Goal: Task Accomplishment & Management: Manage account settings

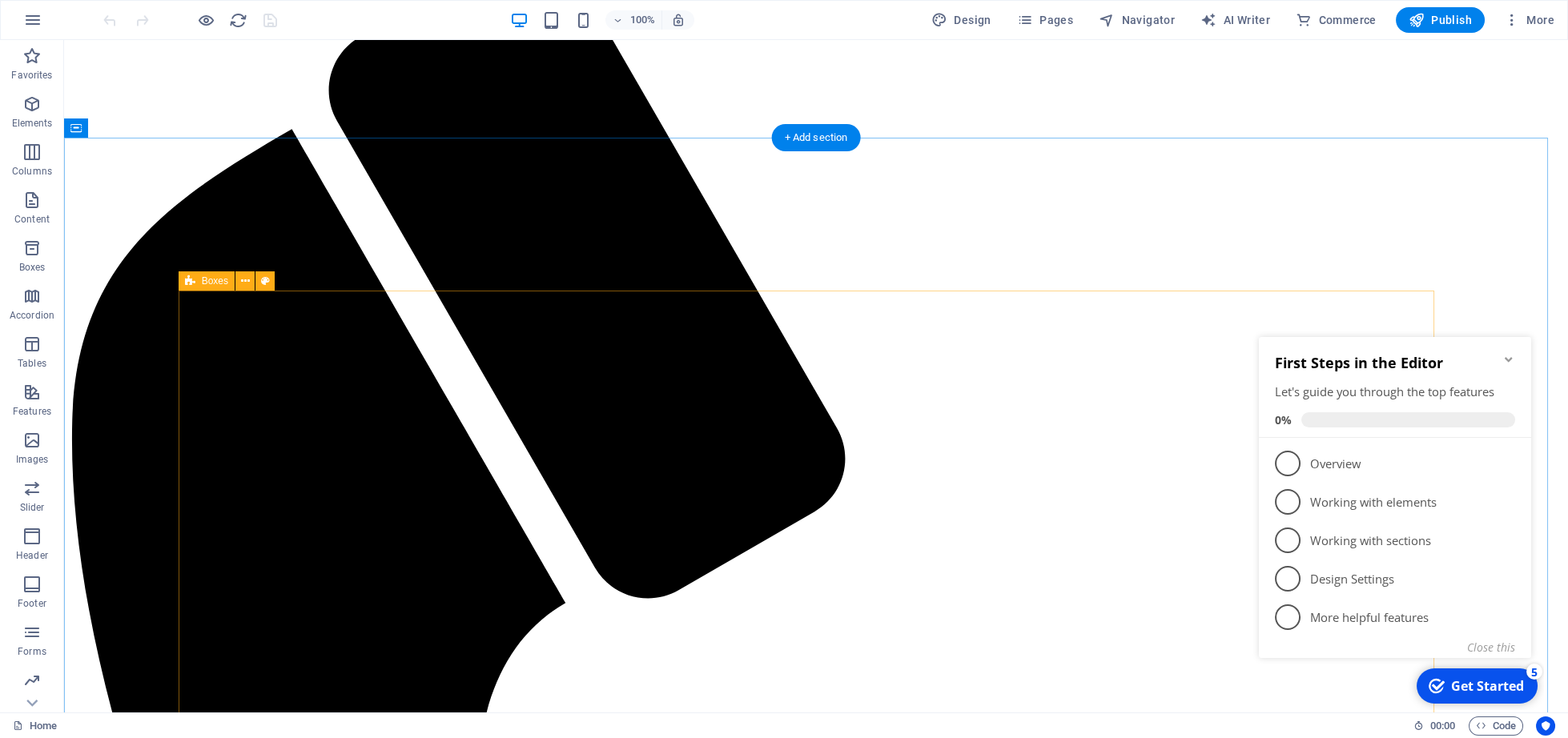
scroll to position [992, 0]
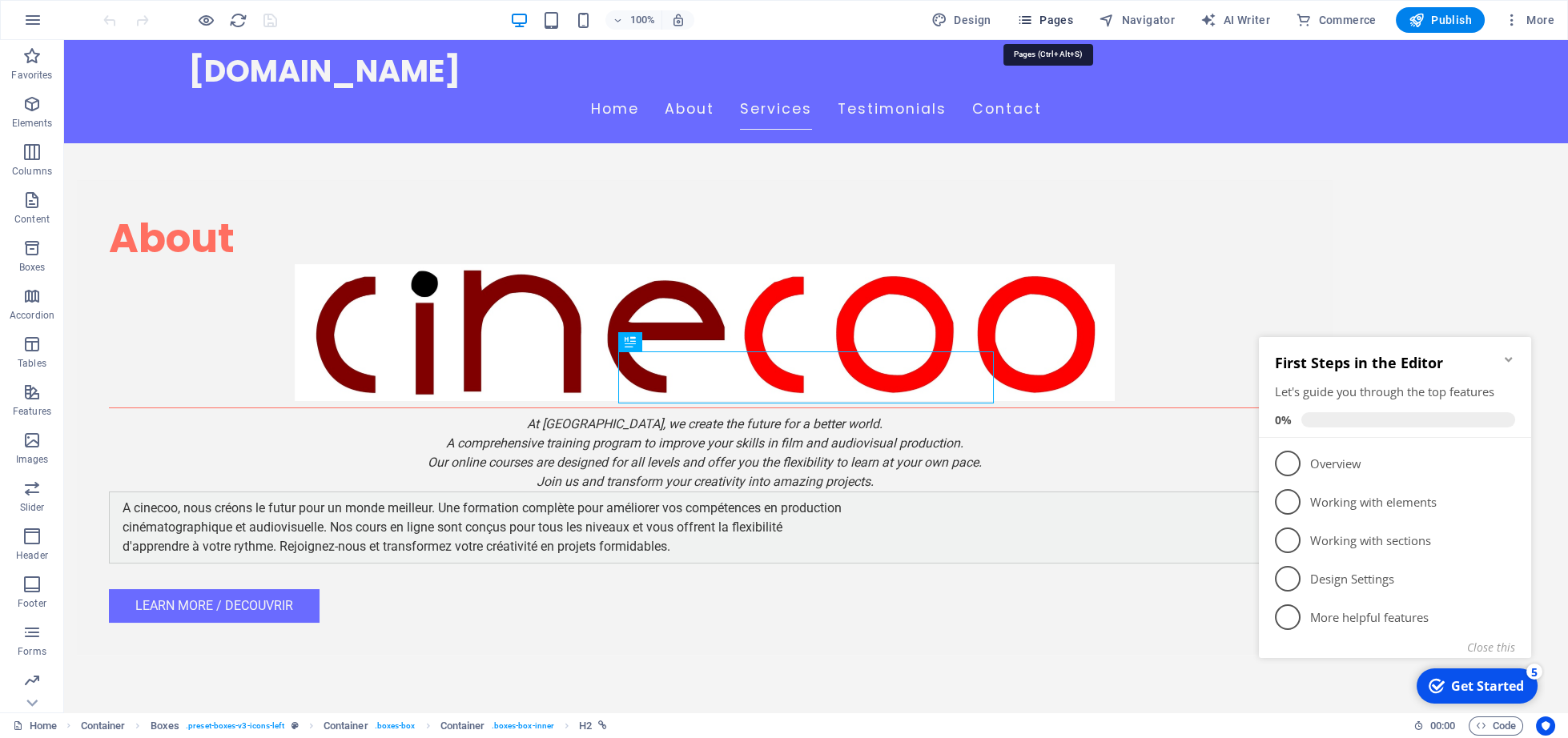
click at [1050, 19] on span "Pages" at bounding box center [1045, 20] width 56 height 16
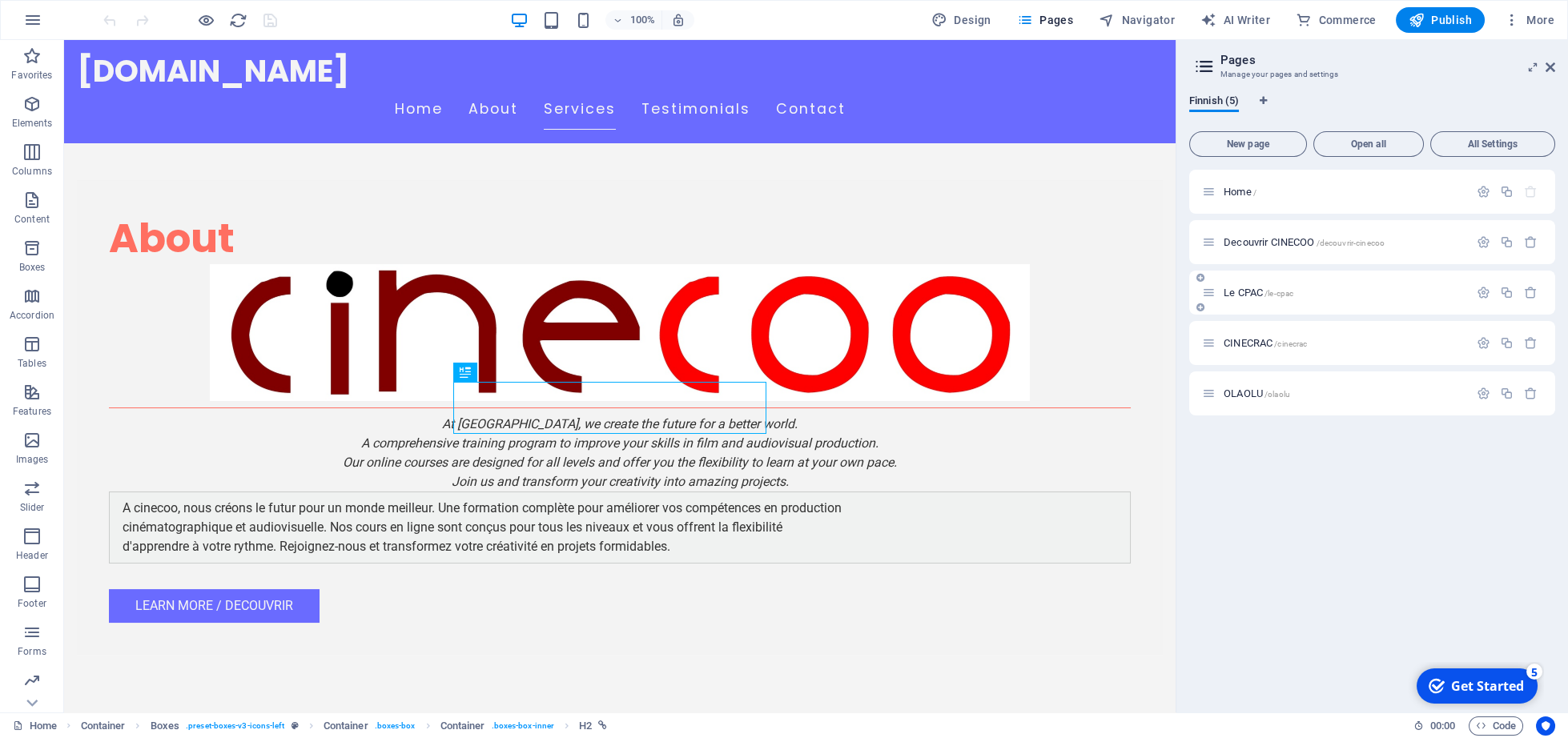
click at [1248, 294] on span "Le CPAC /le-cpac" at bounding box center [1258, 292] width 70 height 12
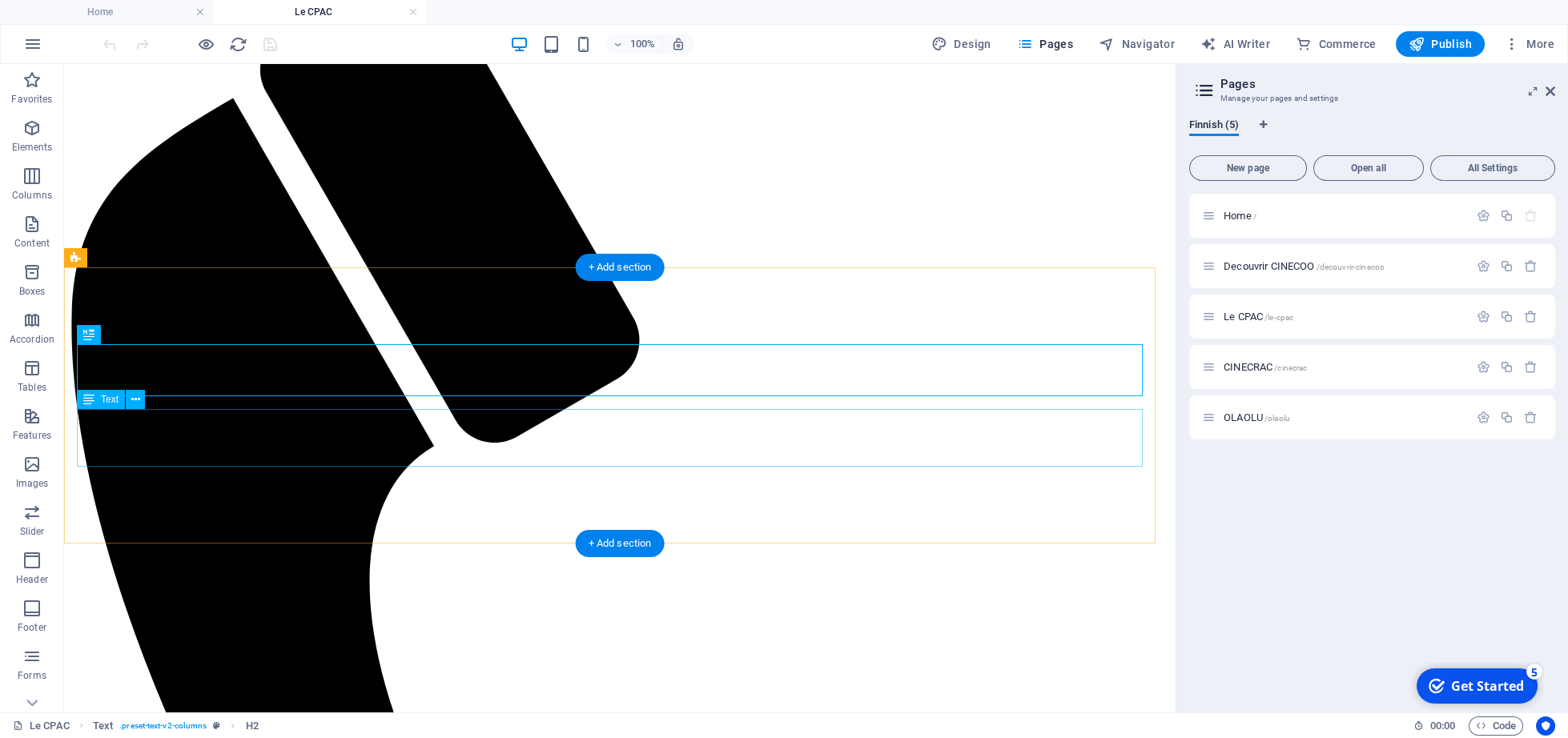
scroll to position [330, 0]
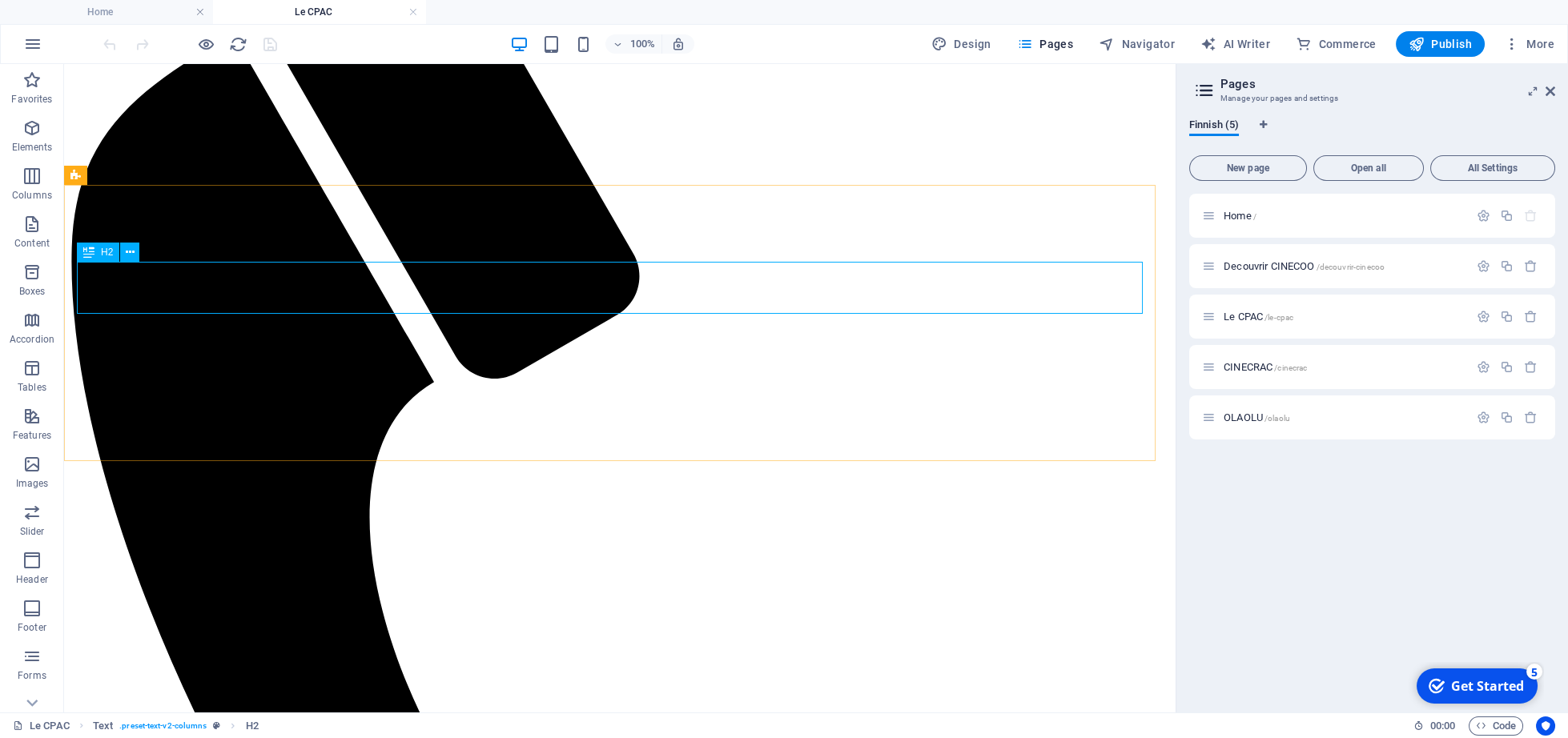
click at [83, 257] on div "H2" at bounding box center [97, 252] width 43 height 19
click at [129, 245] on icon at bounding box center [129, 253] width 9 height 17
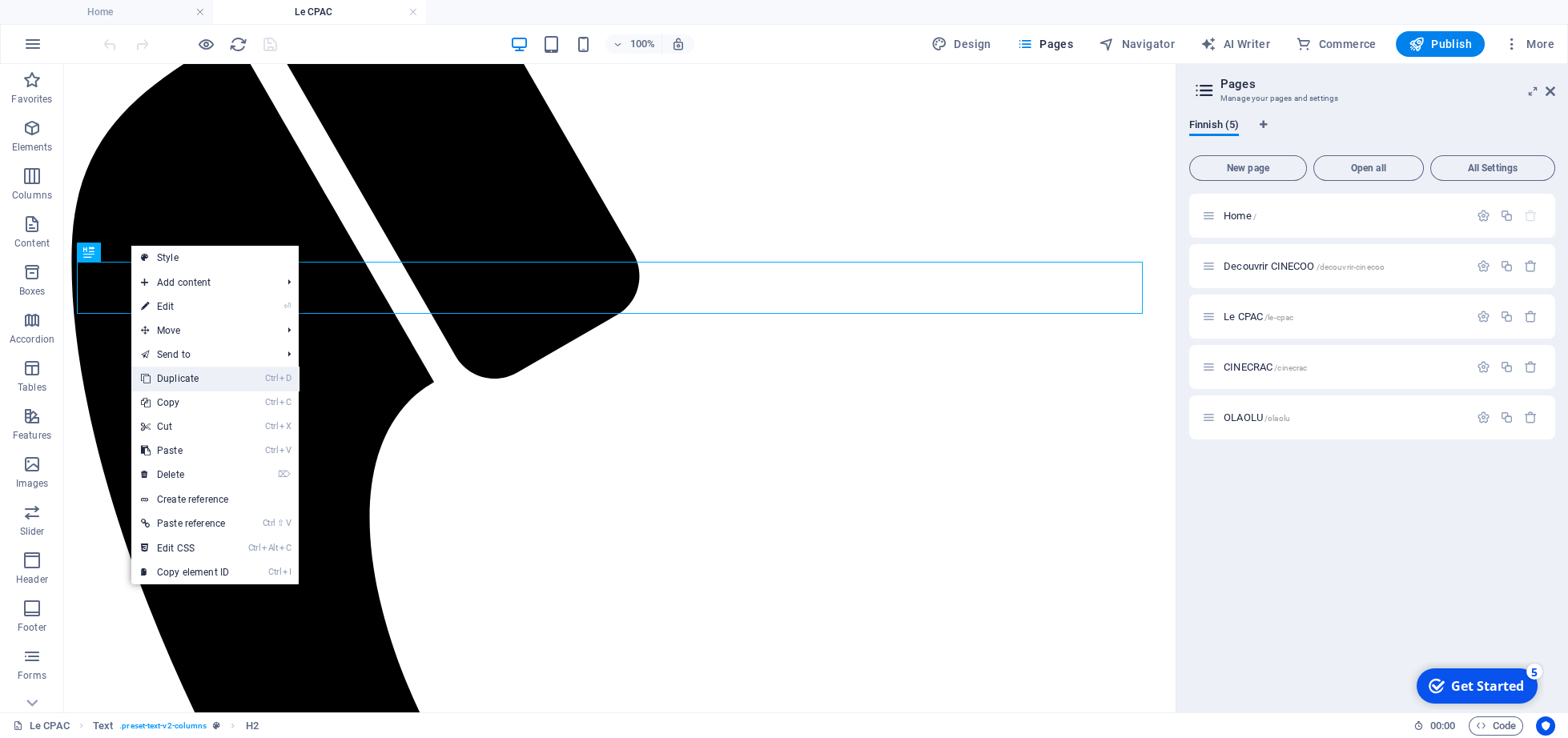
click at [169, 381] on link "Ctrl D Duplicate" at bounding box center [185, 379] width 107 height 24
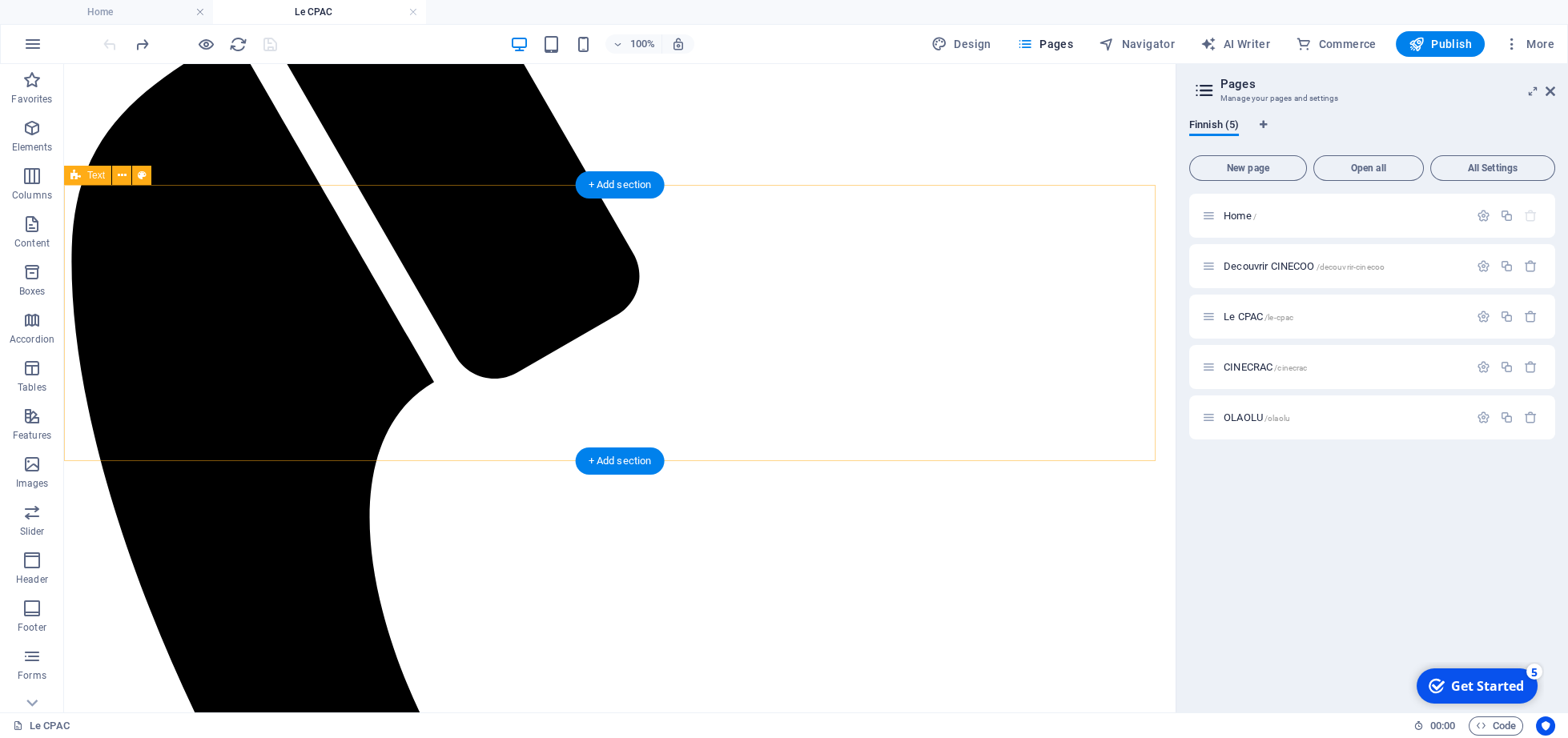
click at [610, 459] on div "+ Add section" at bounding box center [619, 461] width 88 height 27
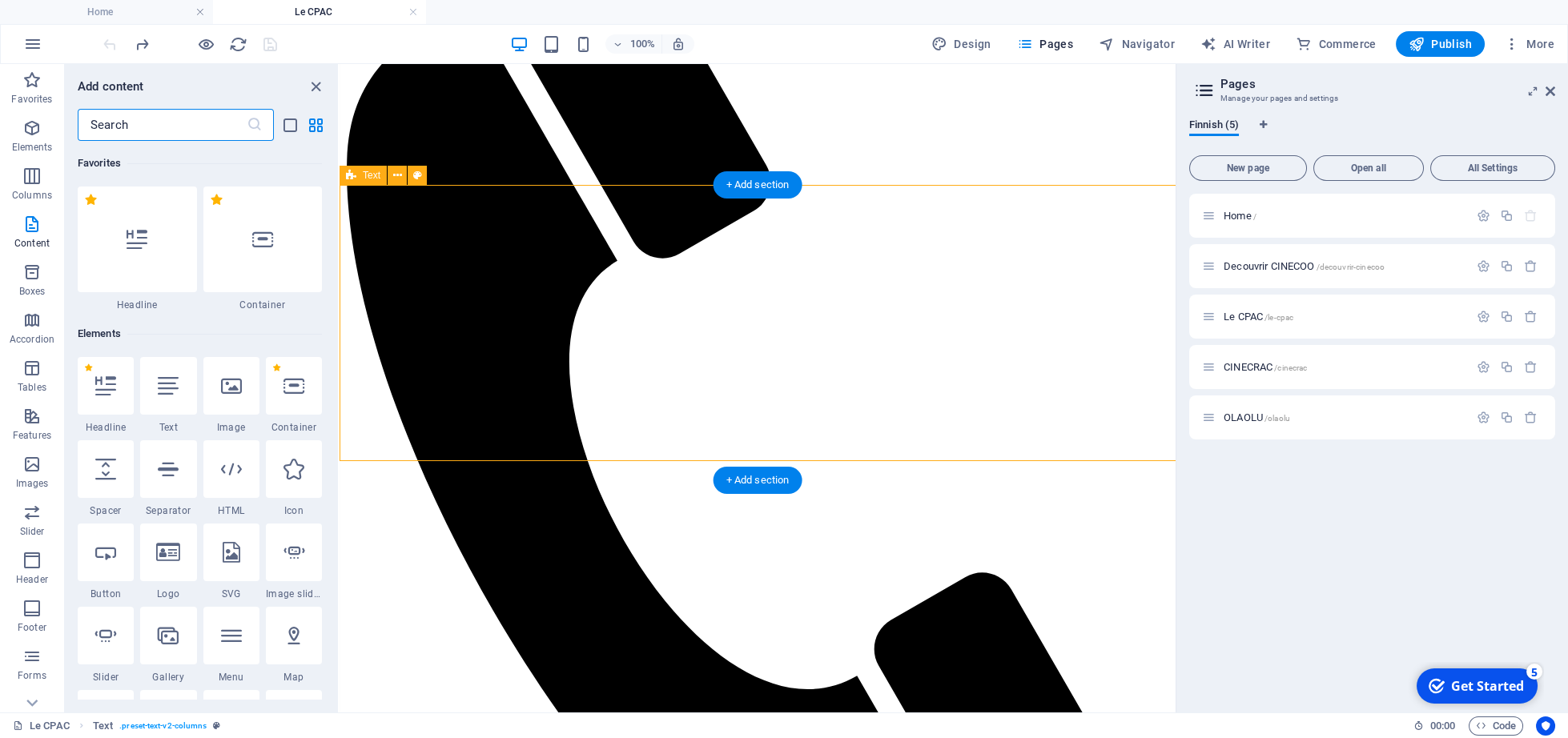
scroll to position [5439, 0]
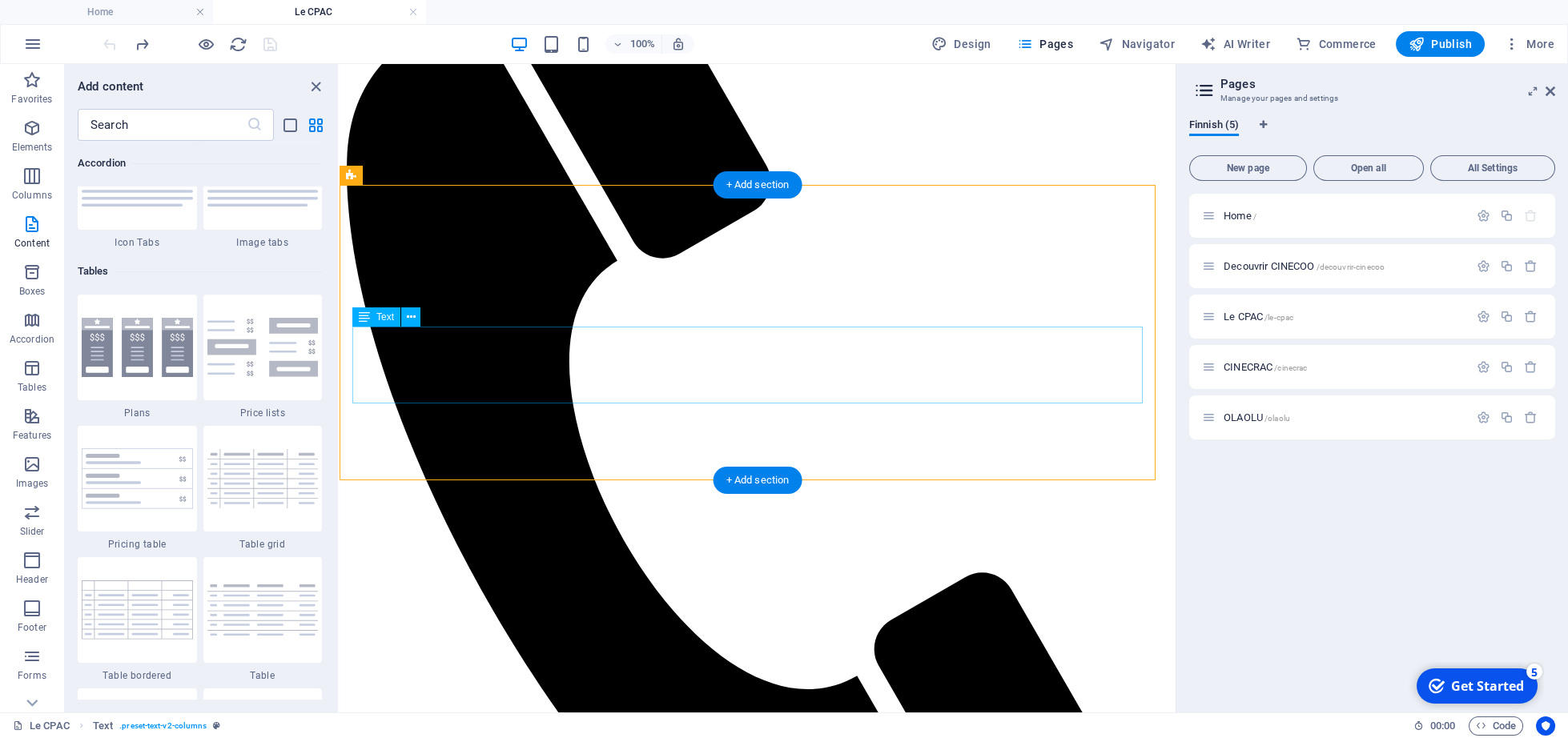
click at [409, 313] on icon at bounding box center [411, 317] width 9 height 17
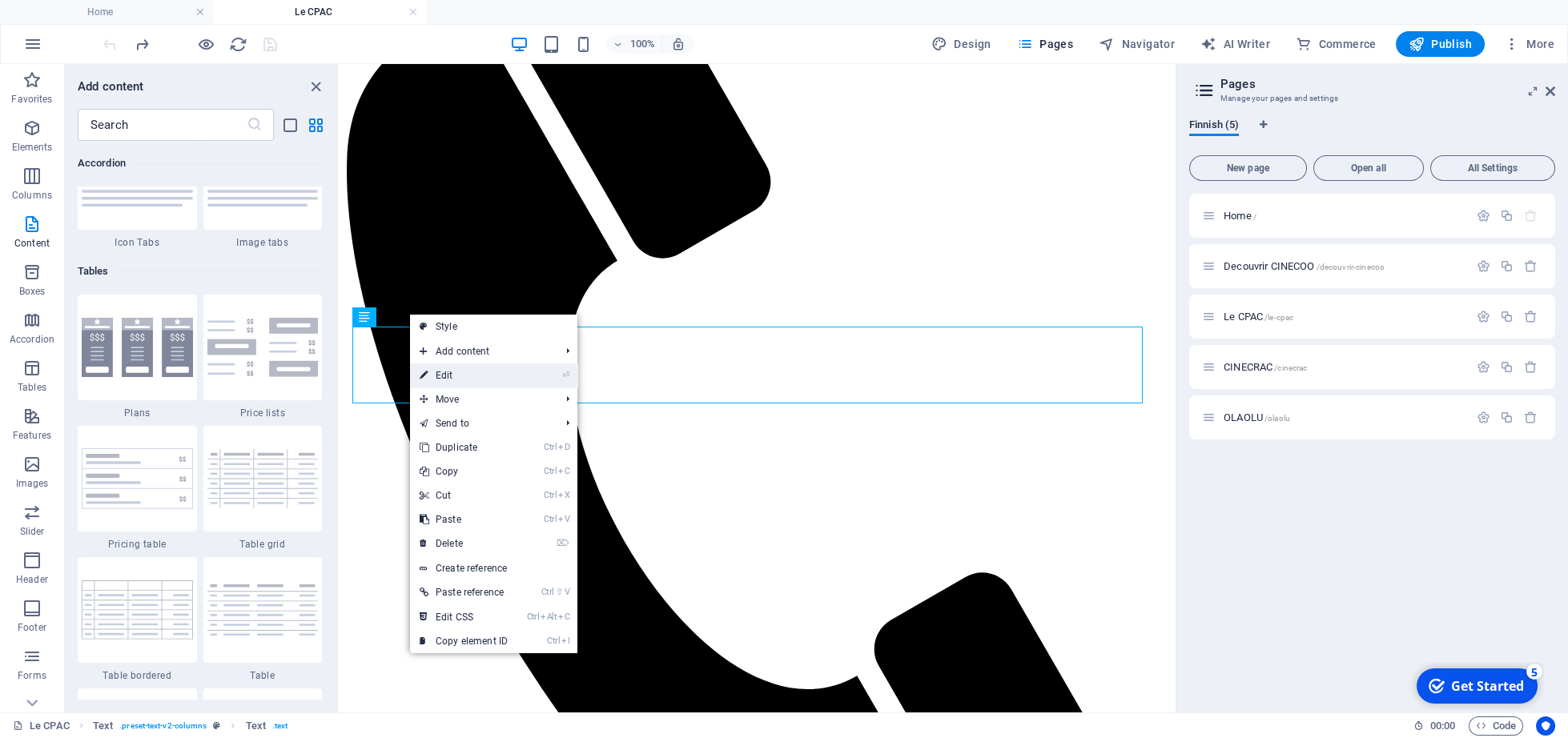
click at [452, 380] on link "⏎ Edit" at bounding box center [463, 376] width 107 height 24
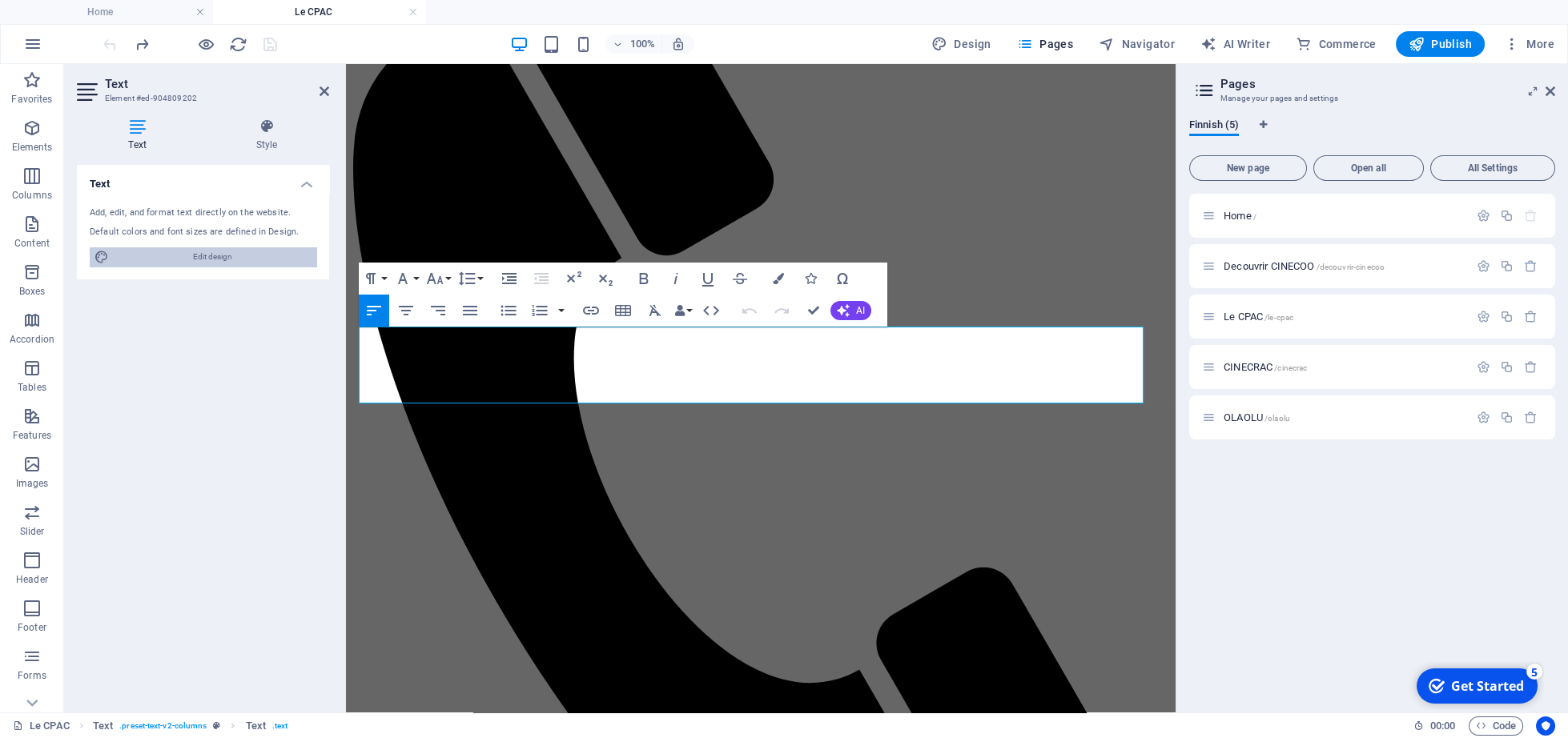
click at [183, 255] on span "Edit design" at bounding box center [212, 257] width 198 height 19
select select "ease-in-out"
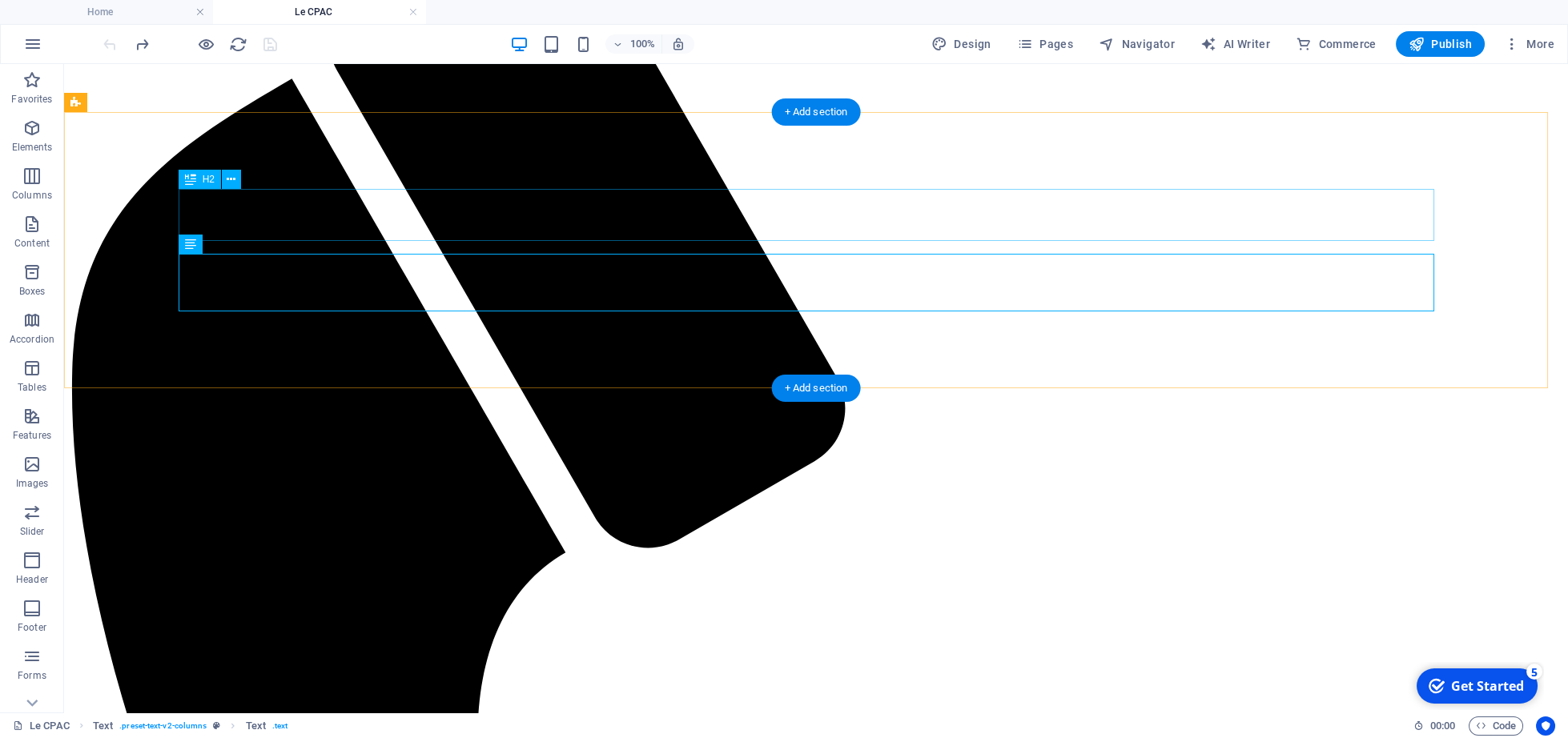
scroll to position [324, 0]
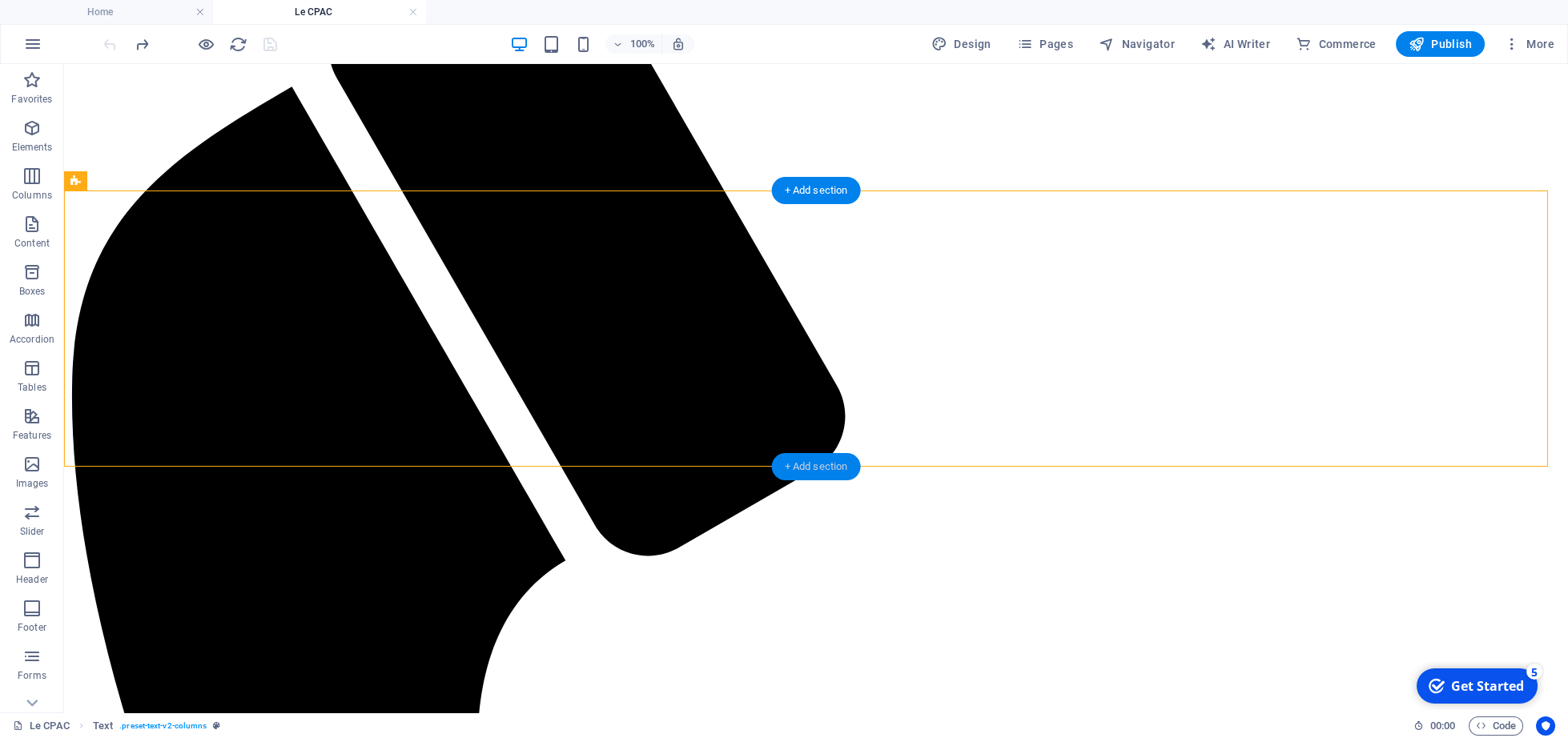
click at [800, 469] on div "+ Add section" at bounding box center [815, 466] width 88 height 27
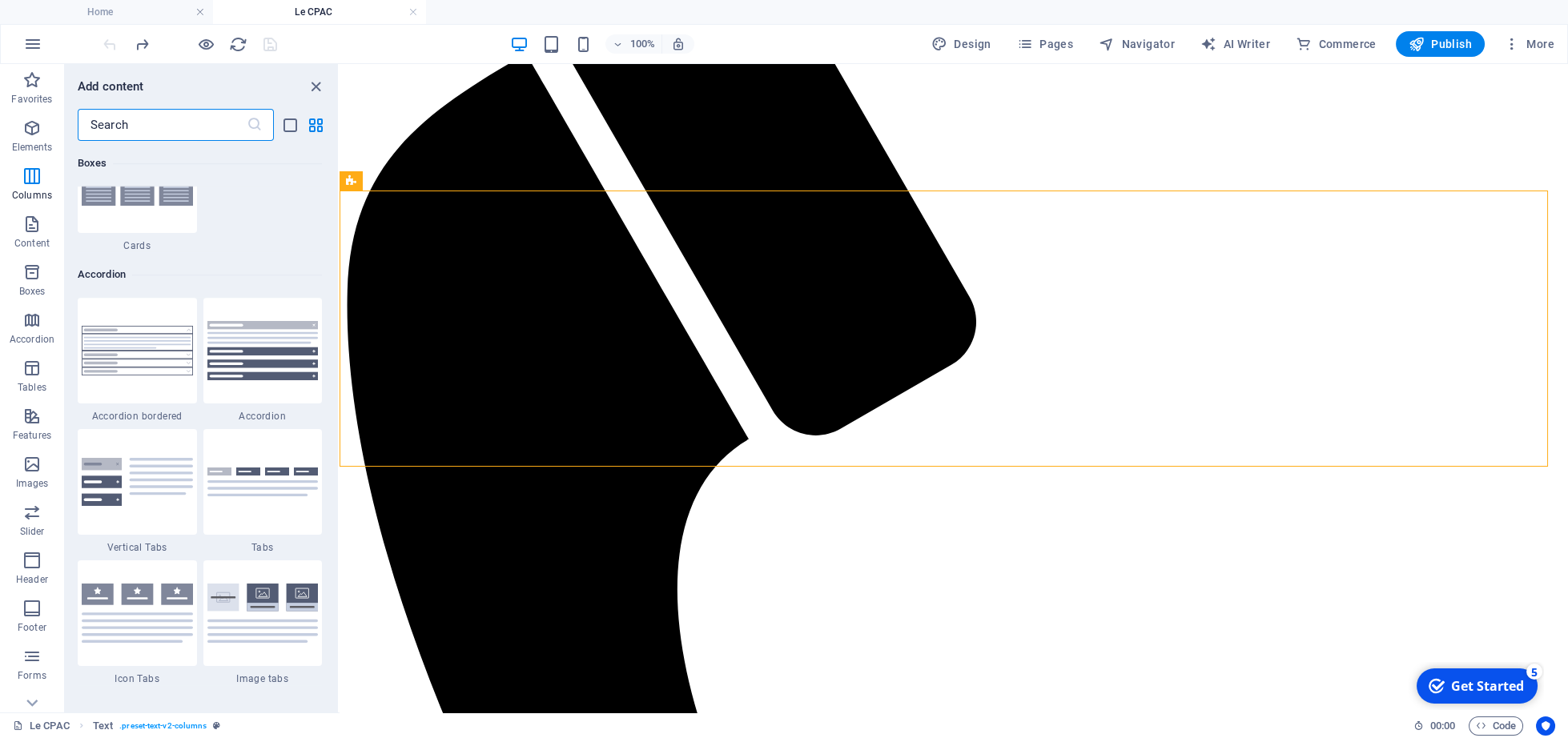
scroll to position [5061, 0]
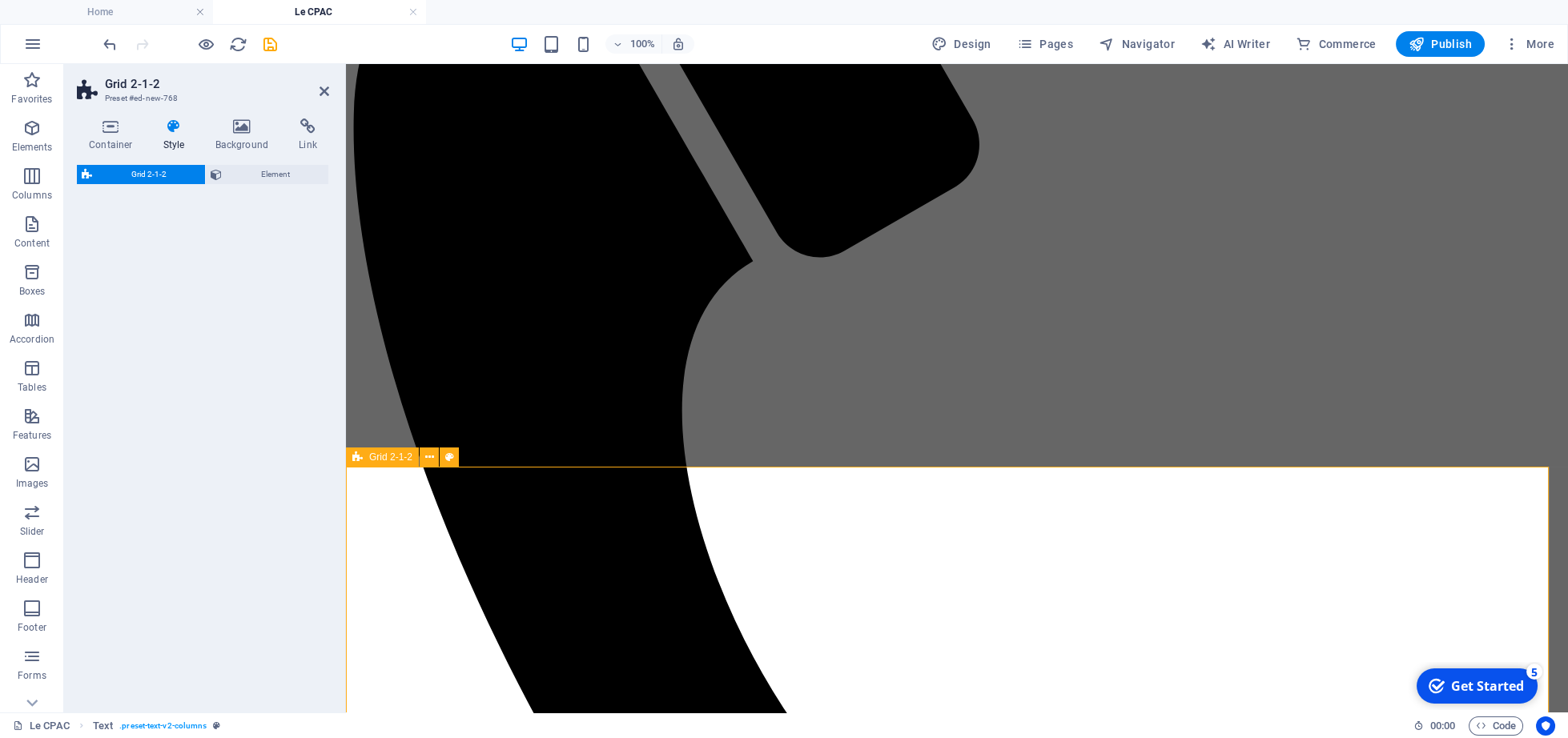
select select "rem"
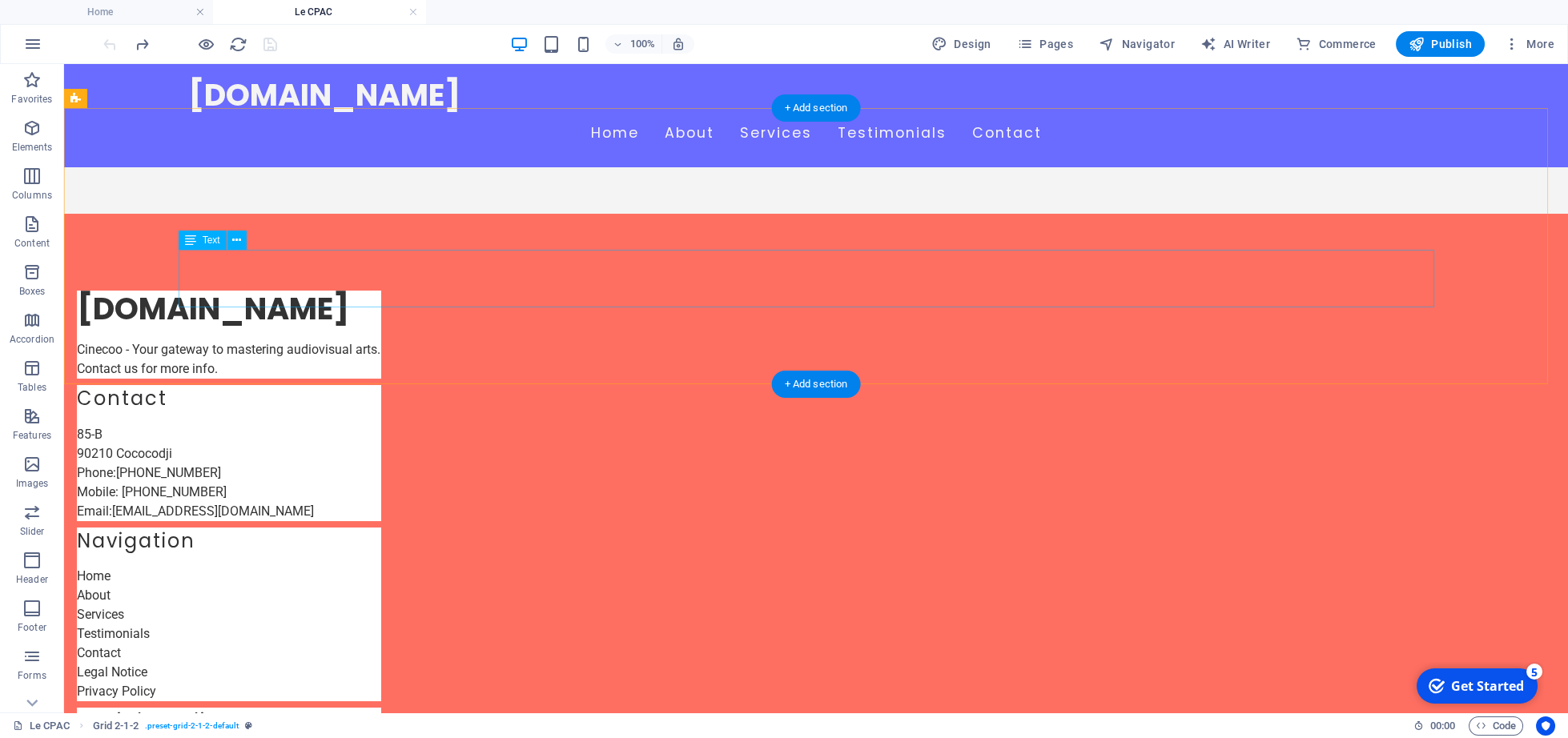
scroll to position [407, 0]
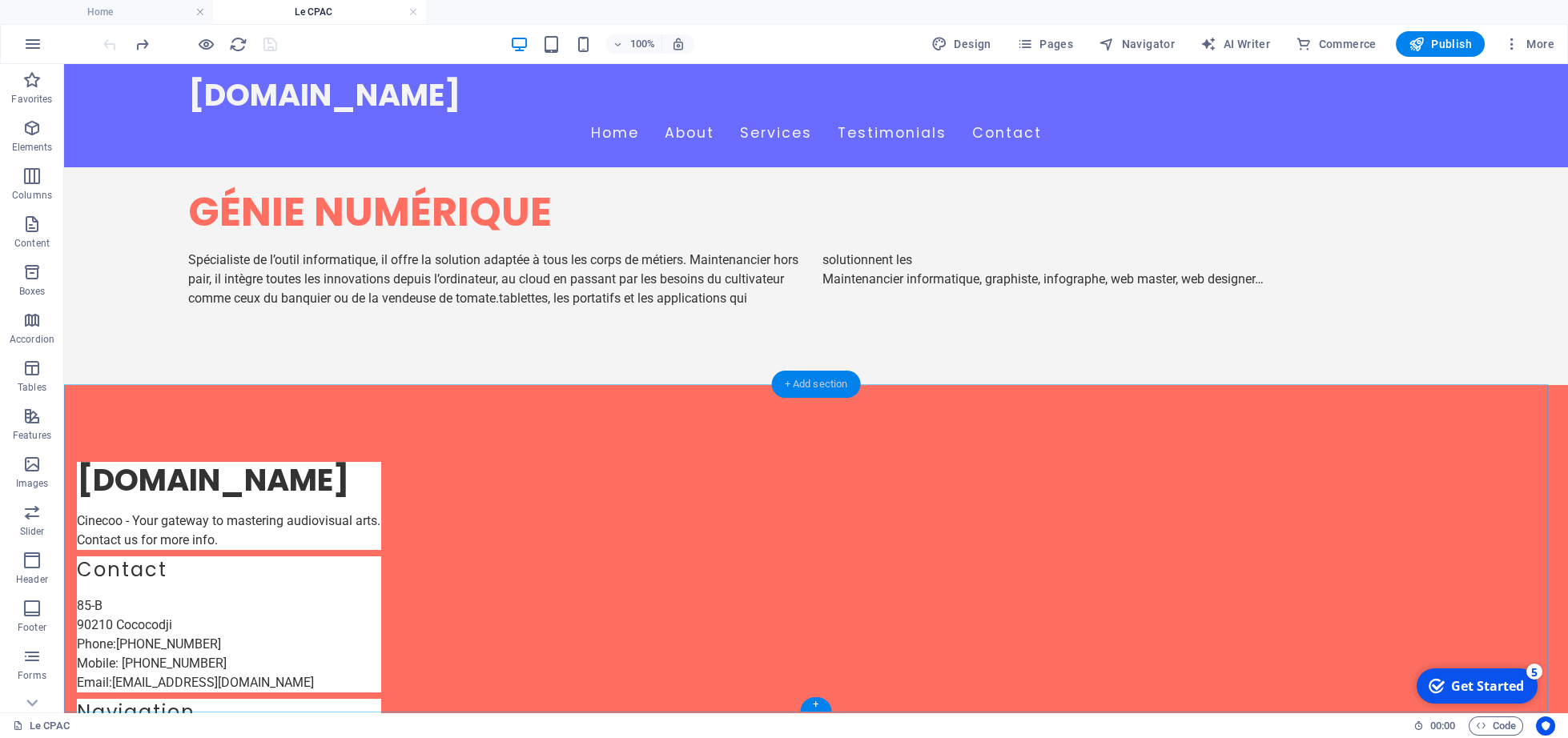
click at [834, 382] on div "+ Add section" at bounding box center [815, 384] width 88 height 27
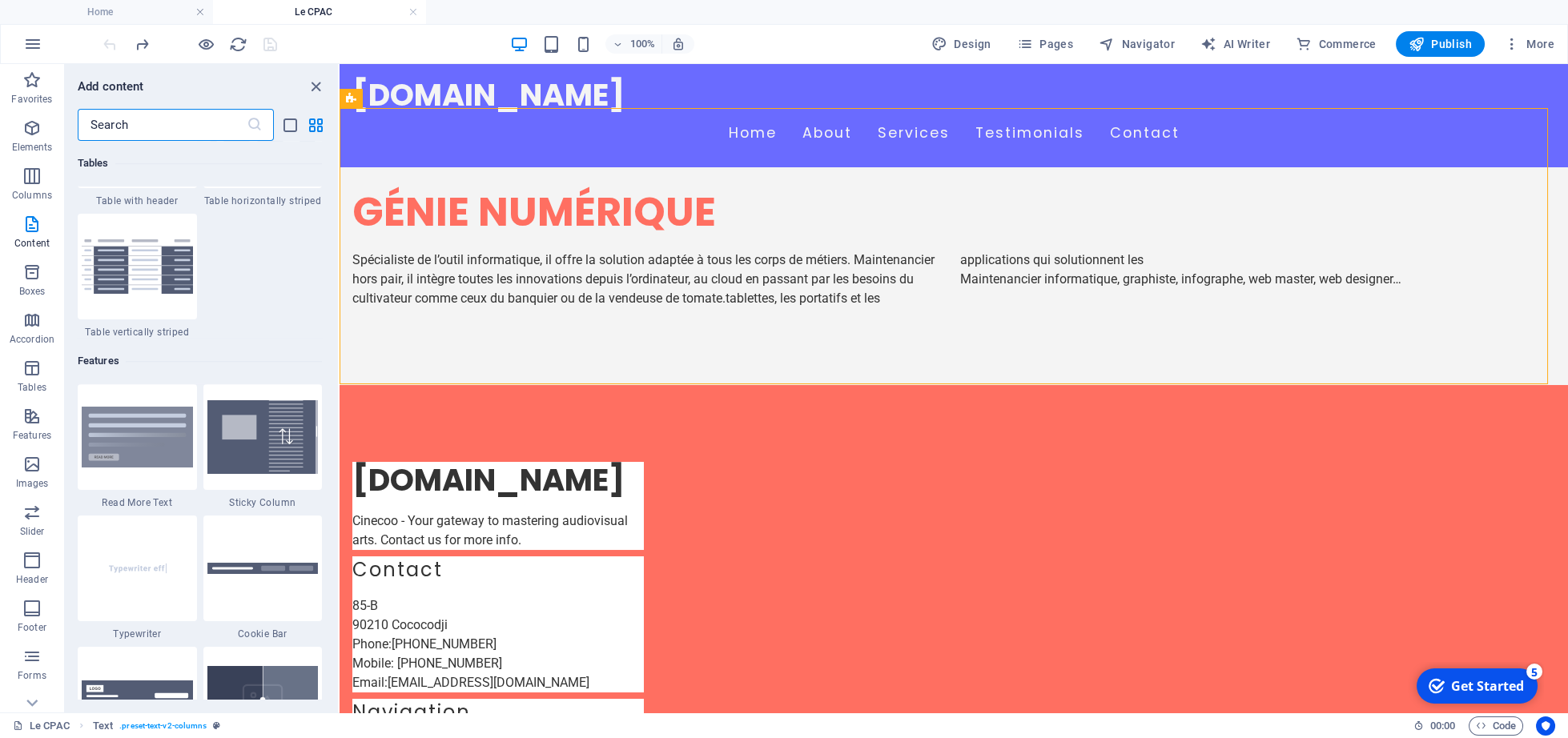
scroll to position [6121, 0]
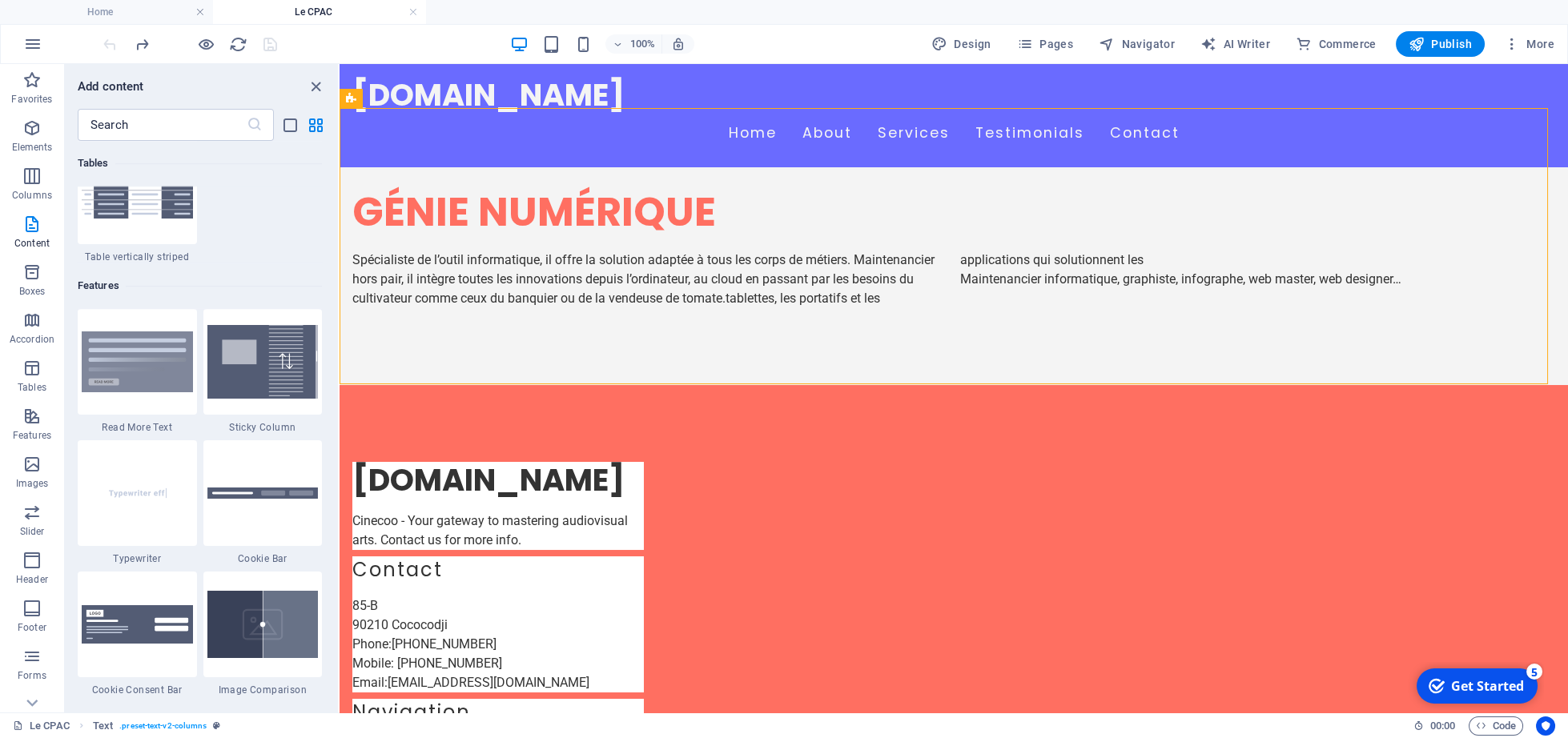
click at [339, 422] on div "Drag here to replace the existing content. Press “Ctrl” if you want to create a…" at bounding box center [953, 388] width 1228 height 648
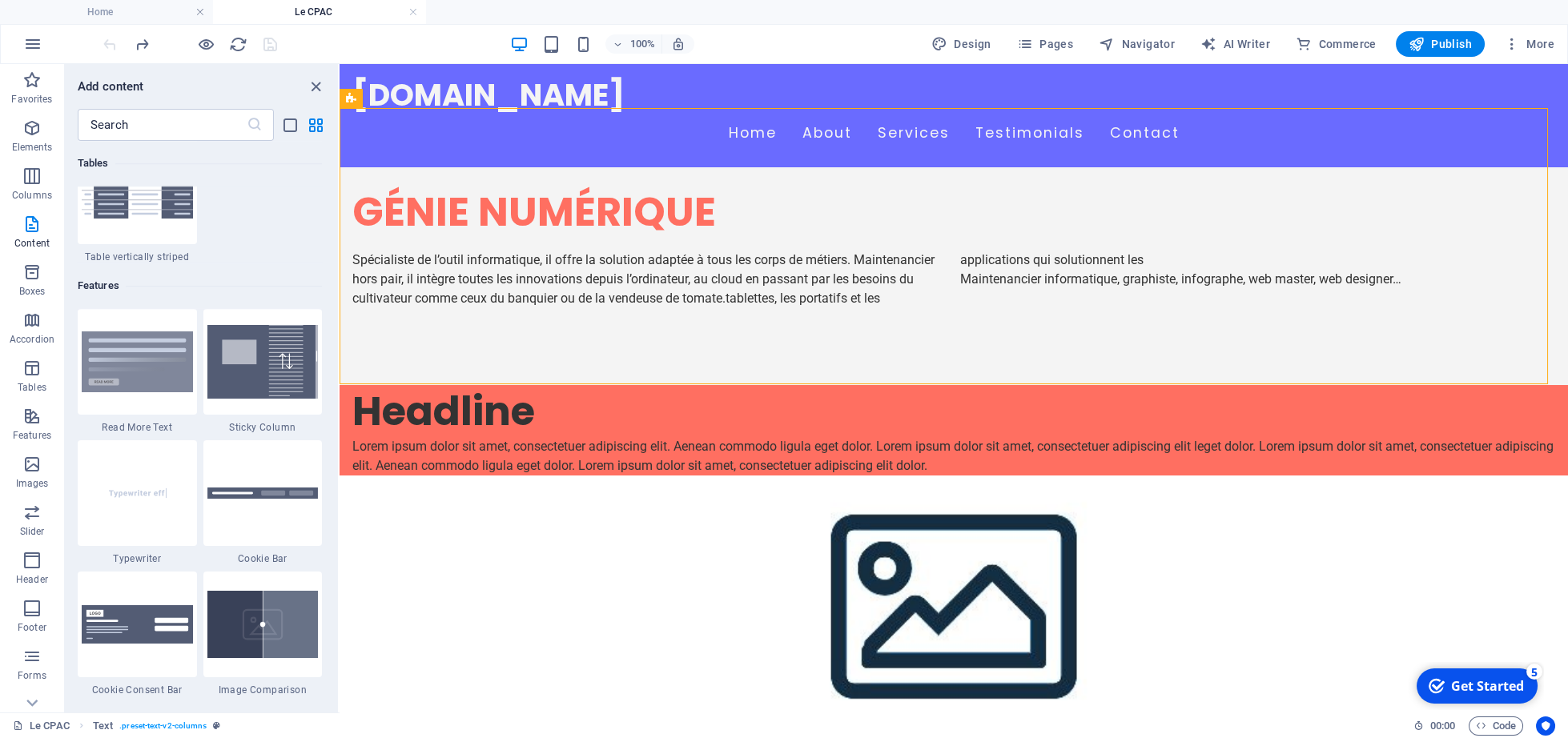
click at [339, 422] on div "Drag here to replace the existing content. Press “Ctrl” if you want to create a…" at bounding box center [953, 388] width 1228 height 648
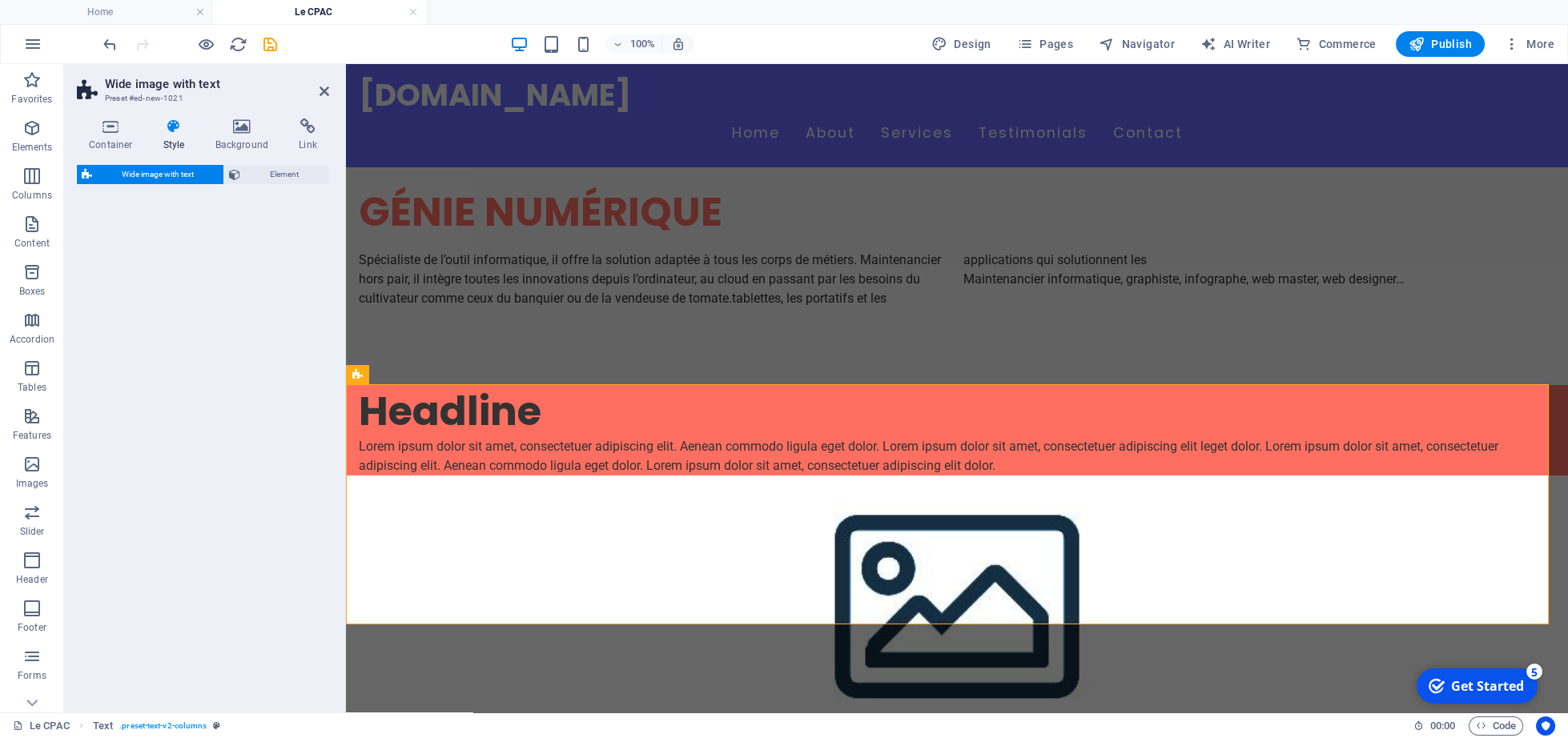
select select "%"
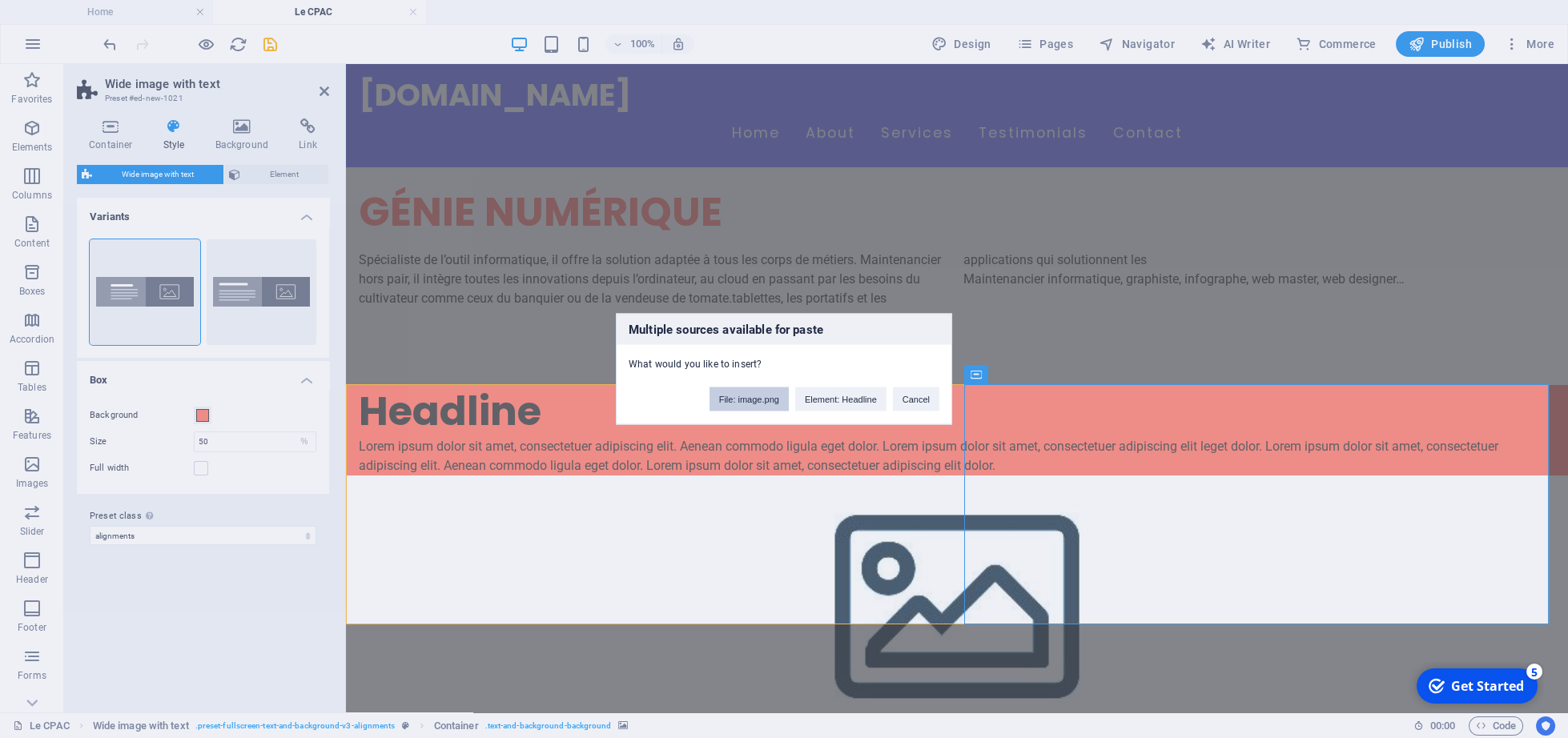
click at [732, 405] on button "File: image.png" at bounding box center [749, 400] width 80 height 24
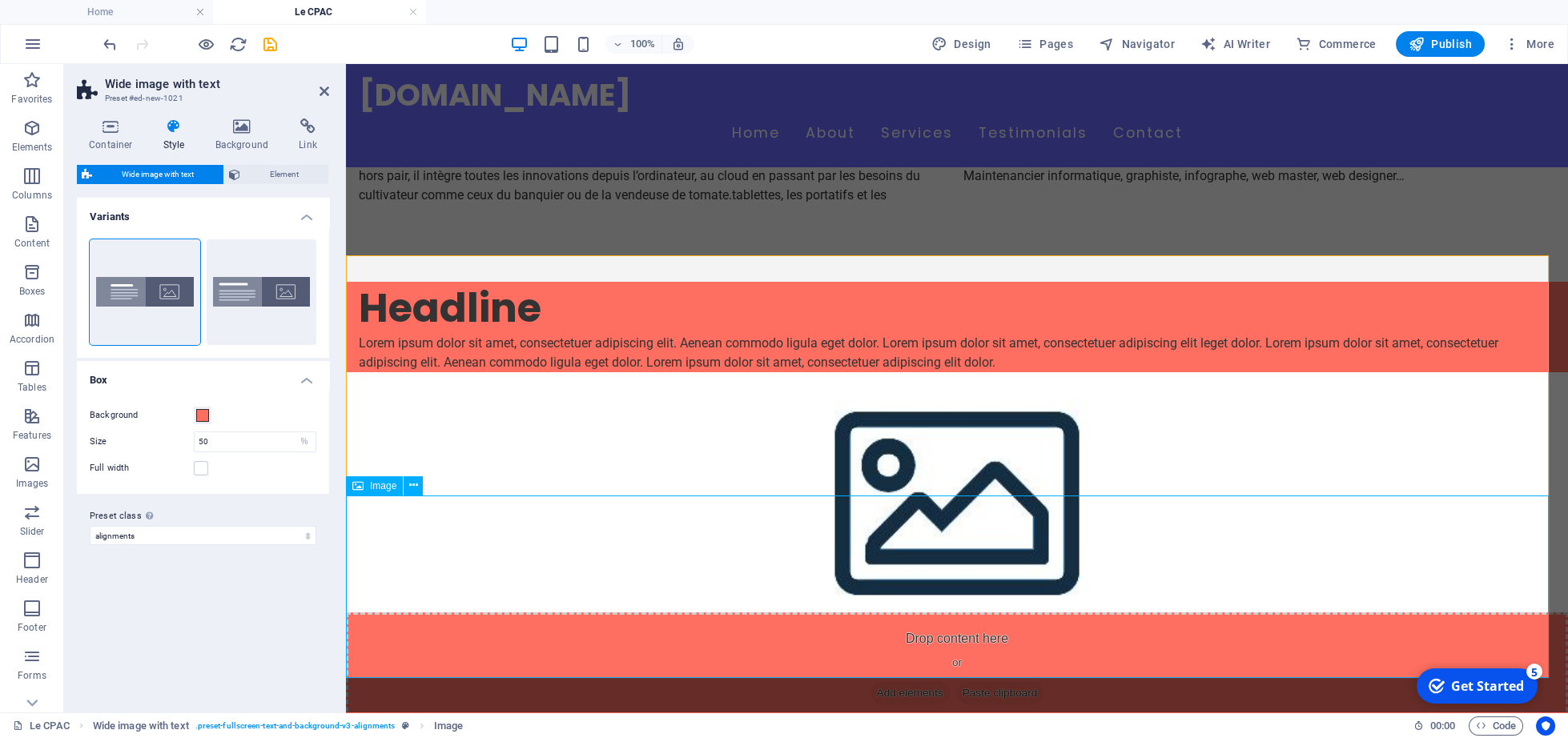
scroll to position [655, 0]
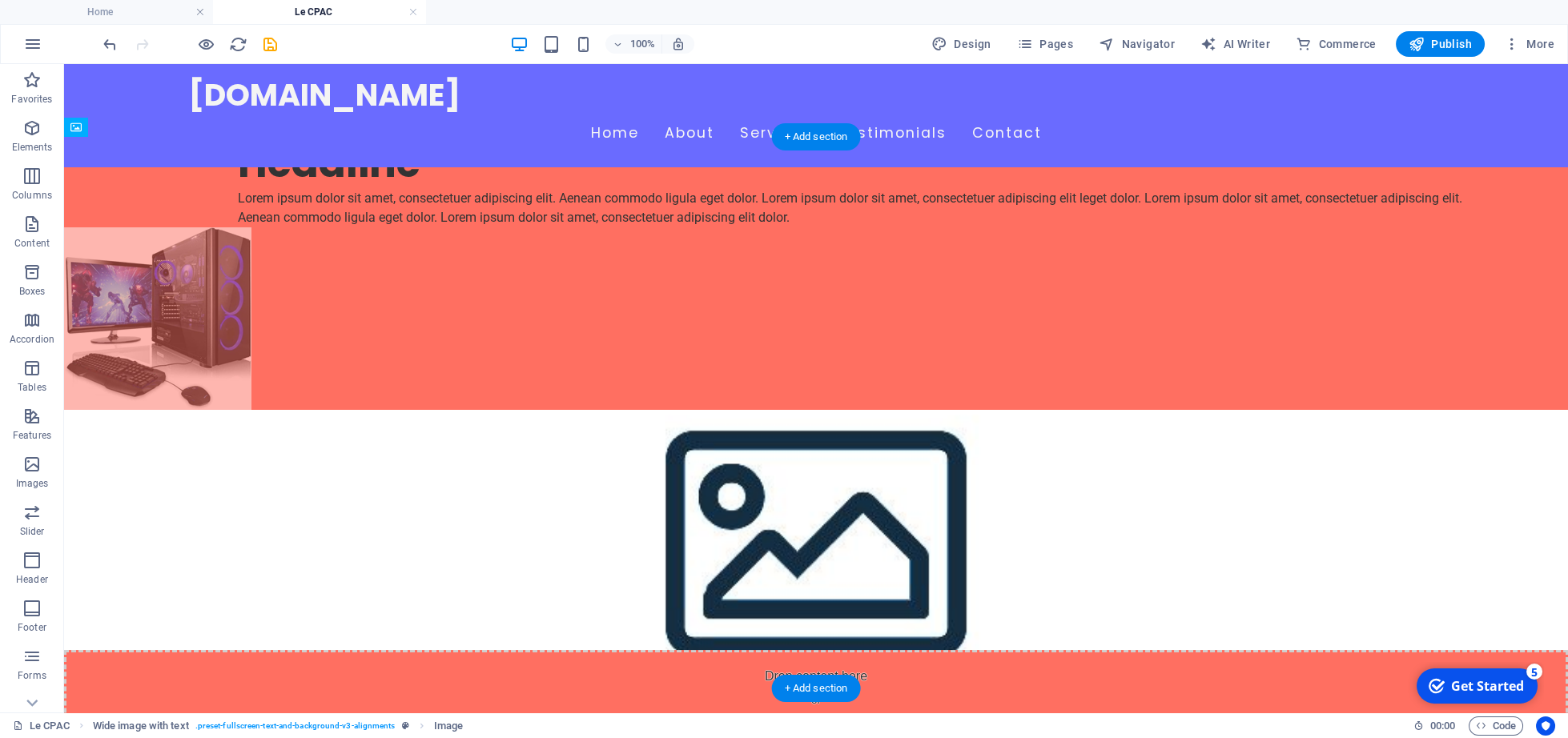
drag, startPoint x: 168, startPoint y: 483, endPoint x: 997, endPoint y: 290, distance: 851.2
click at [997, 290] on div "Headline Lorem ipsum dolor sit amet, consectetuer adipiscing elit. Aenean commo…" at bounding box center [815, 451] width 1503 height 628
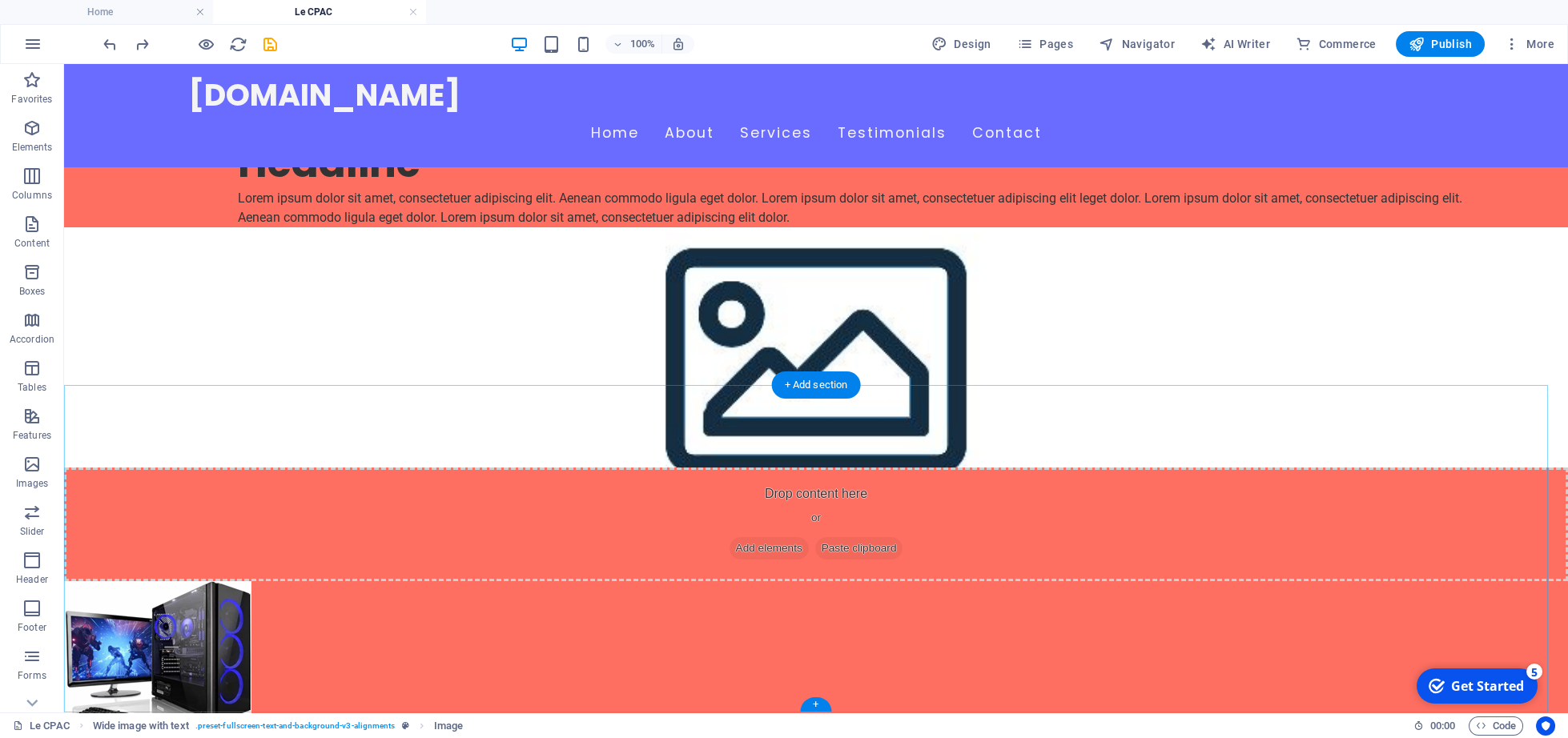
scroll to position [647, 0]
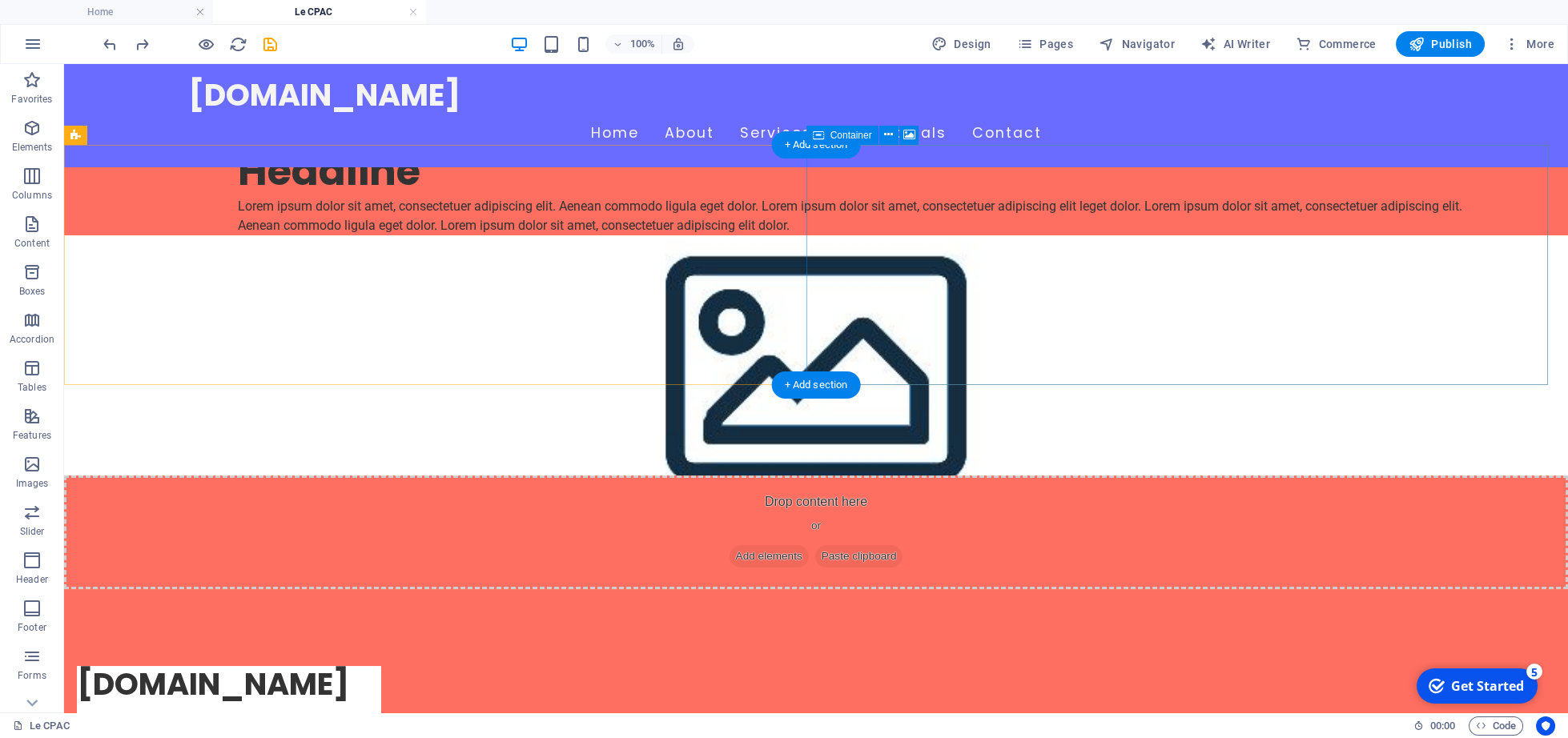
click at [808, 545] on span "Add elements" at bounding box center [770, 556] width 80 height 23
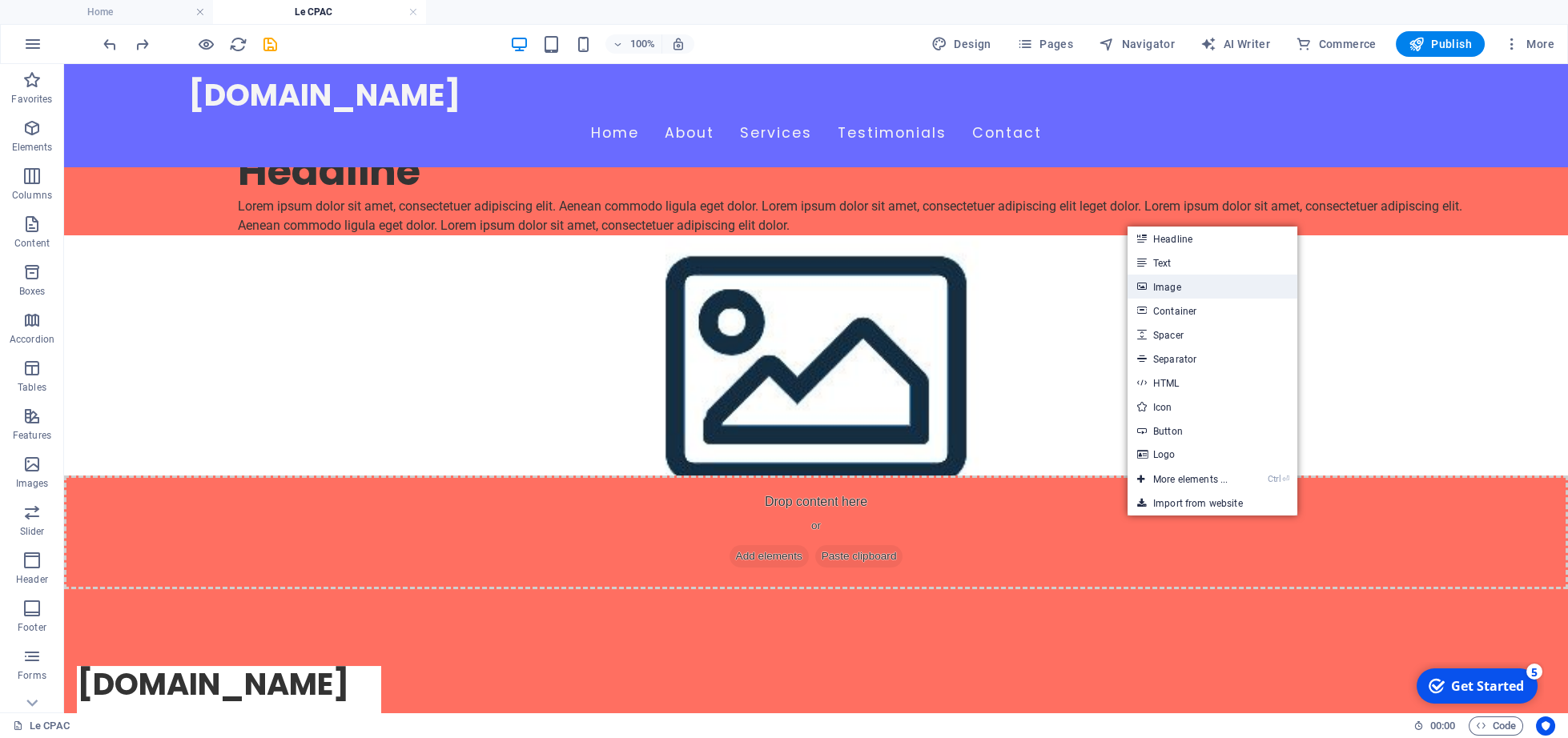
click at [1179, 290] on link "Image" at bounding box center [1212, 286] width 170 height 24
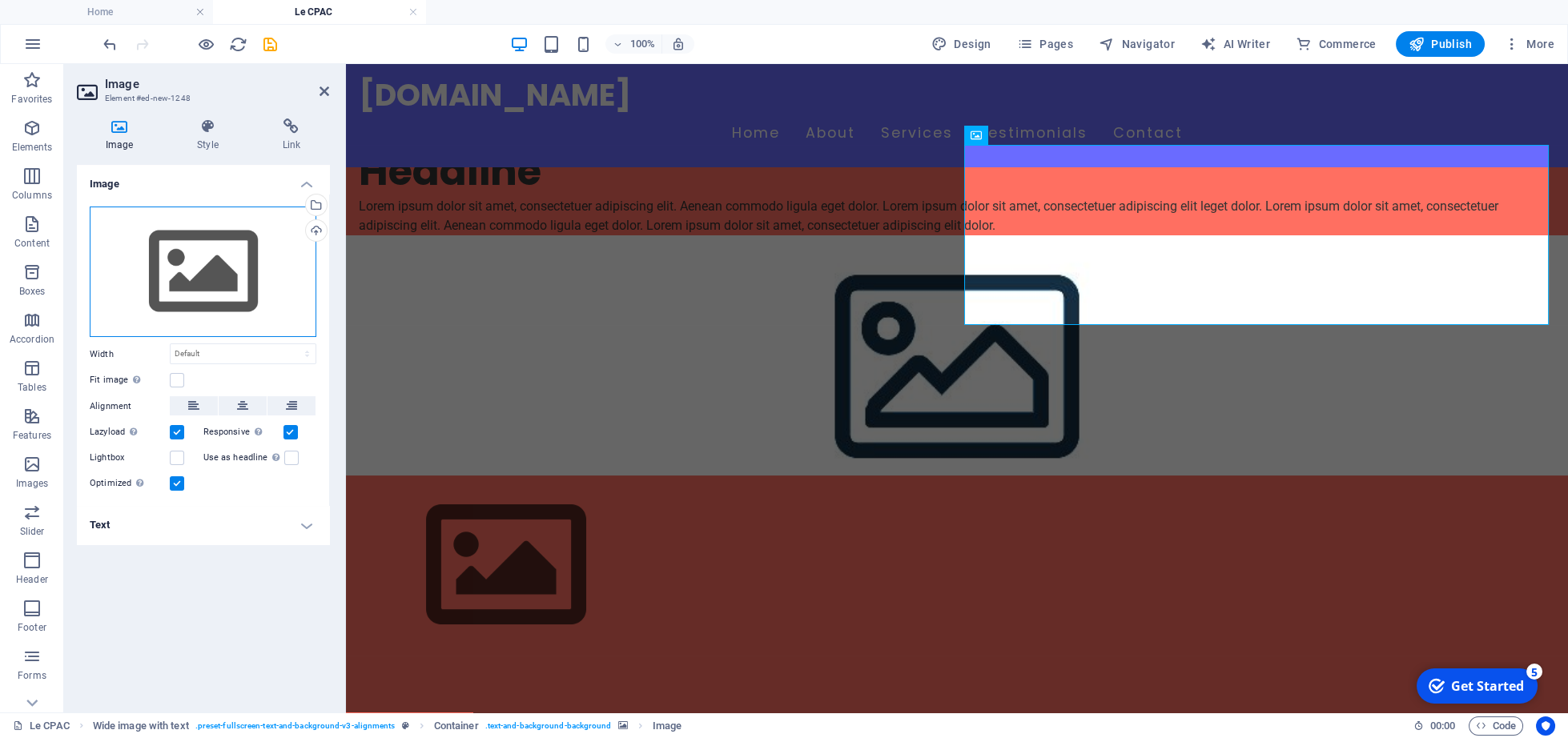
click at [175, 285] on div "Drag files here, click to choose files or select files from Files or our free s…" at bounding box center [203, 273] width 227 height 131
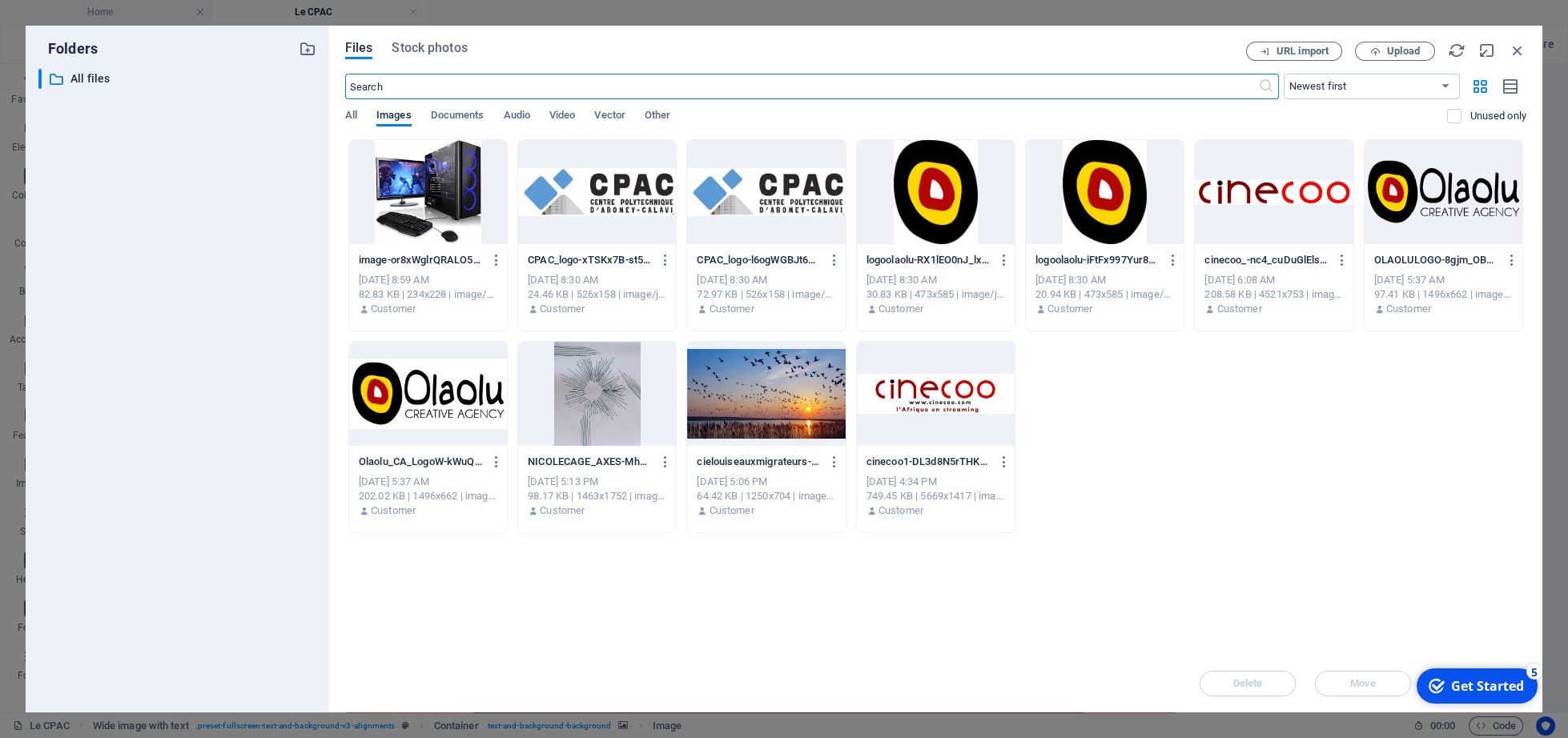
click at [424, 214] on div at bounding box center [428, 192] width 158 height 104
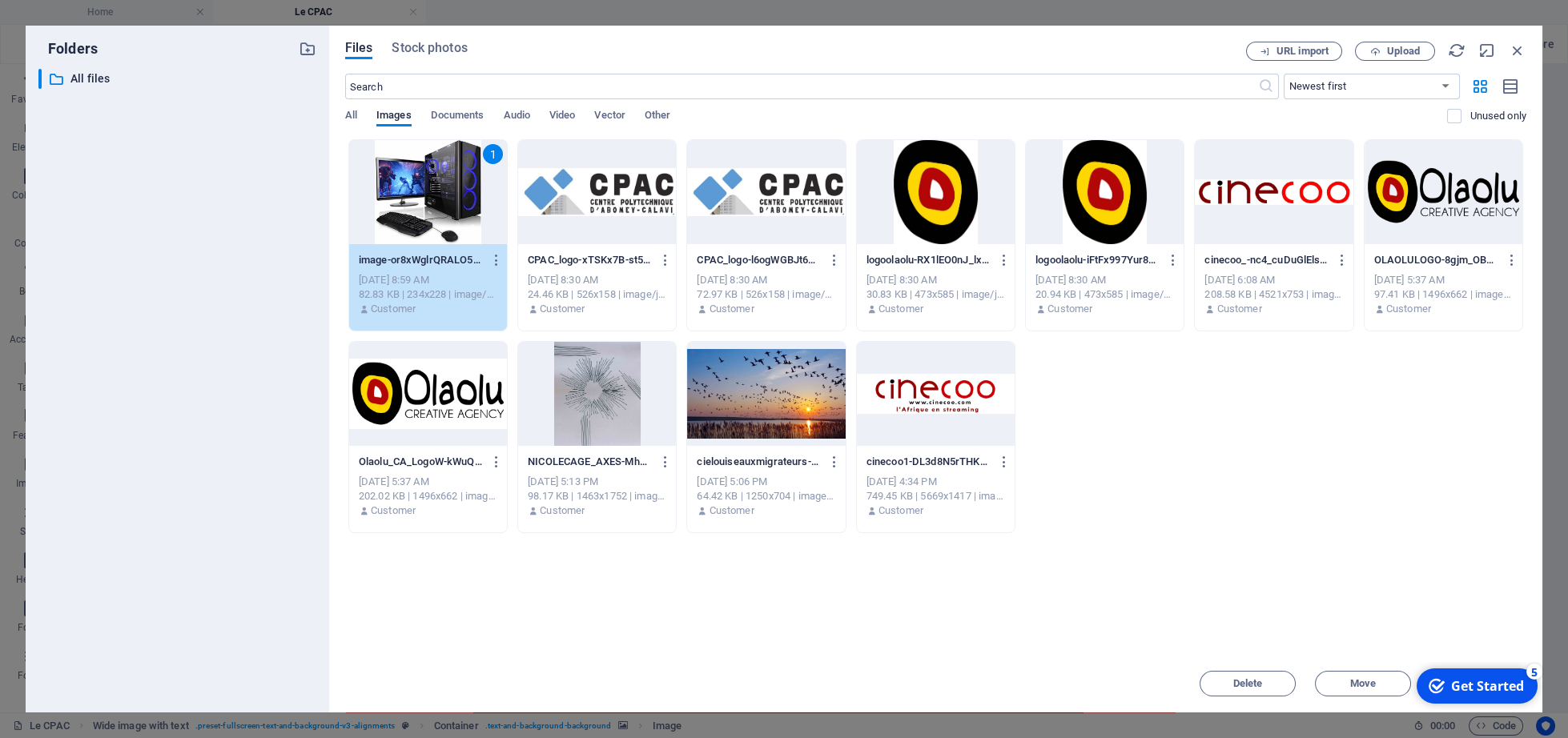
click at [466, 187] on div "1" at bounding box center [428, 192] width 158 height 104
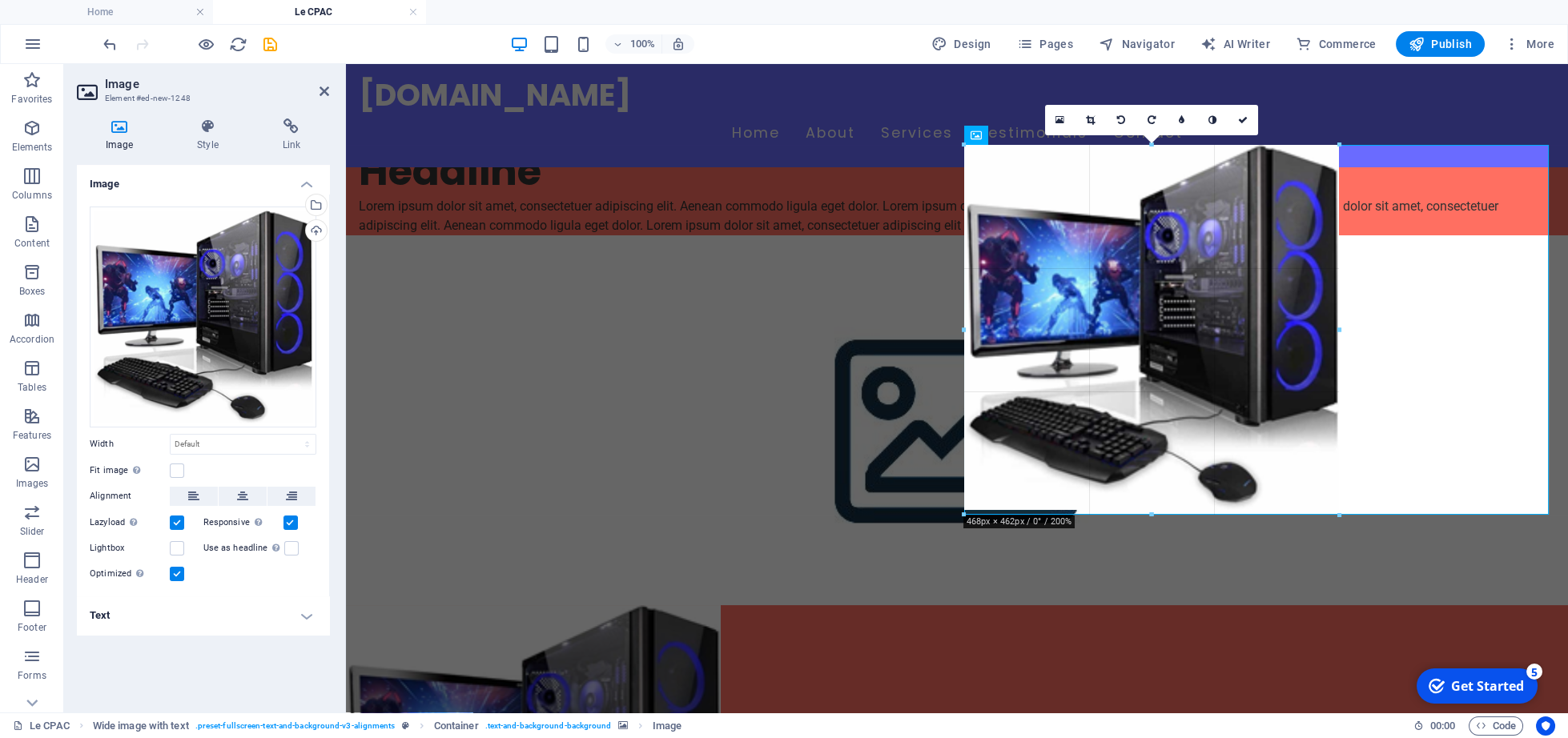
drag, startPoint x: 1152, startPoint y: 327, endPoint x: 1385, endPoint y: 456, distance: 266.3
click at [1385, 456] on div "Drag here to replace the existing content. Press “Ctrl” if you want to create a…" at bounding box center [957, 65] width 1222 height 1296
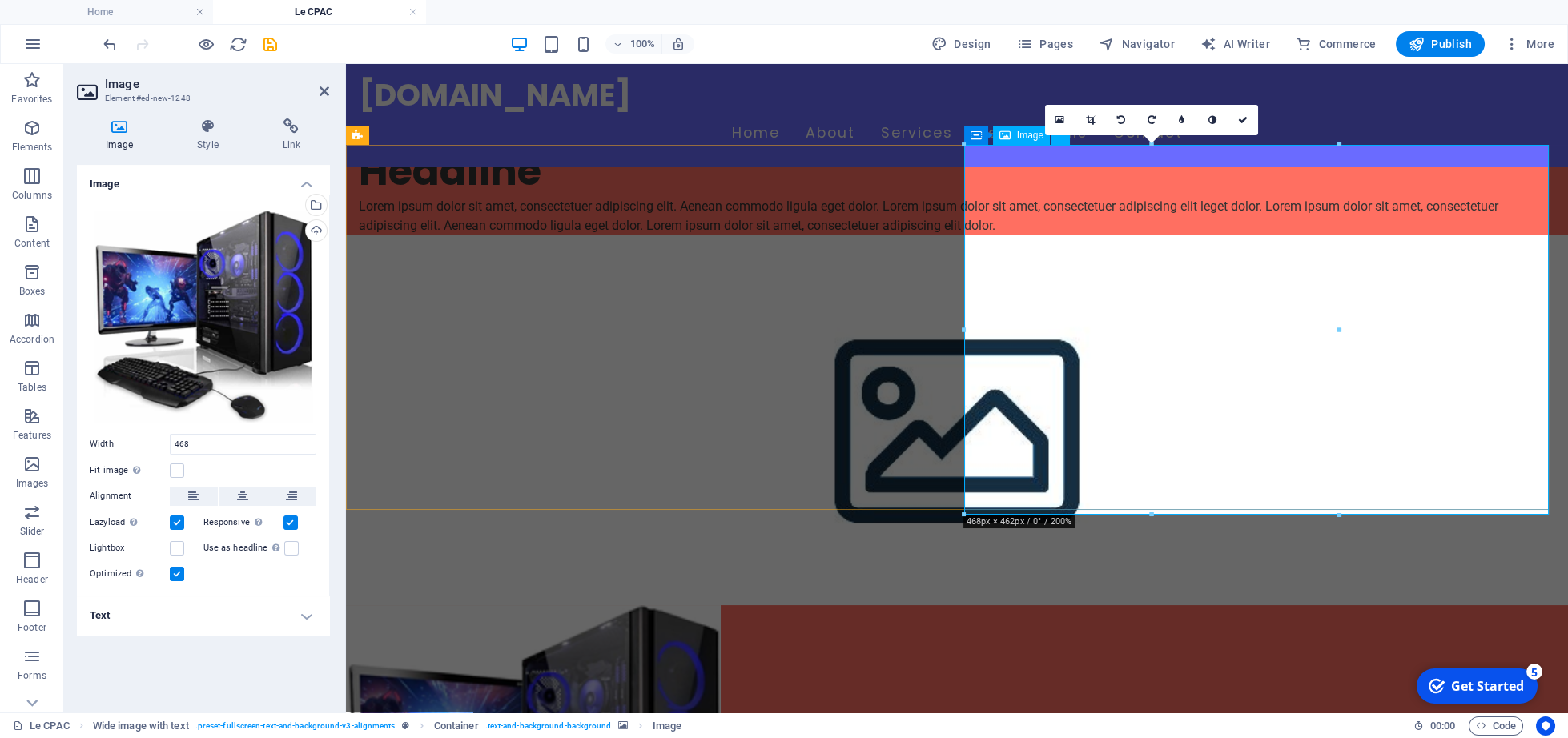
type input "468"
select select "px"
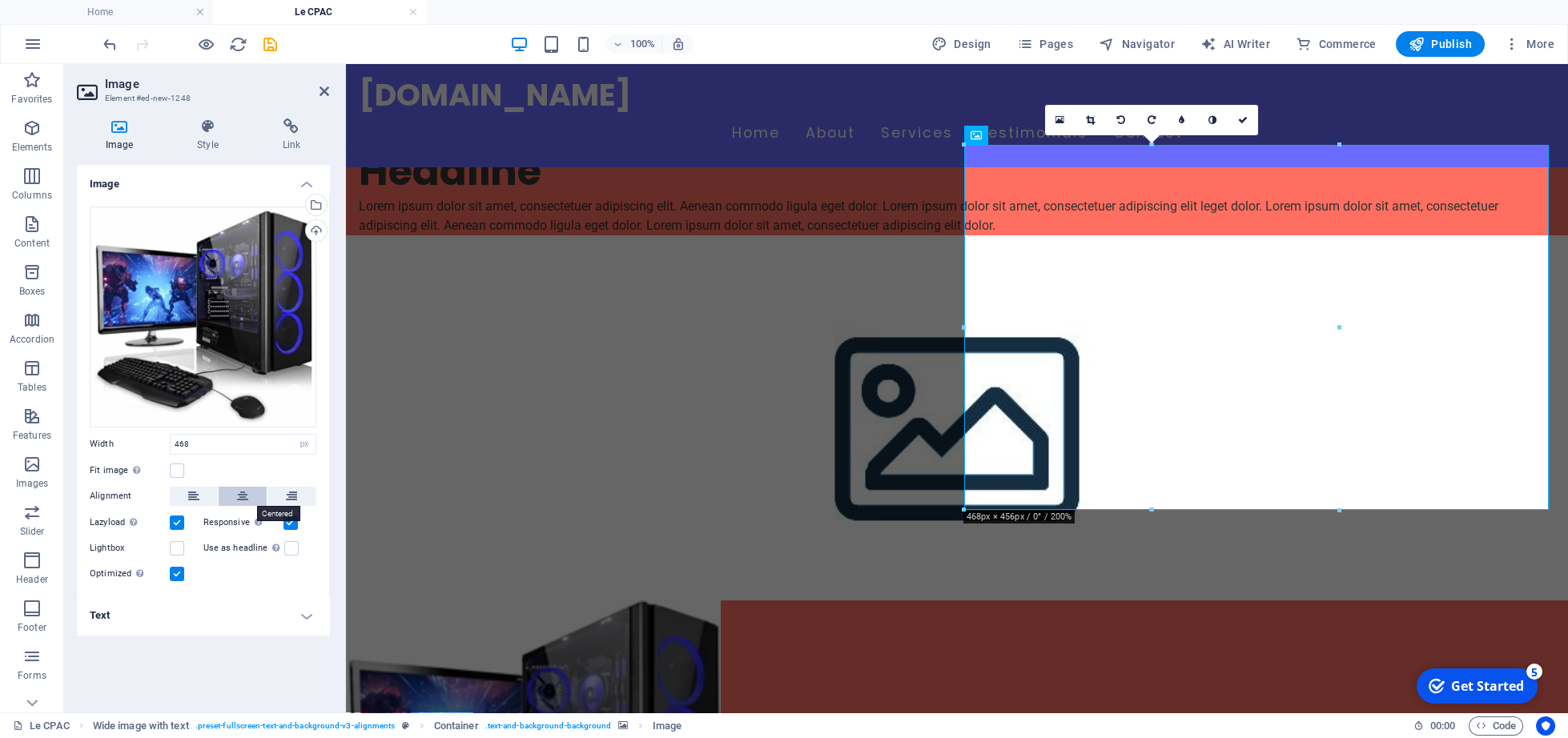
click at [242, 495] on icon at bounding box center [242, 496] width 11 height 19
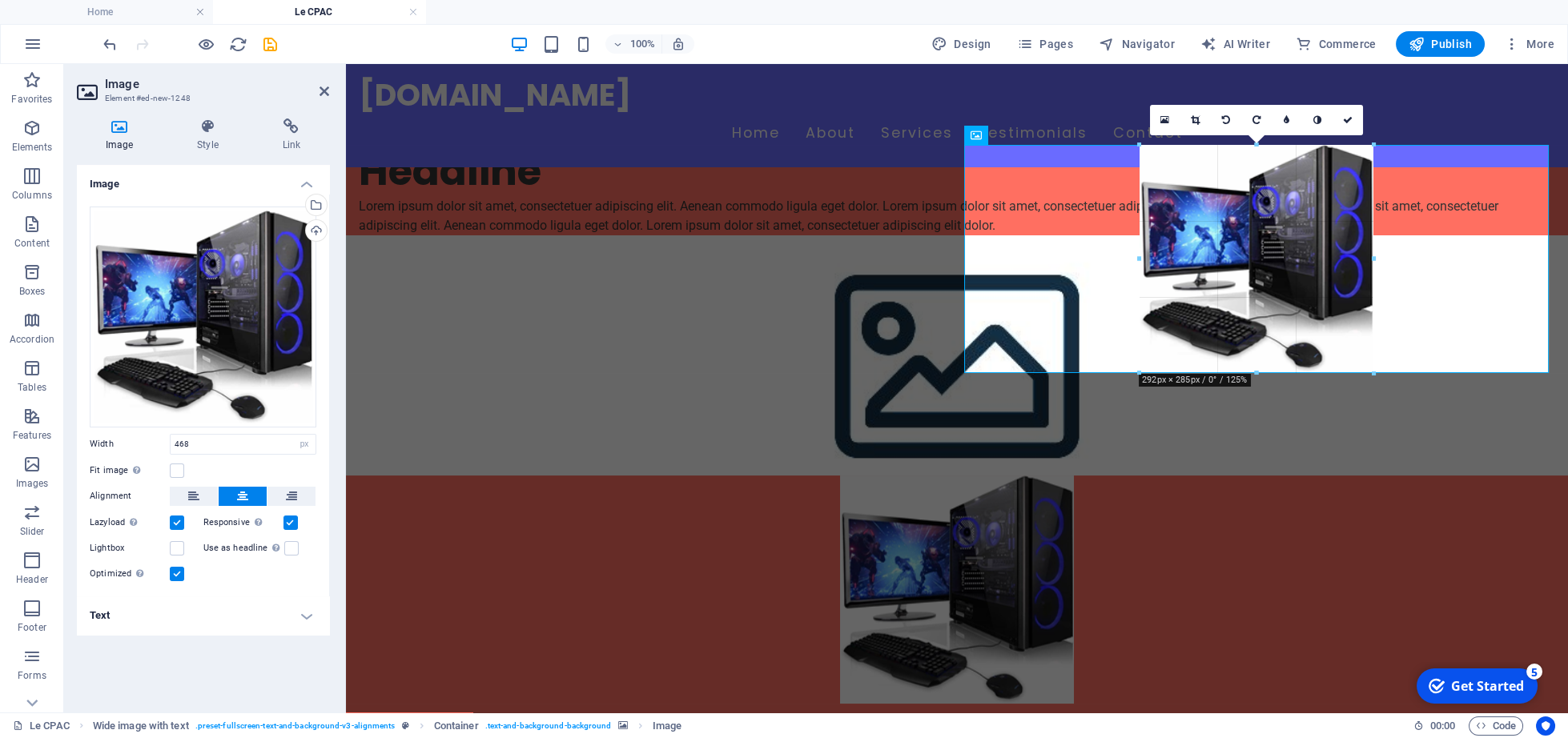
drag, startPoint x: 1071, startPoint y: 508, endPoint x: 1219, endPoint y: 372, distance: 201.0
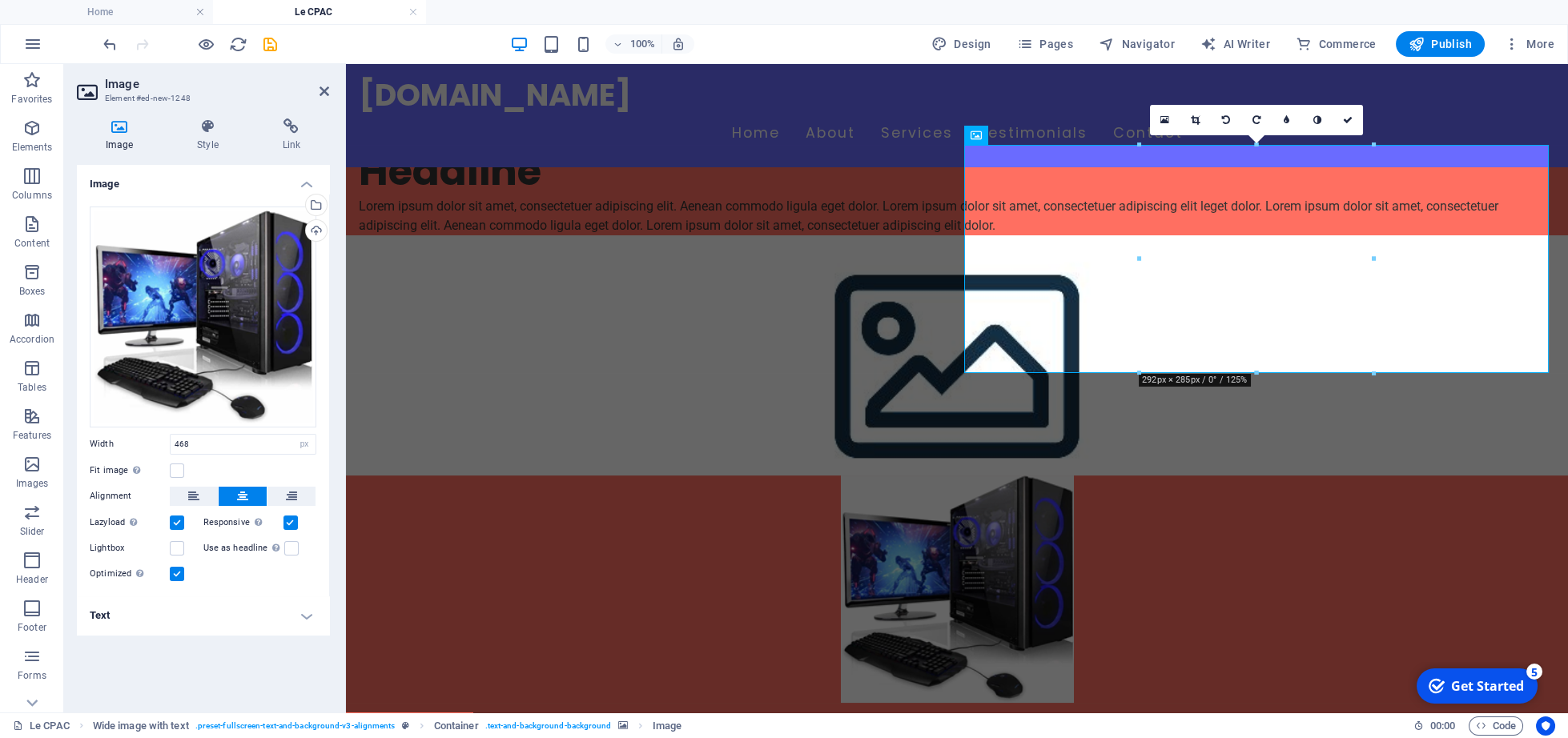
type input "291"
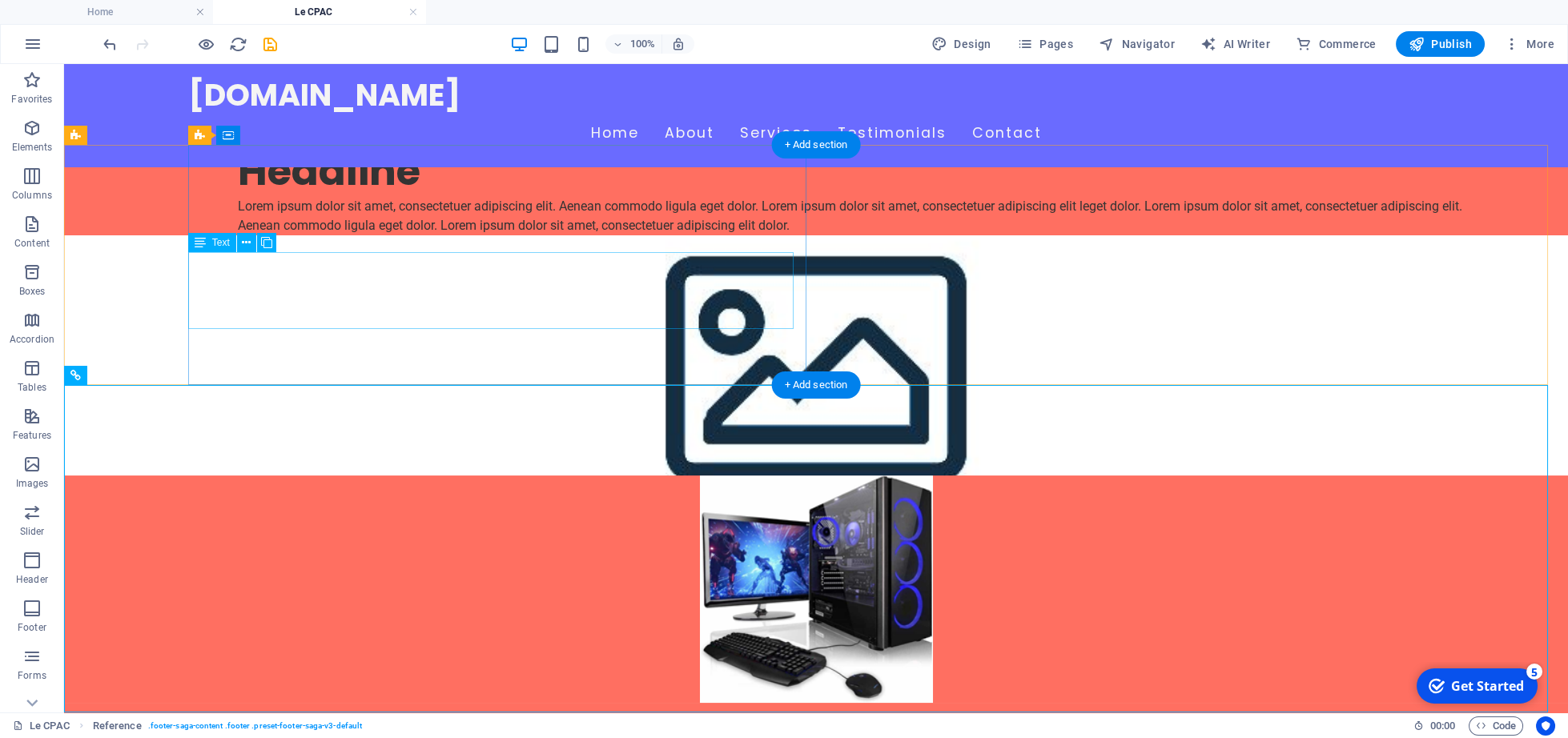
click at [570, 236] on div "Lorem ipsum dolor sit amet, consectetuer adipiscing elit. Aenean commodo ligula…" at bounding box center [872, 216] width 1269 height 39
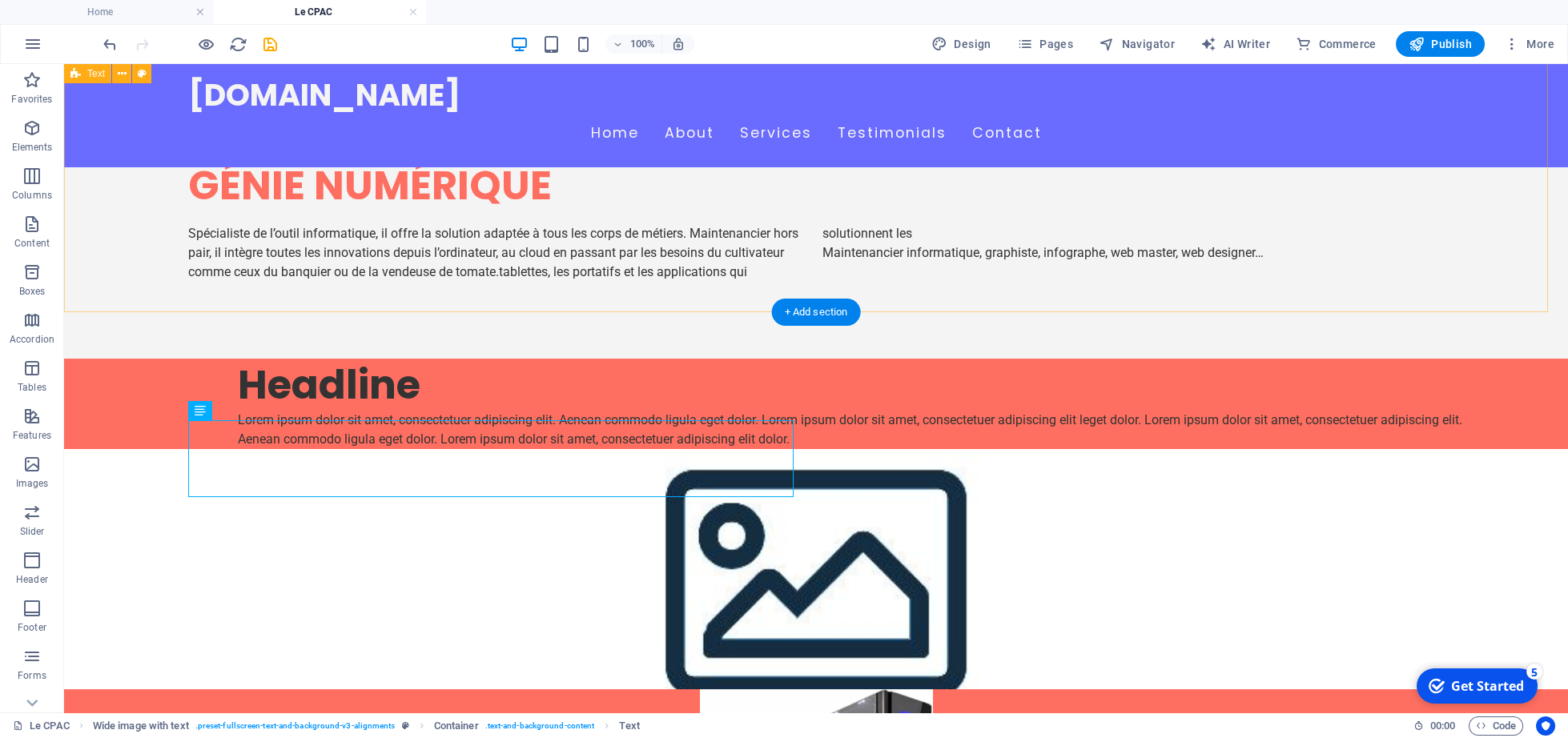
scroll to position [399, 0]
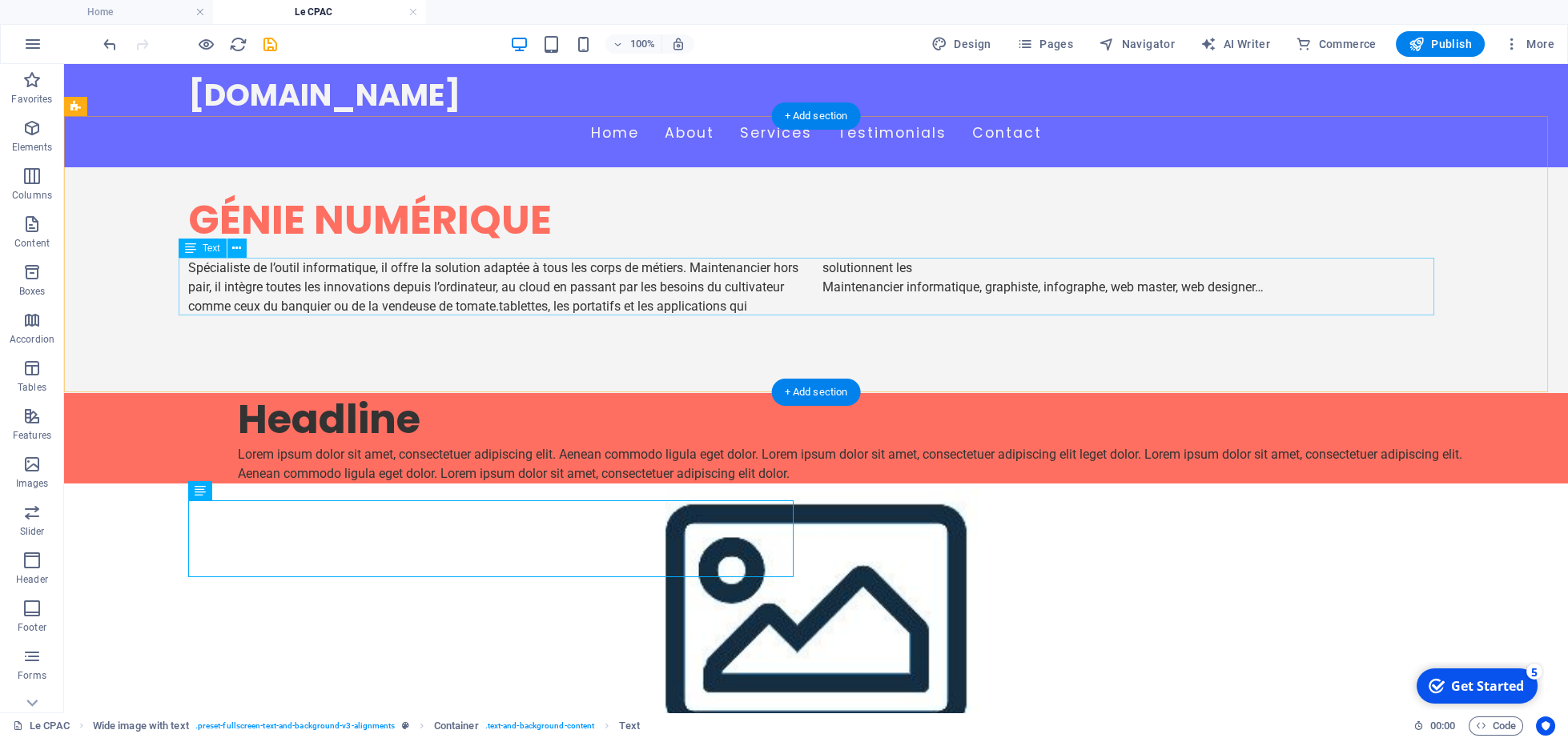
click at [446, 276] on div "Spécialiste de l’outil informatique, il offre la solution adaptée à tous les co…" at bounding box center [815, 287] width 1256 height 58
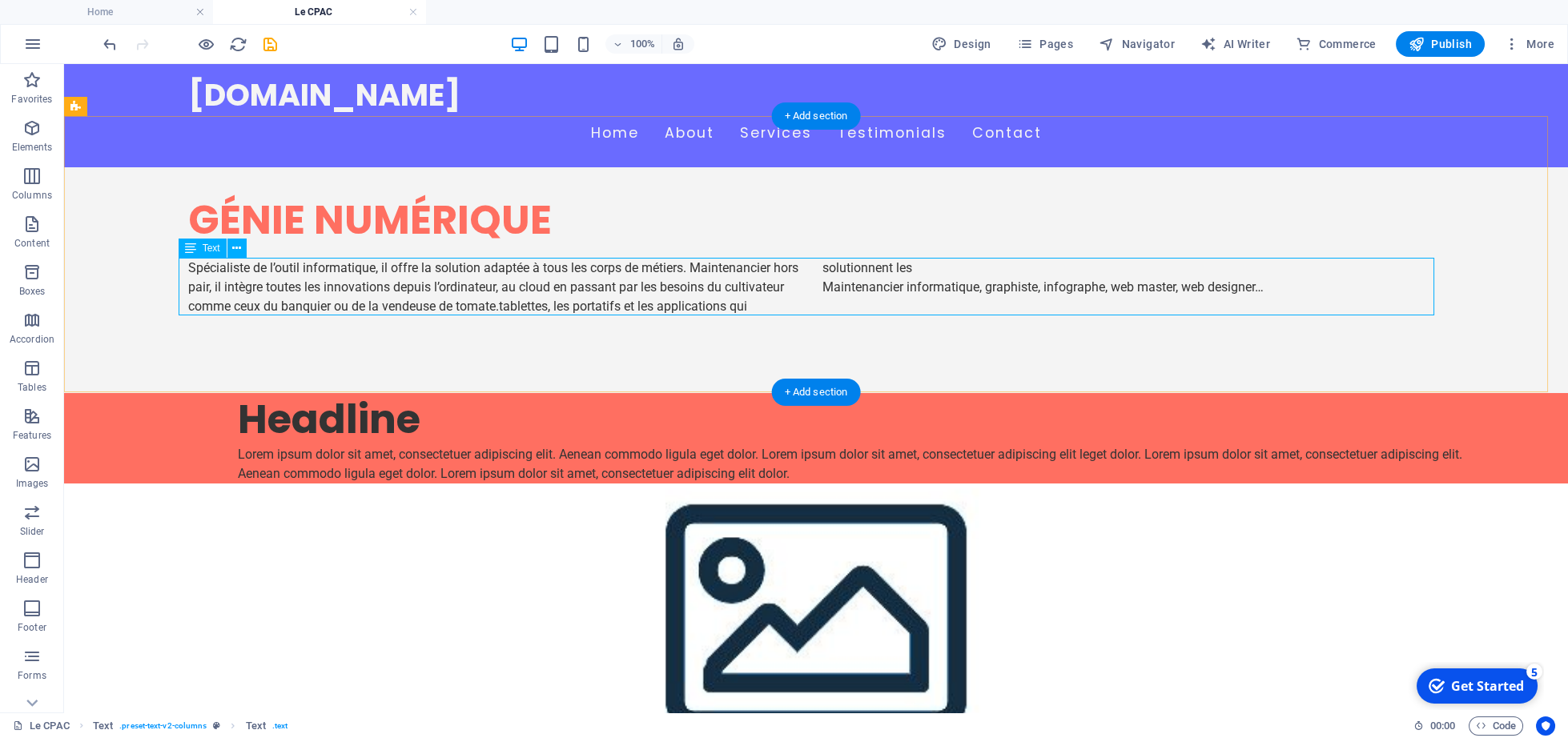
click at [758, 299] on div "Spécialiste de l’outil informatique, il offre la solution adaptée à tous les co…" at bounding box center [815, 287] width 1256 height 58
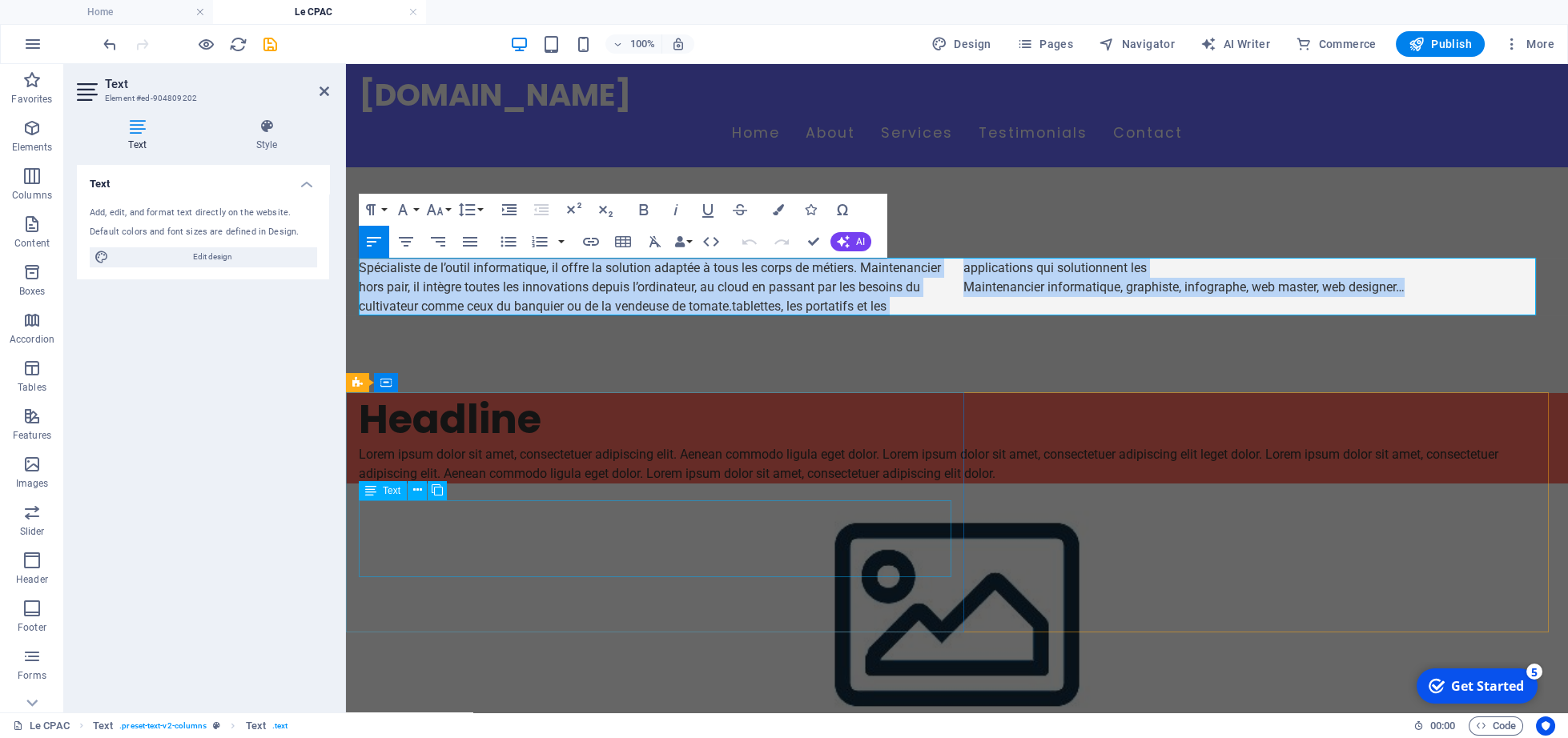
click at [552, 483] on div "Lorem ipsum dolor sit amet, consectetuer adipiscing elit. Aenean commodo ligula…" at bounding box center [957, 464] width 1196 height 39
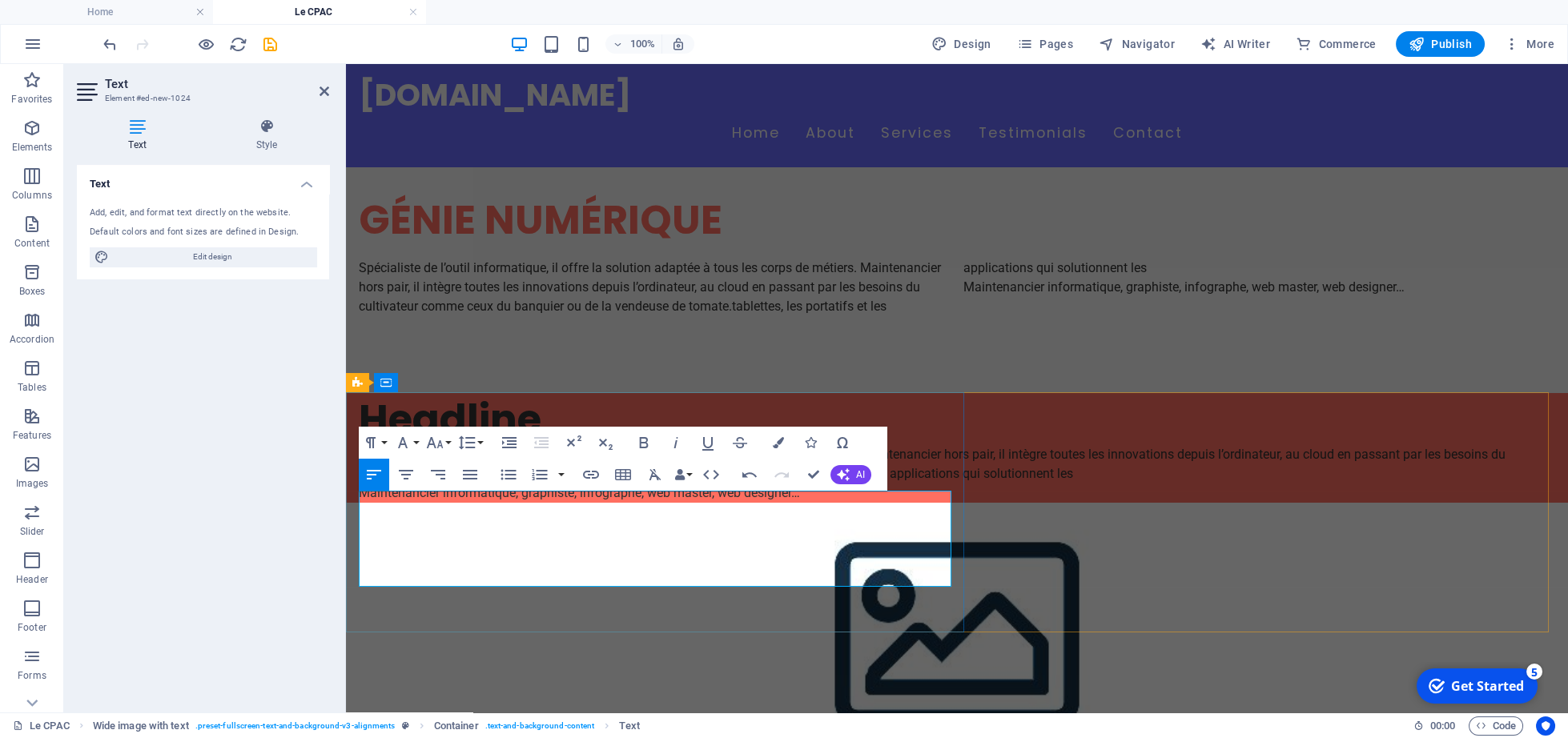
click at [362, 503] on p "Spécialiste de l’outil informatique, il offre la solution adaptée à tous les co…" at bounding box center [957, 474] width 1196 height 58
drag, startPoint x: 360, startPoint y: 573, endPoint x: 800, endPoint y: 588, distance: 440.3
click at [800, 503] on div "Headline Spécialiste de l’outil informatique, il offre la solution adaptée à to…" at bounding box center [957, 448] width 1222 height 109
click at [800, 503] on p "Spécialiste de l’outil informatique, il offre la solution adaptée à tous les co…" at bounding box center [957, 474] width 1196 height 58
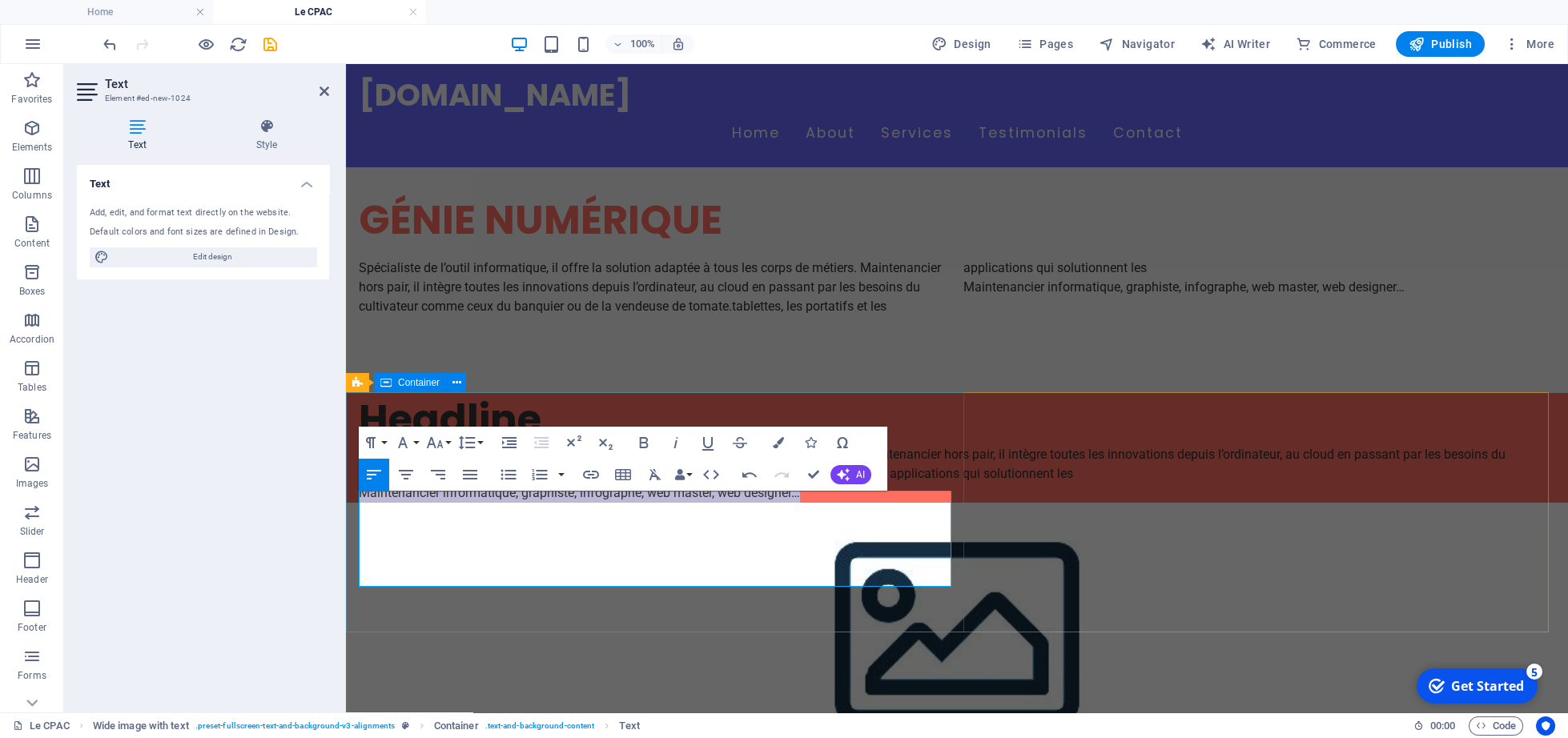
drag, startPoint x: 800, startPoint y: 580, endPoint x: 352, endPoint y: 580, distance: 448.0
click at [352, 503] on div "Headline Spécialiste de l’outil informatique, il offre la solution adaptée à to…" at bounding box center [957, 448] width 1222 height 109
click at [638, 445] on icon "button" at bounding box center [643, 443] width 19 height 19
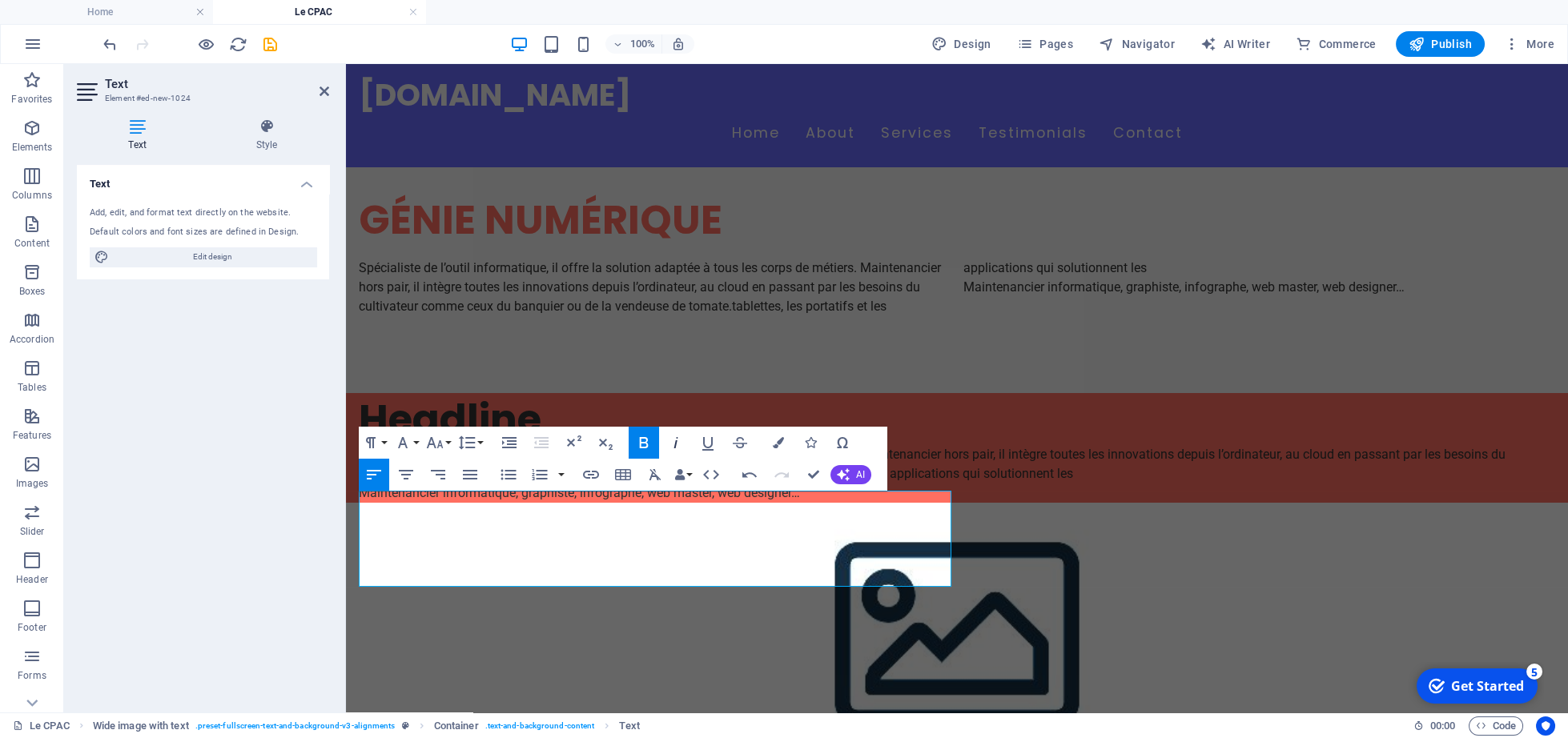
click at [678, 443] on icon "button" at bounding box center [675, 443] width 19 height 19
click at [784, 441] on icon "button" at bounding box center [778, 443] width 11 height 11
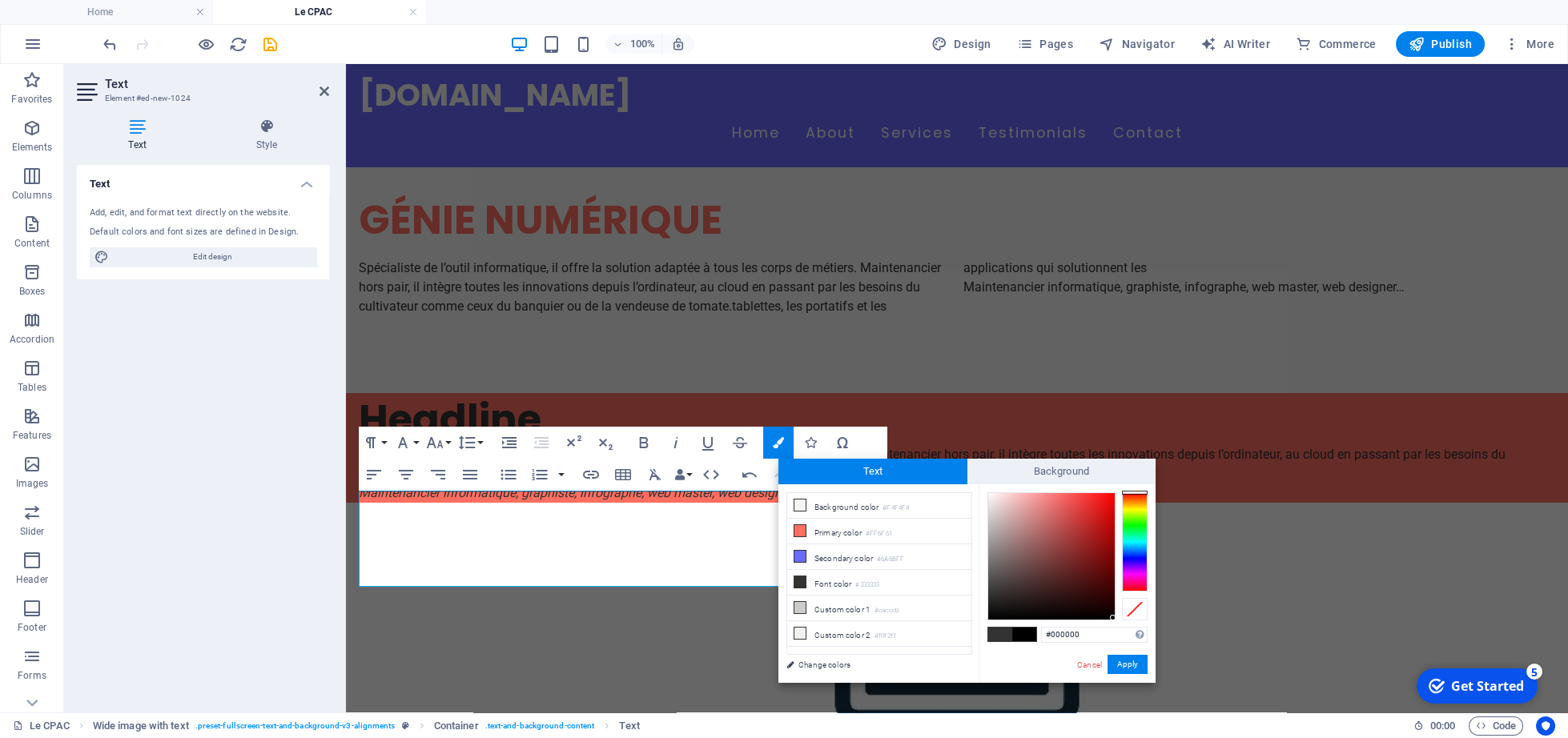
drag, startPoint x: 1055, startPoint y: 612, endPoint x: 1117, endPoint y: 620, distance: 62.5
click at [1117, 620] on div at bounding box center [1067, 556] width 160 height 128
drag, startPoint x: 1094, startPoint y: 611, endPoint x: 1089, endPoint y: 623, distance: 13.0
click at [1089, 623] on div "#000000 Supported formats #0852ed rgb(8, 82, 237) rgba(8, 82, 237, 90%) hsv(221…" at bounding box center [1067, 699] width 177 height 431
click at [1009, 612] on div at bounding box center [1009, 612] width 6 height 6
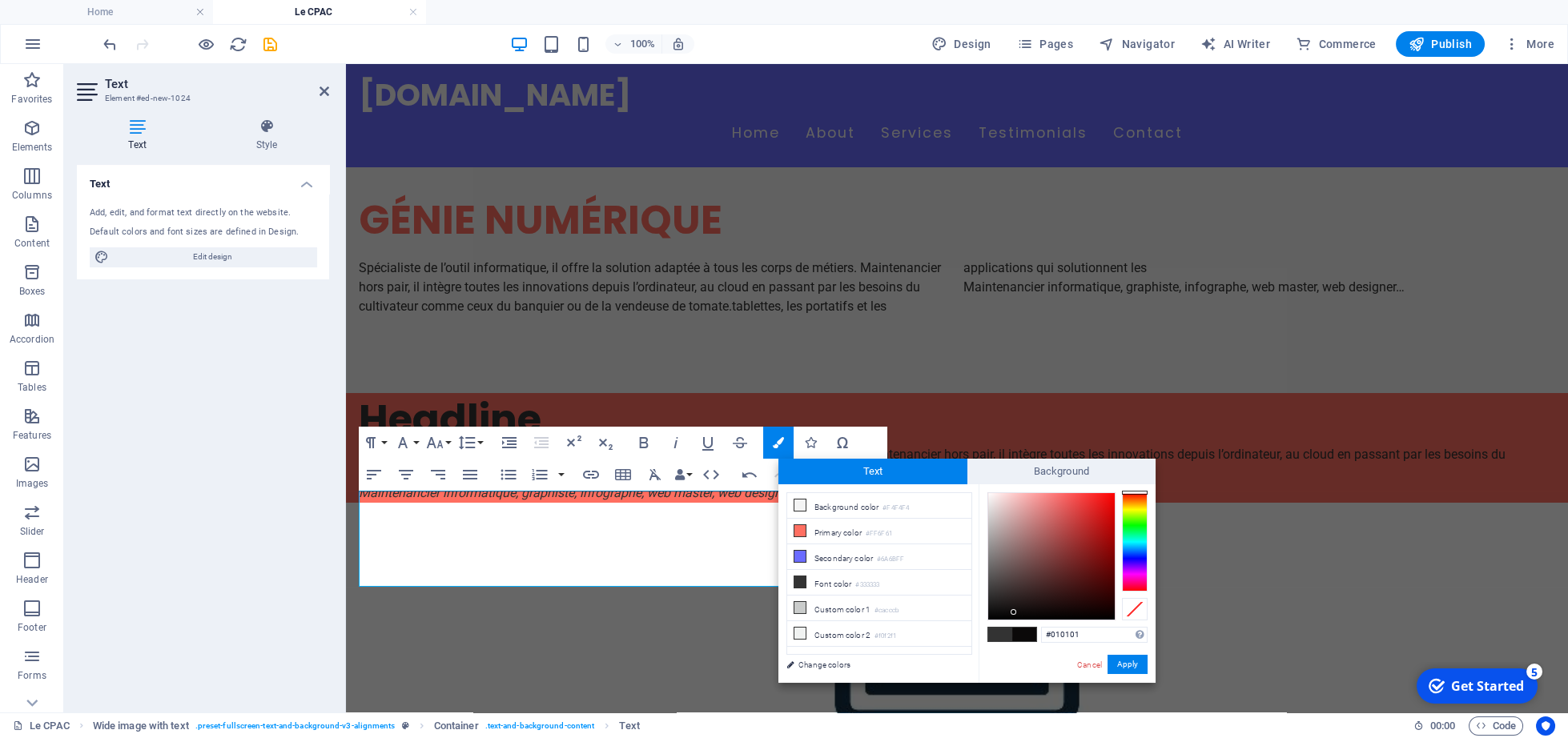
type input "#000000"
drag, startPoint x: 1011, startPoint y: 613, endPoint x: 1020, endPoint y: 620, distance: 11.4
click at [1020, 620] on div at bounding box center [1020, 618] width 6 height 6
click at [1128, 661] on button "Apply" at bounding box center [1128, 664] width 40 height 19
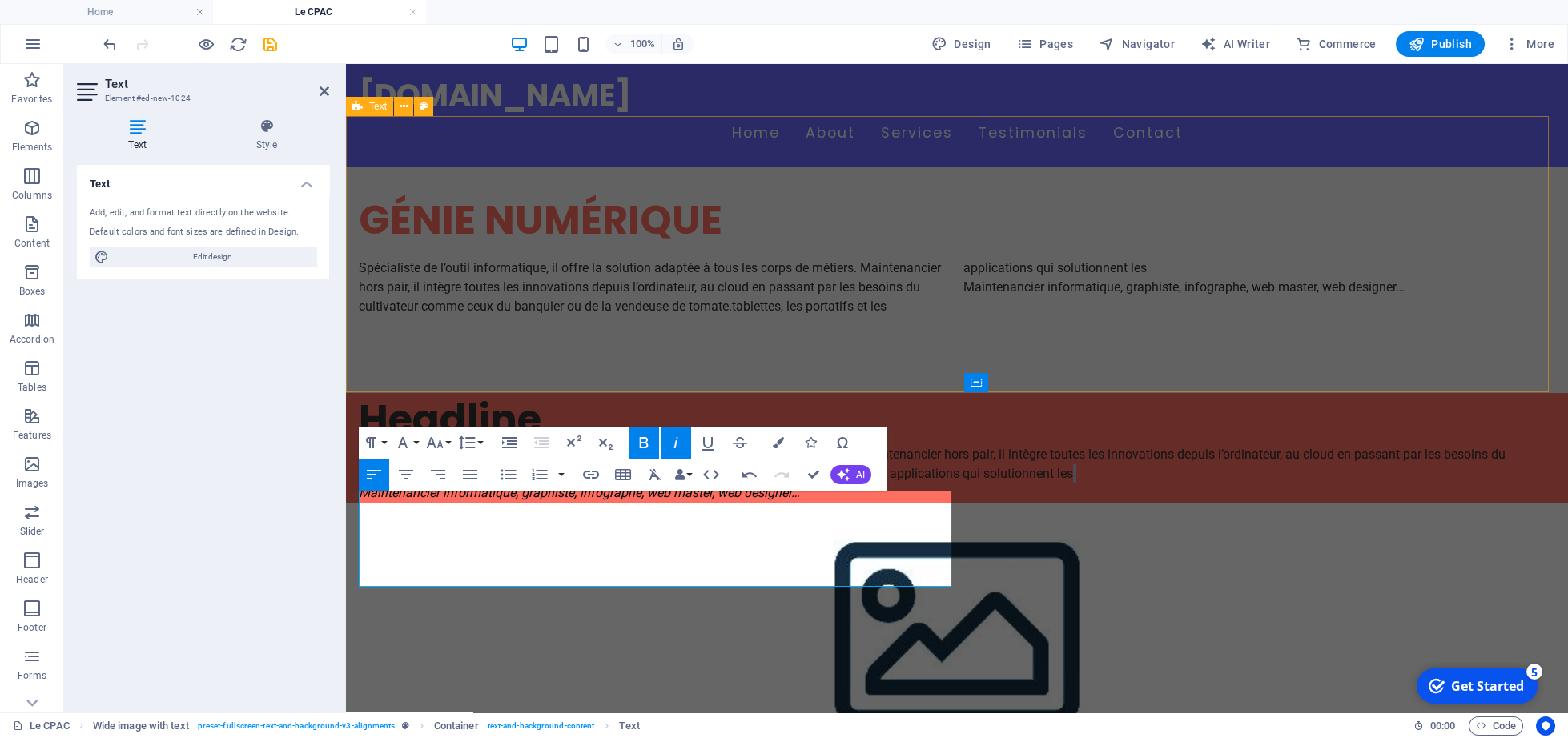
click at [971, 345] on div "GÉNIE NUMÉRIQUE Spécialiste de l’outil informatique, il offre la solution adapt…" at bounding box center [957, 256] width 1222 height 277
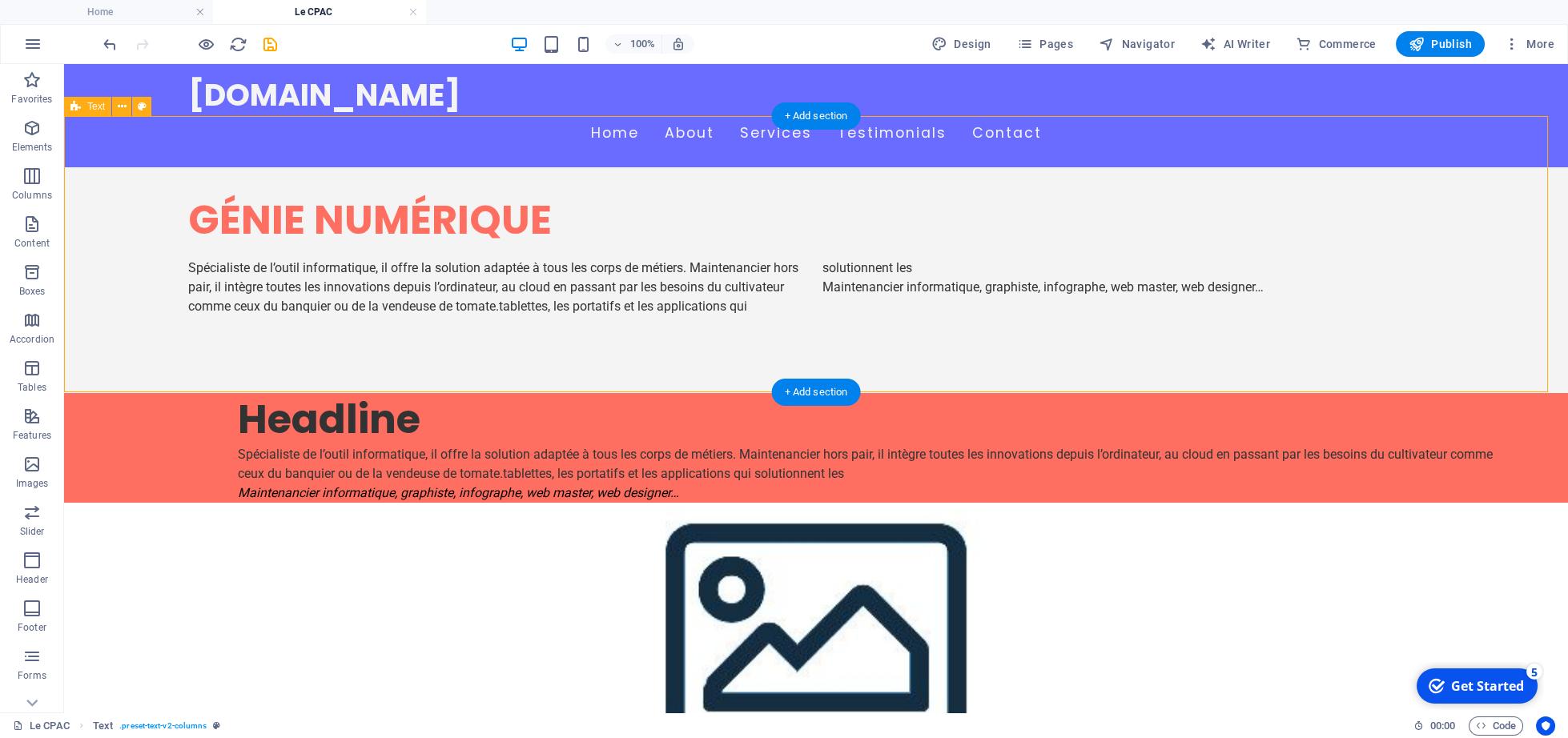
click at [759, 343] on div "GÉNIE NUMÉRIQUE Spécialiste de l’outil informatique, il offre la solution adapt…" at bounding box center [815, 256] width 1503 height 277
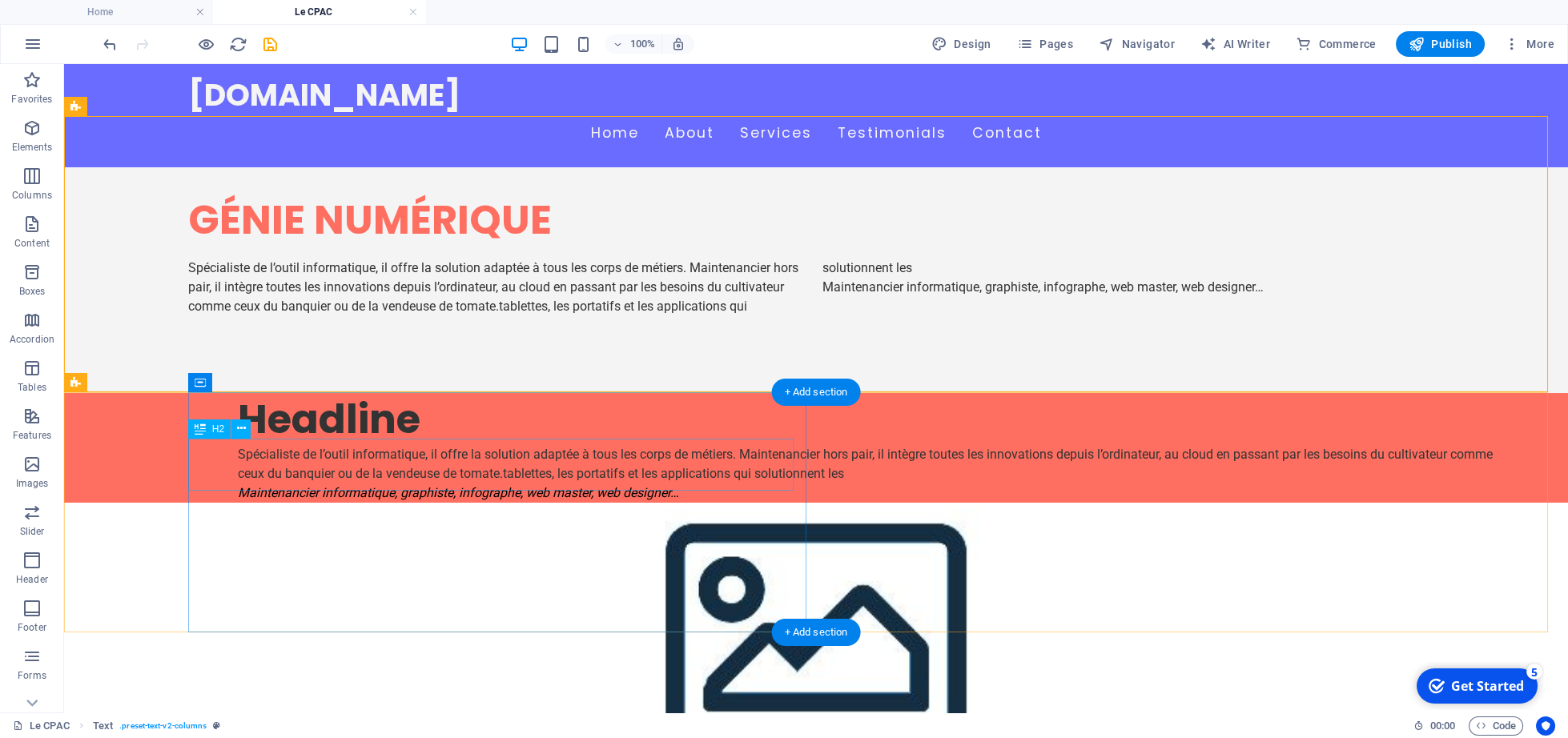
click at [370, 446] on div "Headline" at bounding box center [872, 419] width 1269 height 52
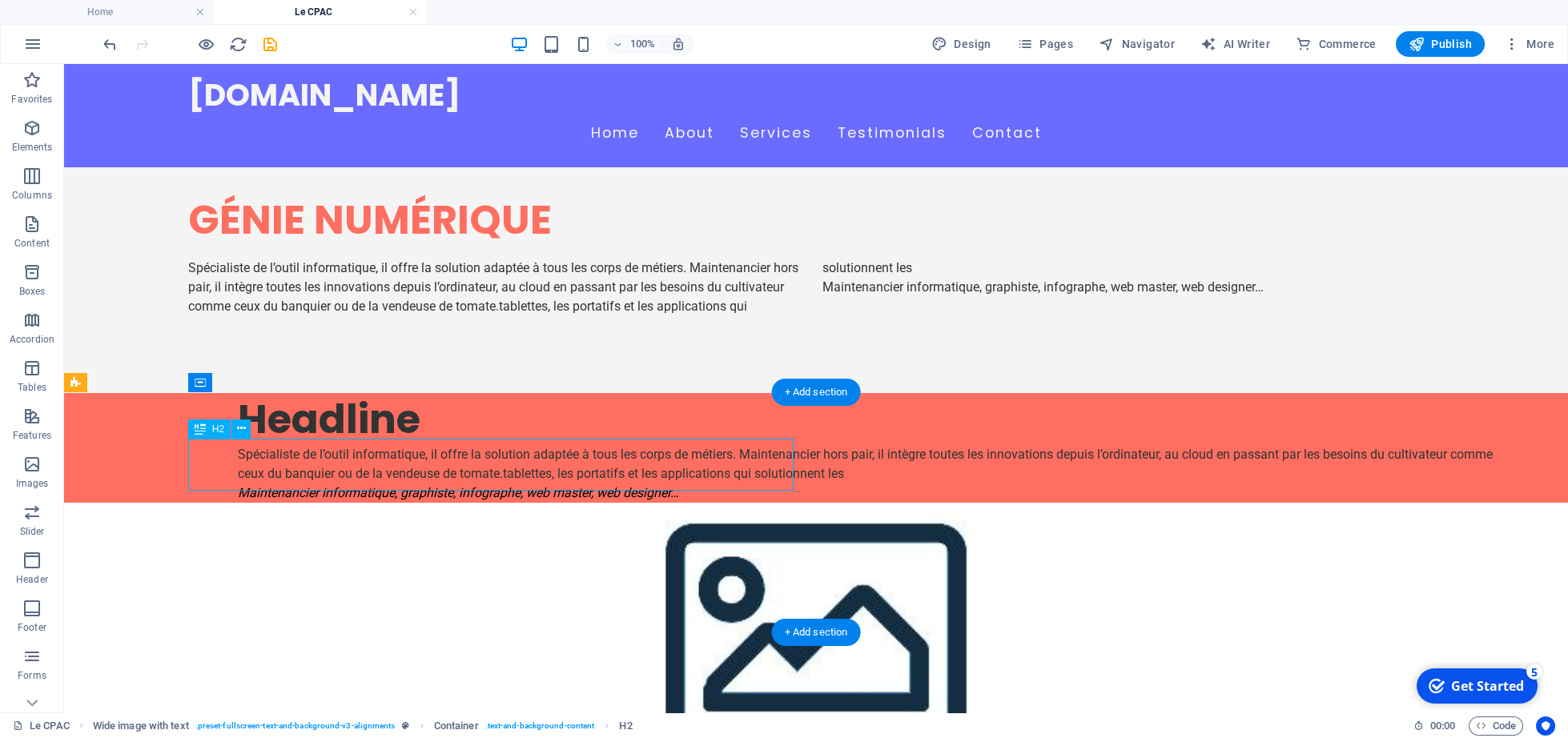
click at [370, 446] on div "Headline" at bounding box center [872, 419] width 1269 height 52
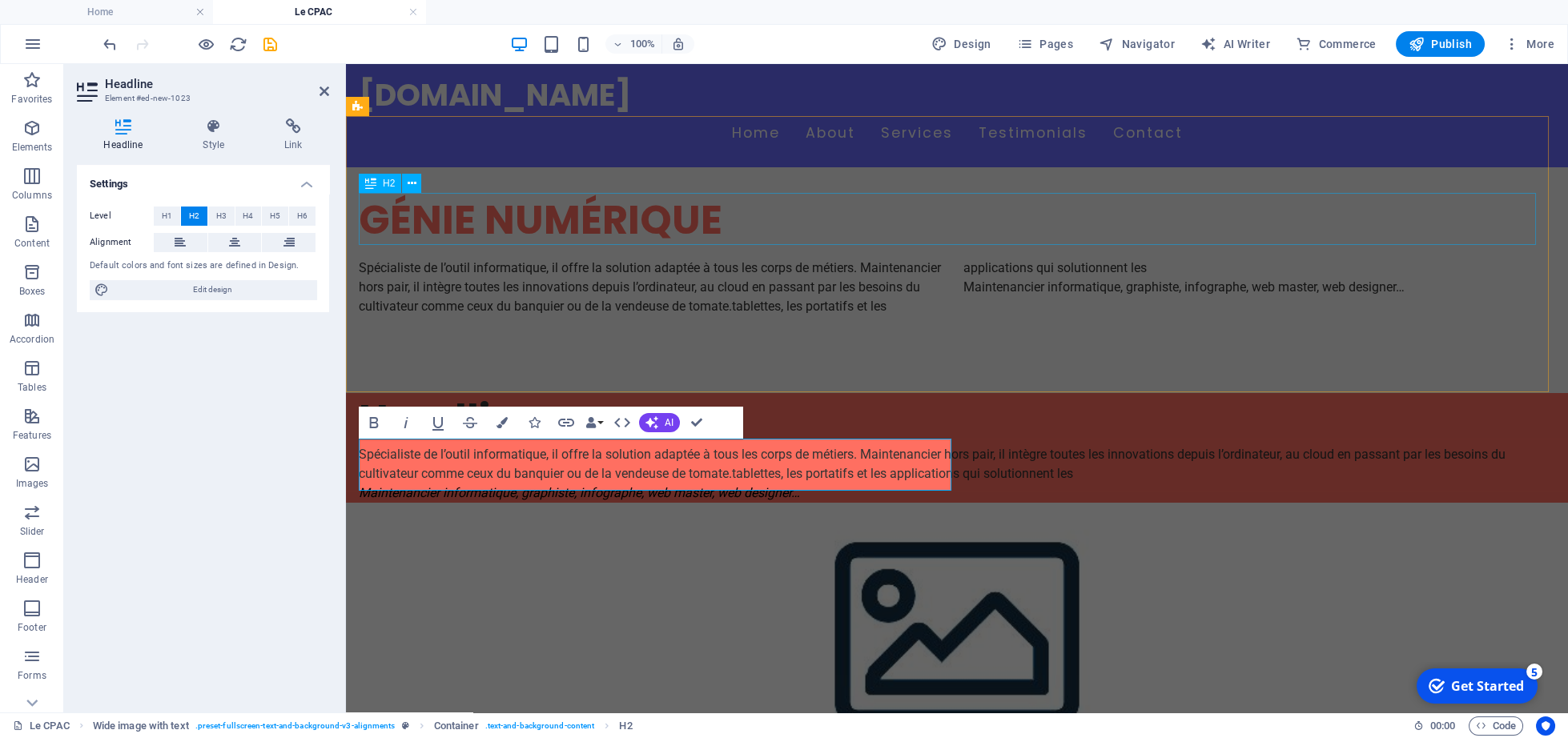
click at [500, 223] on div "GÉNIE NUMÉRIQUE" at bounding box center [957, 220] width 1196 height 52
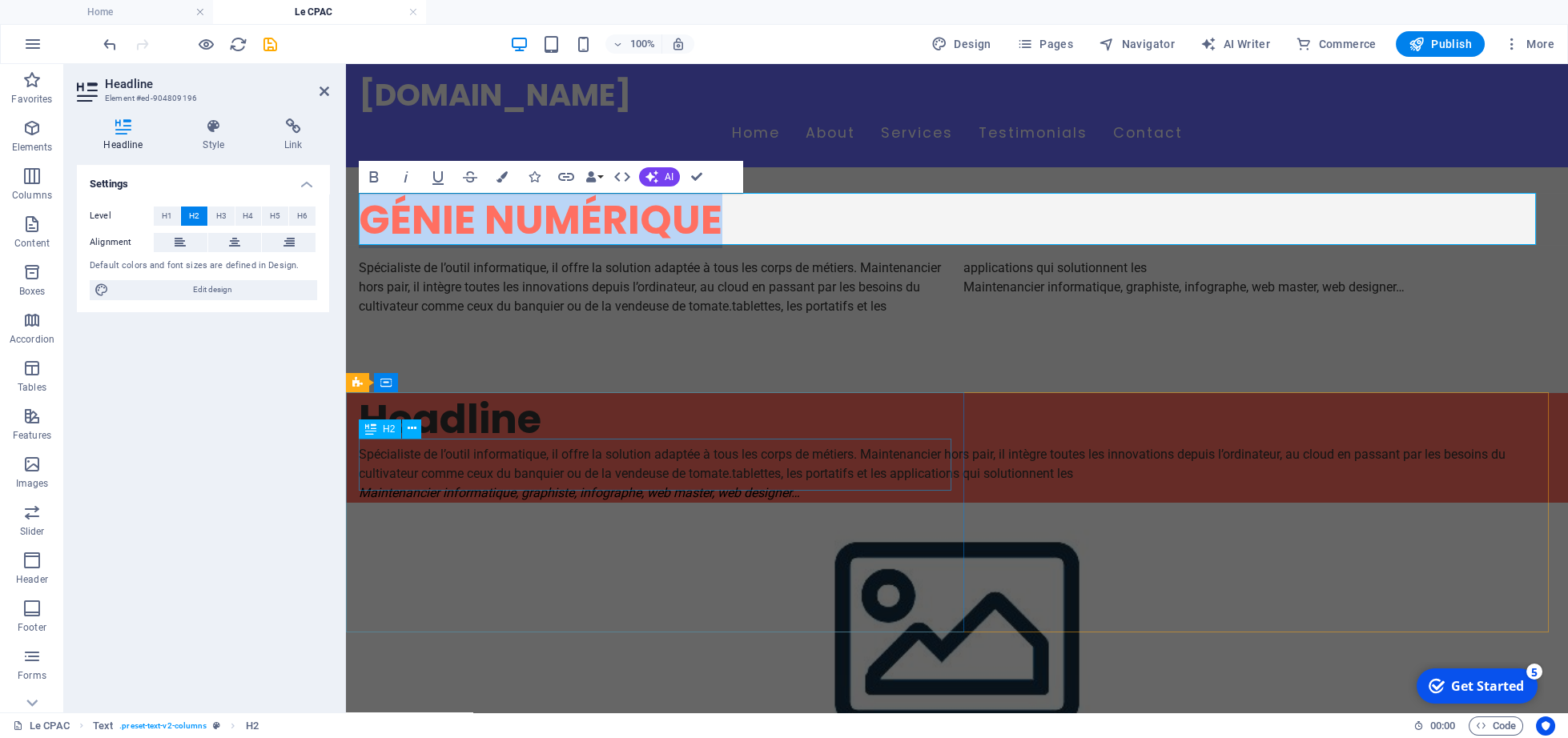
click at [469, 446] on div "Headline" at bounding box center [957, 419] width 1196 height 52
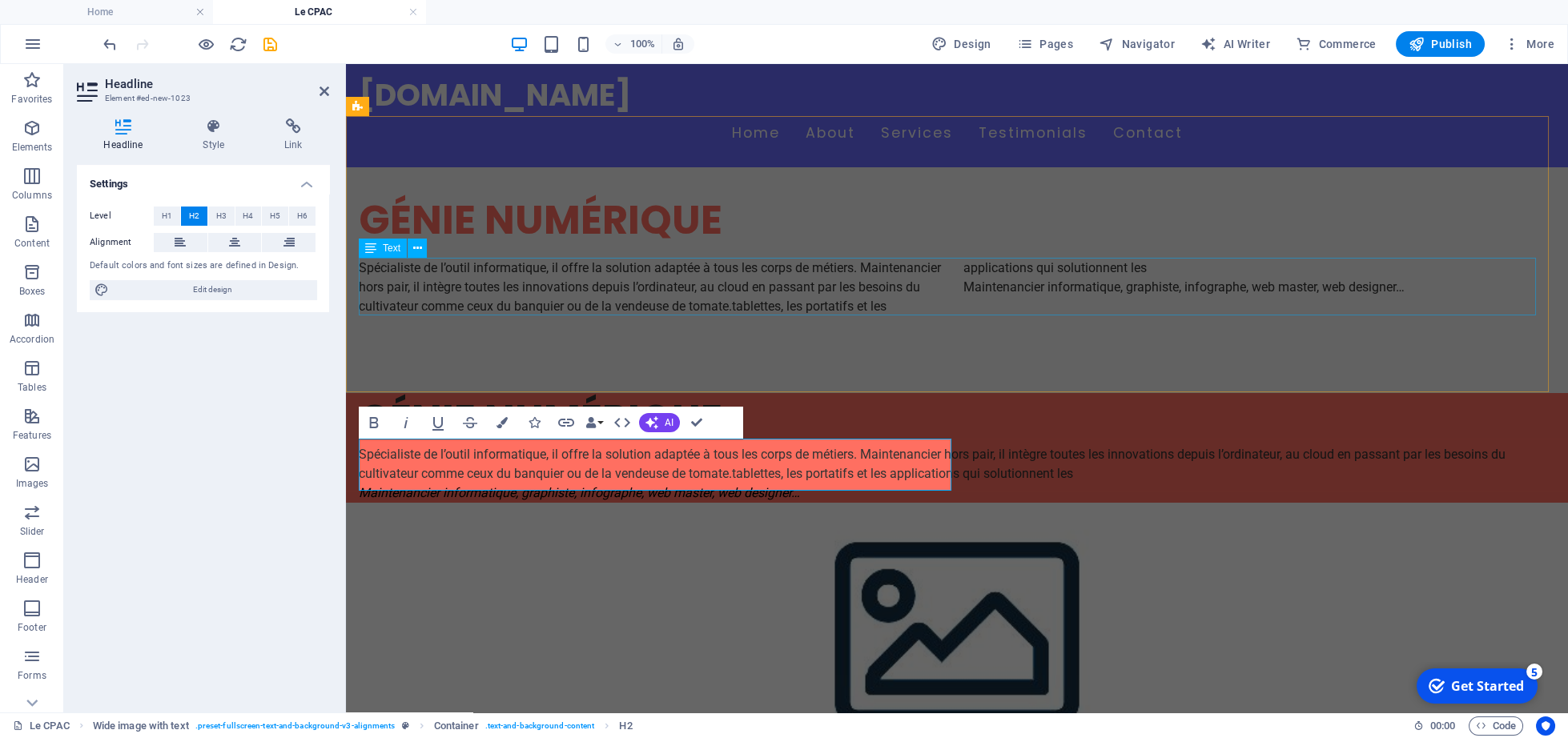
click at [572, 263] on div "Spécialiste de l’outil informatique, il offre la solution adaptée à tous les co…" at bounding box center [957, 287] width 1196 height 58
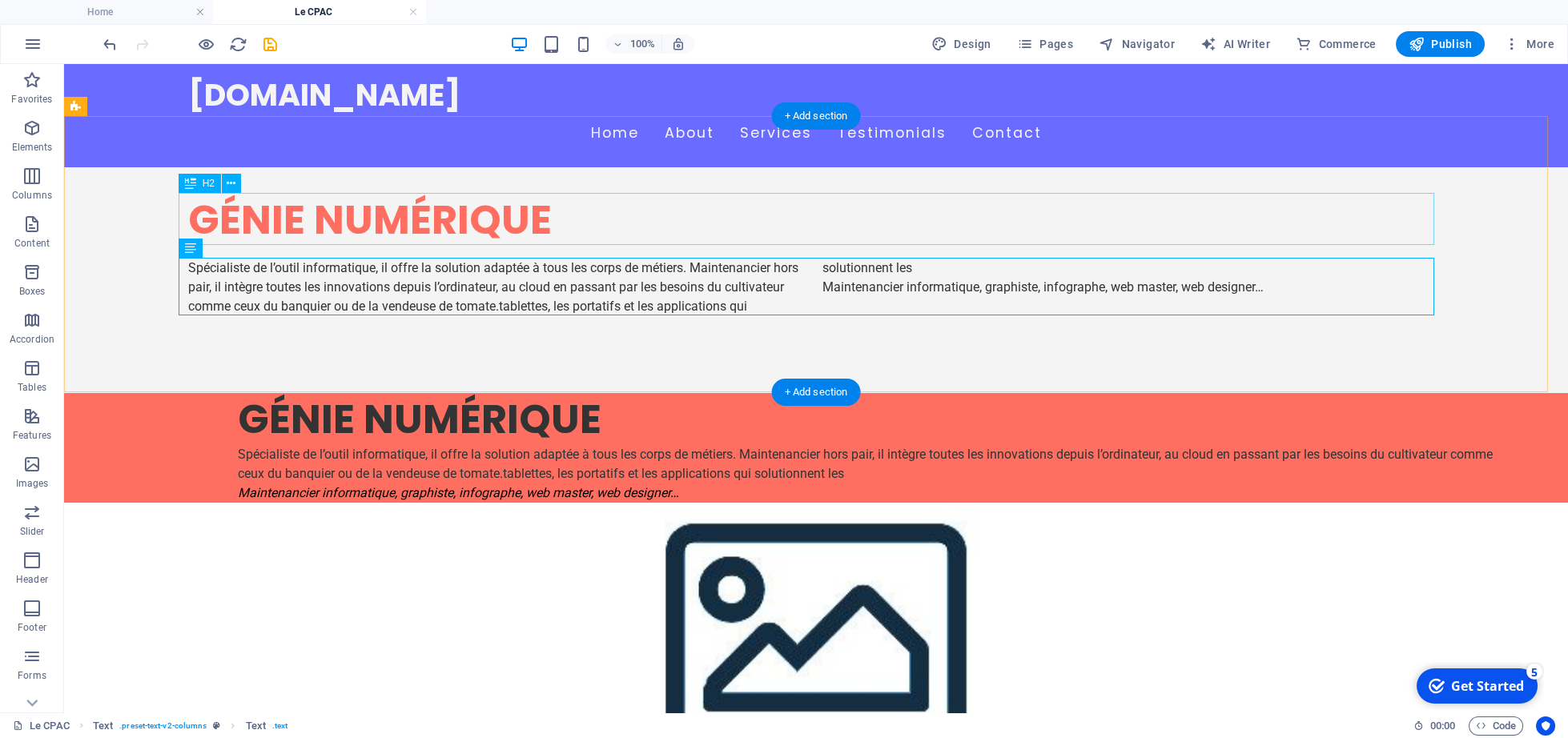
click at [188, 212] on div "GÉNIE NUMÉRIQUE" at bounding box center [815, 220] width 1256 height 52
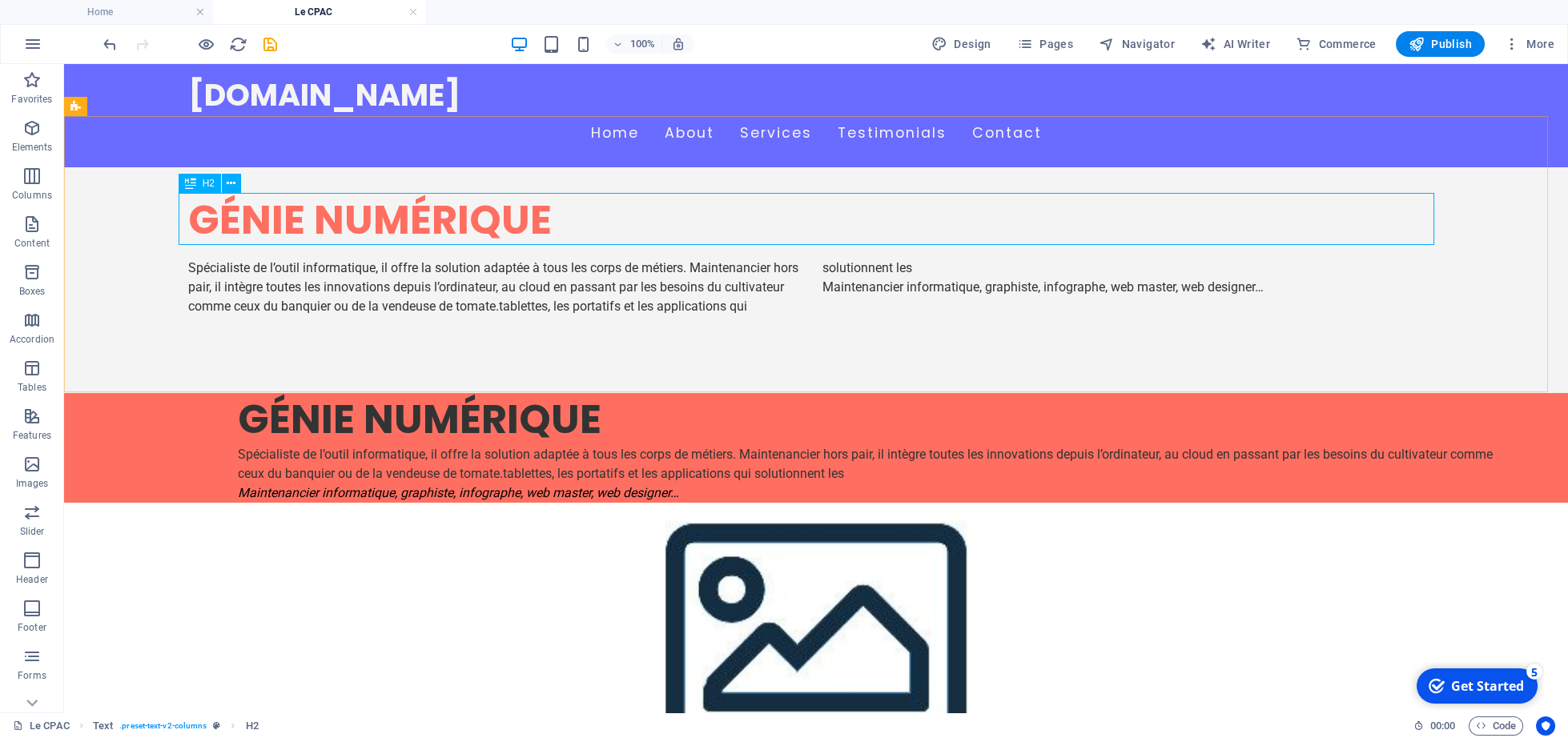
click at [183, 186] on div "H2" at bounding box center [200, 183] width 43 height 19
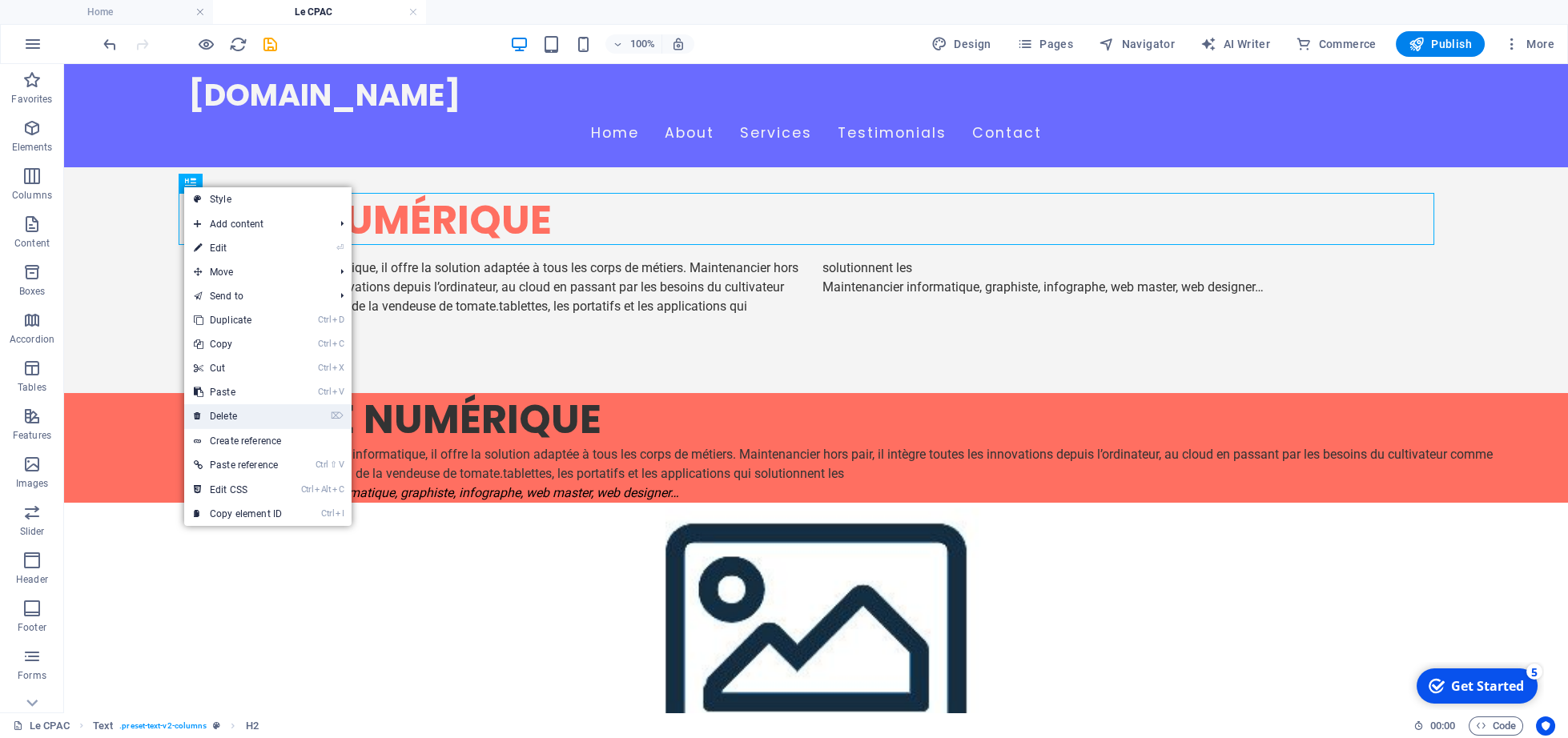
click at [226, 424] on link "⌦ Delete" at bounding box center [238, 417] width 107 height 24
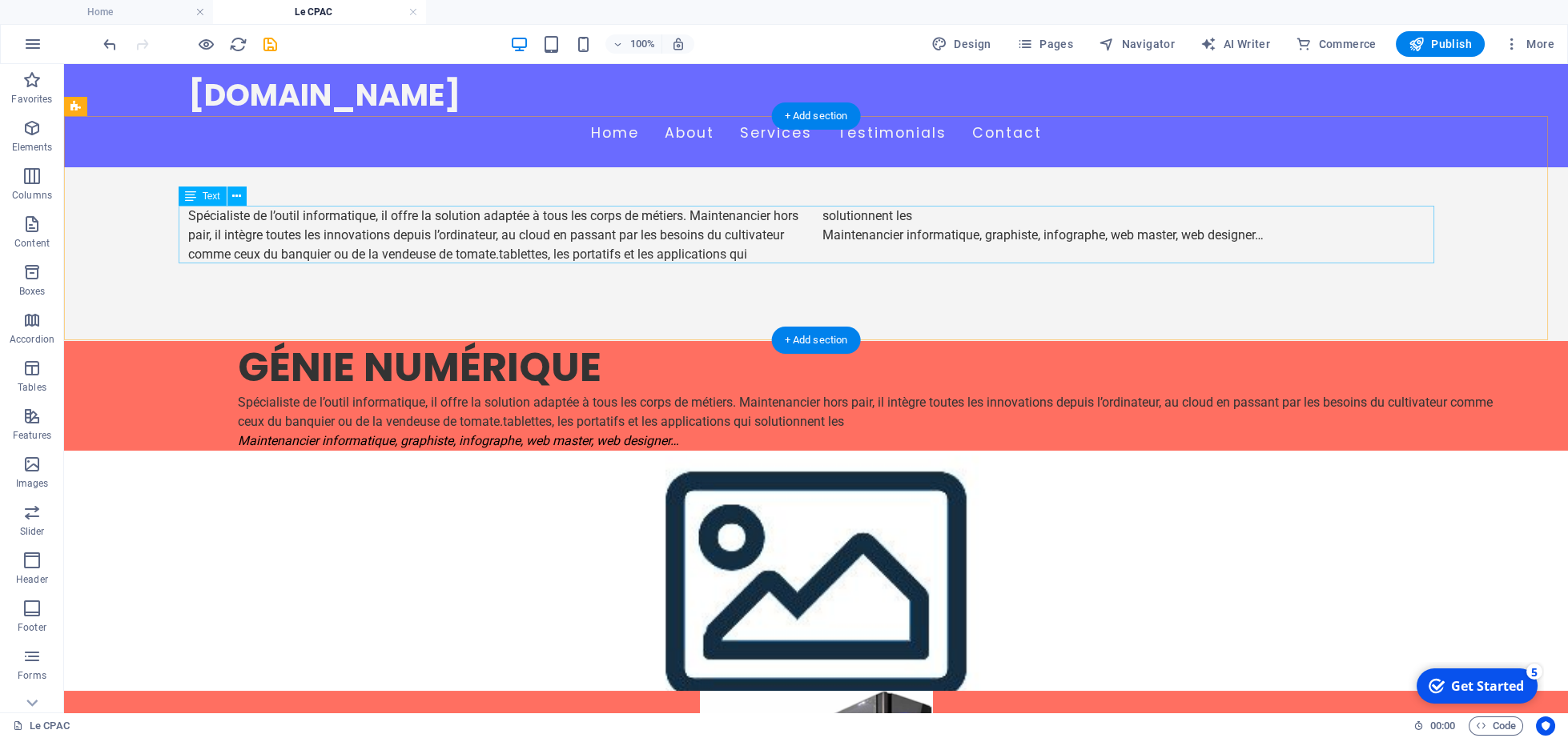
click at [244, 228] on div "Spécialiste de l’outil informatique, il offre la solution adaptée à tous les co…" at bounding box center [815, 236] width 1256 height 58
click at [193, 194] on icon at bounding box center [190, 196] width 11 height 19
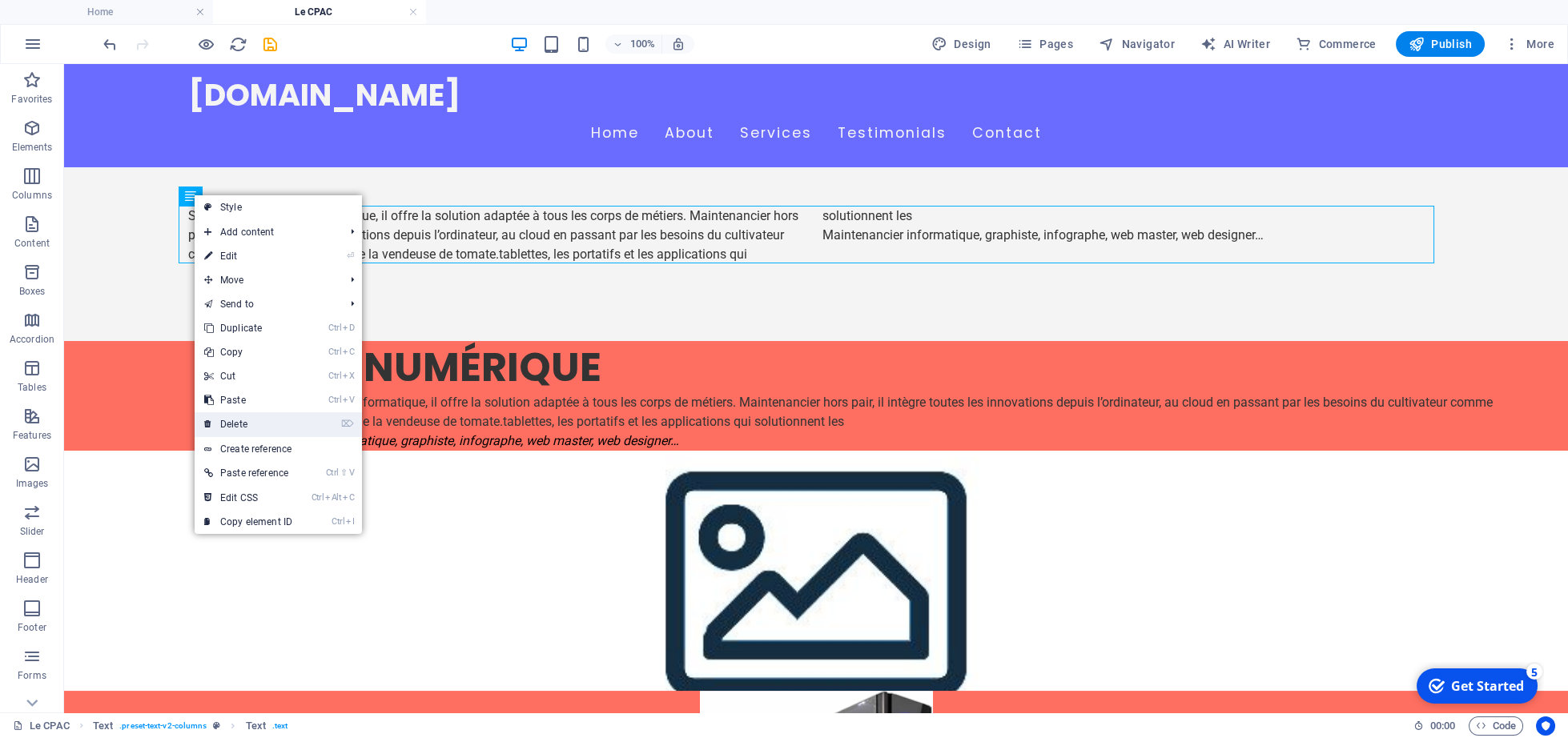
click at [238, 426] on link "⌦ Delete" at bounding box center [249, 425] width 107 height 24
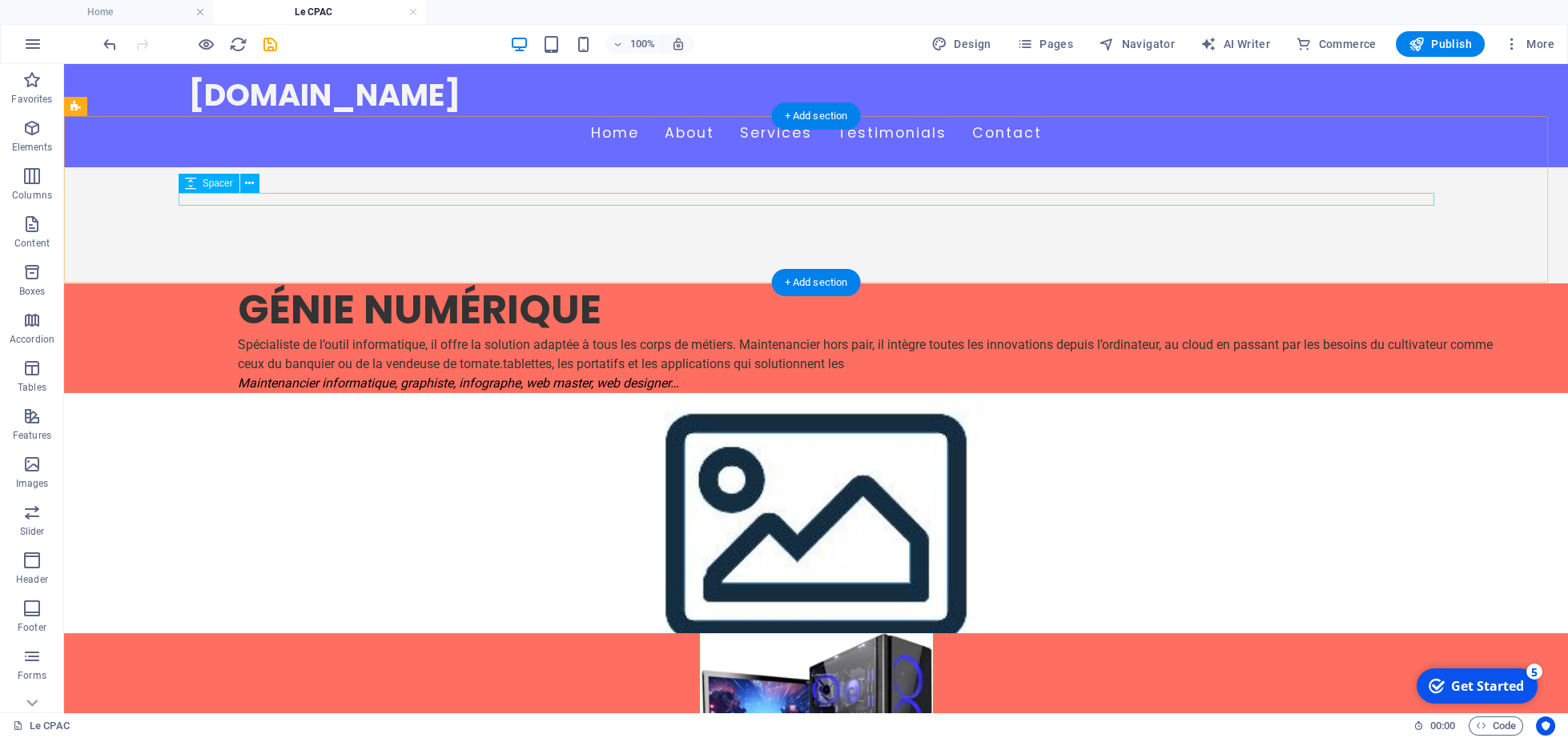
click at [422, 198] on div at bounding box center [815, 200] width 1256 height 13
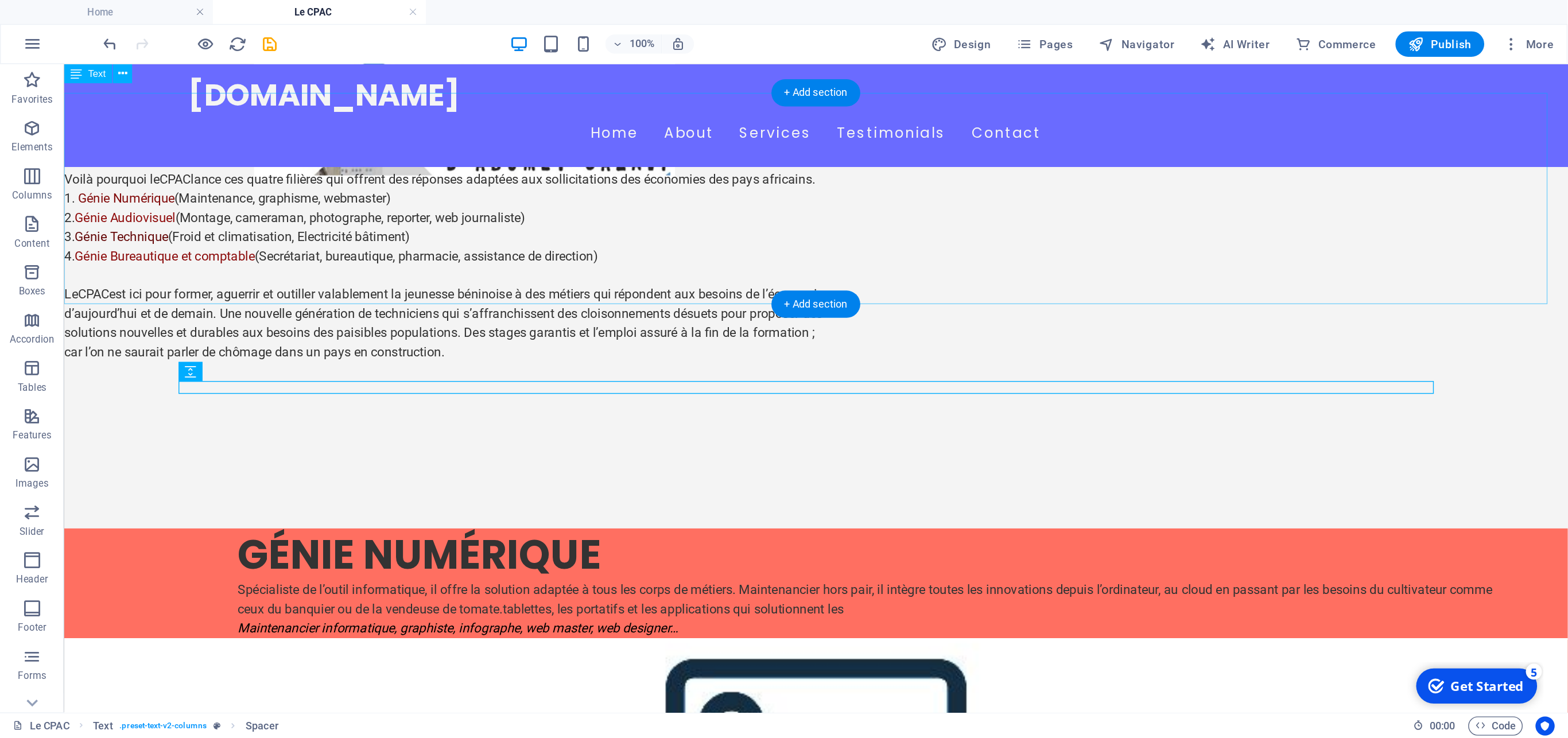
scroll to position [108, 0]
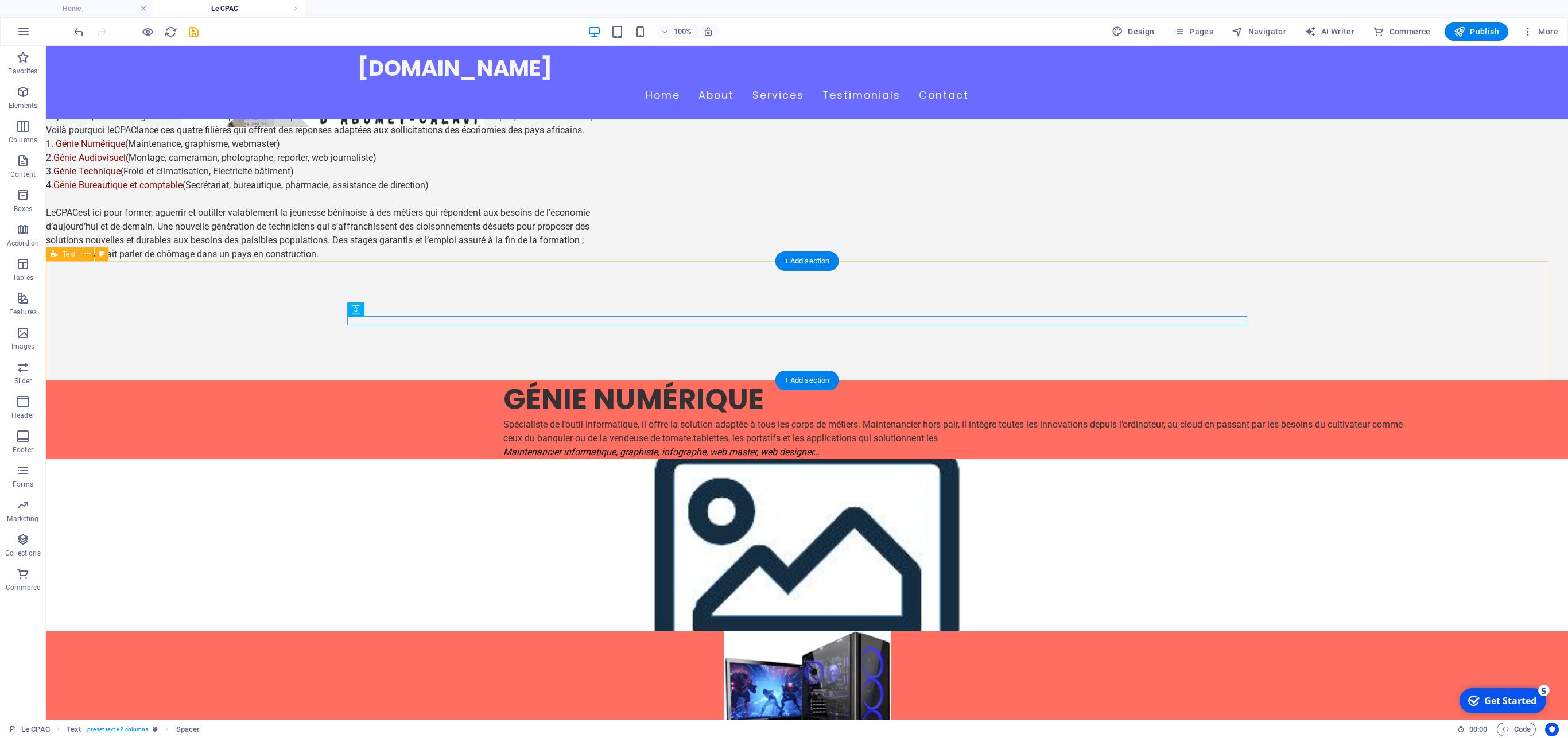
click at [1123, 263] on div at bounding box center [807, 320] width 1522 height 119
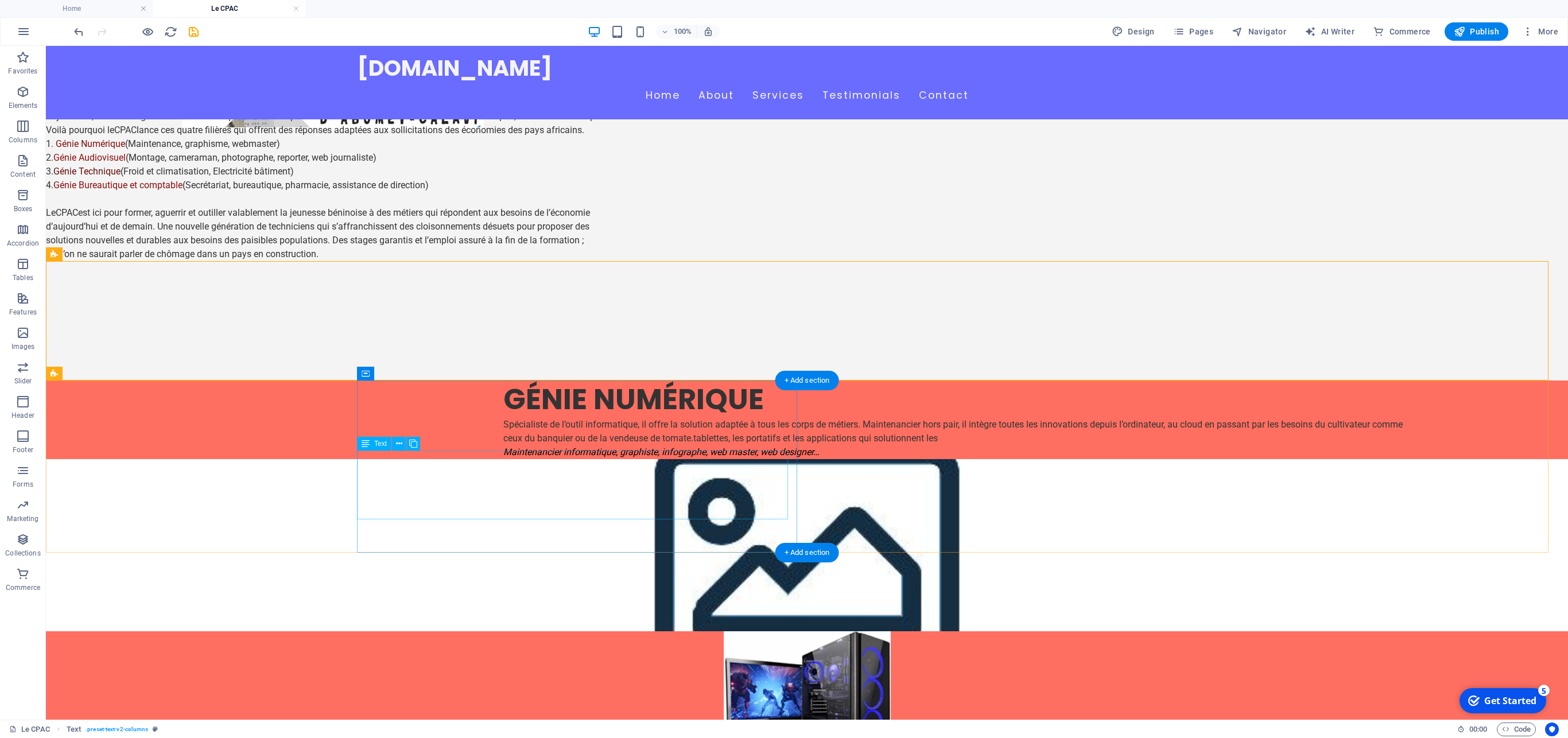
click at [741, 459] on div "Spécialiste de l’outil informatique, il offre la solution adaptée à tous les co…" at bounding box center [958, 438] width 909 height 41
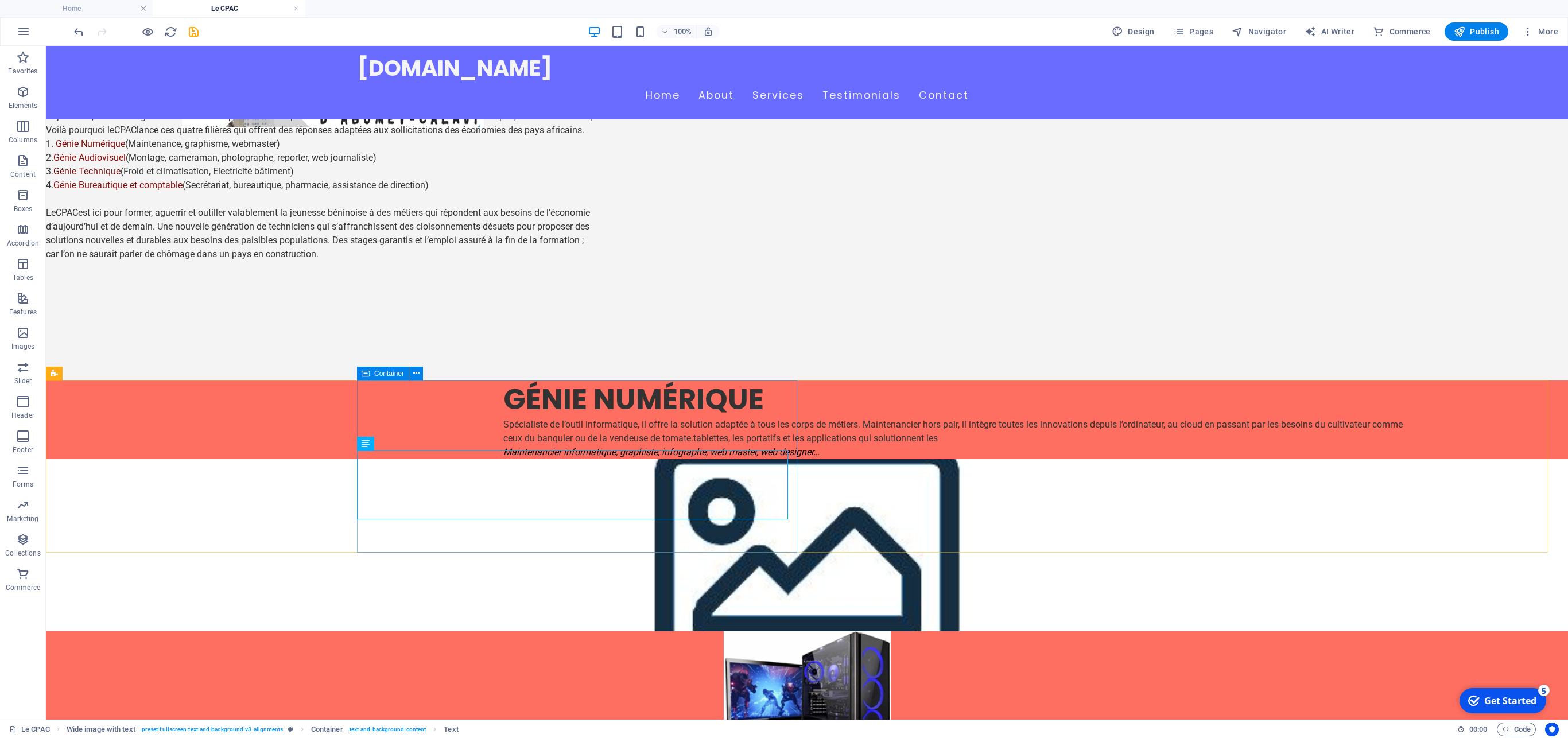
click at [371, 376] on div "Container" at bounding box center [383, 373] width 51 height 14
click at [413, 372] on icon at bounding box center [416, 373] width 6 height 12
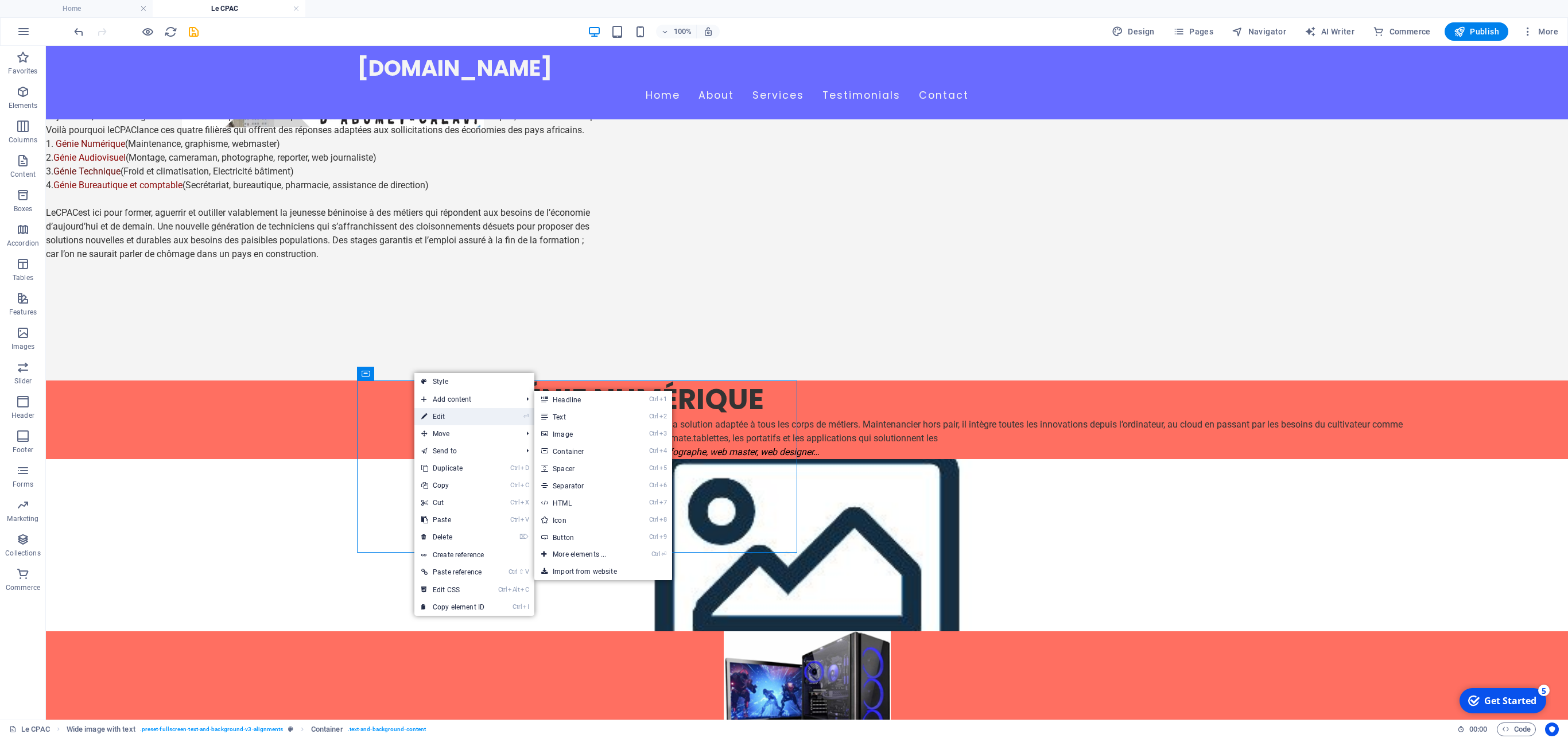
click at [438, 417] on link "⏎ Edit" at bounding box center [453, 417] width 77 height 17
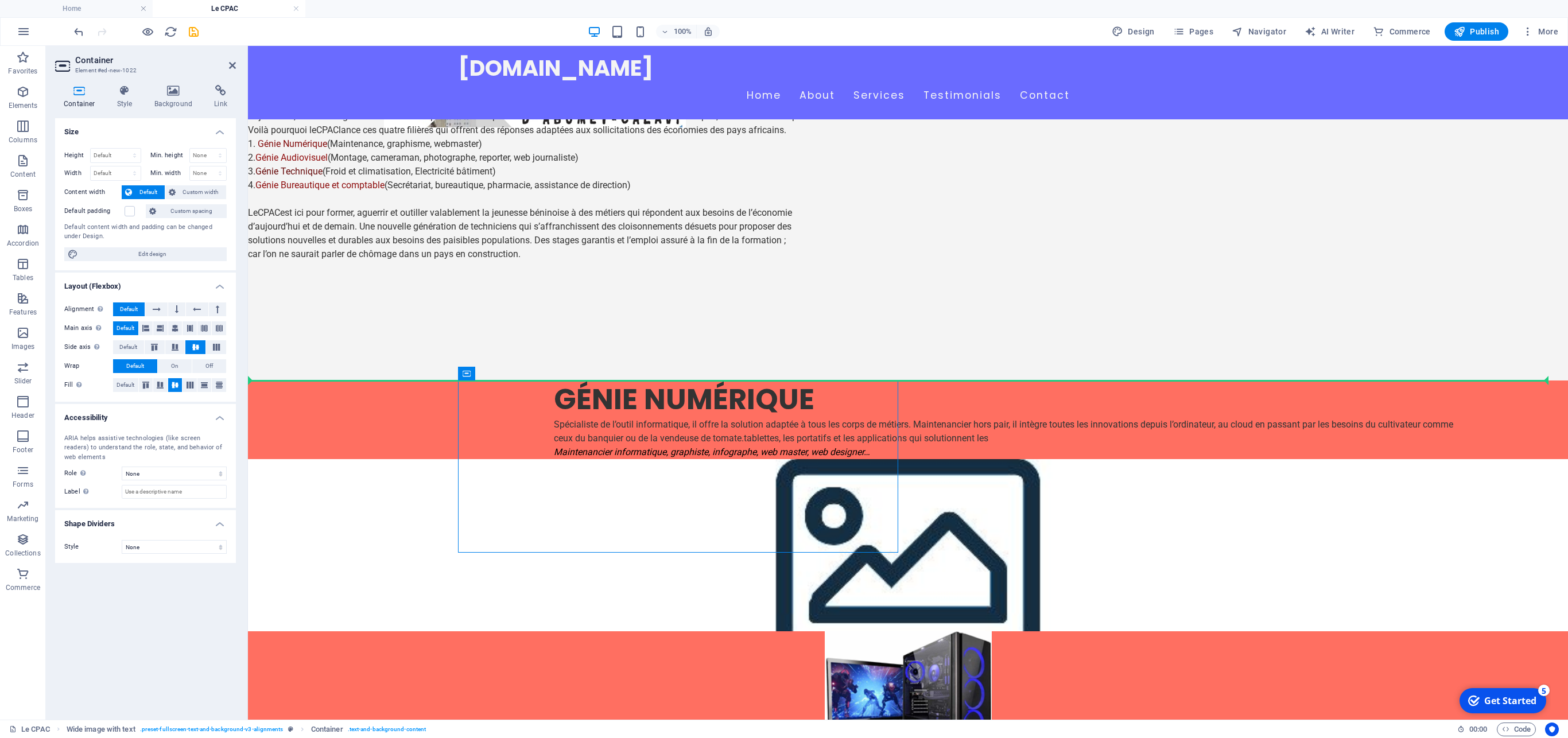
drag, startPoint x: 707, startPoint y: 414, endPoint x: 290, endPoint y: 393, distance: 417.5
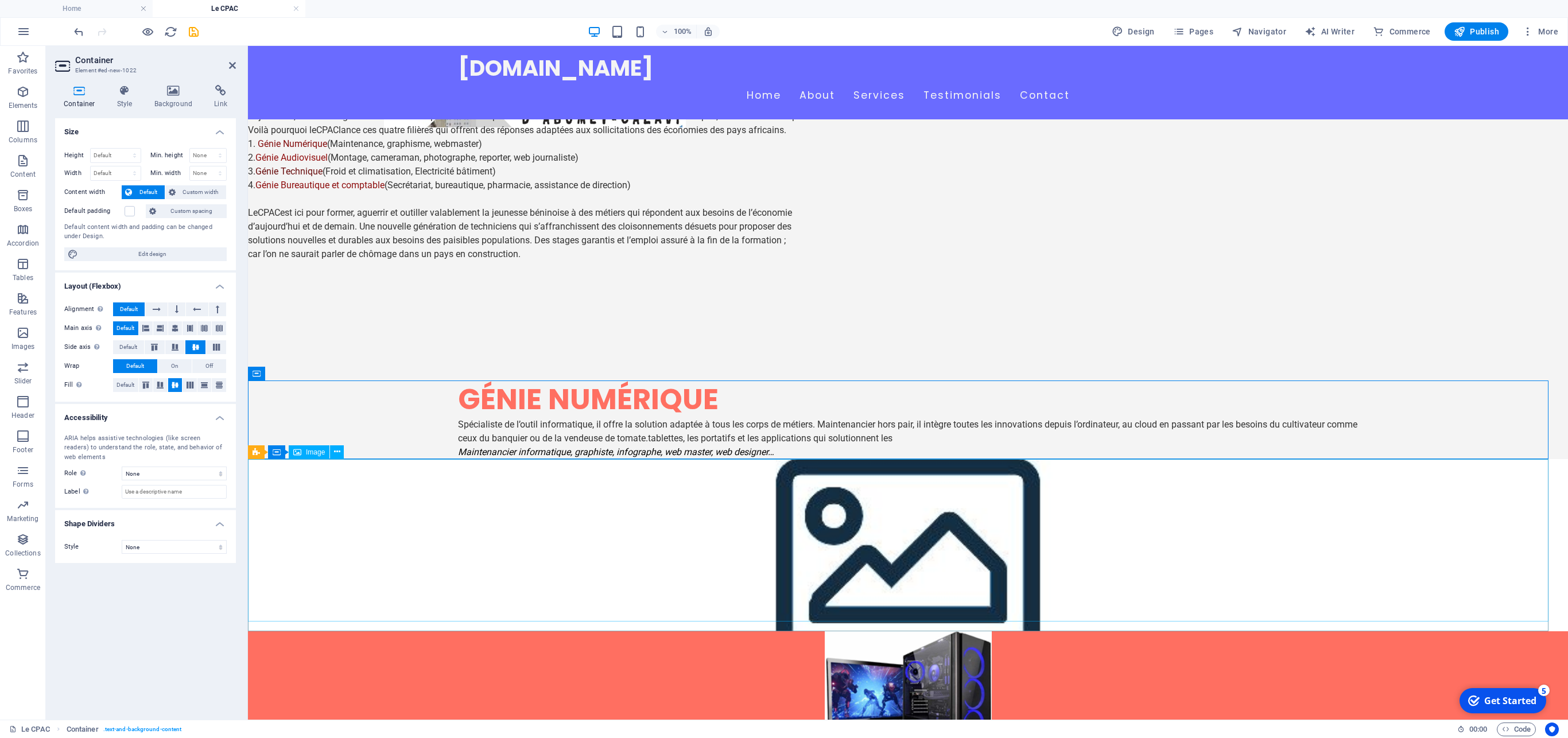
click at [770, 529] on figure at bounding box center [908, 712] width 1320 height 163
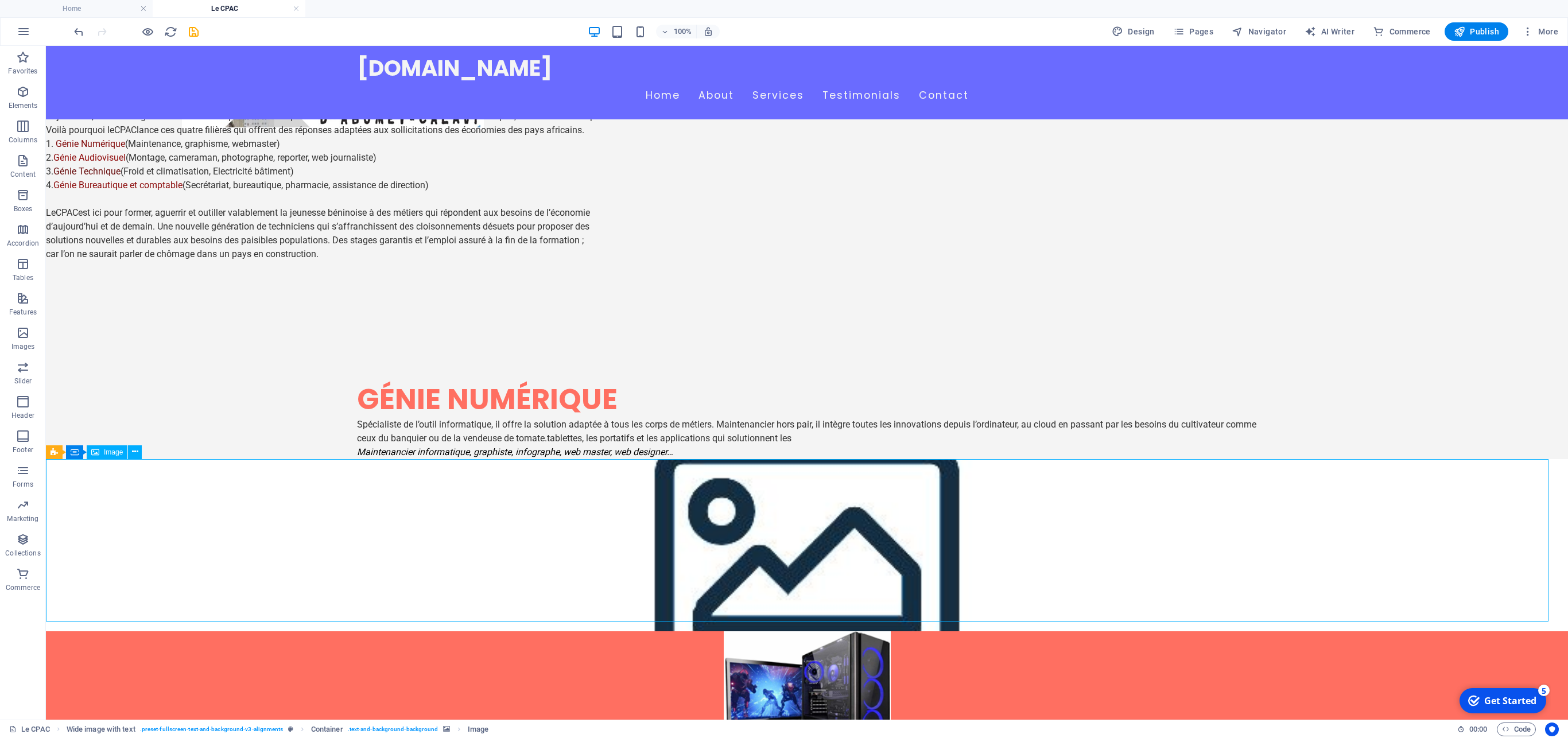
click at [932, 529] on figure at bounding box center [807, 712] width 1522 height 163
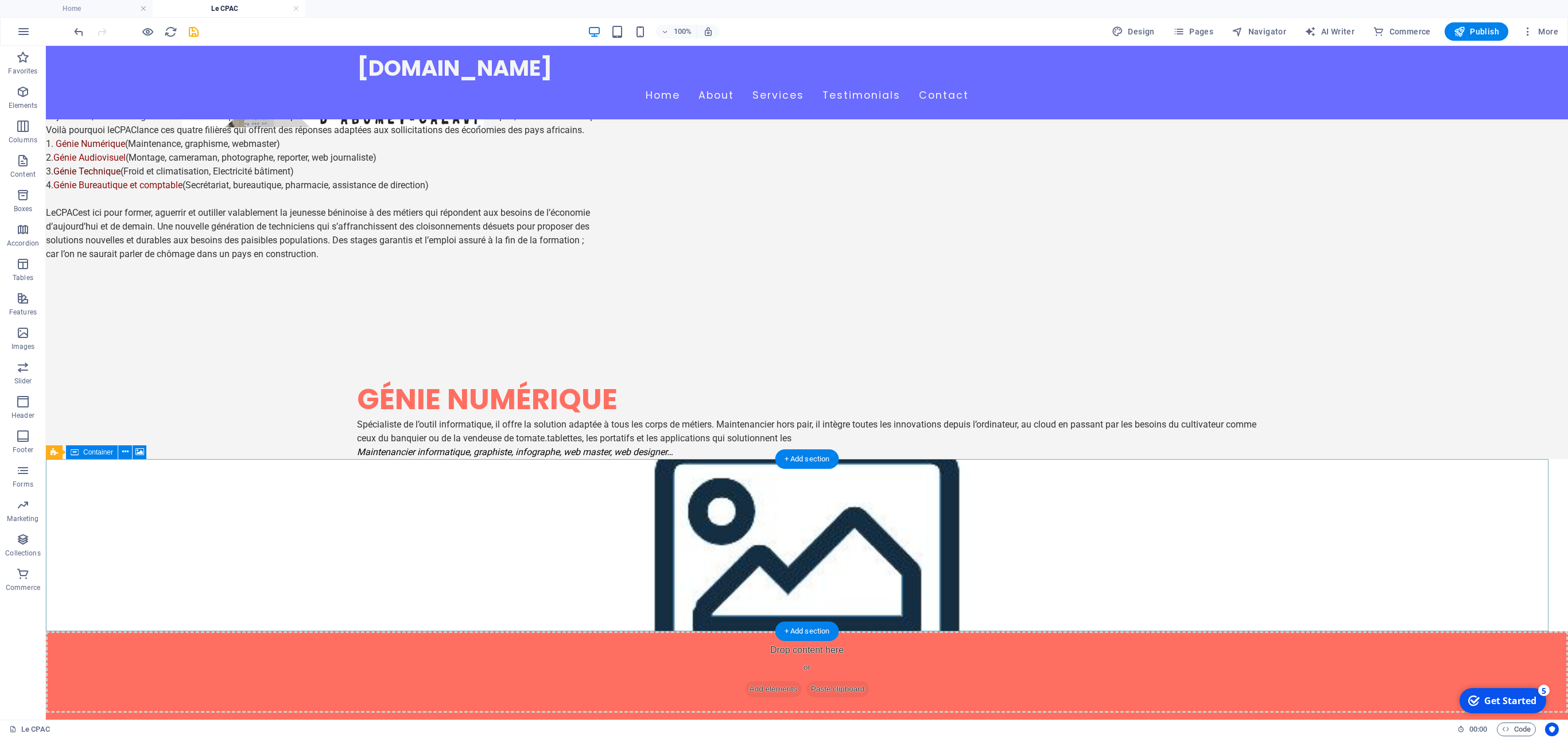
click at [932, 529] on div "Drop content here or Add elements Paste clipboard" at bounding box center [807, 672] width 1522 height 81
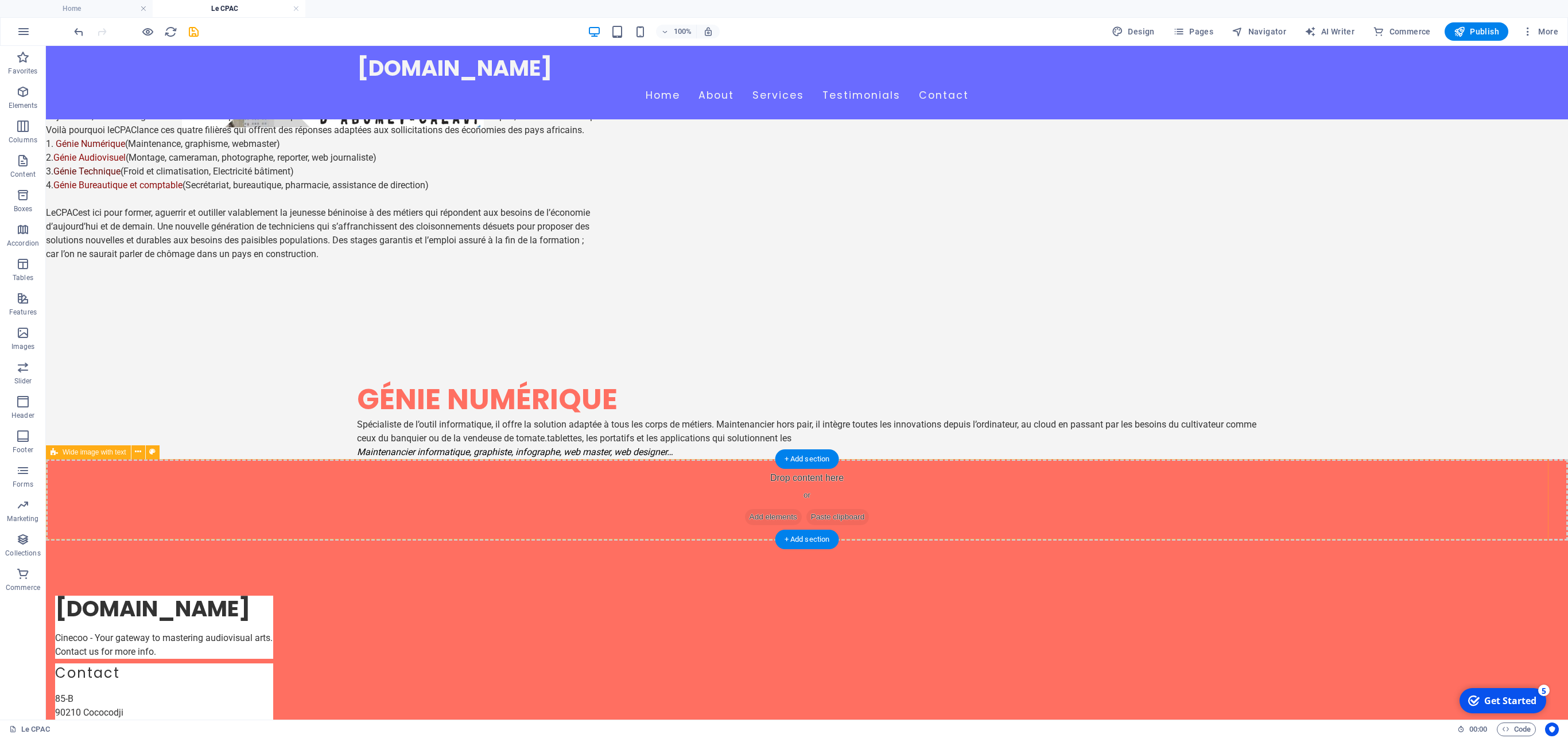
click at [922, 505] on div "Drop content here or Add elements Paste clipboard" at bounding box center [807, 499] width 1522 height 81
click at [812, 476] on div "Drop content here or Add elements Paste clipboard" at bounding box center [807, 499] width 1522 height 81
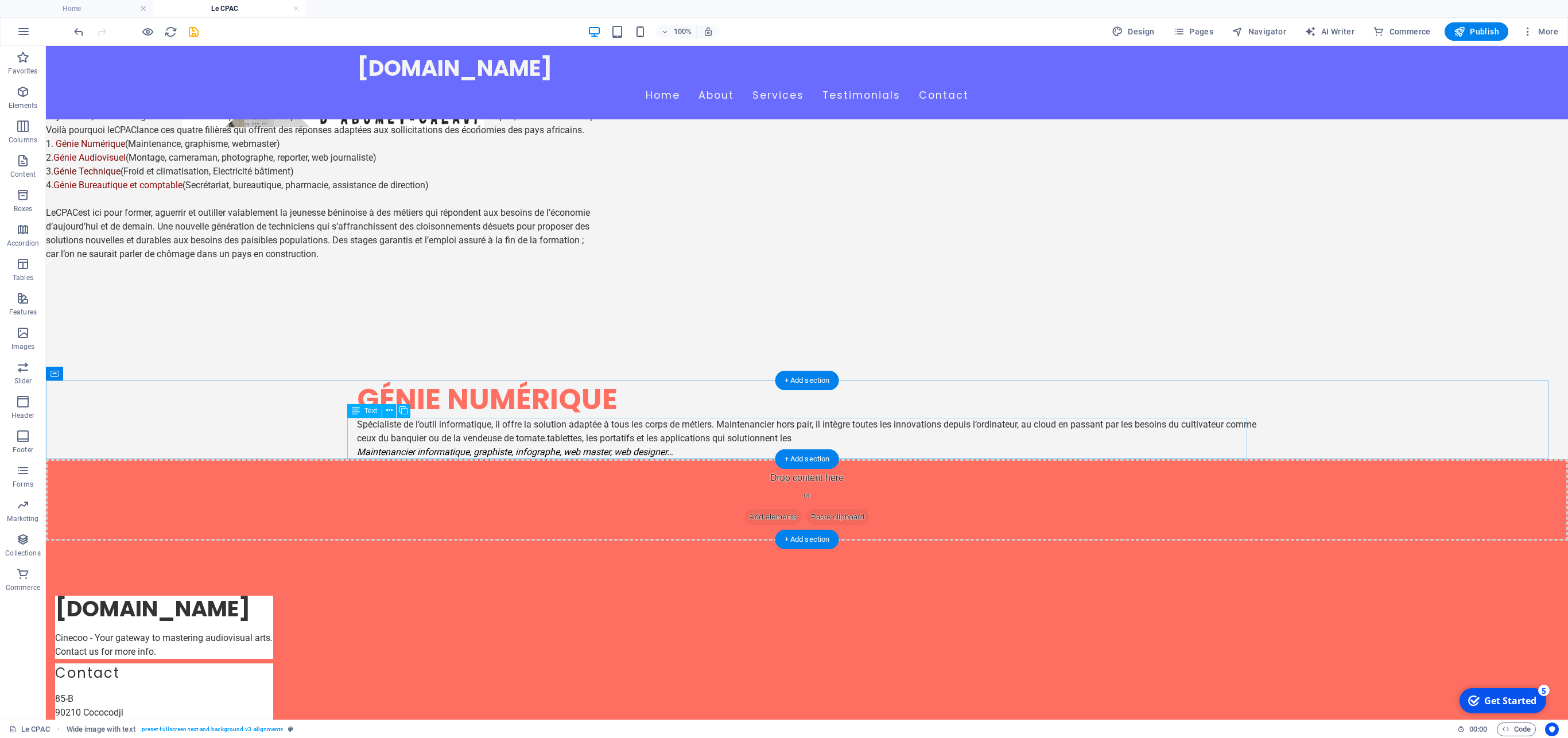
scroll to position [83, 0]
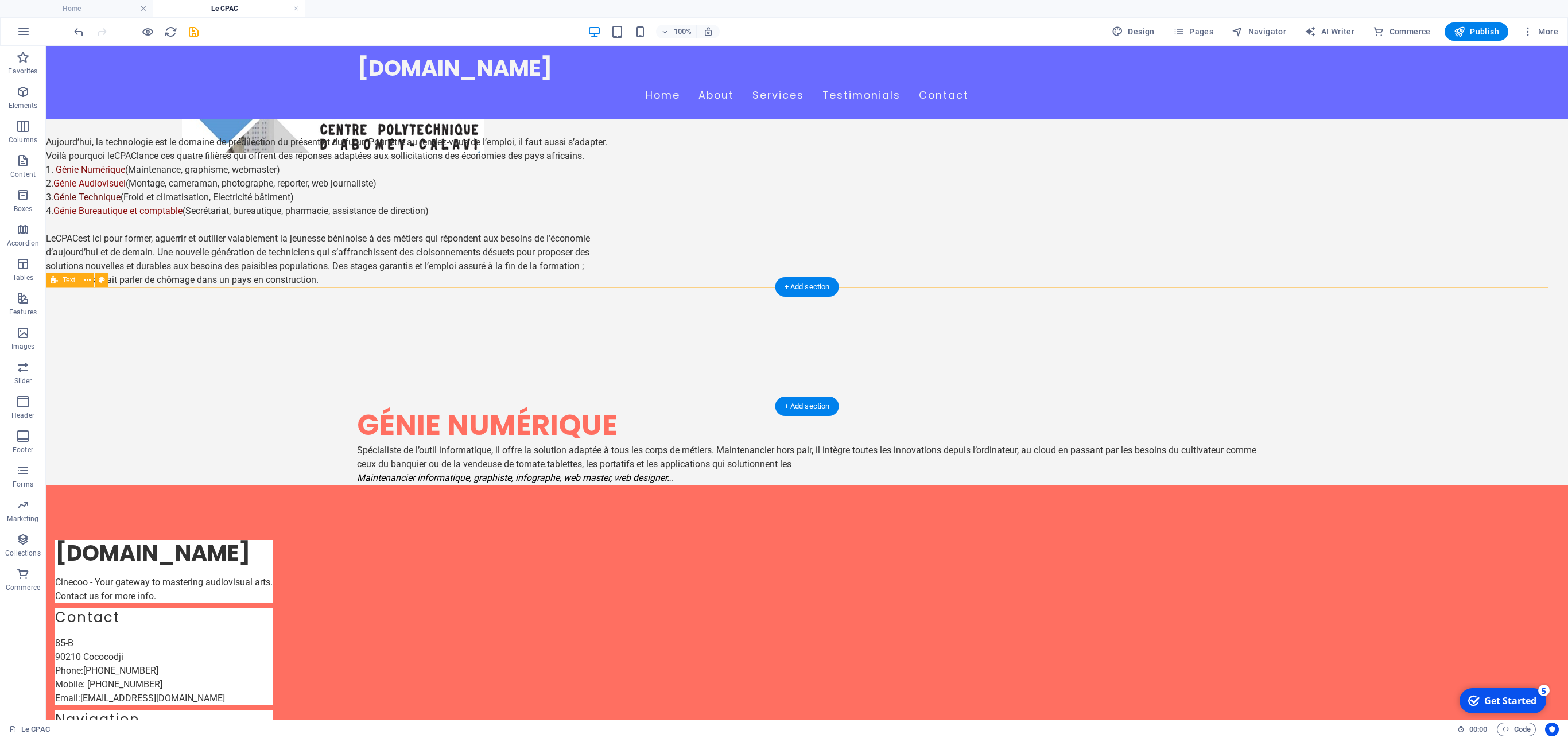
click at [513, 363] on div at bounding box center [807, 346] width 1522 height 119
click at [55, 282] on icon at bounding box center [54, 279] width 7 height 14
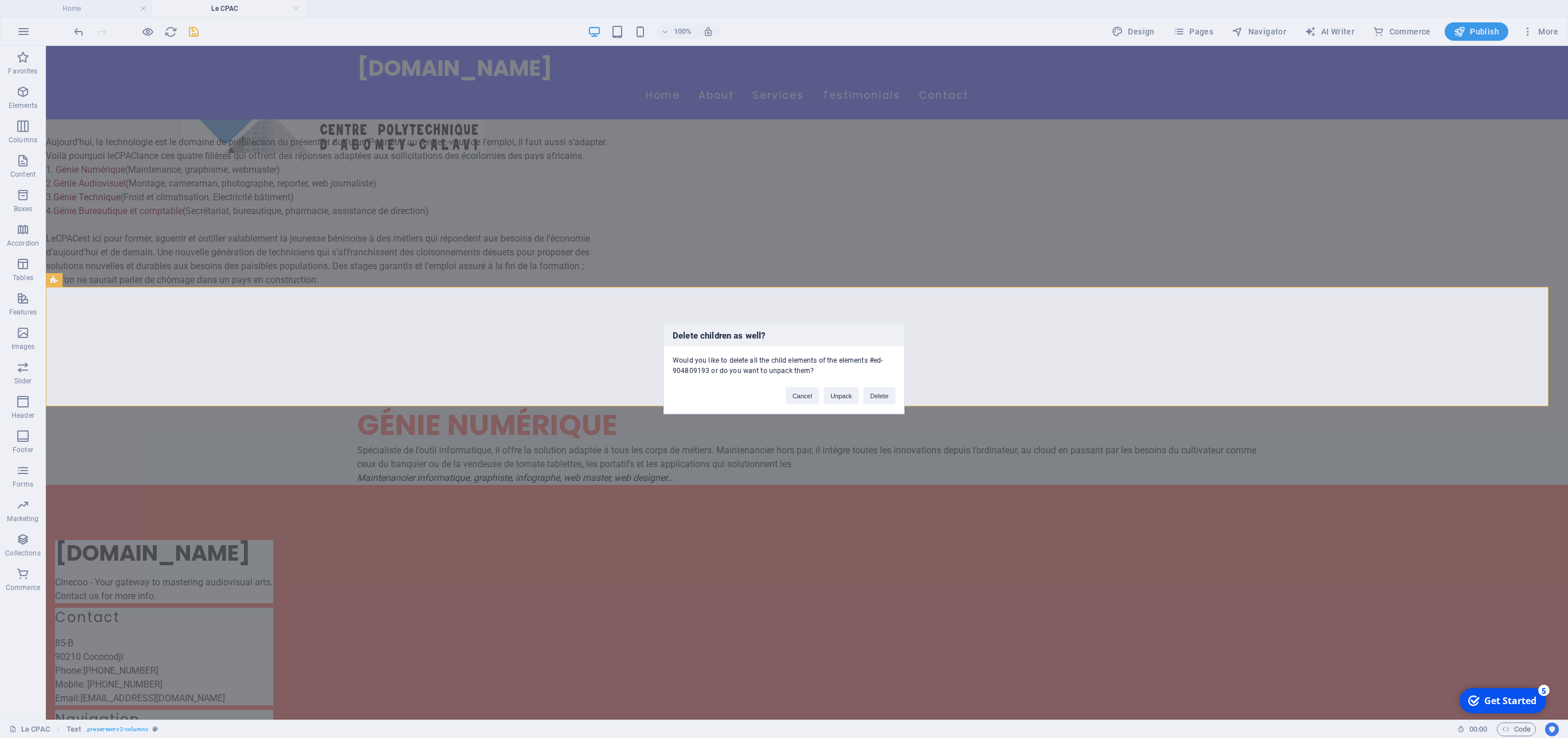
click at [173, 343] on div "Delete children as well? Would you like to delete all the child elements of the…" at bounding box center [784, 369] width 1568 height 738
click at [876, 396] on button "Delete" at bounding box center [879, 396] width 32 height 17
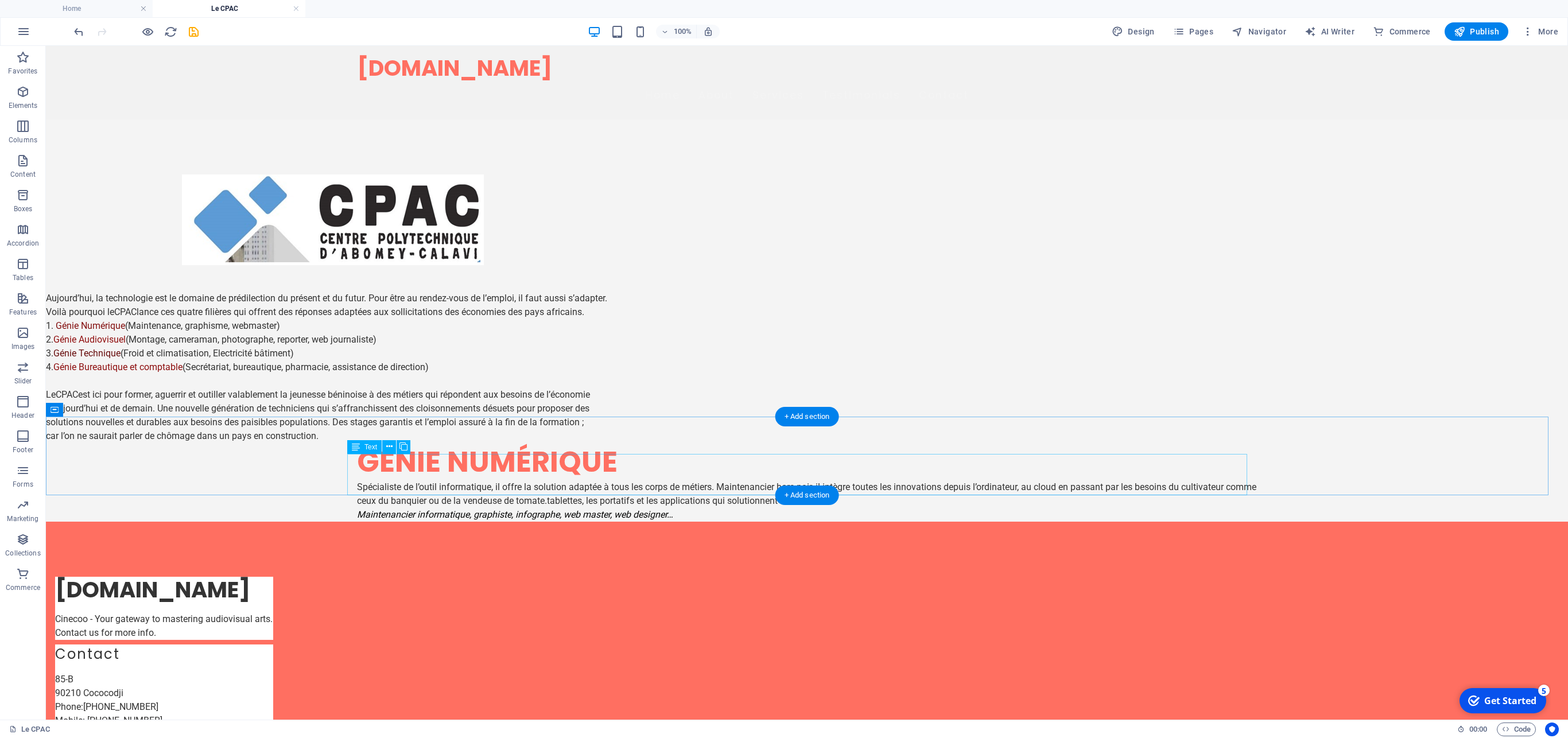
click at [552, 480] on div "Spécialiste de l’outil informatique, il offre la solution adaptée à tous les co…" at bounding box center [807, 501] width 900 height 41
click at [355, 447] on icon at bounding box center [356, 447] width 8 height 14
click at [803, 419] on div "+ Add section" at bounding box center [807, 416] width 63 height 19
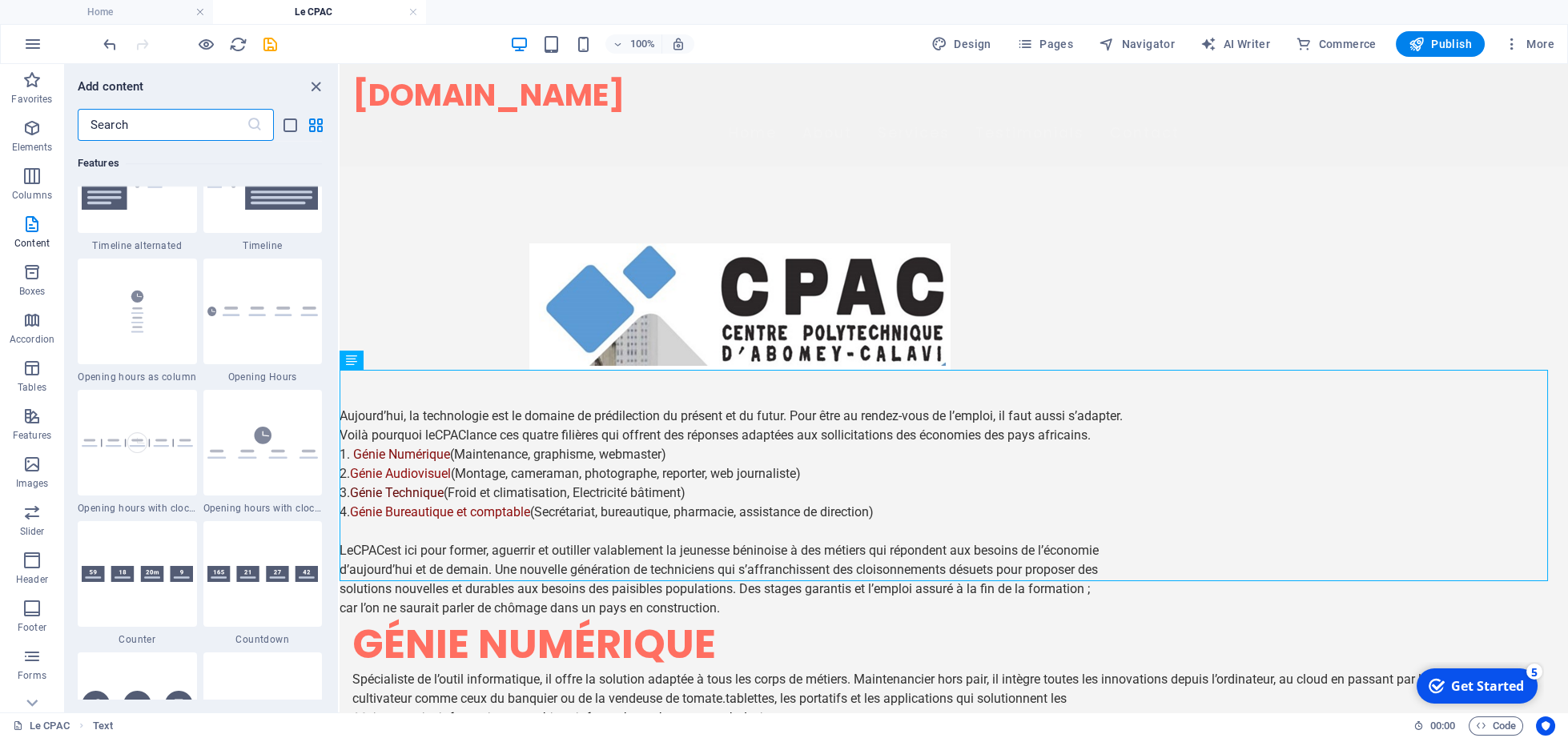
scroll to position [6847, 0]
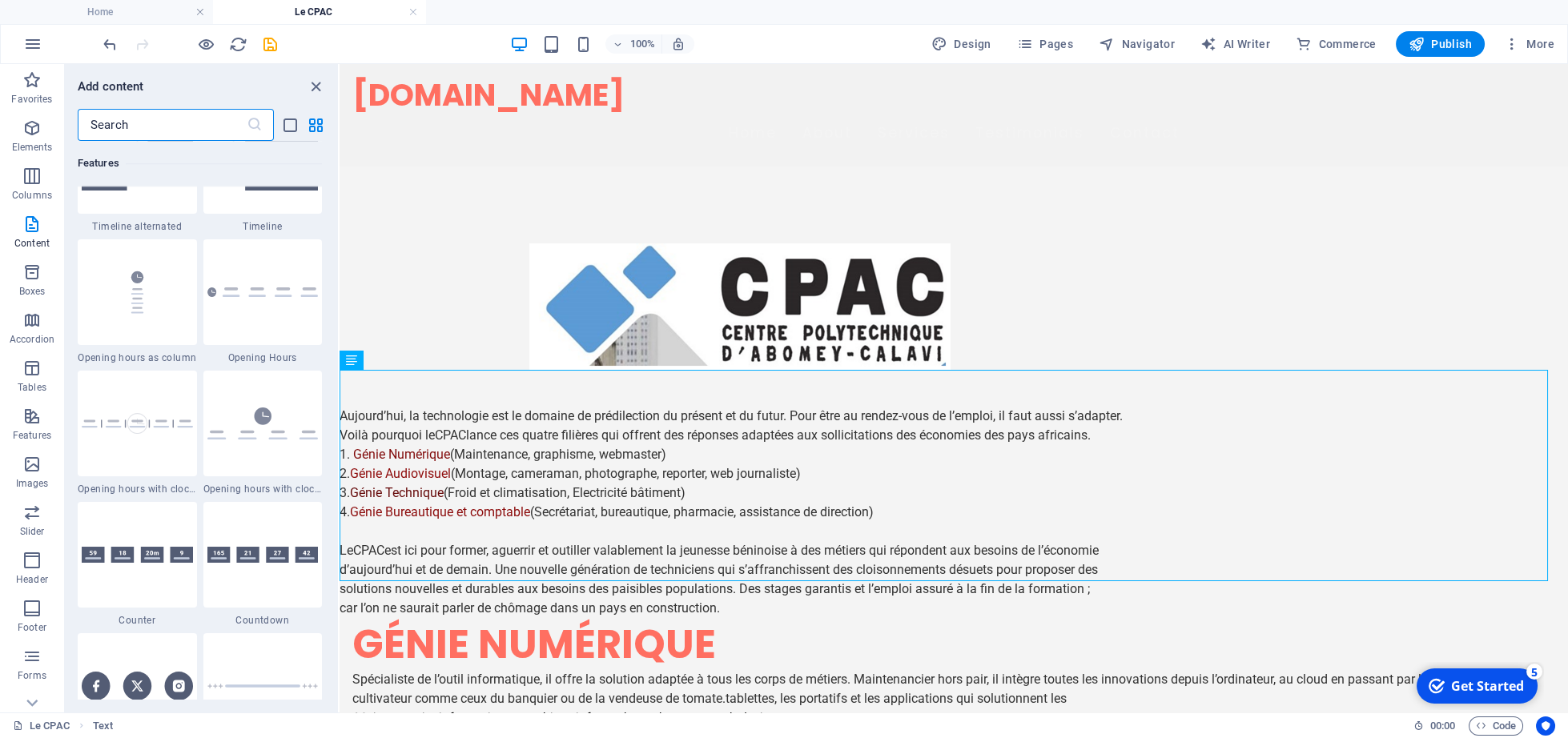
click at [339, 372] on div "Drag here to replace the existing content. Press “Ctrl” if you want to create a…" at bounding box center [953, 388] width 1228 height 648
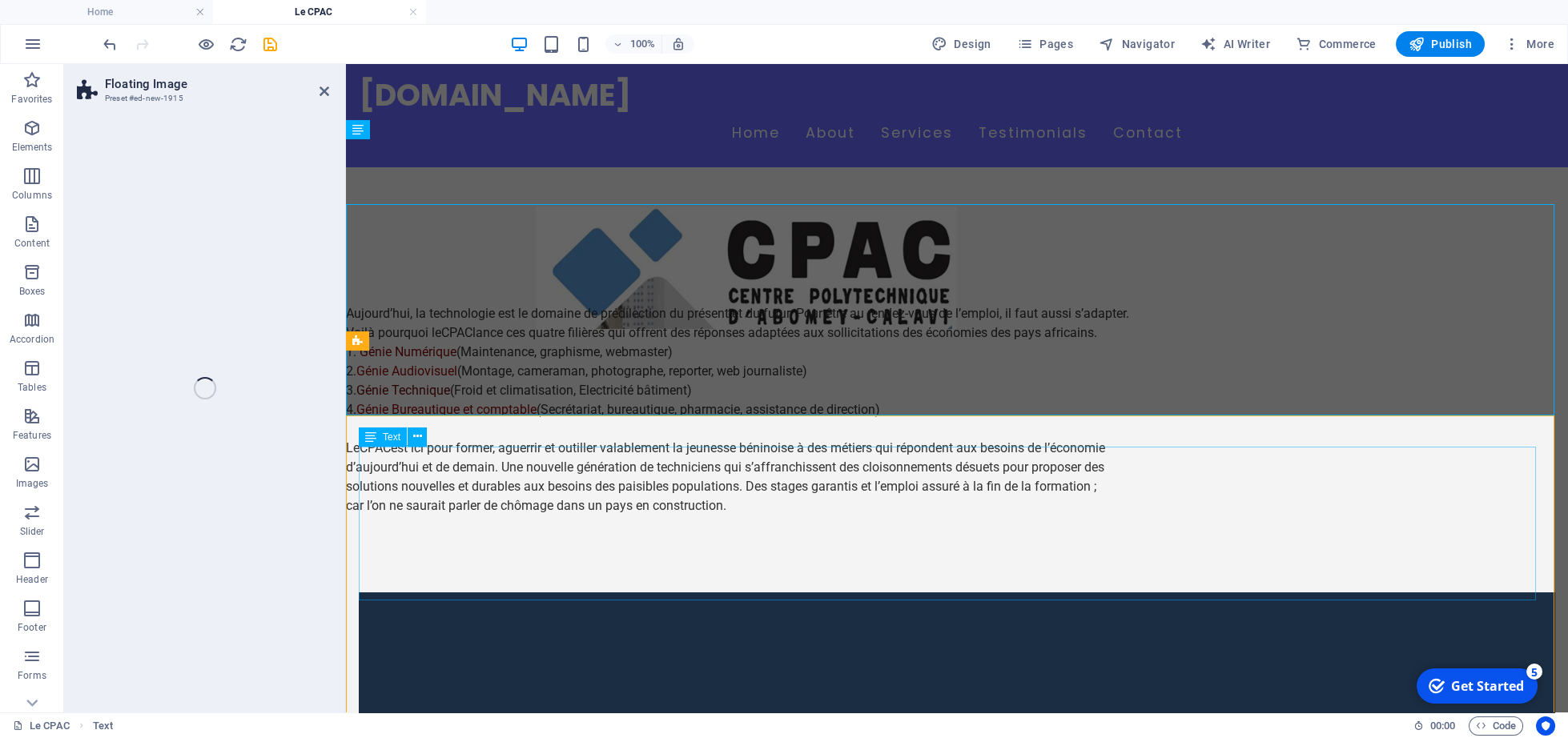
scroll to position [165, 0]
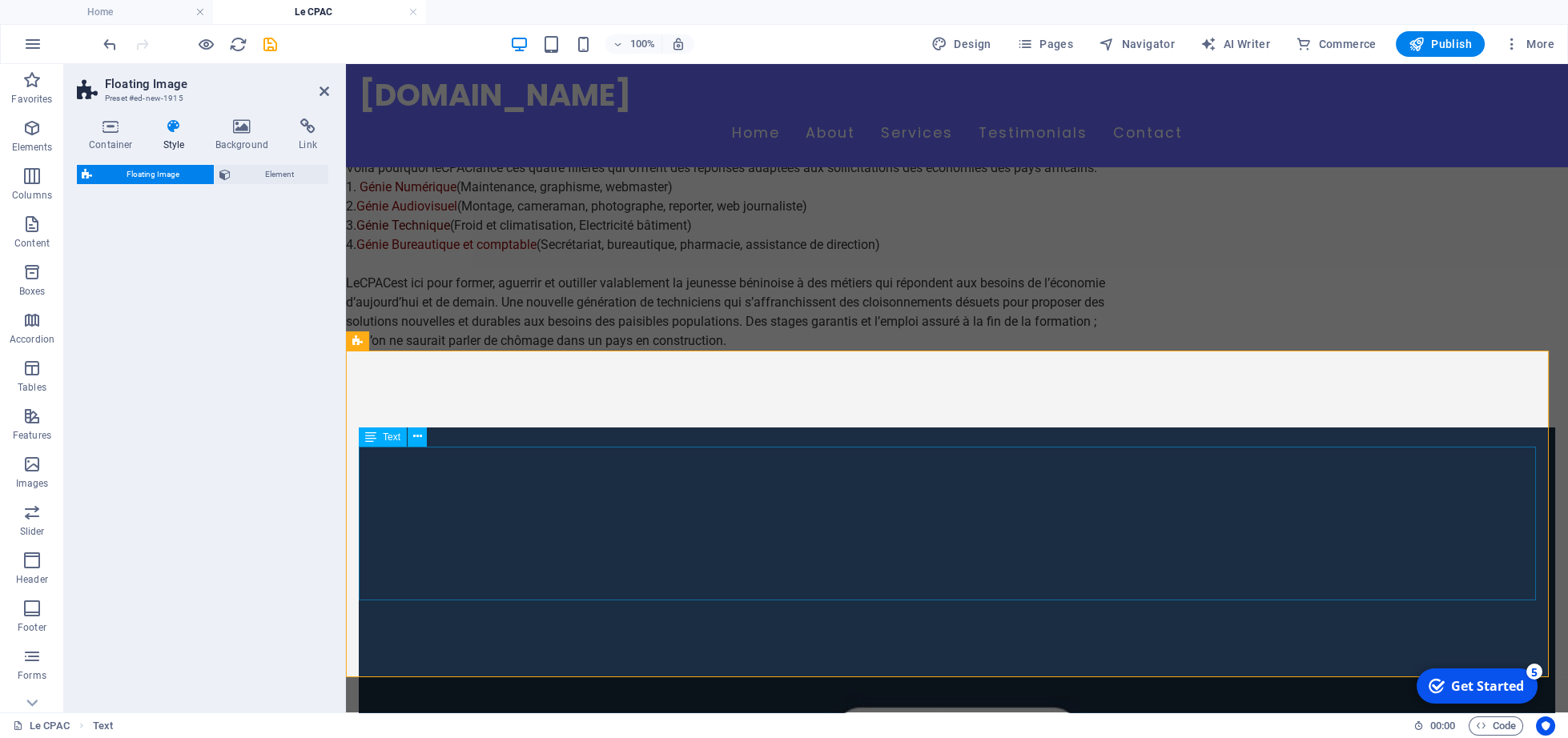
select select "%"
select select "rem"
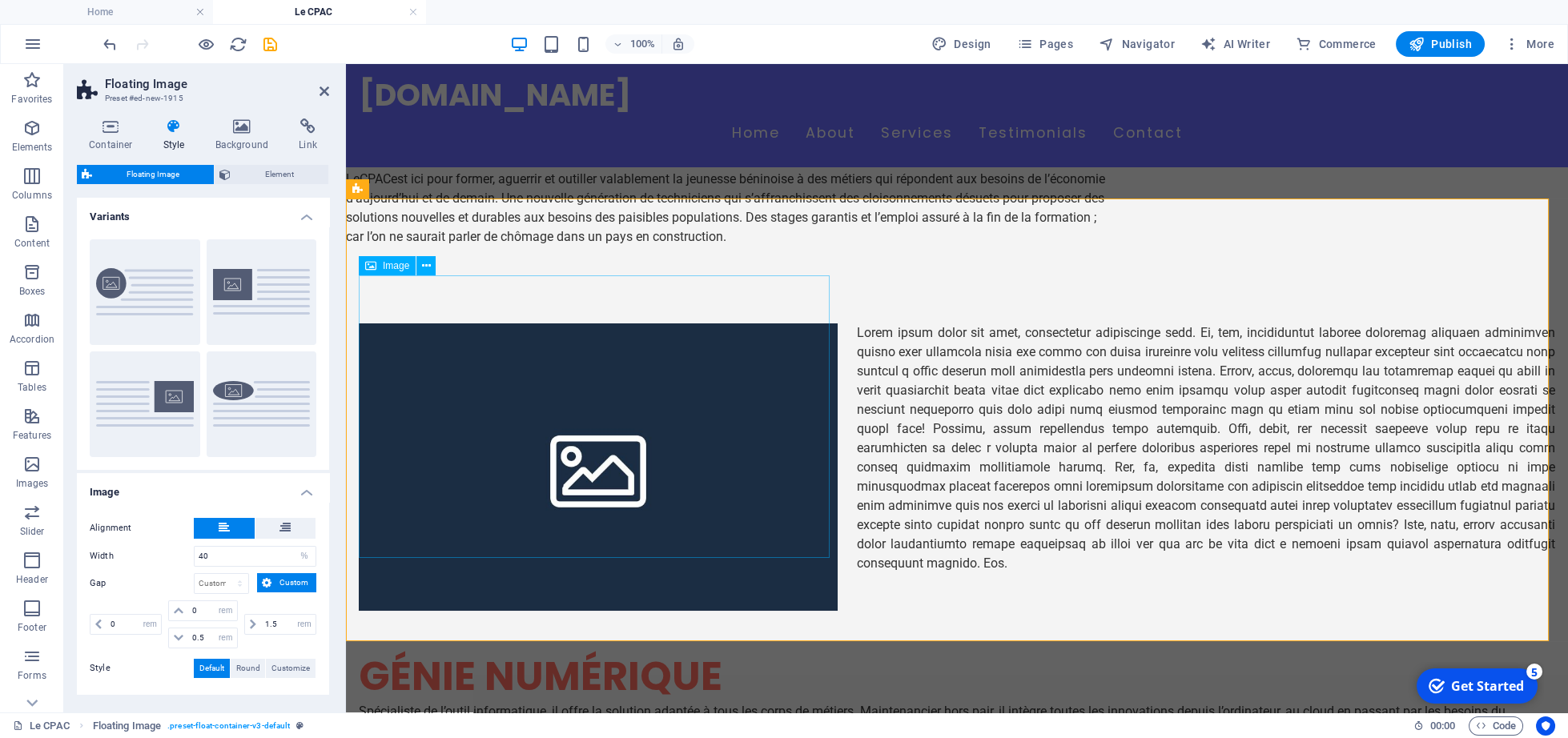
scroll to position [330, 0]
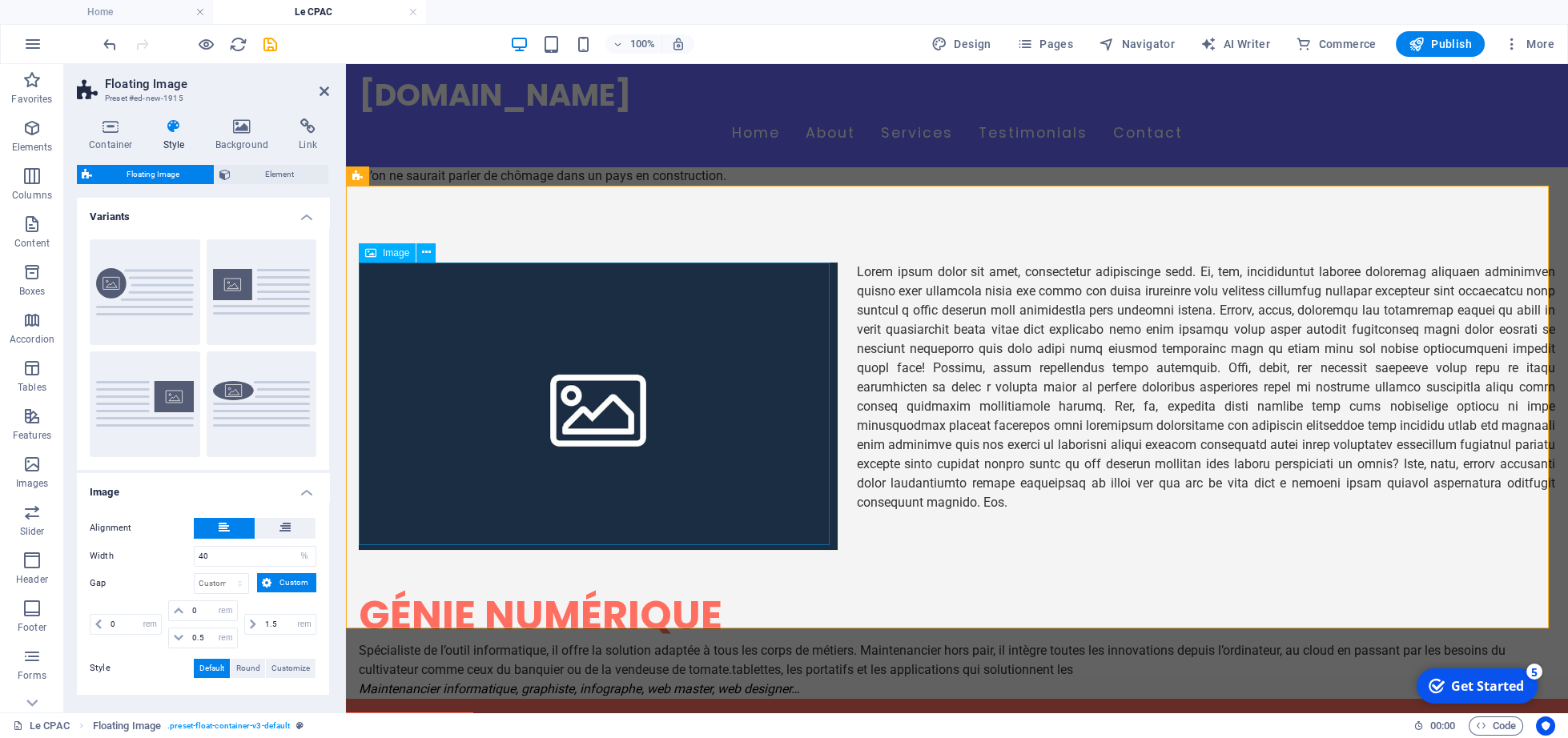
click at [669, 394] on figure at bounding box center [599, 406] width 479 height 287
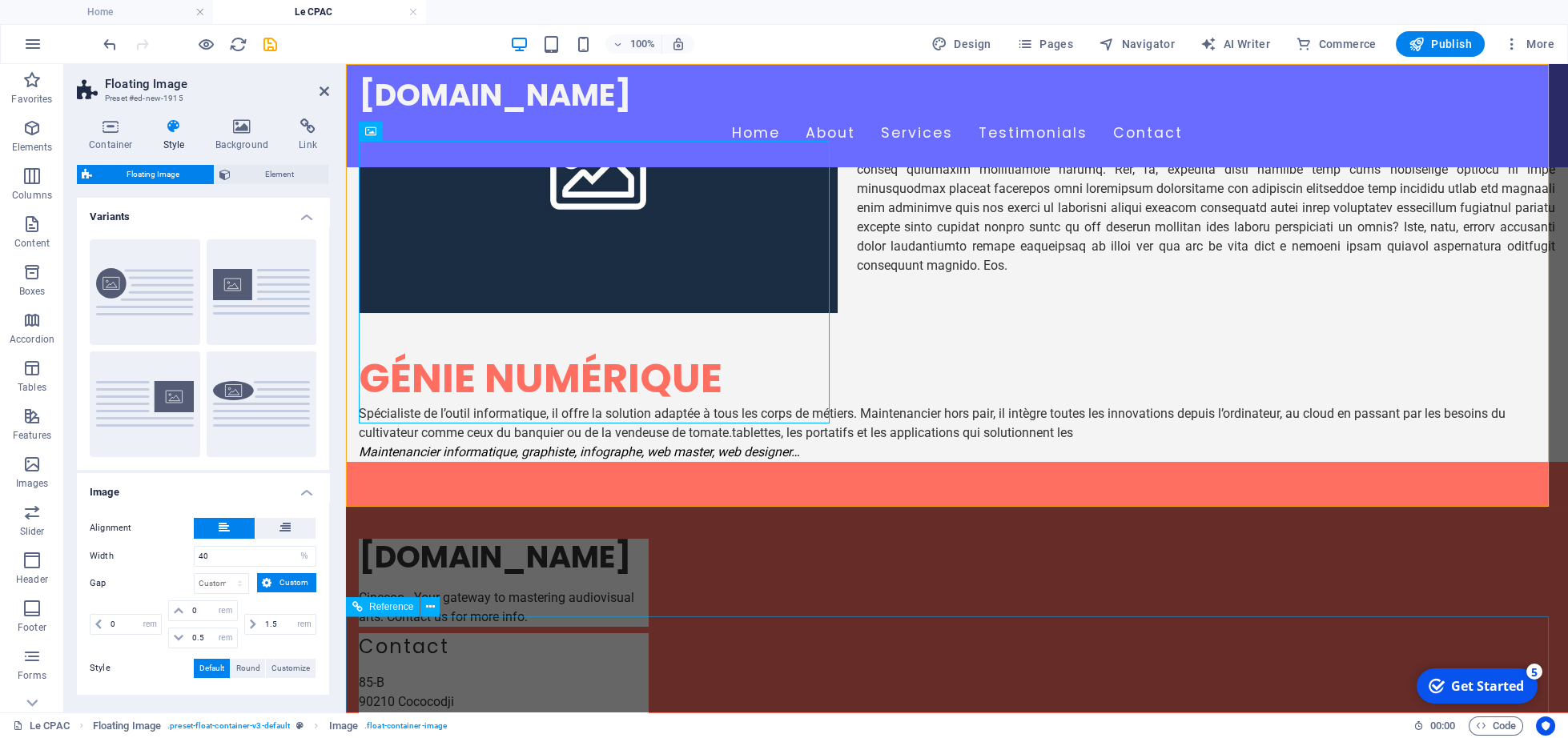
scroll to position [578, 0]
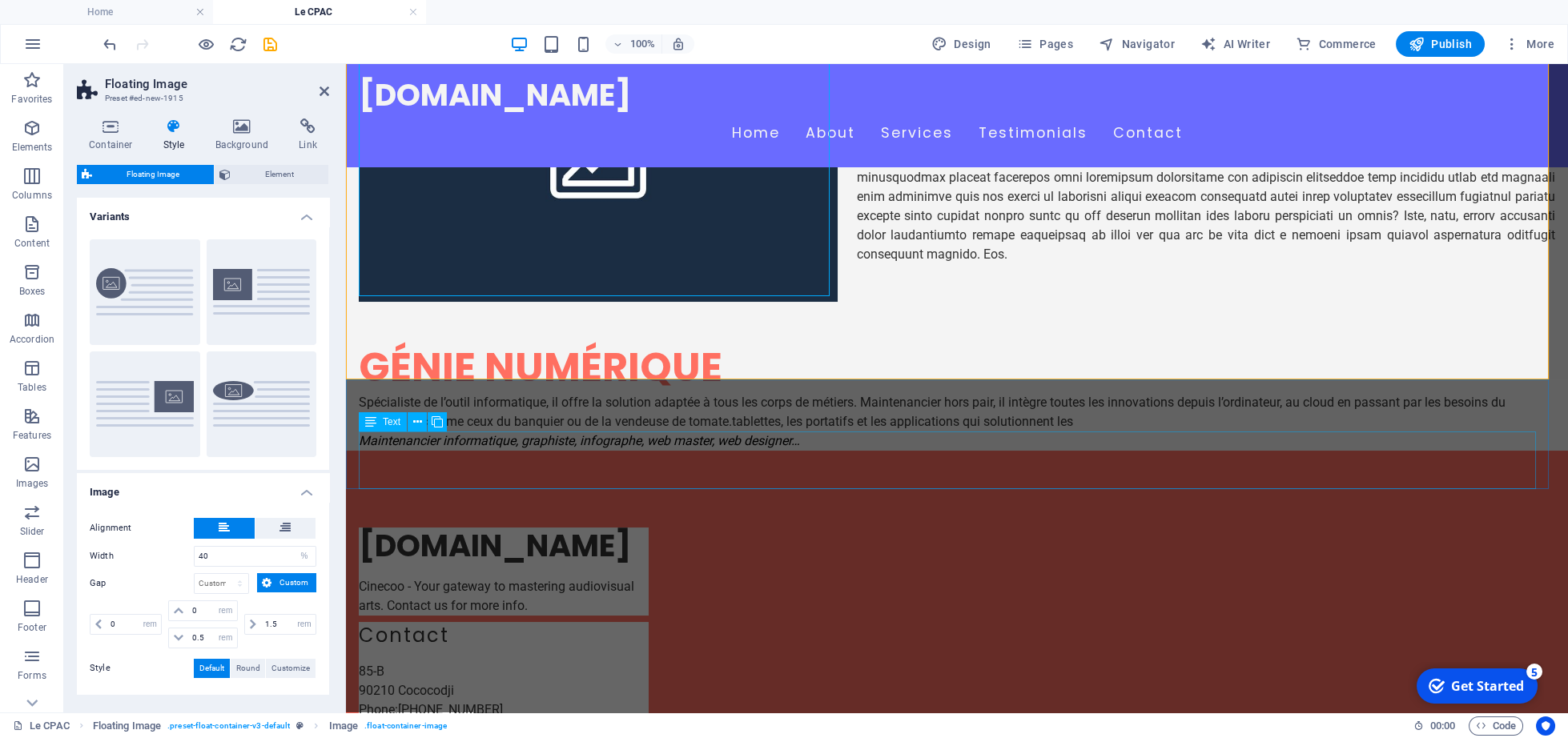
click at [667, 451] on div "Spécialiste de l’outil informatique, il offre la solution adaptée à tous les co…" at bounding box center [957, 422] width 1196 height 58
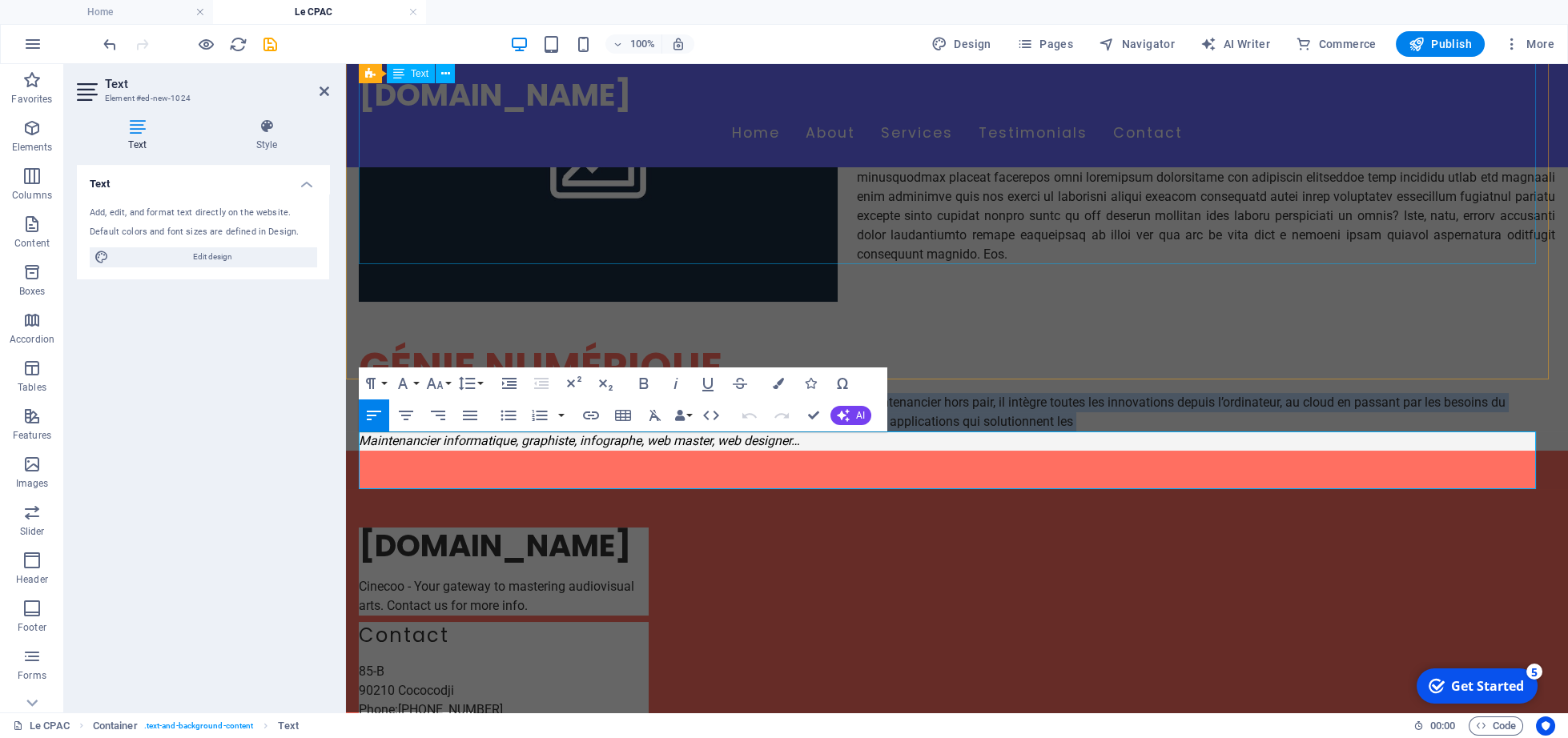
click at [890, 241] on div at bounding box center [957, 138] width 1196 height 250
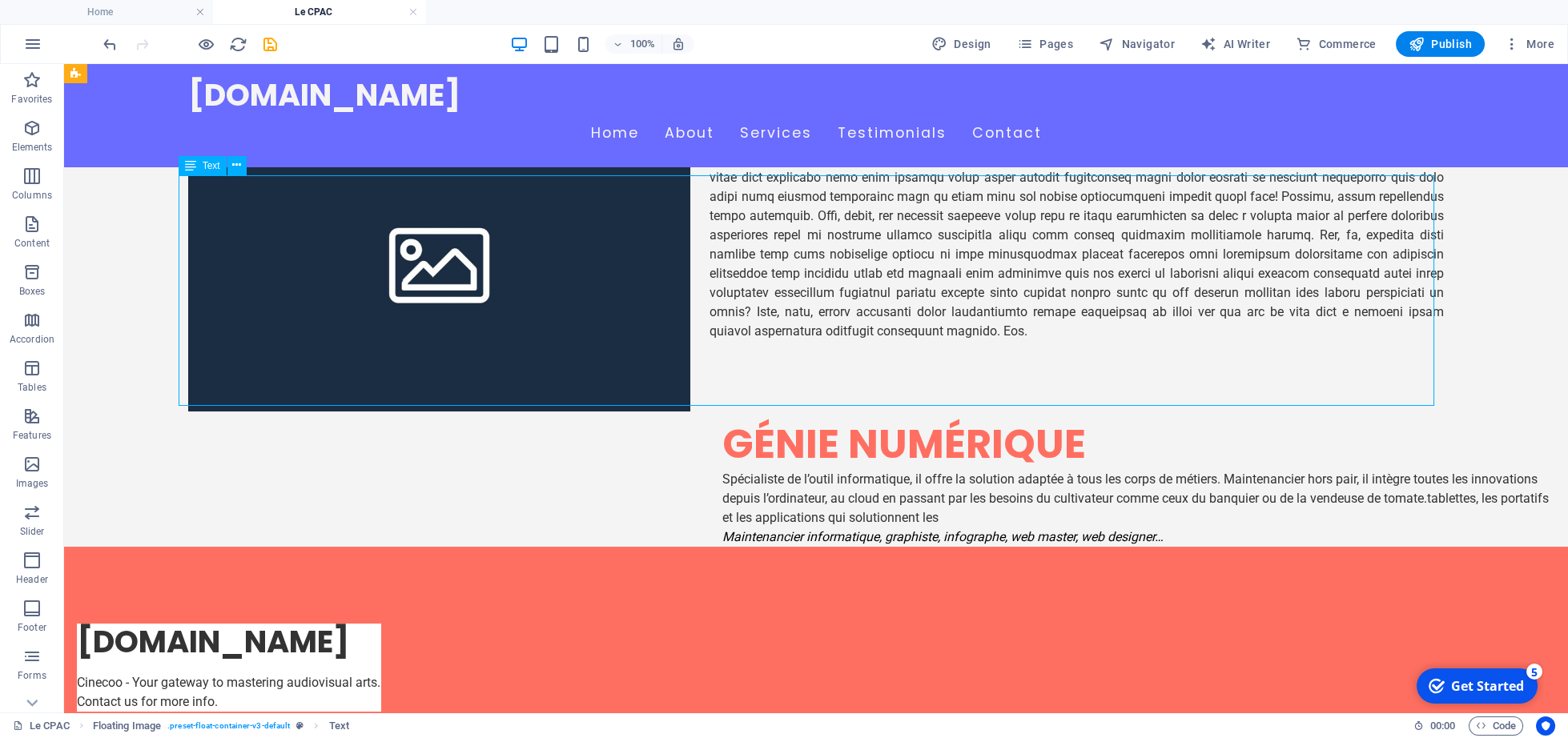
scroll to position [414, 0]
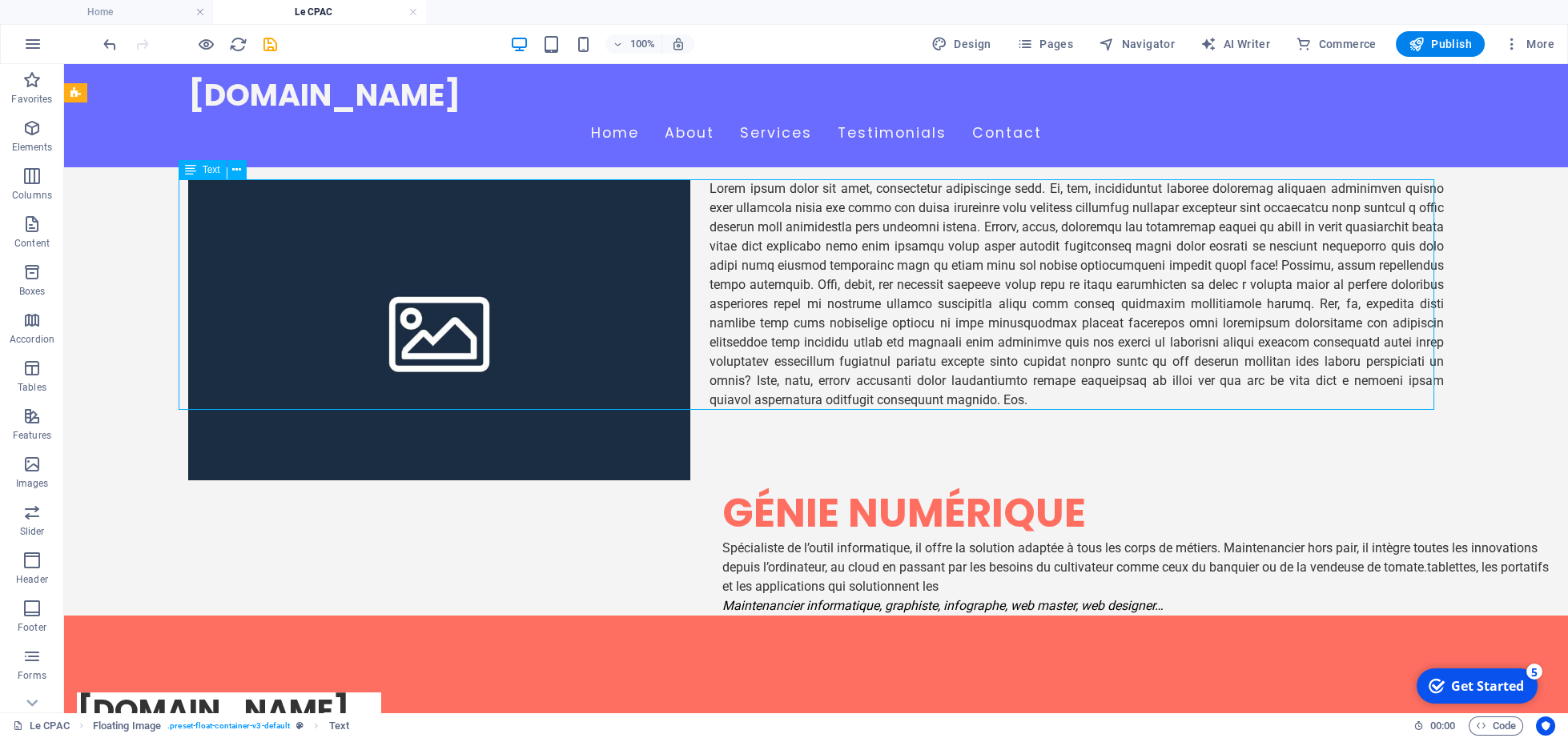
click at [893, 323] on div at bounding box center [815, 294] width 1256 height 231
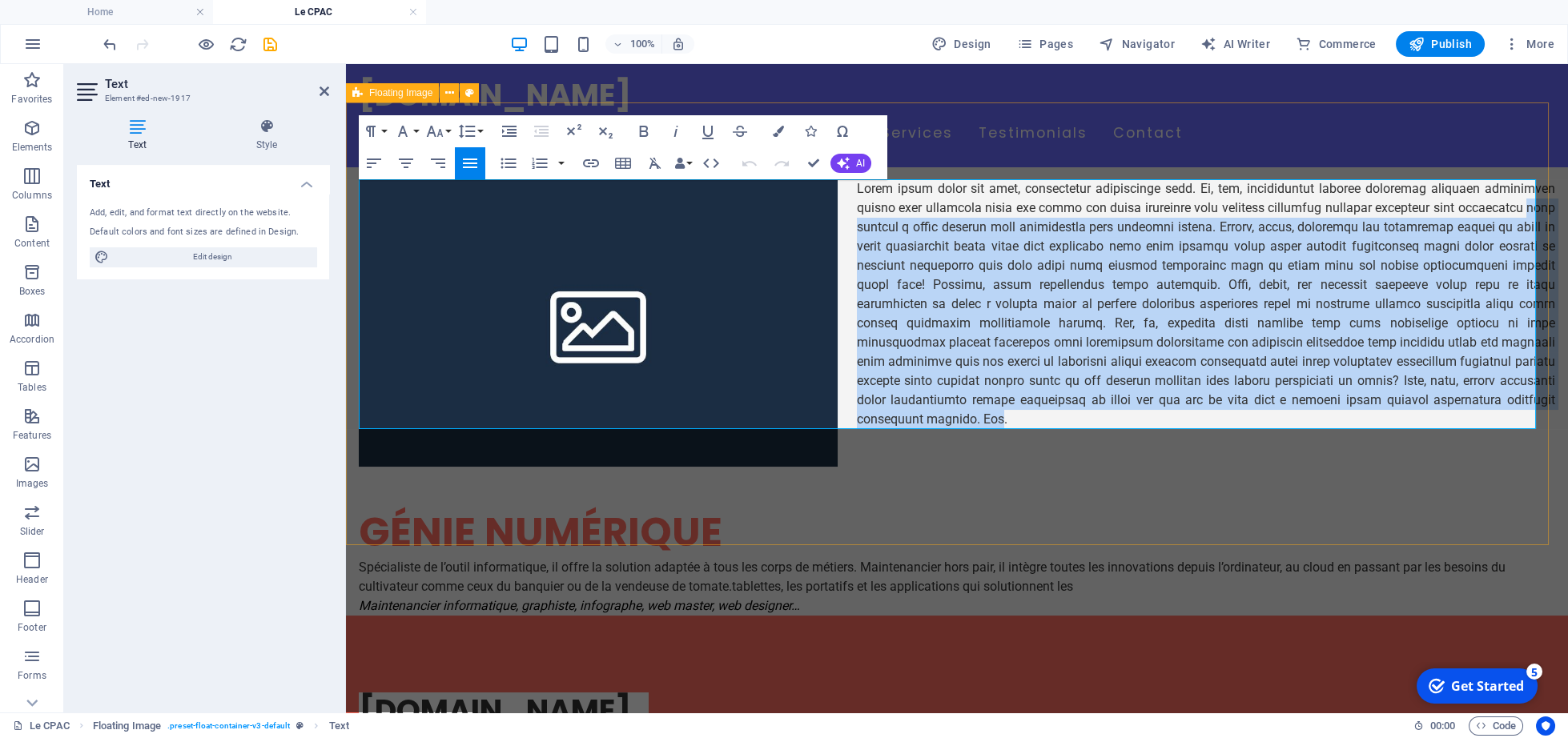
drag, startPoint x: 1043, startPoint y: 422, endPoint x: 849, endPoint y: 166, distance: 321.2
click at [849, 166] on div at bounding box center [957, 304] width 1222 height 404
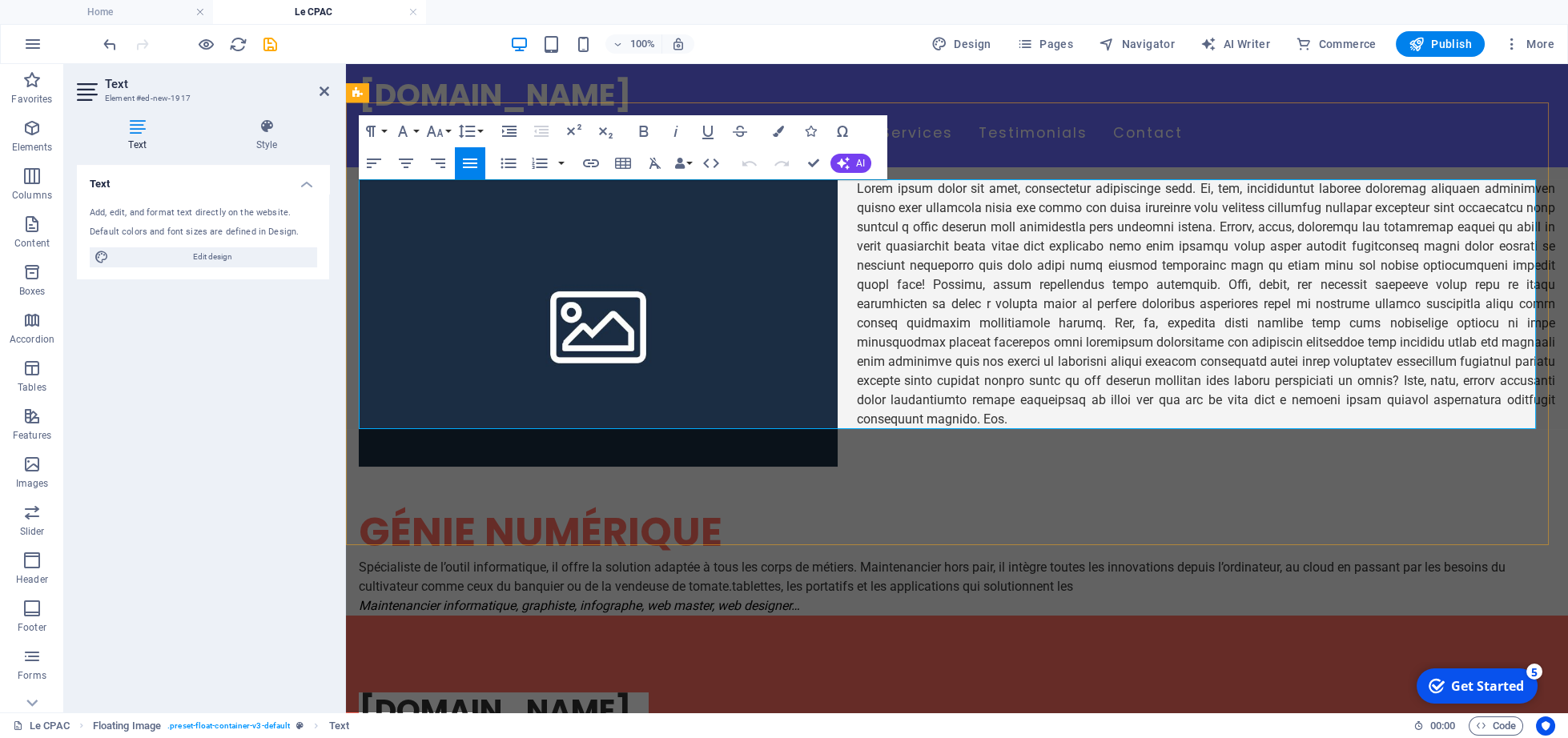
click at [1059, 418] on p at bounding box center [957, 303] width 1196 height 250
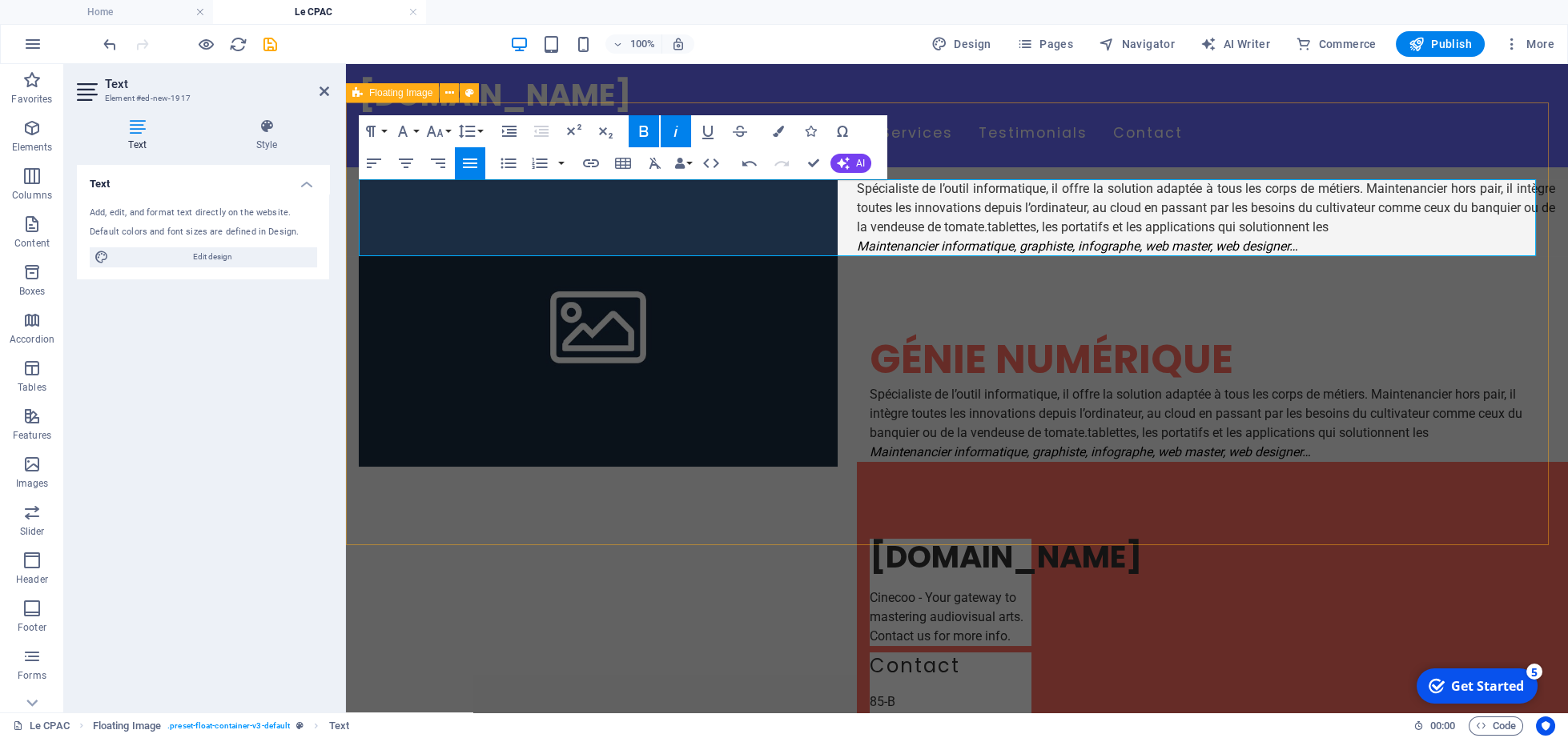
click at [1006, 333] on div "Spécialiste de l’outil informatique, il offre la solution adaptée à tous les co…" at bounding box center [957, 218] width 1222 height 231
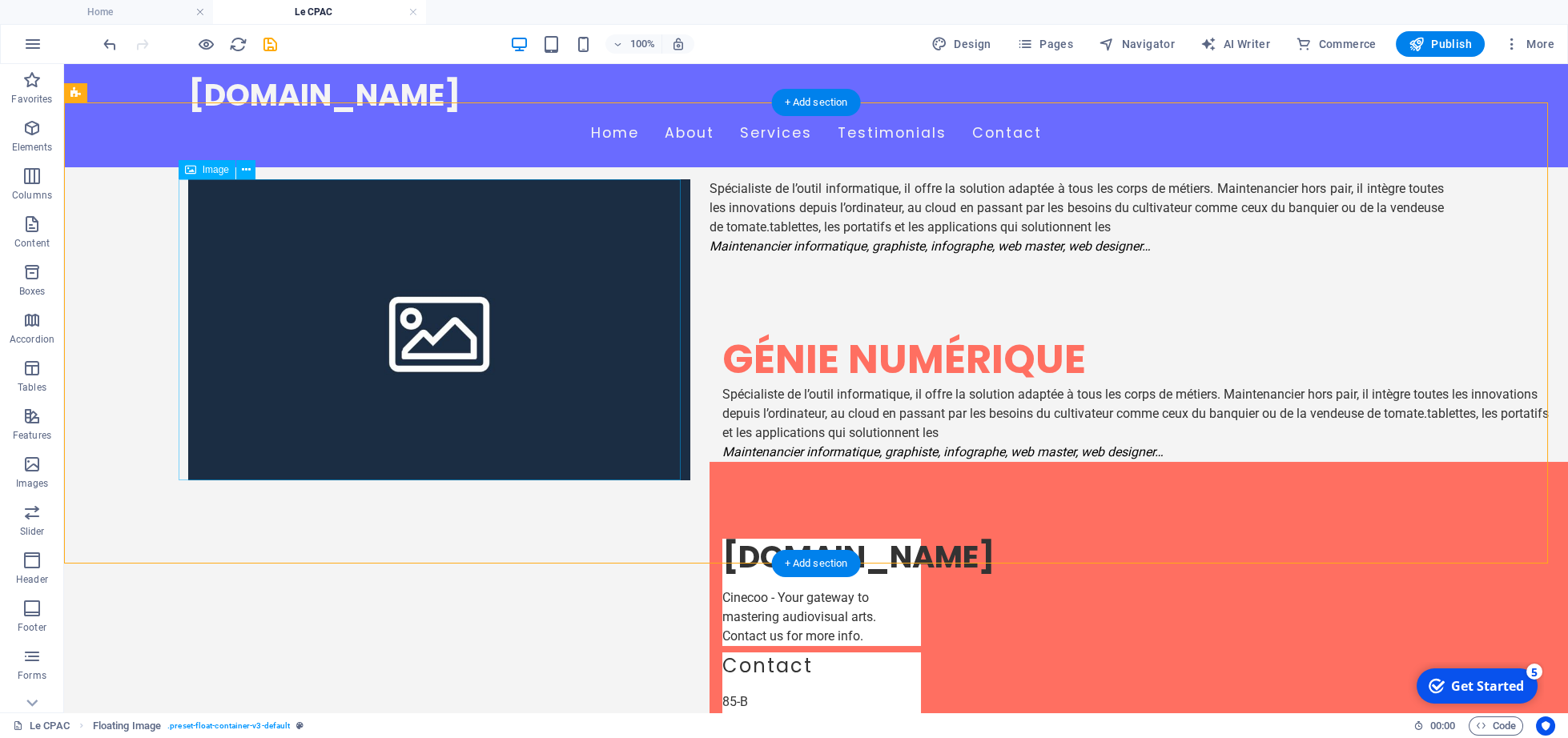
click at [620, 334] on figure at bounding box center [438, 329] width 502 height 301
click at [242, 167] on icon at bounding box center [246, 170] width 9 height 17
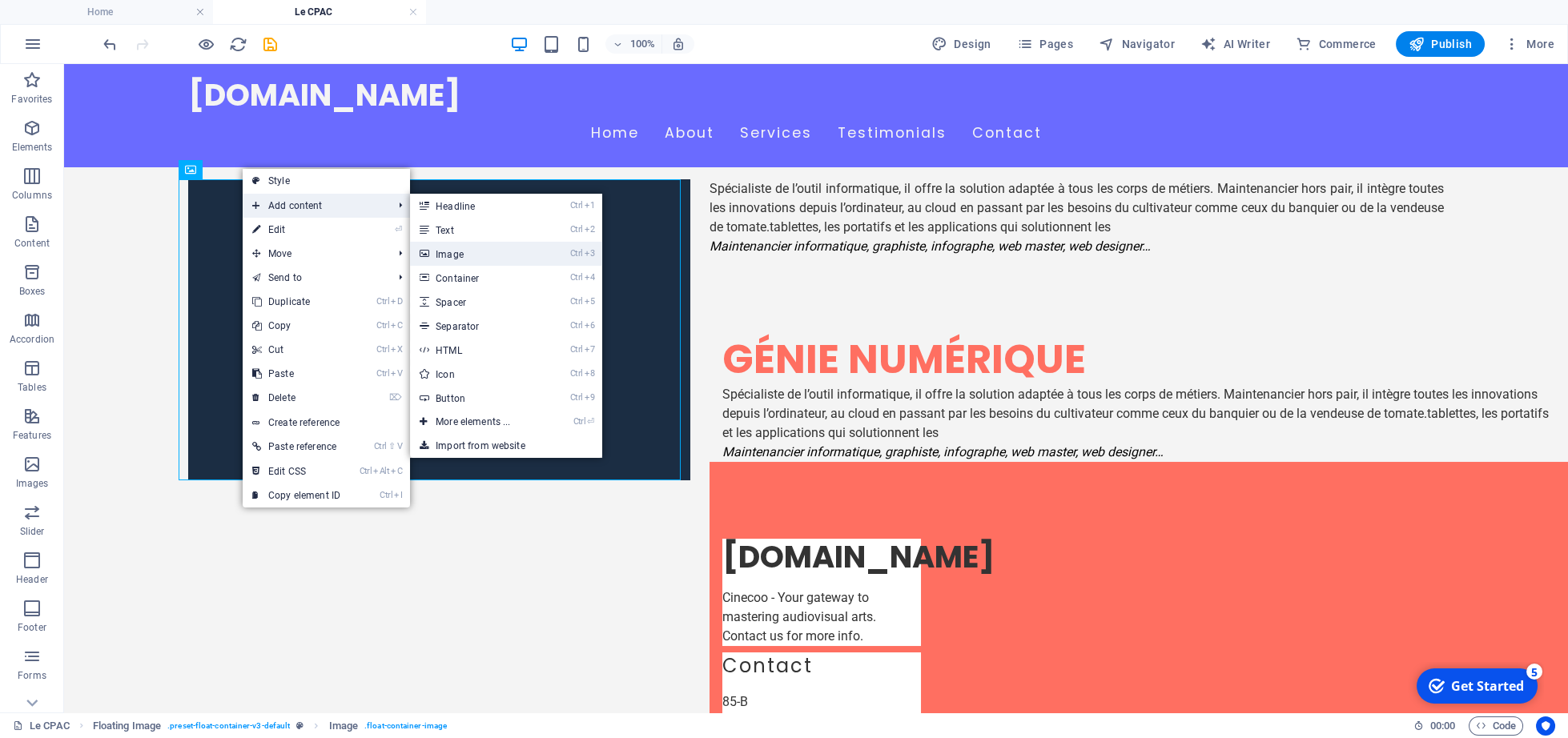
click at [470, 257] on link "Ctrl 3 Image" at bounding box center [475, 254] width 132 height 24
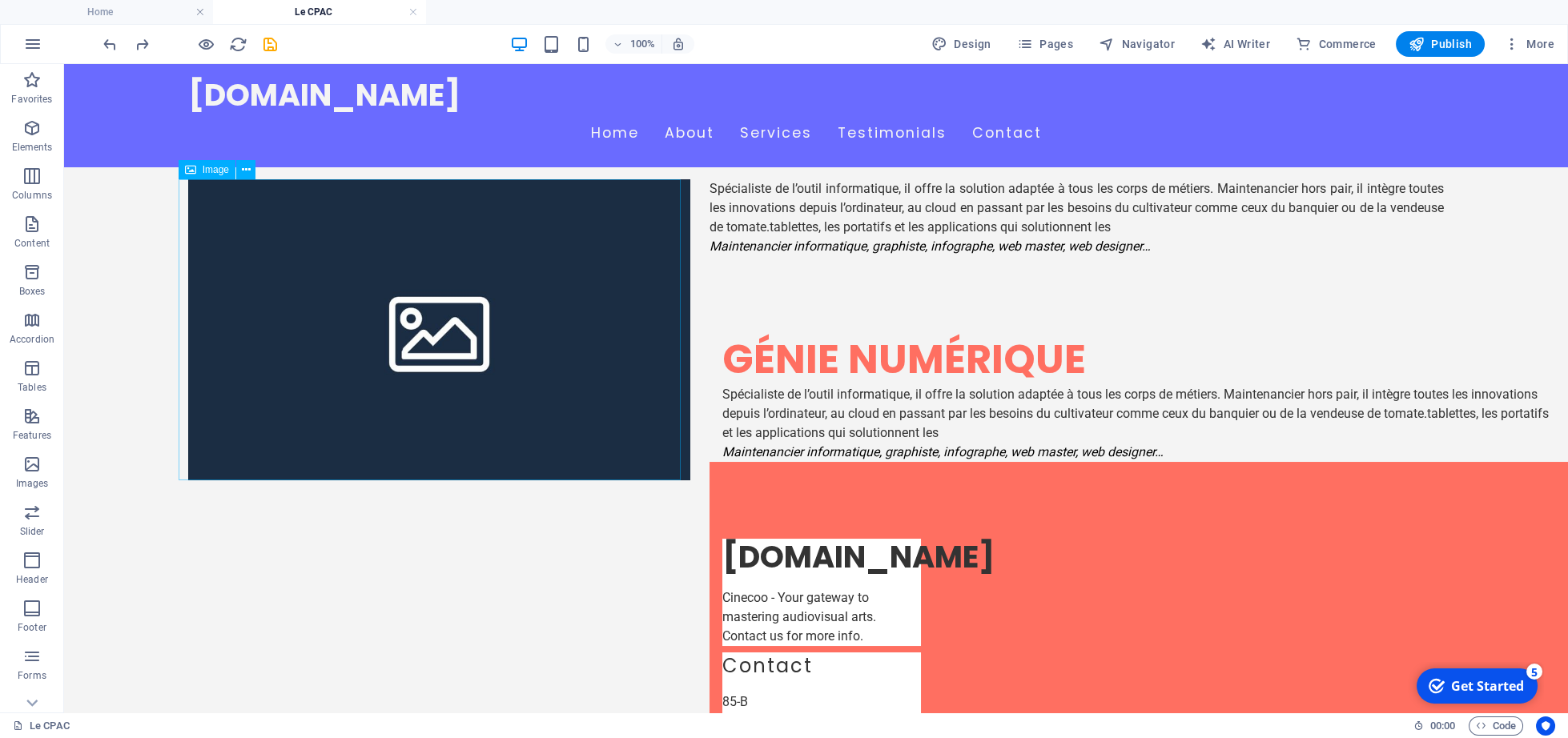
click at [473, 261] on figure at bounding box center [438, 329] width 502 height 301
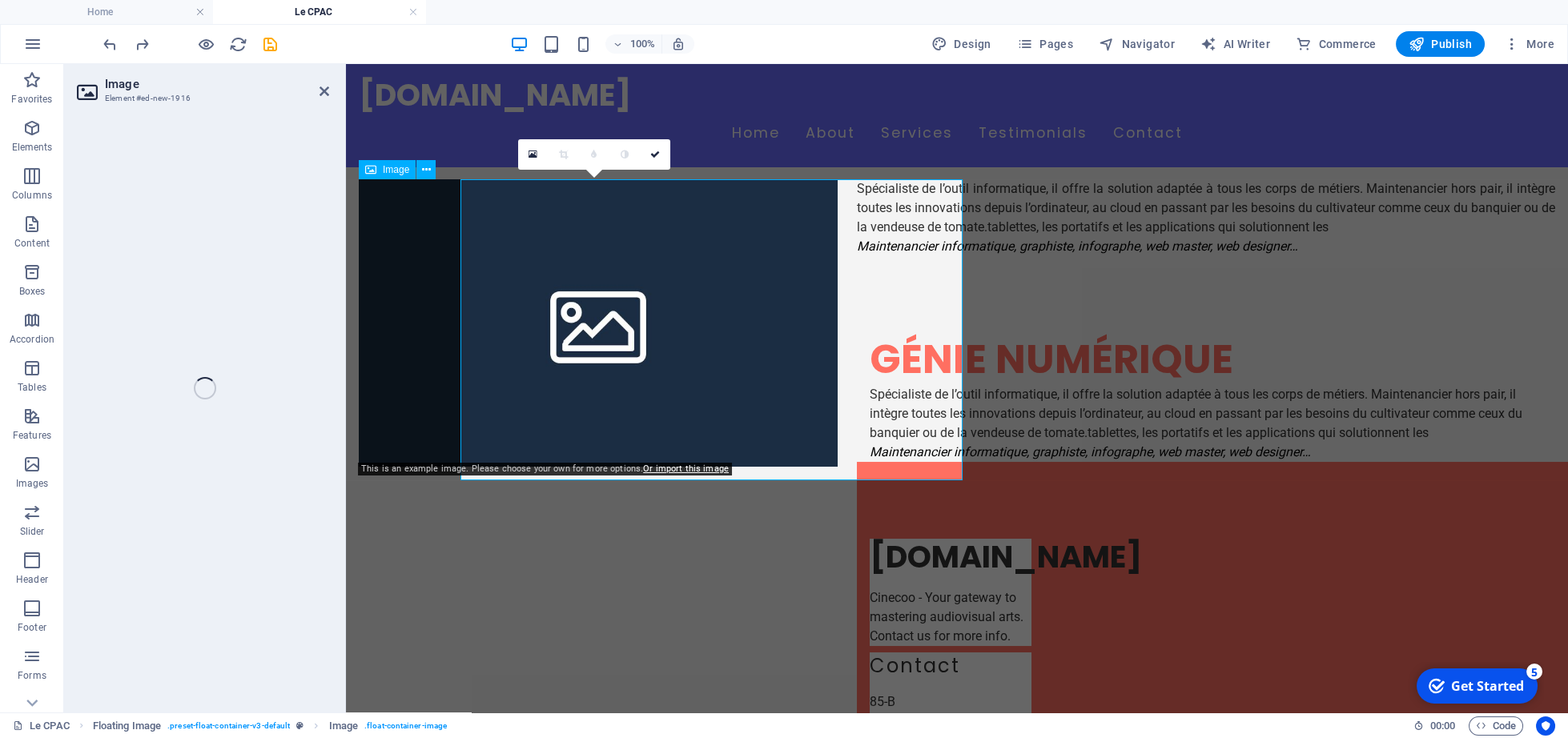
select select "%"
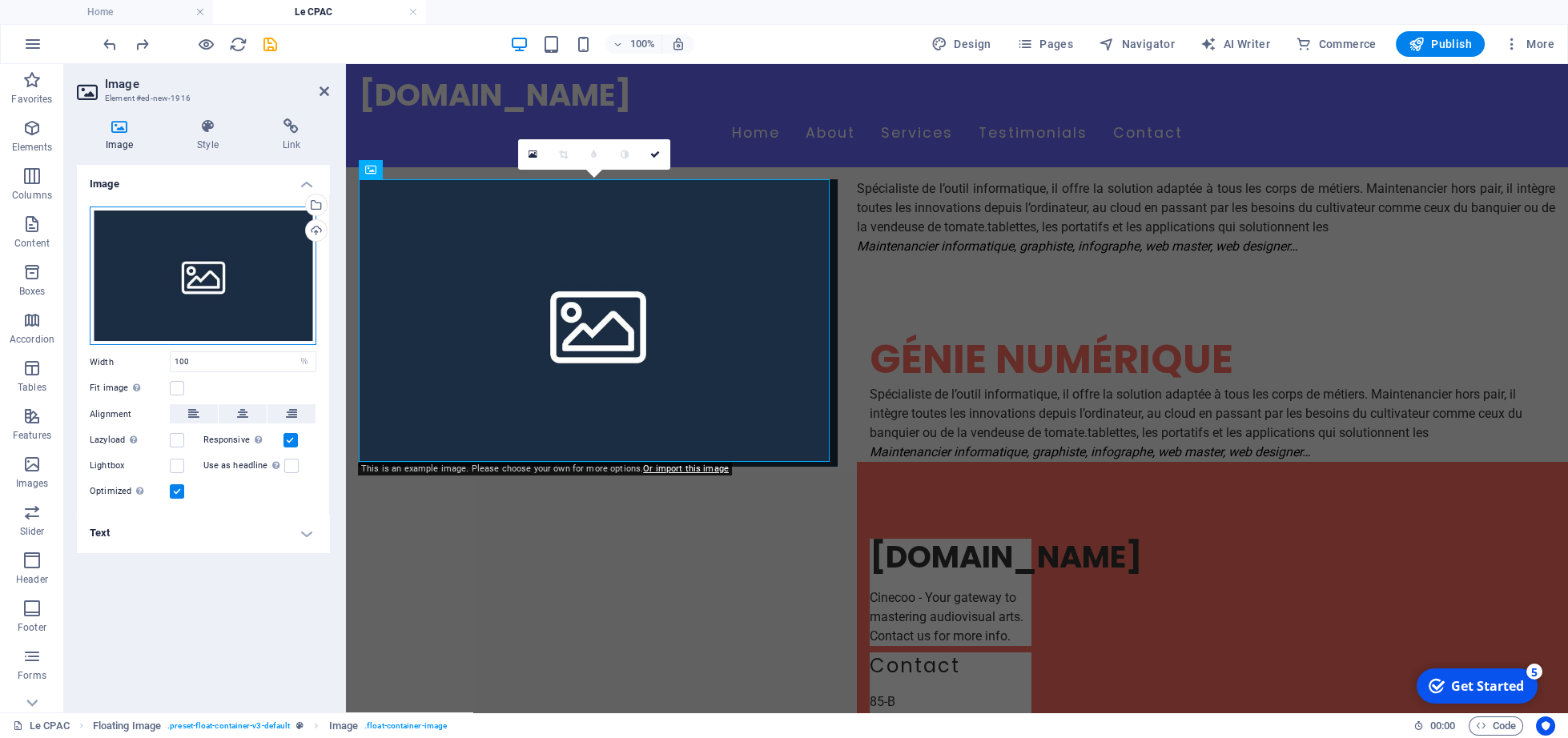
click at [193, 278] on div "Drag files here, click to choose files or select files from Files or our free s…" at bounding box center [203, 277] width 227 height 139
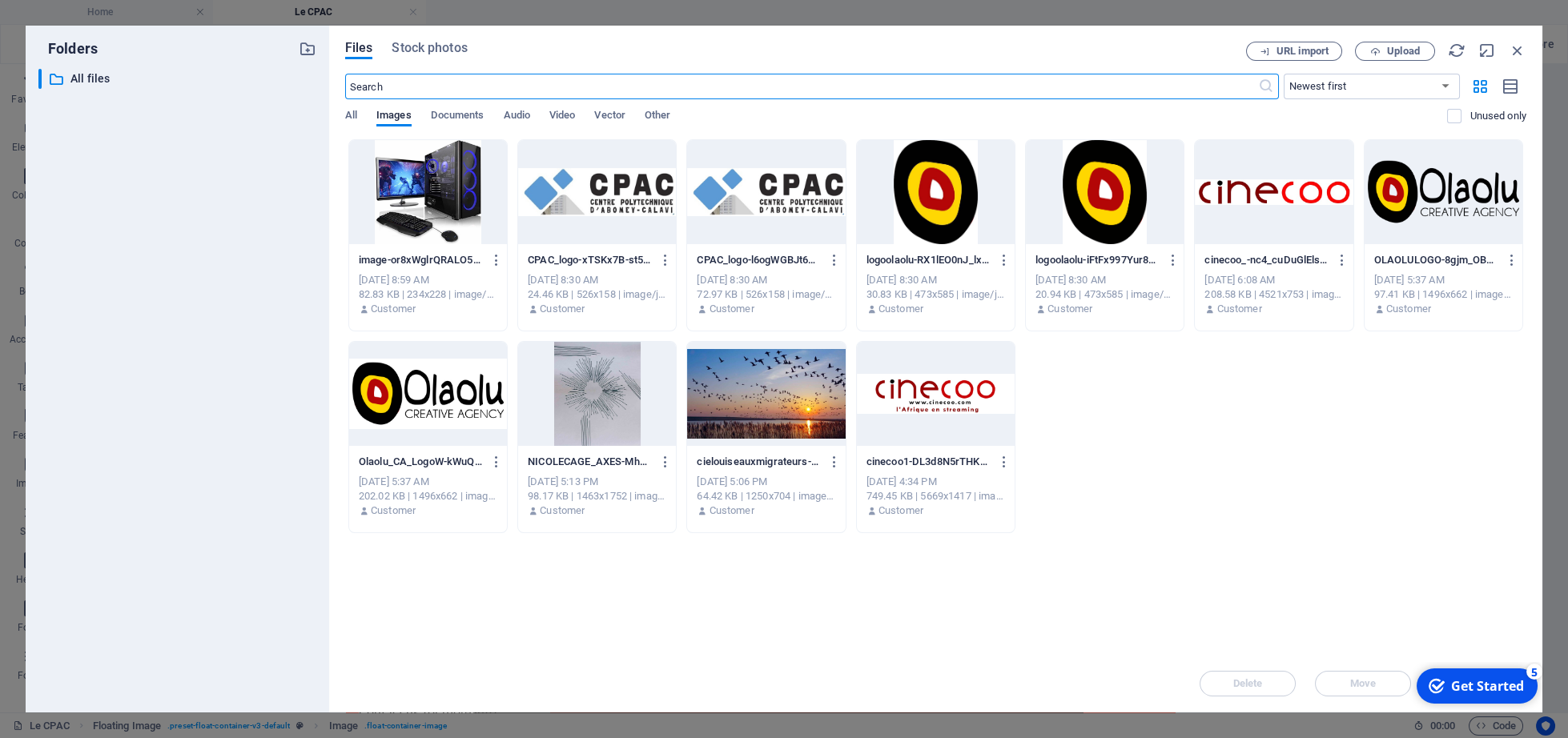
click at [492, 166] on div at bounding box center [428, 192] width 158 height 104
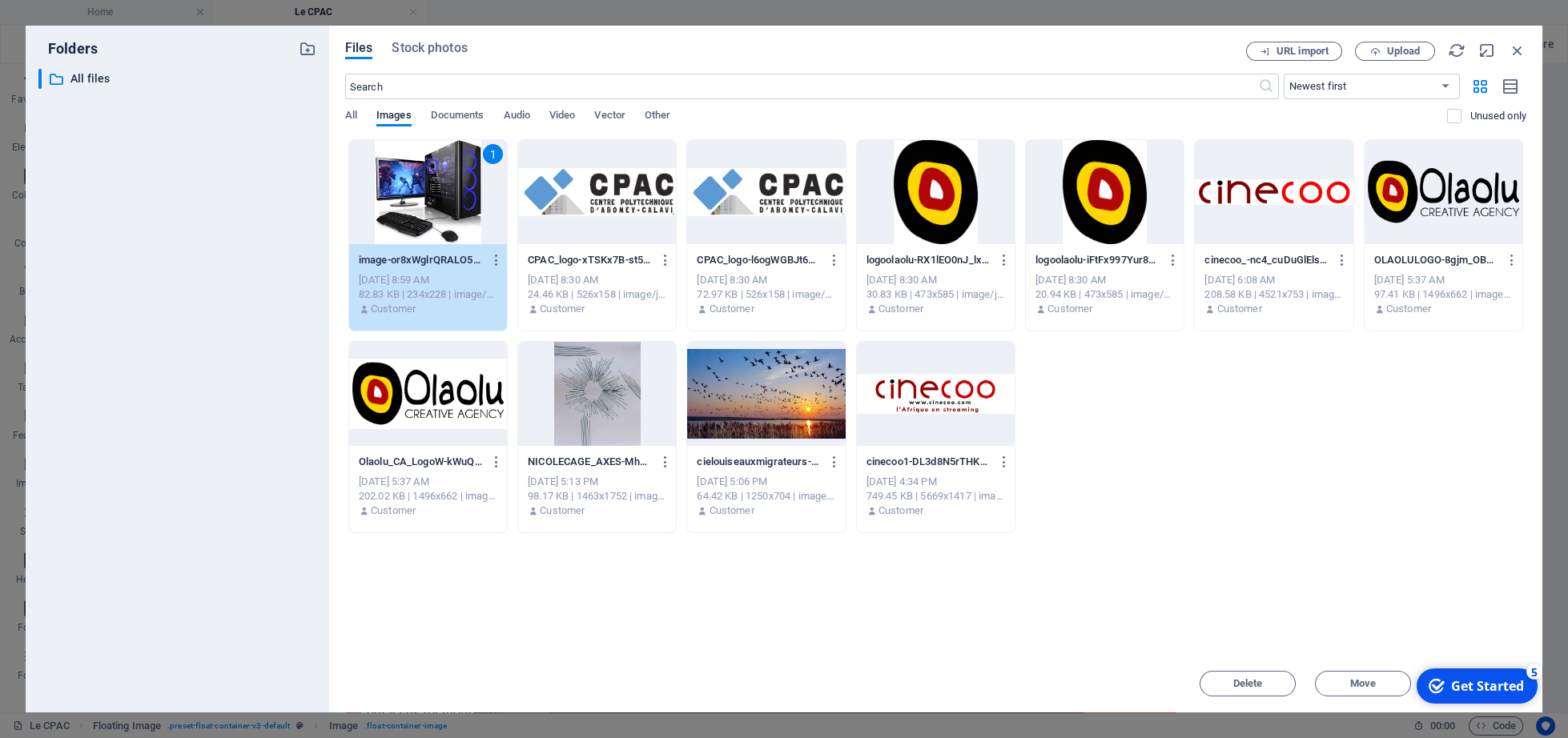
click at [414, 212] on div "1" at bounding box center [428, 192] width 158 height 104
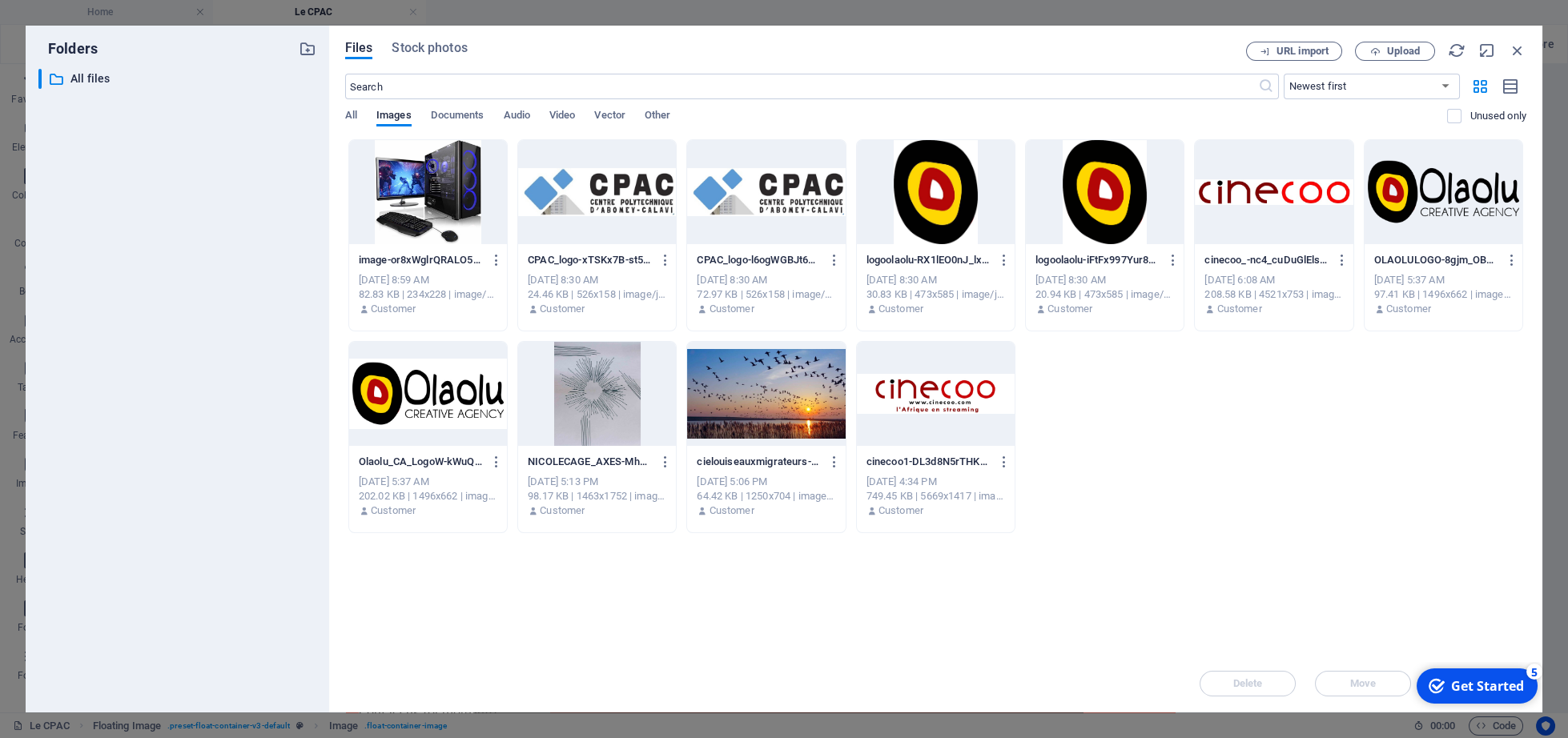
click at [414, 212] on div at bounding box center [428, 192] width 158 height 104
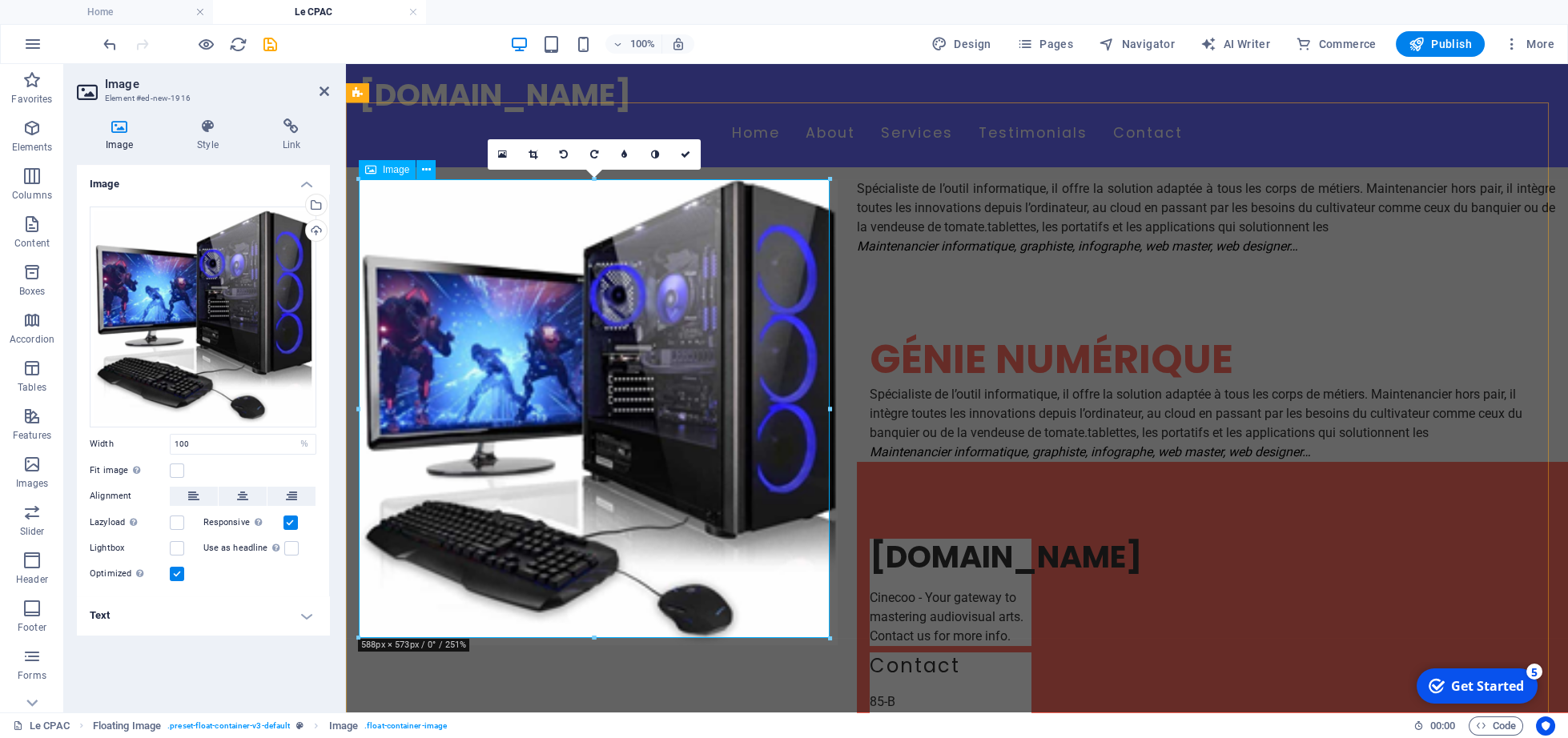
drag, startPoint x: 1174, startPoint y: 705, endPoint x: 692, endPoint y: 408, distance: 566.2
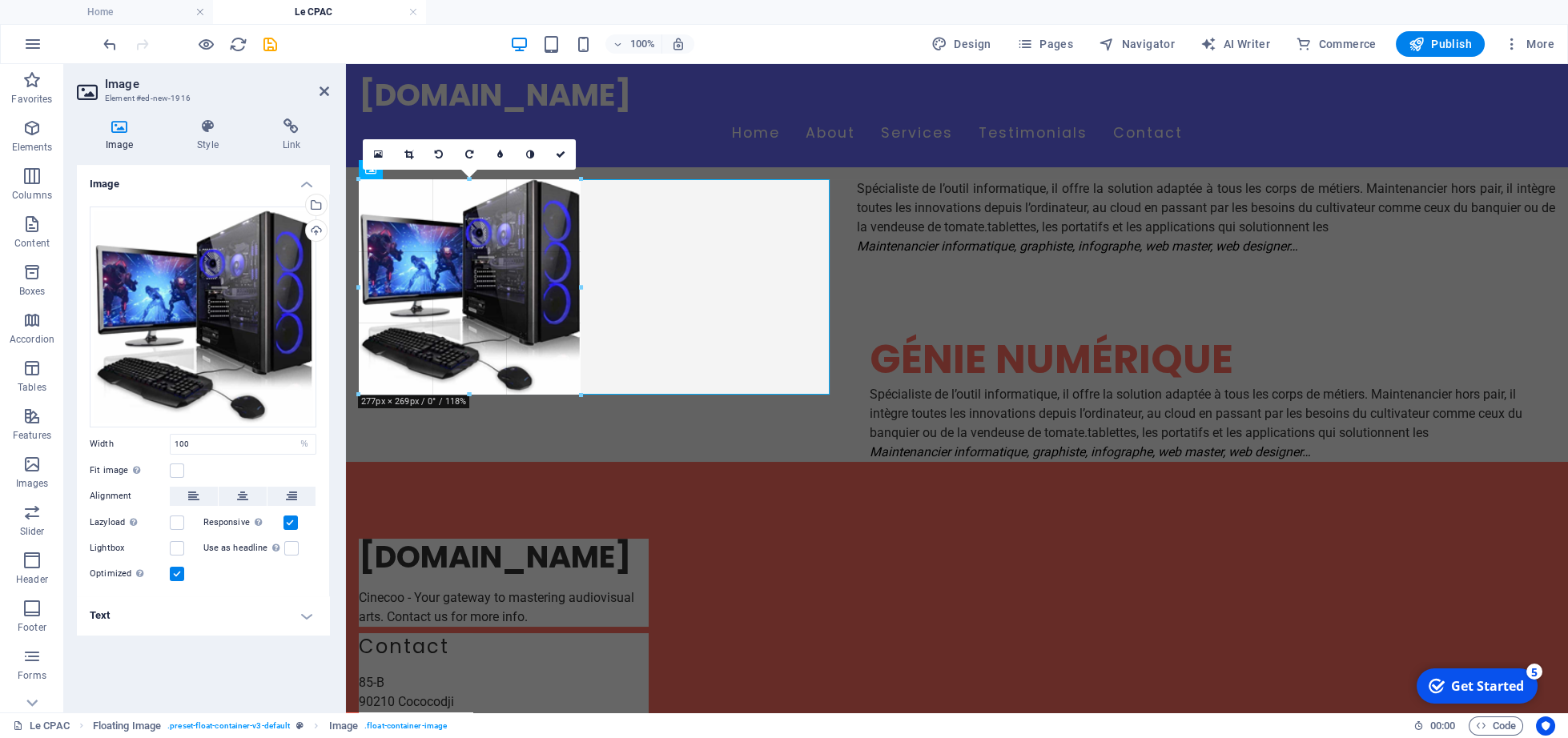
click at [660, 397] on div at bounding box center [947, 290] width 1202 height 376
type input "277"
select select "px"
click at [677, 220] on figure at bounding box center [599, 286] width 479 height 216
click at [839, 268] on div "Spécialiste de l’outil informatique, il offre la solution adaptée à tous les co…" at bounding box center [957, 218] width 1222 height 231
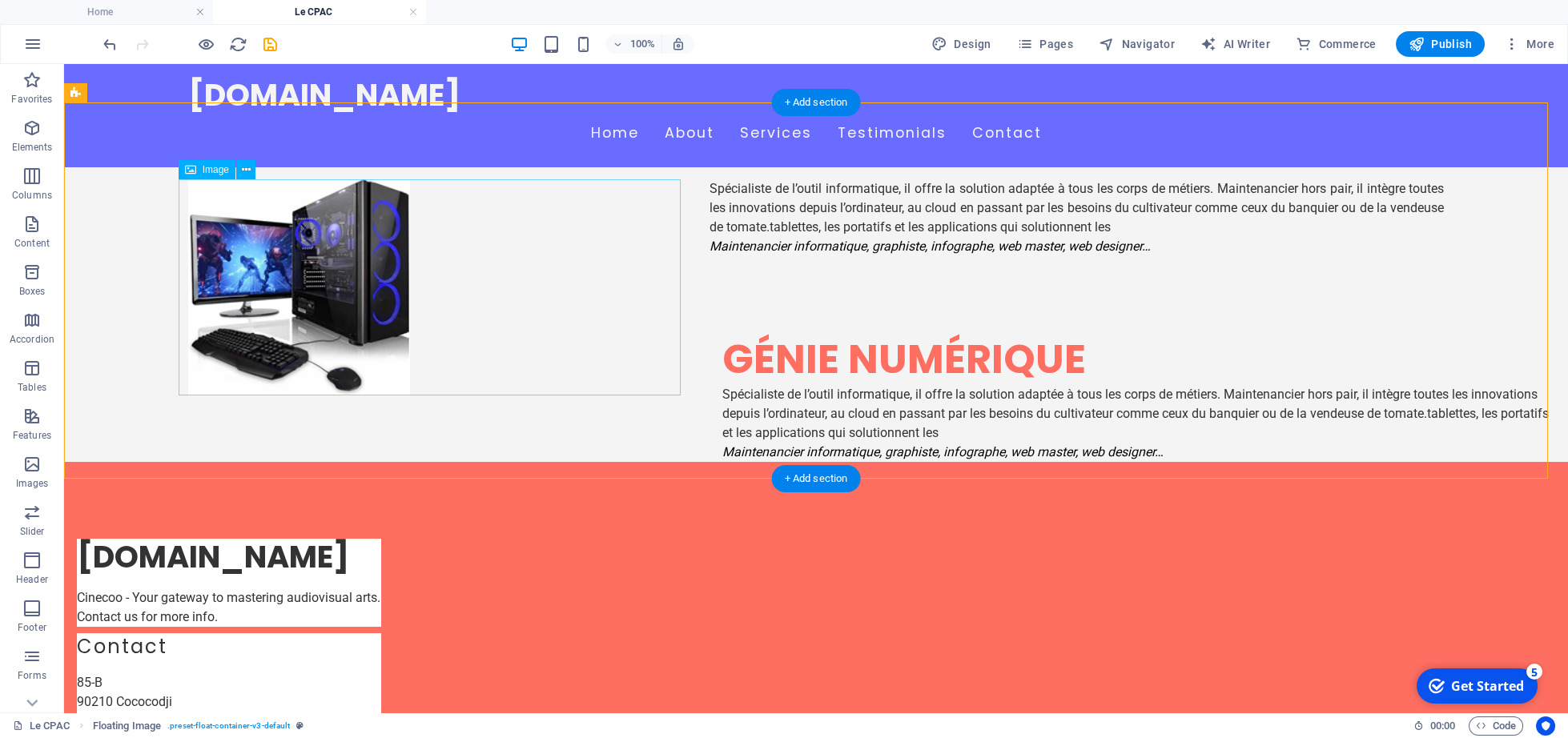
click at [378, 247] on figure at bounding box center [438, 286] width 502 height 216
click at [194, 170] on icon at bounding box center [190, 169] width 11 height 19
click at [242, 164] on icon at bounding box center [246, 170] width 9 height 17
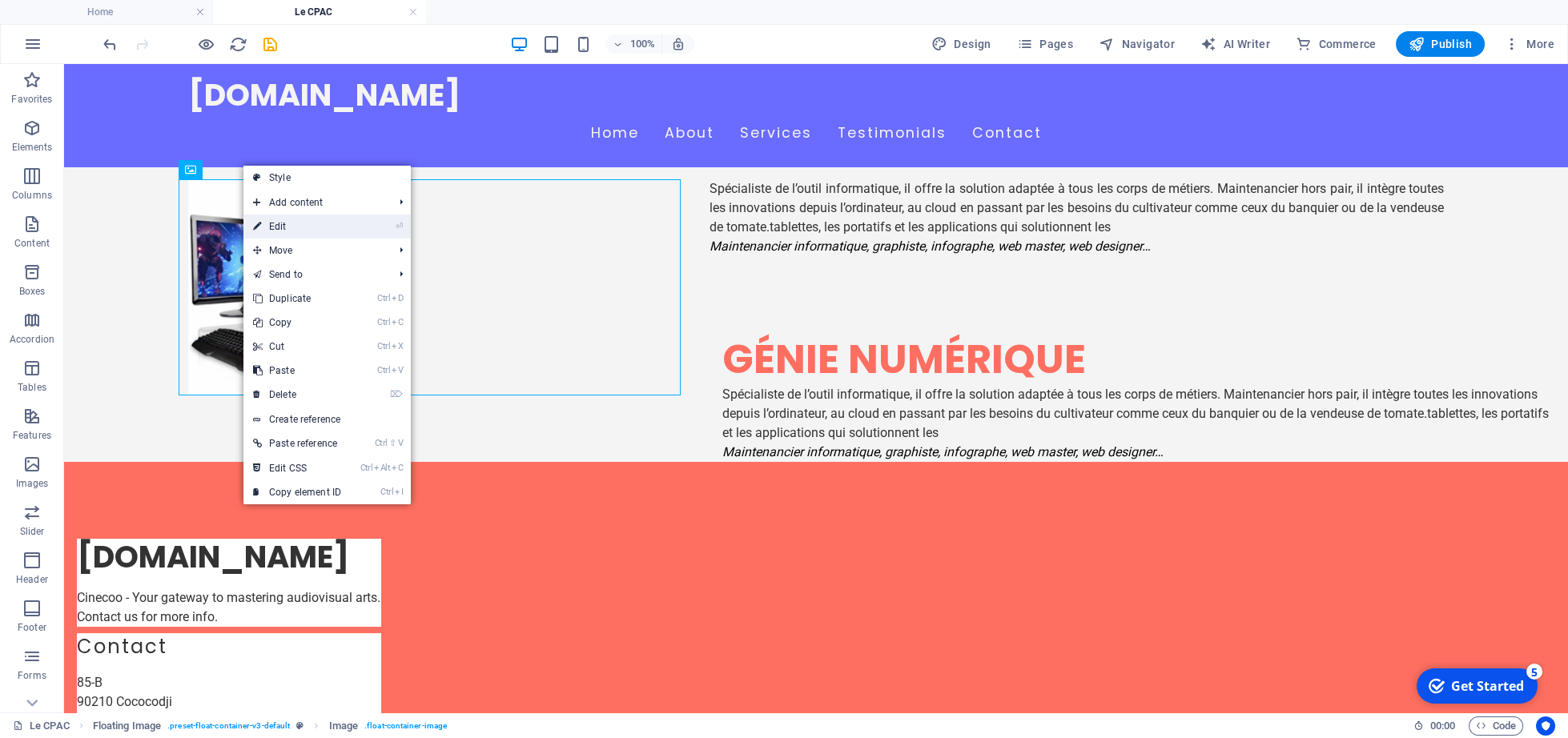
click at [297, 226] on link "⏎ Edit" at bounding box center [297, 227] width 107 height 24
select select "px"
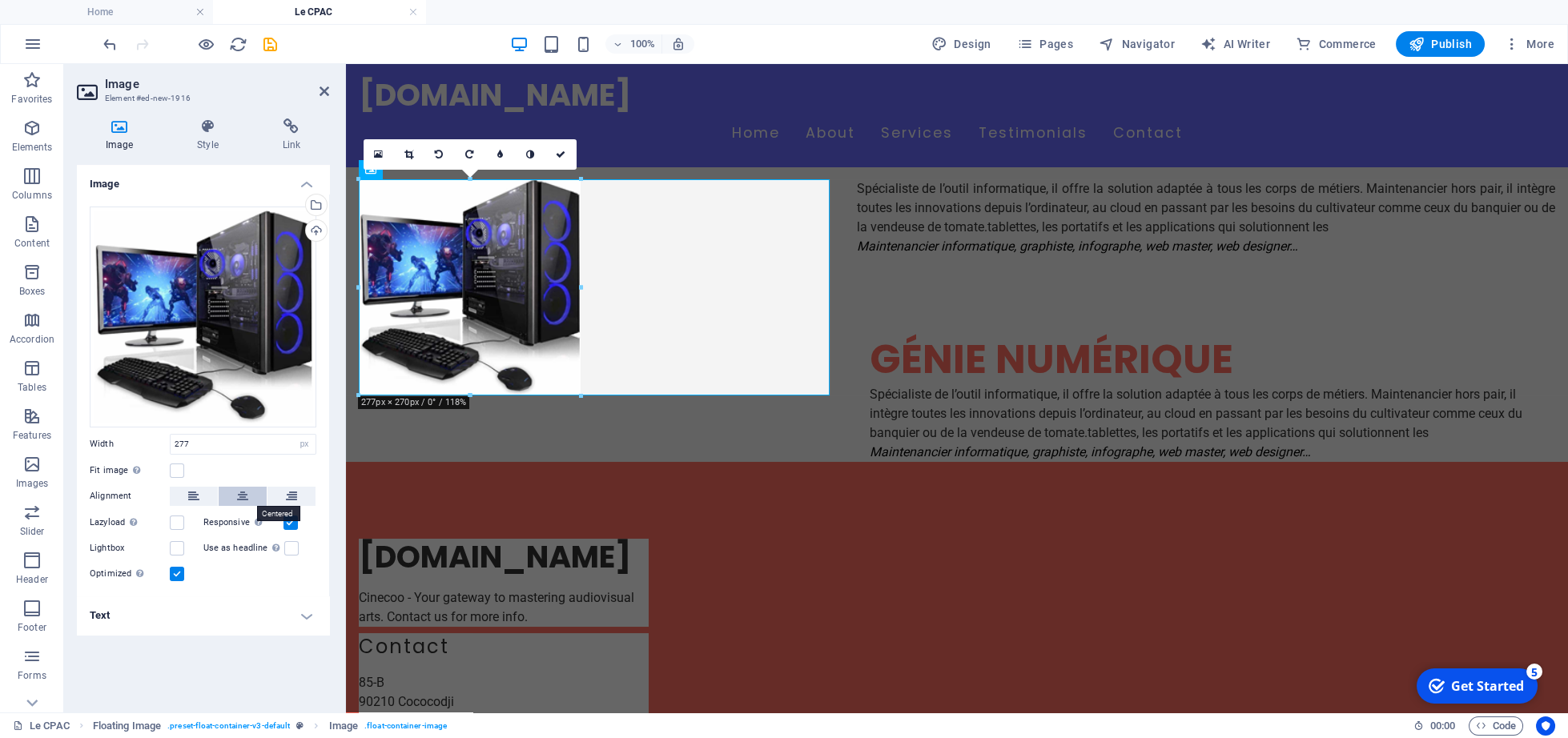
click at [245, 493] on icon at bounding box center [242, 496] width 11 height 19
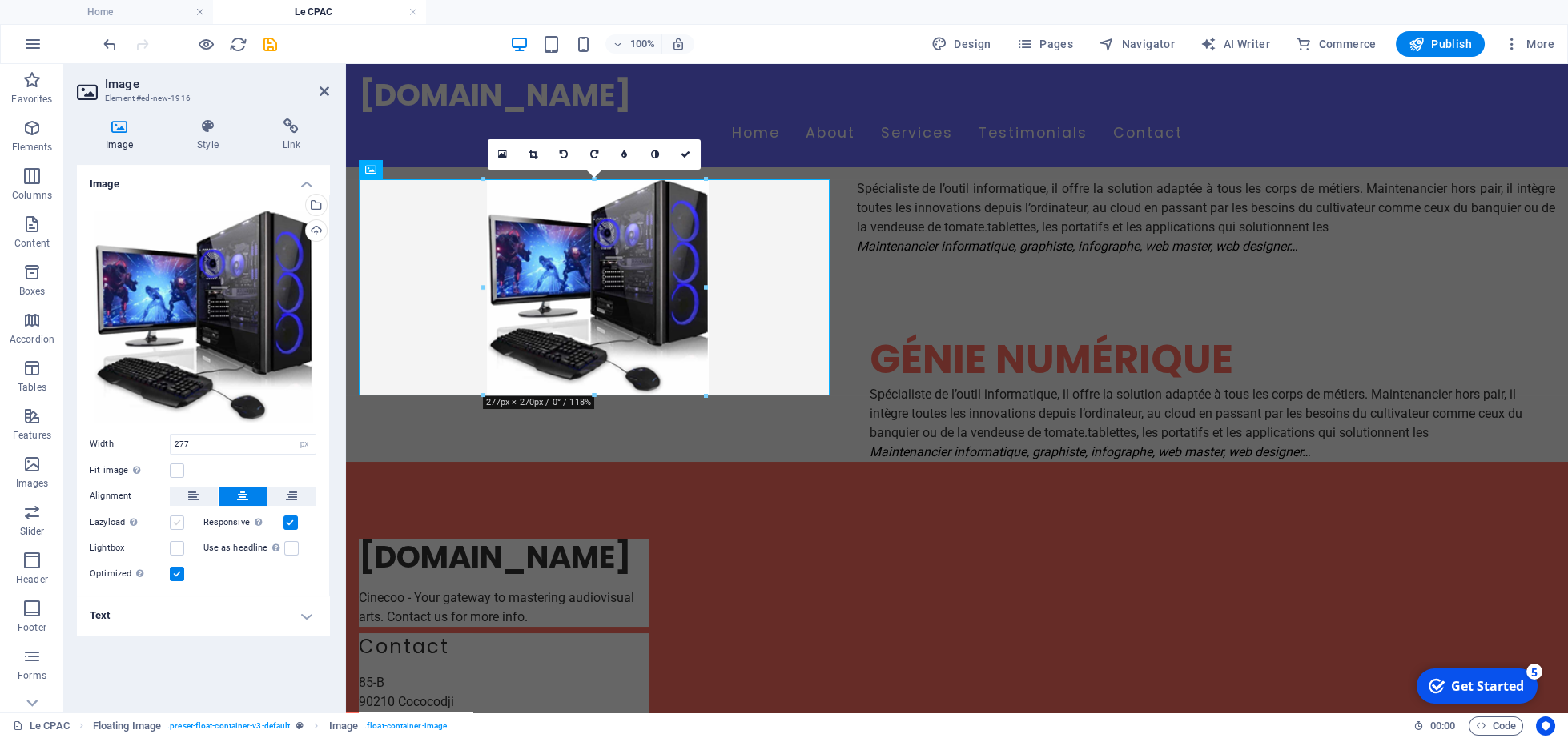
click at [173, 517] on label at bounding box center [177, 523] width 14 height 14
click at [0, 0] on input "Lazyload Loading images after the page loads improves page speed." at bounding box center [0, 0] width 0 height 0
click at [179, 522] on label at bounding box center [177, 523] width 14 height 14
click at [0, 0] on input "Lazyload Loading images after the page loads improves page speed." at bounding box center [0, 0] width 0 height 0
click at [175, 551] on label at bounding box center [177, 548] width 14 height 14
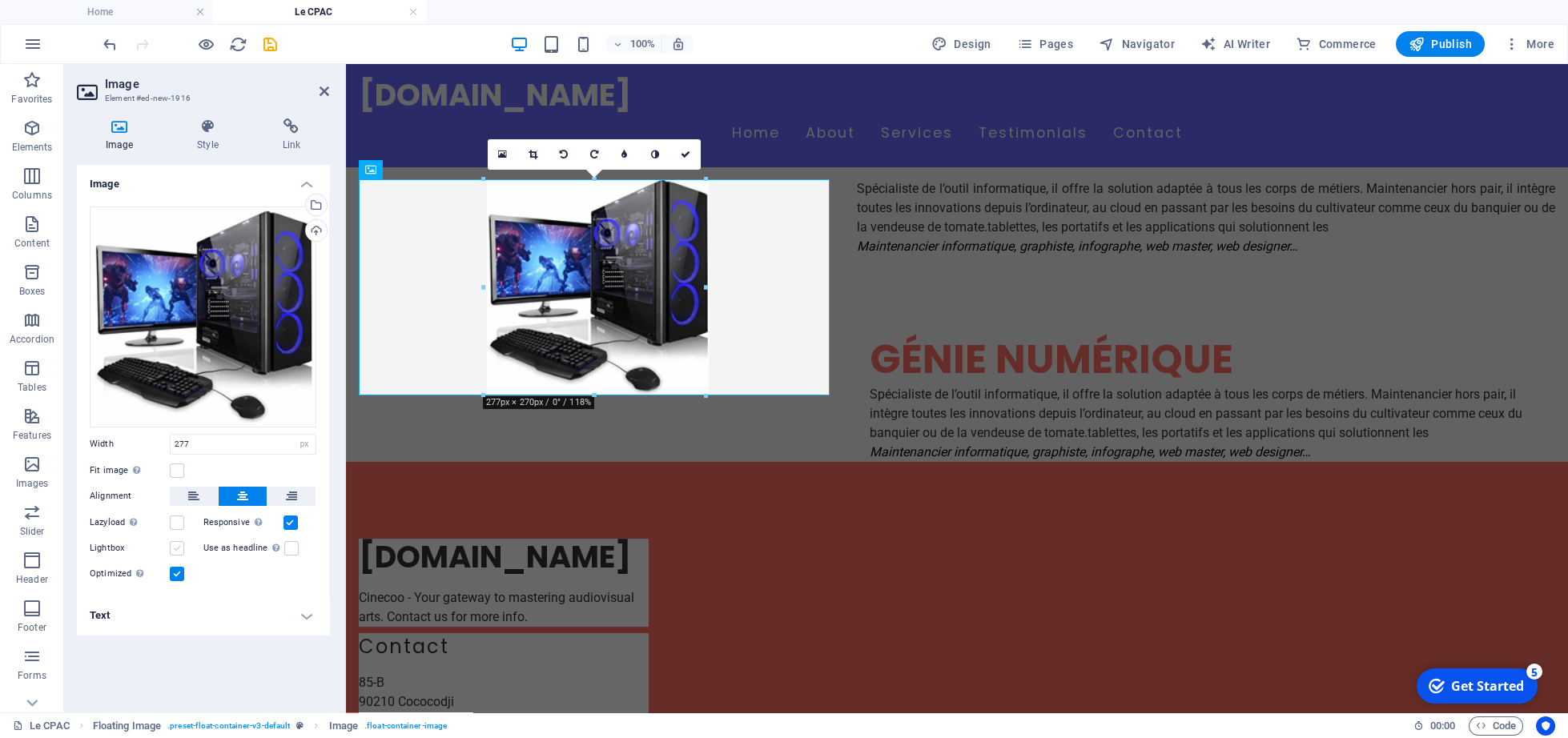
click at [0, 0] on input "Lightbox" at bounding box center [0, 0] width 0 height 0
click at [175, 551] on label at bounding box center [177, 548] width 14 height 14
click at [0, 0] on input "Lightbox" at bounding box center [0, 0] width 0 height 0
click at [299, 620] on h4 "Text" at bounding box center [203, 616] width 253 height 39
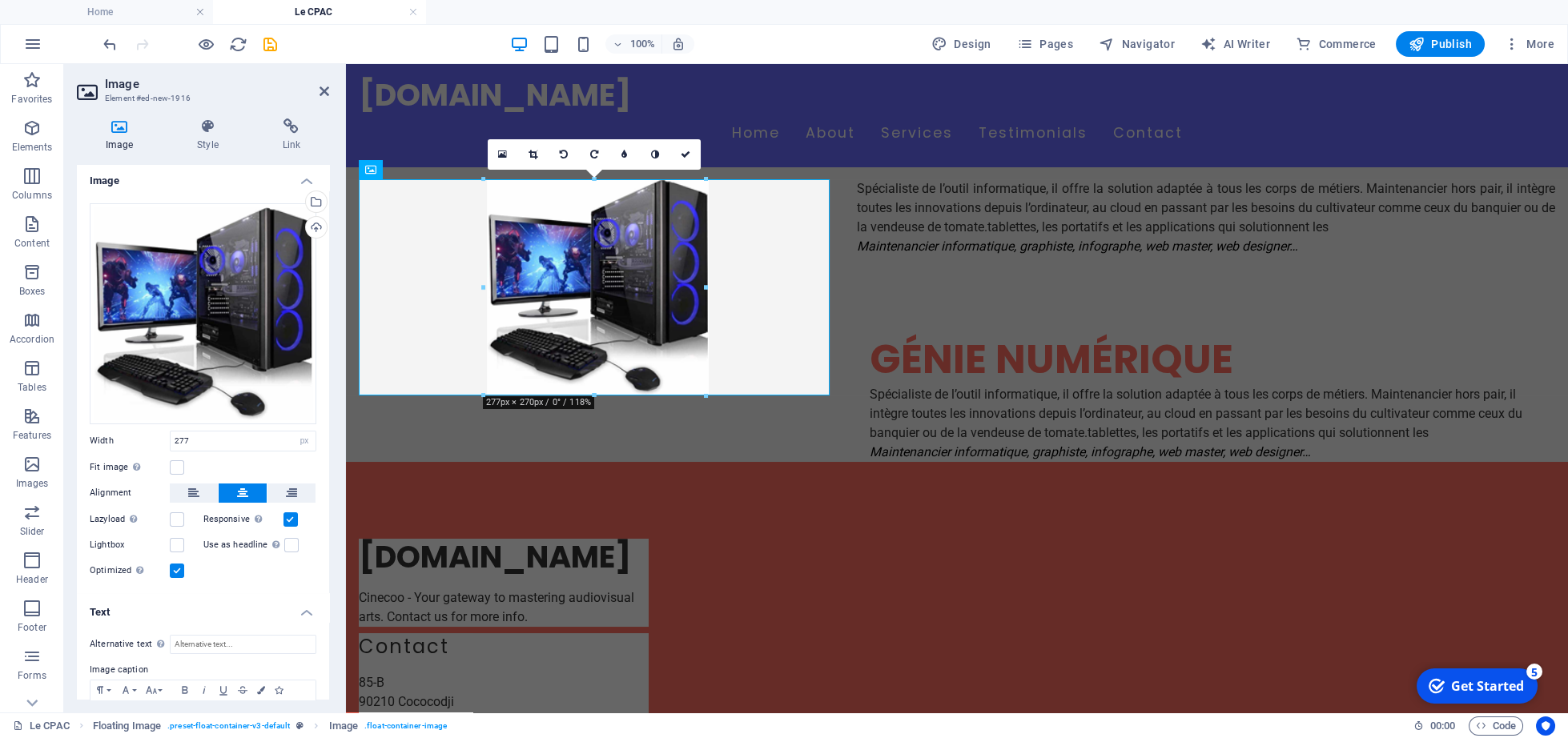
scroll to position [0, 0]
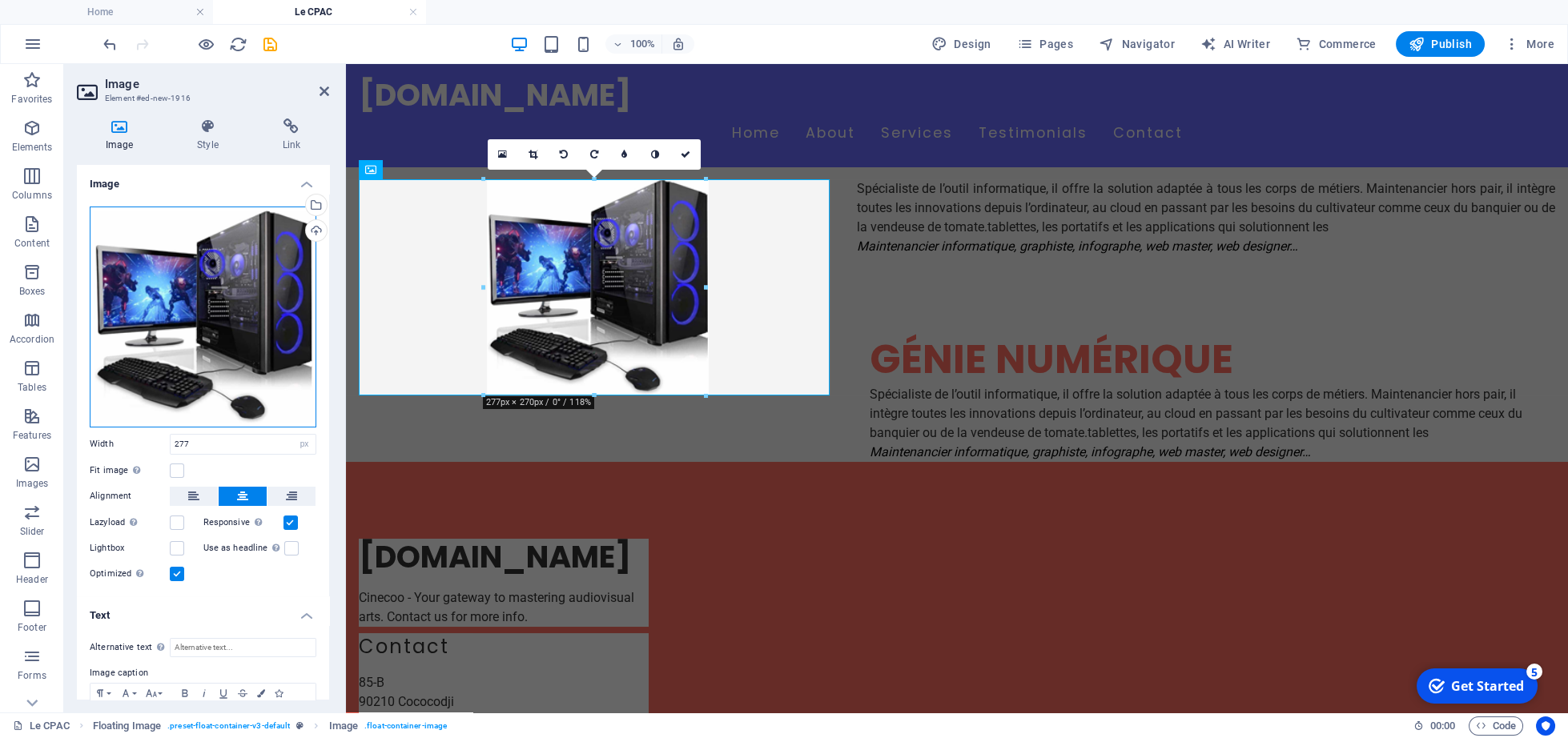
click at [245, 275] on div "Drag files here, click to choose files or select files from Files or our free s…" at bounding box center [203, 317] width 227 height 221
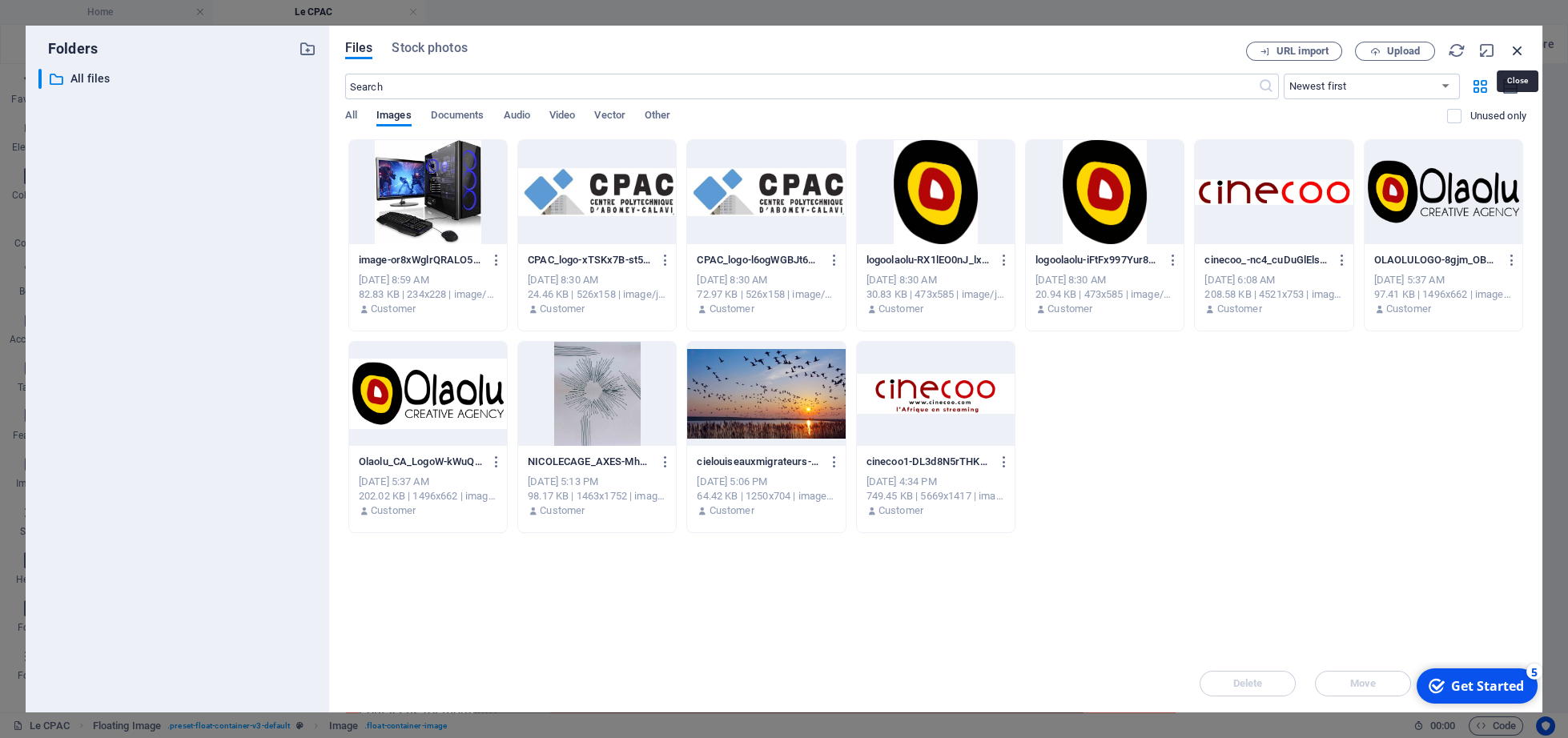
click at [1517, 46] on icon "button" at bounding box center [1517, 51] width 18 height 18
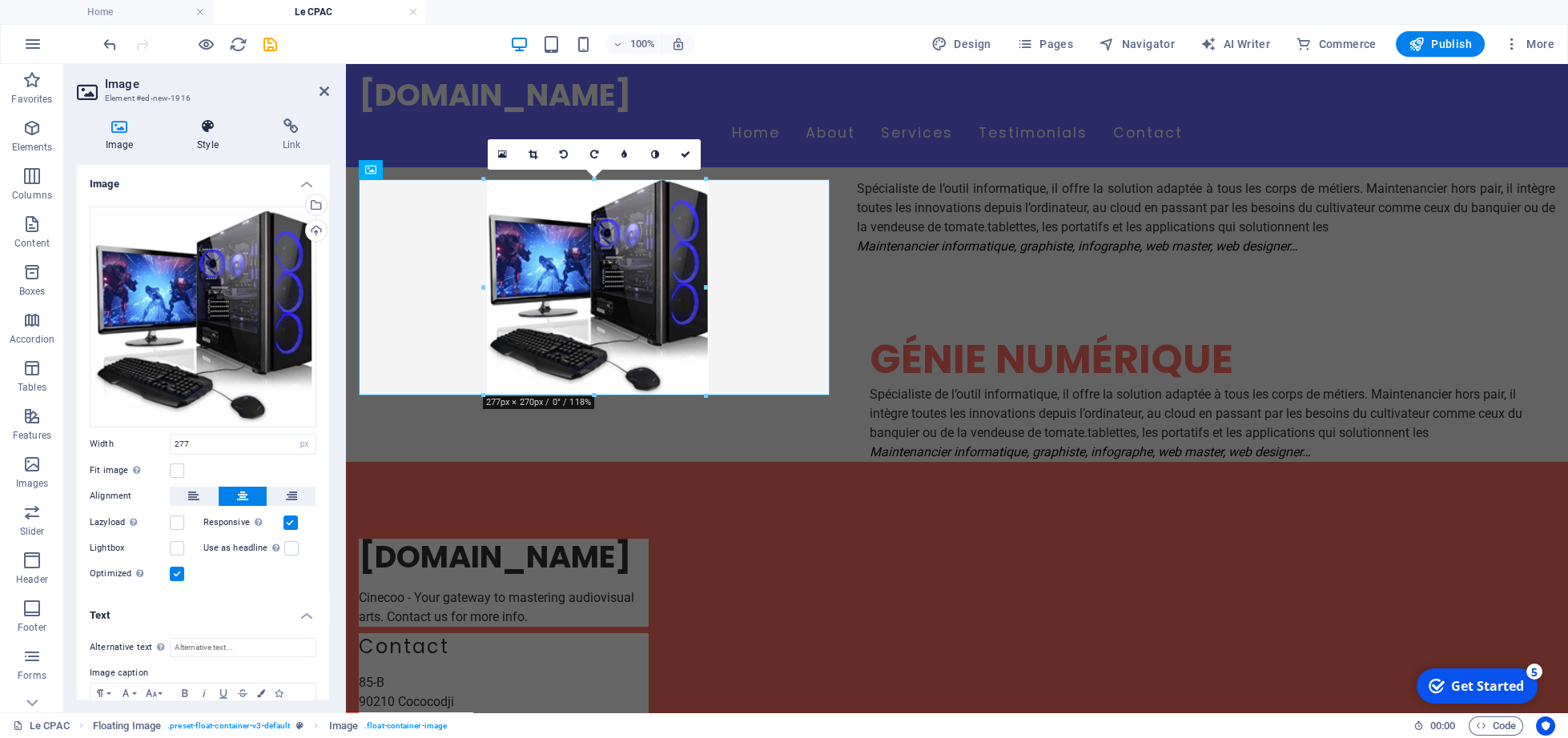
click at [212, 137] on h4 "Style" at bounding box center [210, 135] width 85 height 34
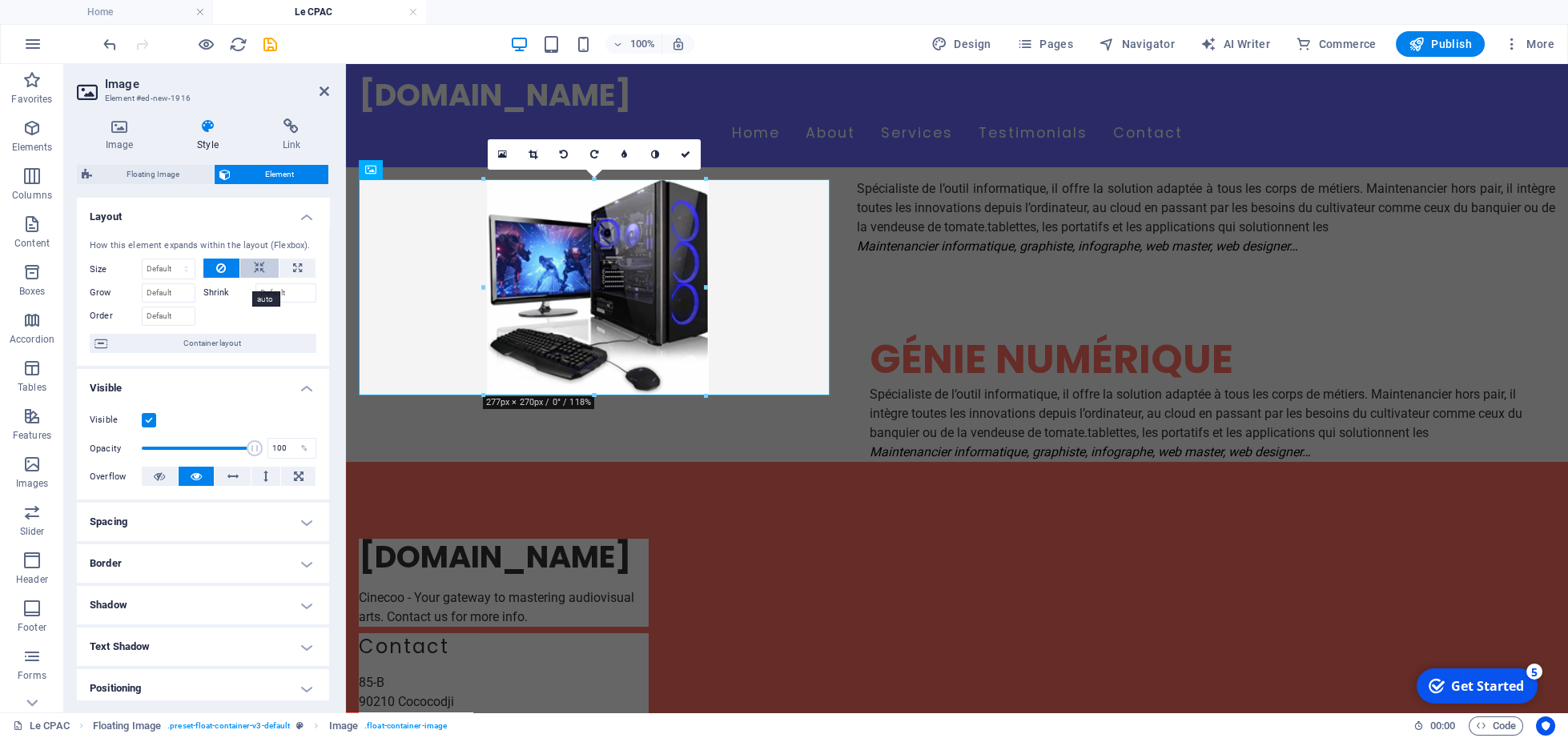
click at [254, 277] on icon at bounding box center [259, 268] width 11 height 19
click at [100, 353] on icon at bounding box center [100, 343] width 13 height 19
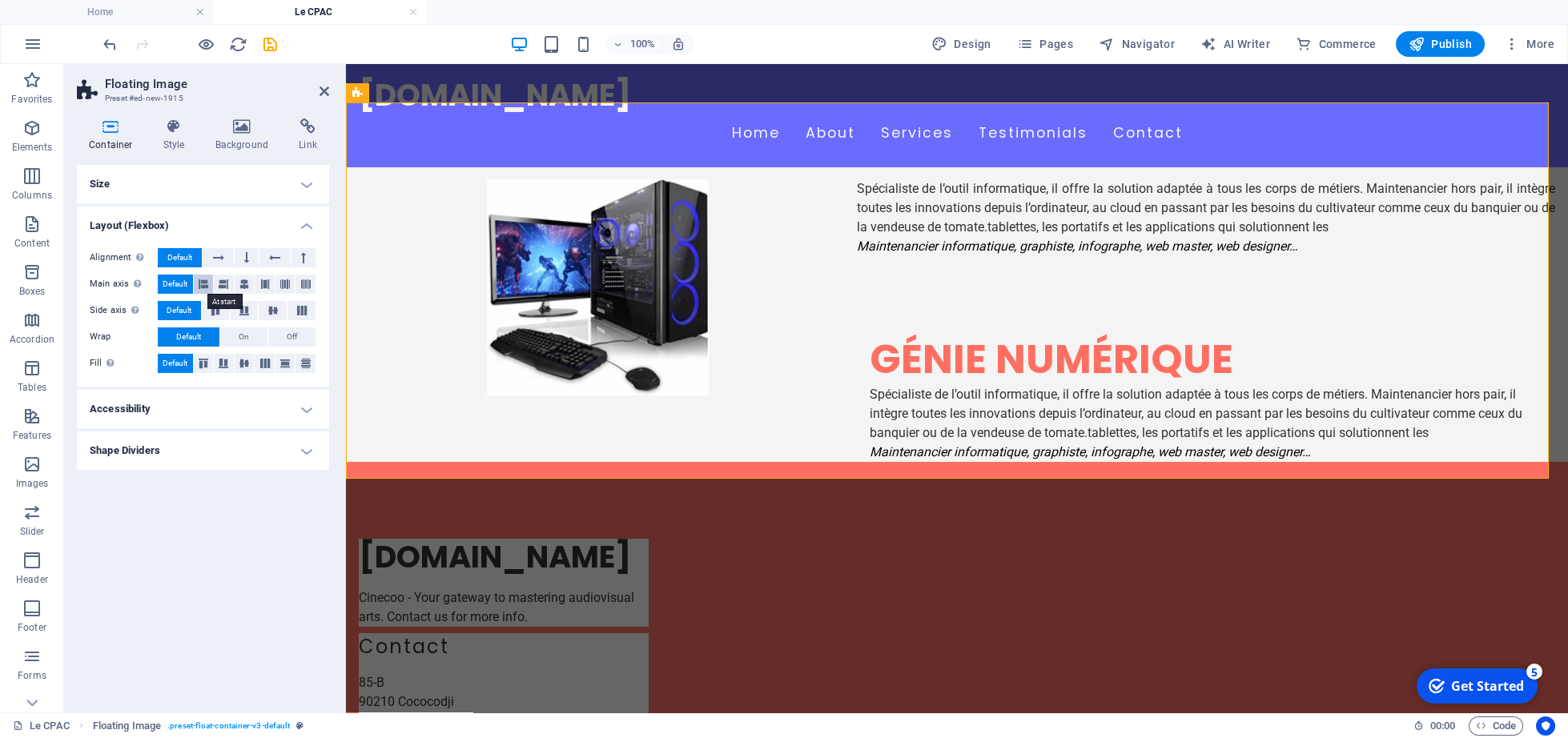
click at [204, 286] on icon at bounding box center [204, 283] width 10 height 19
click at [245, 364] on icon at bounding box center [244, 364] width 19 height 10
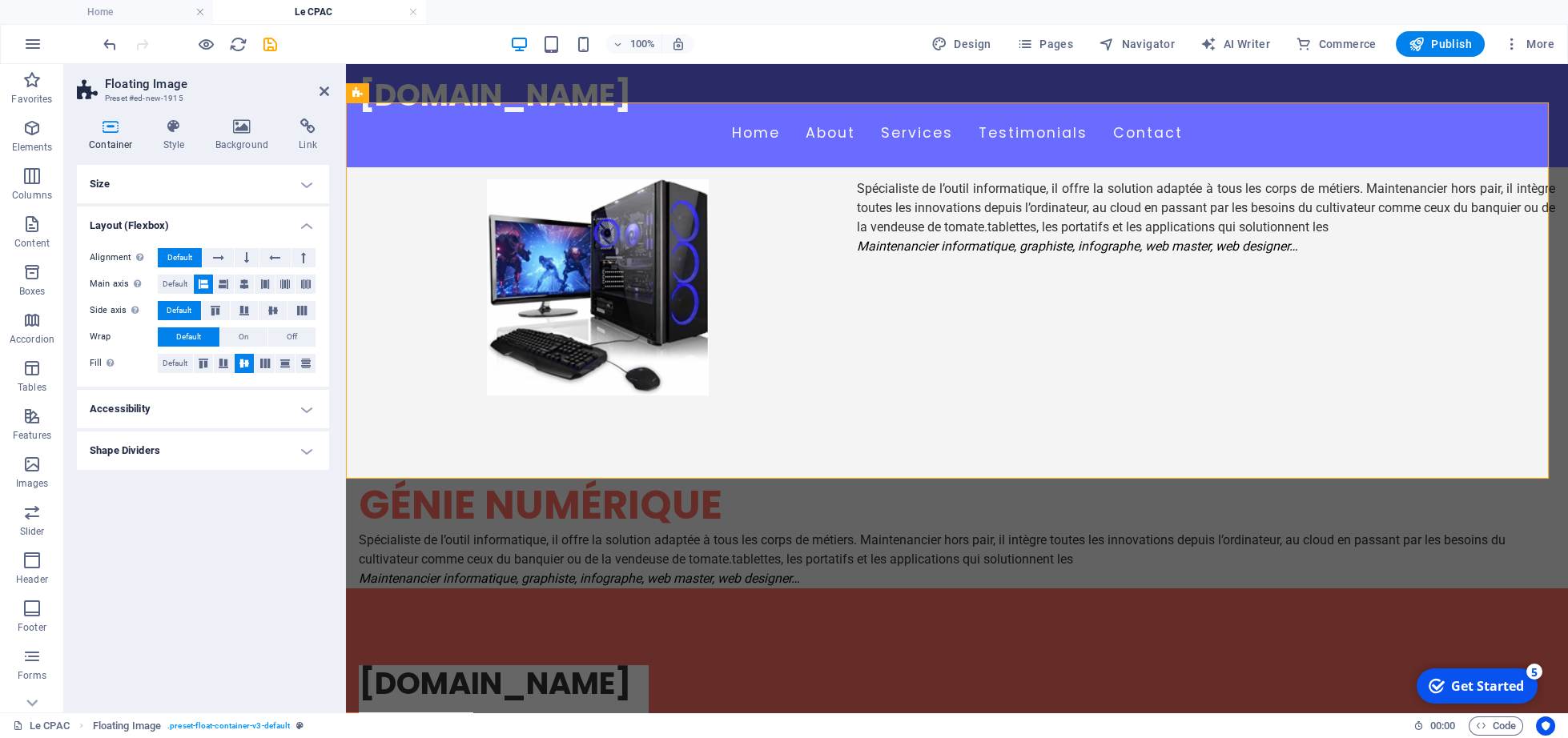
click at [306, 416] on h4 "Accessibility" at bounding box center [203, 409] width 253 height 39
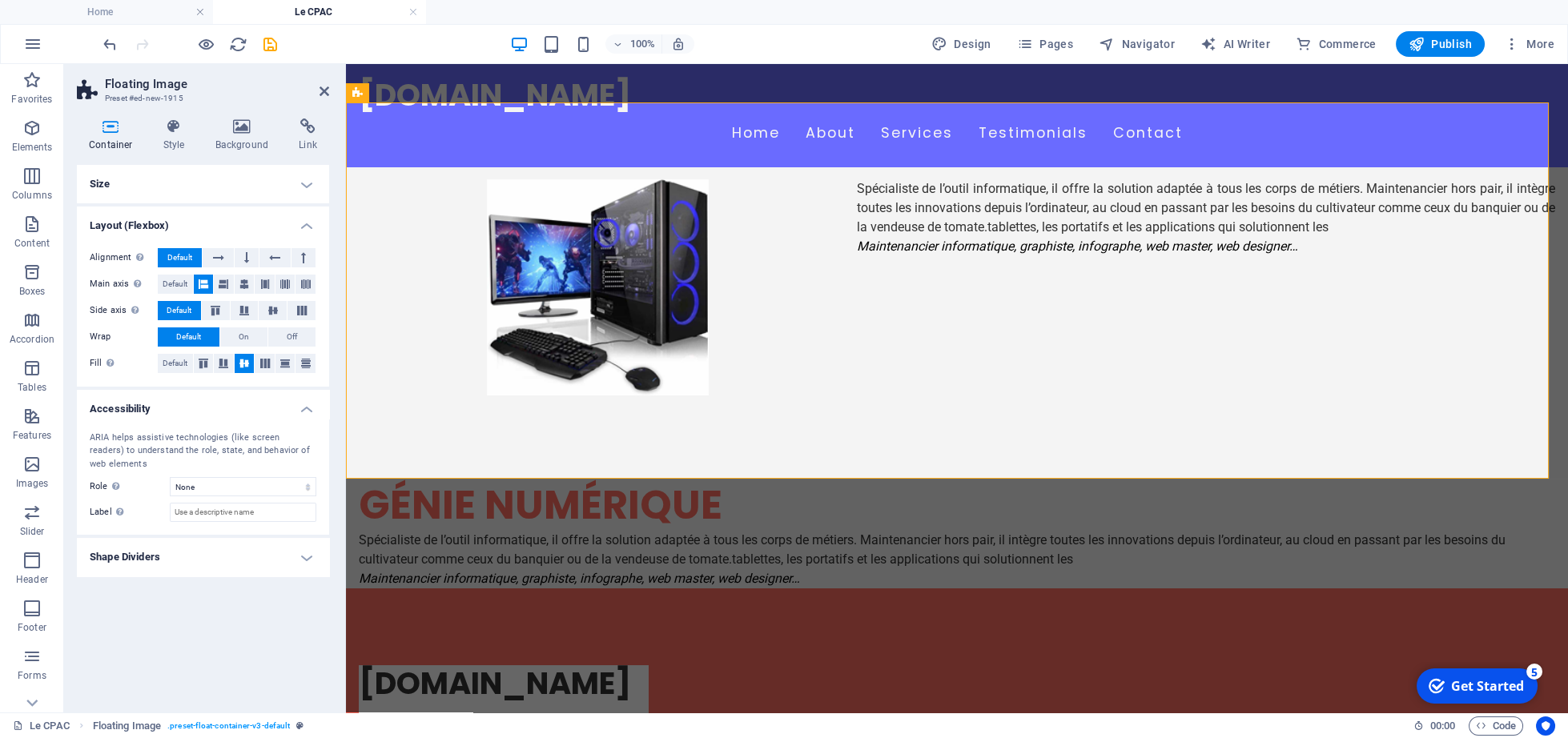
click at [306, 416] on h4 "Accessibility" at bounding box center [203, 404] width 253 height 29
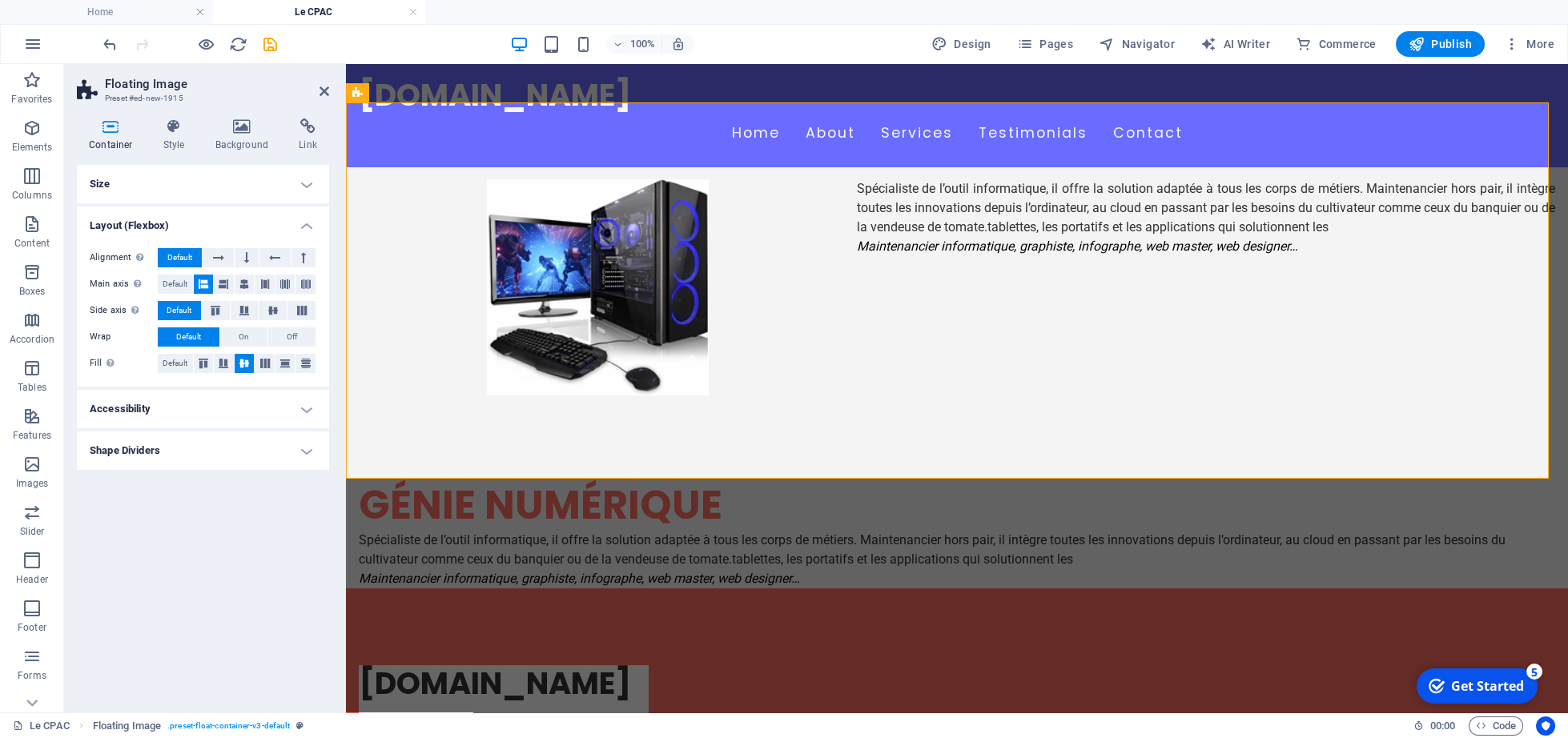
click at [304, 187] on h4 "Size" at bounding box center [203, 184] width 253 height 39
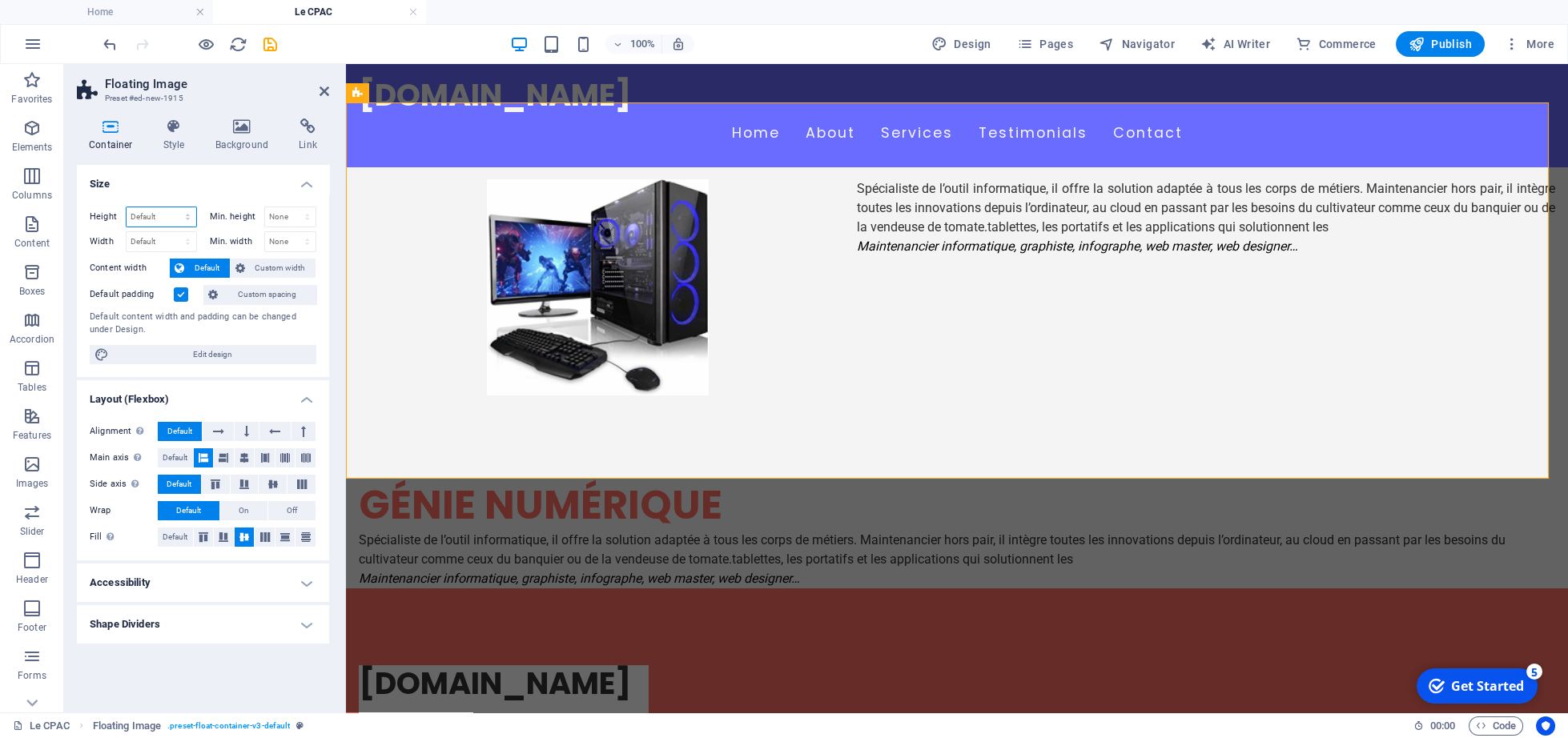
select select "px"
click option "px" at bounding box center [0, 0] width 0 height 0
type input "470"
click at [126, 233] on select "Default px rem % em vh vw" at bounding box center [161, 242] width 70 height 19
select select "px"
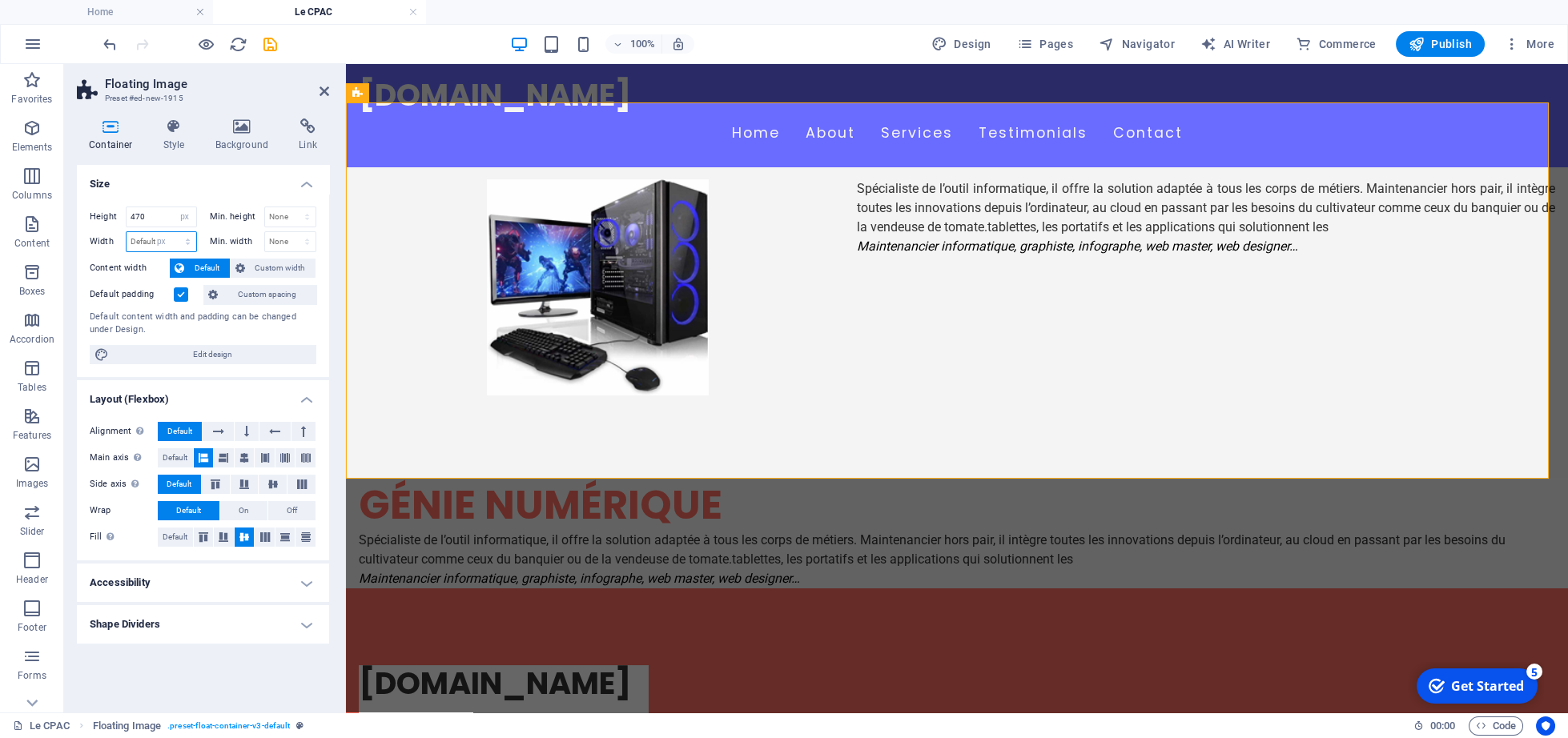
click option "px" at bounding box center [0, 0] width 0 height 0
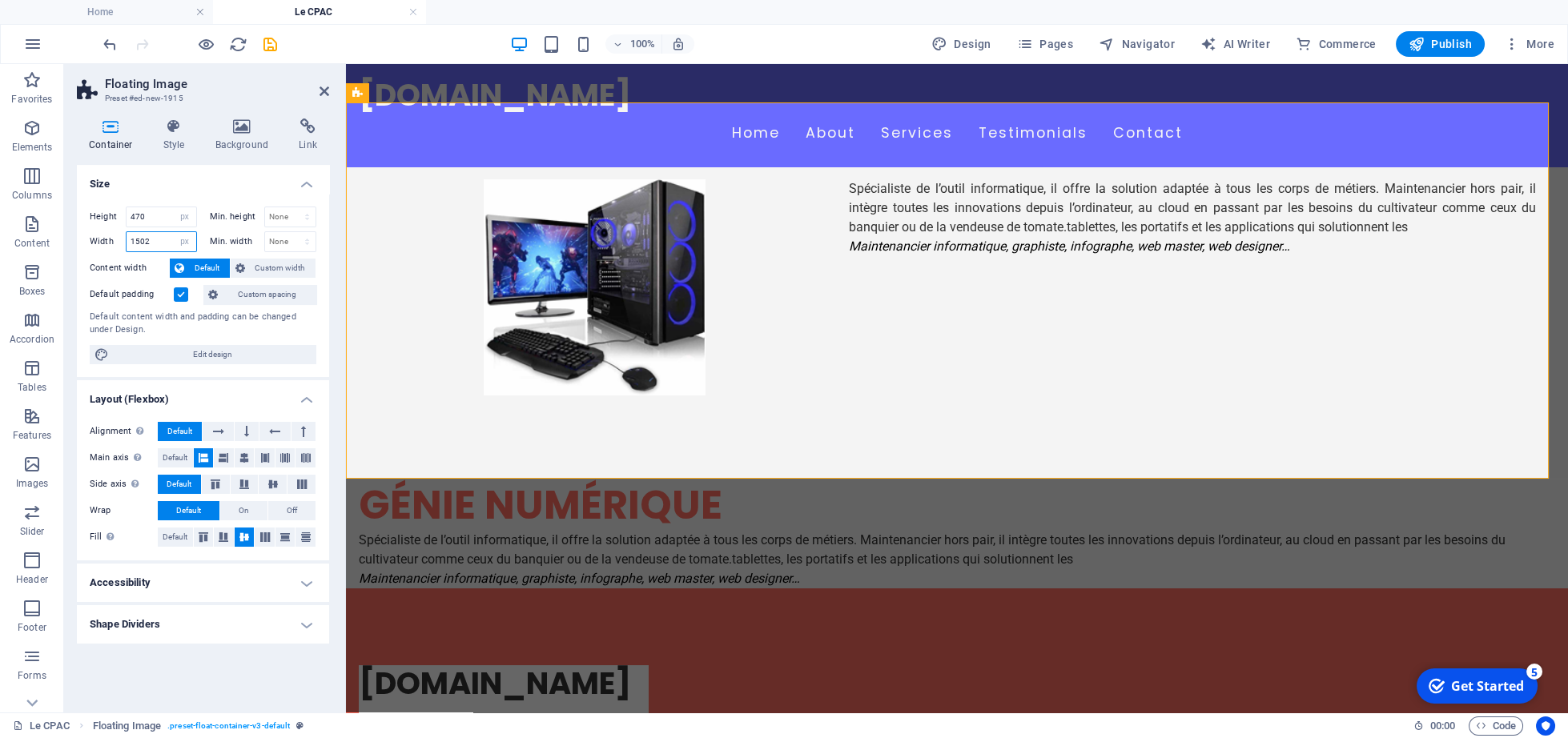
click at [163, 244] on input "1502" at bounding box center [161, 242] width 70 height 19
drag, startPoint x: 163, startPoint y: 241, endPoint x: 125, endPoint y: 249, distance: 38.8
click at [126, 249] on input "1502" at bounding box center [161, 242] width 70 height 19
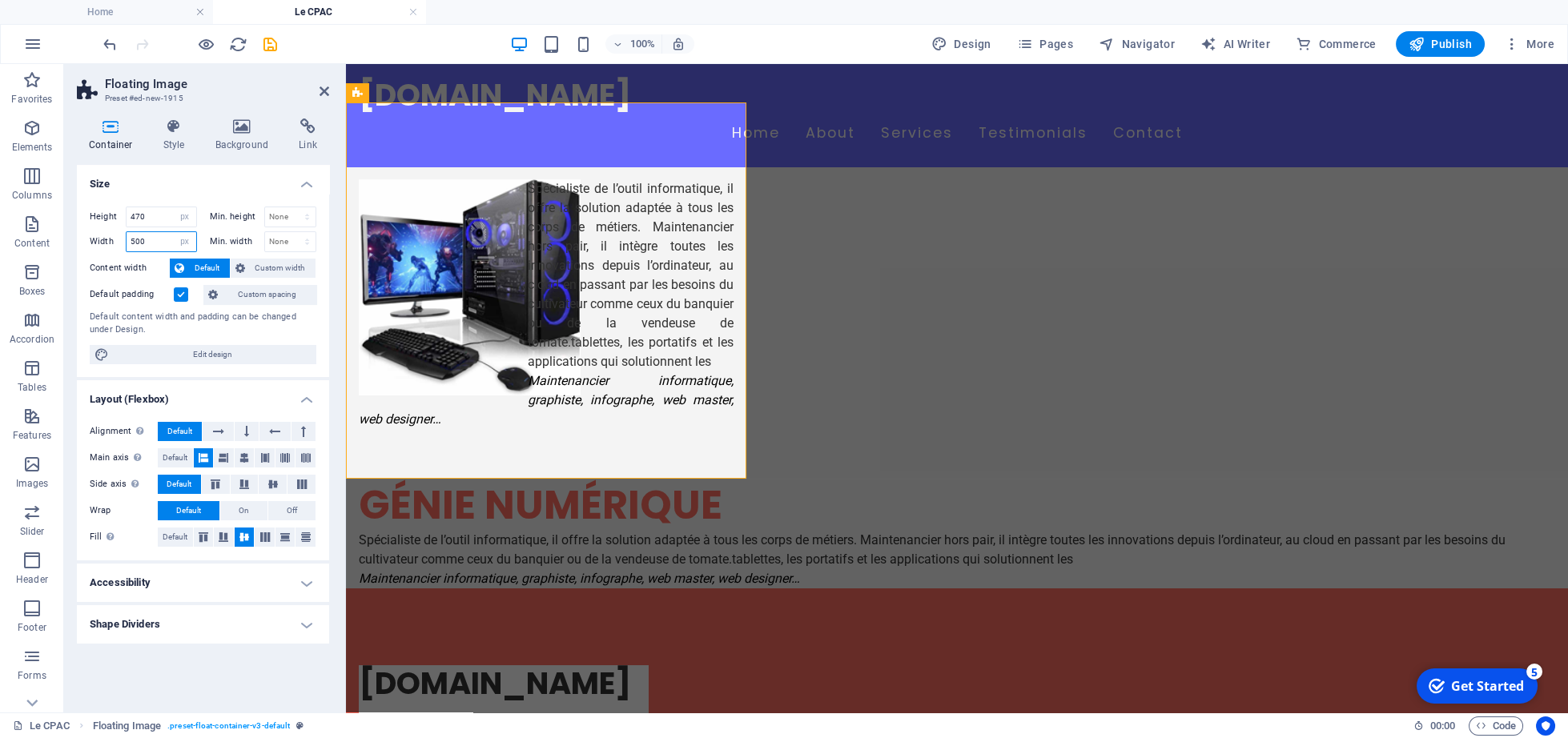
type input "1502"
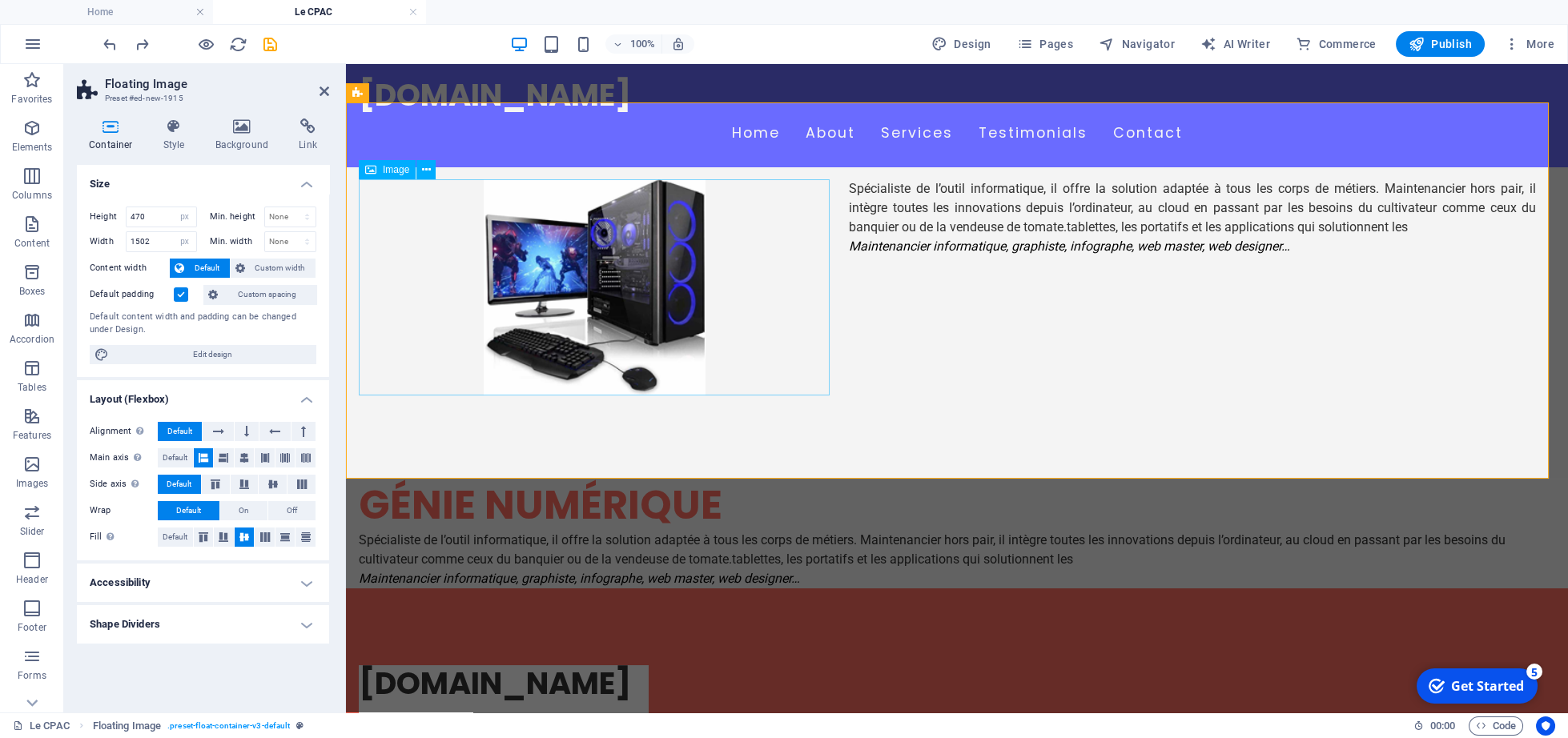
click at [544, 234] on figure at bounding box center [594, 286] width 470 height 216
click at [424, 167] on icon at bounding box center [426, 170] width 9 height 17
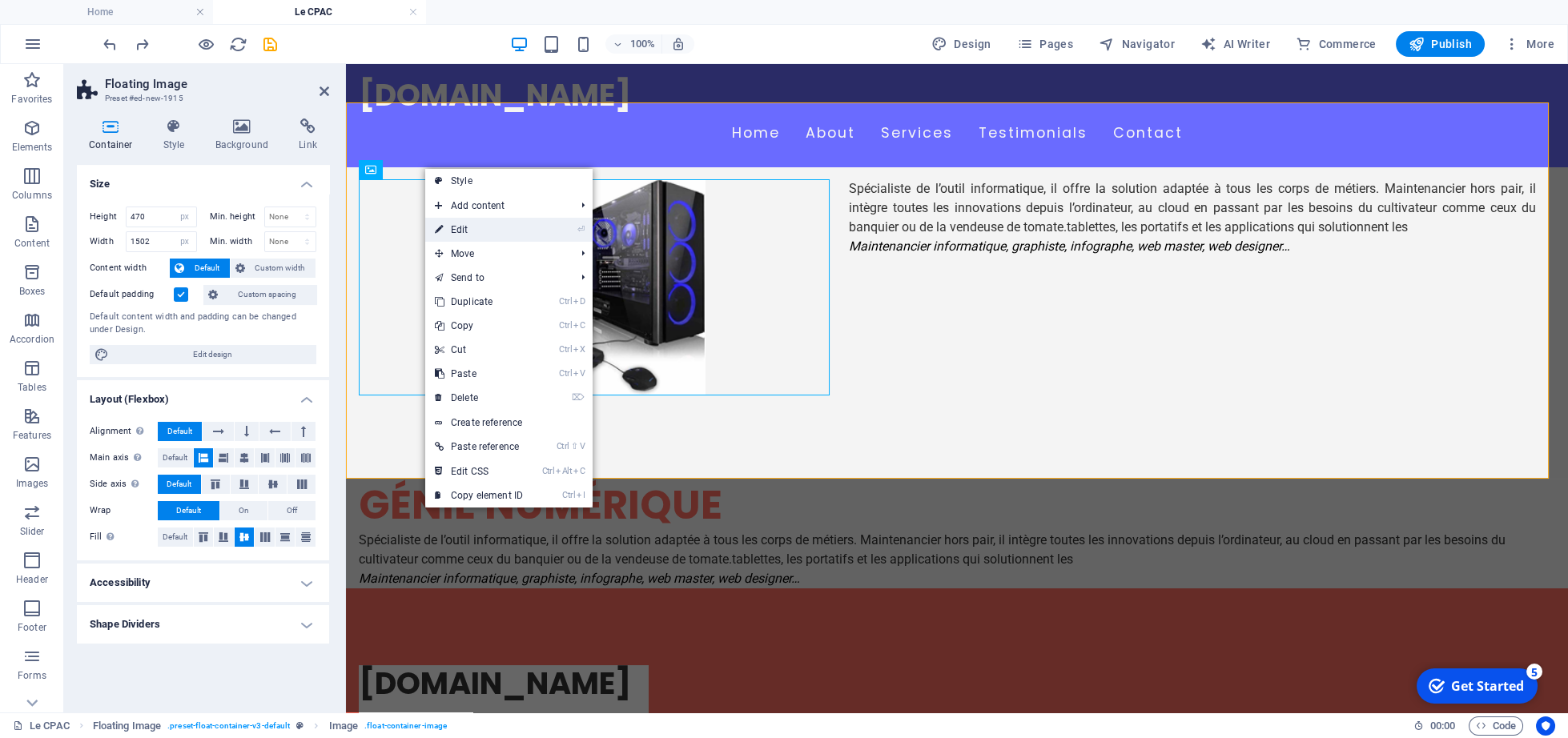
click at [455, 233] on link "⏎ Edit" at bounding box center [479, 230] width 107 height 24
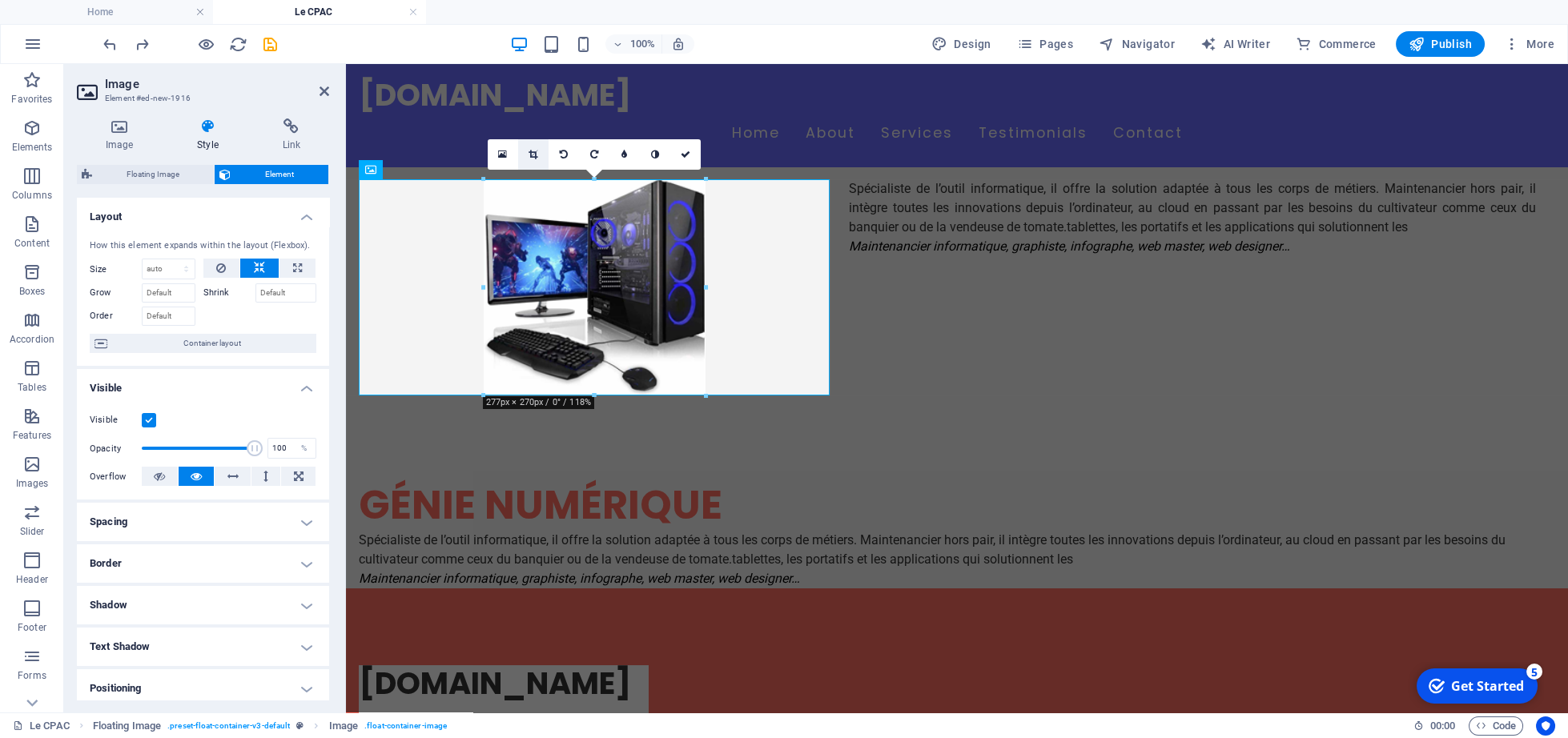
click at [534, 155] on icon at bounding box center [532, 155] width 9 height 10
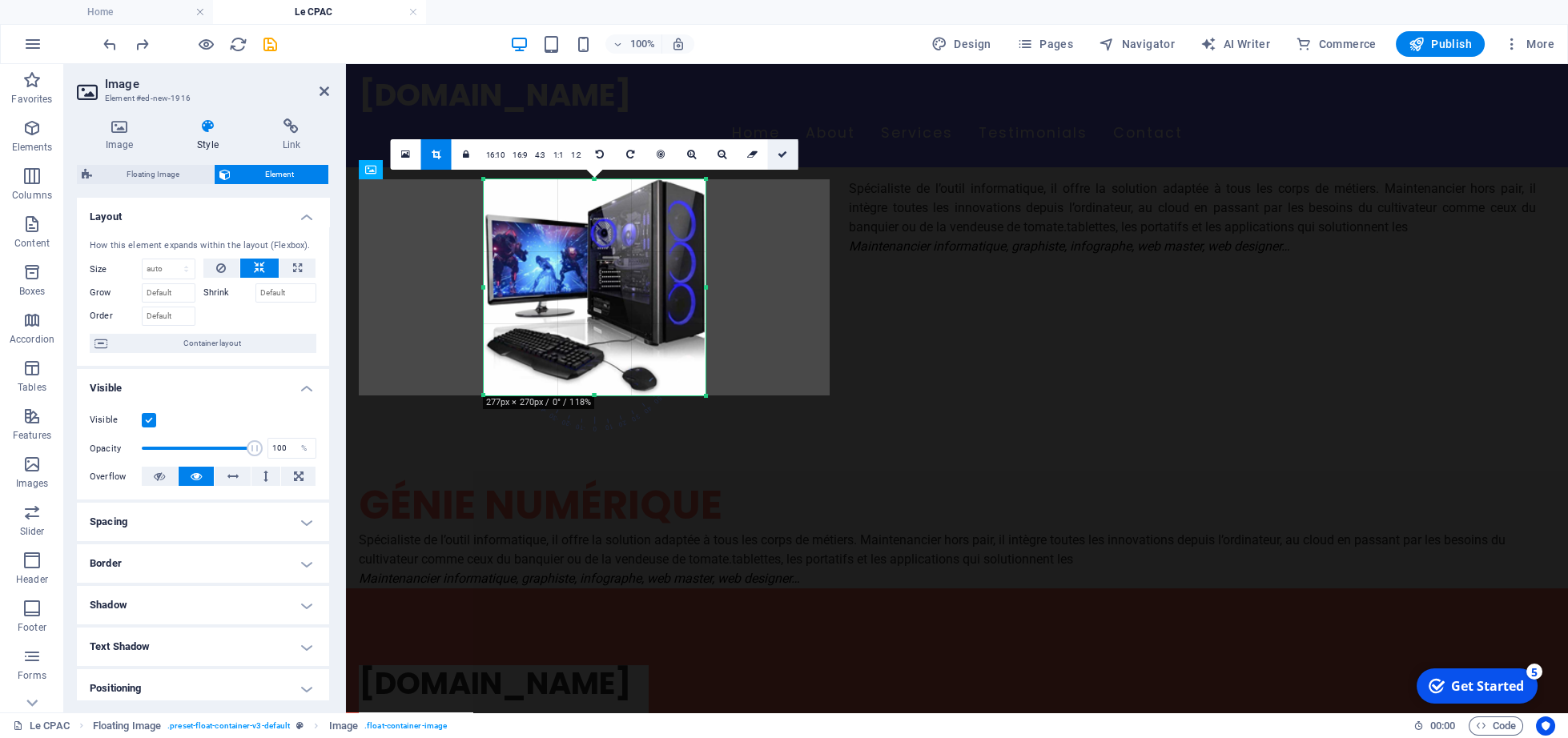
click at [778, 159] on icon at bounding box center [783, 155] width 10 height 10
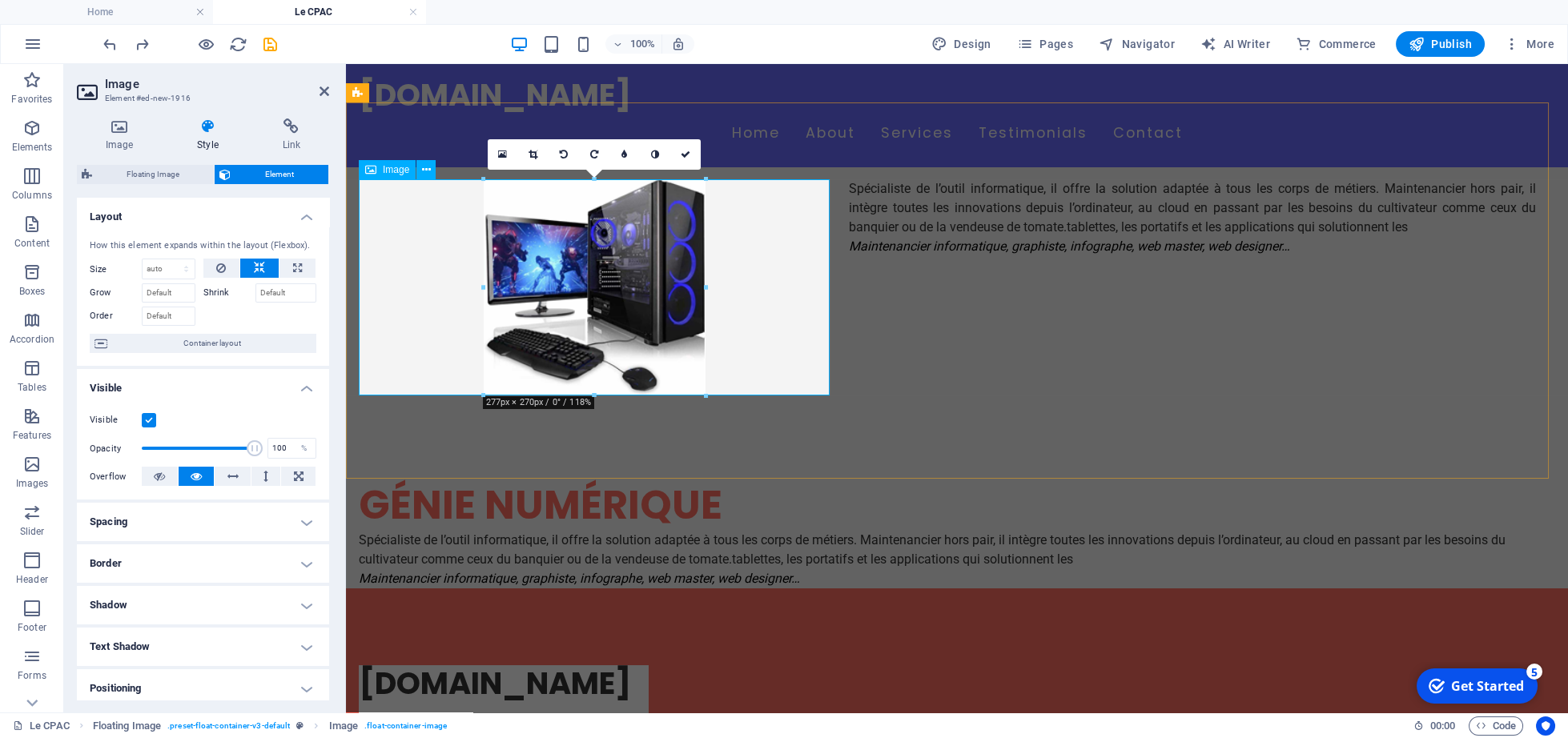
click at [578, 269] on figure at bounding box center [594, 286] width 470 height 216
click at [495, 154] on link at bounding box center [502, 154] width 31 height 31
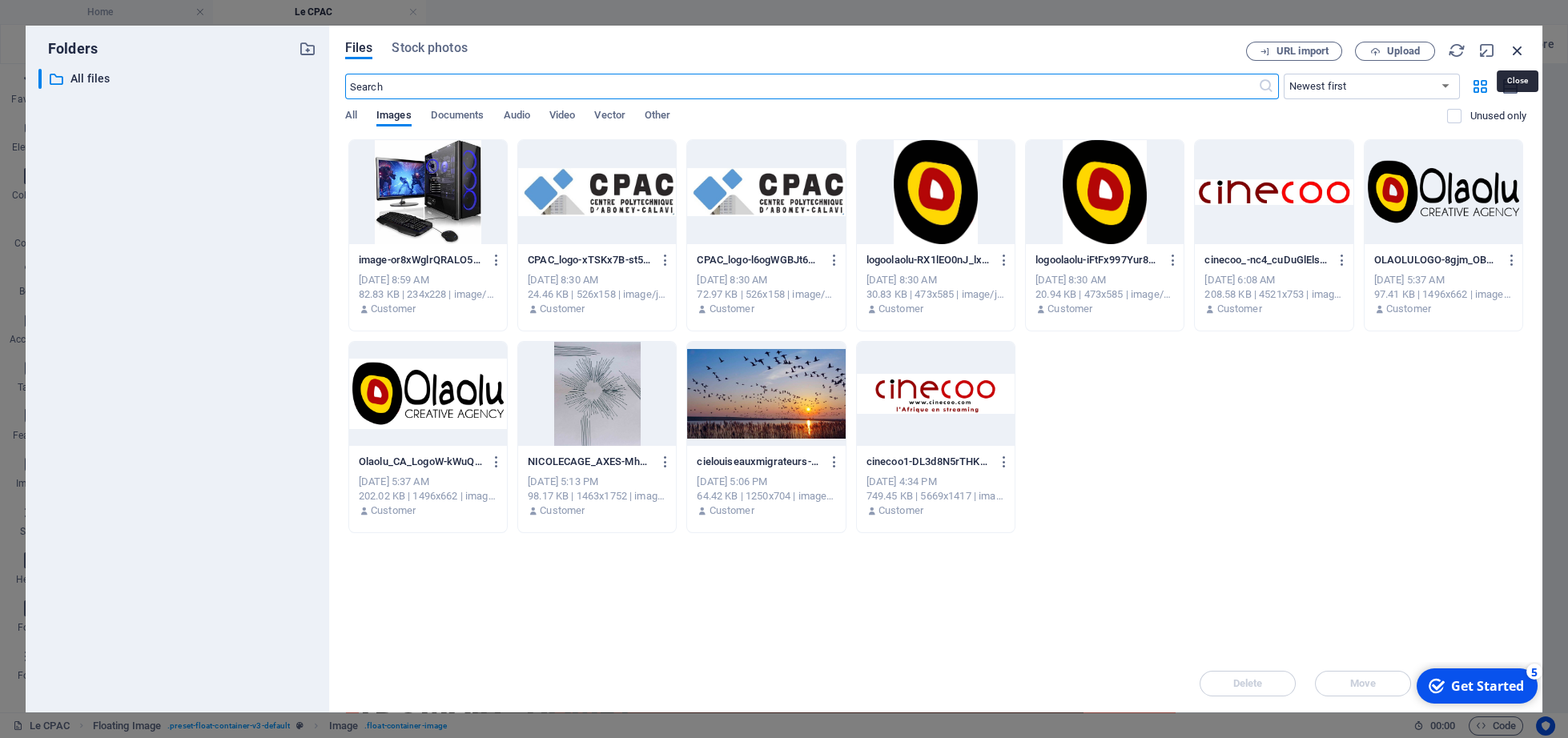
click at [1512, 48] on icon "button" at bounding box center [1517, 51] width 18 height 18
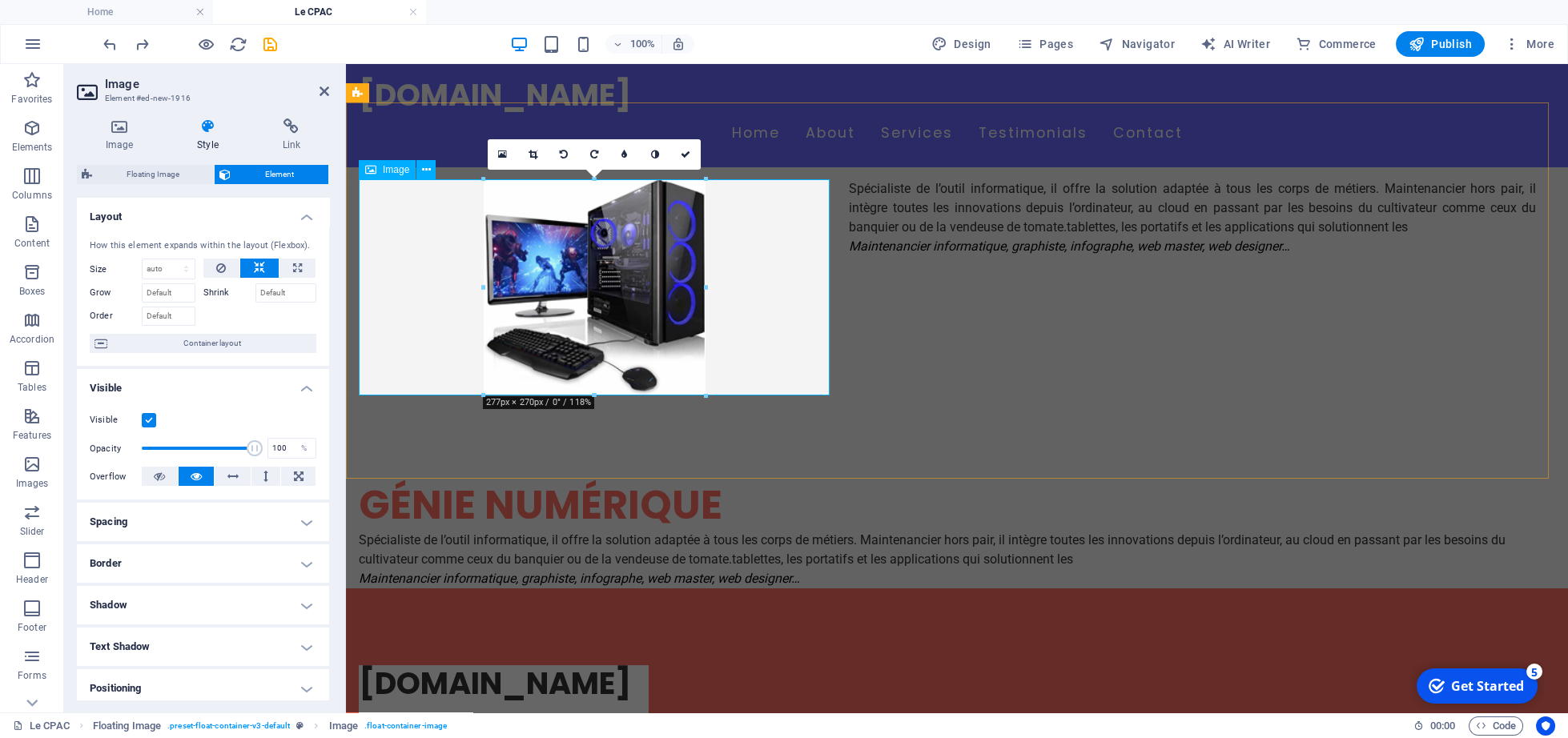
click at [551, 206] on figure at bounding box center [594, 286] width 470 height 216
click at [98, 215] on h4 "Layout" at bounding box center [203, 212] width 253 height 29
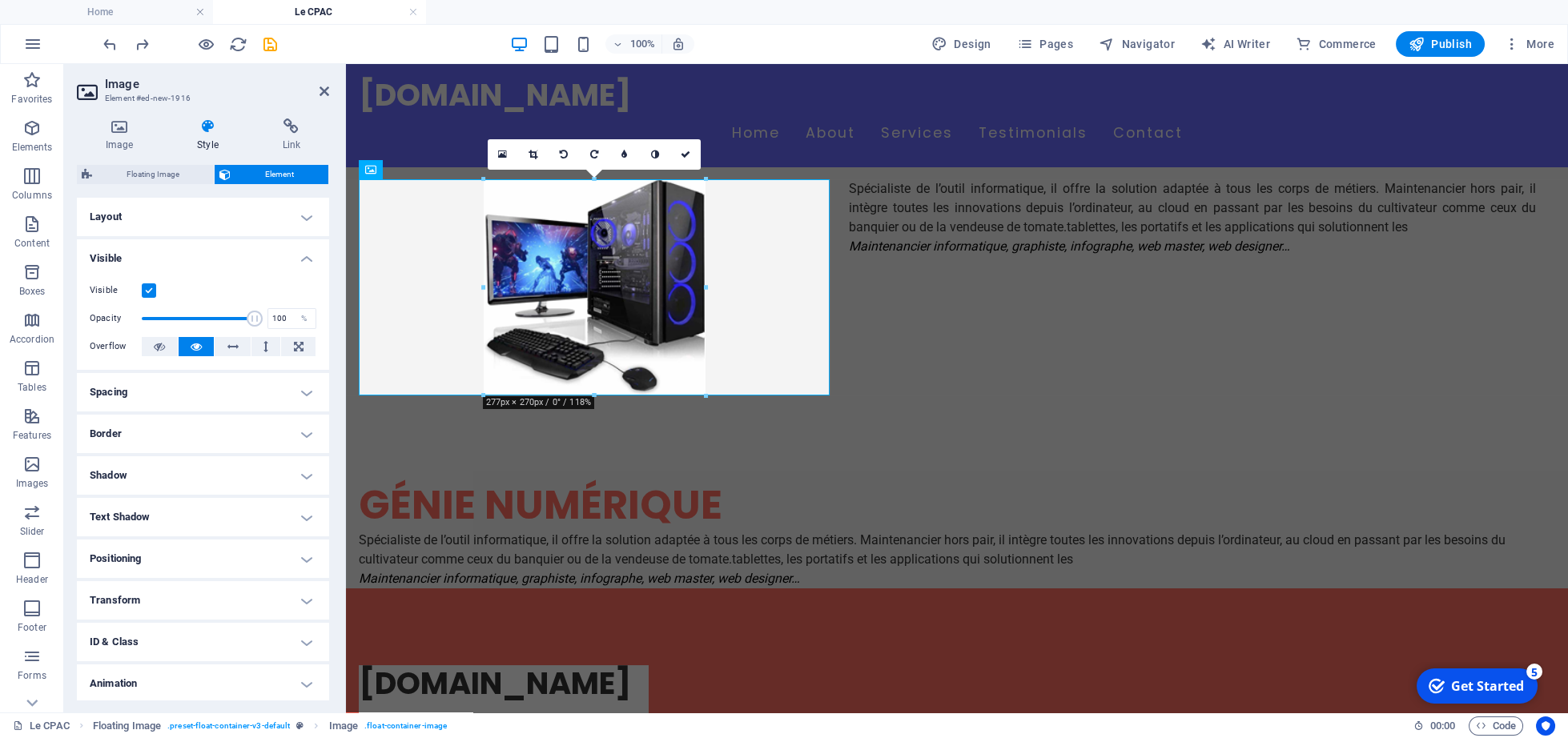
click at [149, 288] on label at bounding box center [149, 290] width 14 height 14
click at [0, 0] on input "Visible" at bounding box center [0, 0] width 0 height 0
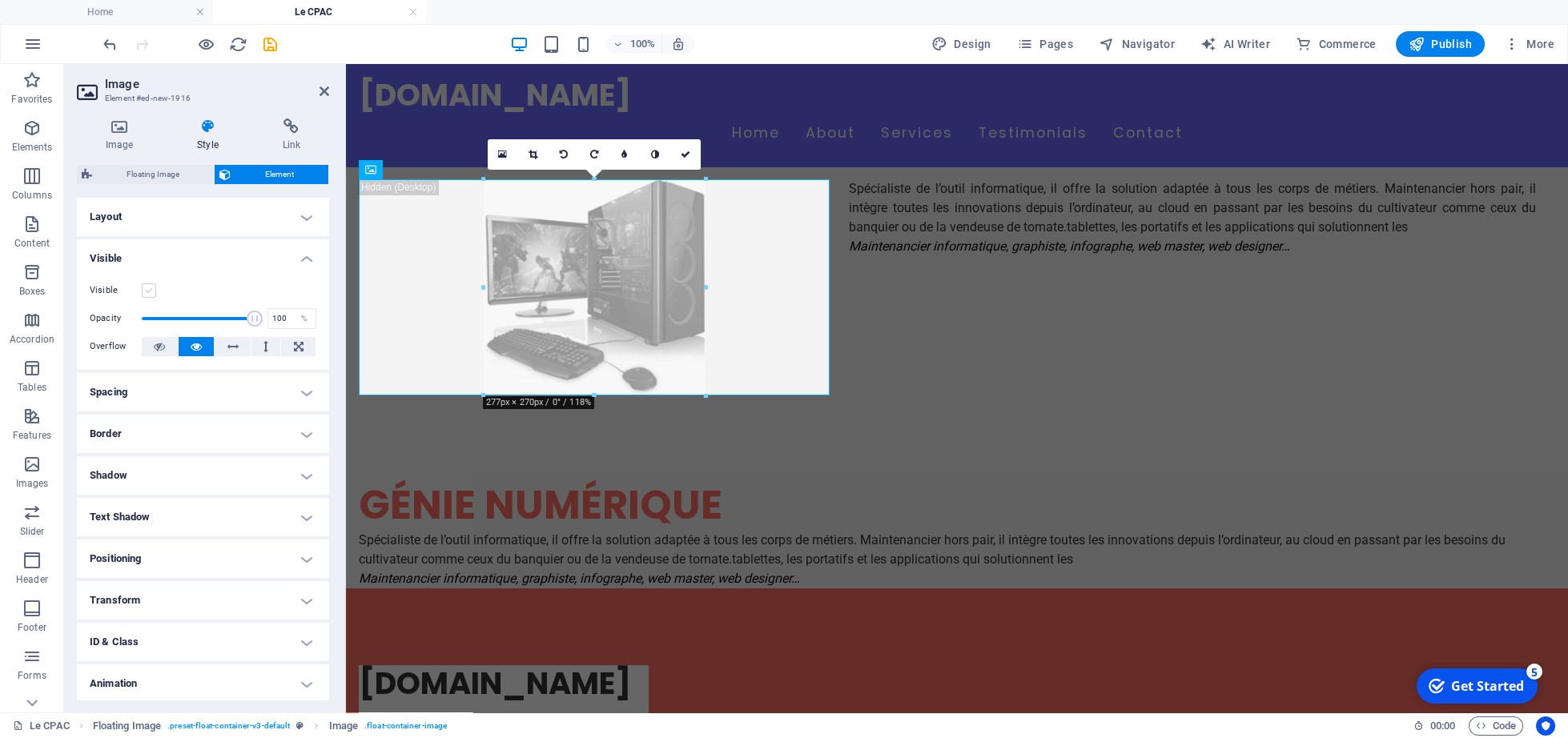
click at [149, 288] on label at bounding box center [149, 290] width 14 height 14
click at [0, 0] on input "Visible" at bounding box center [0, 0] width 0 height 0
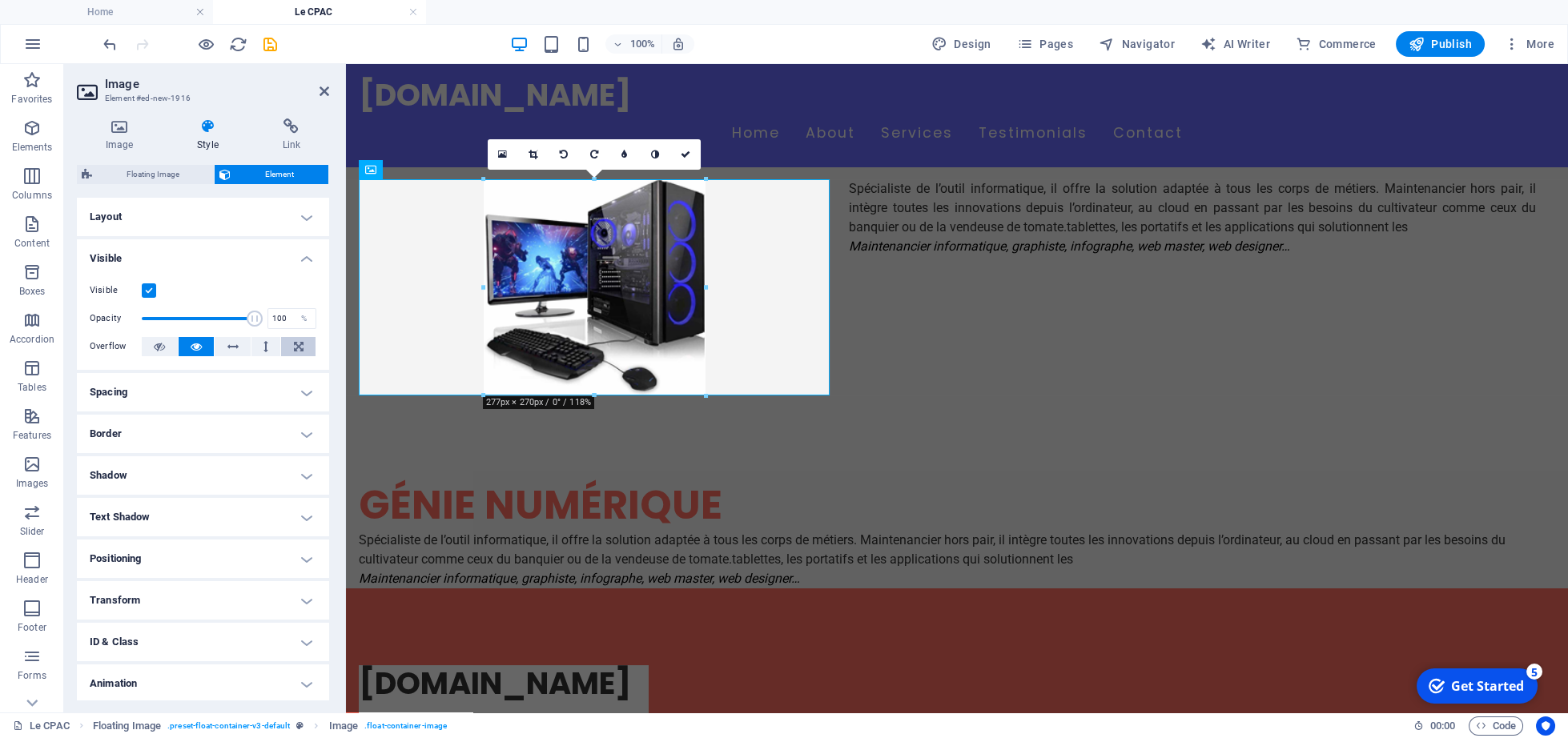
click at [294, 344] on icon at bounding box center [299, 346] width 10 height 19
click at [255, 344] on button at bounding box center [266, 346] width 30 height 19
click at [228, 352] on icon at bounding box center [233, 346] width 11 height 19
click at [191, 344] on icon at bounding box center [196, 346] width 11 height 19
click at [155, 347] on icon at bounding box center [159, 346] width 11 height 19
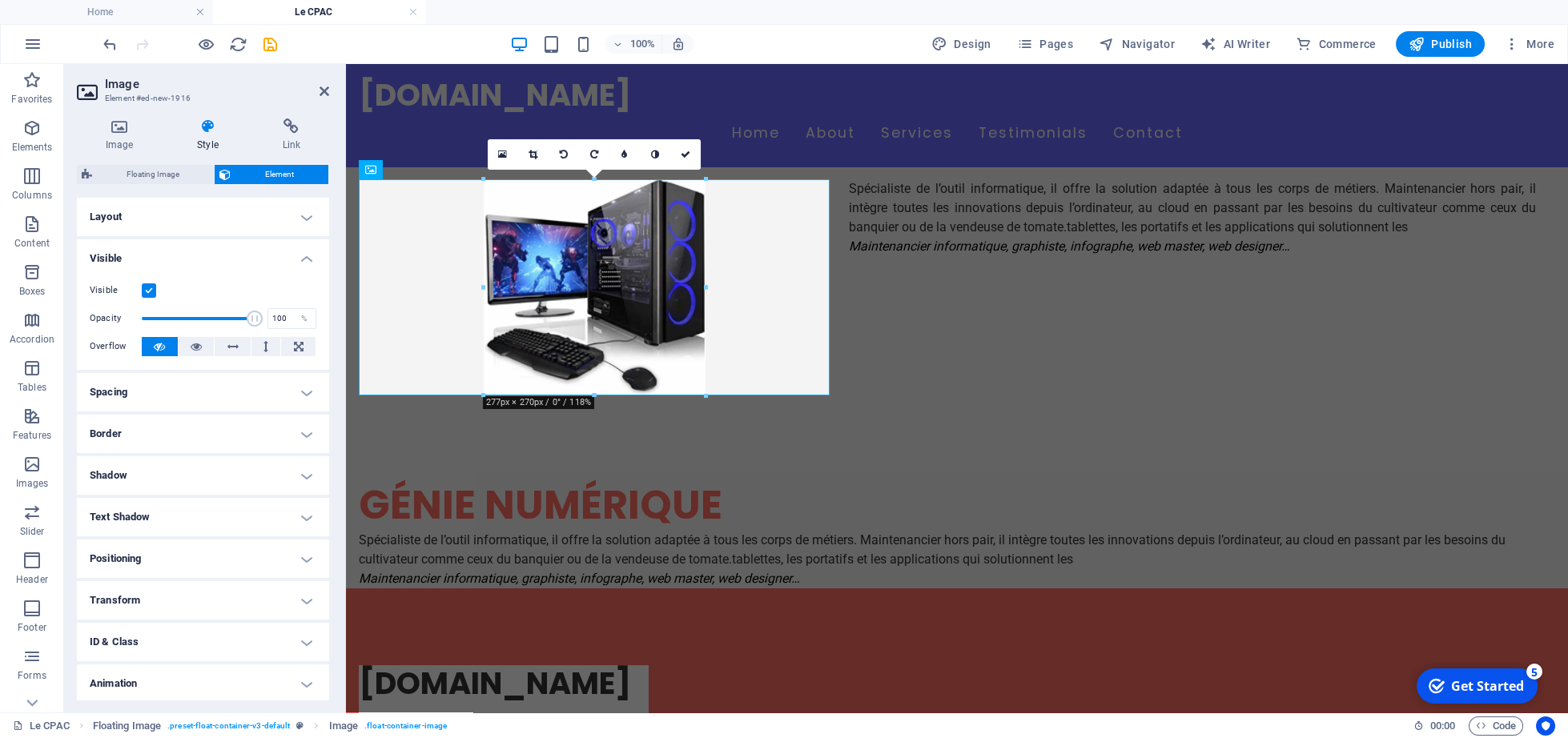
click at [193, 552] on h4 "Positioning" at bounding box center [203, 559] width 253 height 39
click at [195, 586] on span "Relative" at bounding box center [181, 591] width 27 height 19
drag, startPoint x: 138, startPoint y: 208, endPoint x: 87, endPoint y: 223, distance: 53.2
click at [87, 223] on h4 "Layout" at bounding box center [203, 217] width 253 height 39
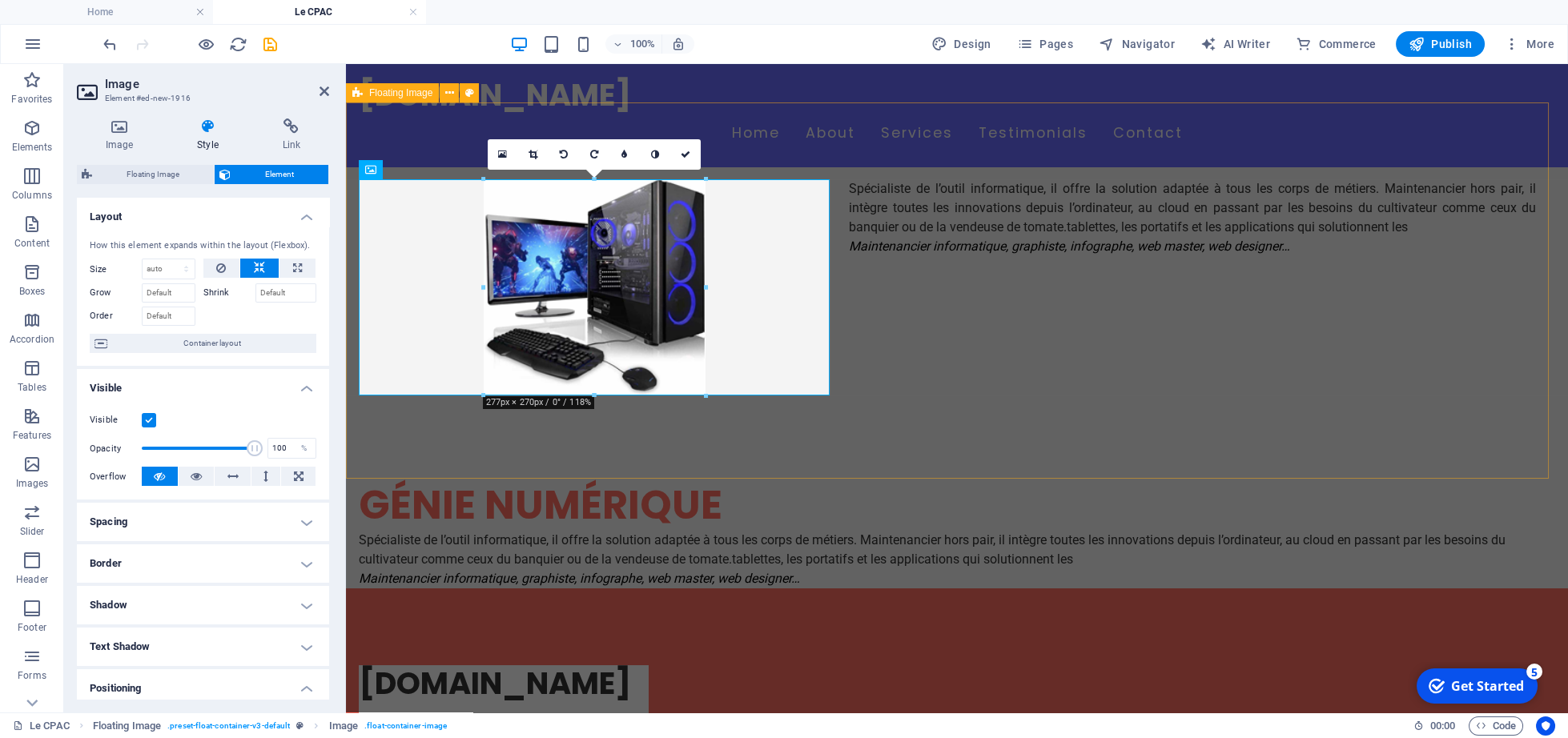
click at [901, 365] on div "Spécialiste de l’outil informatique, il offre la solution adaptée à tous les co…" at bounding box center [947, 290] width 1202 height 376
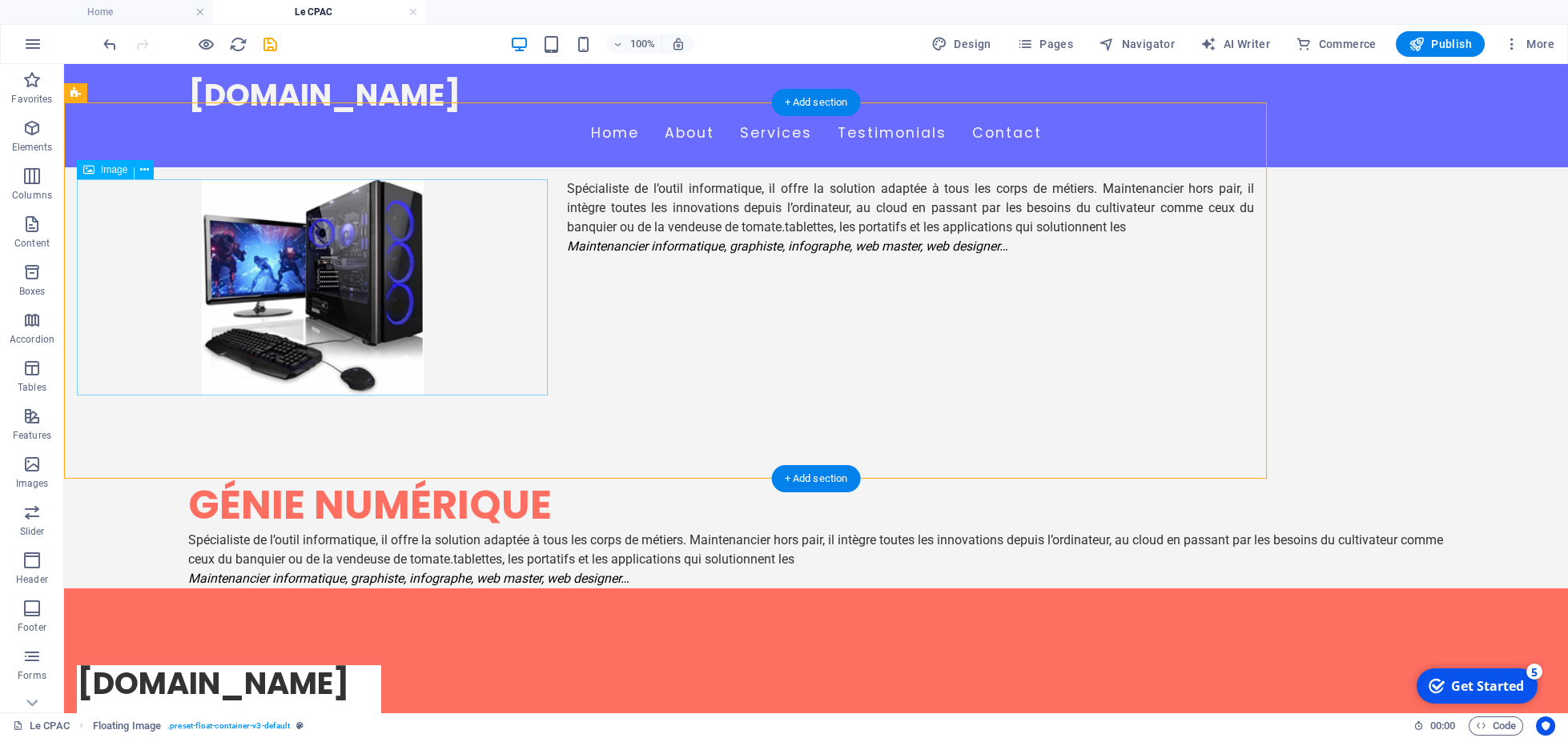
click at [424, 278] on figure at bounding box center [311, 286] width 470 height 216
click at [384, 269] on figure at bounding box center [311, 286] width 470 height 216
click at [149, 165] on button at bounding box center [143, 169] width 19 height 19
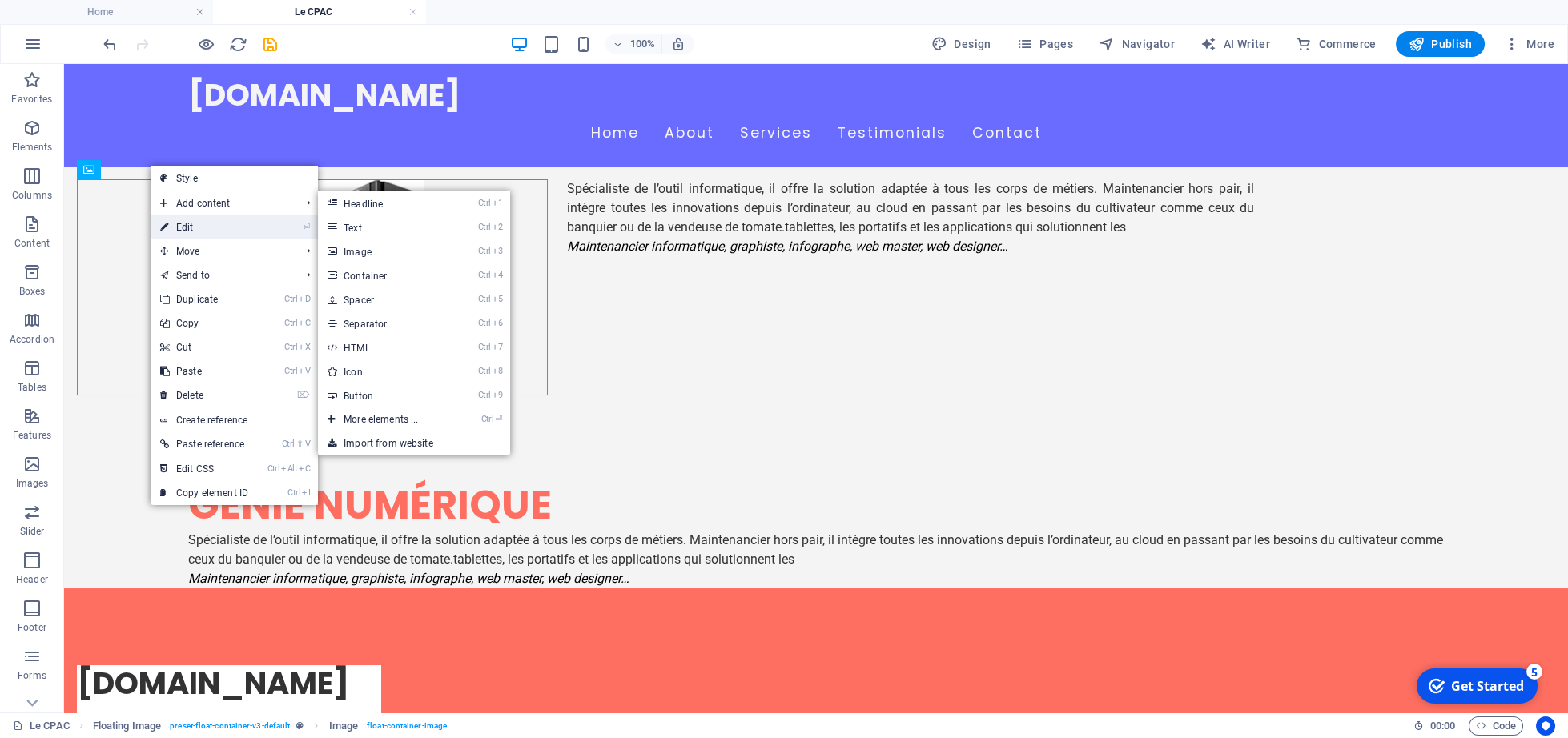
click at [183, 223] on link "⏎ Edit" at bounding box center [204, 228] width 107 height 24
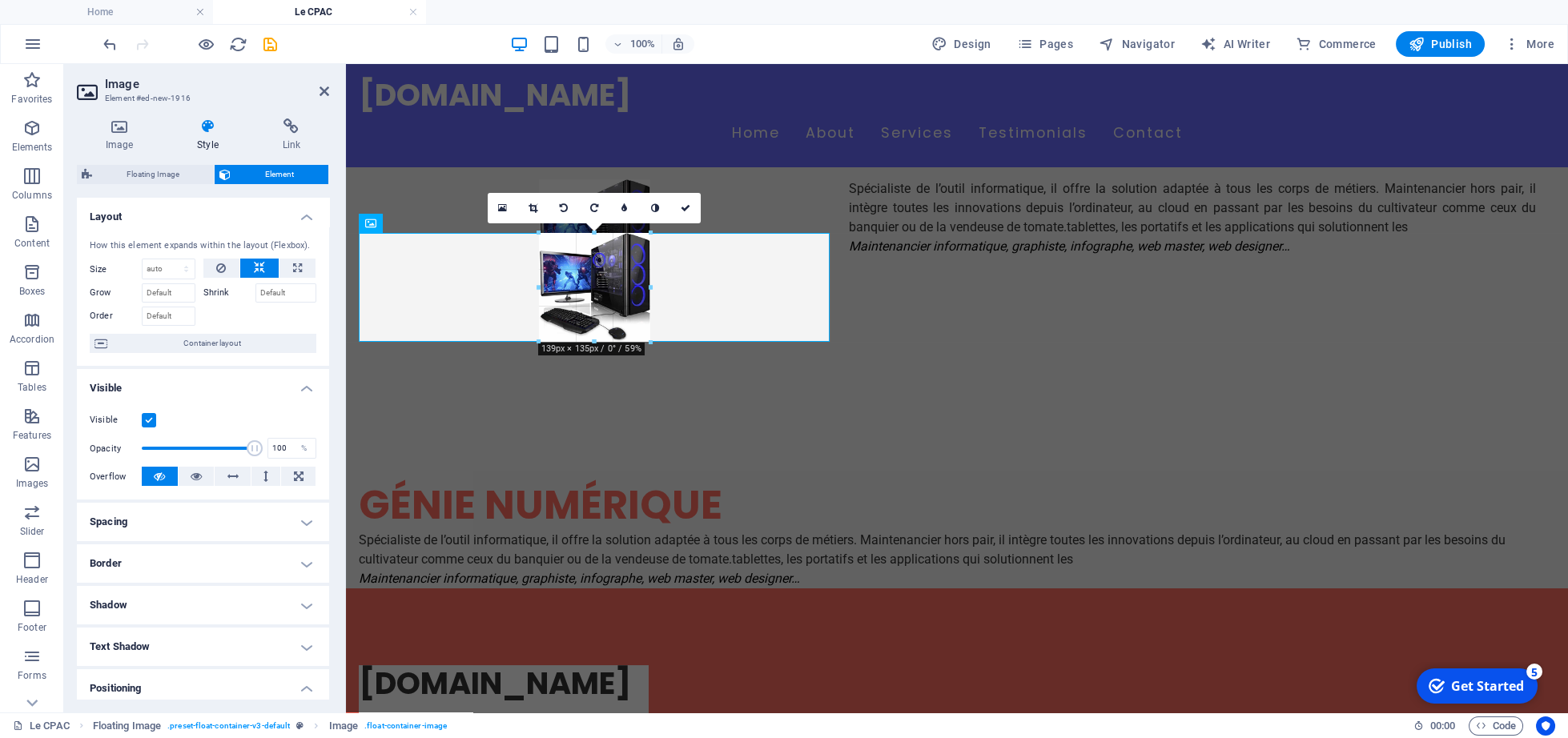
drag, startPoint x: 705, startPoint y: 395, endPoint x: 594, endPoint y: 283, distance: 157.7
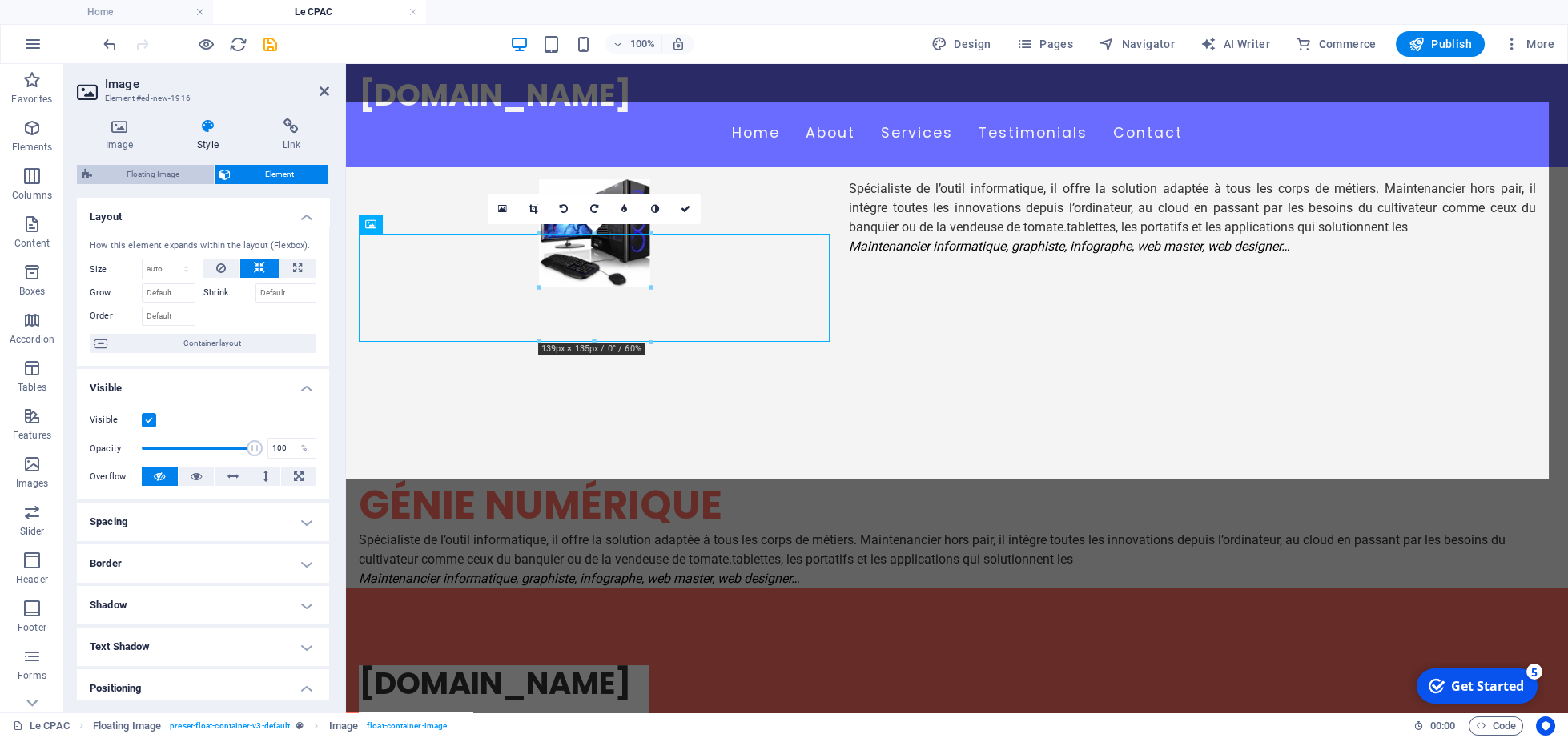
click at [164, 177] on span "Floating Image" at bounding box center [152, 174] width 112 height 19
select select "%"
select select "rem"
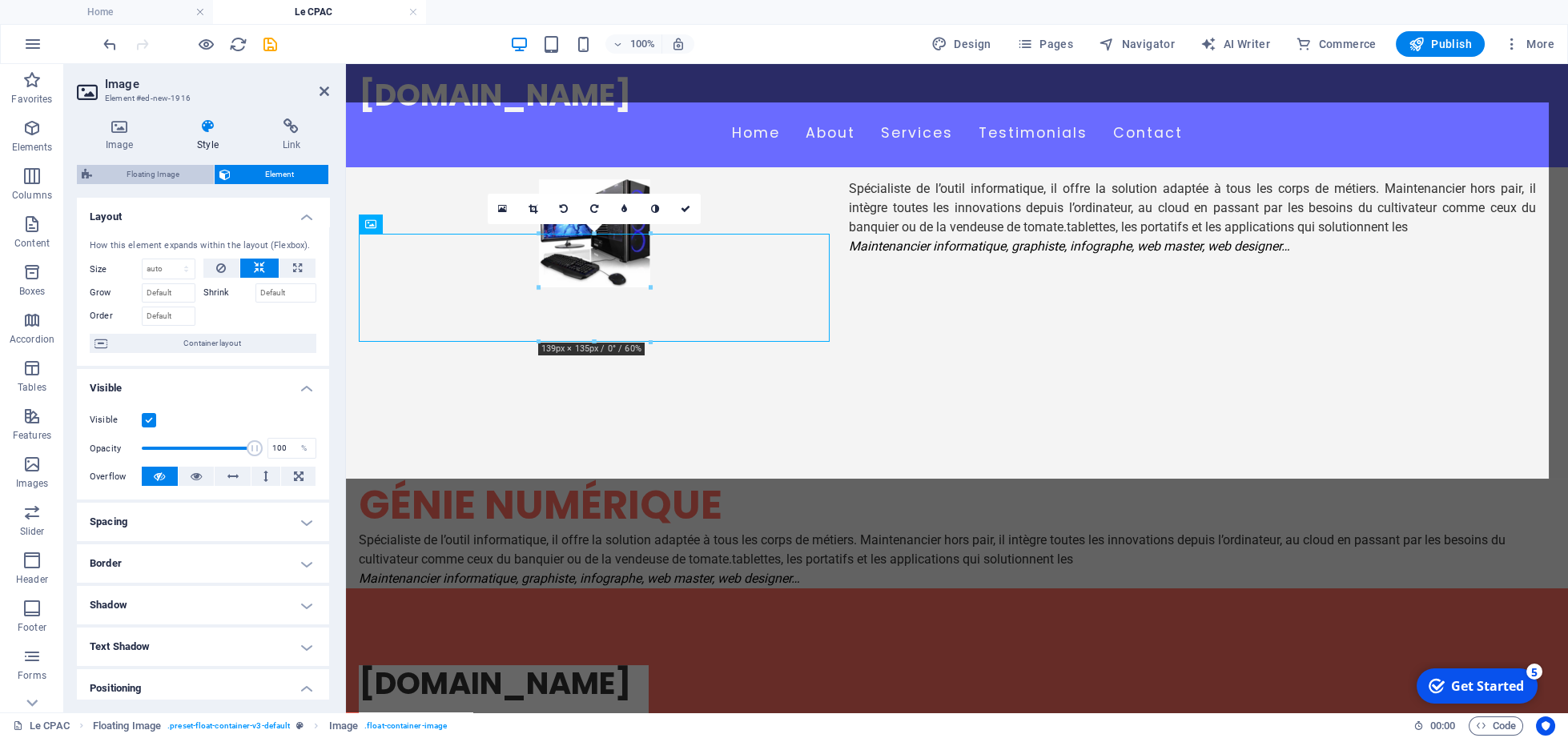
select select "rem"
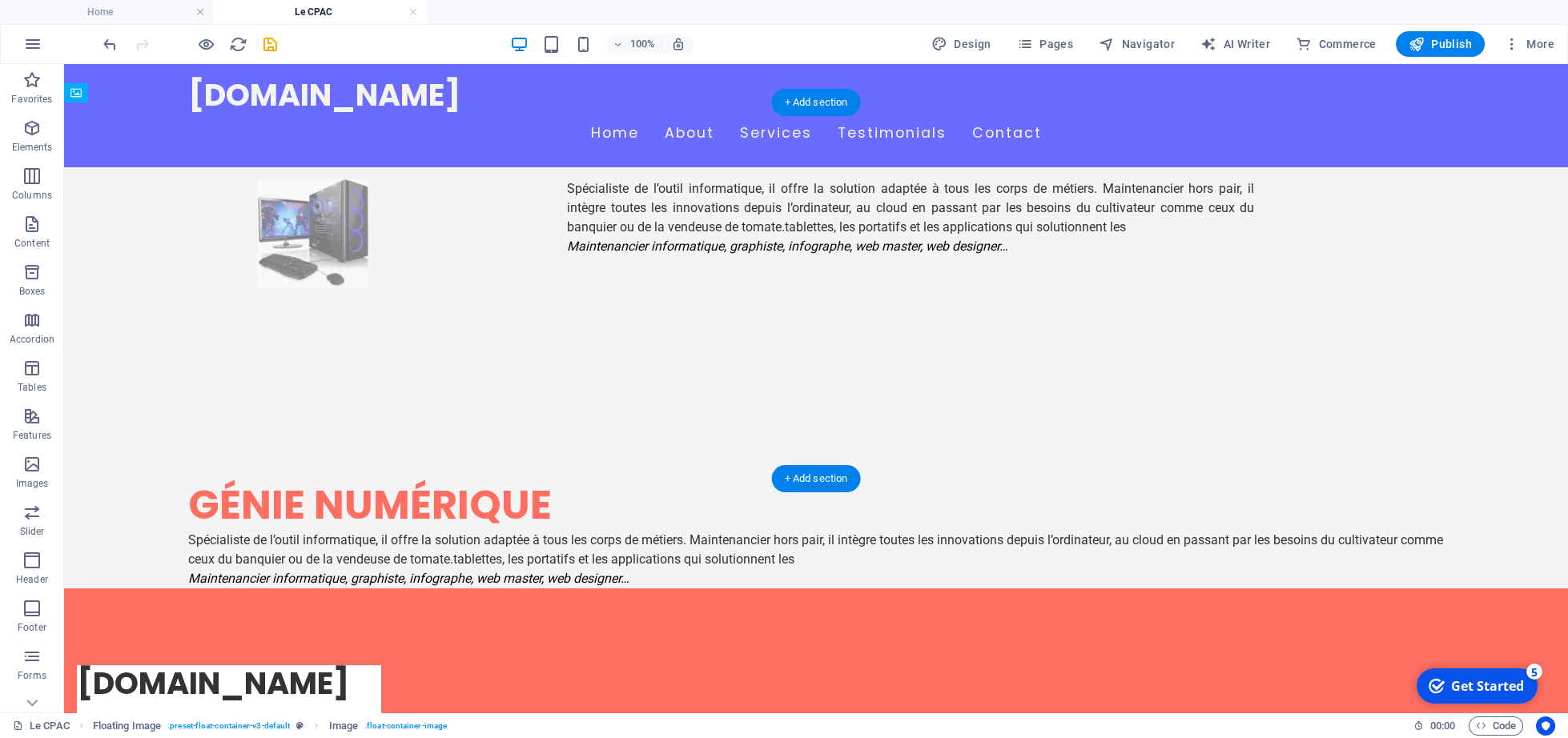
drag, startPoint x: 331, startPoint y: 269, endPoint x: 252, endPoint y: 241, distance: 83.8
click at [252, 241] on div "Spécialiste de l’outil informatique, il offre la solution adaptée à tous les co…" at bounding box center [664, 237] width 1202 height 269
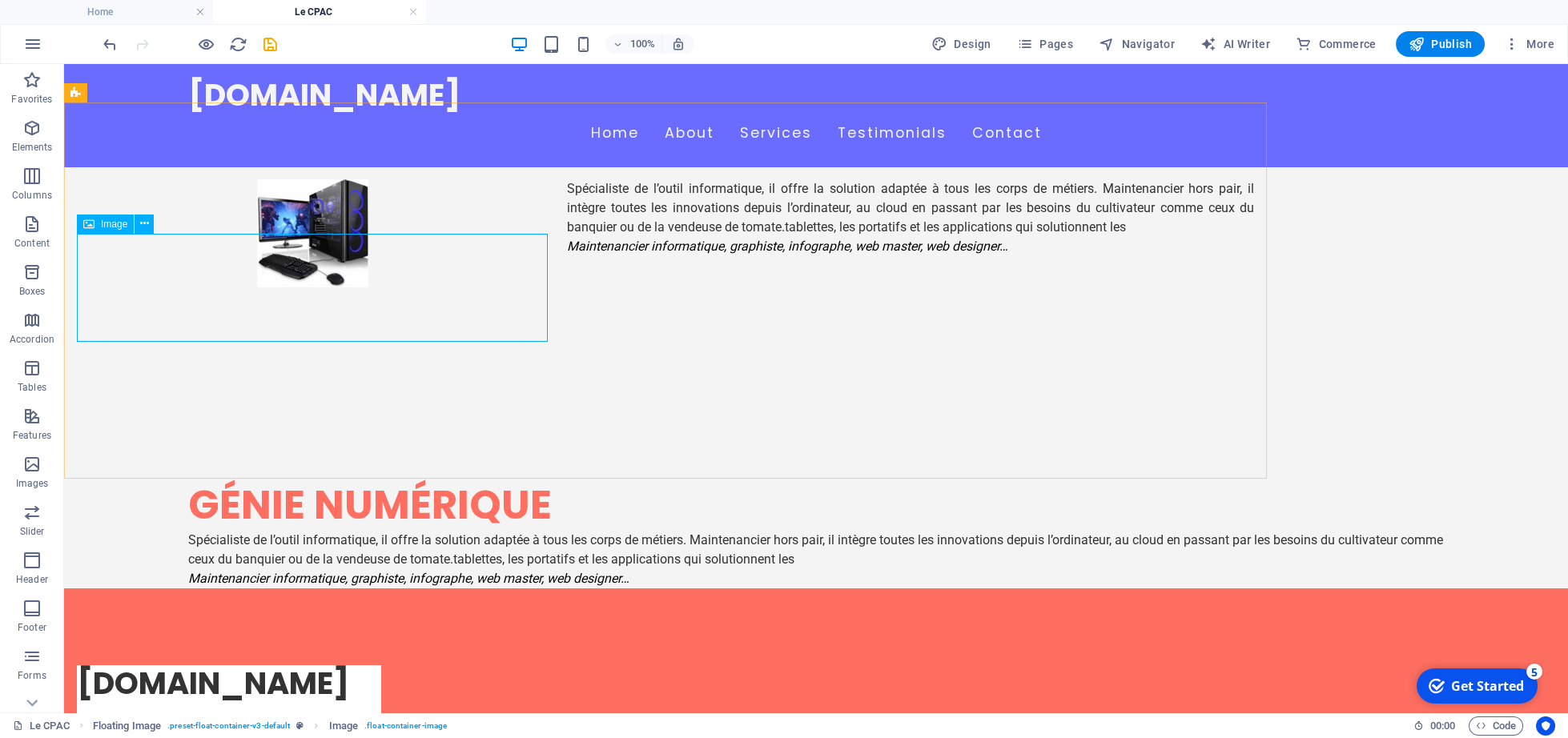
click at [105, 223] on span "Image" at bounding box center [113, 225] width 27 height 10
click at [141, 222] on icon at bounding box center [144, 224] width 9 height 17
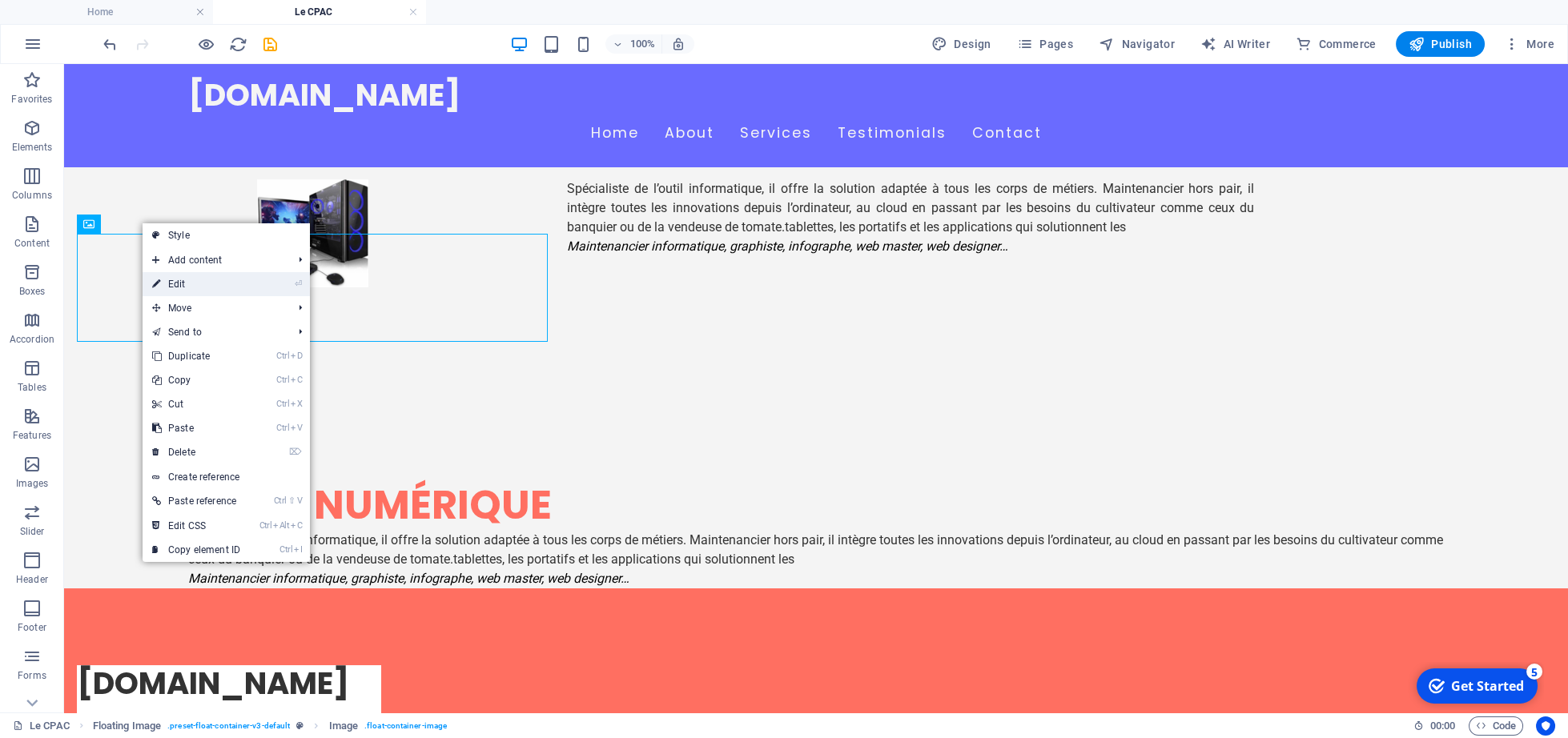
click at [183, 286] on link "⏎ Edit" at bounding box center [196, 284] width 107 height 24
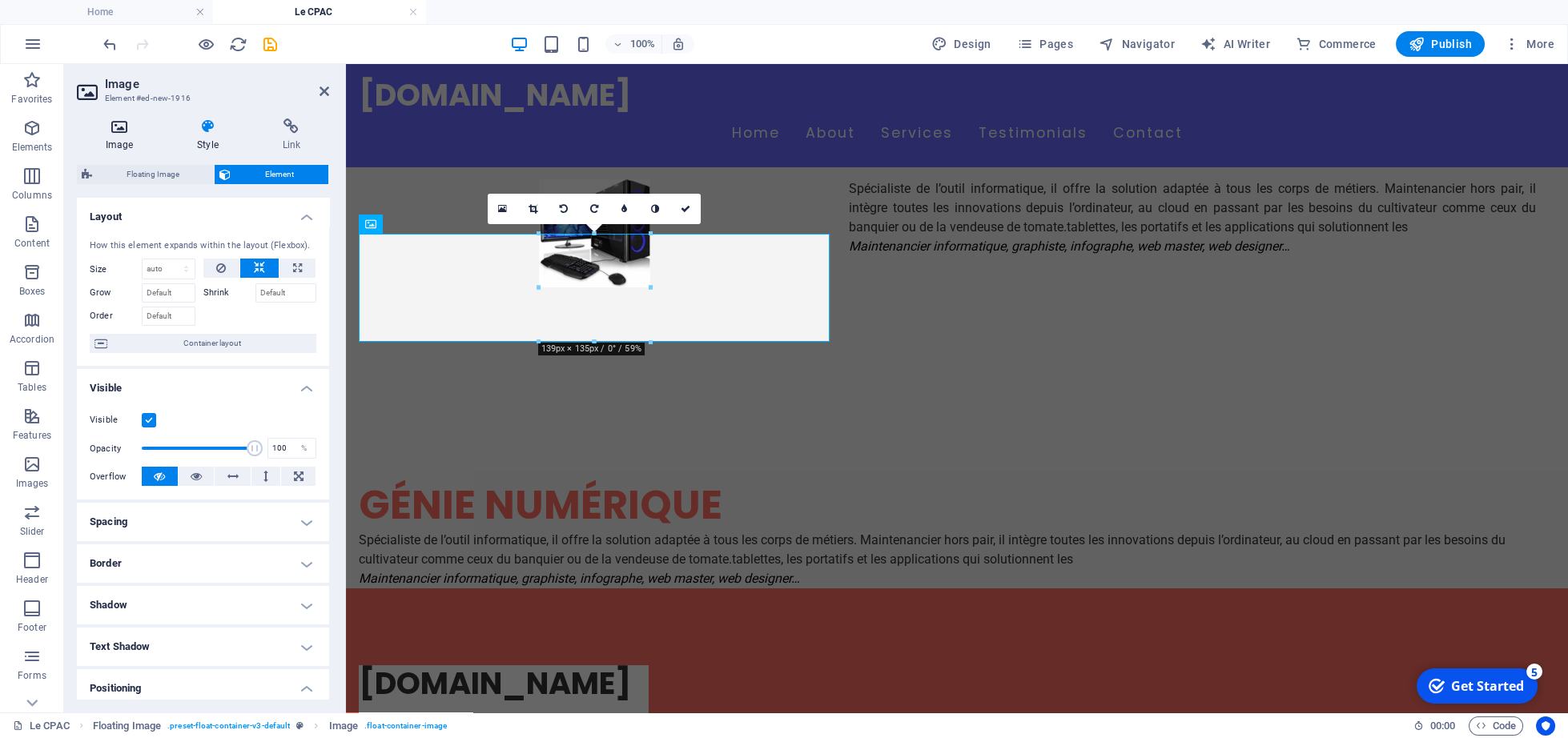
click at [114, 138] on h4 "Image" at bounding box center [122, 135] width 91 height 34
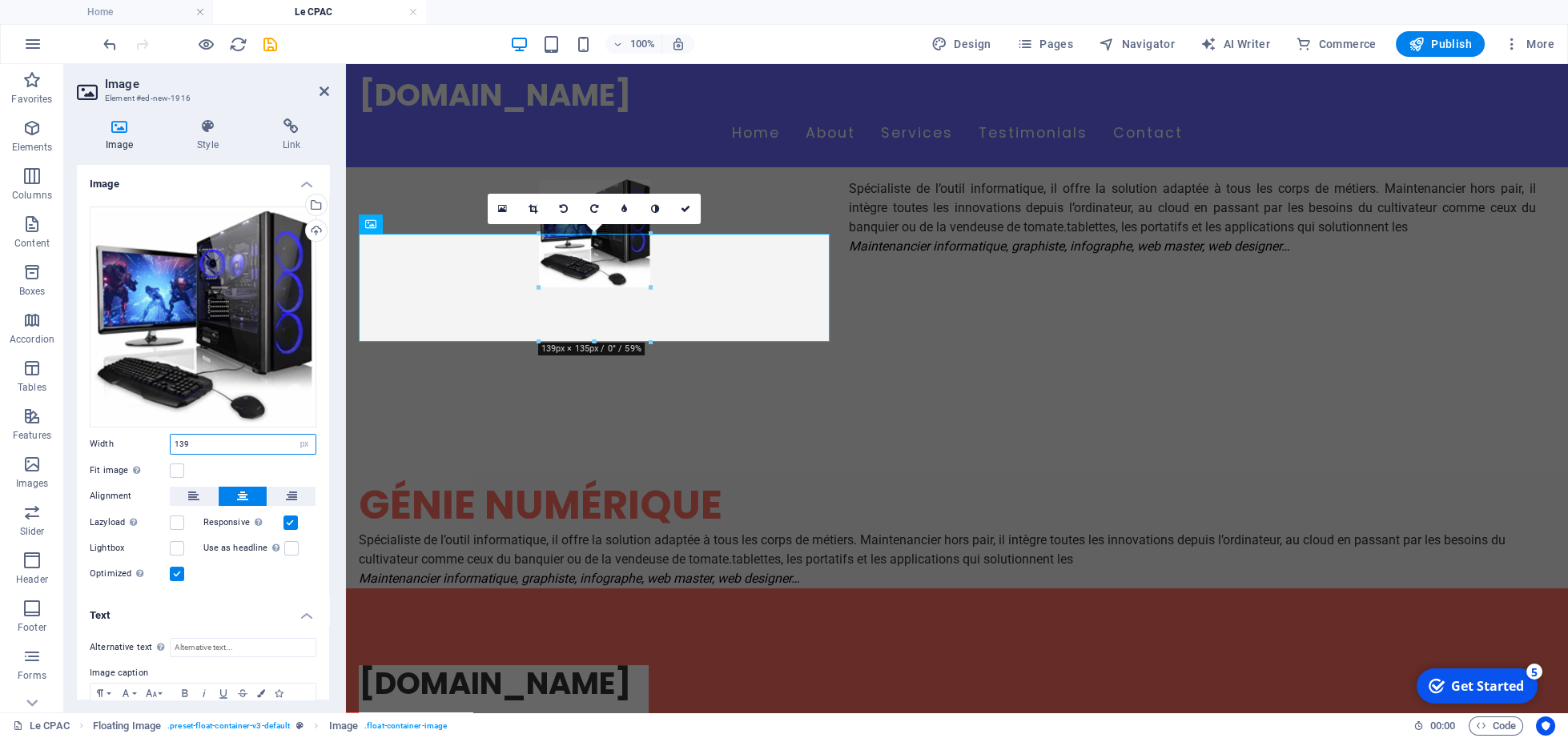
drag, startPoint x: 250, startPoint y: 421, endPoint x: 165, endPoint y: 424, distance: 85.1
click at [171, 435] on input "139" at bounding box center [244, 444] width 145 height 19
type input "200"
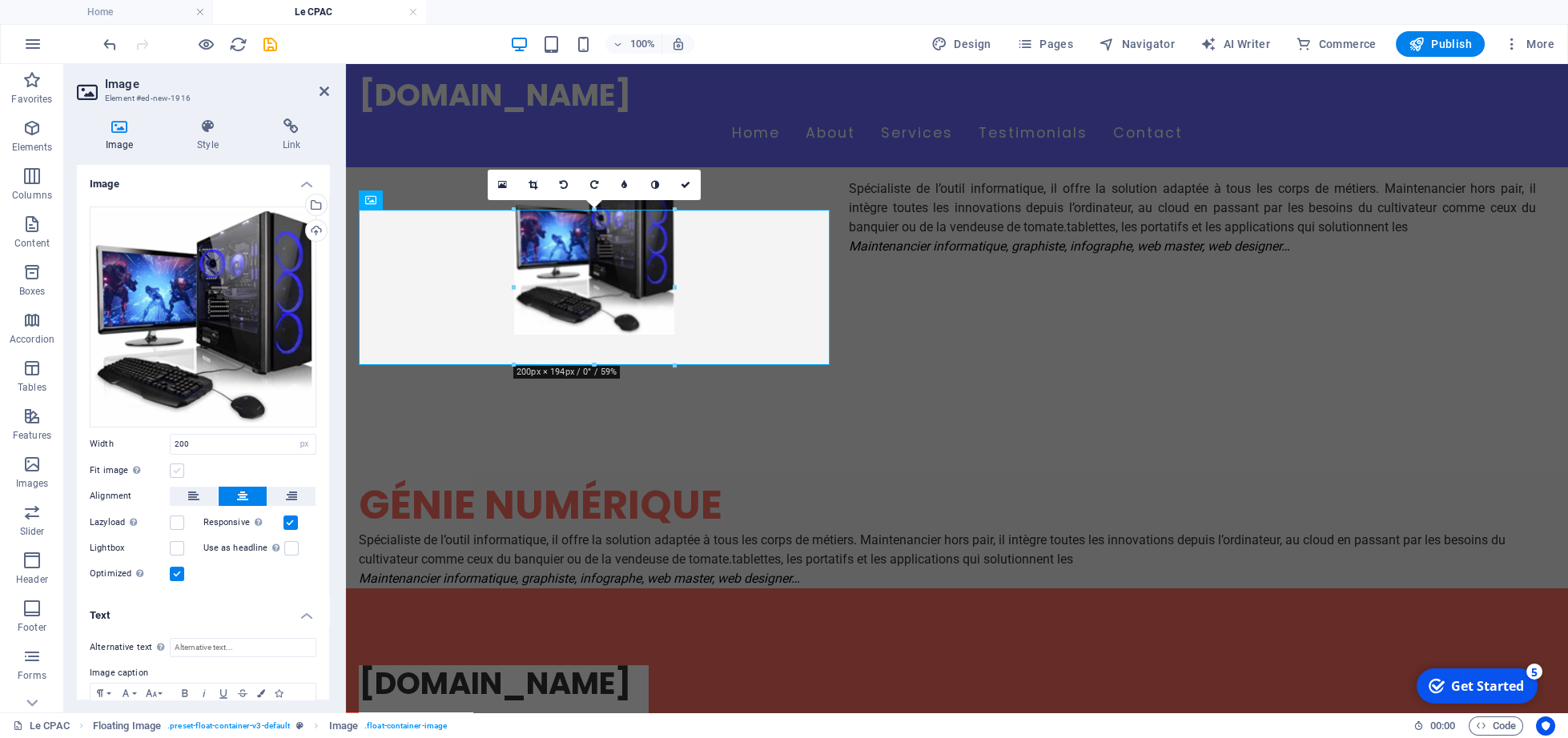
click at [181, 463] on label at bounding box center [177, 470] width 14 height 14
click at [0, 0] on input "Fit image Automatically fit image to a fixed width and height" at bounding box center [0, 0] width 0 height 0
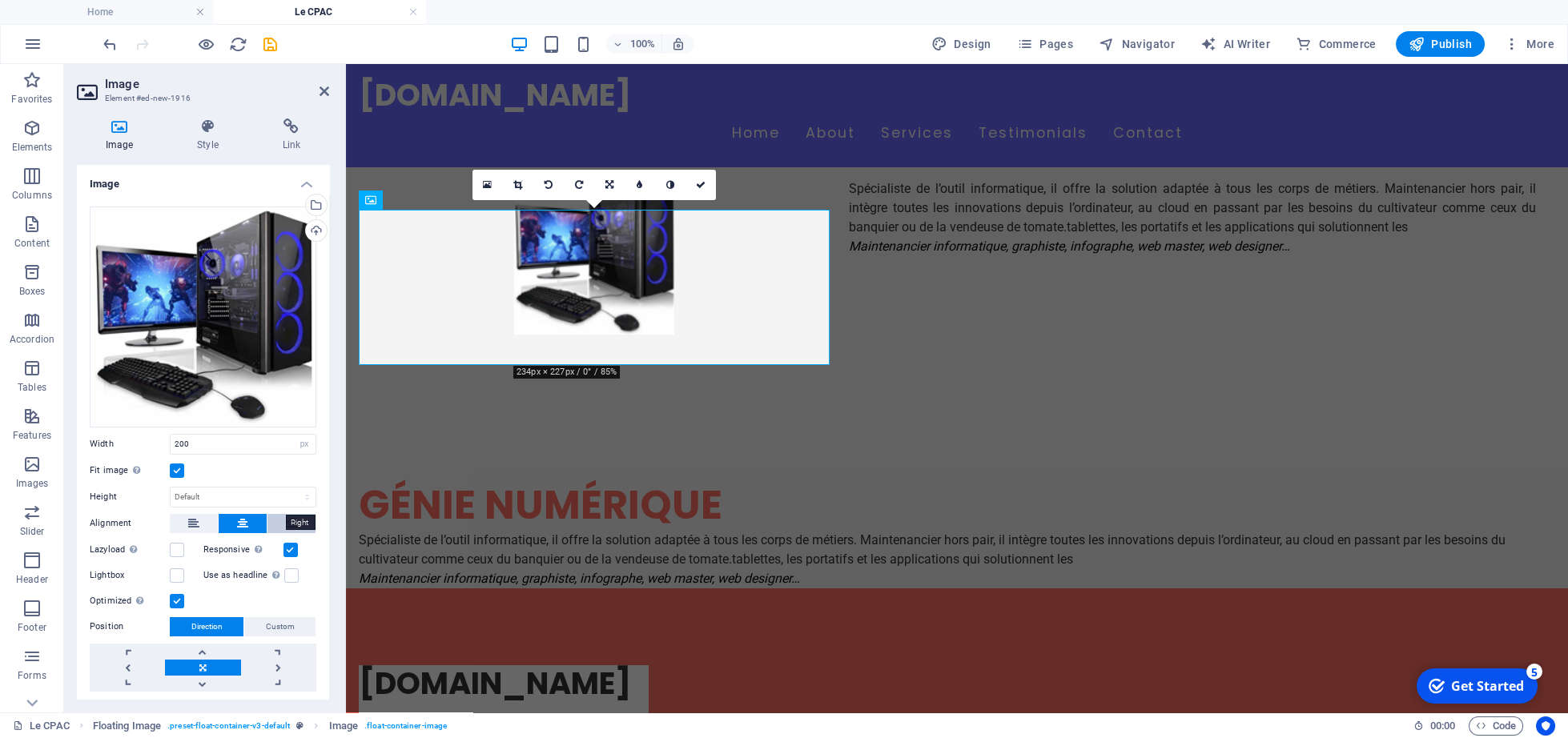
click at [285, 514] on icon at bounding box center [290, 523] width 11 height 19
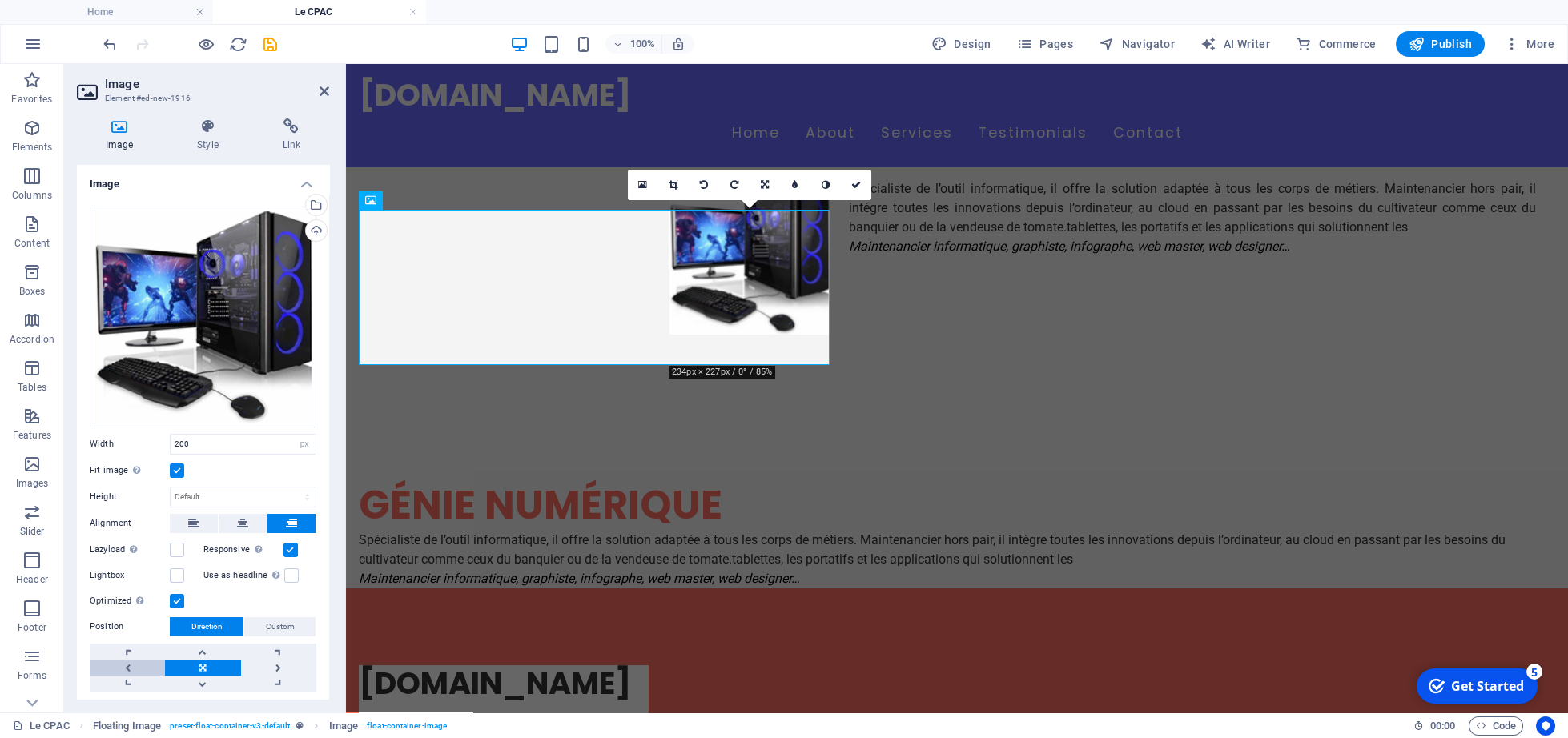
click at [125, 660] on link at bounding box center [127, 668] width 76 height 16
click at [188, 514] on icon at bounding box center [193, 523] width 11 height 19
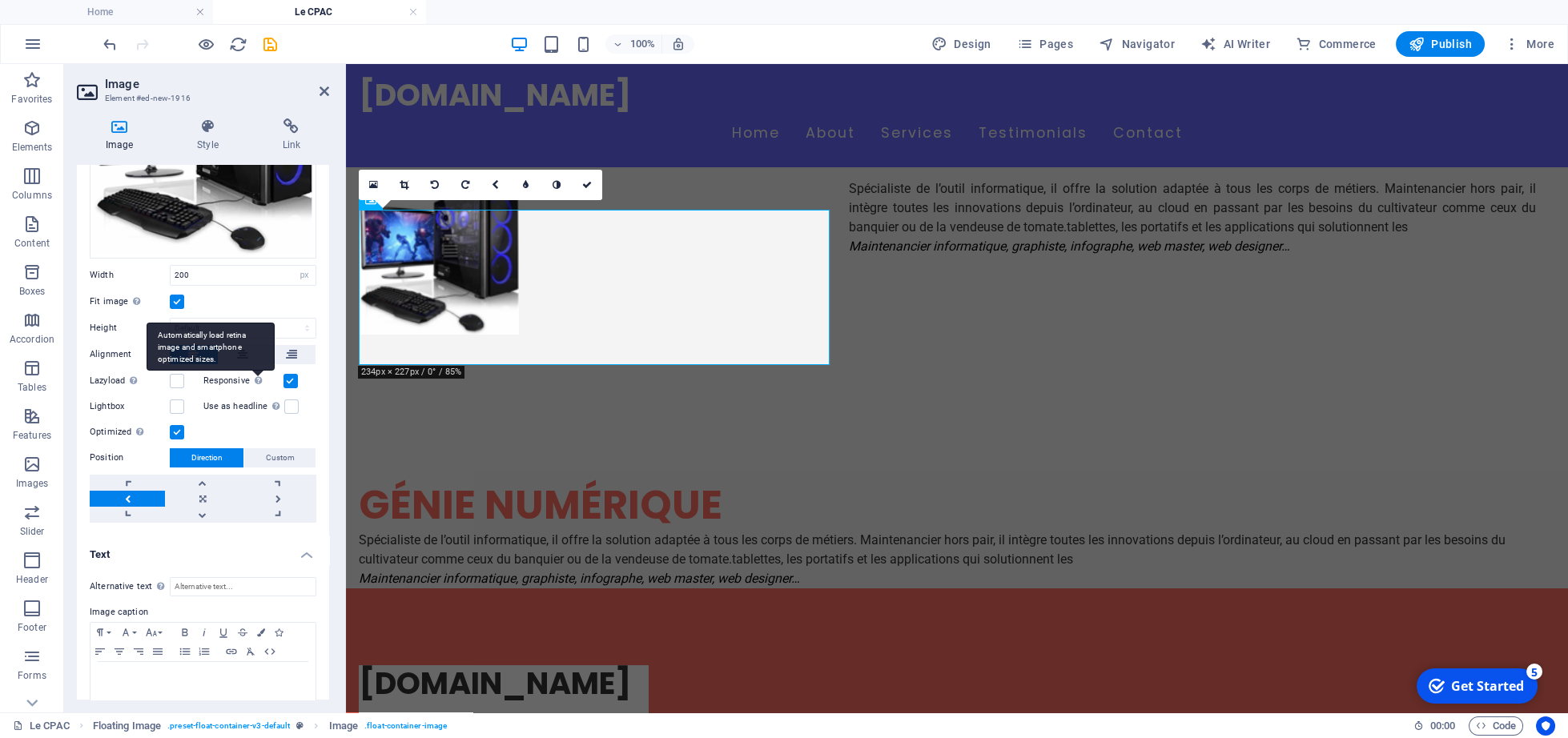
scroll to position [195, 0]
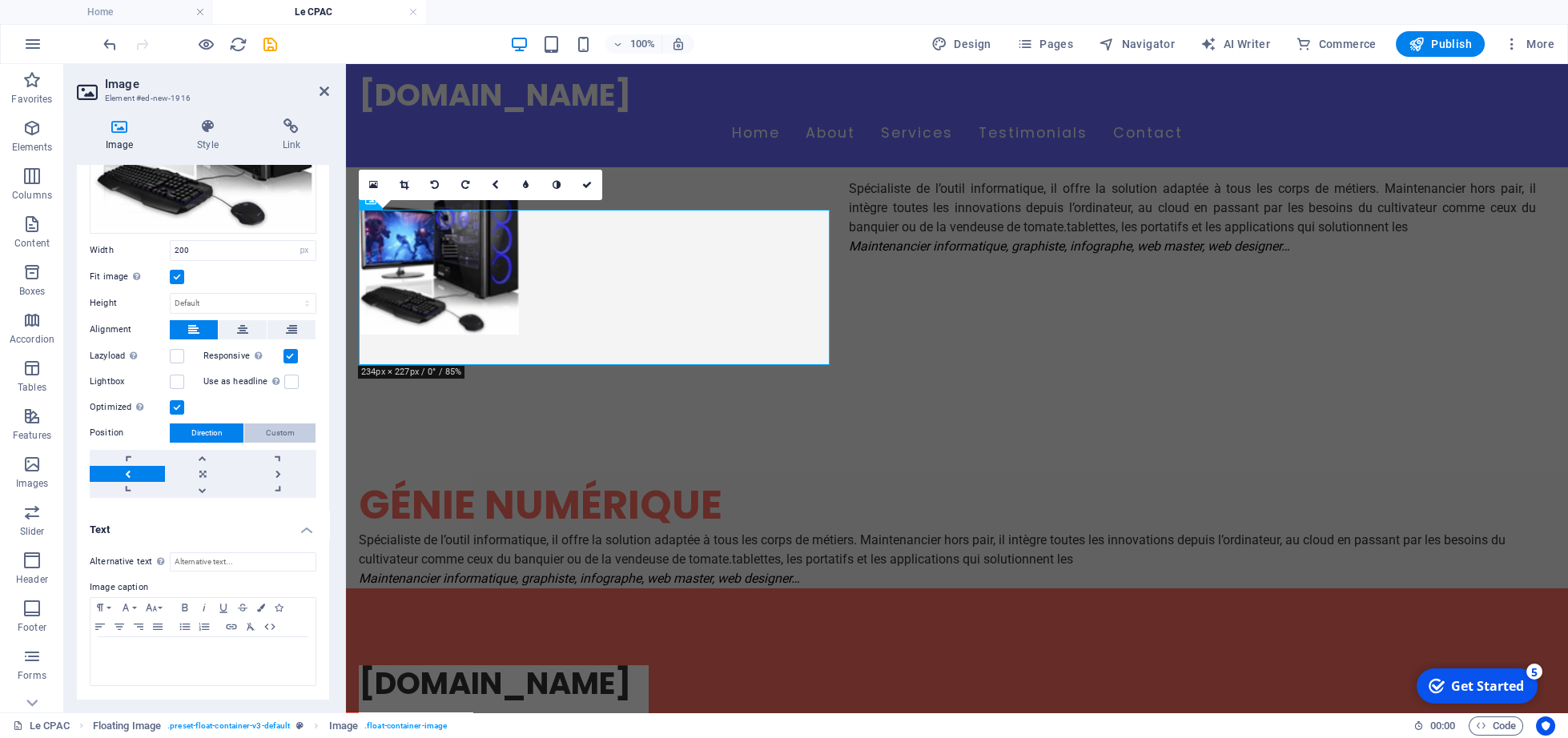
click at [265, 424] on span "Custom" at bounding box center [279, 433] width 29 height 19
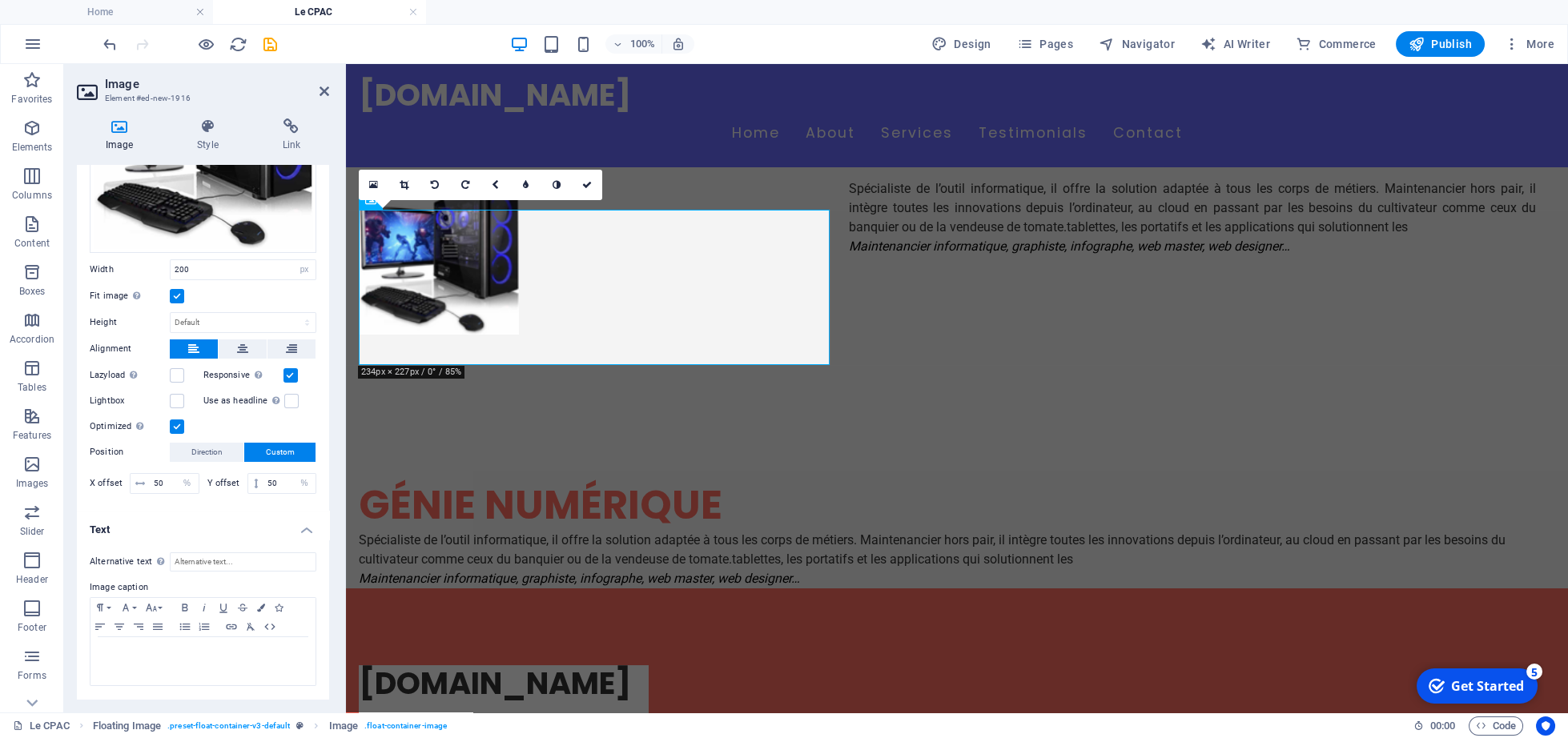
scroll to position [177, 0]
click at [293, 474] on select "px rem % vh vw" at bounding box center [304, 483] width 23 height 19
click option "px" at bounding box center [0, 0] width 0 height 0
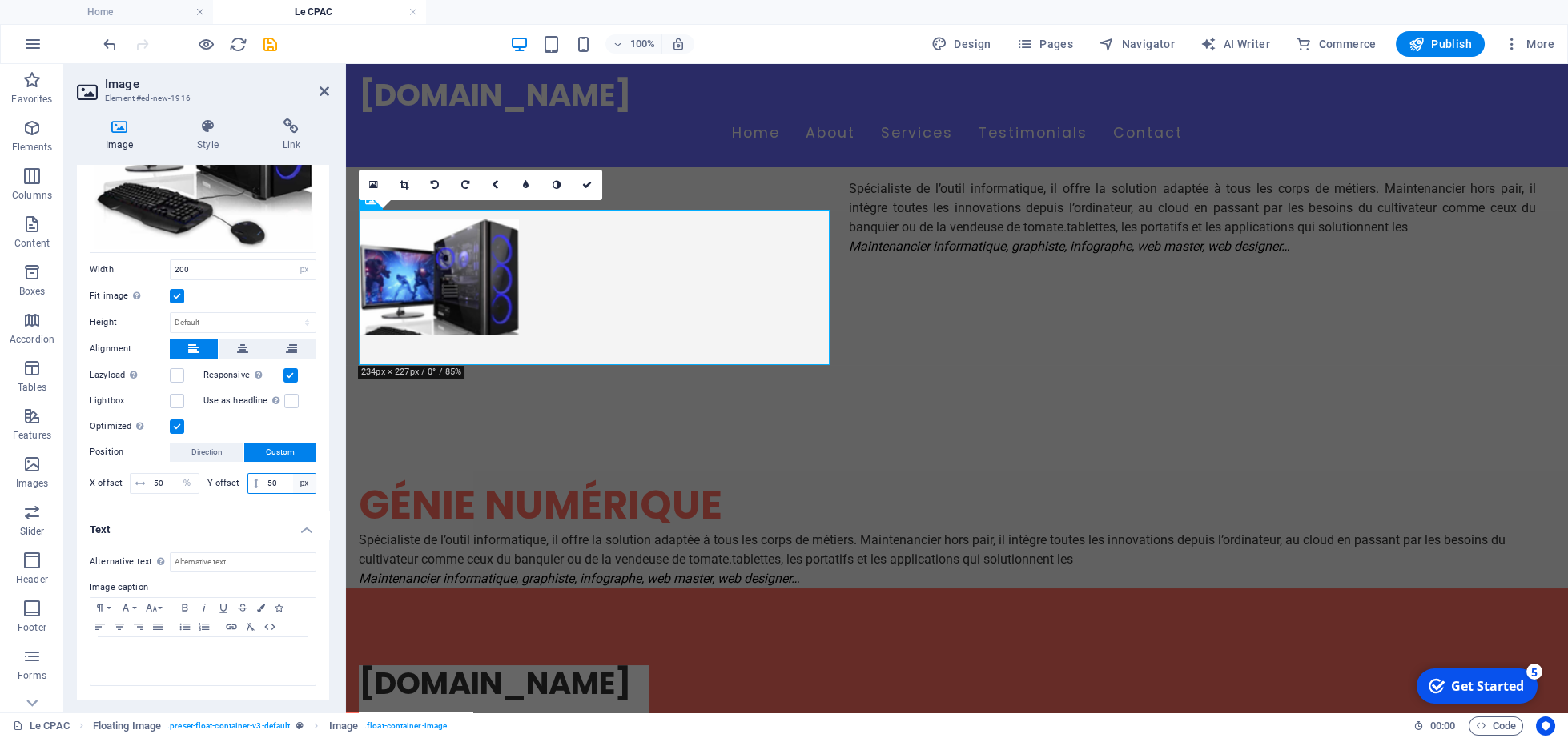
click at [293, 474] on select "px rem % vh vw" at bounding box center [304, 483] width 23 height 19
select select "rem"
click option "rem" at bounding box center [0, 0] width 0 height 0
type input "3.125"
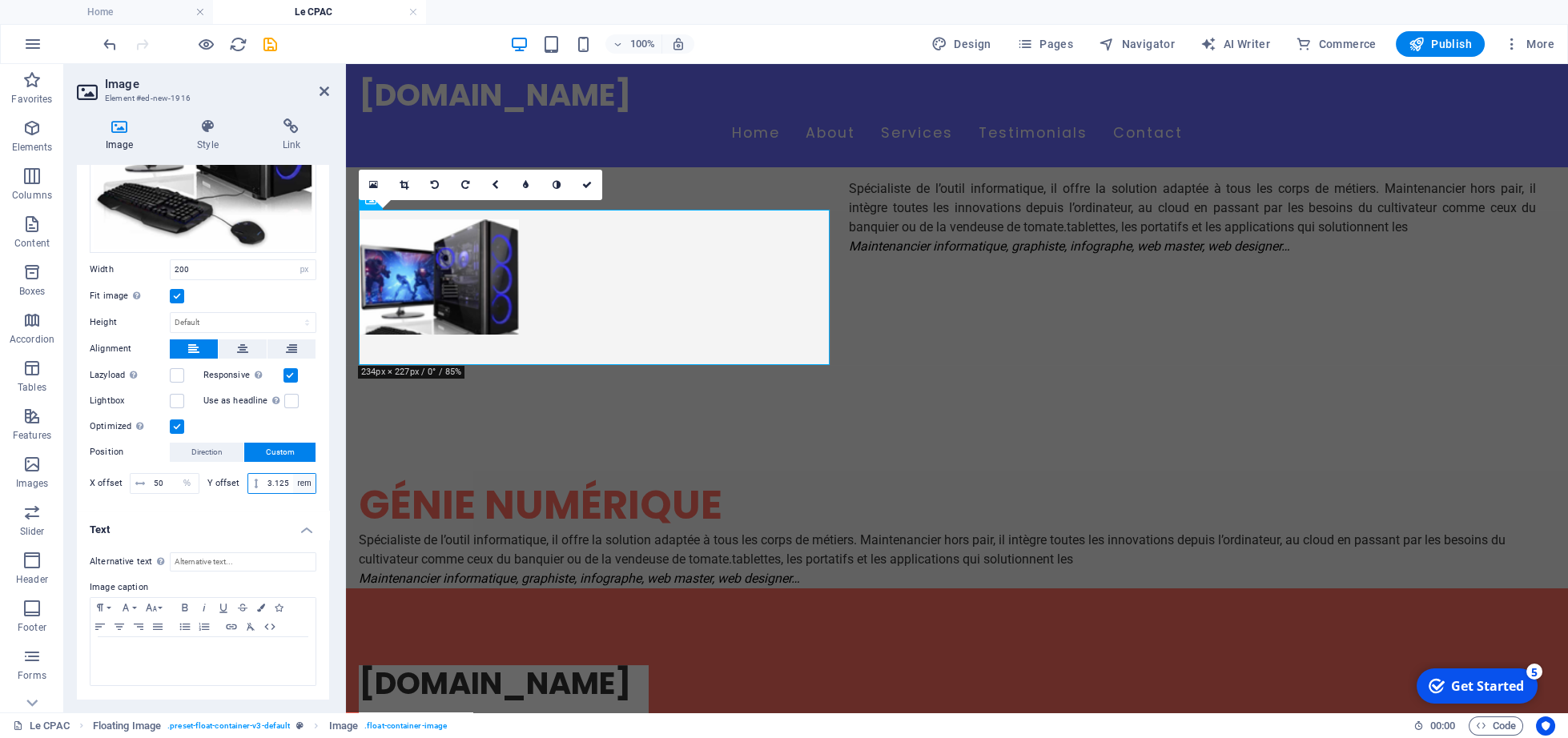
click at [293, 474] on select "px rem % vh vw" at bounding box center [304, 483] width 23 height 19
select select "%"
click option "%" at bounding box center [0, 0] width 0 height 0
type input "100"
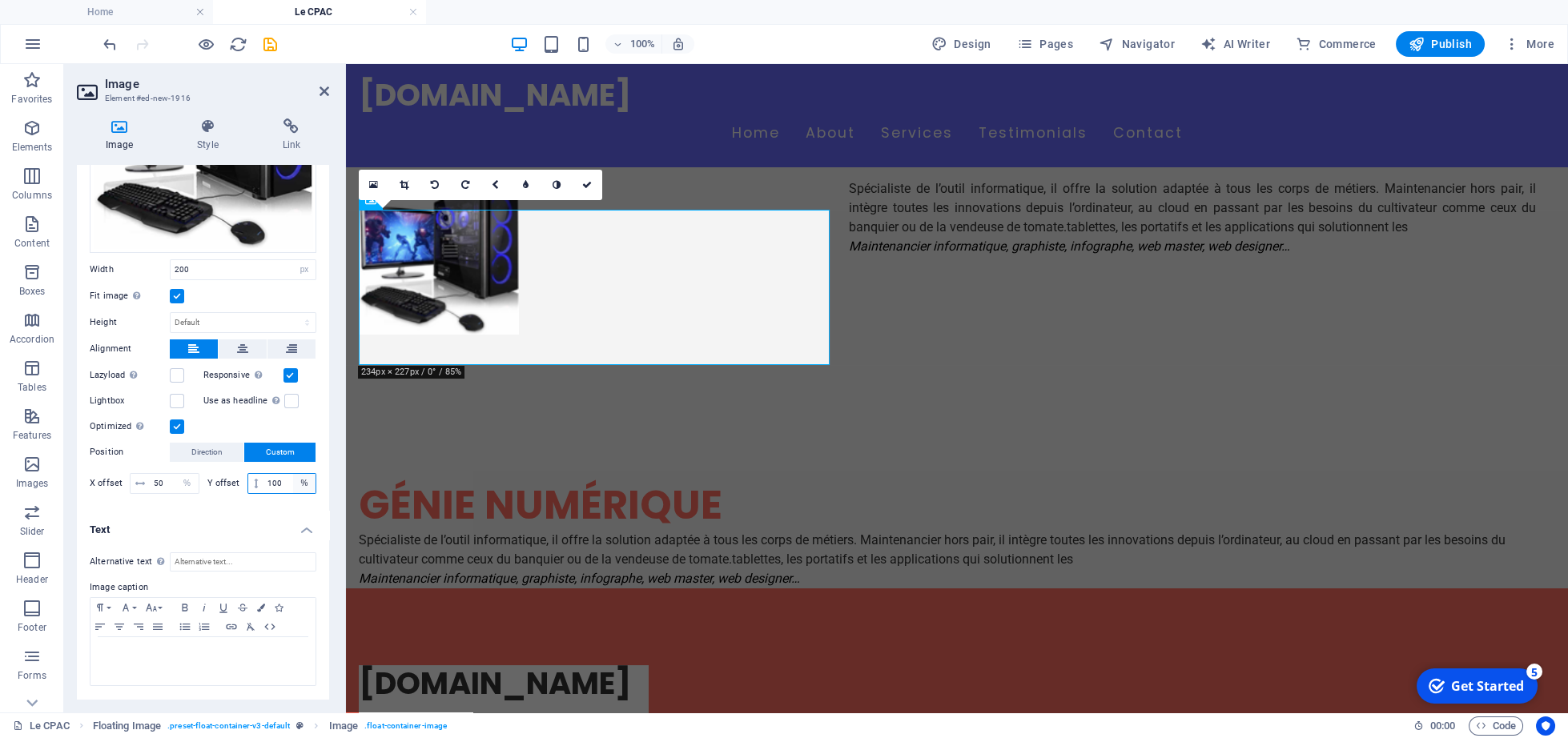
scroll to position [0, 0]
click at [176, 474] on select "px rem % vh vw" at bounding box center [187, 483] width 23 height 19
click option "%" at bounding box center [0, 0] width 0 height 0
click at [157, 474] on input "50" at bounding box center [174, 483] width 49 height 19
drag, startPoint x: 162, startPoint y: 459, endPoint x: 148, endPoint y: 459, distance: 14.0
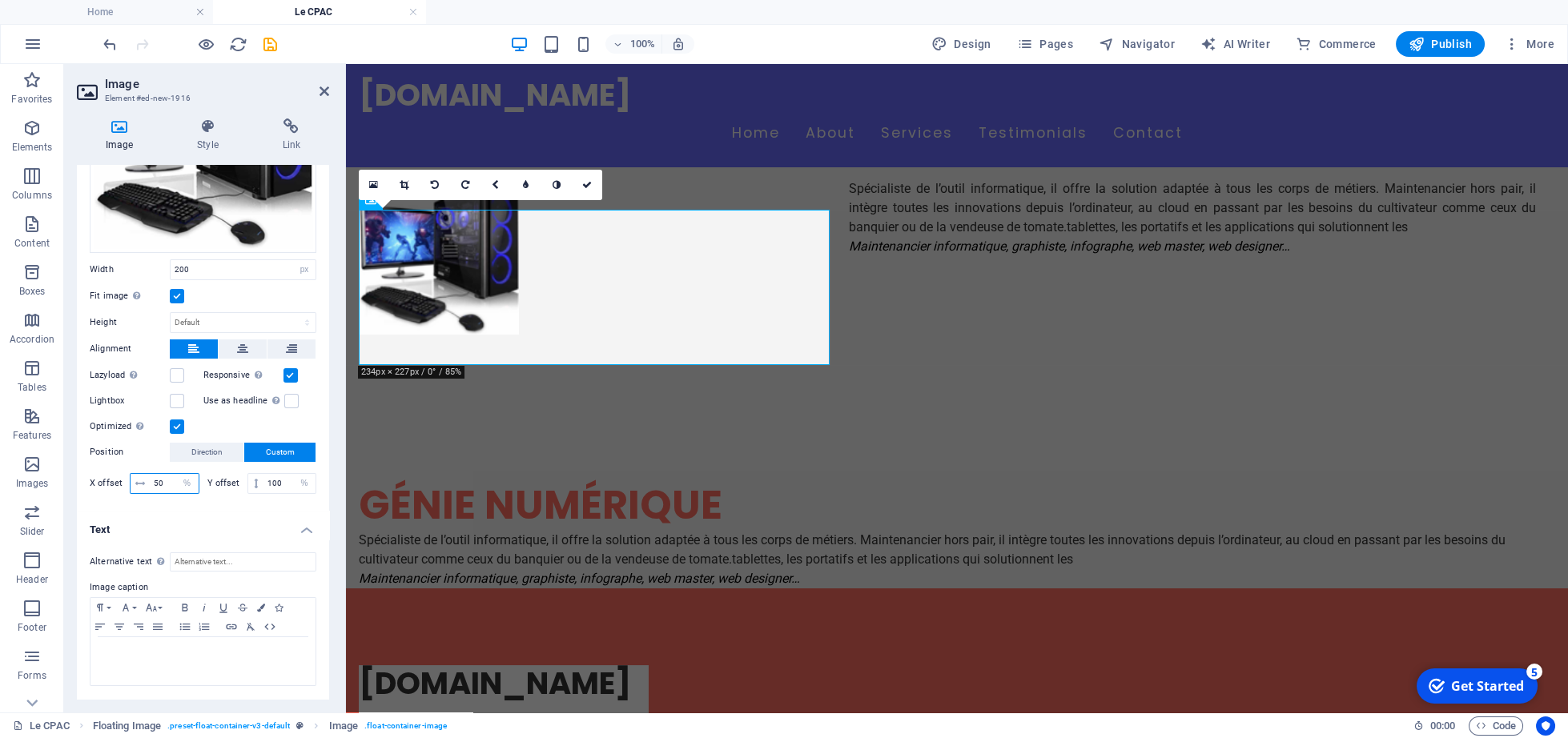
click at [150, 474] on input "50" at bounding box center [174, 483] width 49 height 19
drag, startPoint x: 163, startPoint y: 462, endPoint x: 154, endPoint y: 463, distance: 9.1
click at [154, 474] on input "100" at bounding box center [174, 483] width 49 height 19
click at [165, 474] on input "100" at bounding box center [174, 483] width 49 height 19
drag, startPoint x: 151, startPoint y: 459, endPoint x: 181, endPoint y: 459, distance: 30.0
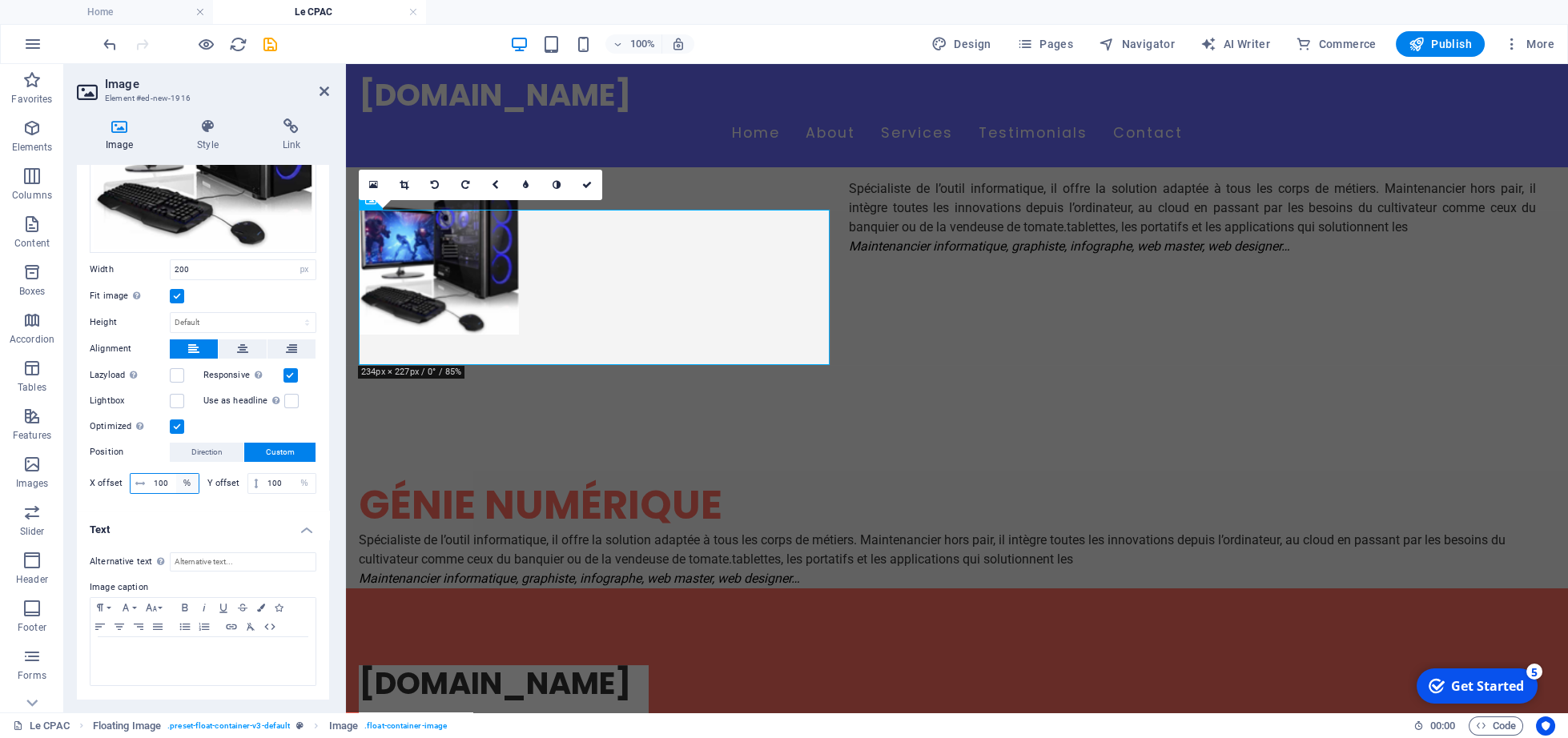
click at [181, 473] on div "100 px rem % vh vw" at bounding box center [164, 483] width 70 height 21
type input "500"
drag, startPoint x: 257, startPoint y: 462, endPoint x: 269, endPoint y: 463, distance: 12.0
click at [269, 474] on input "100" at bounding box center [289, 483] width 52 height 19
type input "50"
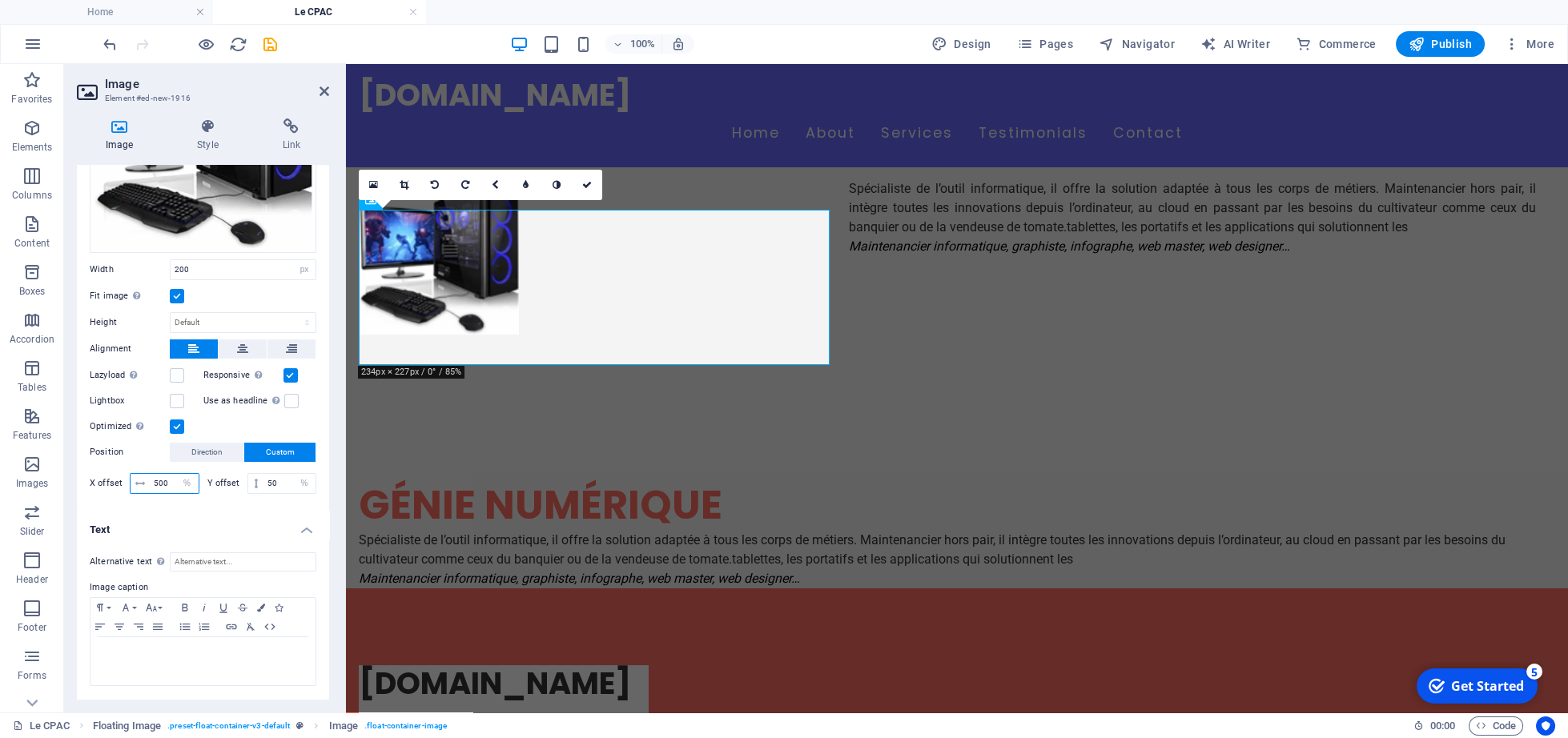
click at [161, 474] on input "500" at bounding box center [174, 483] width 49 height 19
drag, startPoint x: 151, startPoint y: 461, endPoint x: 167, endPoint y: 461, distance: 16.0
click at [167, 473] on div "500 px rem % vh vw" at bounding box center [164, 483] width 70 height 21
type input "1000"
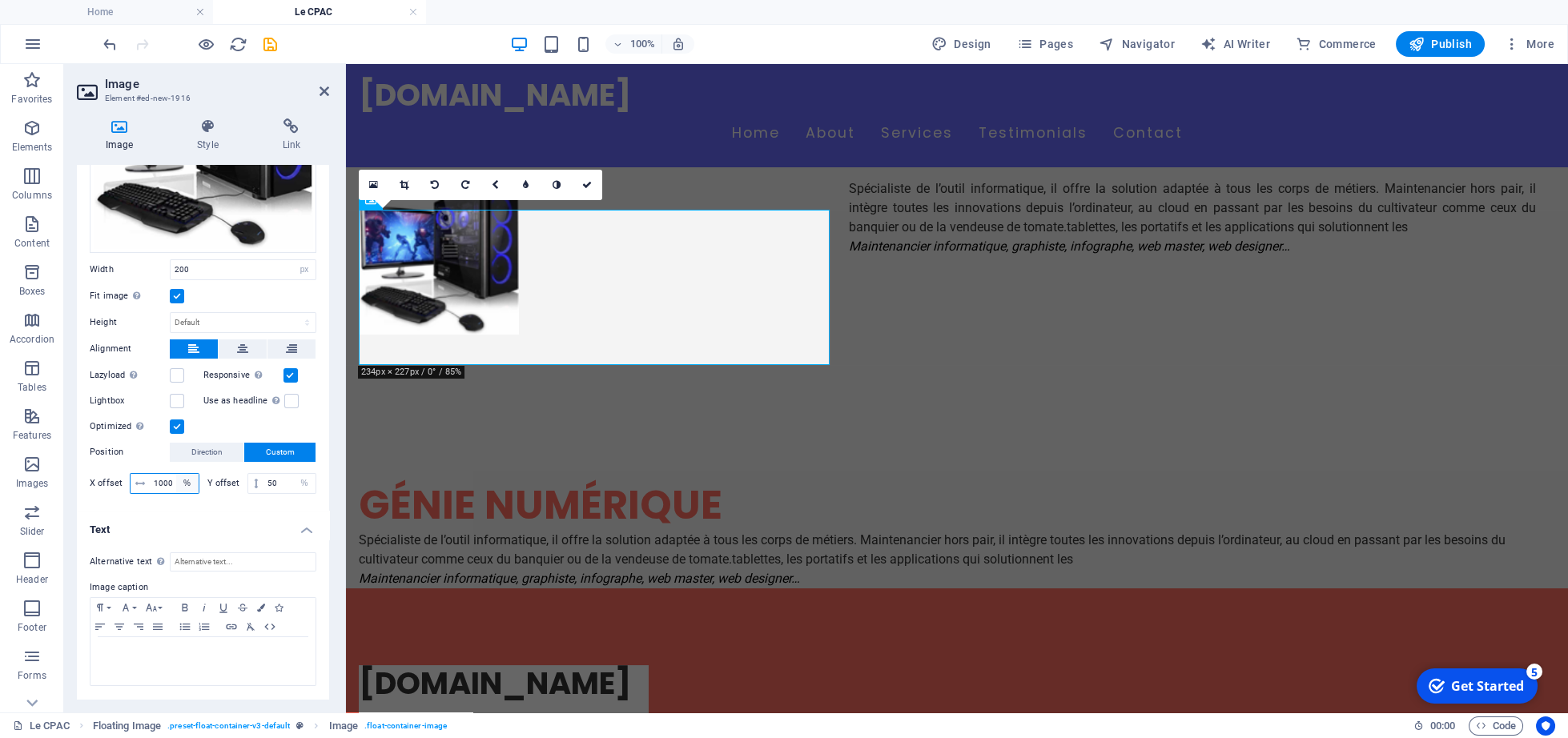
click at [176, 474] on select "px rem % vh vw" at bounding box center [187, 483] width 23 height 19
click at [208, 443] on span "Direction" at bounding box center [206, 452] width 31 height 19
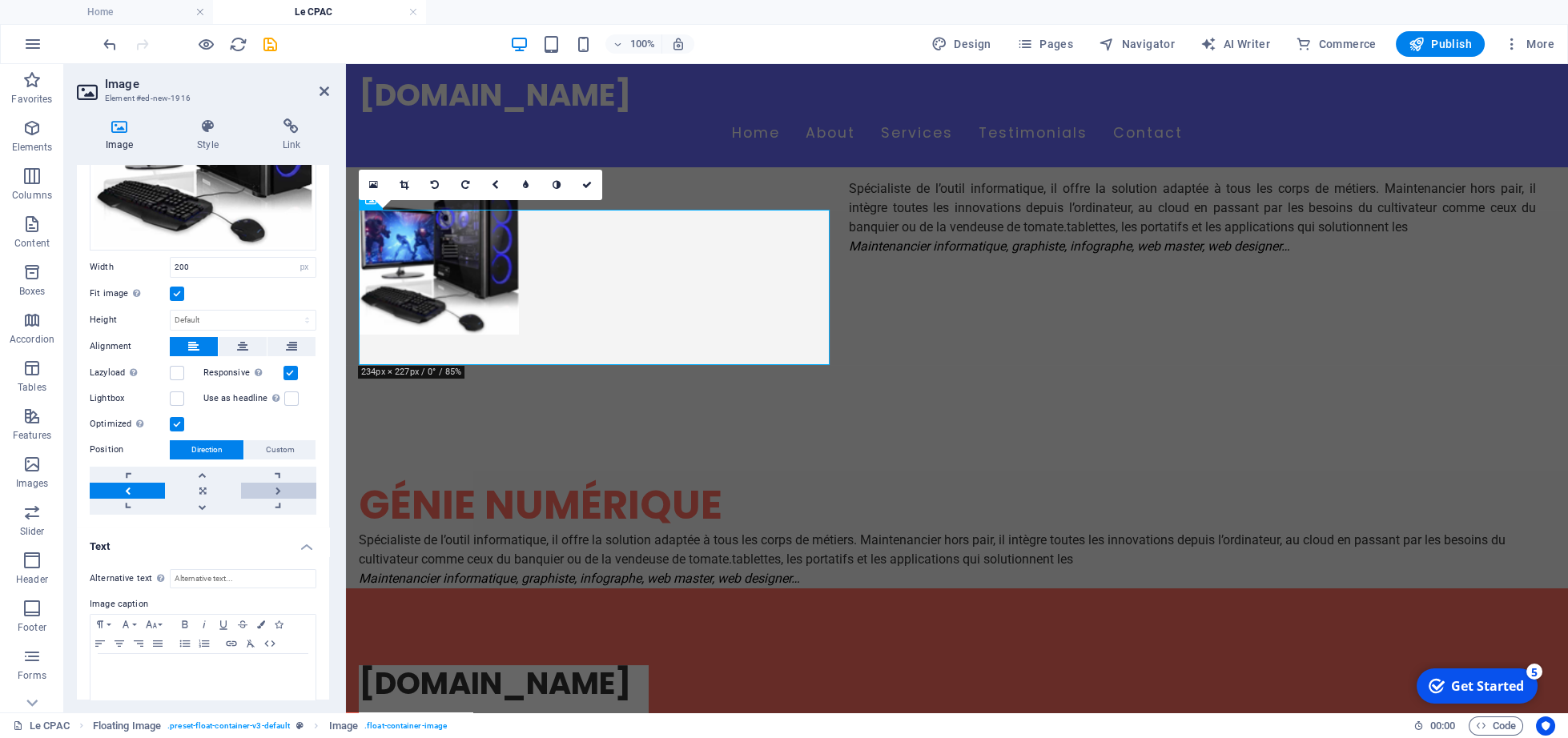
click at [265, 483] on link at bounding box center [278, 491] width 76 height 16
click at [264, 499] on link at bounding box center [278, 507] width 76 height 16
click at [260, 483] on link at bounding box center [278, 491] width 76 height 16
click at [188, 483] on link at bounding box center [203, 491] width 76 height 16
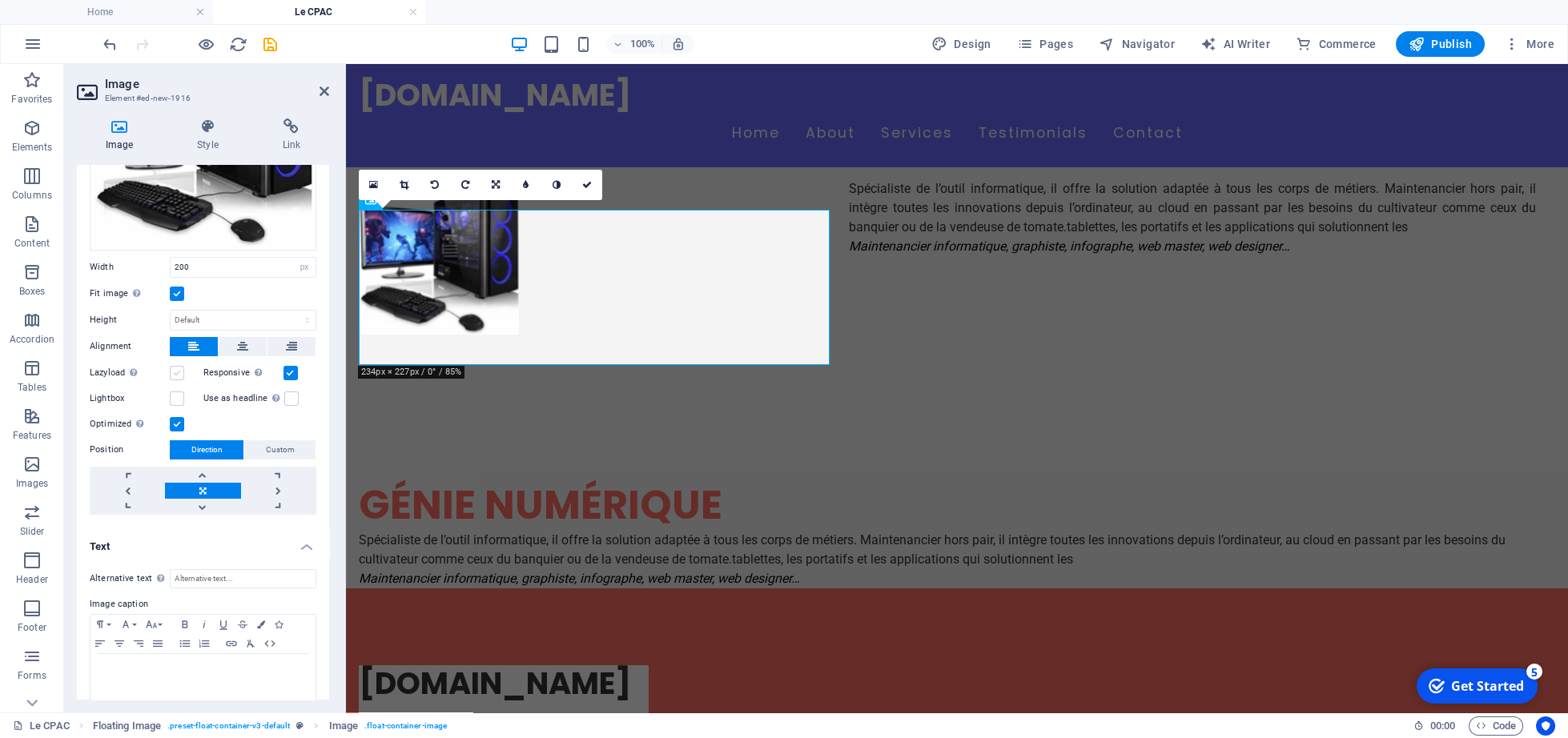
click at [177, 366] on label at bounding box center [177, 373] width 14 height 14
click at [0, 0] on input "Lazyload Loading images after the page loads improves page speed." at bounding box center [0, 0] width 0 height 0
click at [177, 366] on label at bounding box center [177, 373] width 14 height 14
click at [0, 0] on input "Lazyload Loading images after the page loads improves page speed." at bounding box center [0, 0] width 0 height 0
click at [177, 392] on label at bounding box center [177, 399] width 14 height 14
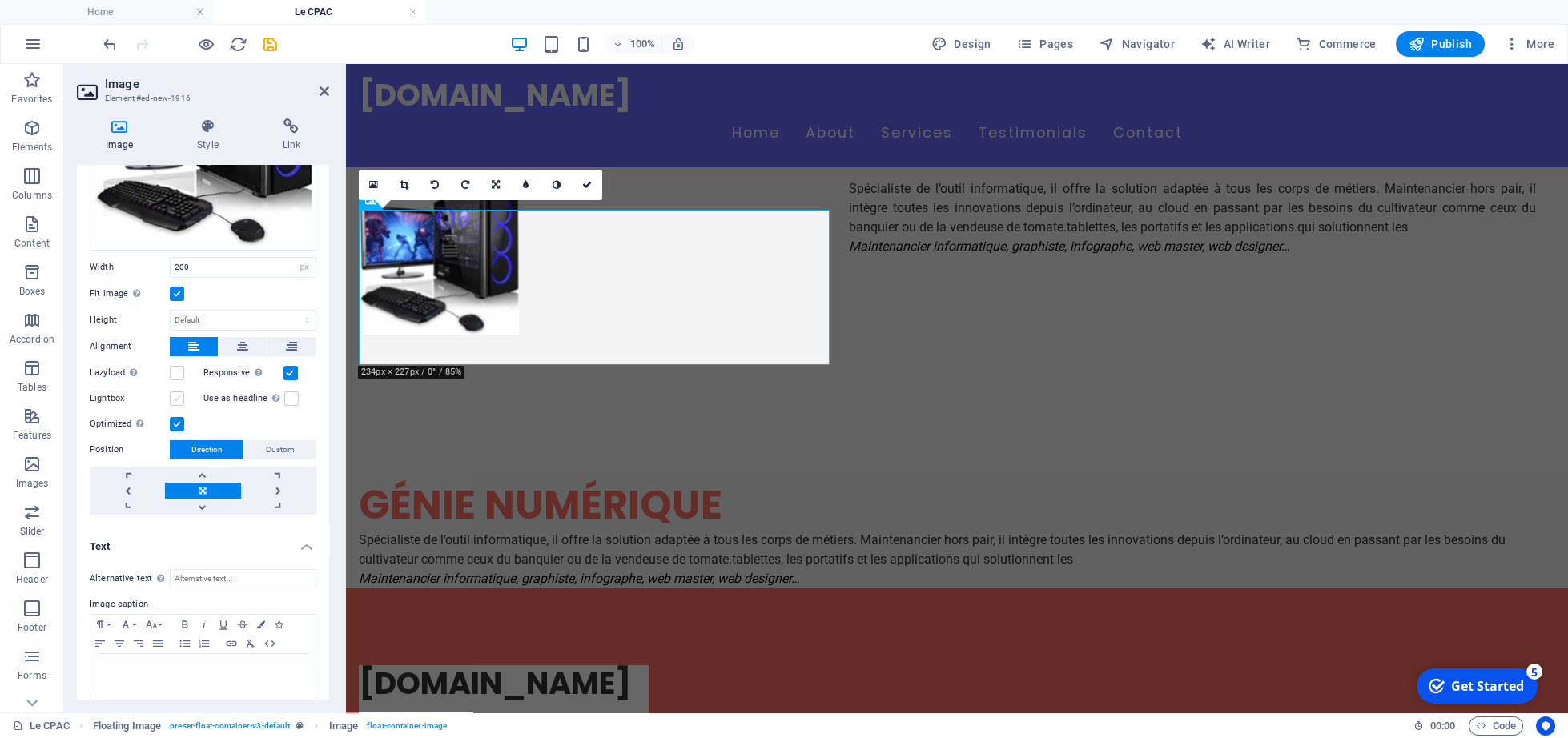
click at [0, 0] on input "Lightbox" at bounding box center [0, 0] width 0 height 0
click at [177, 392] on label at bounding box center [177, 399] width 14 height 14
click at [0, 0] on input "Lightbox" at bounding box center [0, 0] width 0 height 0
click at [177, 392] on label at bounding box center [177, 399] width 14 height 14
click at [0, 0] on input "Lightbox" at bounding box center [0, 0] width 0 height 0
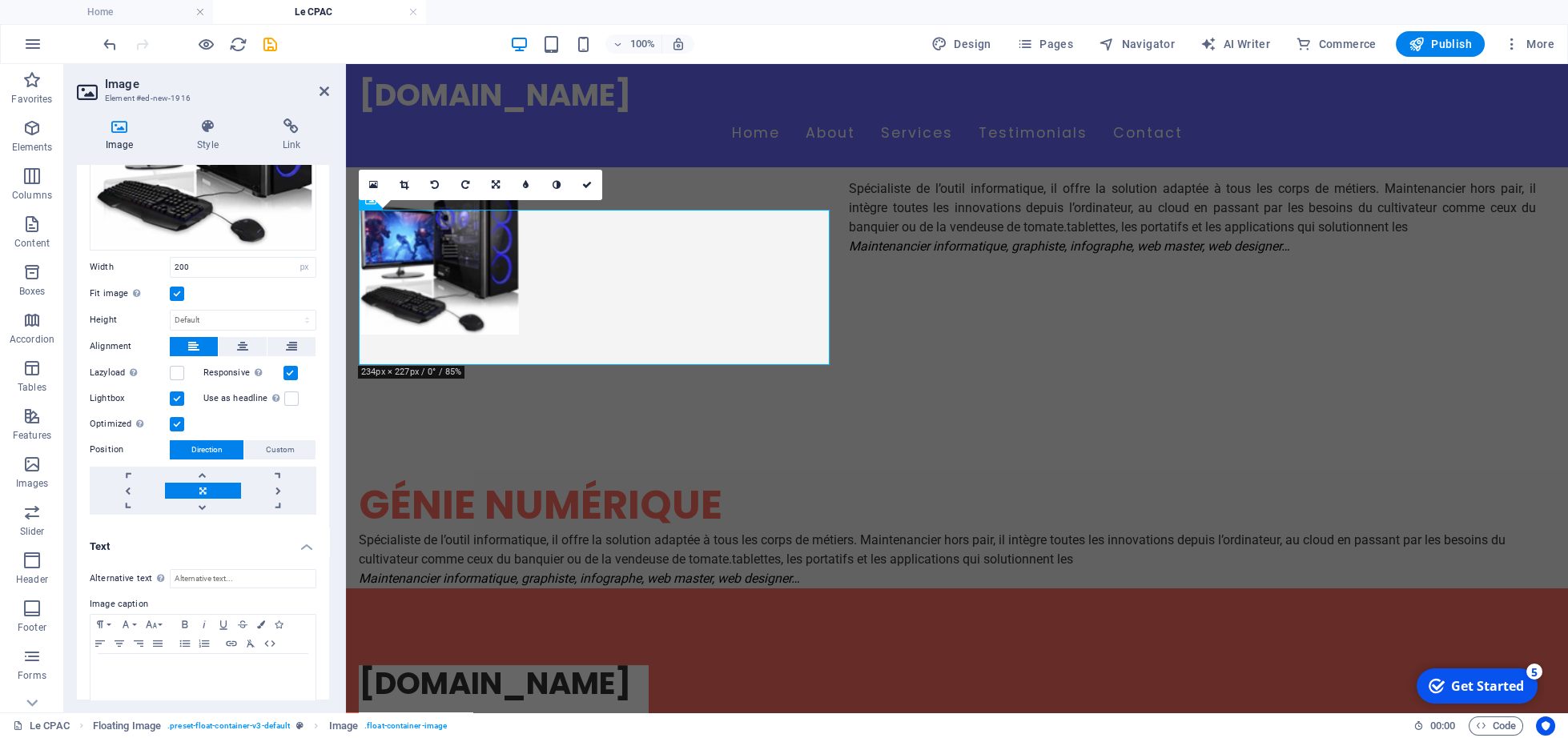
click at [177, 392] on label at bounding box center [177, 399] width 14 height 14
click at [0, 0] on input "Lightbox" at bounding box center [0, 0] width 0 height 0
click at [171, 310] on select "Default auto px" at bounding box center [244, 319] width 145 height 19
select select "px"
click option "px" at bounding box center [0, 0] width 0 height 0
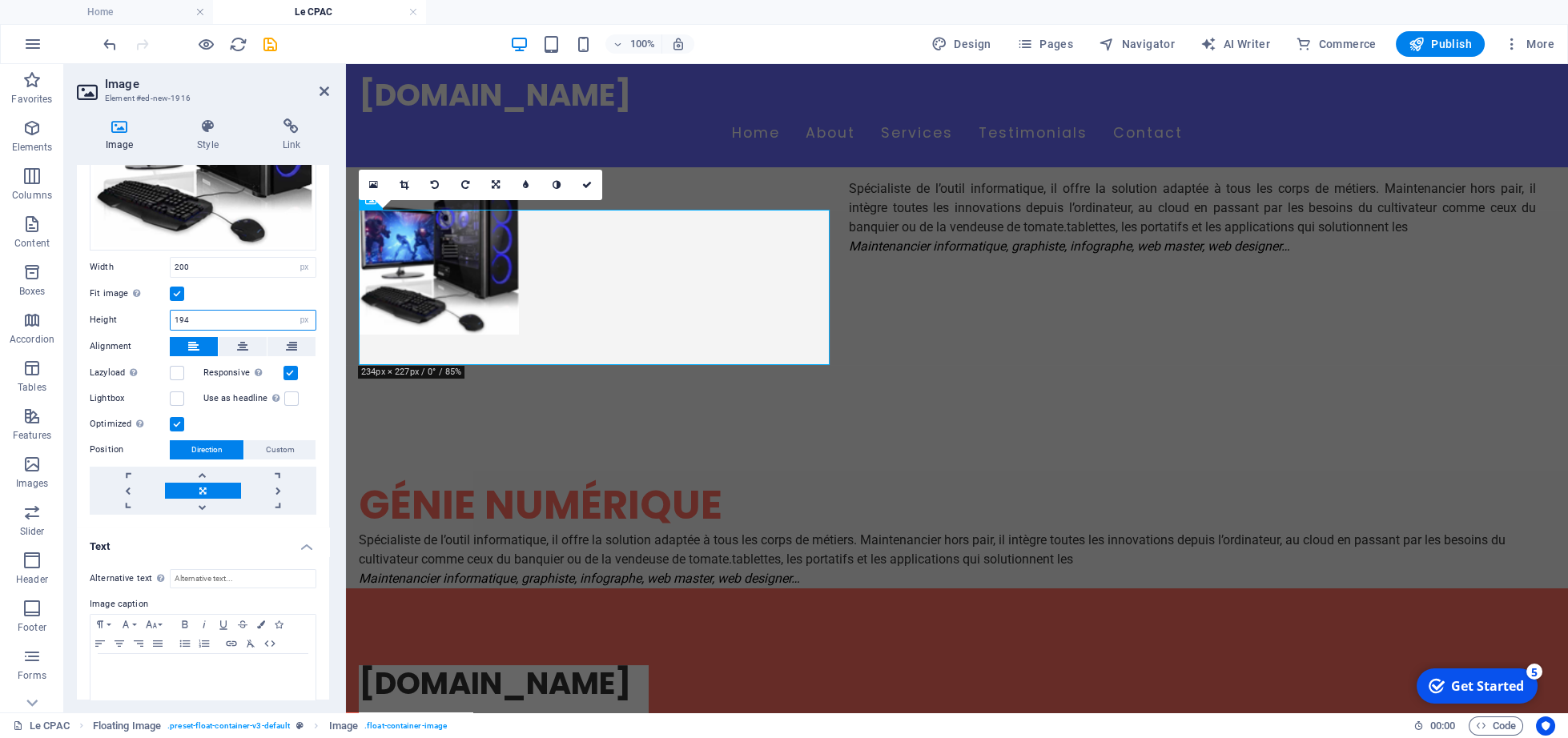
drag, startPoint x: 238, startPoint y: 296, endPoint x: 151, endPoint y: 304, distance: 87.4
click at [171, 310] on input "194" at bounding box center [244, 319] width 145 height 19
type input "200"
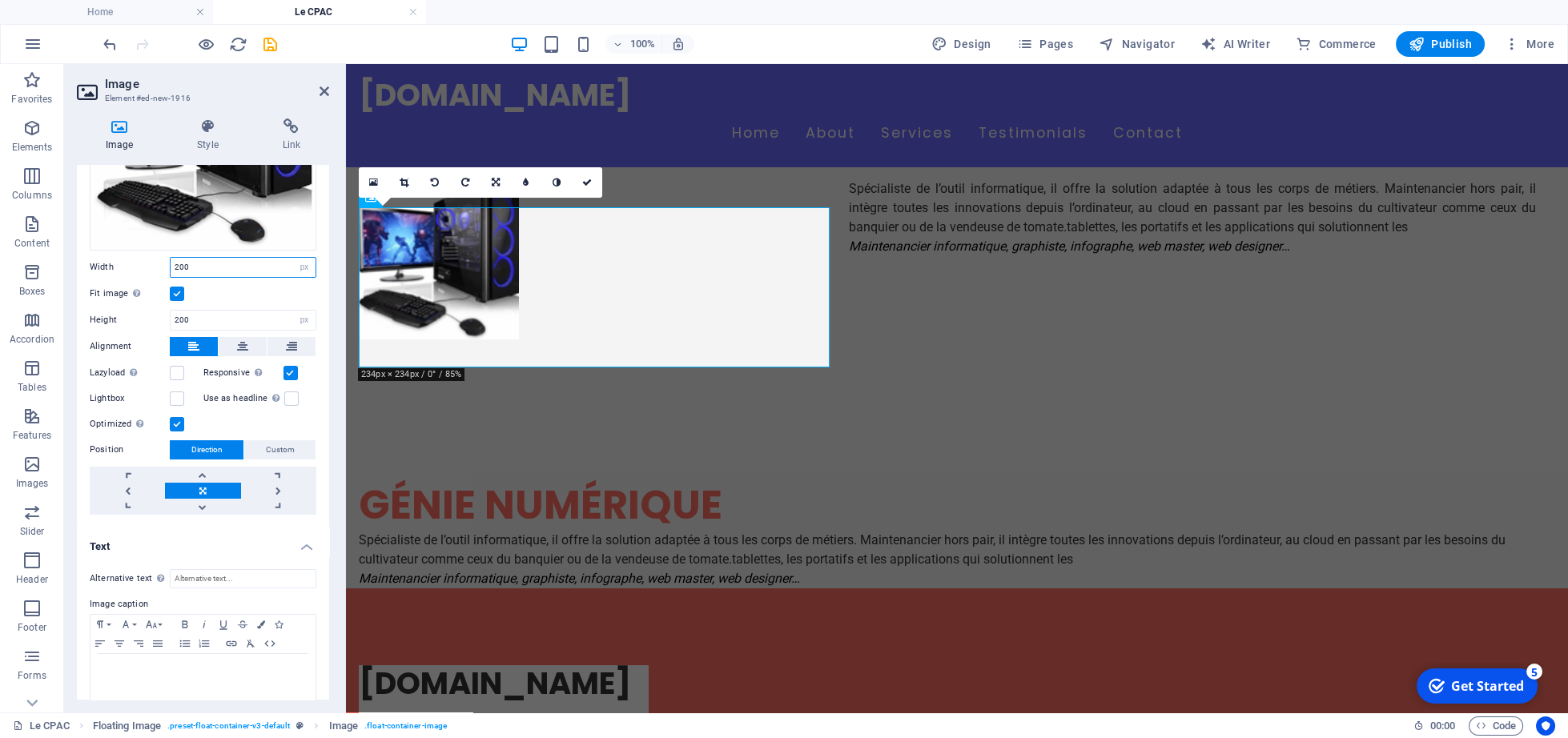
drag, startPoint x: 201, startPoint y: 244, endPoint x: 161, endPoint y: 249, distance: 40.3
click at [171, 258] on input "200" at bounding box center [244, 267] width 145 height 19
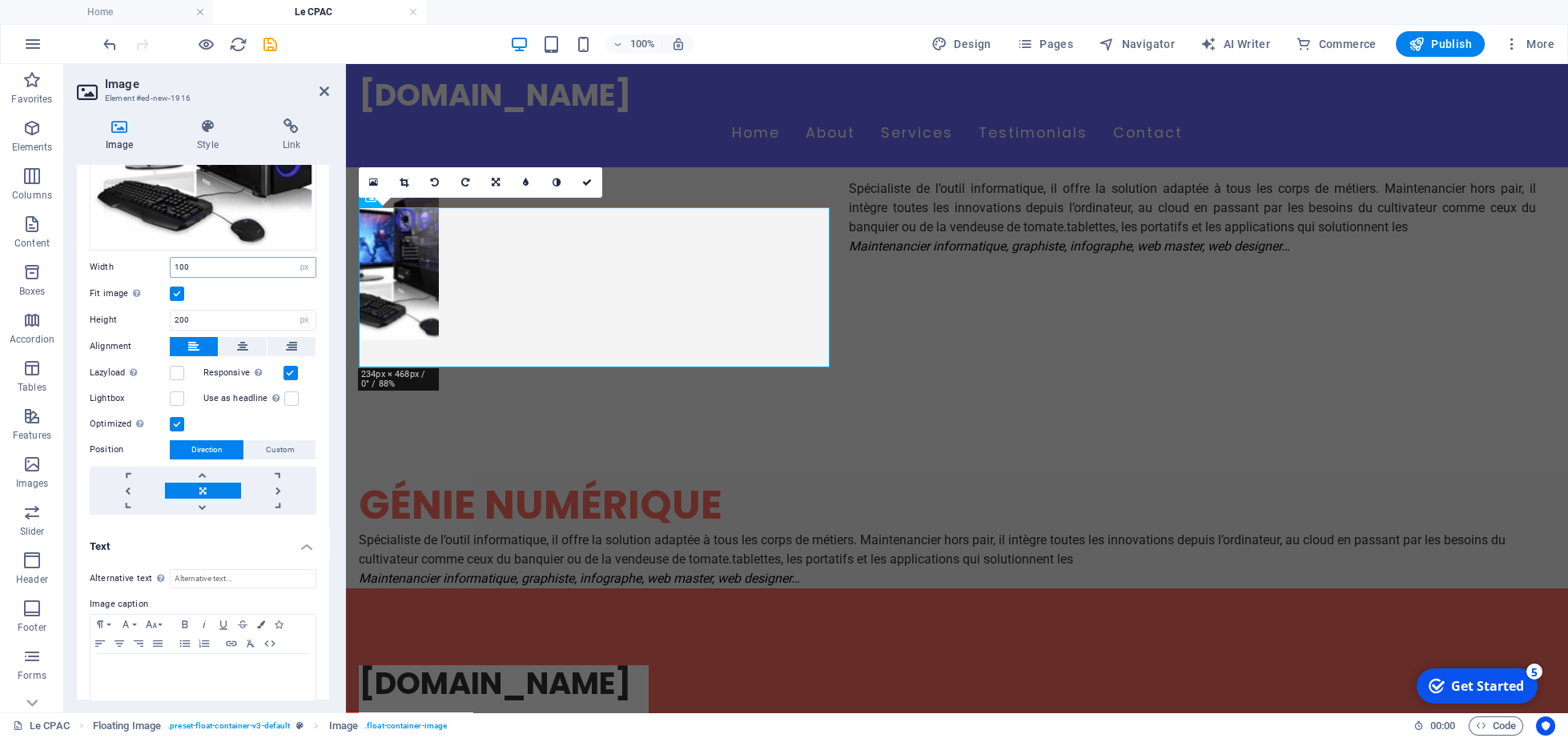
type input "200"
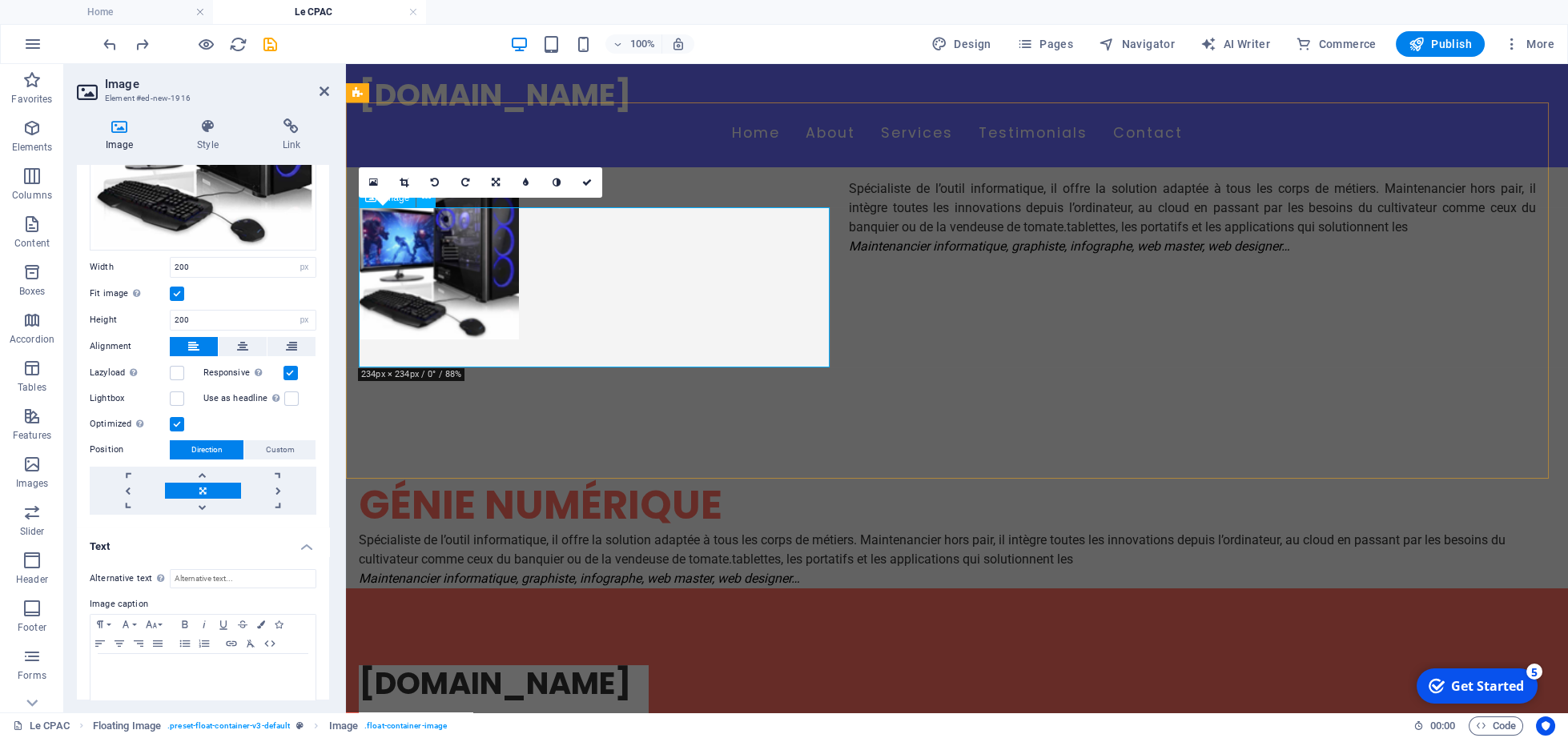
click at [548, 288] on figure at bounding box center [594, 259] width 470 height 160
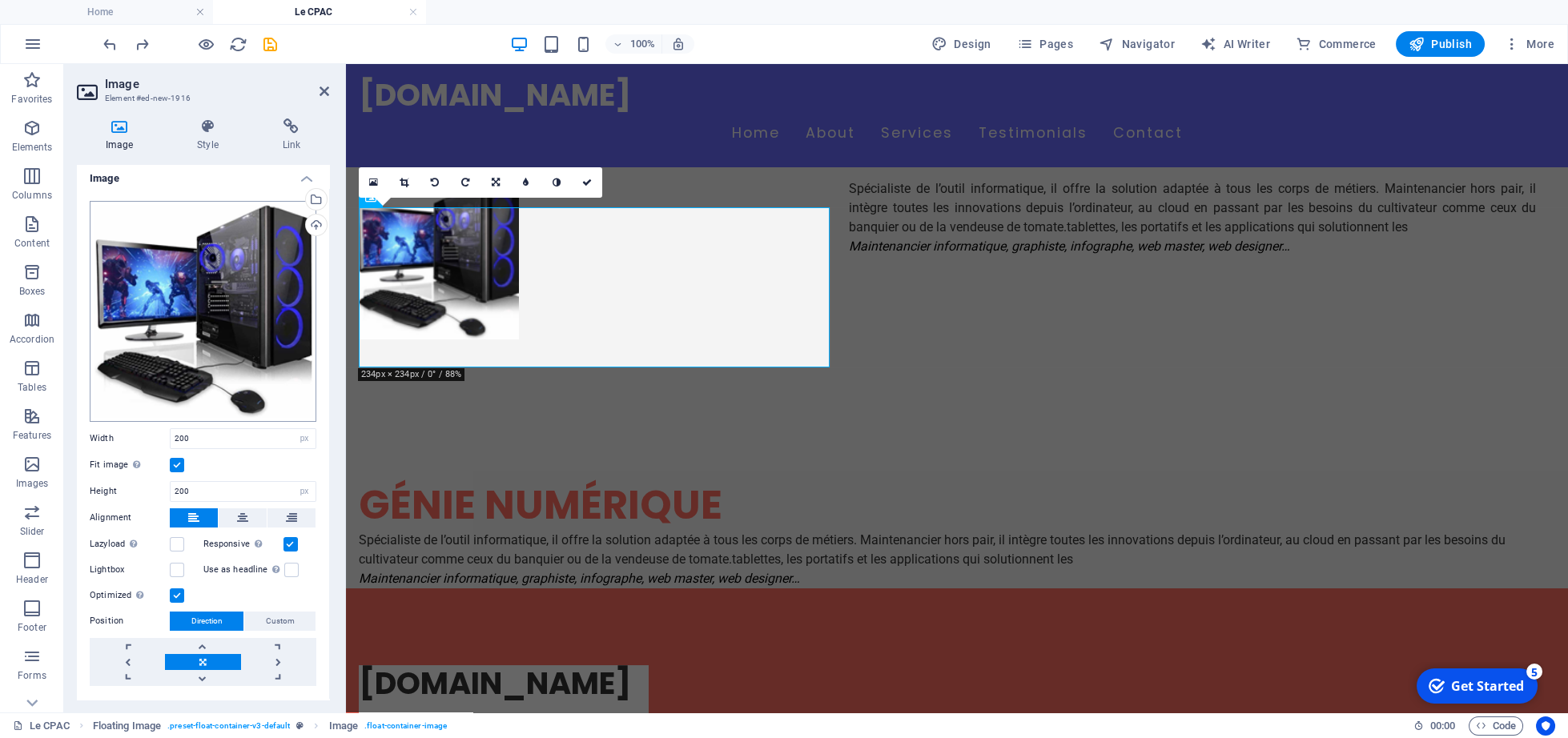
scroll to position [0, 0]
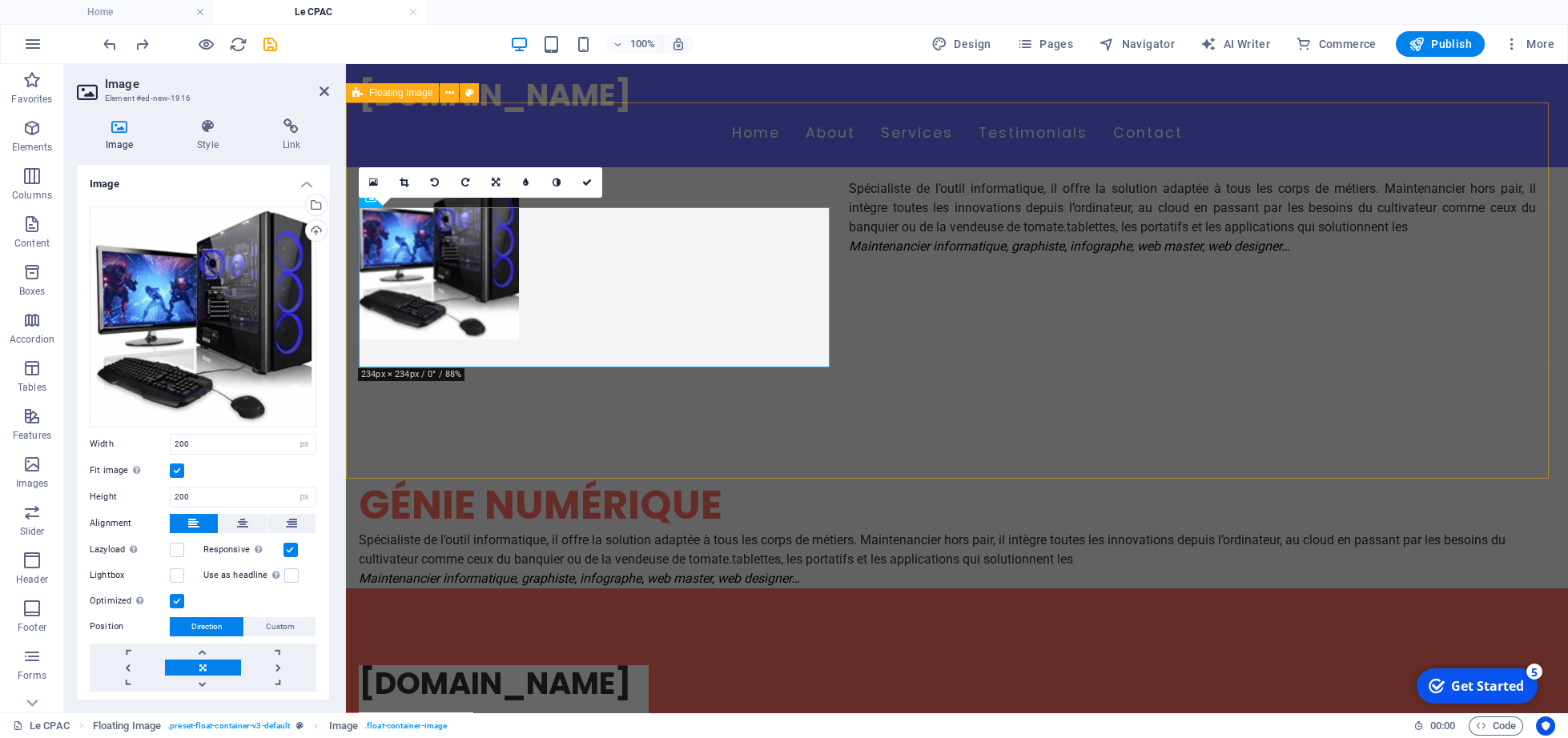
click at [864, 343] on div "Spécialiste de l’outil informatique, il offre la solution adaptée à tous les co…" at bounding box center [947, 290] width 1202 height 376
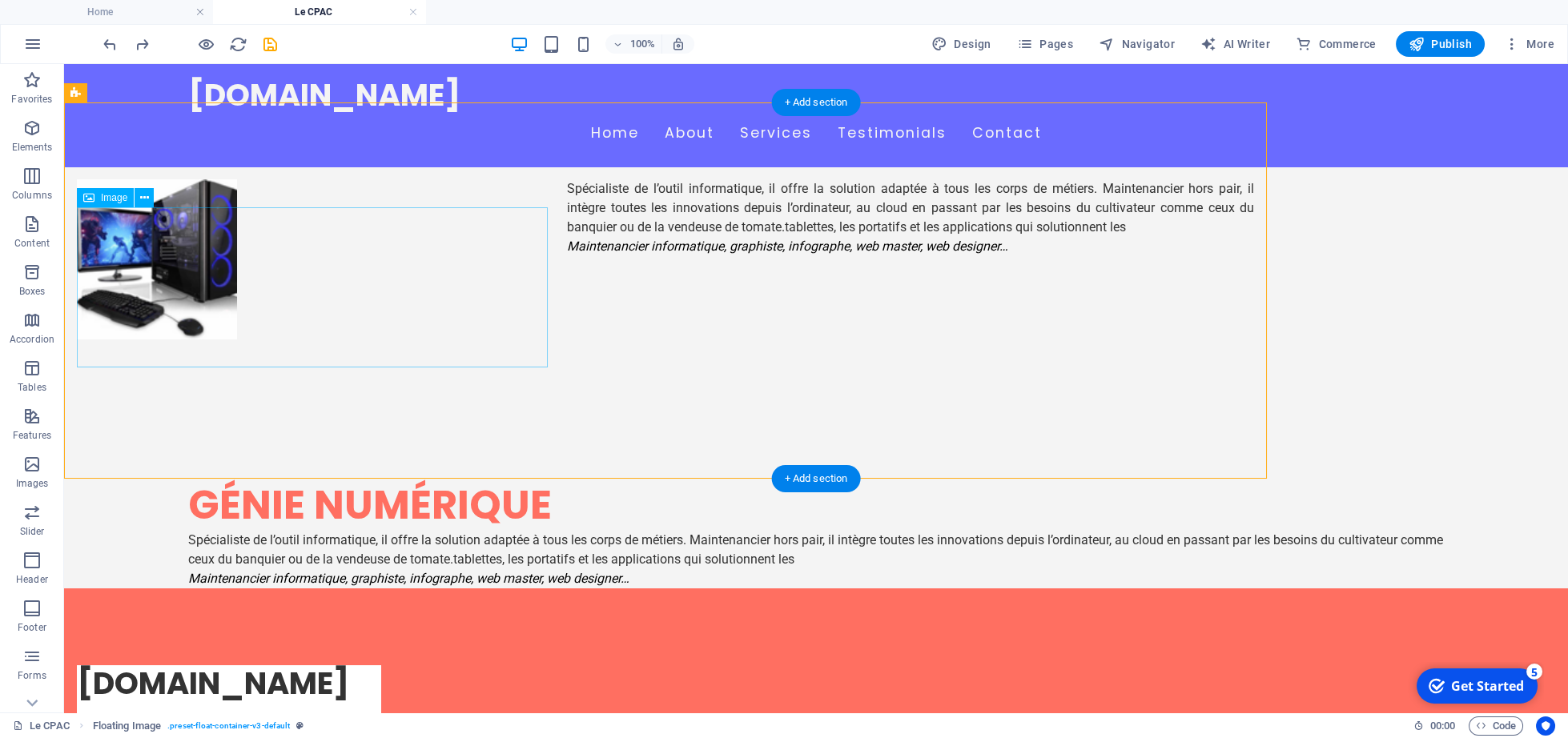
click at [204, 261] on figure at bounding box center [311, 259] width 470 height 160
drag, startPoint x: 201, startPoint y: 250, endPoint x: 193, endPoint y: 214, distance: 36.9
click at [193, 214] on figure at bounding box center [311, 259] width 470 height 160
click at [183, 271] on figure at bounding box center [311, 259] width 470 height 160
click at [458, 187] on div "Spécialiste de l’outil informatique, il offre la solution adaptée à tous les co…" at bounding box center [664, 290] width 1202 height 376
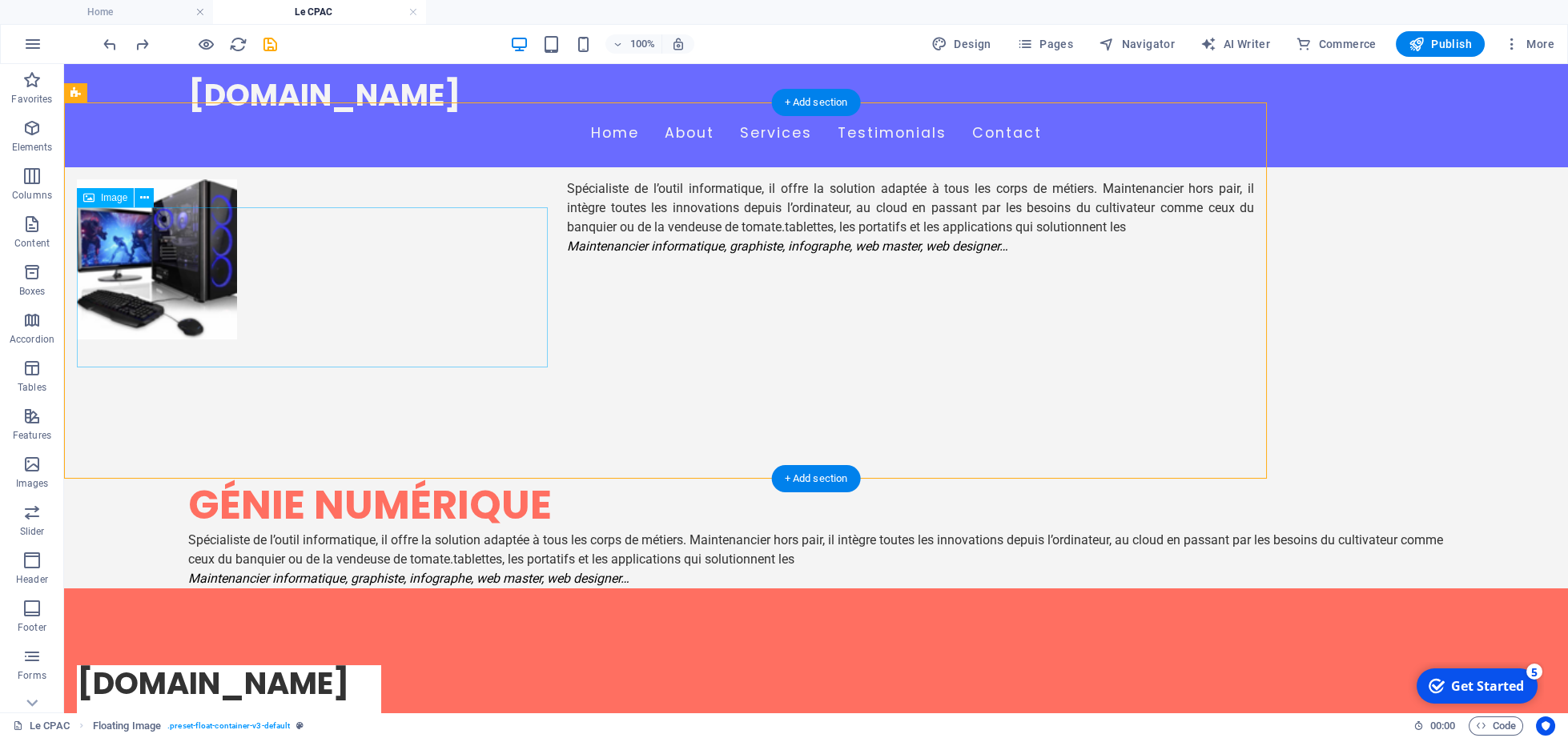
drag, startPoint x: 541, startPoint y: 210, endPoint x: 597, endPoint y: 233, distance: 60.5
click at [546, 215] on figure at bounding box center [311, 259] width 470 height 160
click at [597, 233] on div "Spécialiste de l’outil informatique, il offre la solution adaptée à tous les co…" at bounding box center [665, 217] width 1177 height 77
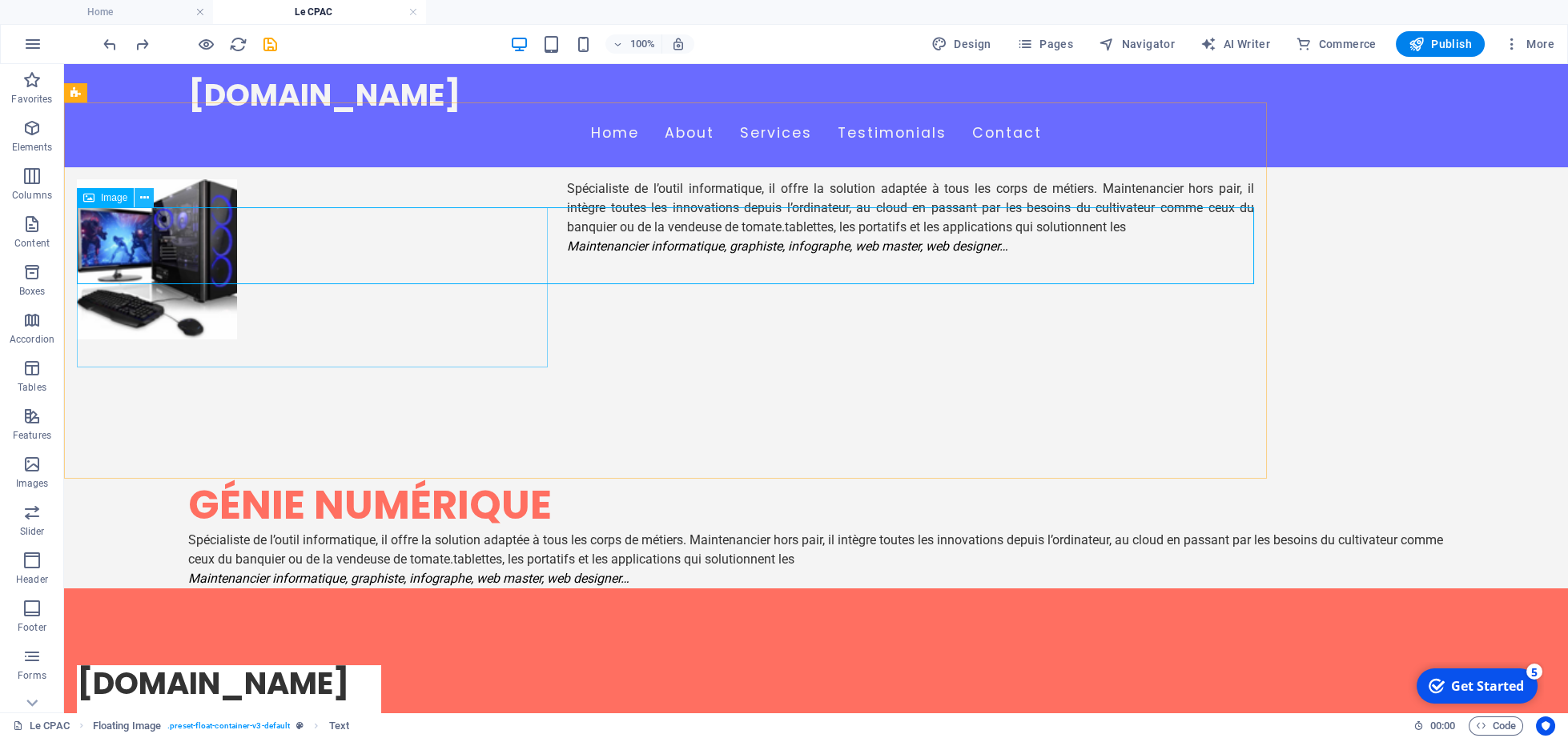
click at [140, 194] on icon at bounding box center [144, 198] width 9 height 17
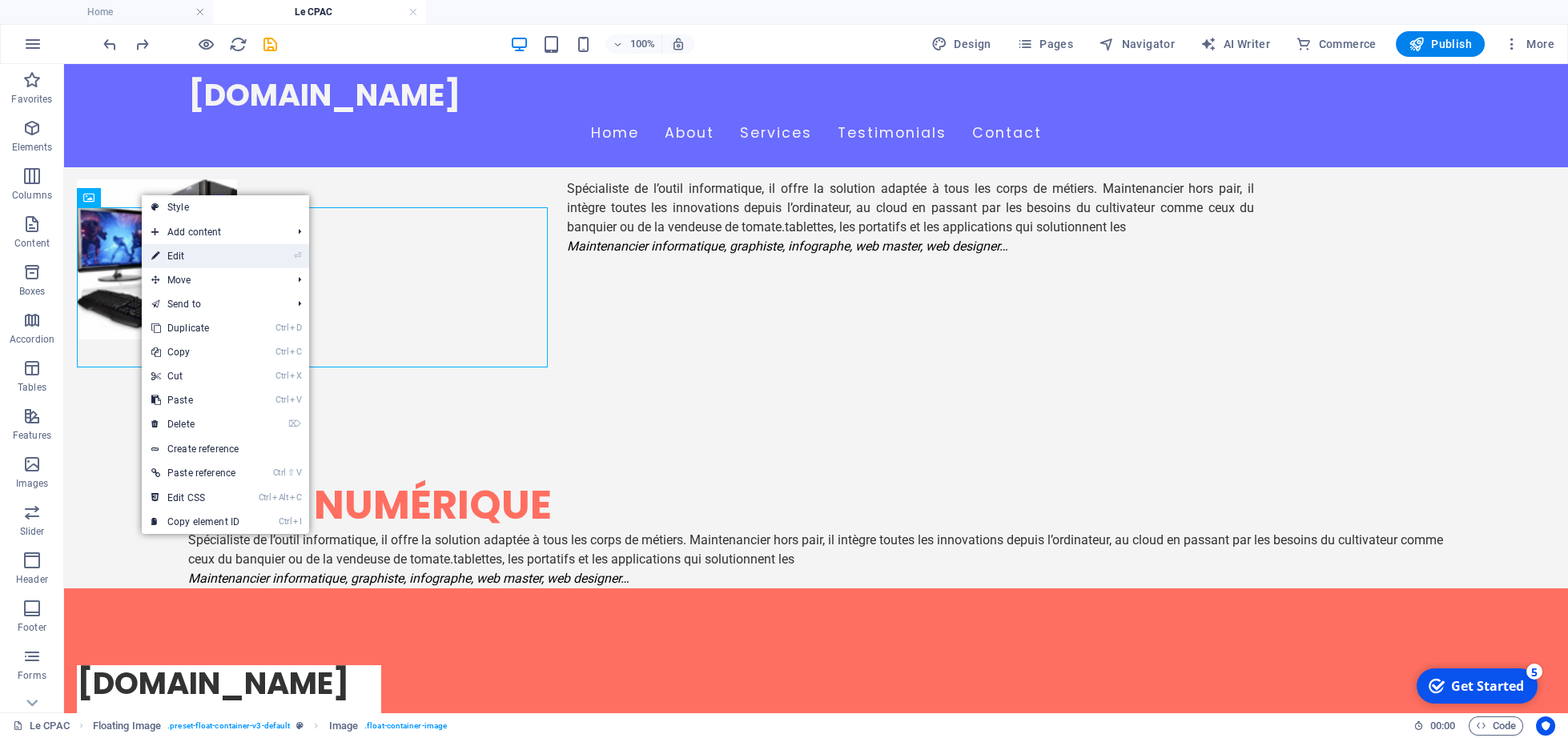
click at [180, 260] on link "⏎ Edit" at bounding box center [196, 257] width 107 height 24
select select "px"
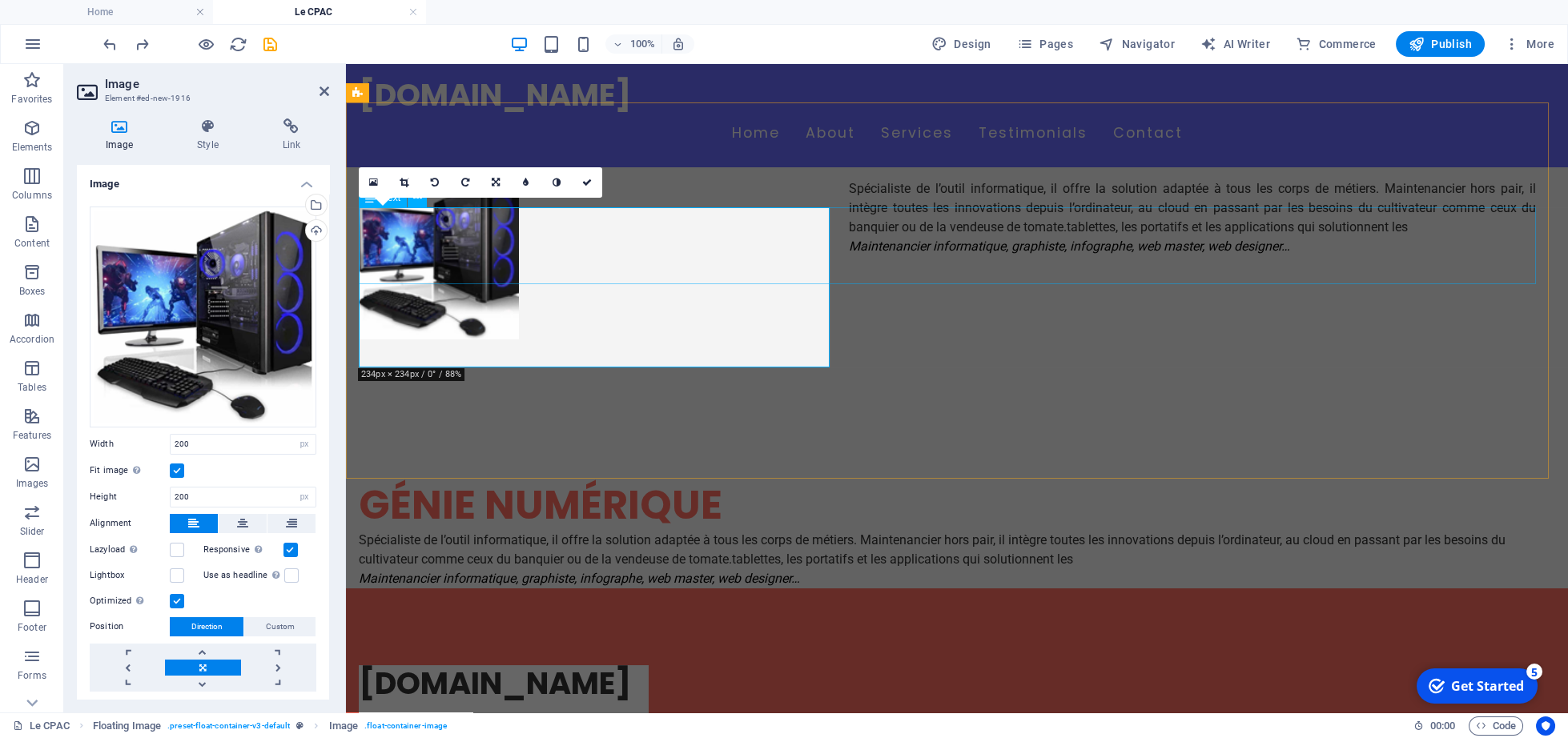
click at [872, 225] on div "Spécialiste de l’outil informatique, il offre la solution adaptée à tous les co…" at bounding box center [948, 217] width 1177 height 77
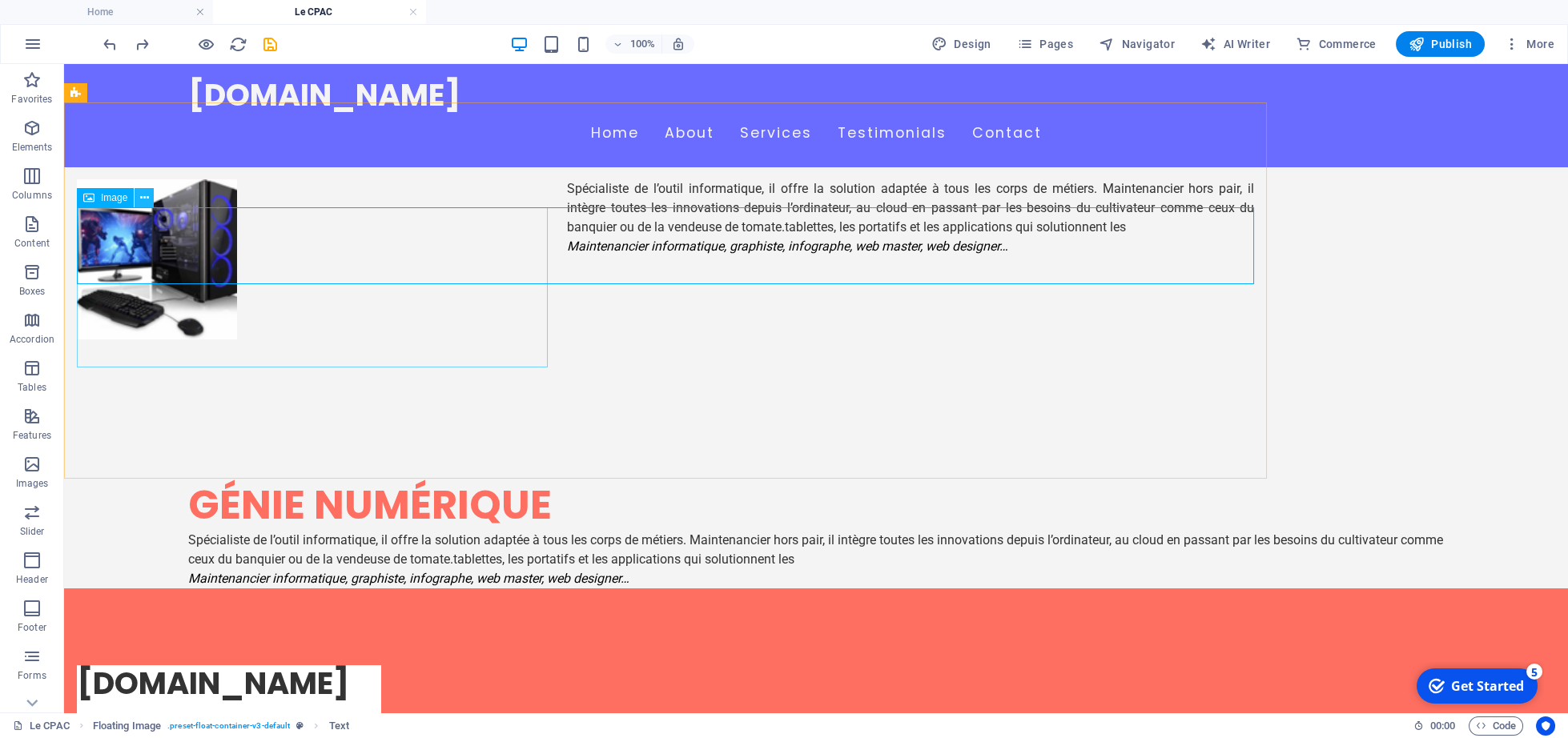
click at [141, 195] on icon at bounding box center [144, 198] width 9 height 17
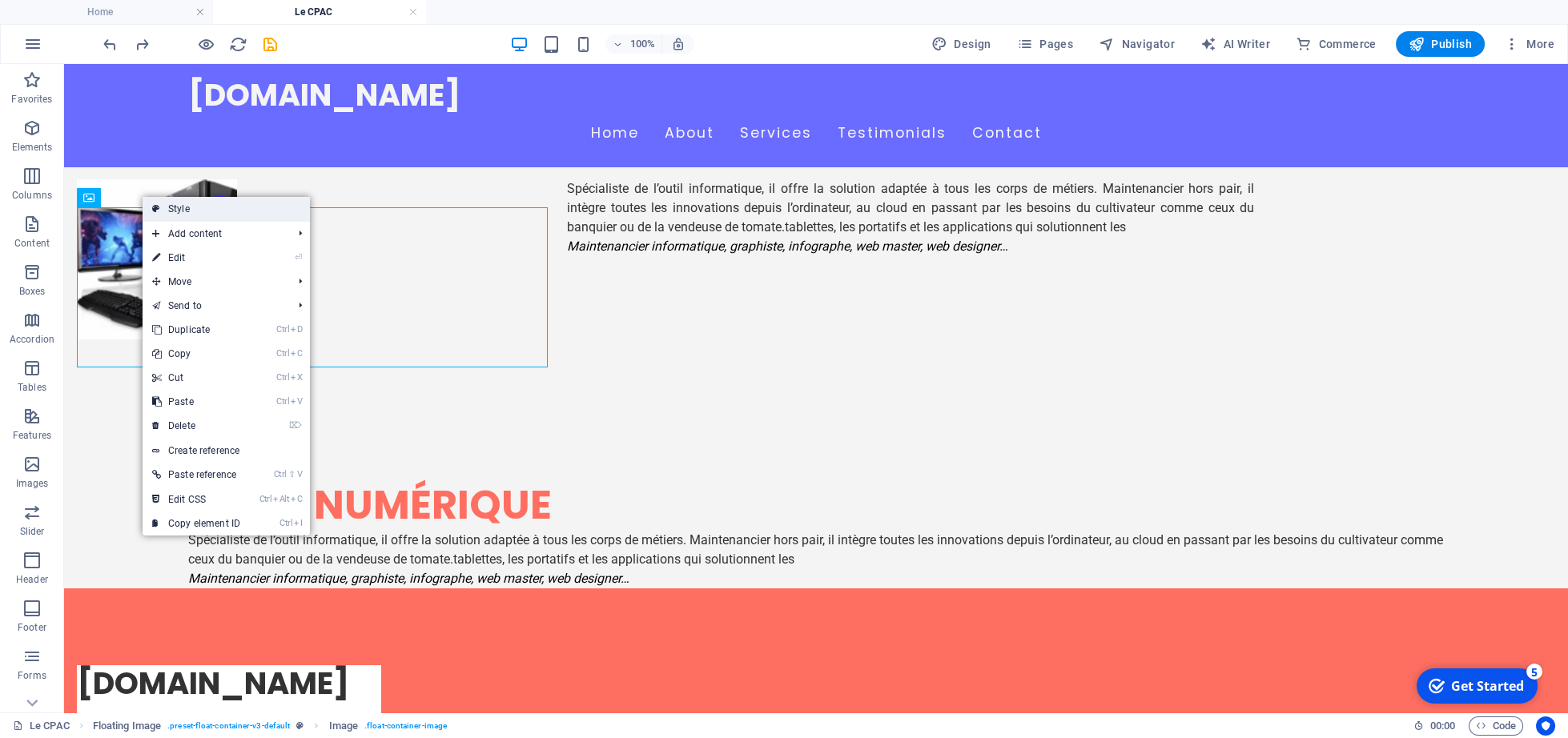
click at [175, 210] on link "Style" at bounding box center [226, 209] width 167 height 24
select select "%"
select select "rem"
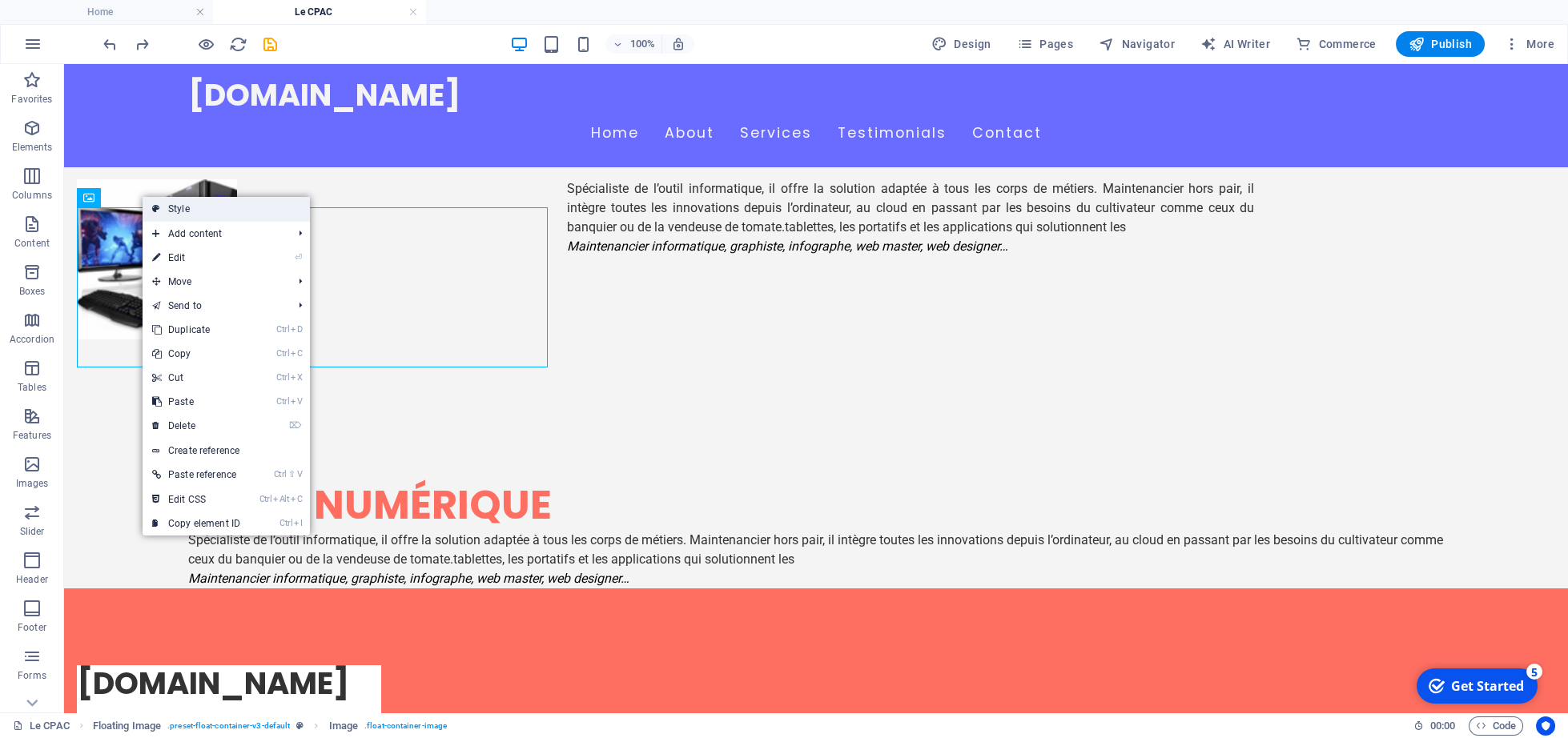
select select "rem"
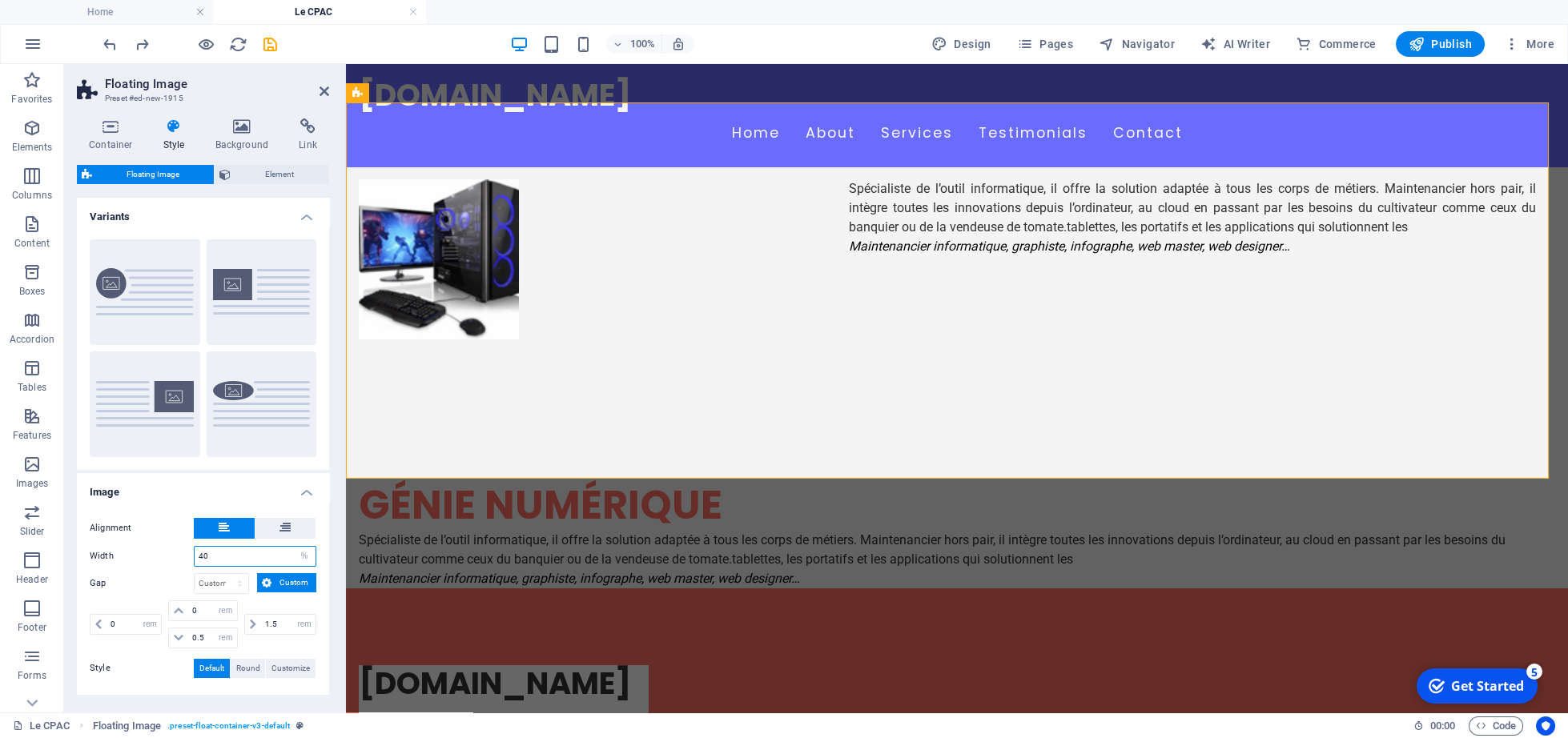
drag, startPoint x: 220, startPoint y: 560, endPoint x: 188, endPoint y: 561, distance: 32.0
click at [195, 561] on input "40" at bounding box center [256, 556] width 121 height 19
type input "60"
click at [279, 524] on icon at bounding box center [284, 527] width 11 height 19
click at [219, 525] on icon at bounding box center [224, 527] width 11 height 19
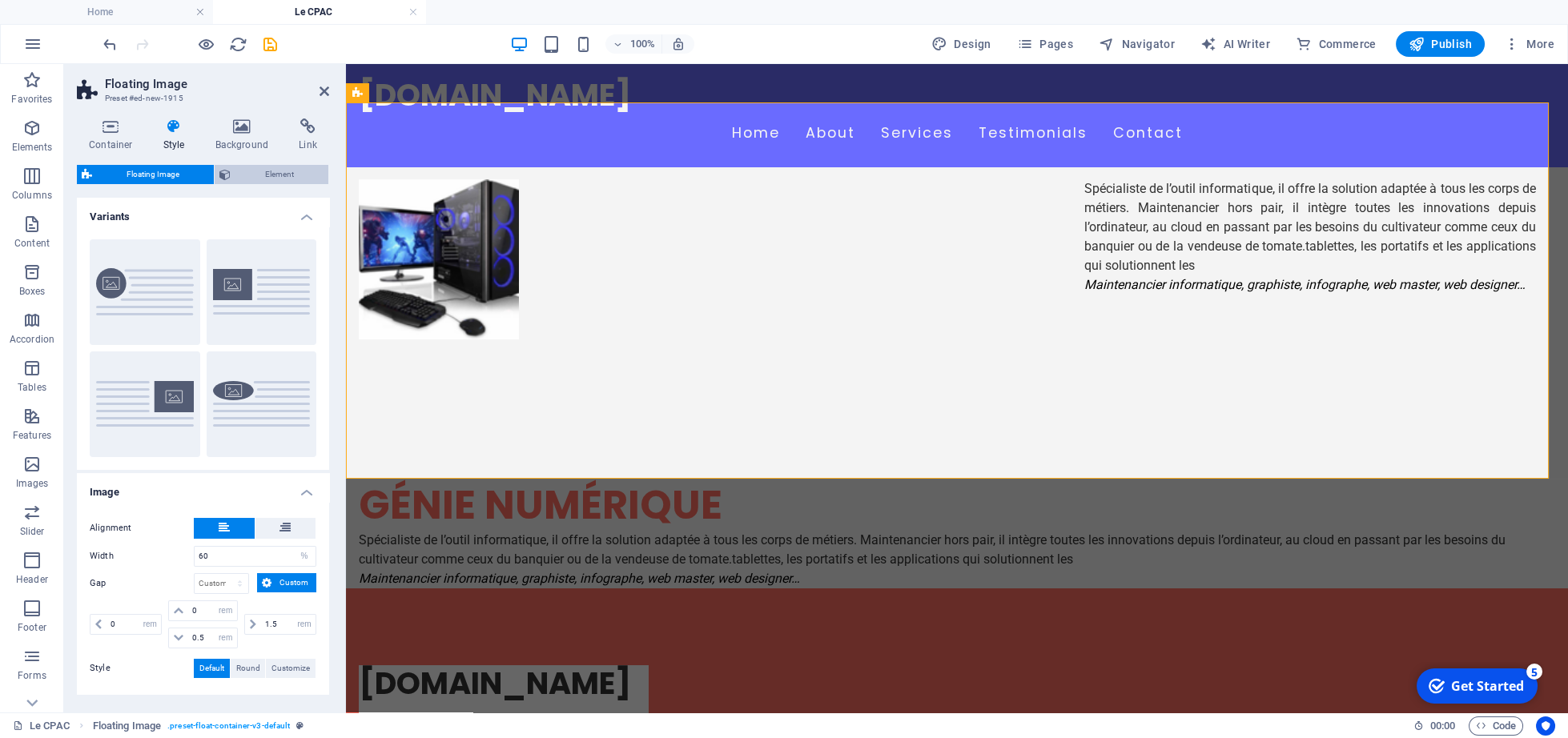
click at [261, 170] on span "Element" at bounding box center [279, 174] width 88 height 19
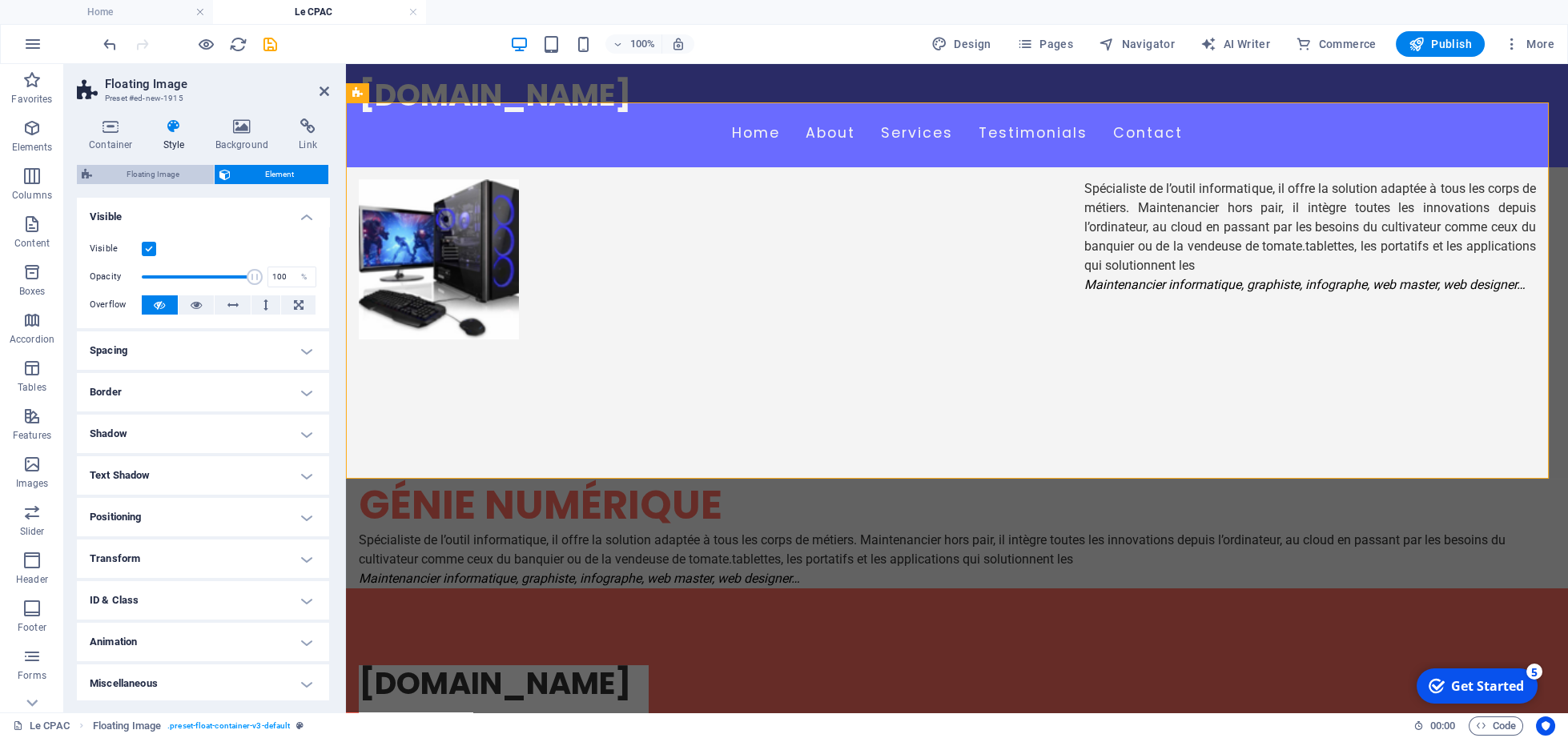
click at [141, 167] on span "Floating Image" at bounding box center [152, 174] width 112 height 19
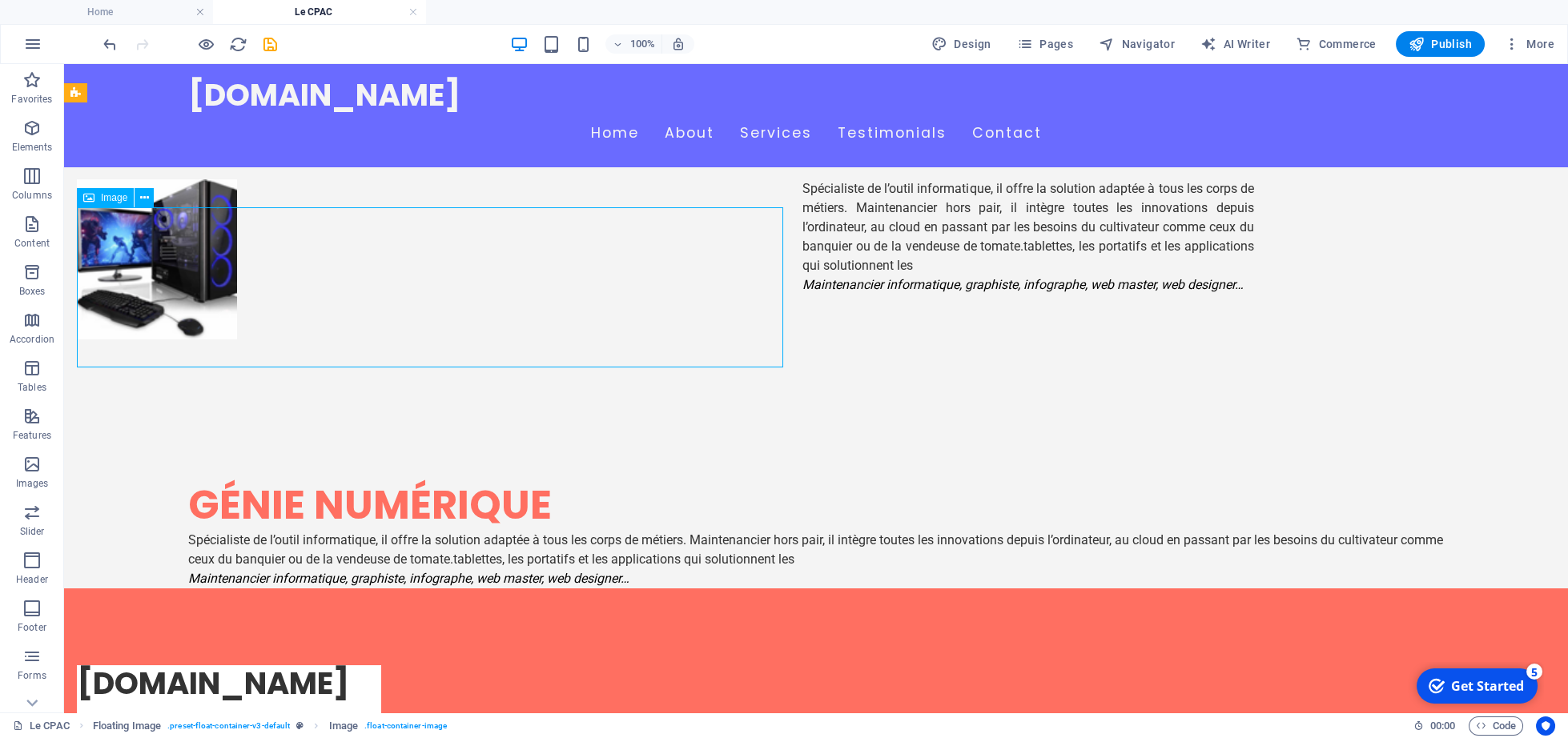
drag, startPoint x: 166, startPoint y: 277, endPoint x: 535, endPoint y: 241, distance: 370.8
click at [535, 241] on figure at bounding box center [430, 259] width 706 height 160
click at [869, 255] on div "Spécialiste de l’outil informatique, il offre la solution adaptée à tous les co…" at bounding box center [665, 237] width 1177 height 115
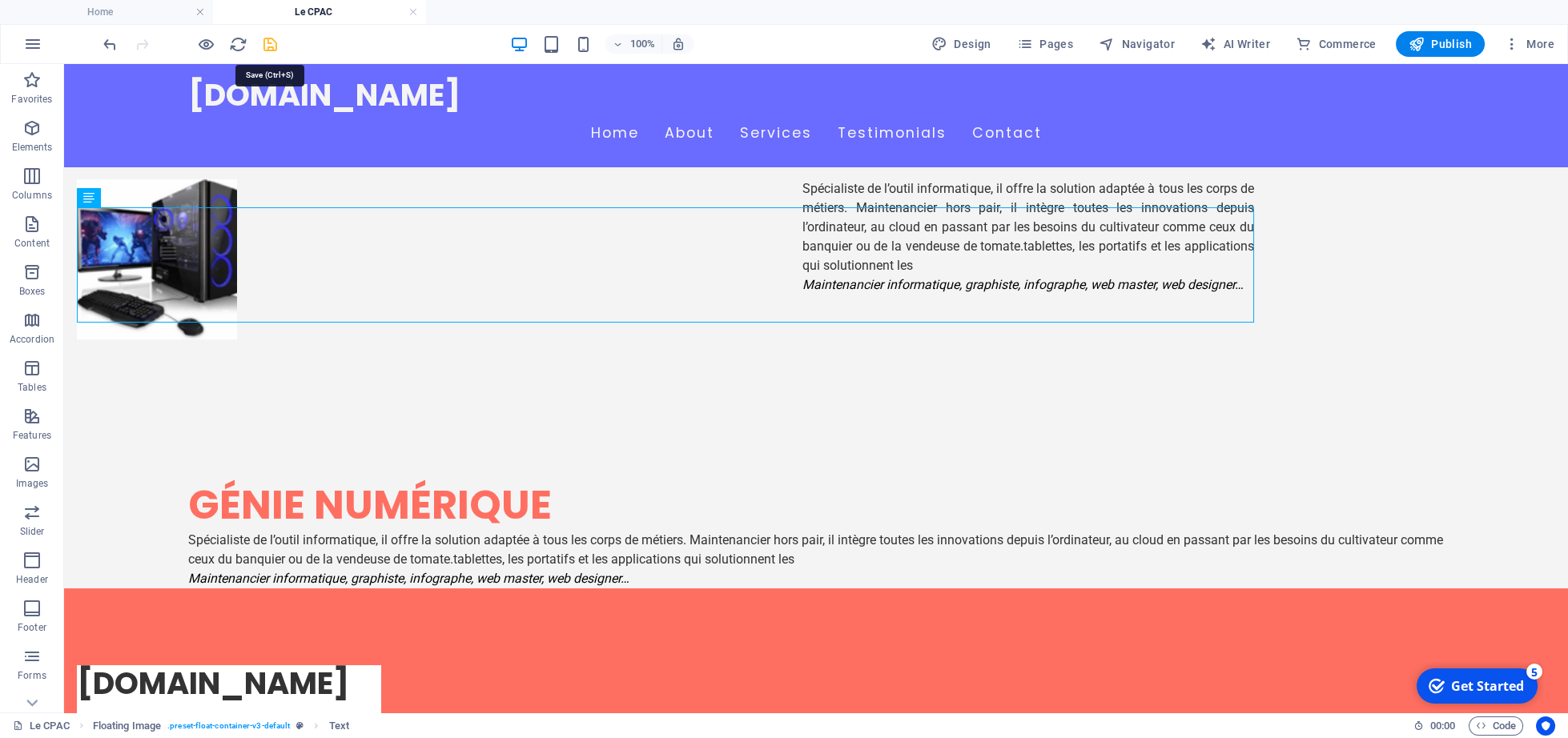
click at [270, 40] on icon "save" at bounding box center [270, 44] width 19 height 19
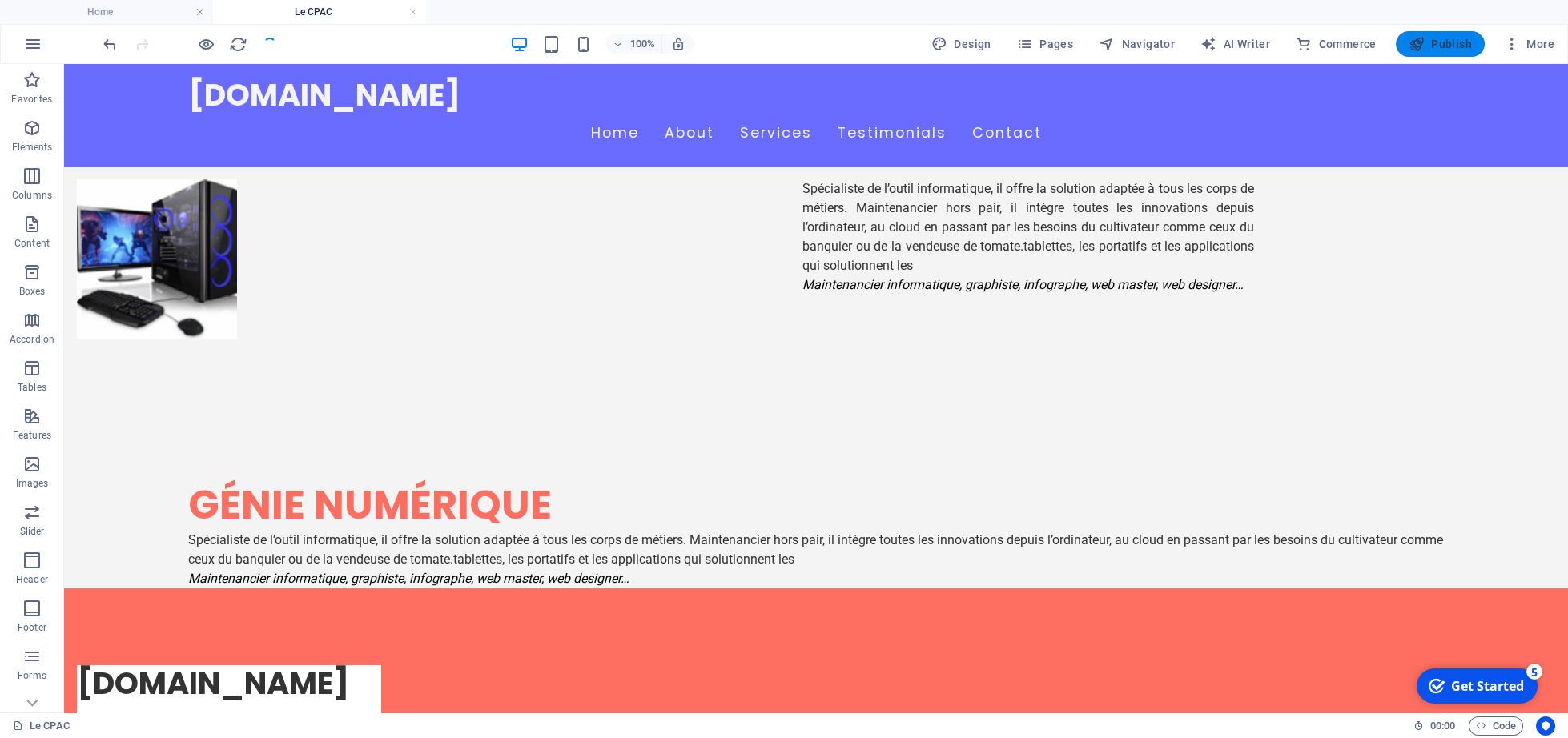
click at [1465, 38] on span "Publish" at bounding box center [1440, 44] width 64 height 16
click at [1439, 43] on span "Publish" at bounding box center [1440, 44] width 64 height 16
click at [1428, 48] on span "Publish" at bounding box center [1440, 44] width 64 height 16
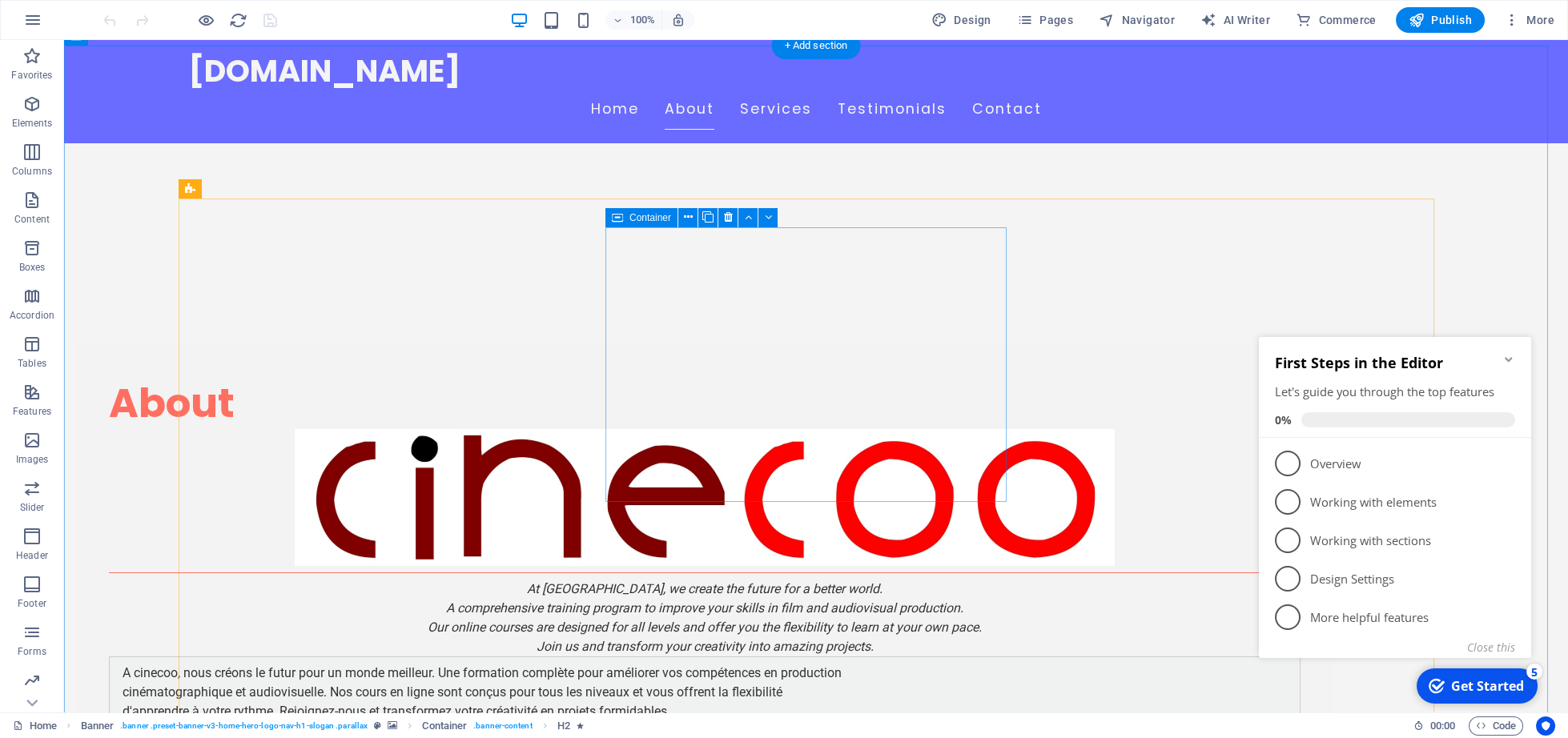
scroll to position [1074, 0]
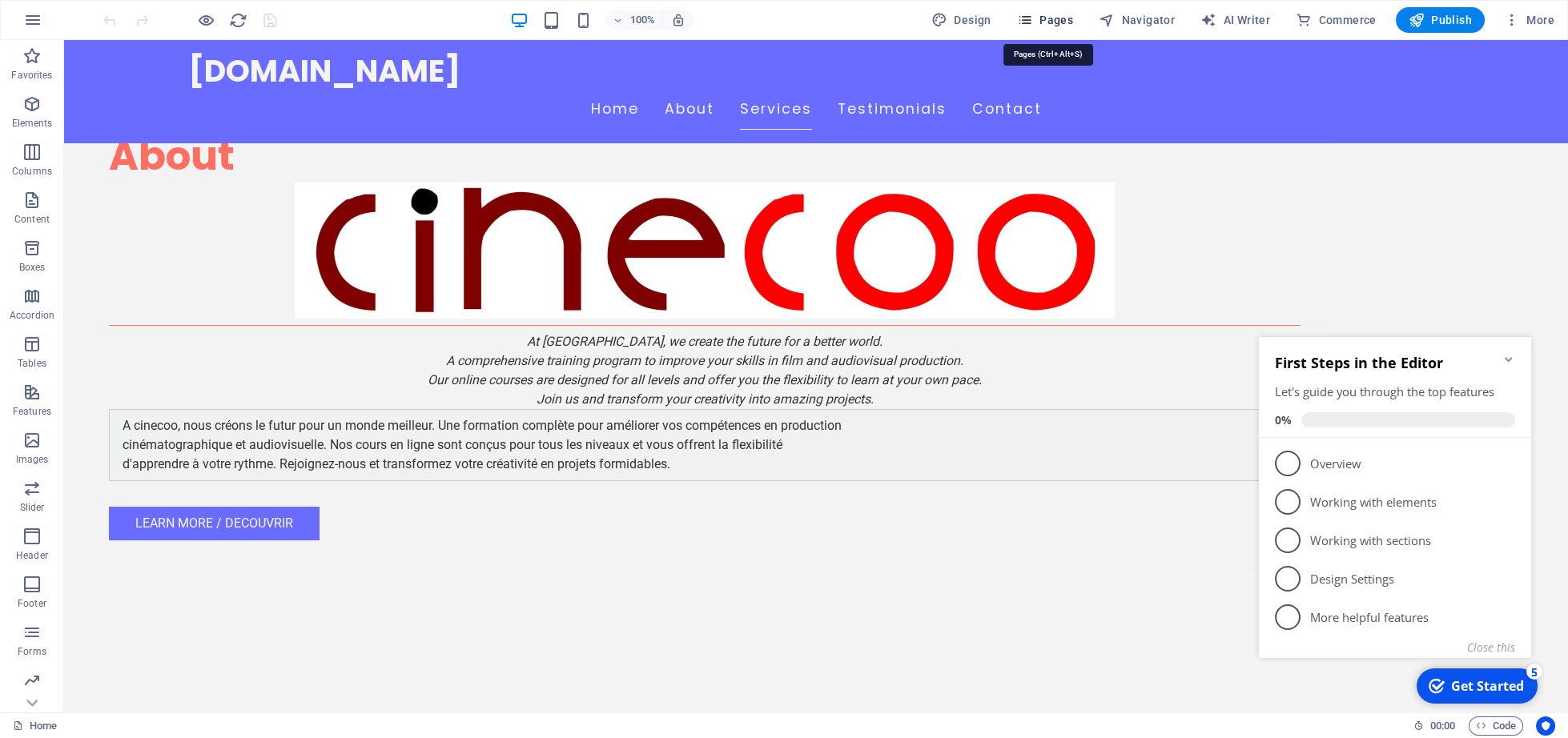
click at [1059, 16] on span "Pages" at bounding box center [1045, 20] width 56 height 16
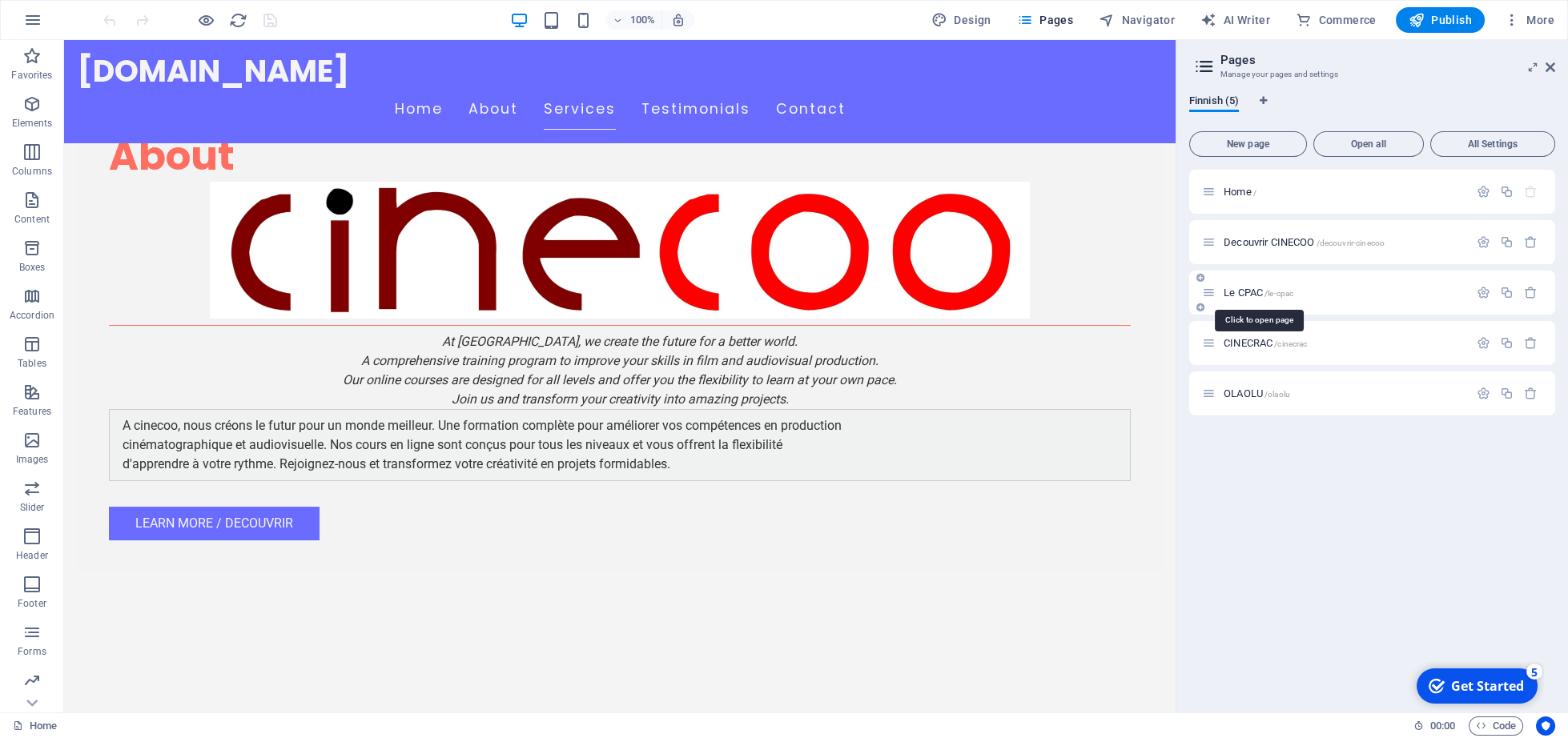
click at [1269, 289] on span "/le-cpac" at bounding box center [1278, 293] width 29 height 9
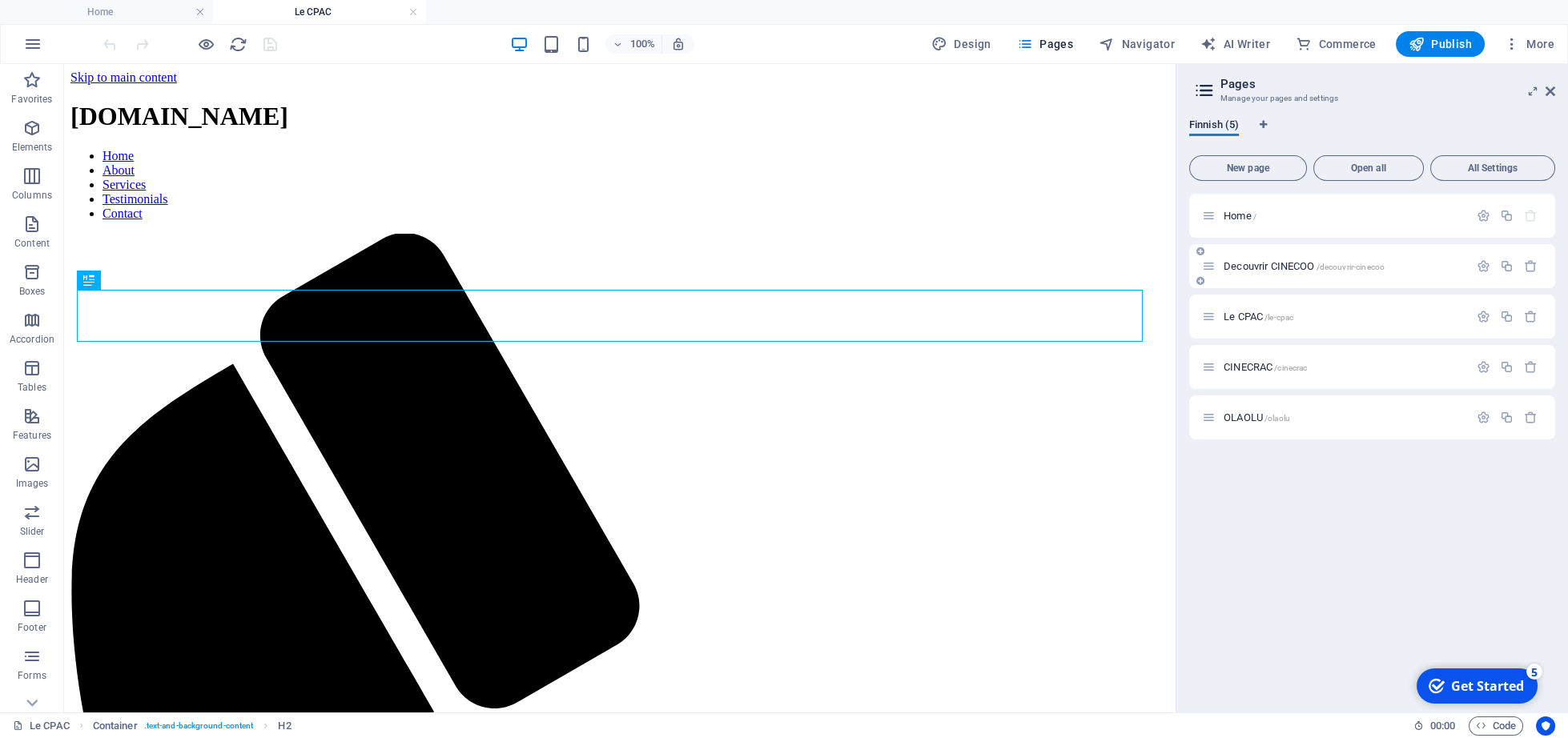
scroll to position [603, 0]
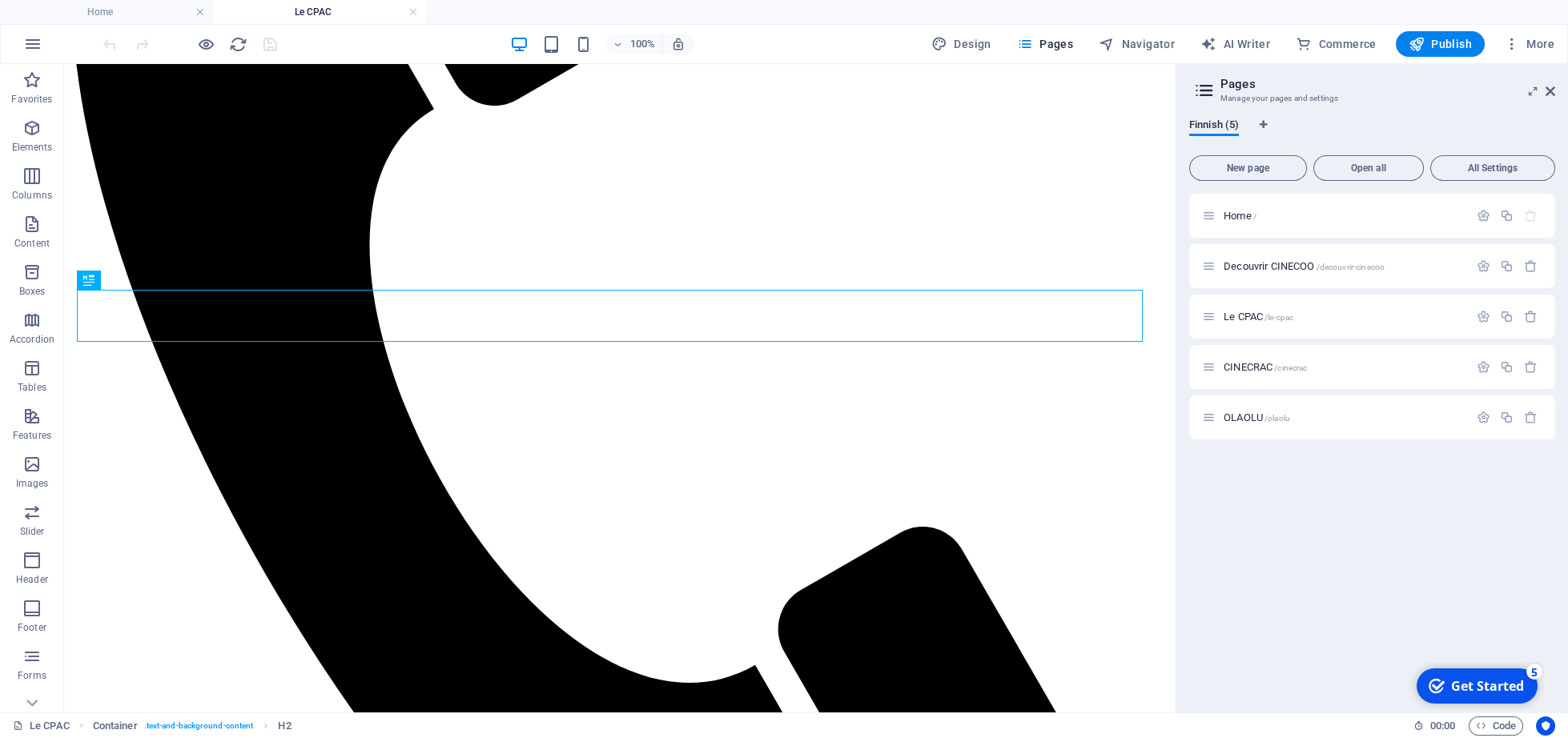
click at [1231, 601] on div "Home / Decouvrir CINECOO /decouvrir-cinecoo Le CPAC /le-cpac CINECRAC /cinecrac…" at bounding box center [1372, 447] width 366 height 506
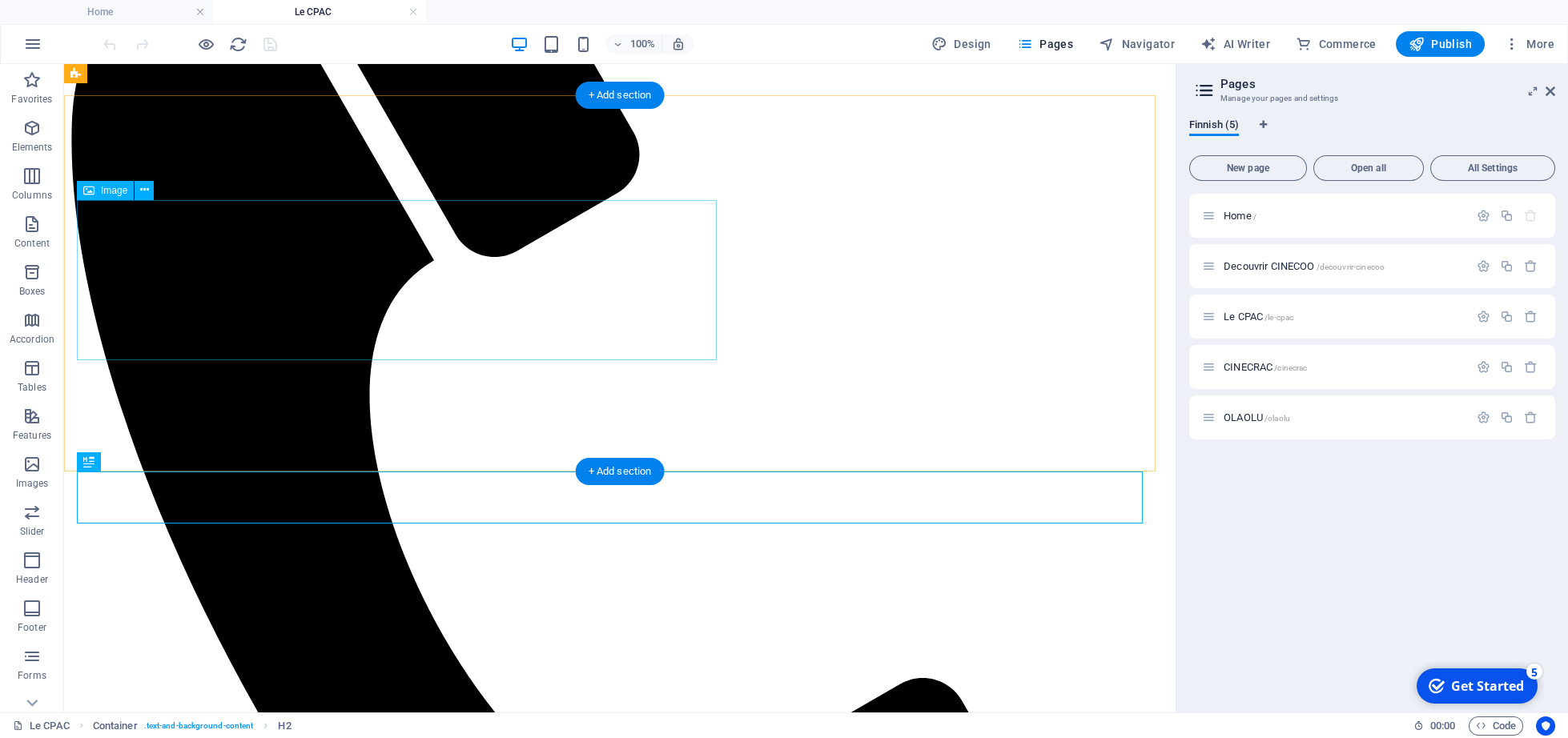
scroll to position [369, 0]
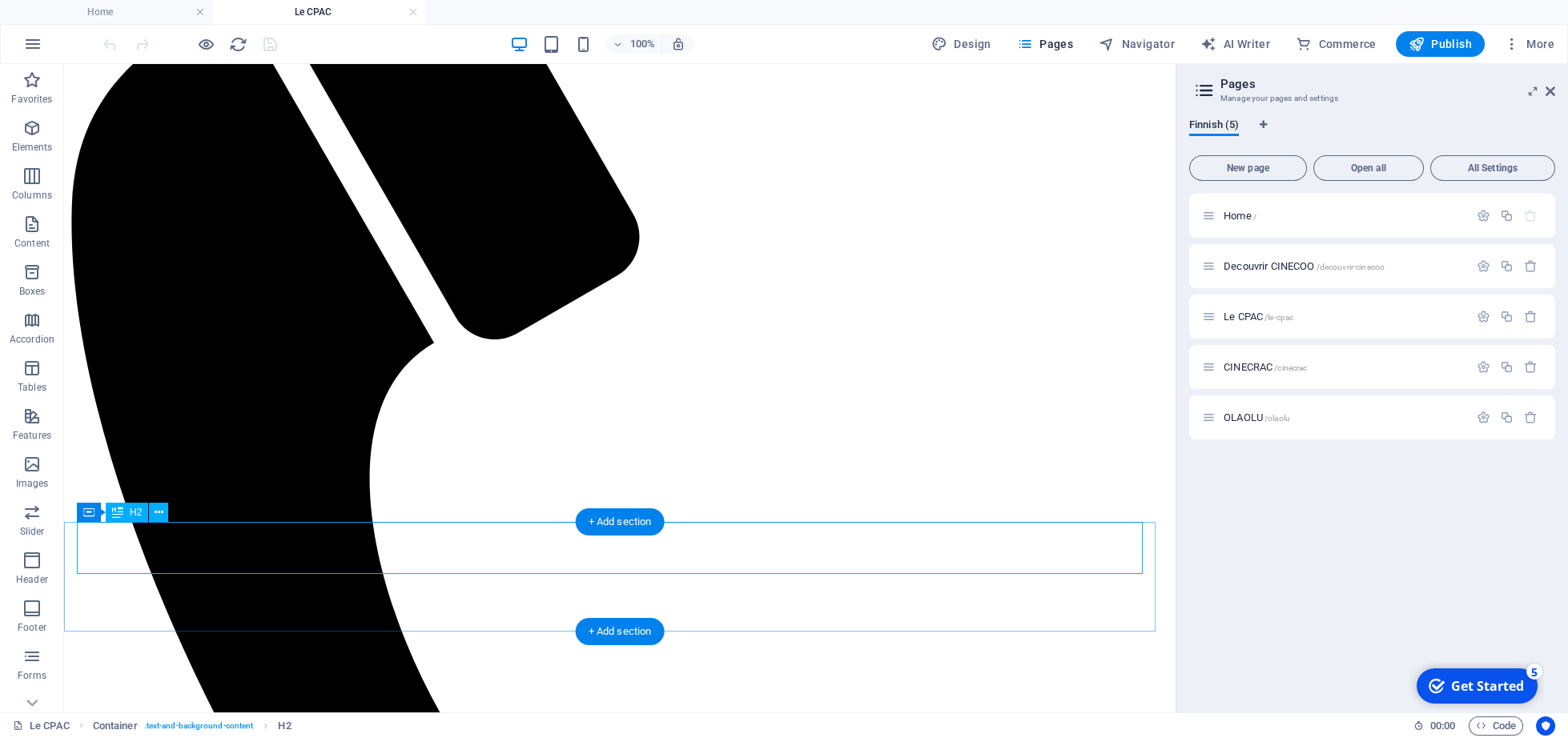
click at [75, 514] on icon at bounding box center [76, 512] width 11 height 19
click at [146, 503] on button at bounding box center [146, 512] width 19 height 19
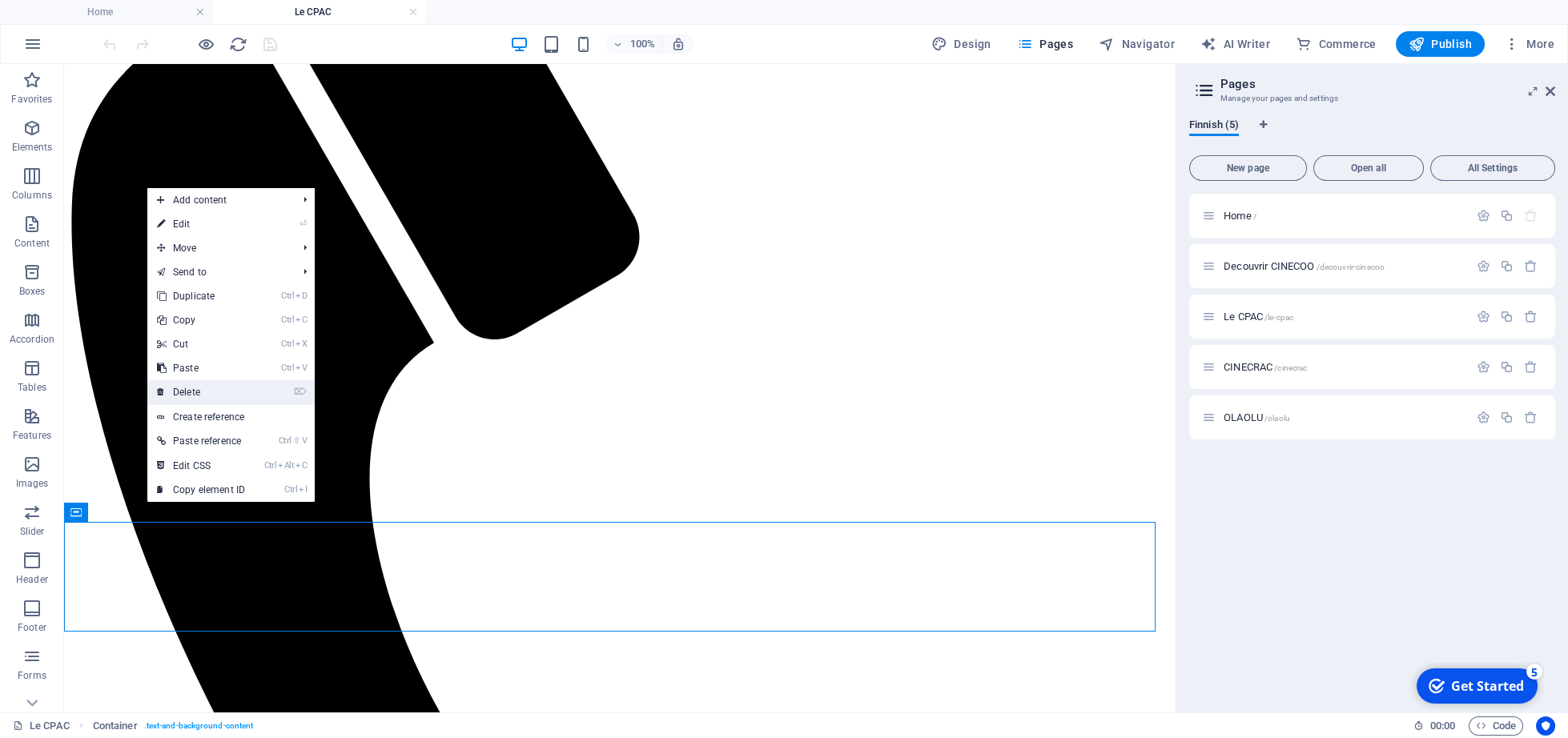
click at [191, 394] on link "⌦ Delete" at bounding box center [201, 392] width 107 height 24
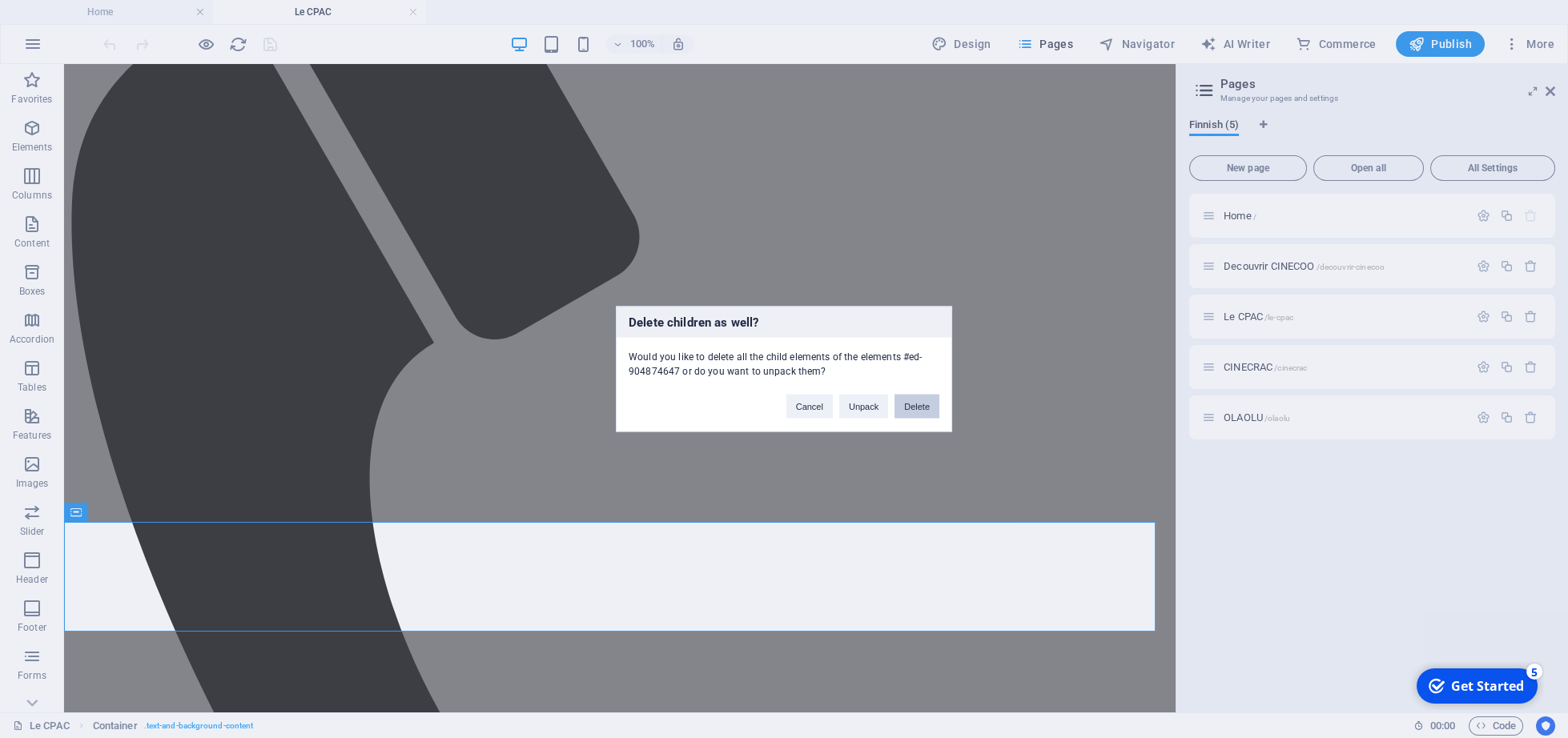
click at [913, 413] on button "Delete" at bounding box center [916, 407] width 45 height 24
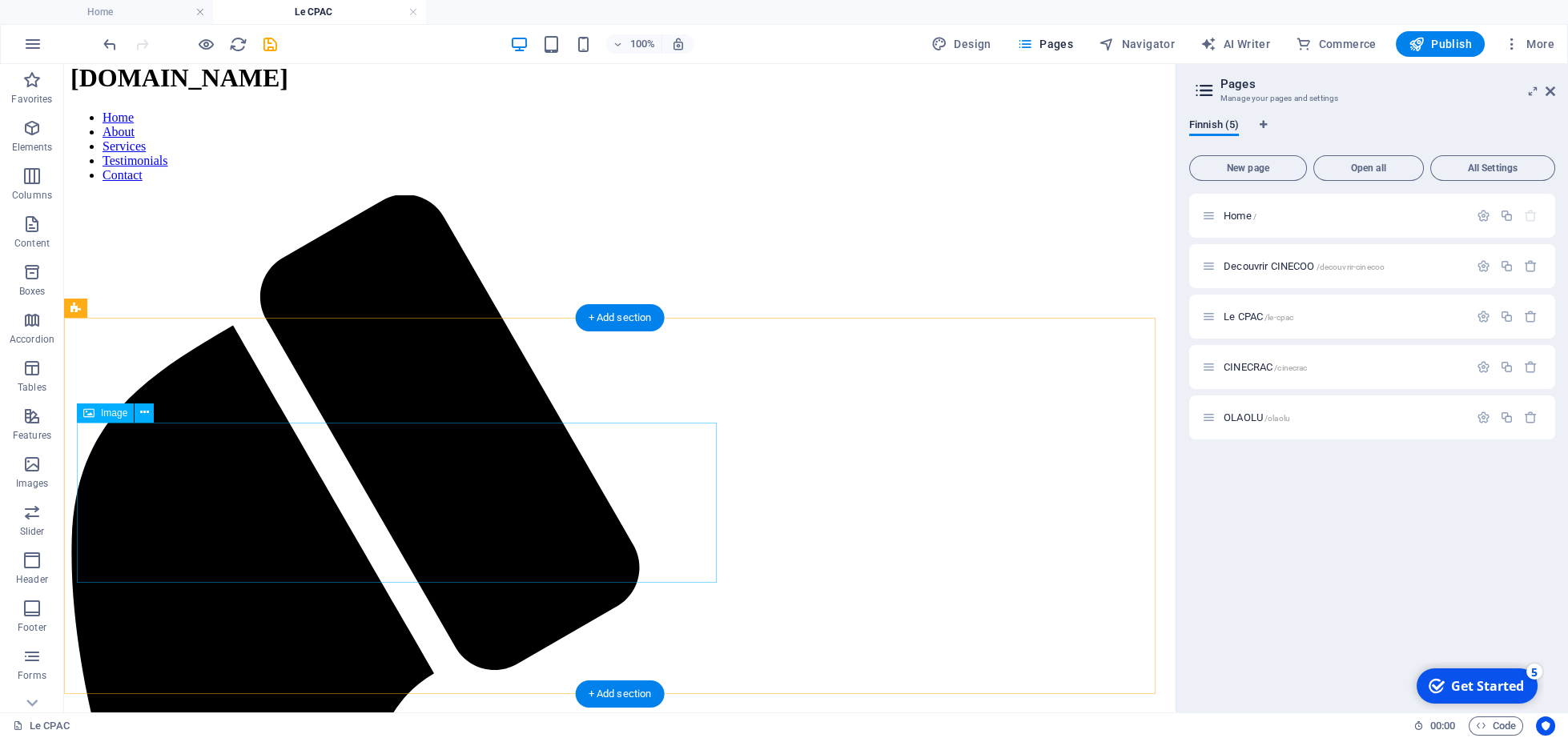
scroll to position [204, 0]
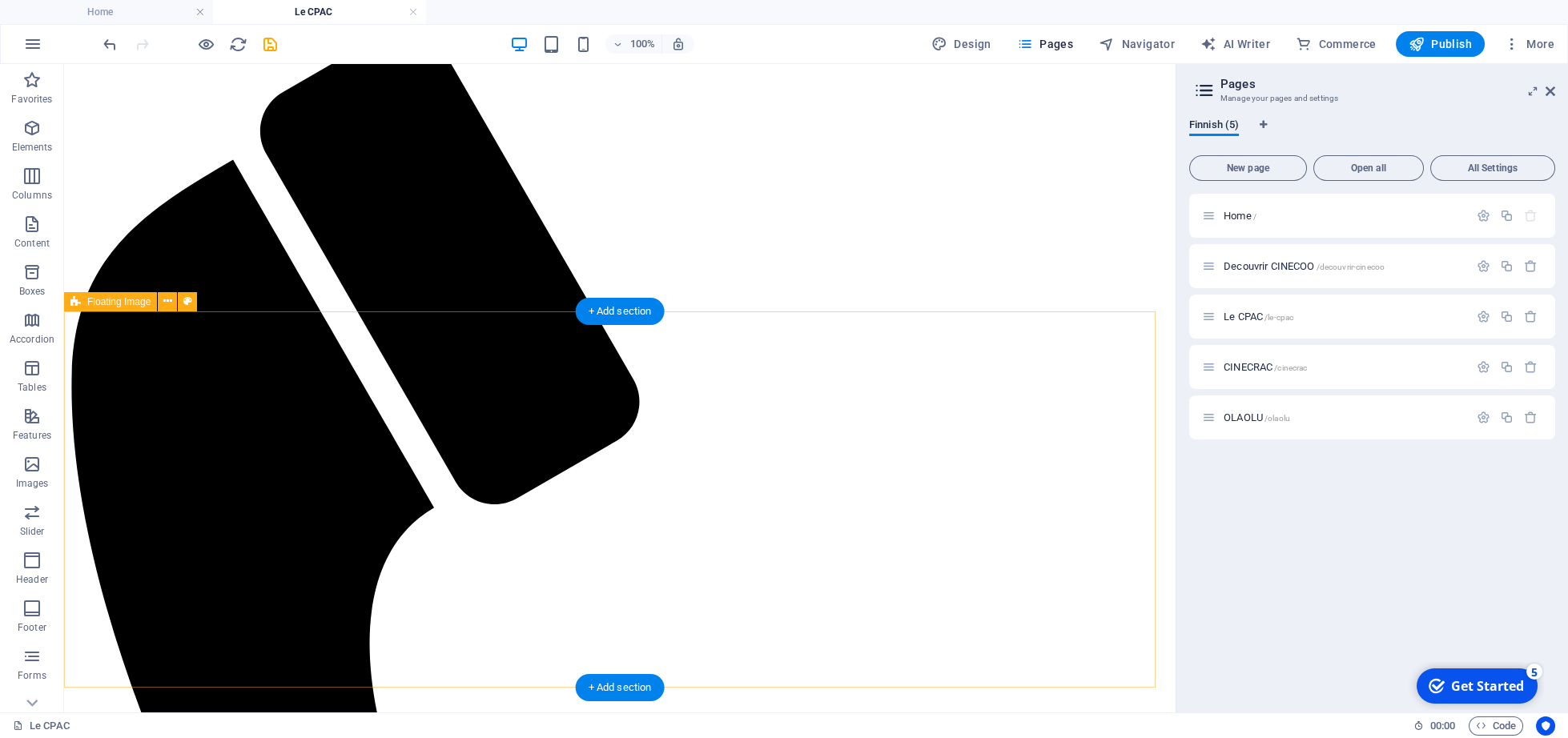
click at [163, 304] on icon at bounding box center [167, 301] width 9 height 17
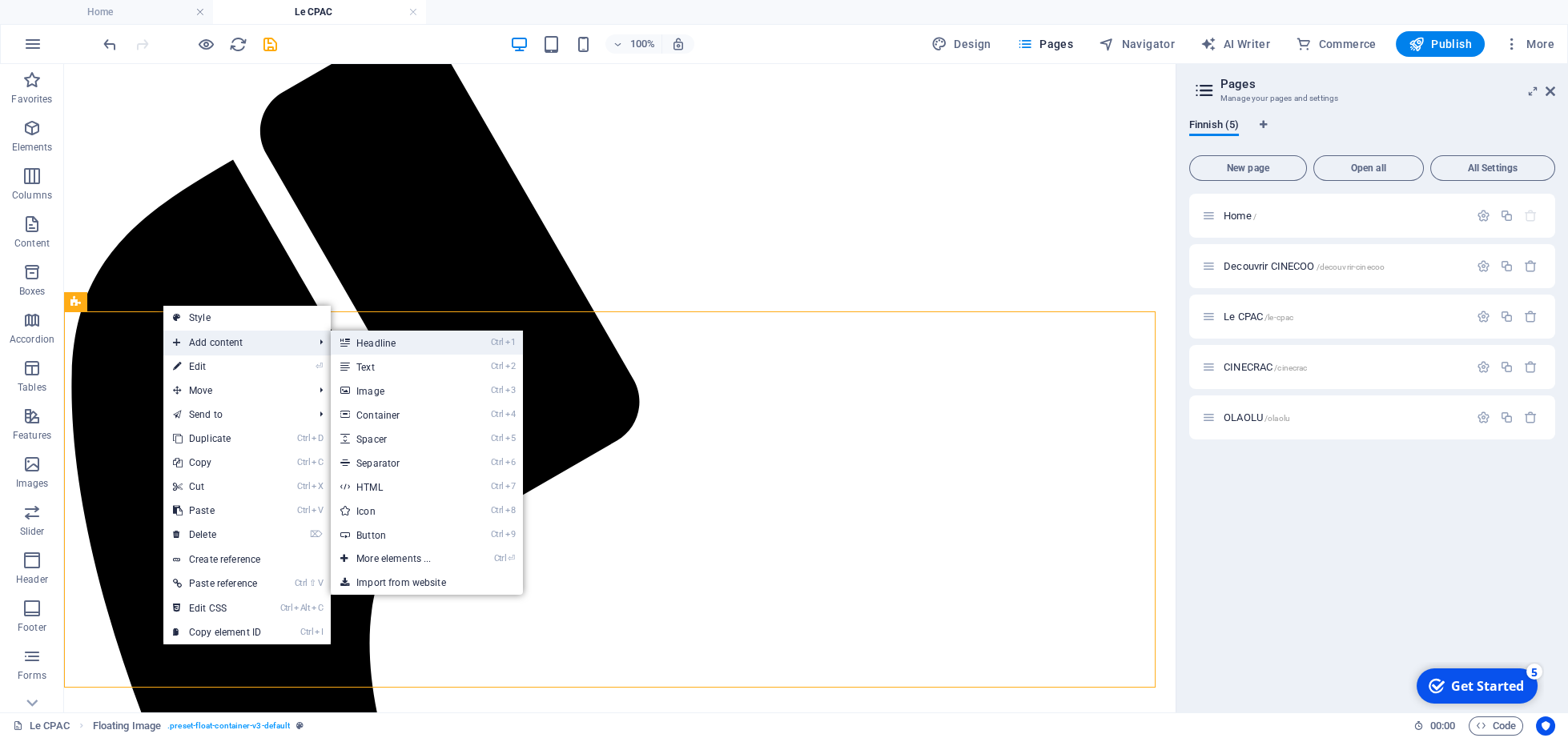
click at [376, 342] on link "Ctrl 1 Headline" at bounding box center [397, 343] width 132 height 24
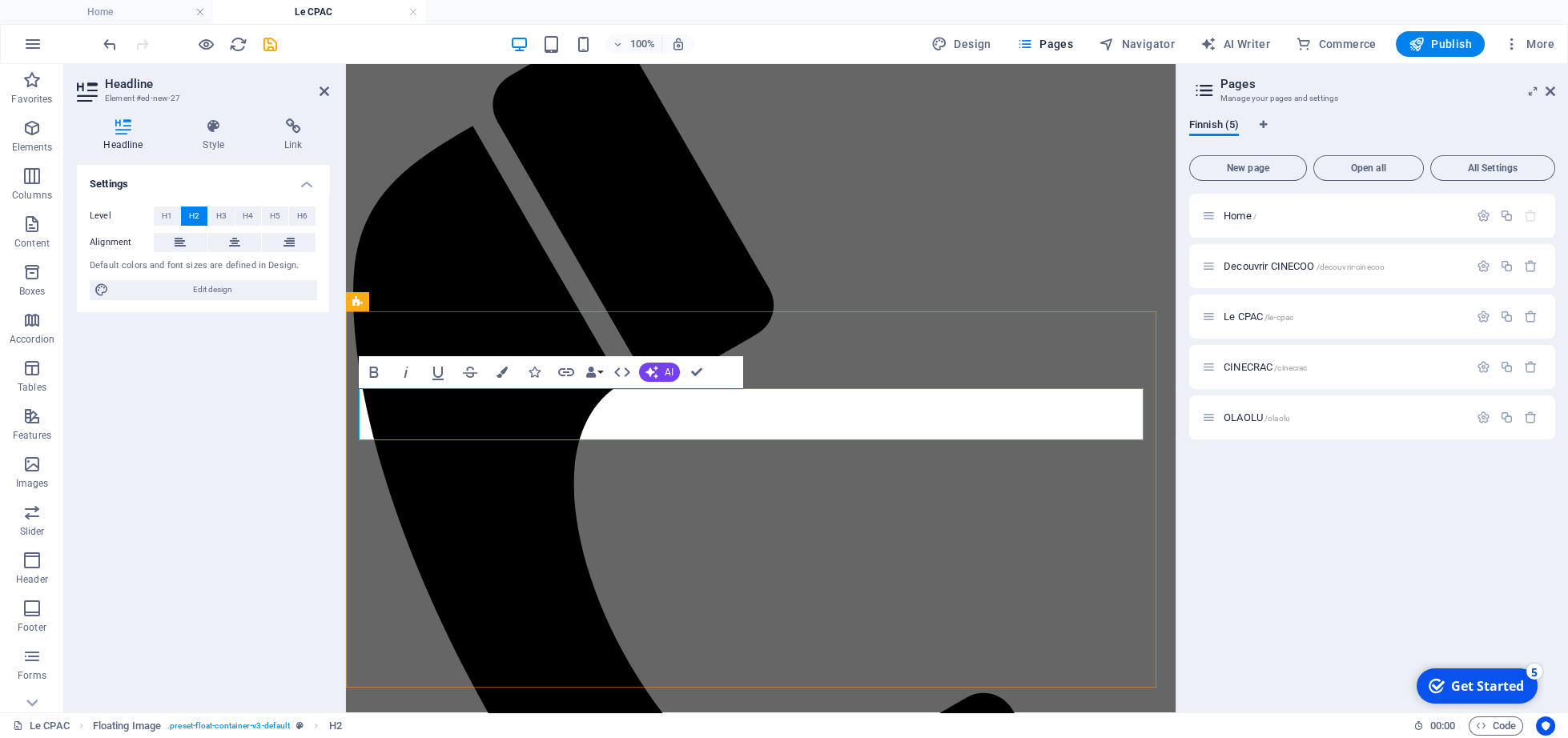
drag, startPoint x: 405, startPoint y: 393, endPoint x: 397, endPoint y: 398, distance: 9.4
copy h2 "É"
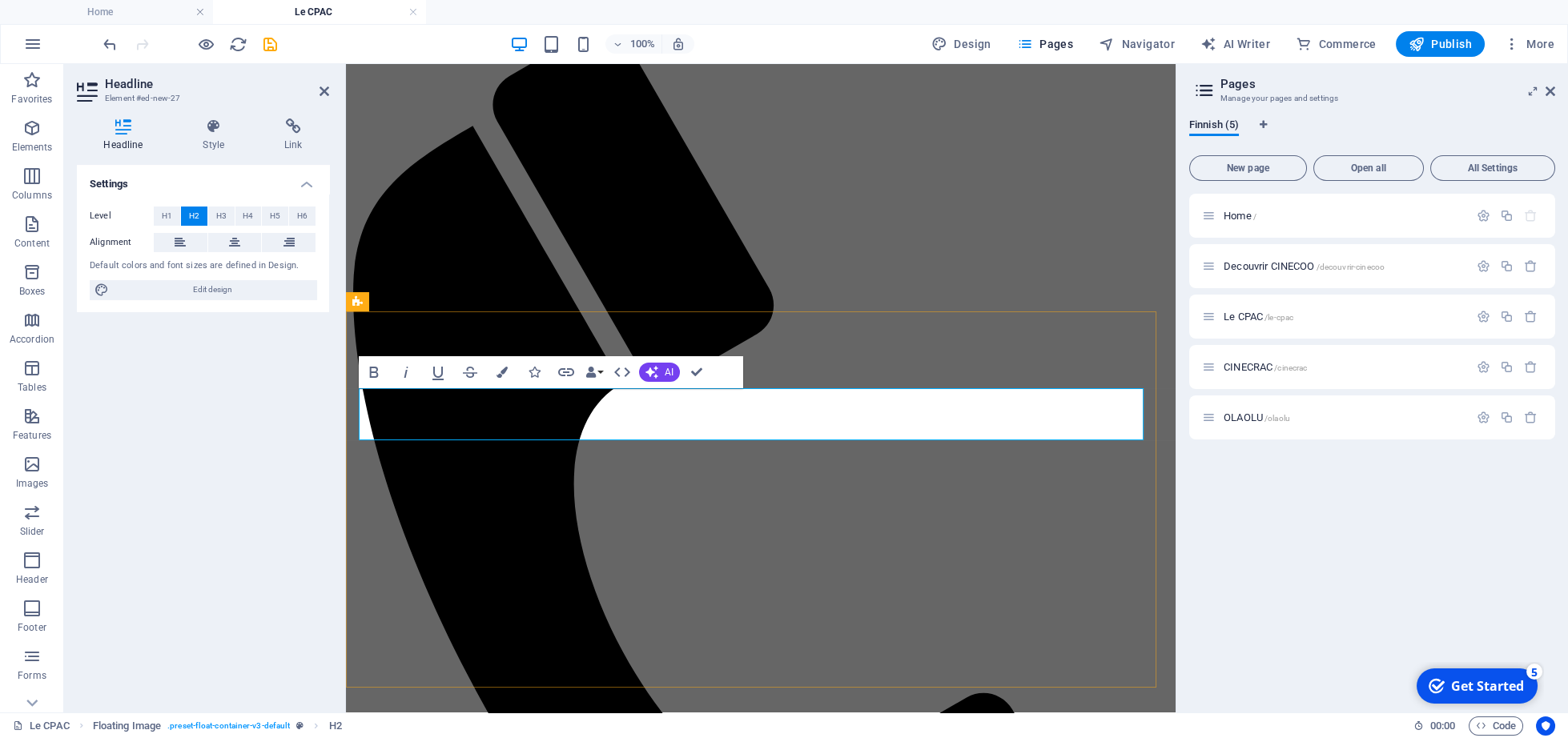
drag, startPoint x: 578, startPoint y: 414, endPoint x: 593, endPoint y: 417, distance: 15.3
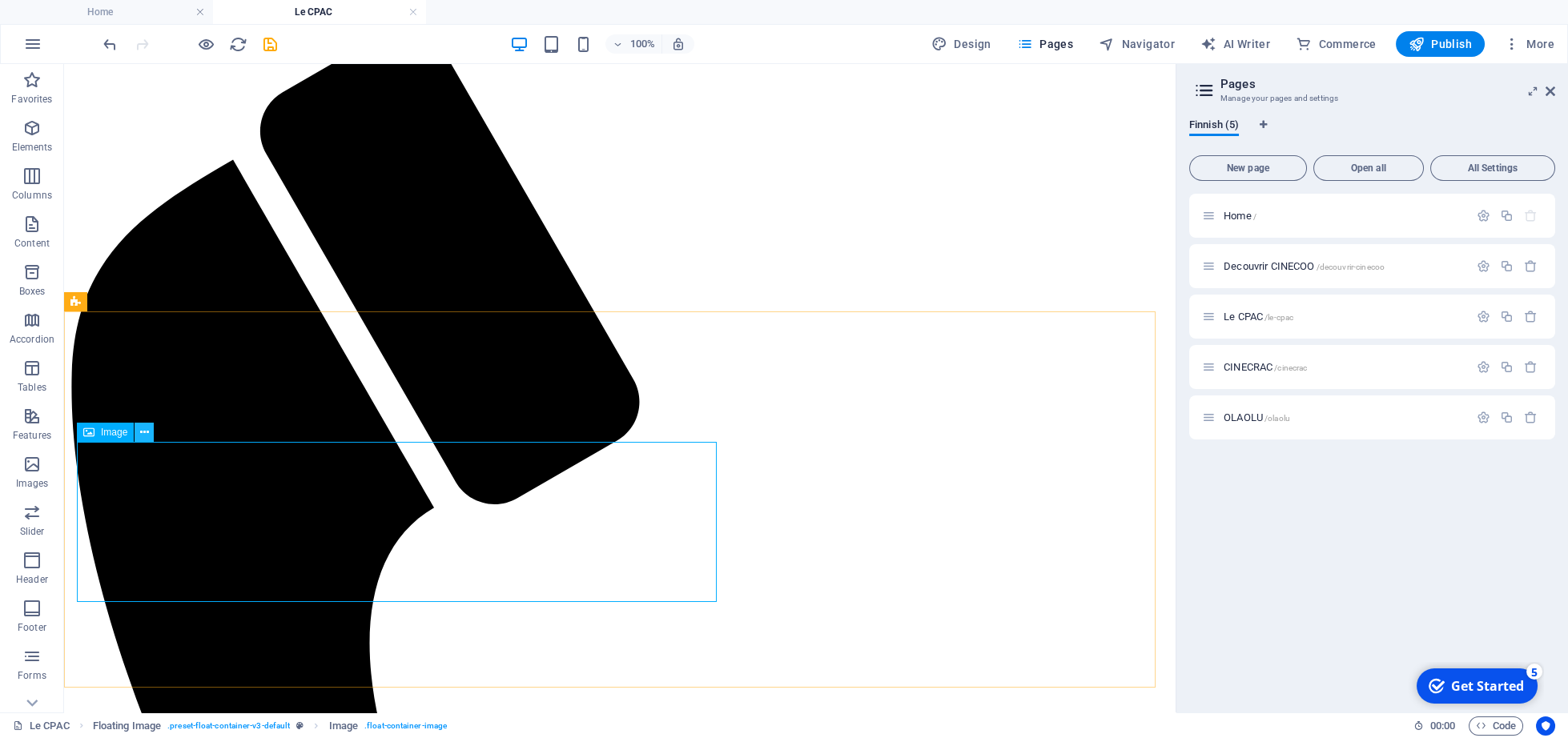
click at [141, 432] on icon at bounding box center [144, 433] width 9 height 17
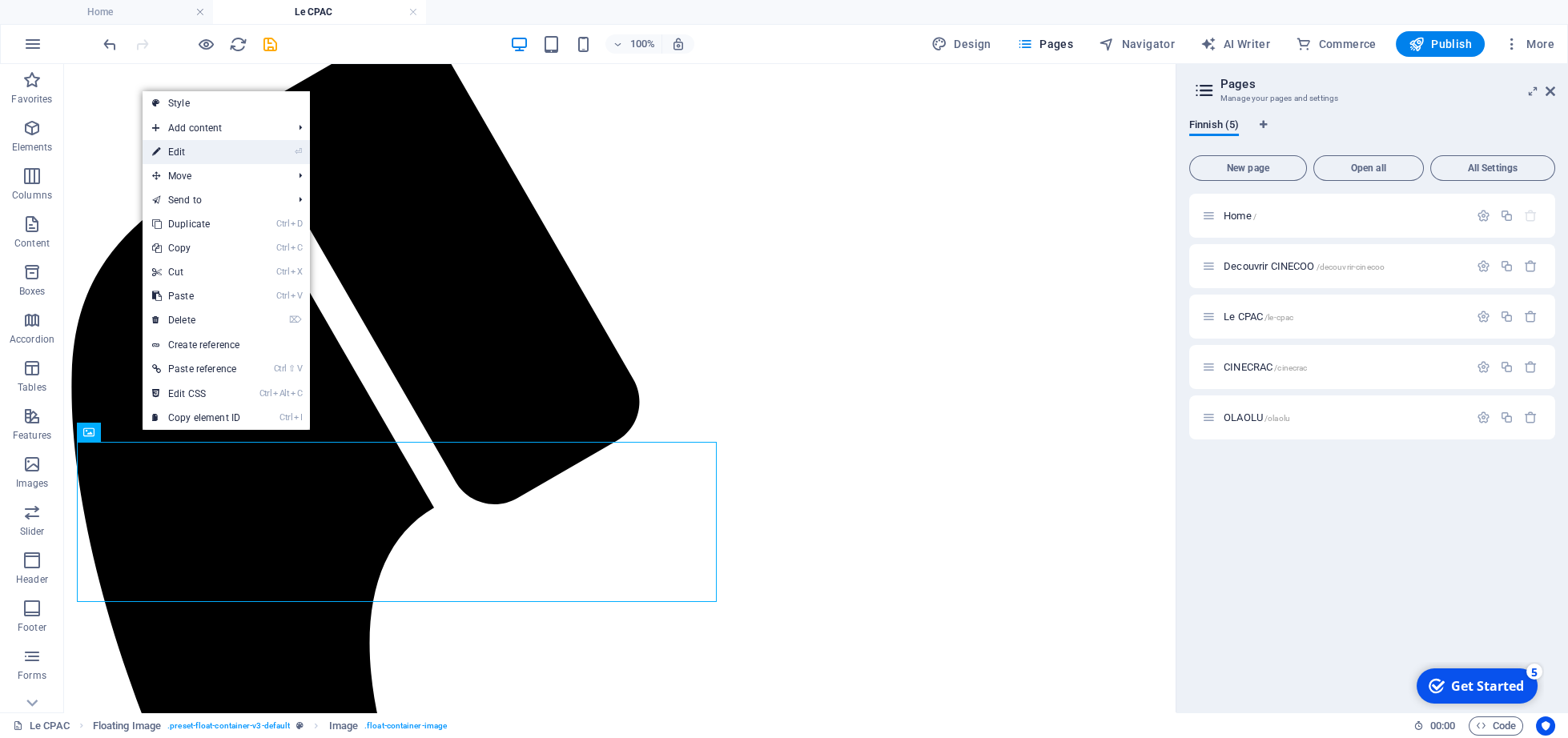
click at [210, 146] on link "⏎ Edit" at bounding box center [196, 152] width 107 height 24
select select "px"
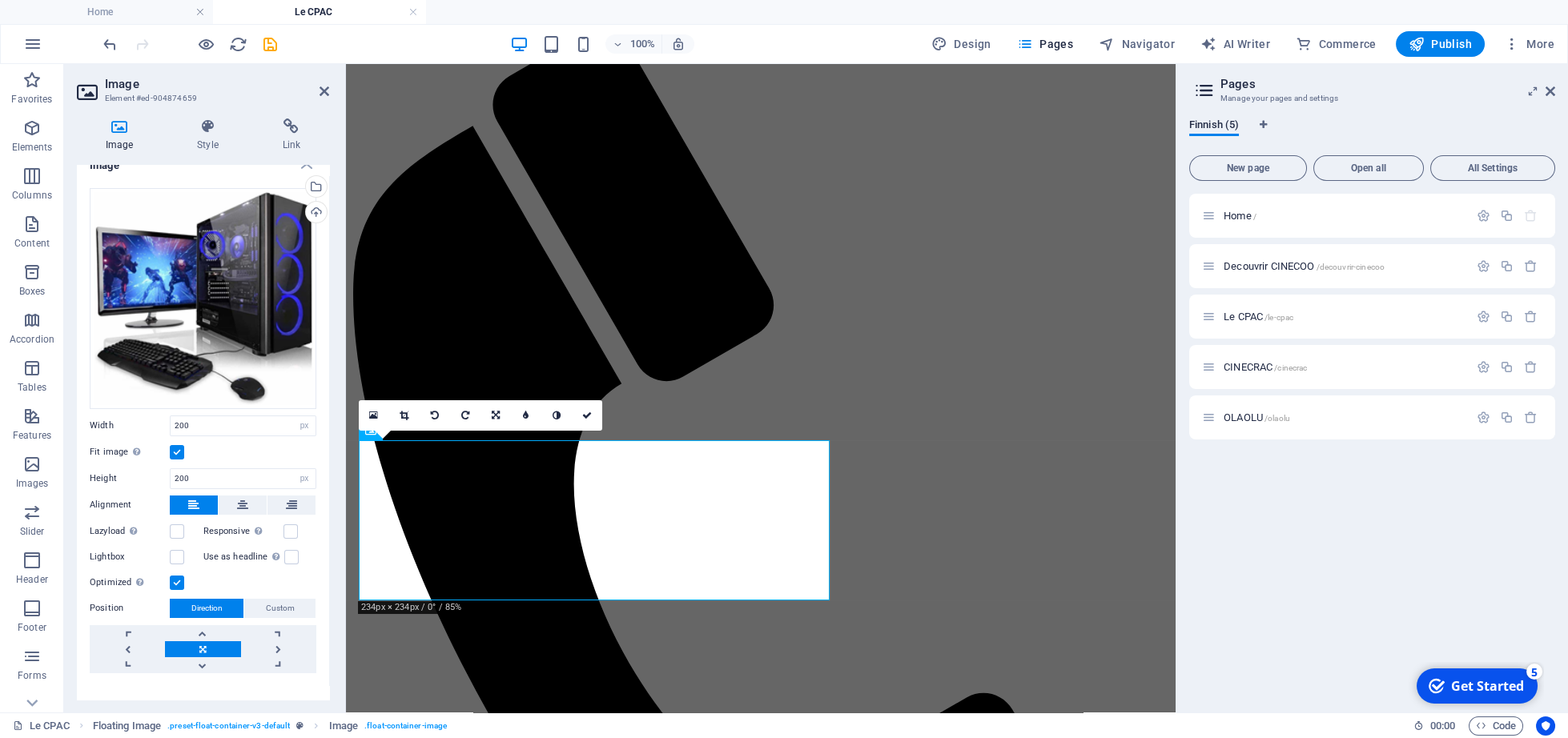
scroll to position [26, 0]
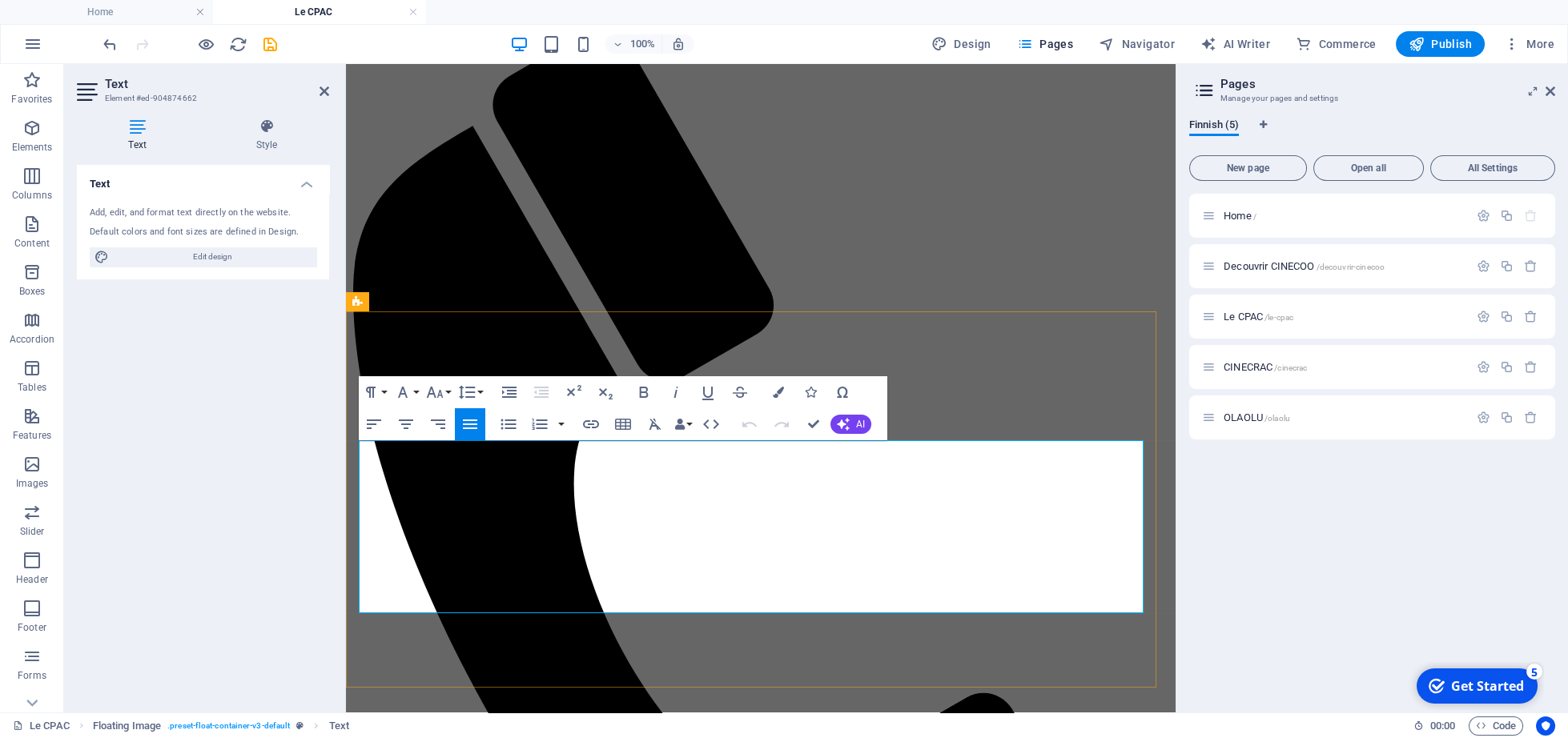
drag, startPoint x: 847, startPoint y: 453, endPoint x: 1017, endPoint y: 602, distance: 226.1
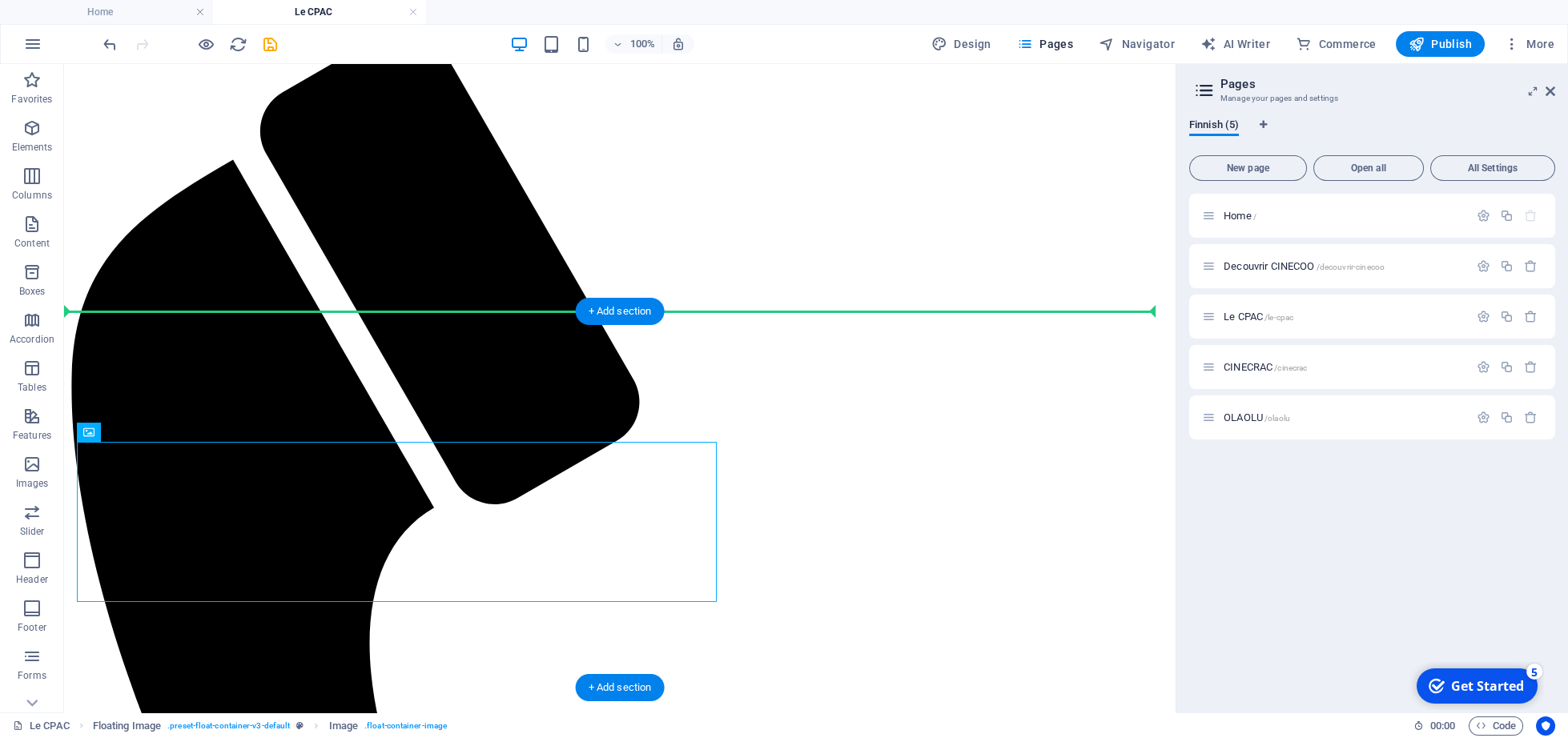
drag, startPoint x: 85, startPoint y: 447, endPoint x: 1147, endPoint y: 477, distance: 1062.4
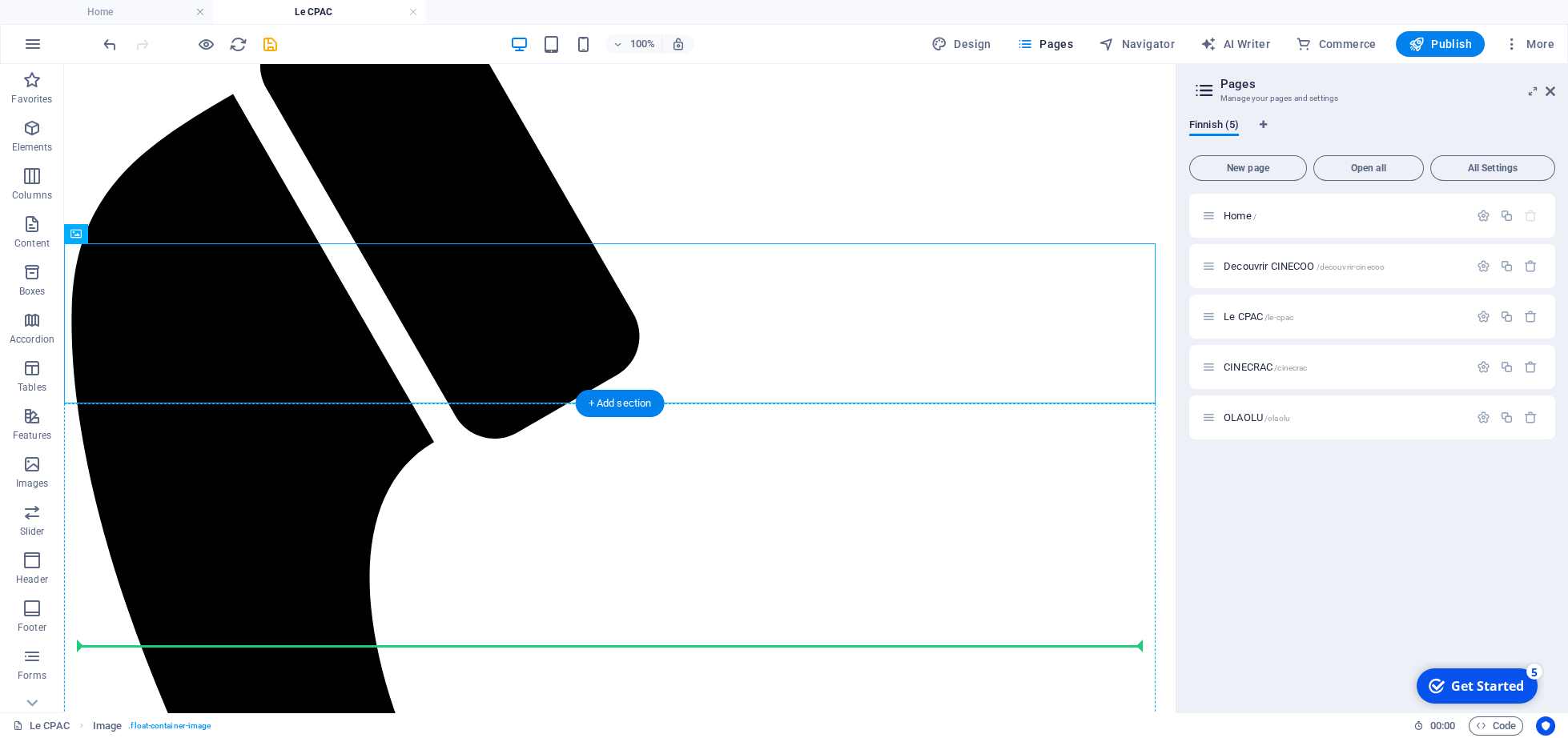
scroll to position [274, 0]
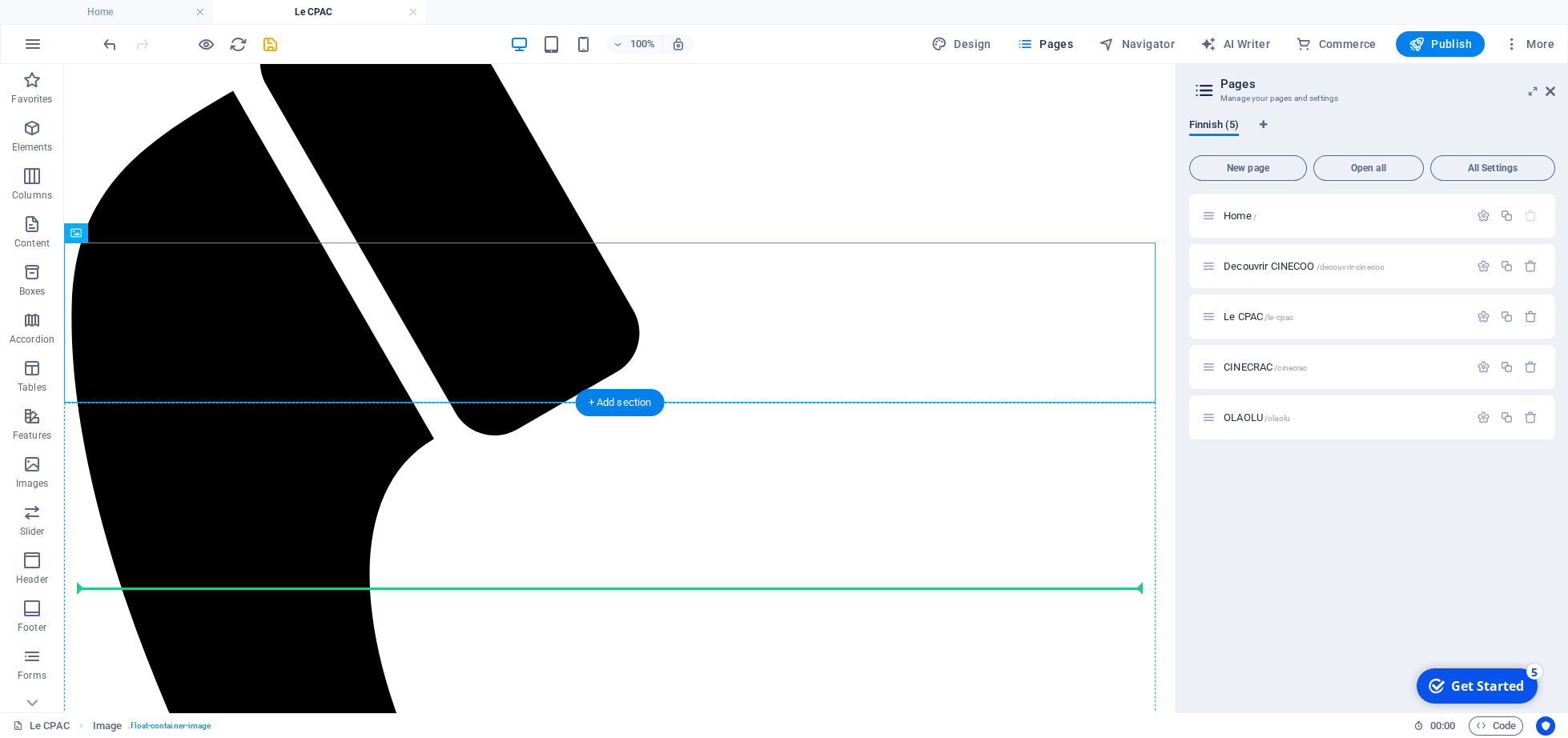
drag, startPoint x: 140, startPoint y: 363, endPoint x: 1133, endPoint y: 603, distance: 1021.6
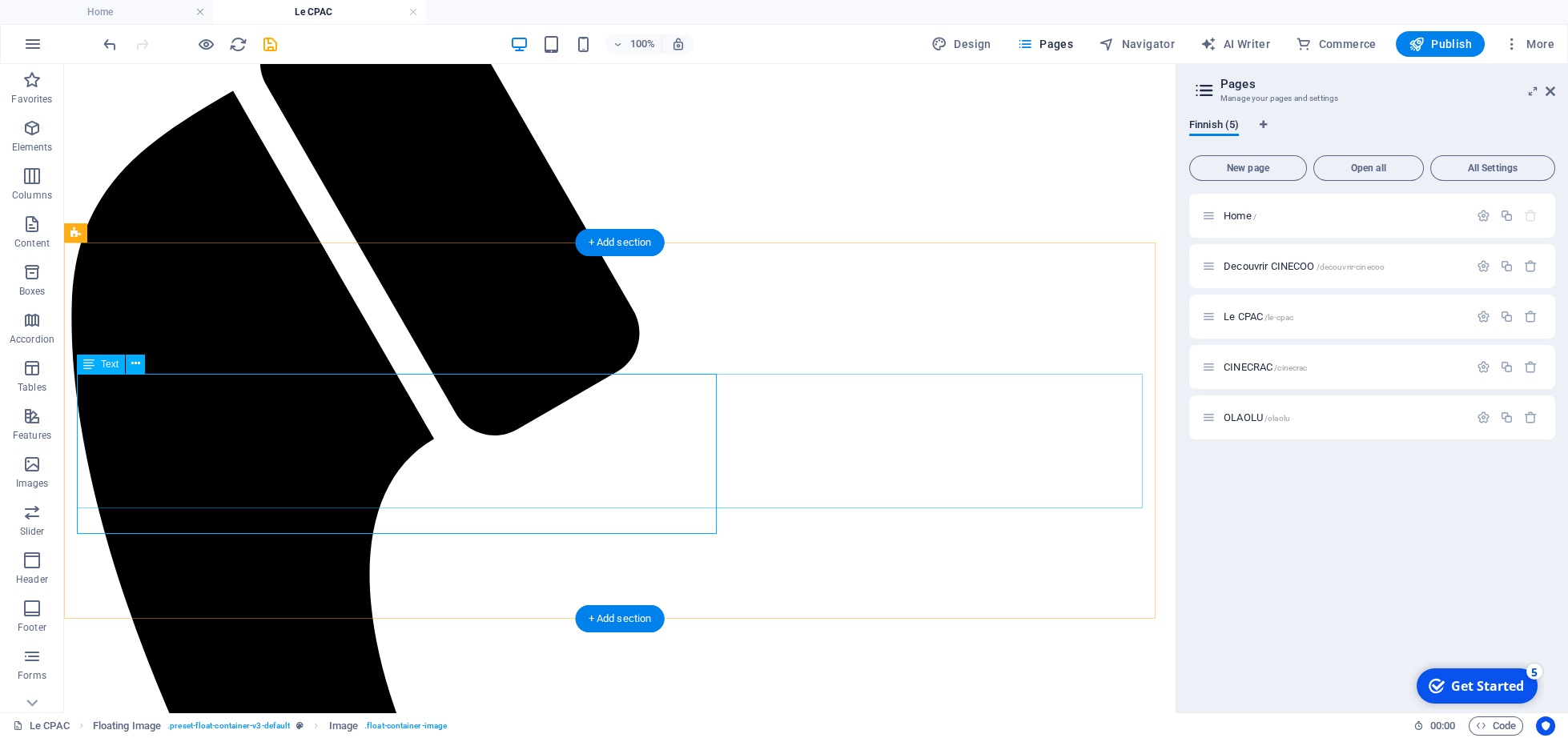
click at [92, 368] on icon at bounding box center [88, 364] width 11 height 19
click at [140, 360] on icon at bounding box center [144, 364] width 9 height 17
click at [151, 363] on div "Image" at bounding box center [120, 365] width 87 height 20
click at [140, 364] on icon at bounding box center [144, 364] width 9 height 17
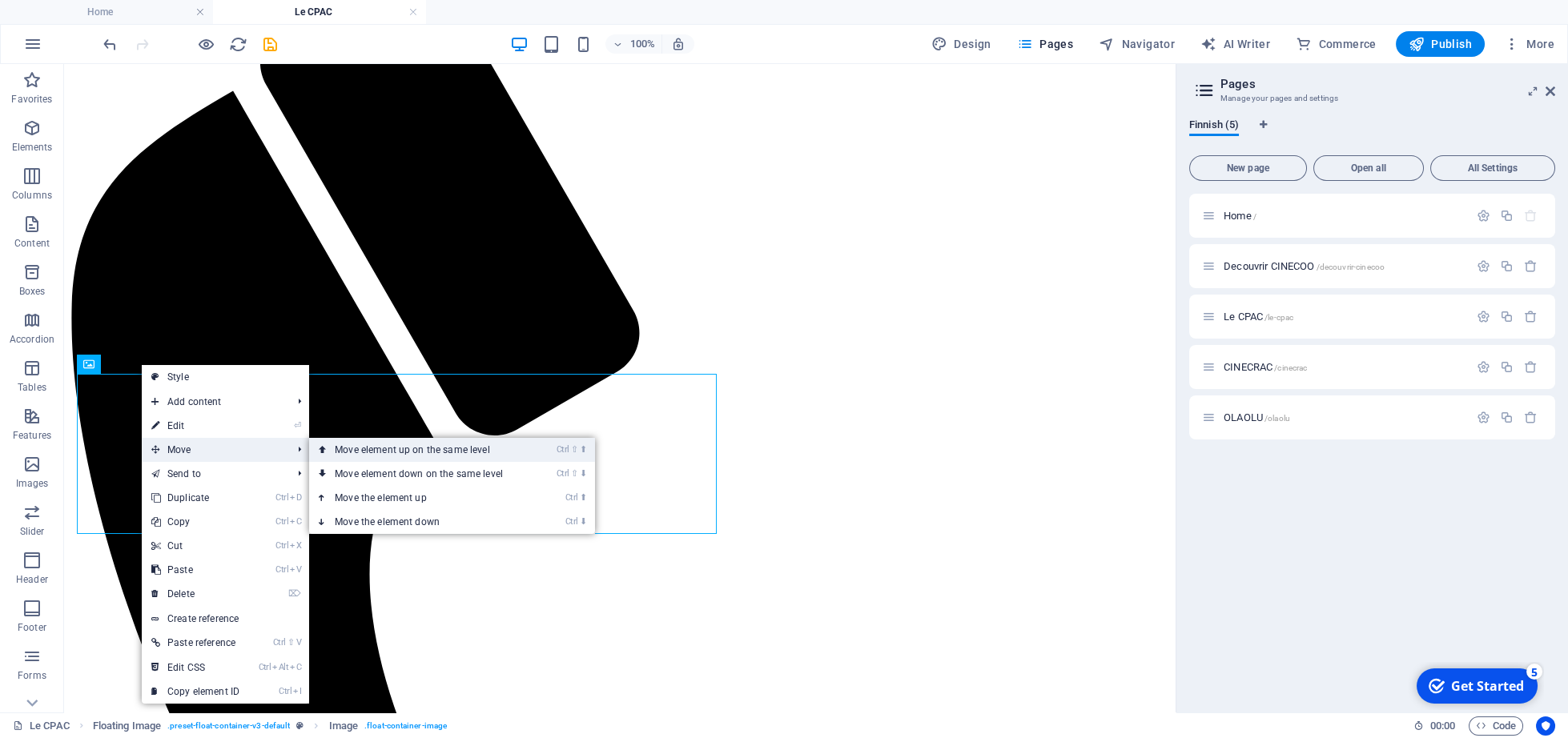
click at [484, 446] on link "Ctrl ⇧ ⬆ Move element up on the same level" at bounding box center [422, 450] width 226 height 24
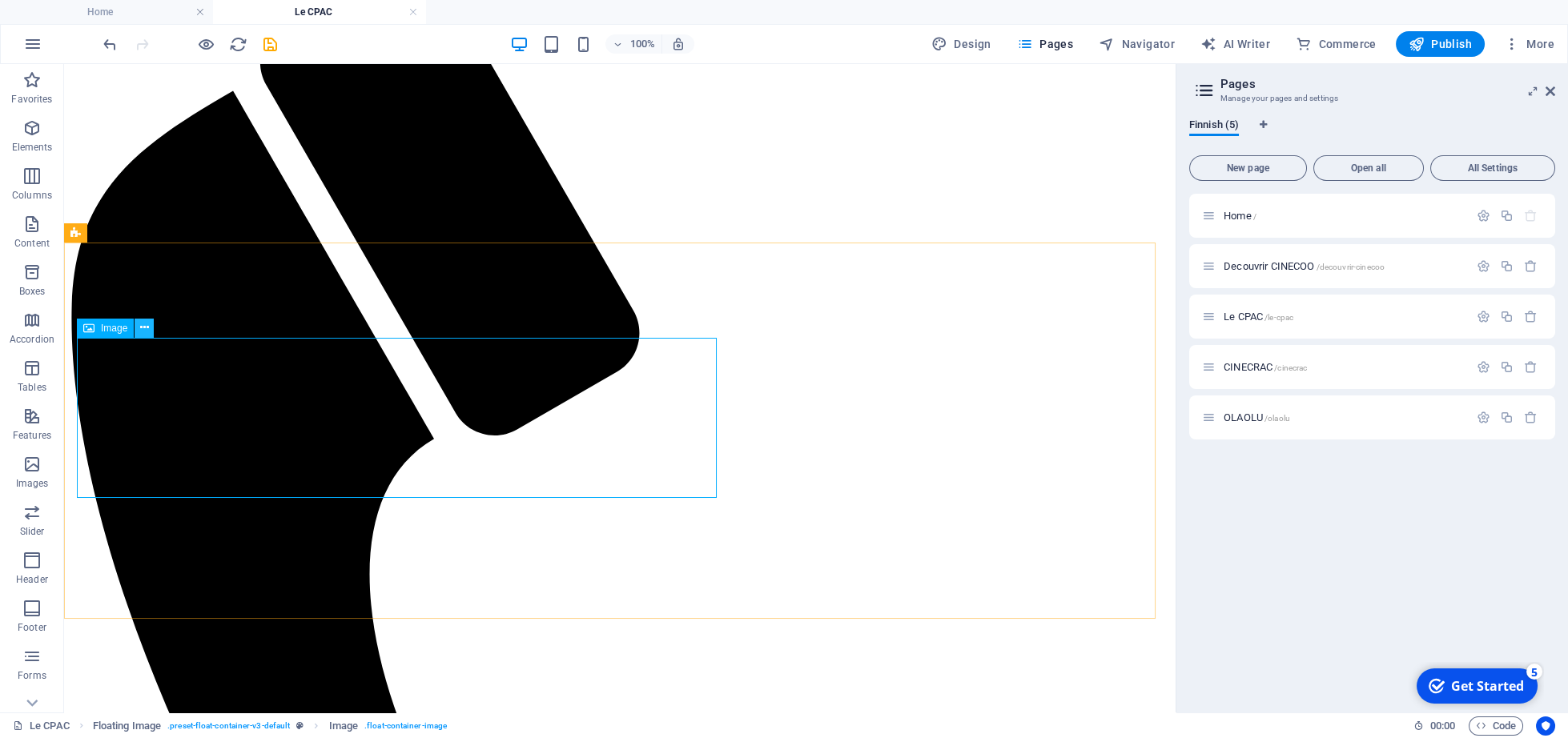
click at [145, 325] on icon at bounding box center [144, 327] width 9 height 17
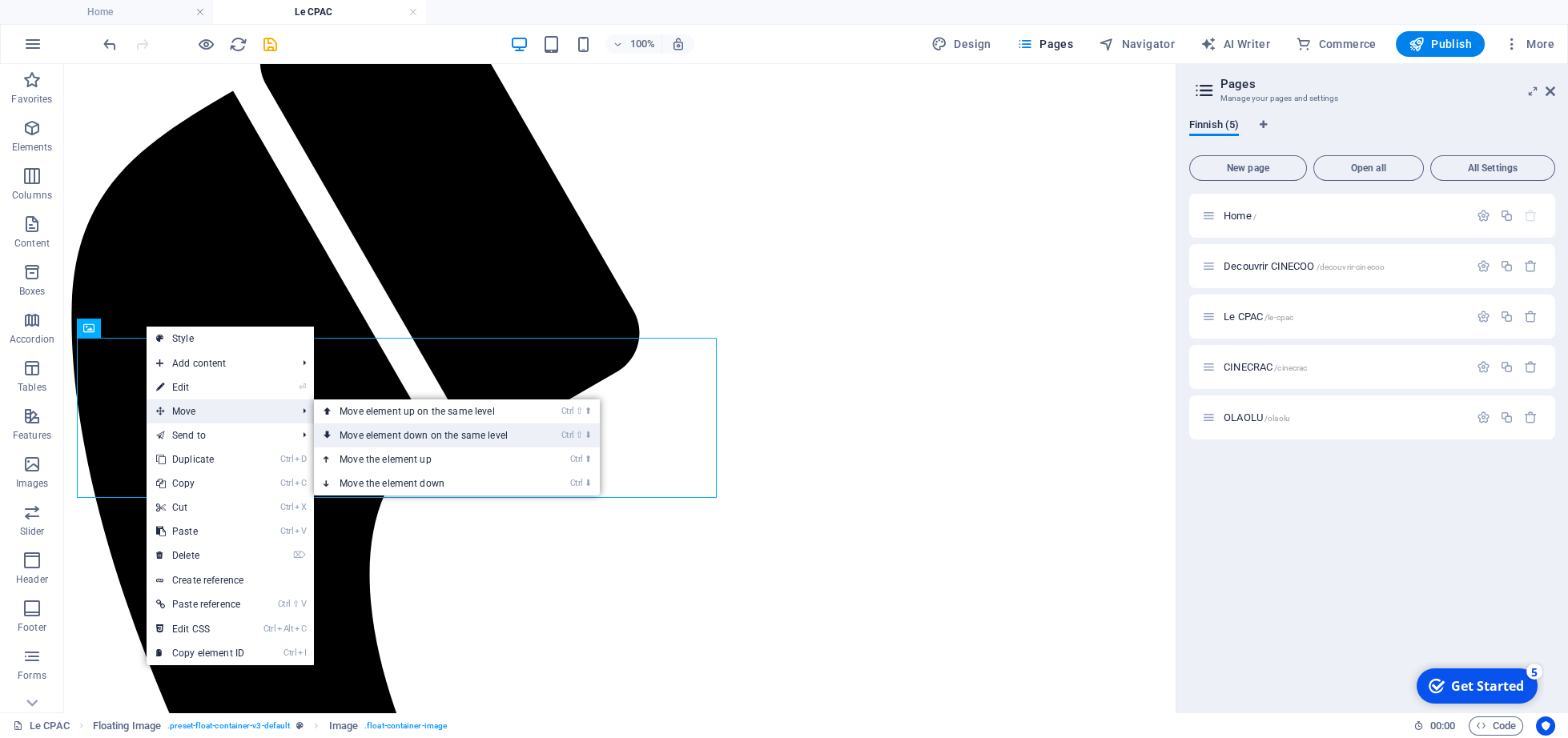
click at [430, 437] on link "Ctrl ⇧ ⬇ Move element down on the same level" at bounding box center [427, 436] width 226 height 24
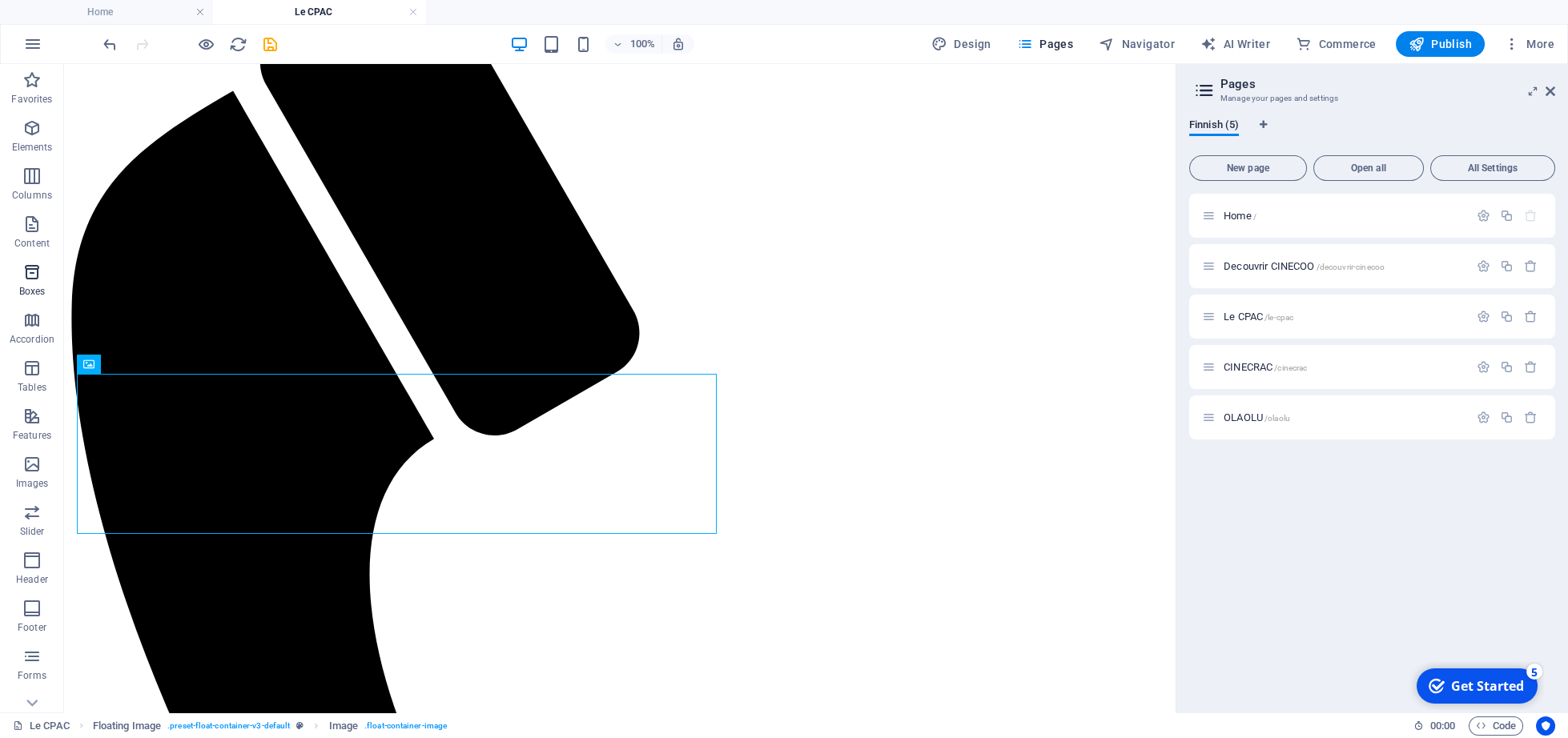
click at [35, 273] on icon "button" at bounding box center [32, 272] width 19 height 19
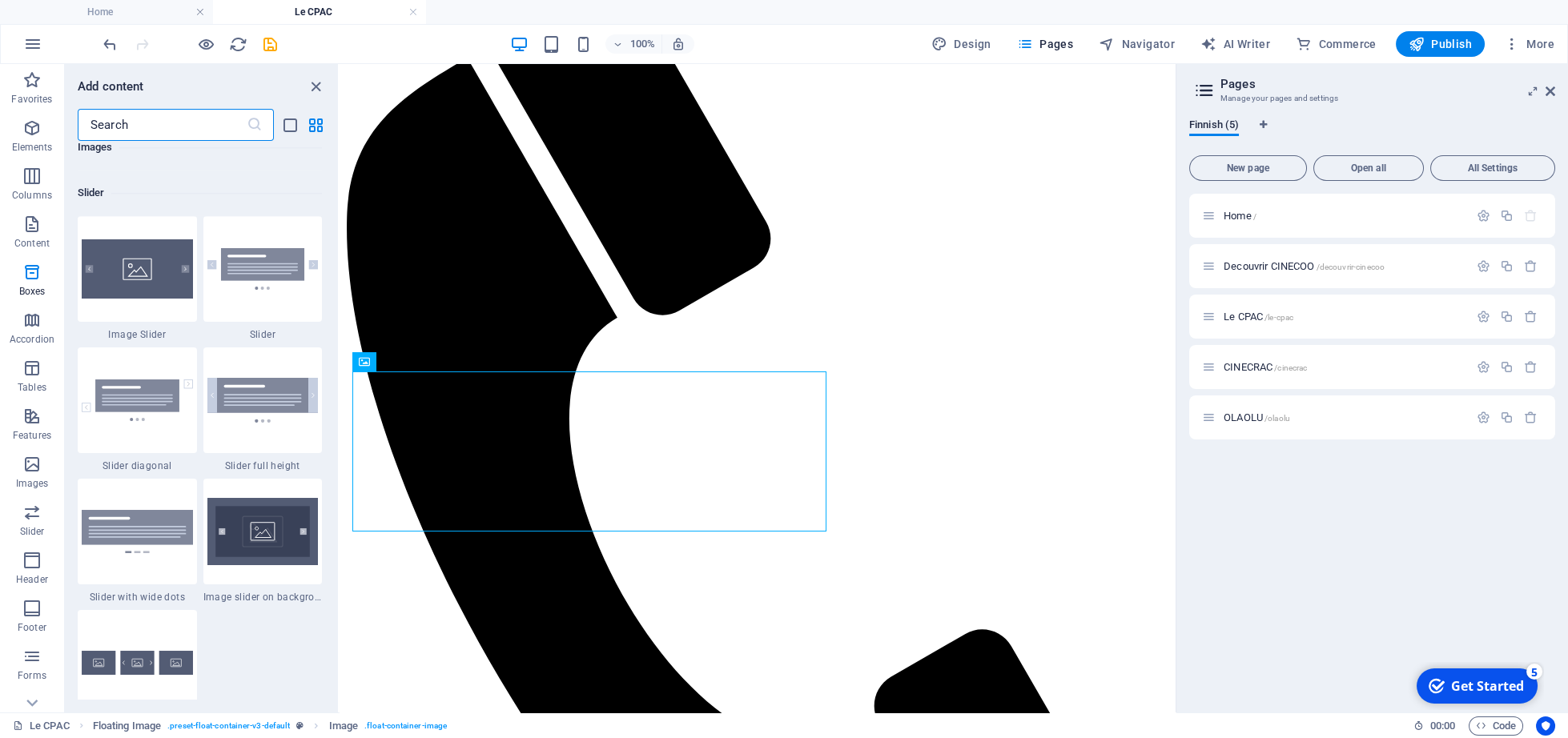
scroll to position [9053, 0]
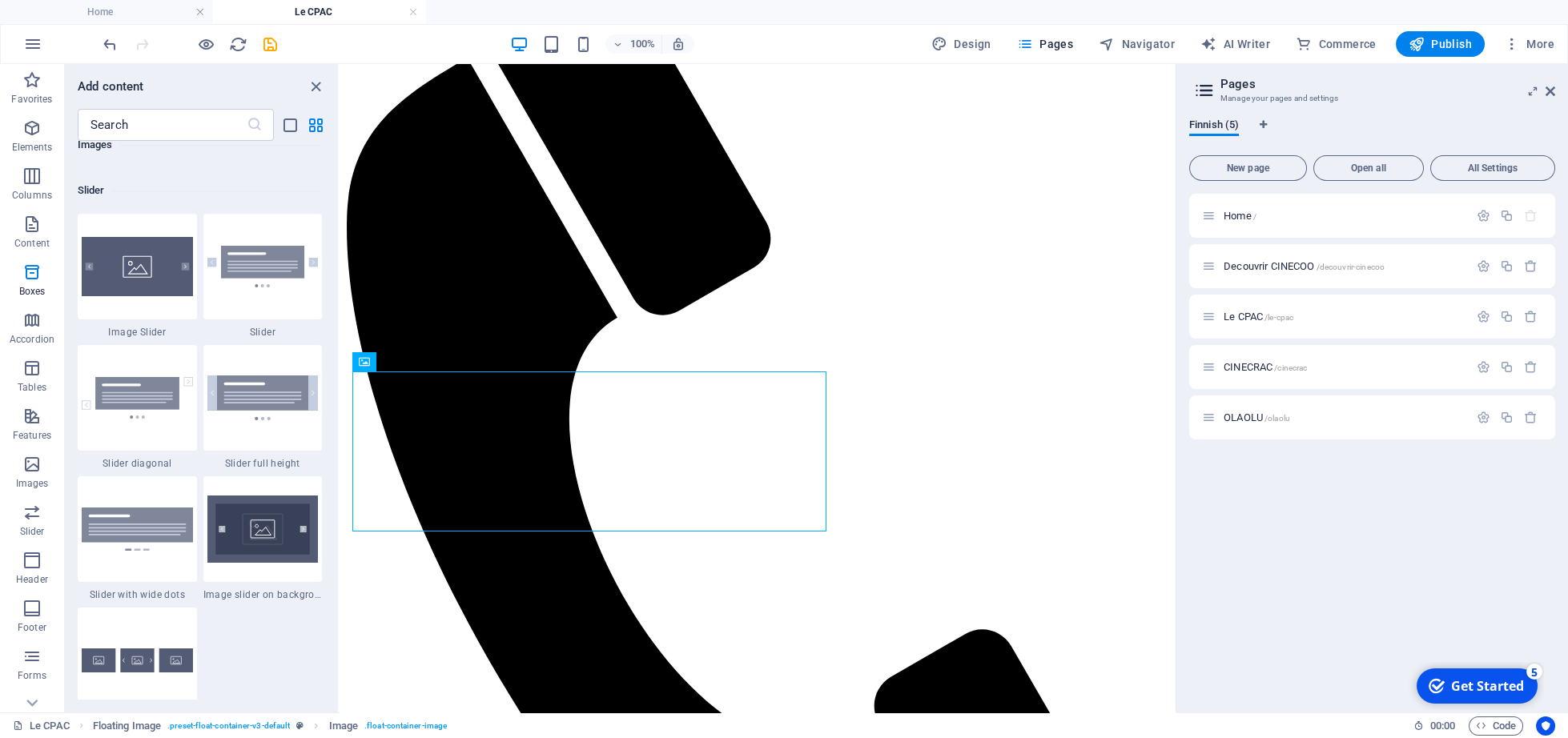
drag, startPoint x: 121, startPoint y: 410, endPoint x: 157, endPoint y: 454, distance: 56.9
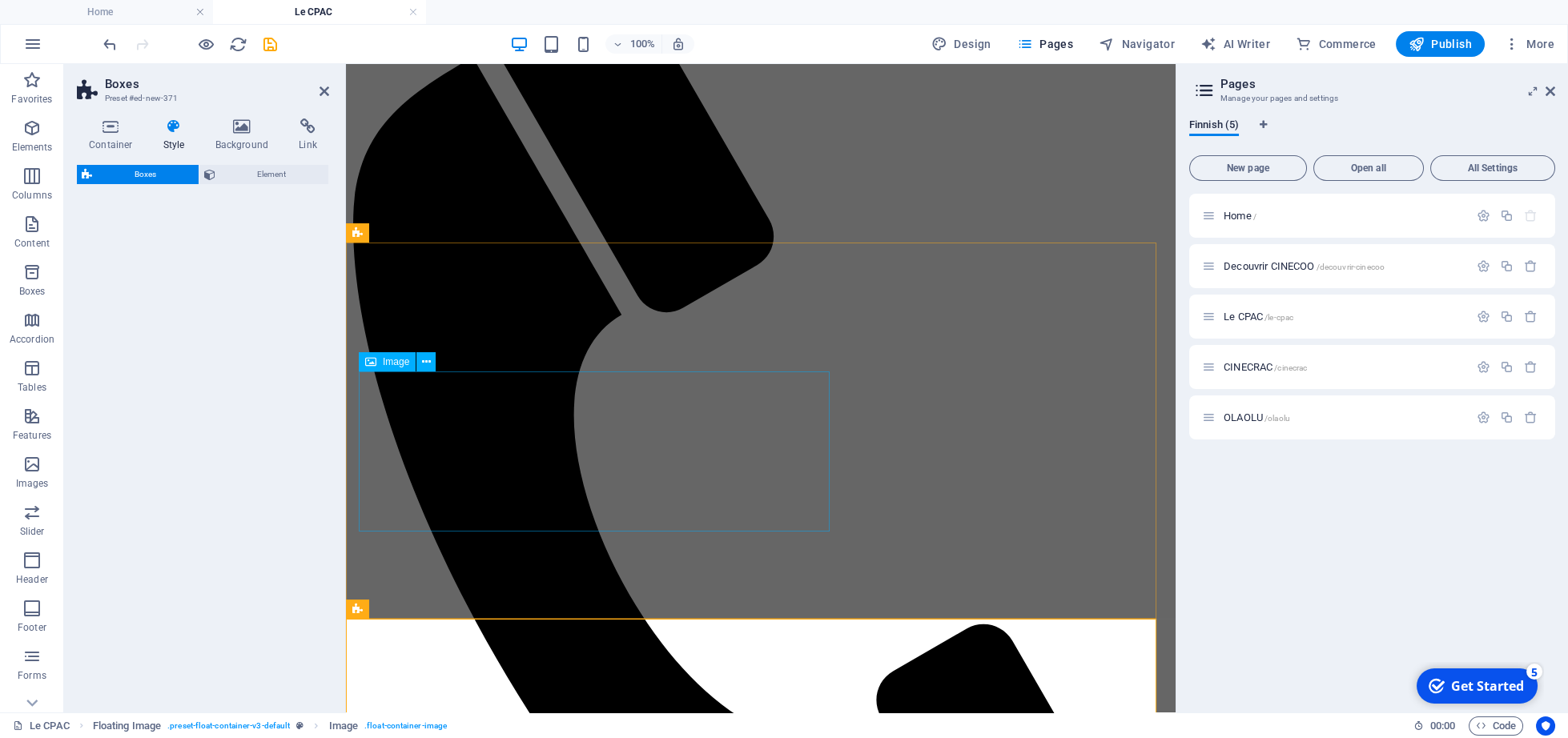
select select "rem"
select select "preset-boxes-v3-icons-outside"
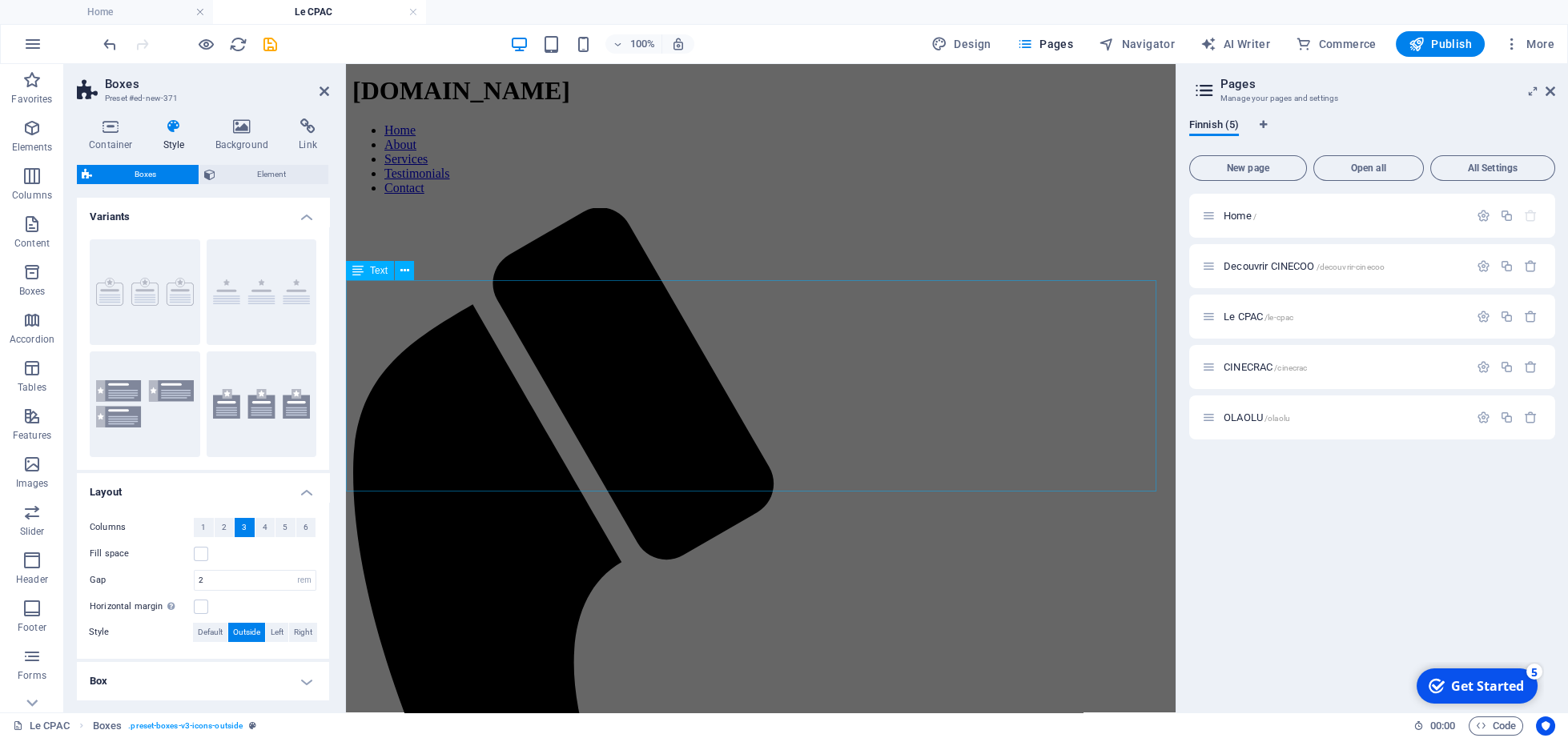
scroll to position [274, 0]
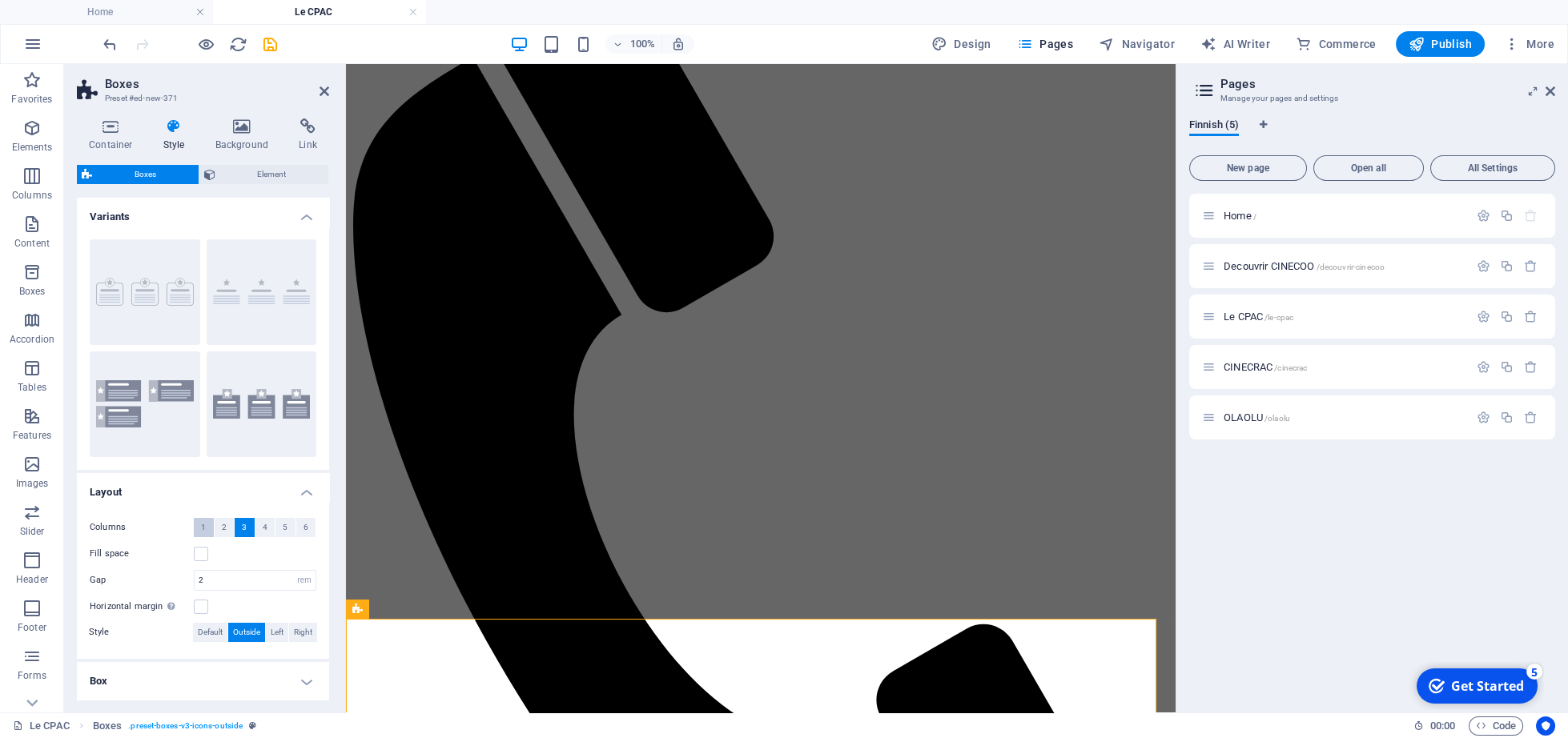
click at [201, 530] on span "1" at bounding box center [203, 527] width 5 height 19
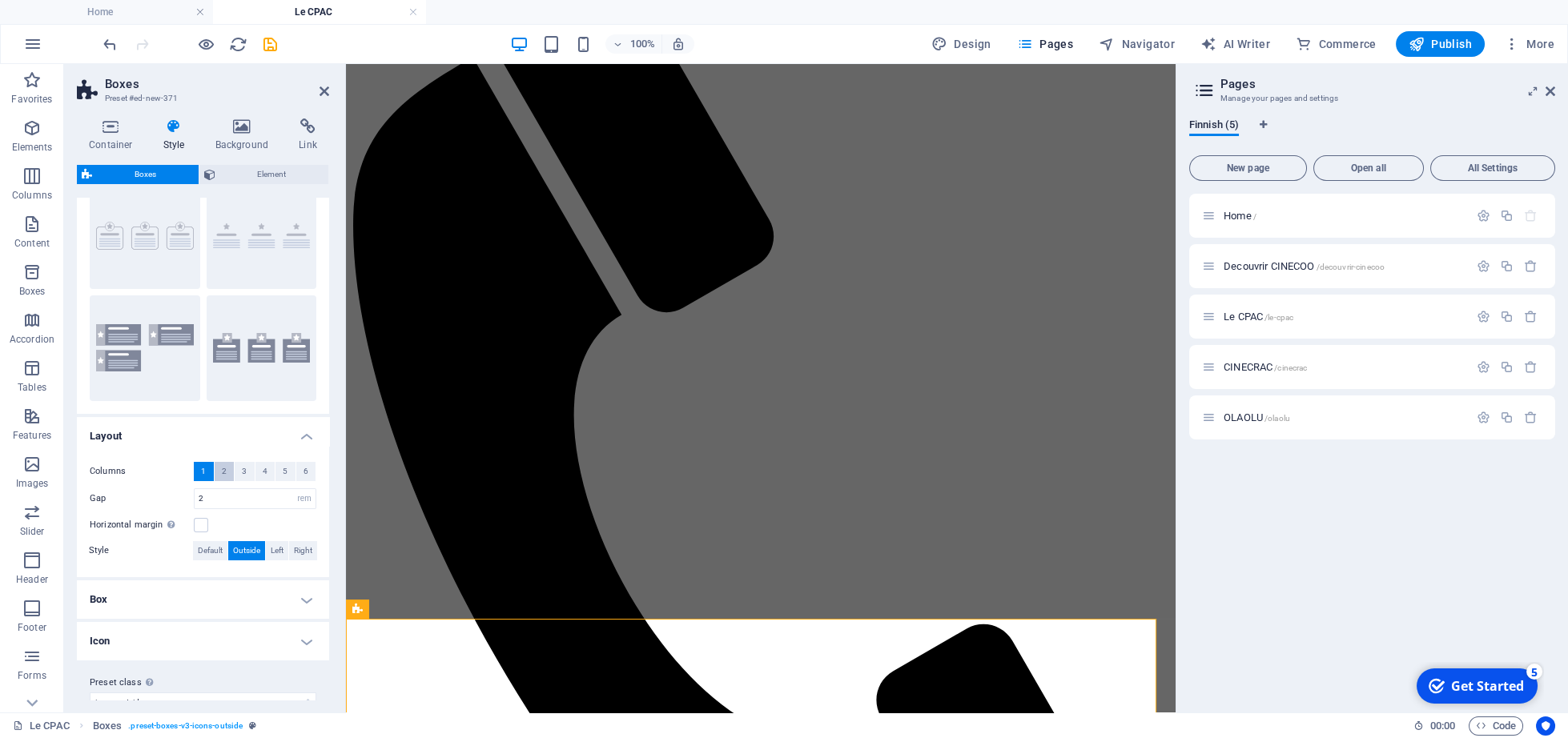
scroll to position [76, 0]
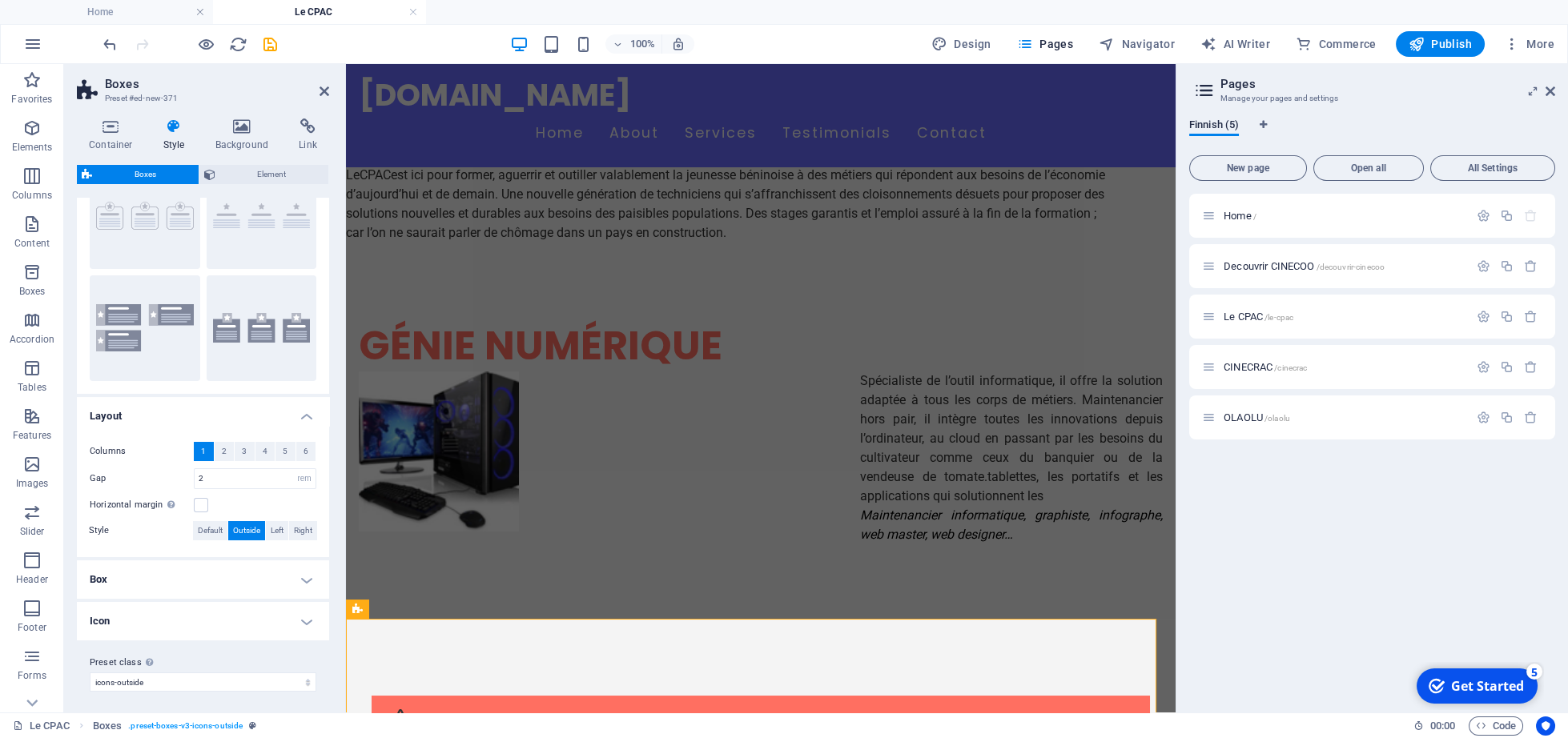
click at [283, 585] on h4 "Box" at bounding box center [203, 580] width 253 height 39
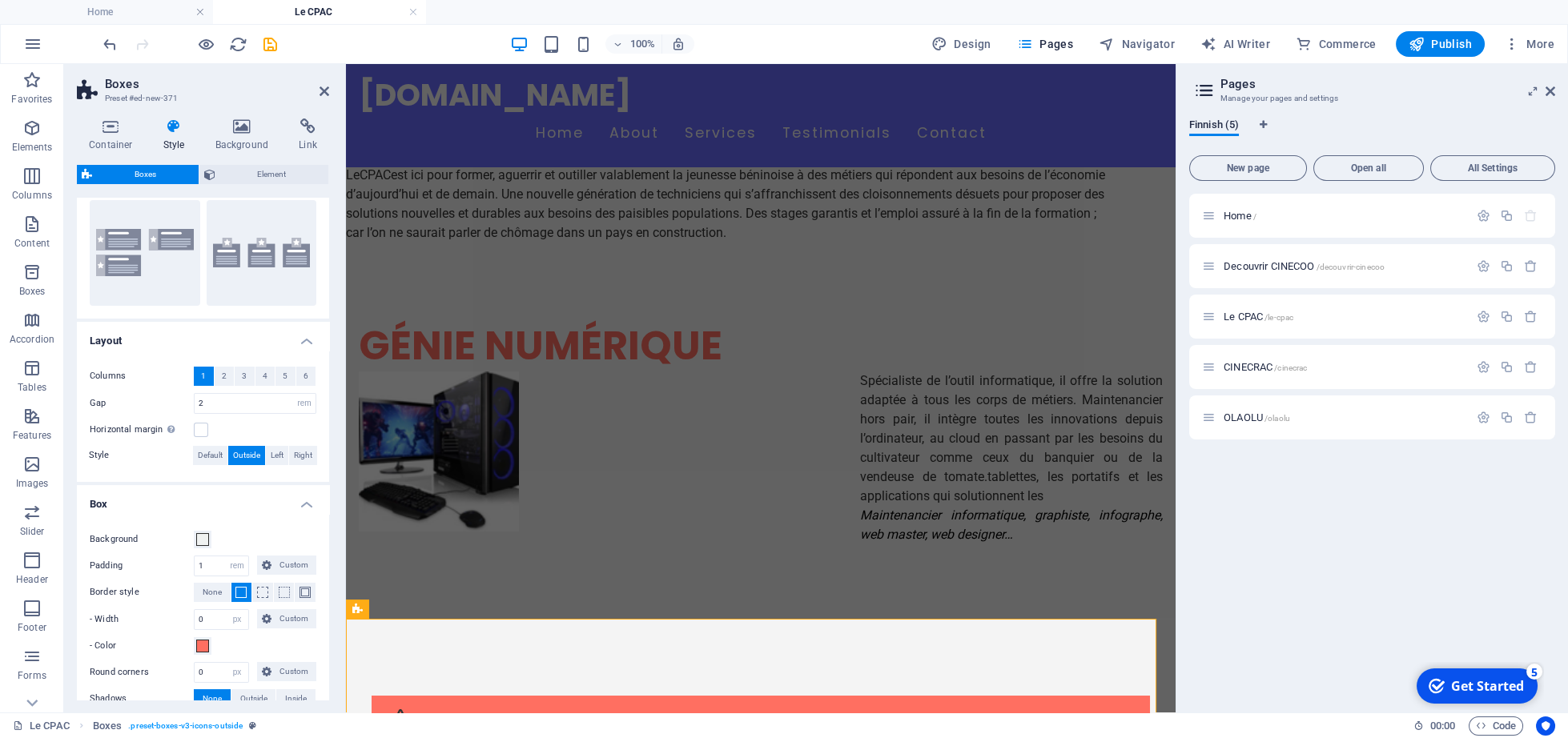
scroll to position [228, 0]
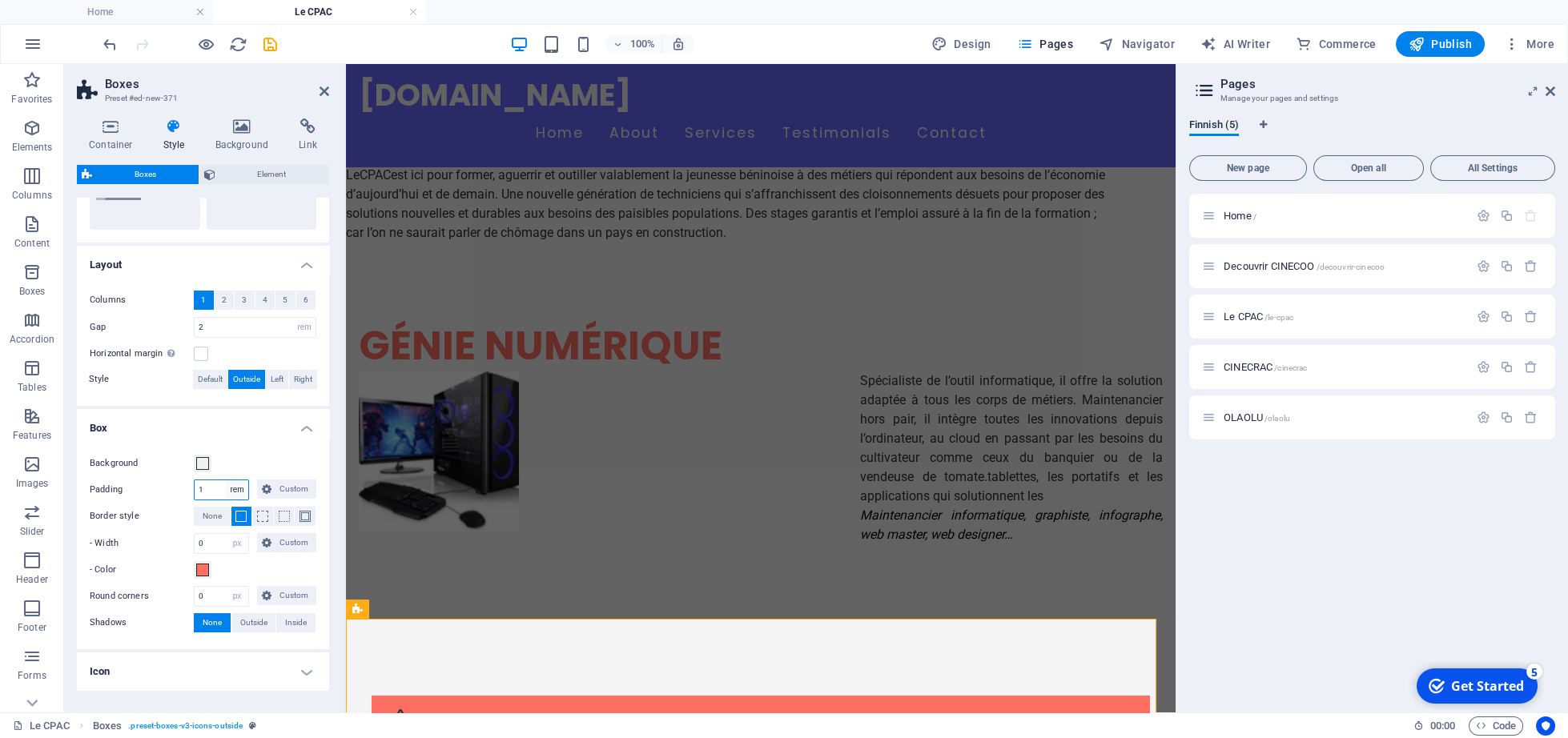
click at [226, 480] on select "px rem % vh vw Custom" at bounding box center [237, 489] width 23 height 19
select select "px"
click option "px" at bounding box center [0, 0] width 0 height 0
type input "16"
click at [257, 522] on span at bounding box center [261, 516] width 11 height 11
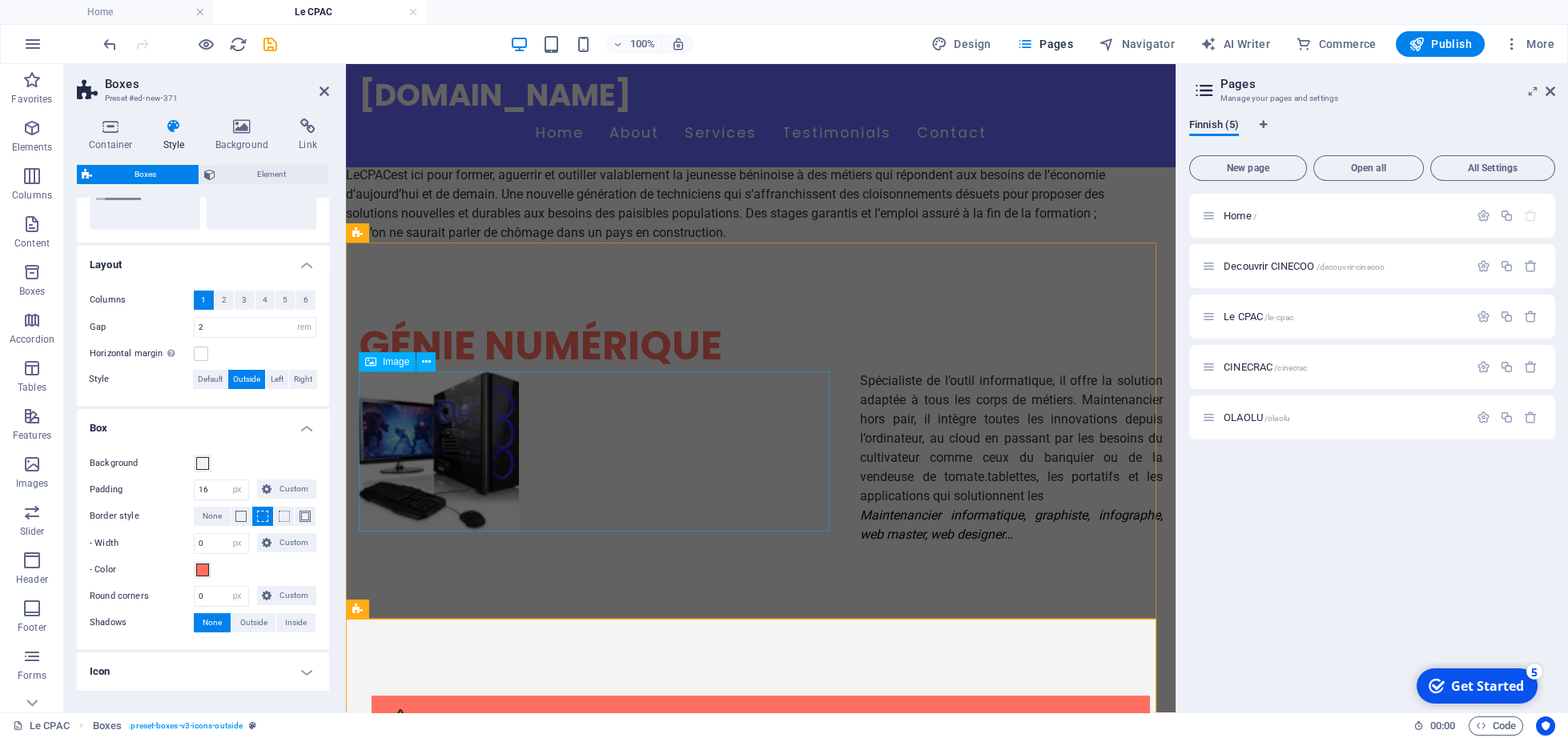
click at [466, 454] on figure at bounding box center [600, 452] width 482 height 160
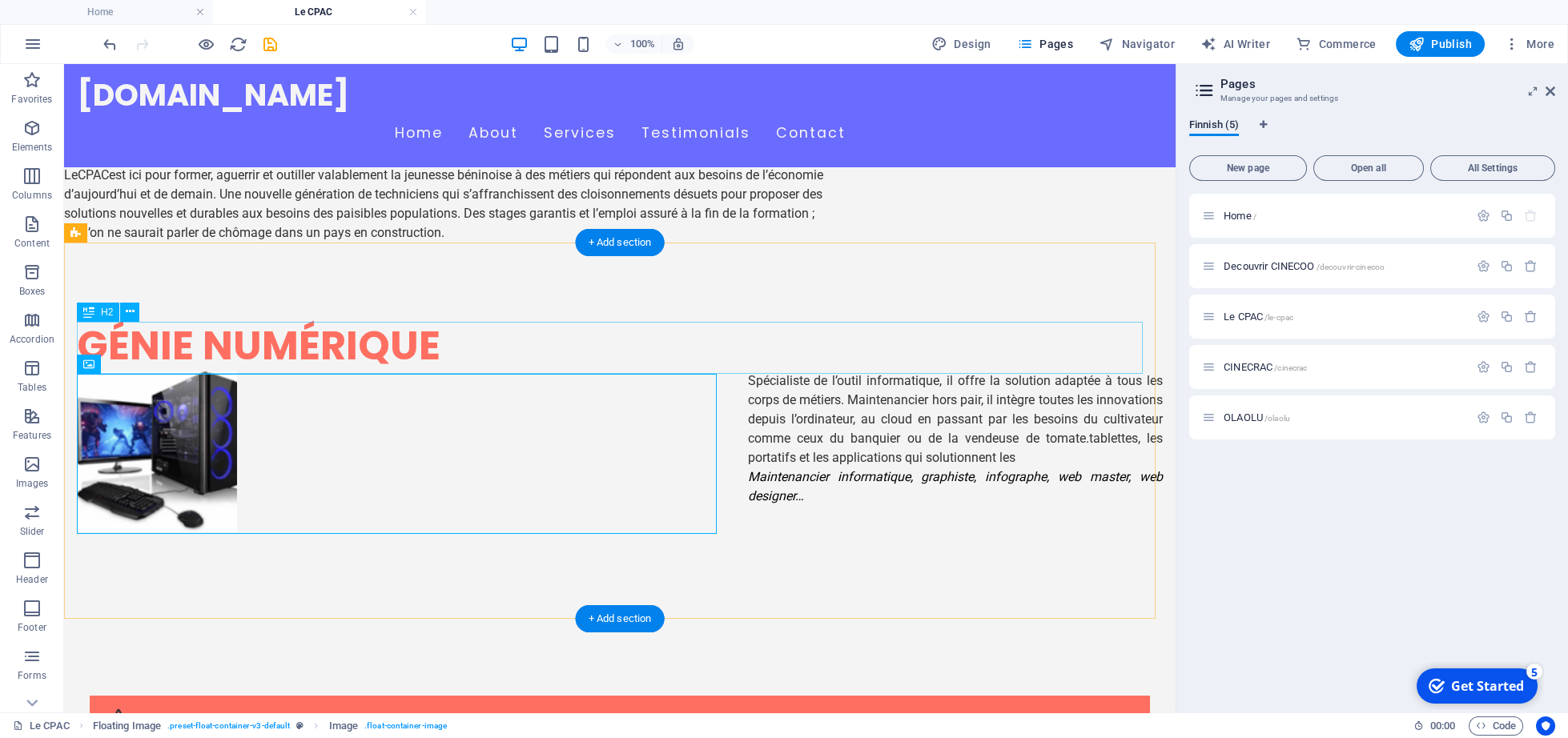
click at [559, 325] on div "GÉNIE NUMÉRIQUE" at bounding box center [619, 345] width 1086 height 52
click at [525, 413] on figure at bounding box center [402, 452] width 651 height 160
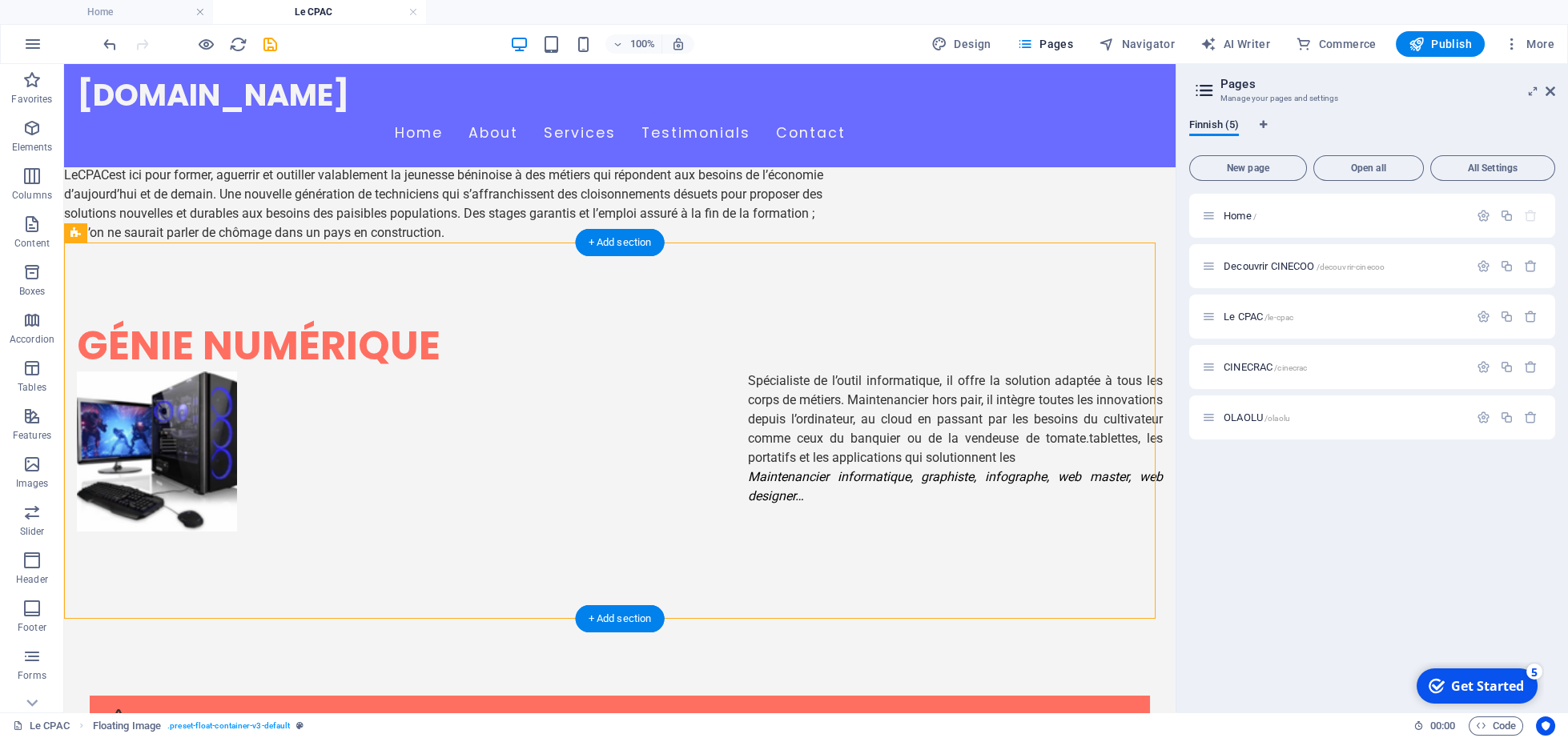
drag, startPoint x: 72, startPoint y: 306, endPoint x: 738, endPoint y: 471, distance: 686.1
click at [738, 471] on div "GÉNIE NUMÉRIQUE Spécialiste de l’outil informatique, il offre la solution adapt…" at bounding box center [619, 431] width 1112 height 376
click at [627, 620] on div "+ Add section" at bounding box center [619, 619] width 88 height 27
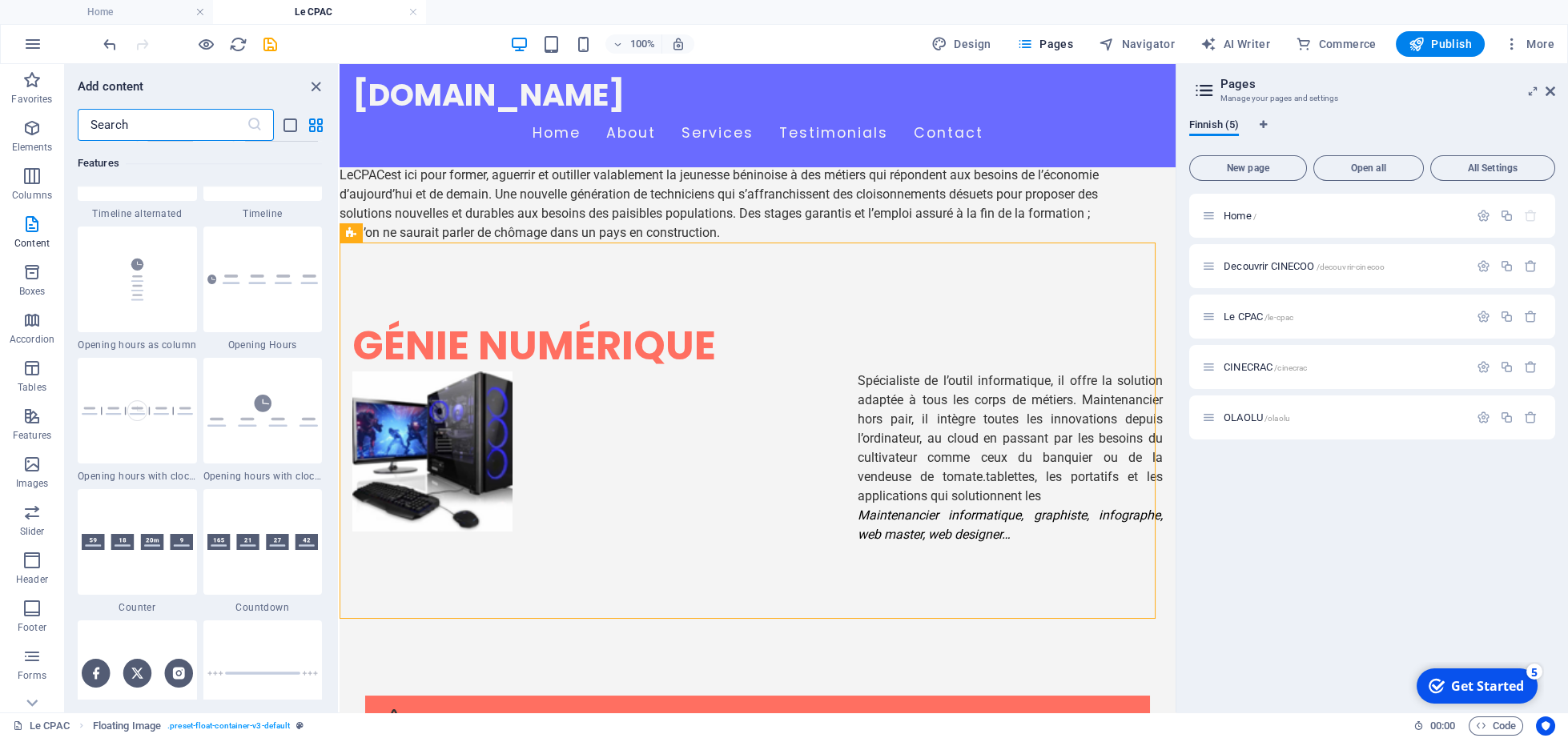
scroll to position [6878, 0]
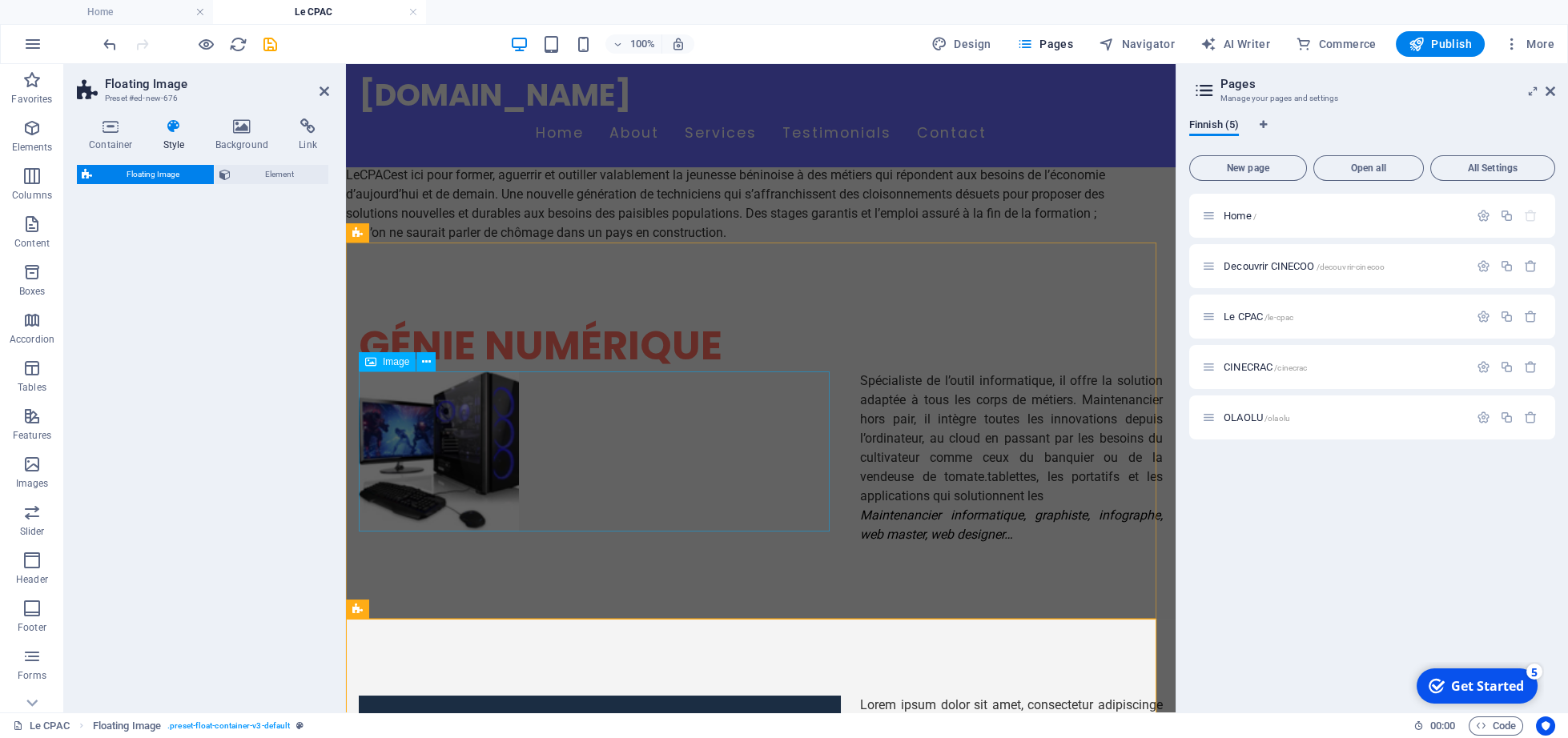
select select "%"
select select "rem"
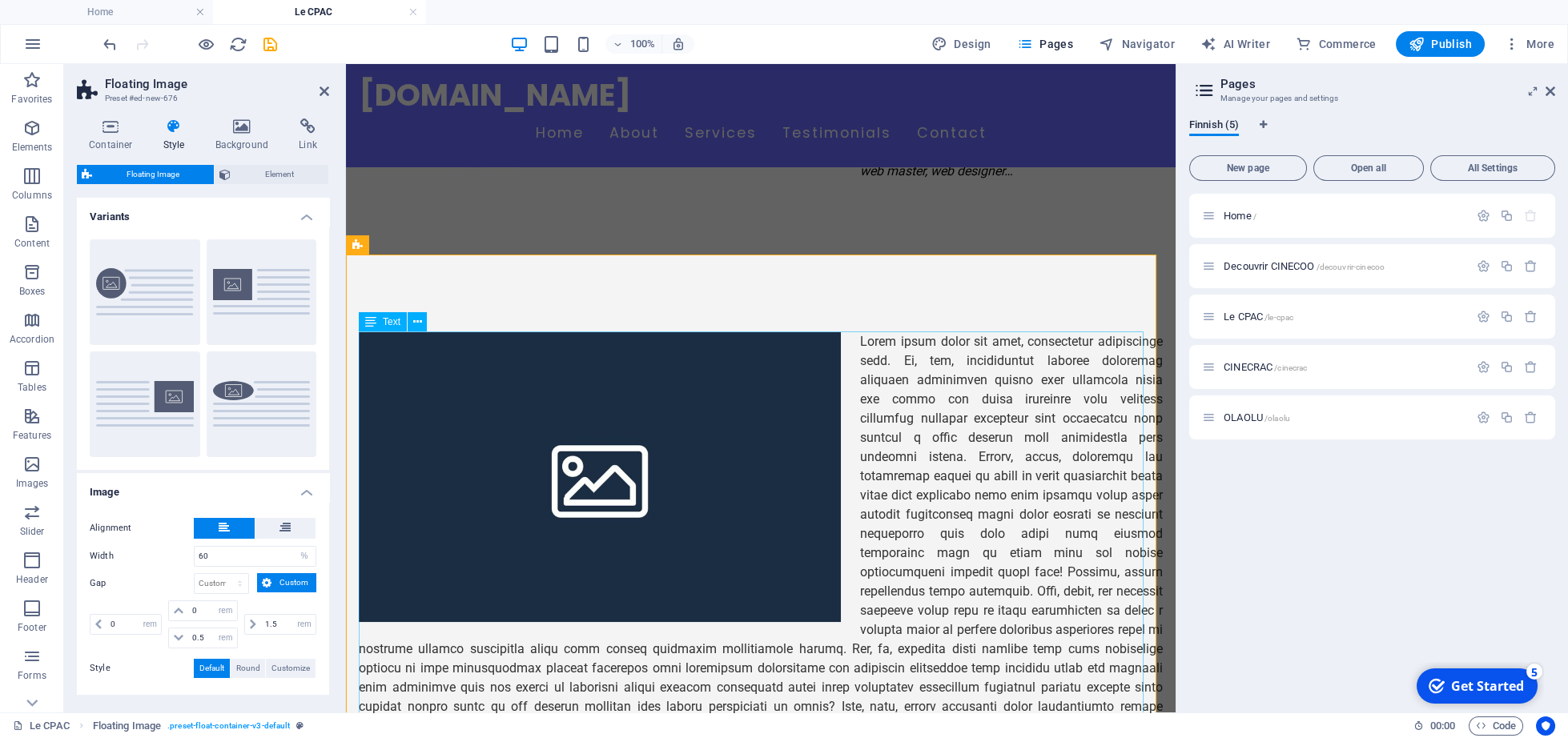
scroll to position [686, 0]
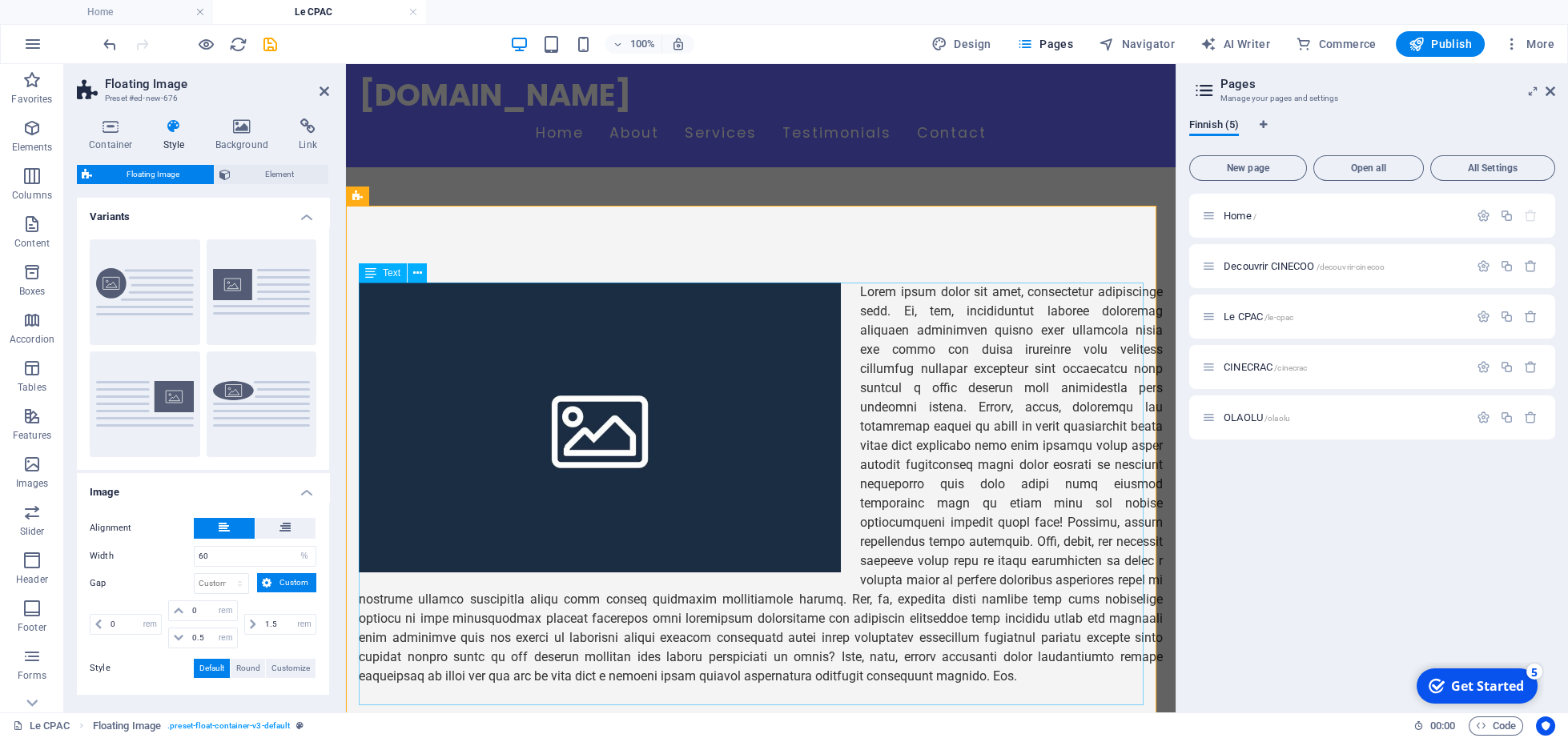
click at [895, 298] on div at bounding box center [761, 484] width 803 height 404
click at [855, 294] on div at bounding box center [761, 484] width 803 height 404
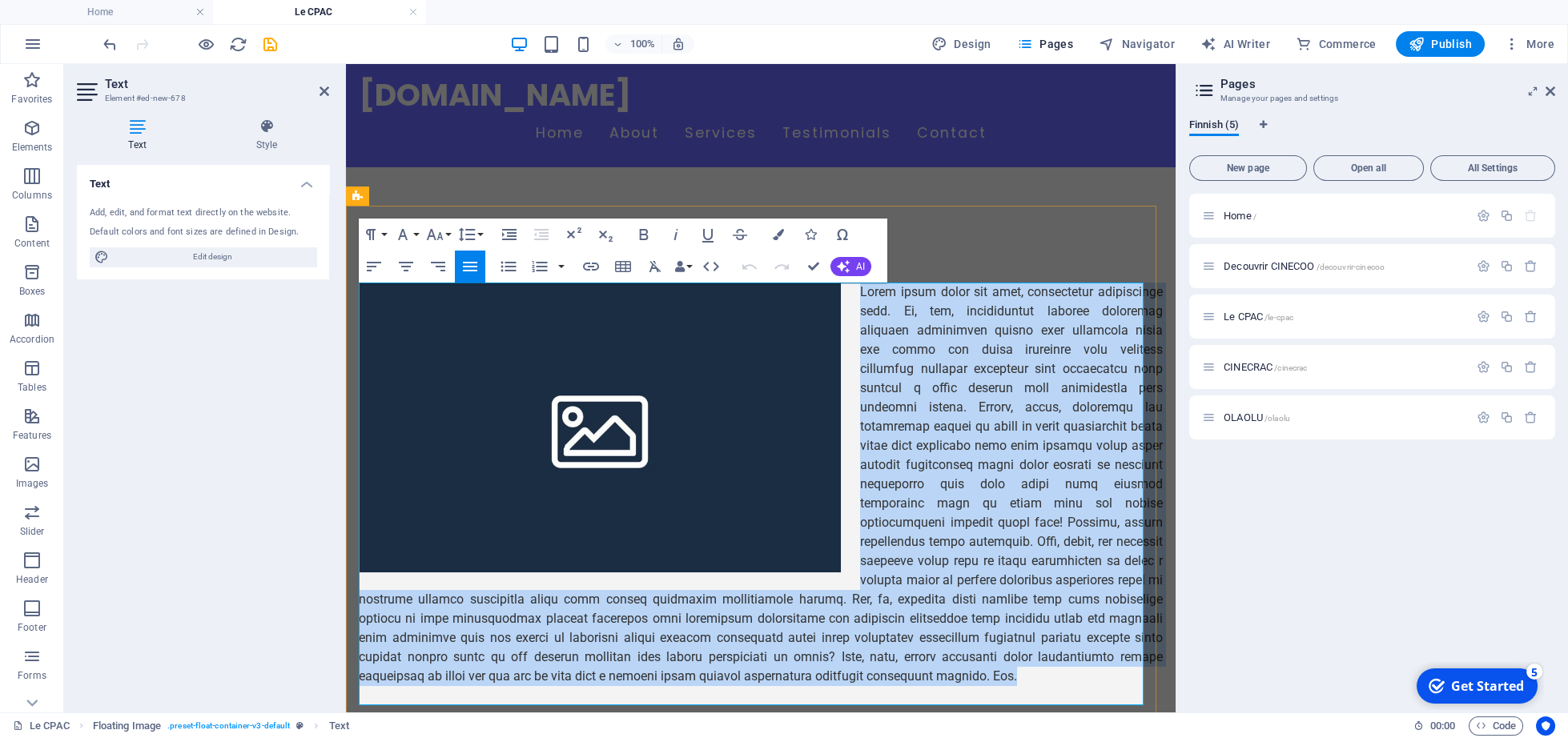
drag, startPoint x: 845, startPoint y: 289, endPoint x: 1097, endPoint y: 686, distance: 470.2
click at [1097, 686] on p at bounding box center [761, 484] width 803 height 404
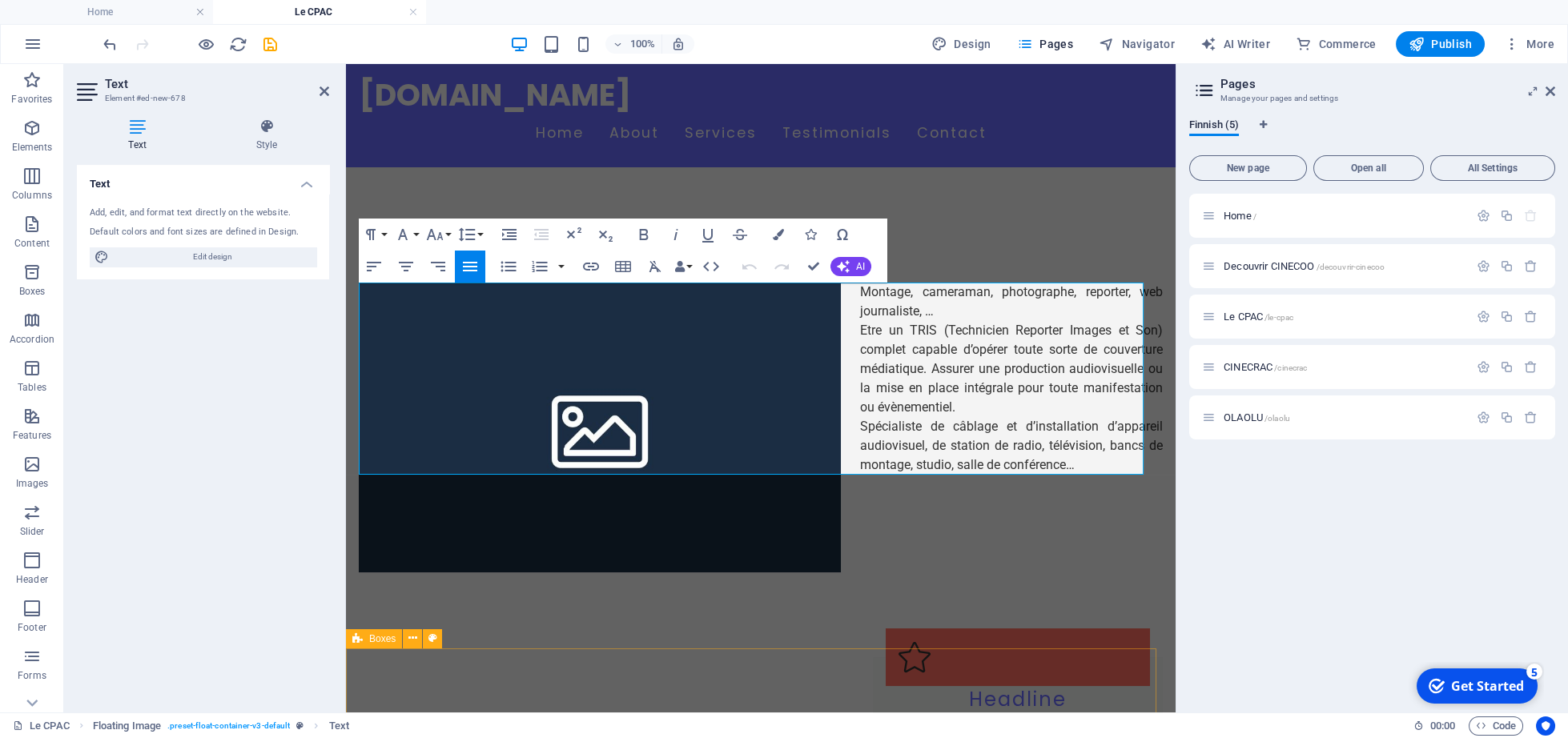
scroll to position [5792, 15]
click at [956, 479] on div "Montage, cameraman, photographe, reporter, web journaliste, … Etre un TRIS (Tec…" at bounding box center [761, 379] width 829 height 346
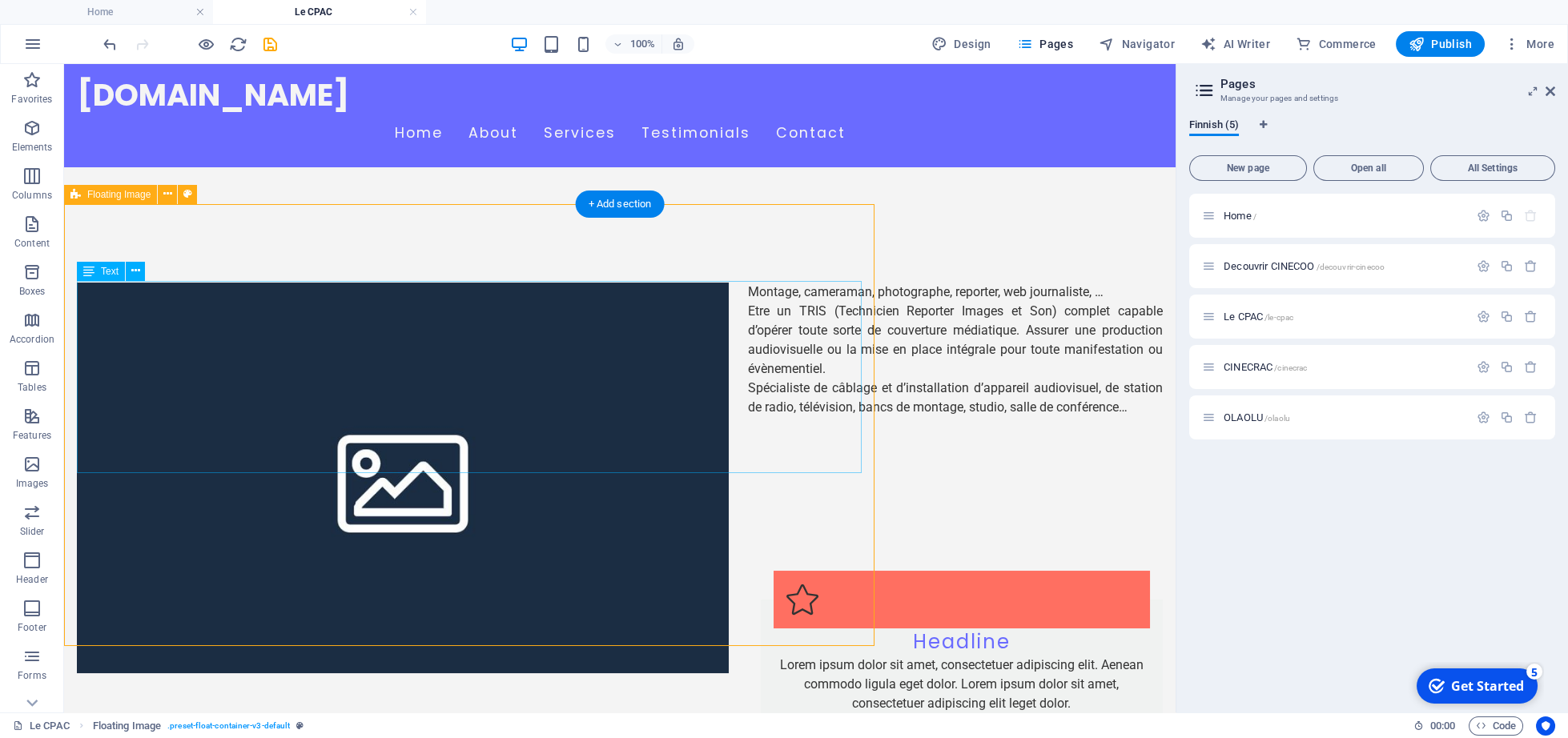
scroll to position [688, 0]
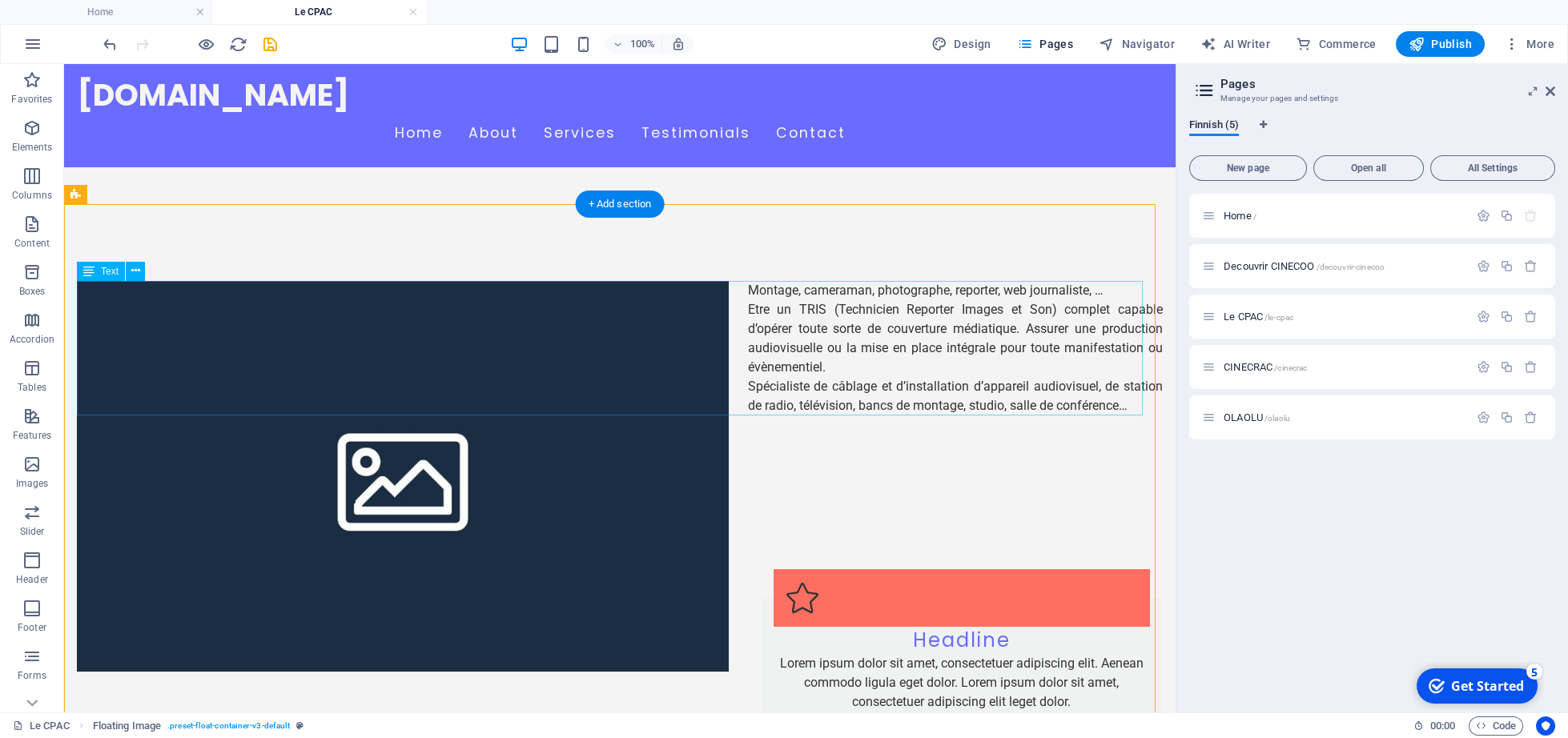
click at [750, 288] on div "Montage, cameraman, photographe, reporter, web journaliste, … Etre un TRIS (Tec…" at bounding box center [619, 348] width 1086 height 134
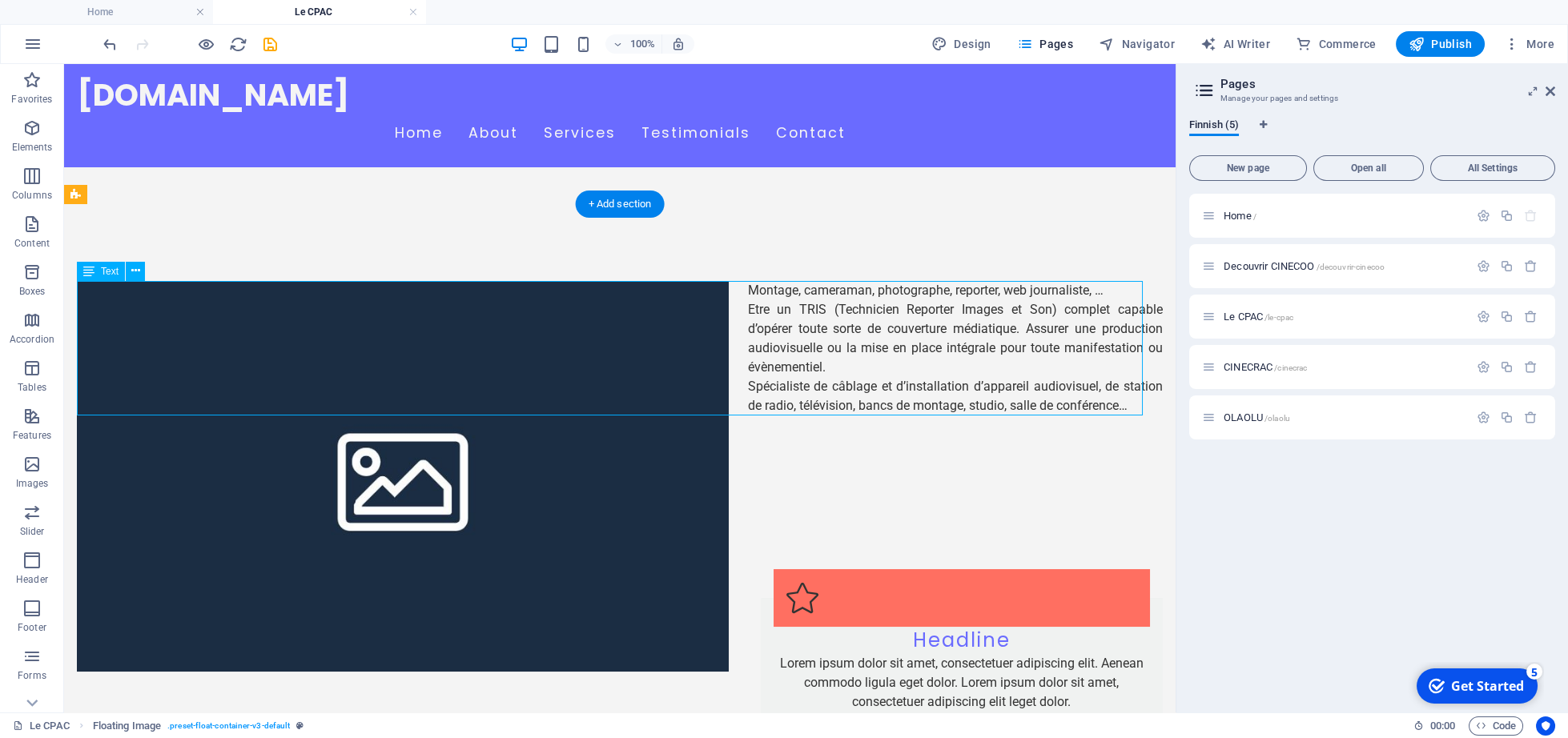
click at [750, 288] on div "Montage, cameraman, photographe, reporter, web journaliste, … Etre un TRIS (Tec…" at bounding box center [619, 348] width 1086 height 134
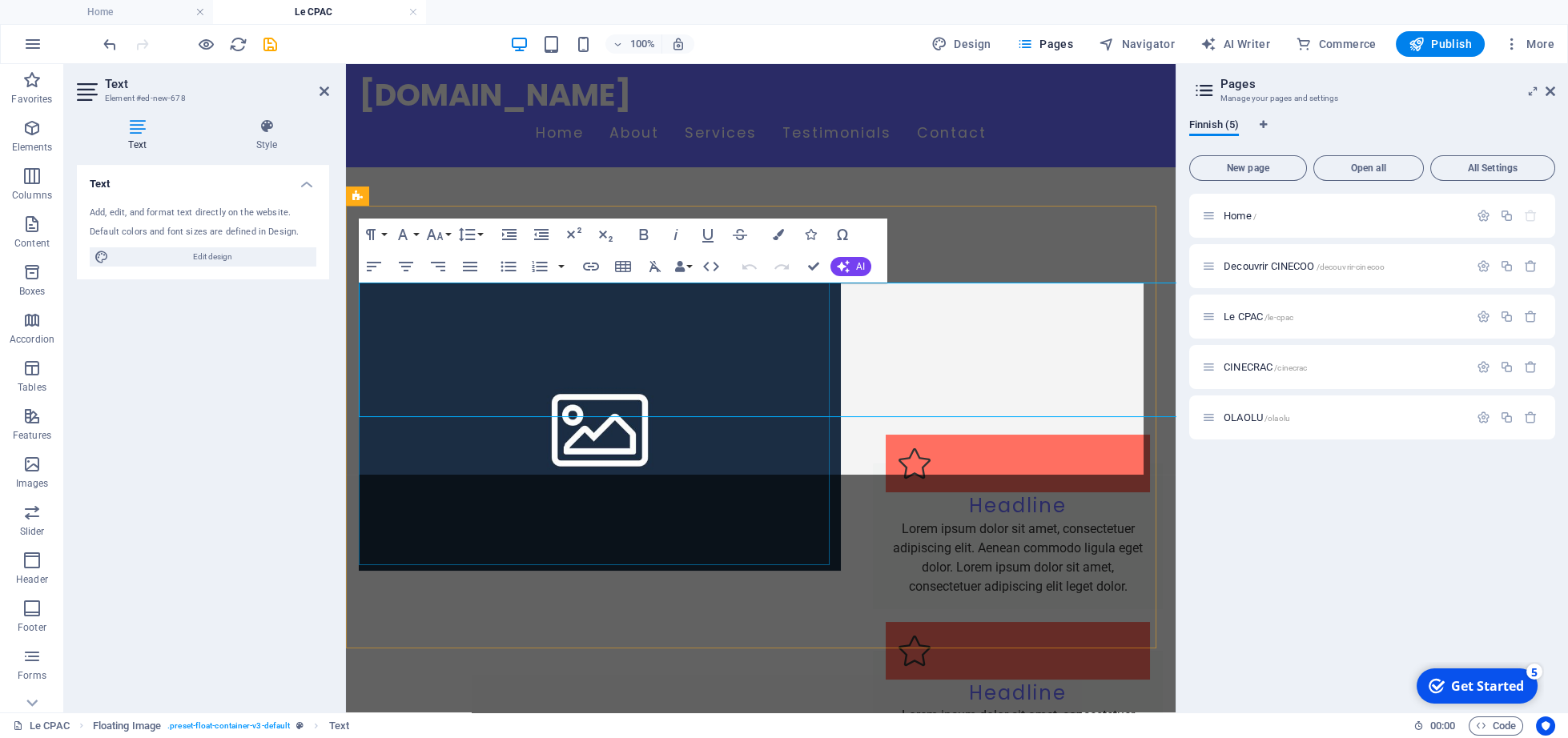
scroll to position [686, 0]
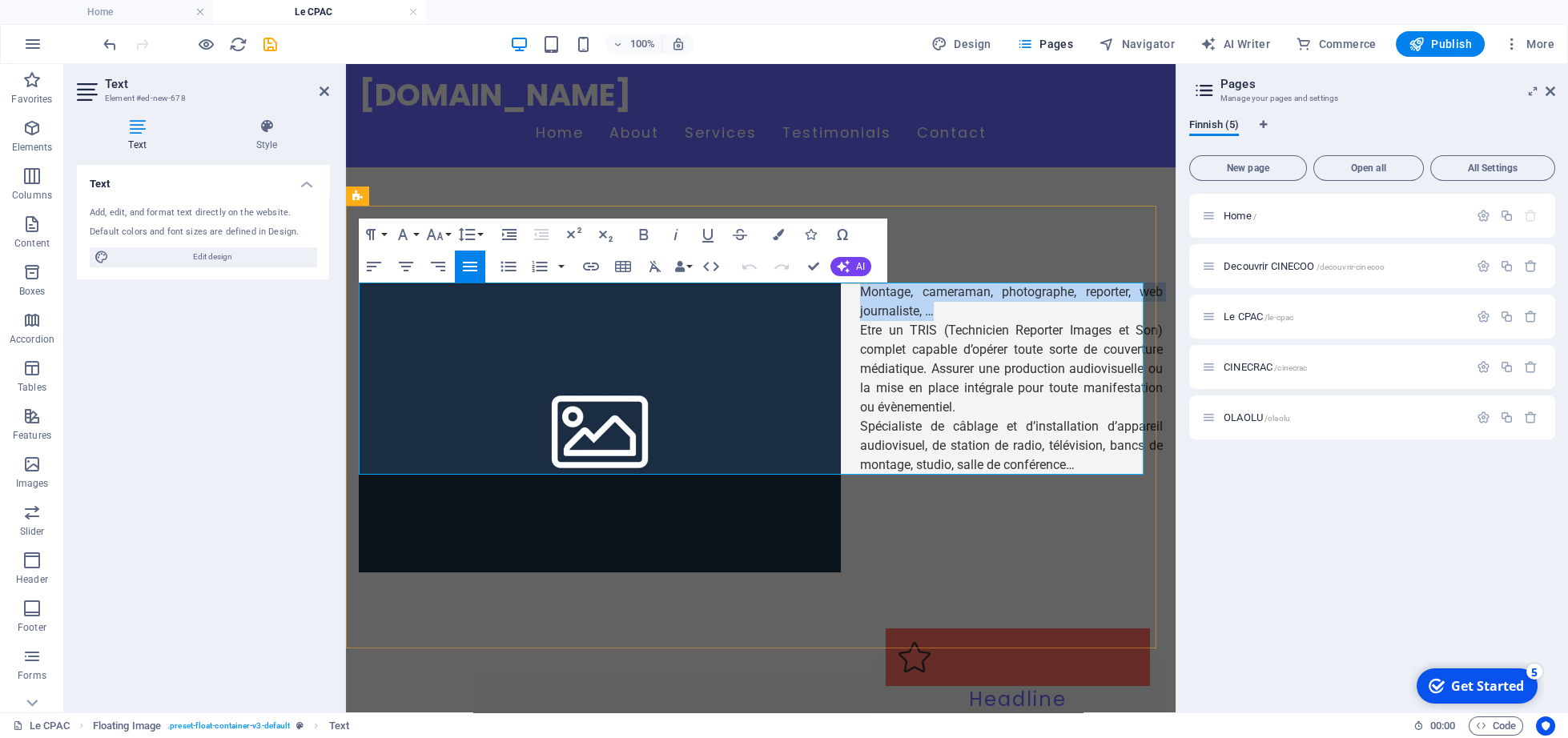
drag, startPoint x: 847, startPoint y: 288, endPoint x: 941, endPoint y: 304, distance: 95.4
click at [941, 304] on p "Montage, cameraman, photographe, reporter, web journaliste, … Etre un TRIS (Tec…" at bounding box center [761, 378] width 803 height 192
click at [640, 234] on icon "button" at bounding box center [643, 234] width 9 height 11
click at [775, 234] on icon "button" at bounding box center [778, 234] width 11 height 11
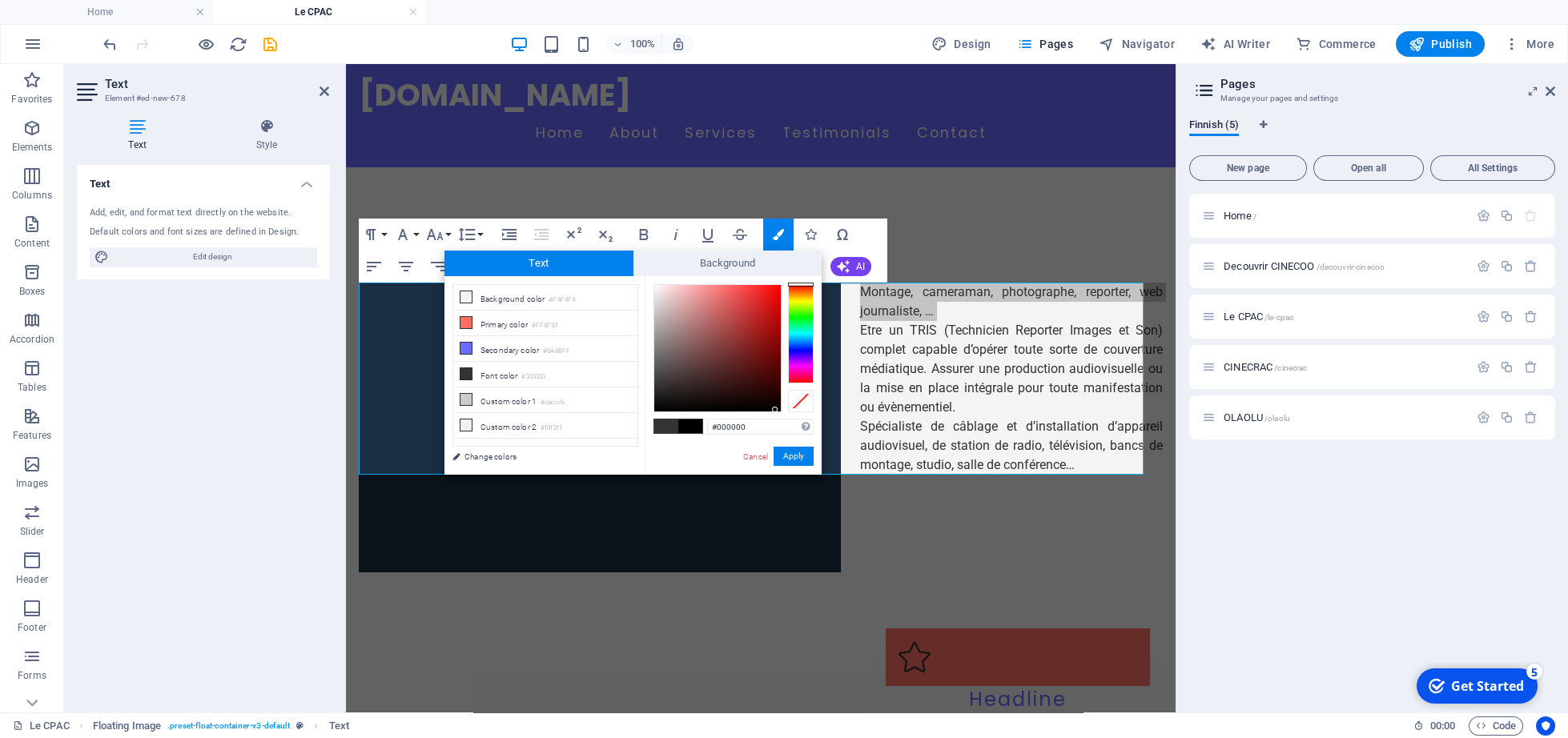
drag, startPoint x: 771, startPoint y: 403, endPoint x: 775, endPoint y: 416, distance: 13.6
click at [775, 416] on div "#000000 Supported formats #0852ed rgb(8, 82, 237) rgba(8, 82, 237, 90%) hsv(221…" at bounding box center [733, 491] width 177 height 431
type input "#000000"
click at [804, 457] on button "Apply" at bounding box center [793, 456] width 40 height 19
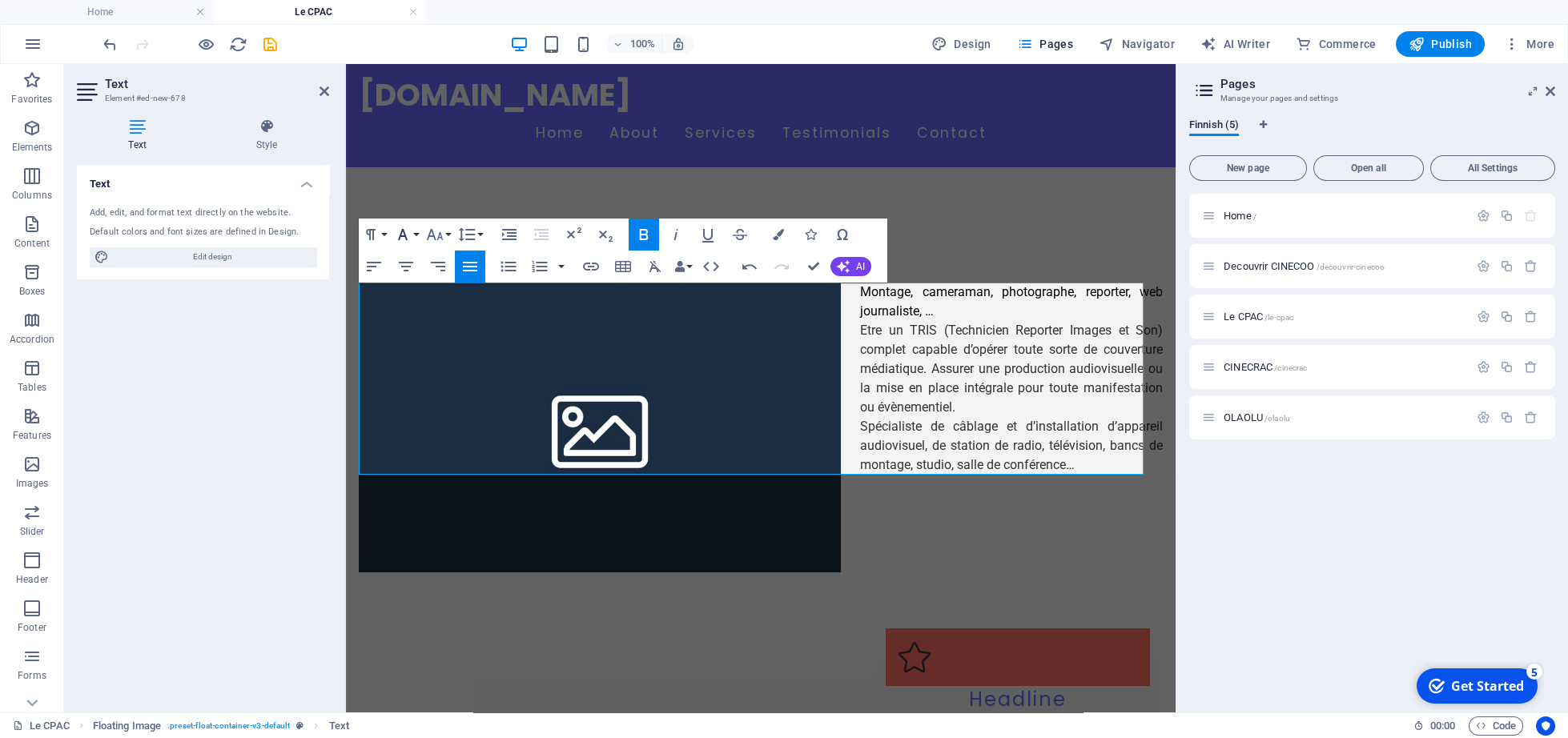
click at [401, 233] on icon "button" at bounding box center [403, 234] width 10 height 11
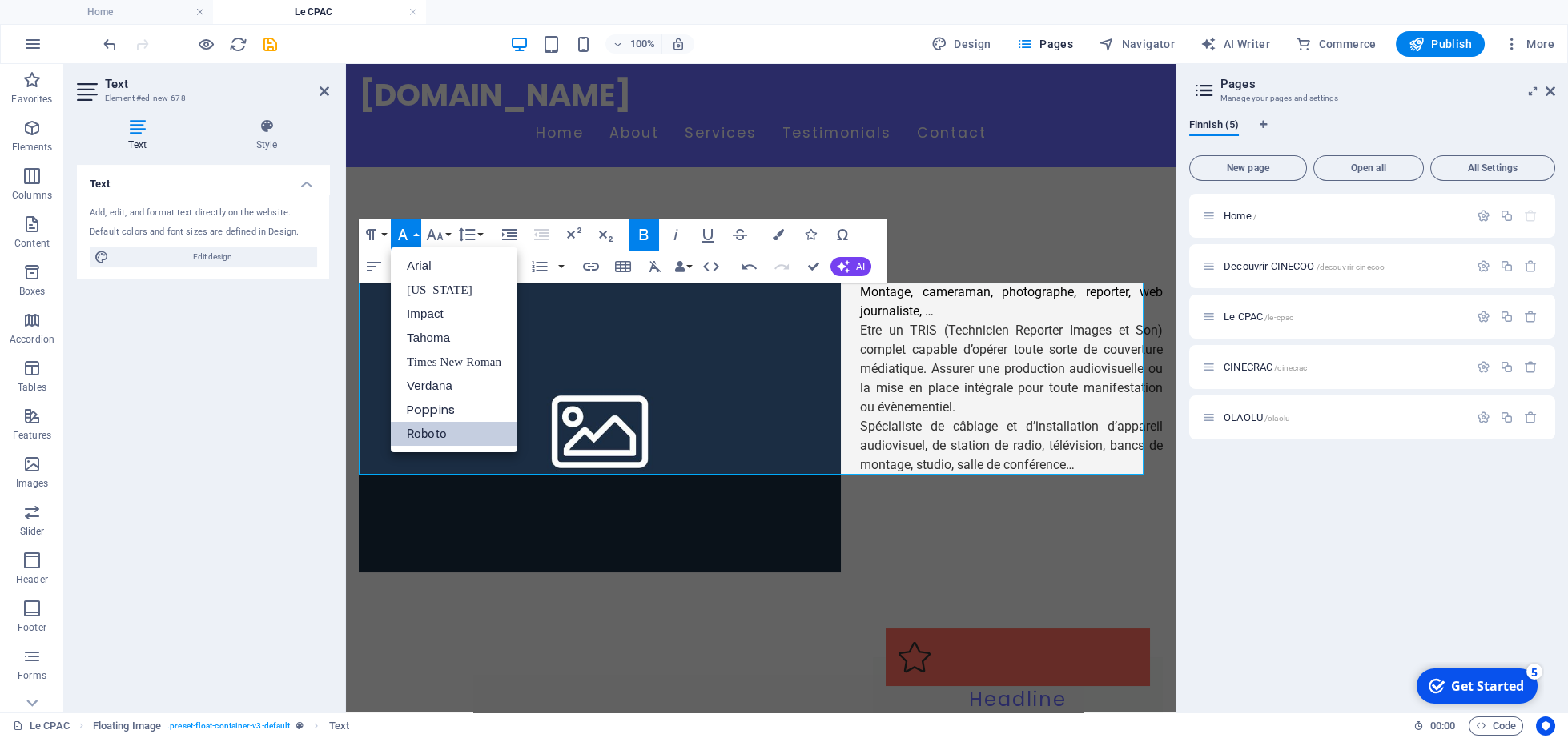
scroll to position [0, 0]
click at [401, 233] on icon "button" at bounding box center [403, 234] width 10 height 11
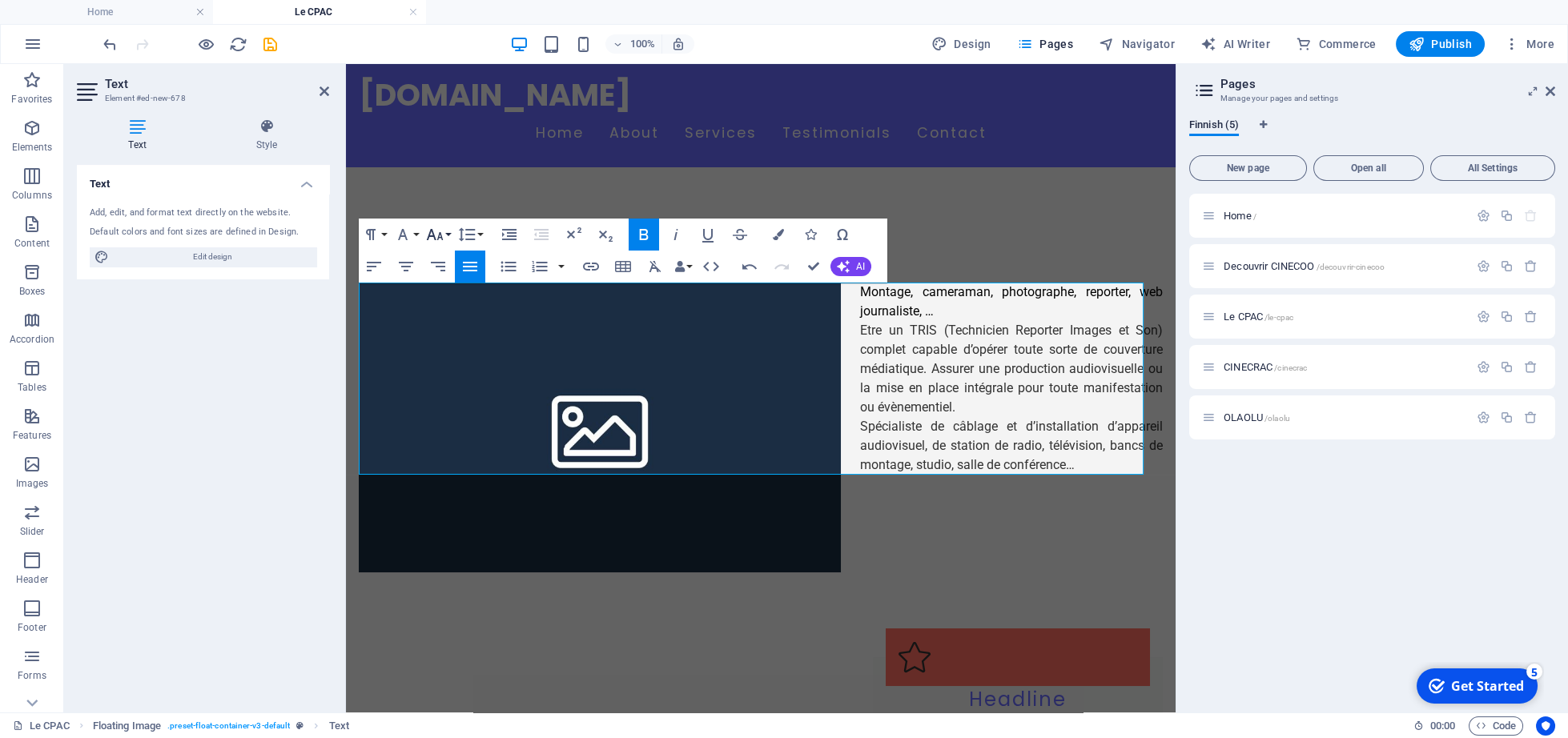
click at [430, 233] on icon "button" at bounding box center [435, 234] width 17 height 11
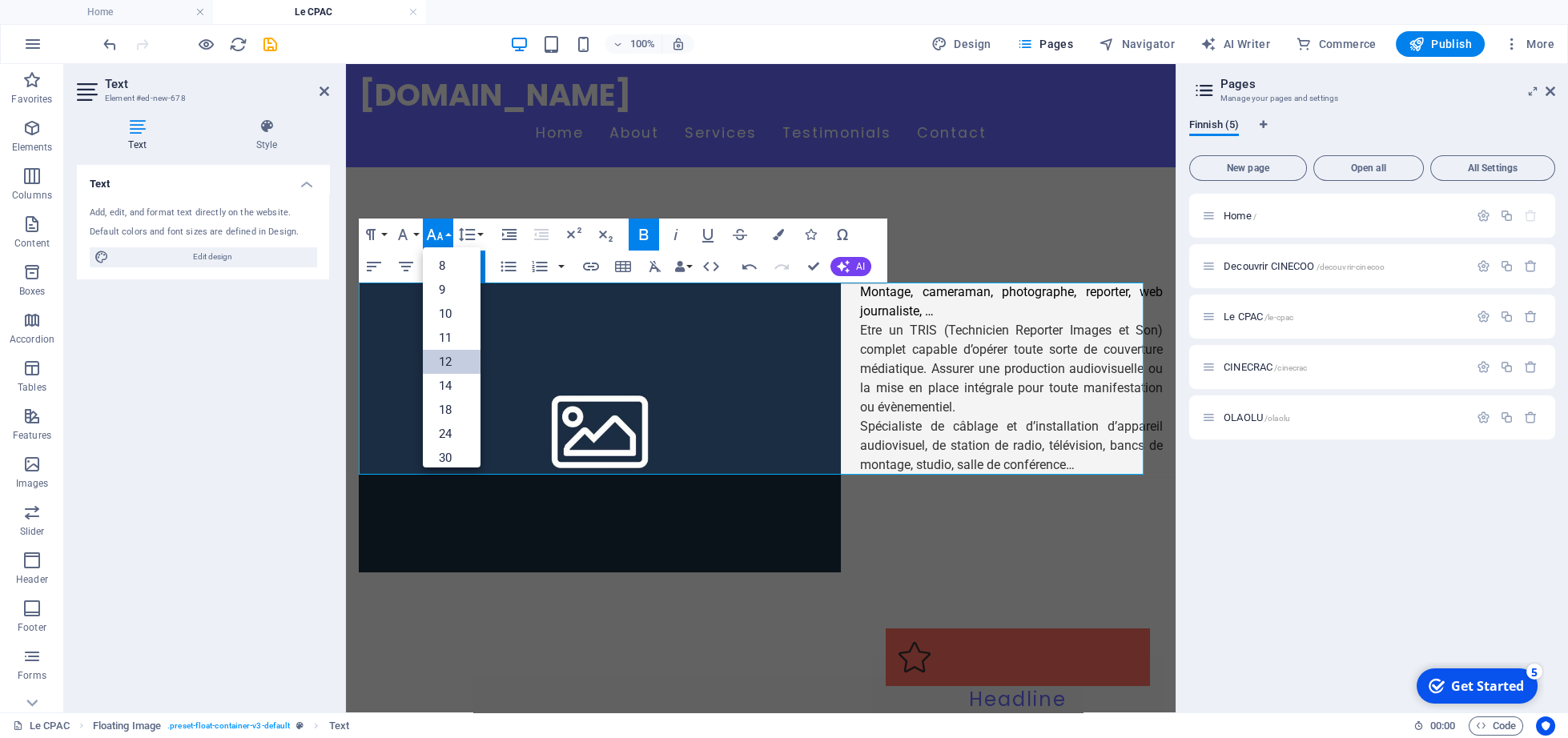
click at [444, 364] on link "12" at bounding box center [451, 362] width 58 height 24
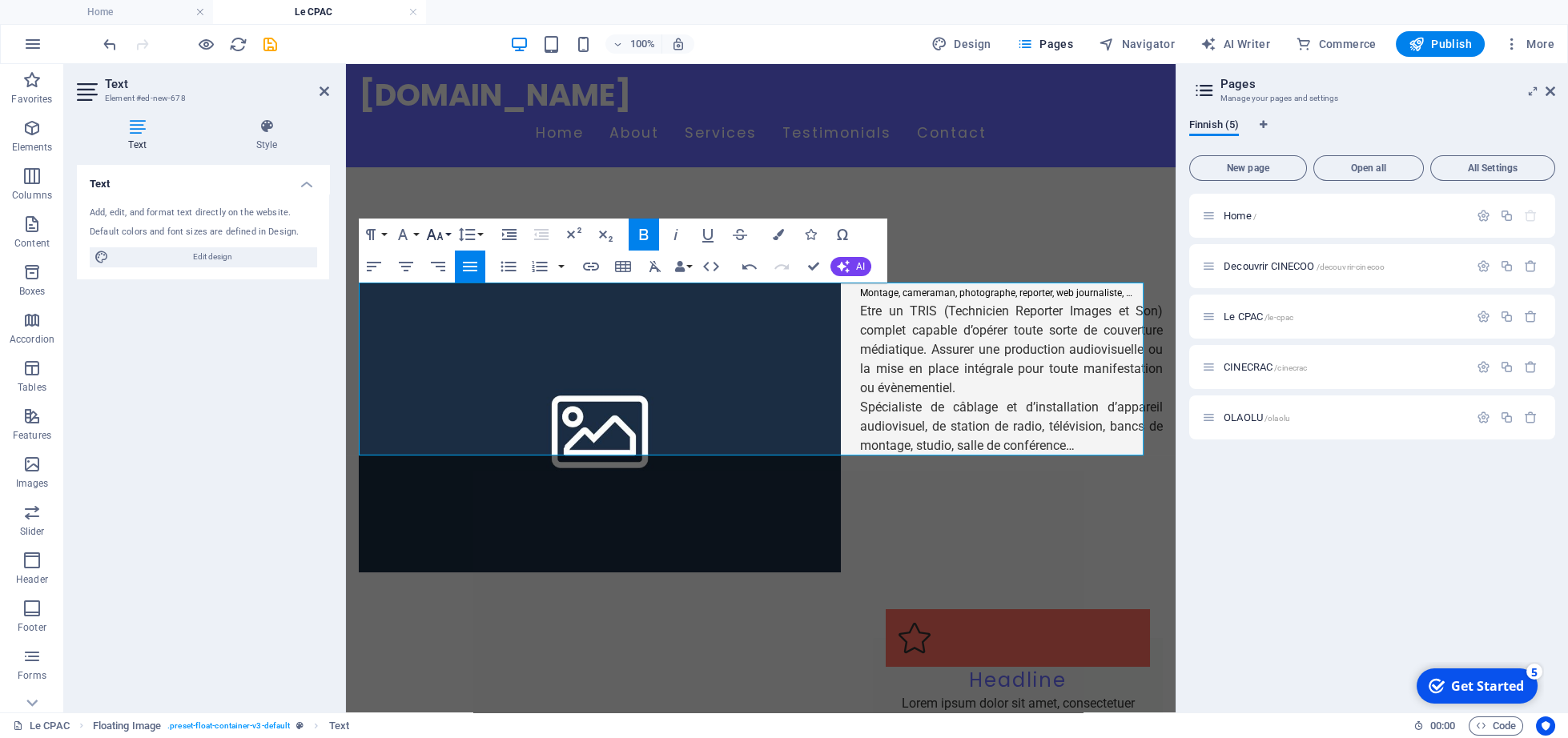
click at [439, 233] on icon "button" at bounding box center [435, 234] width 17 height 11
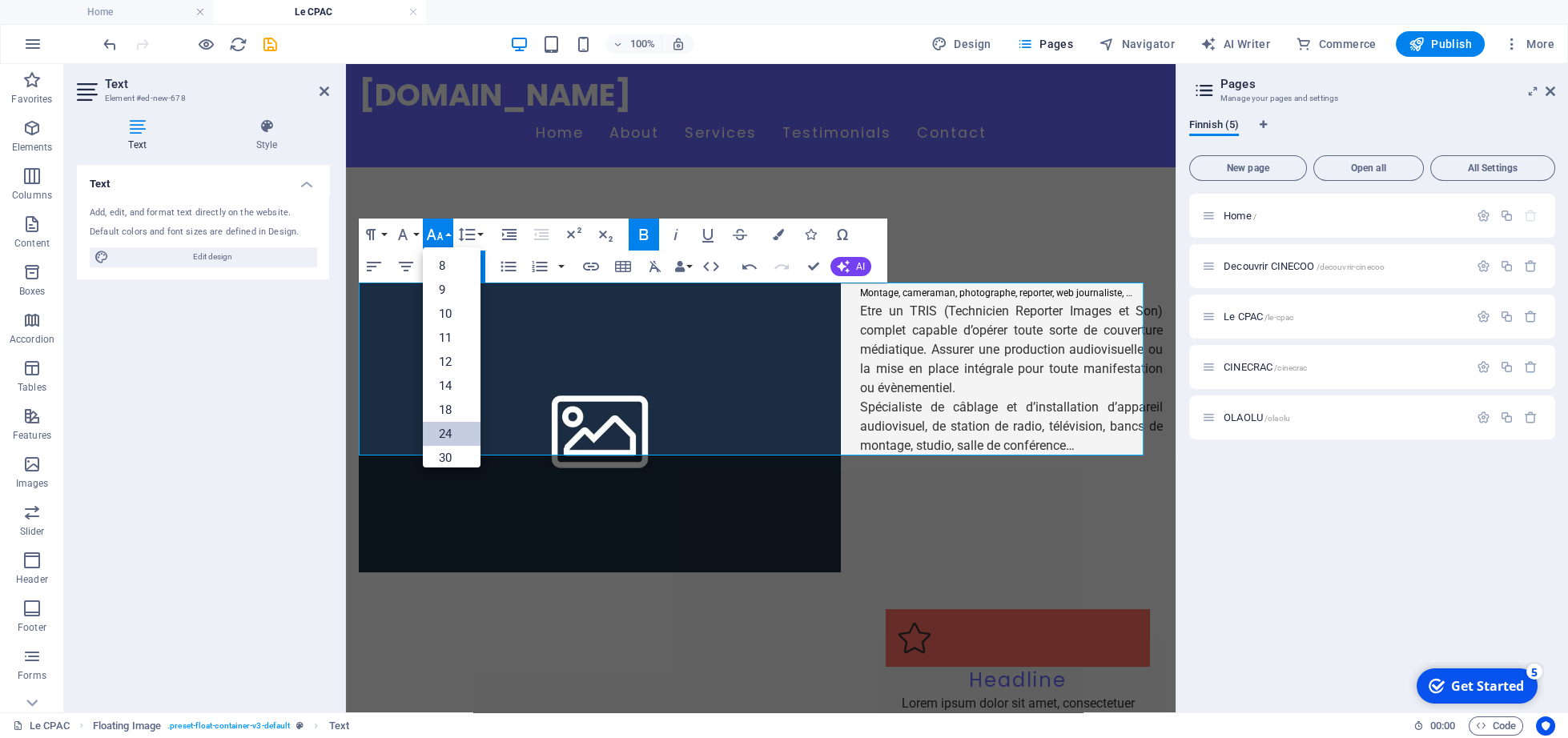
click at [442, 432] on link "24" at bounding box center [451, 434] width 58 height 24
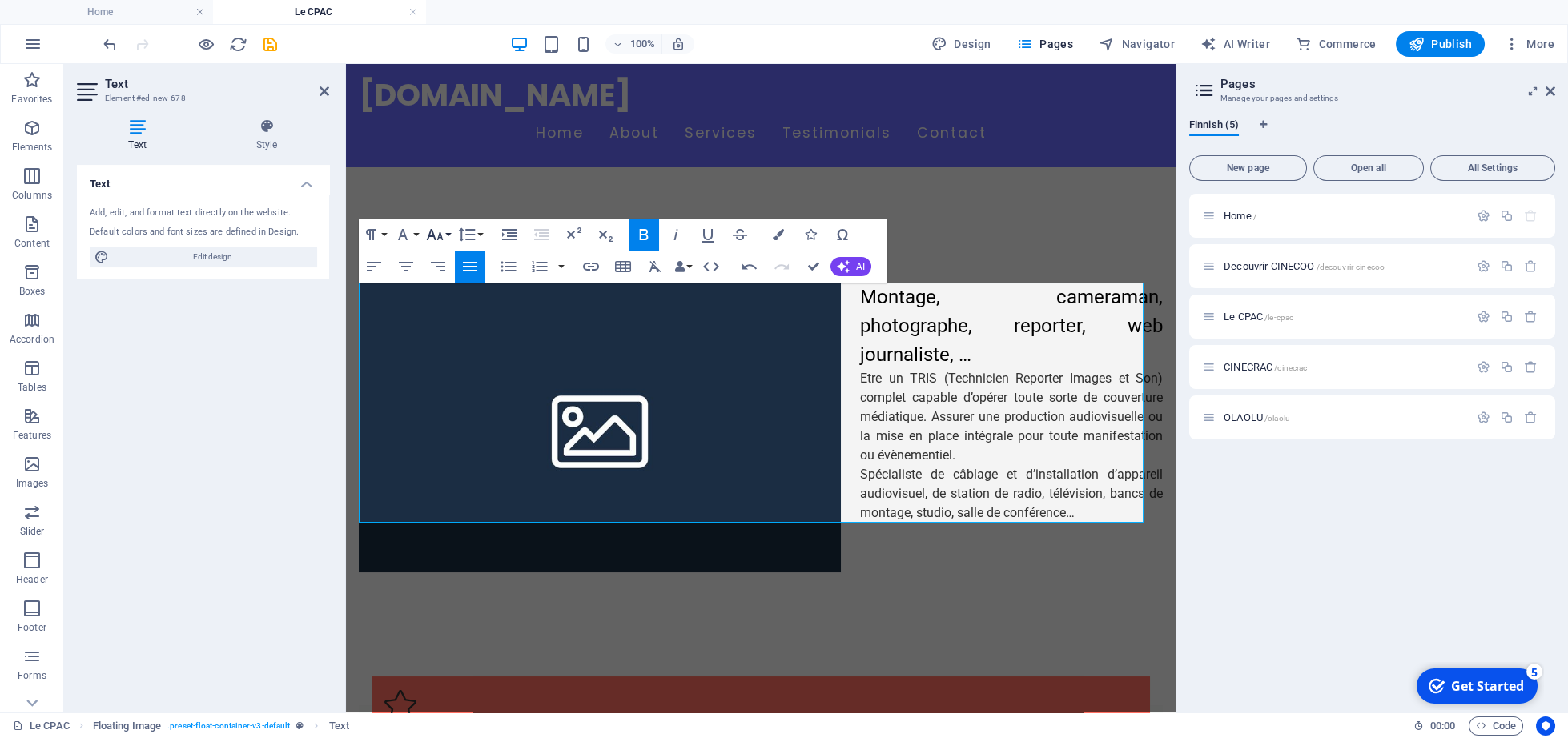
click at [436, 231] on icon "button" at bounding box center [435, 234] width 19 height 19
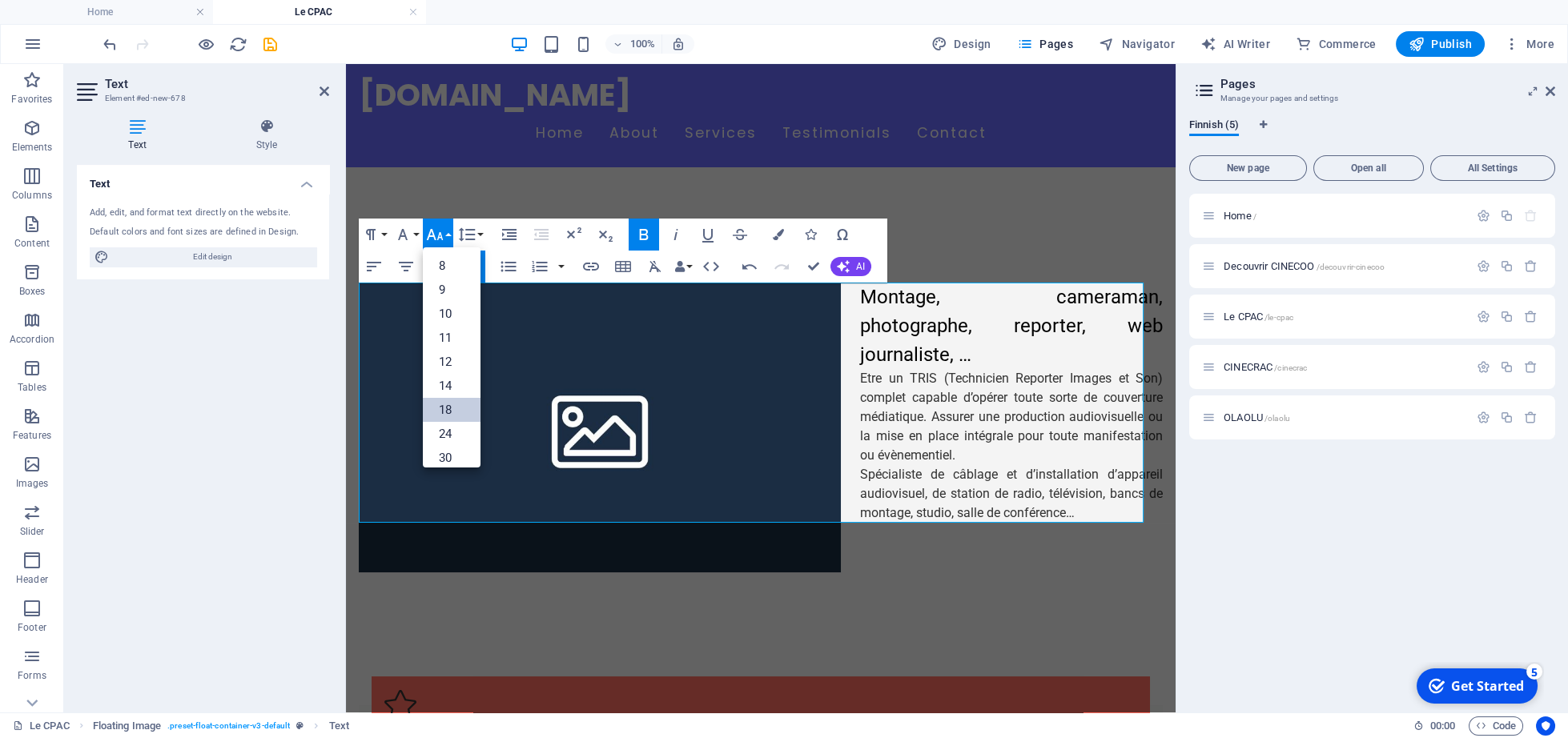
click at [444, 414] on link "18" at bounding box center [451, 410] width 58 height 24
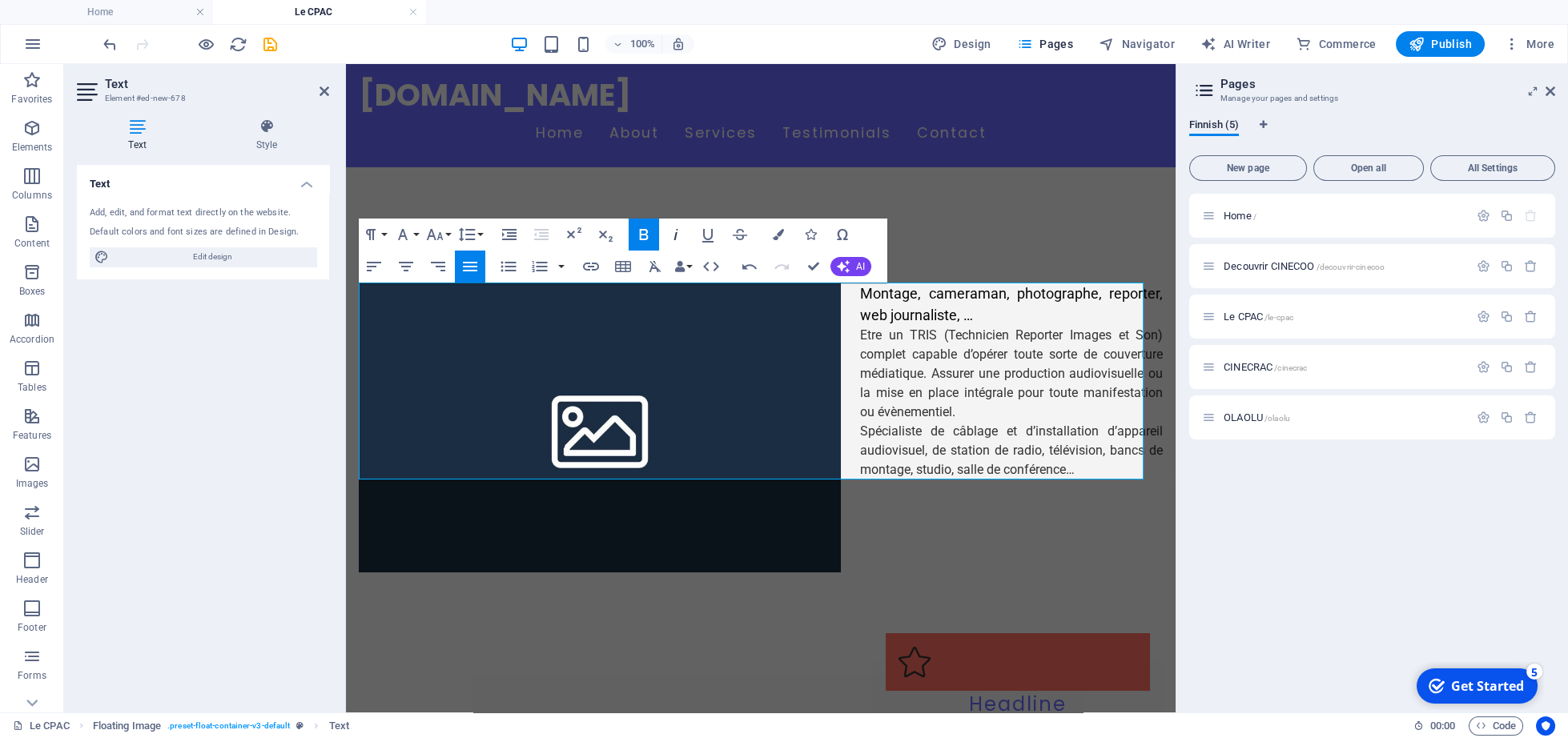
click at [672, 241] on icon "button" at bounding box center [675, 234] width 19 height 19
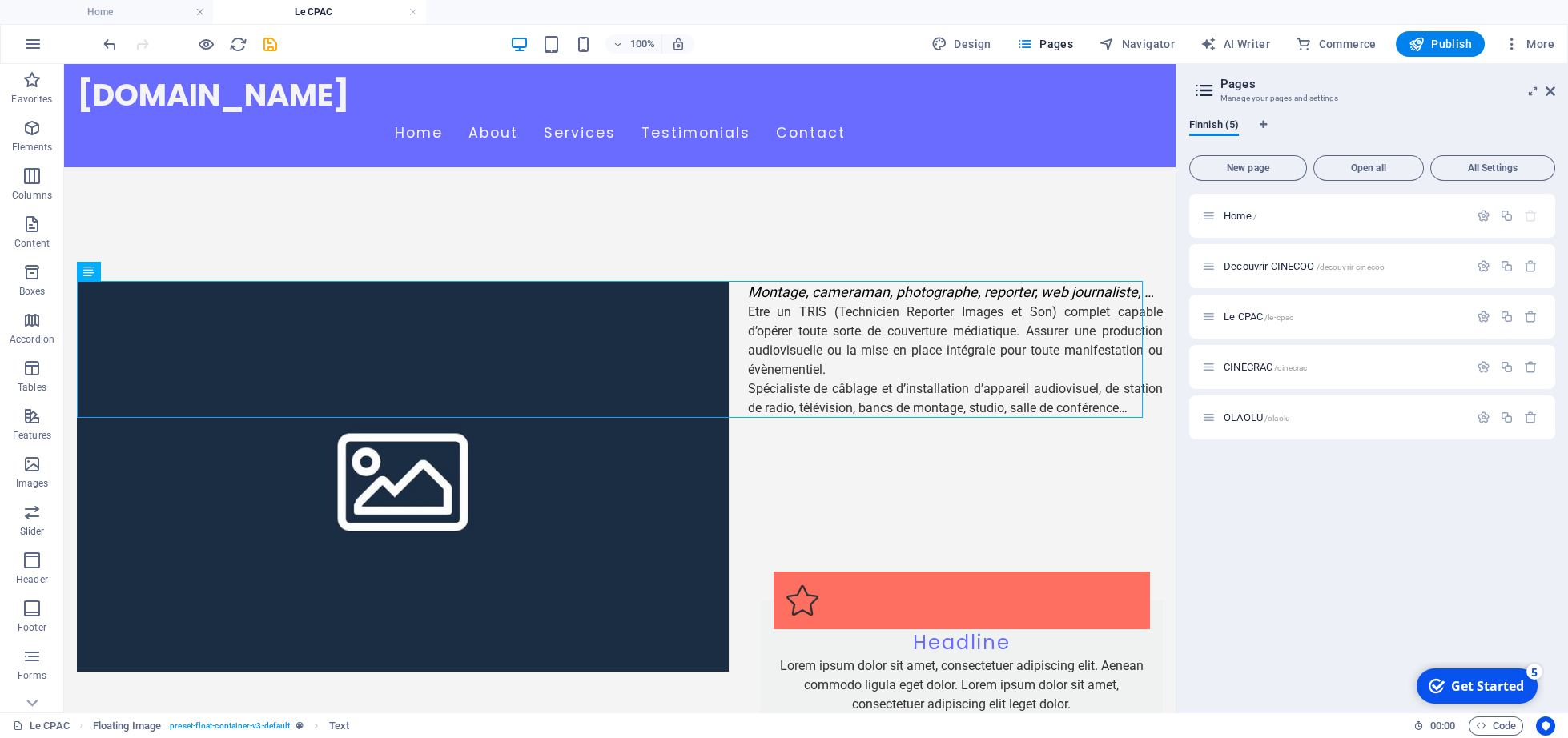
click at [572, 495] on div "Drag here to replace the existing content. Press “Ctrl” if you want to create a…" at bounding box center [619, 388] width 1112 height 648
click at [379, 500] on figure at bounding box center [402, 476] width 651 height 391
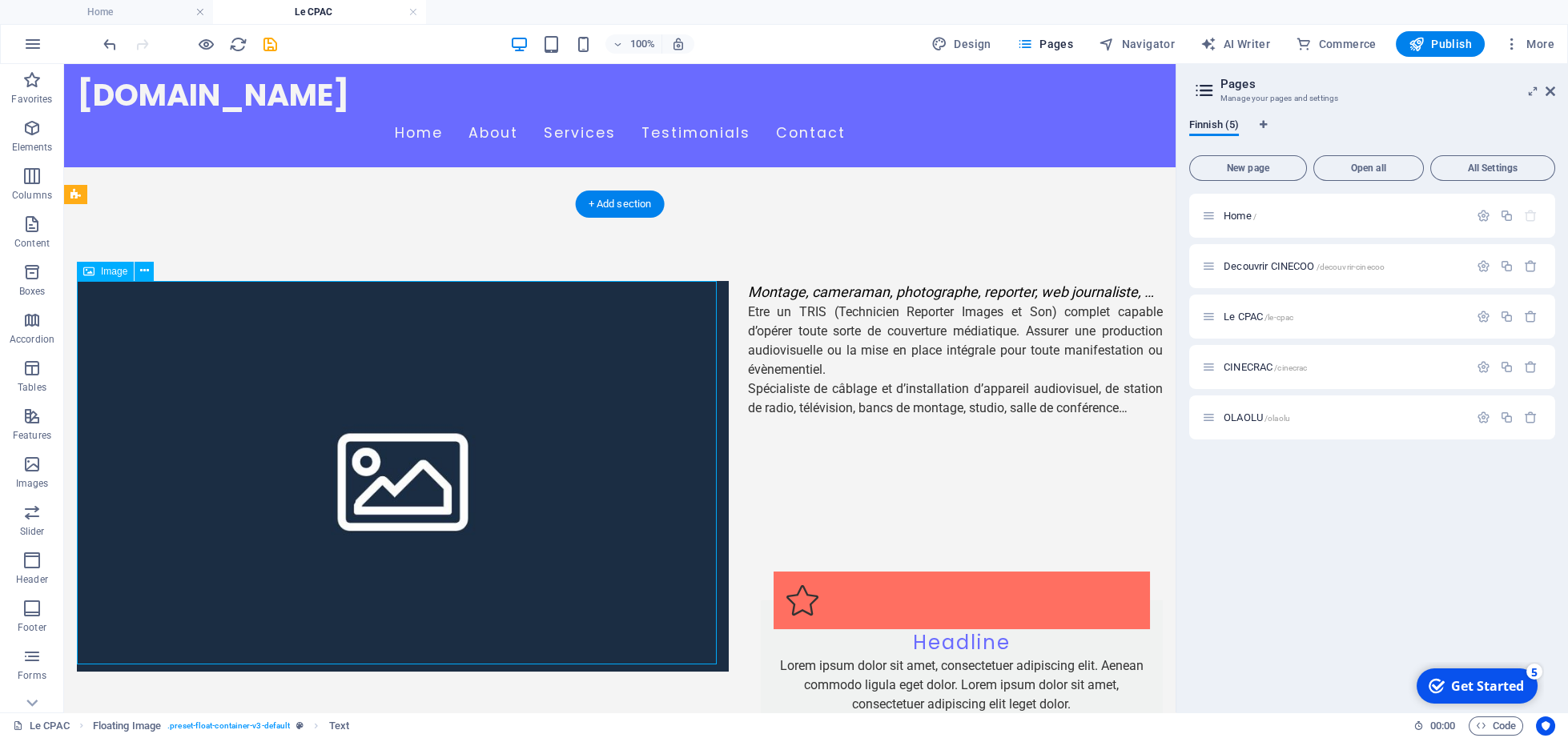
click at [379, 500] on figure at bounding box center [402, 476] width 651 height 391
select select "%"
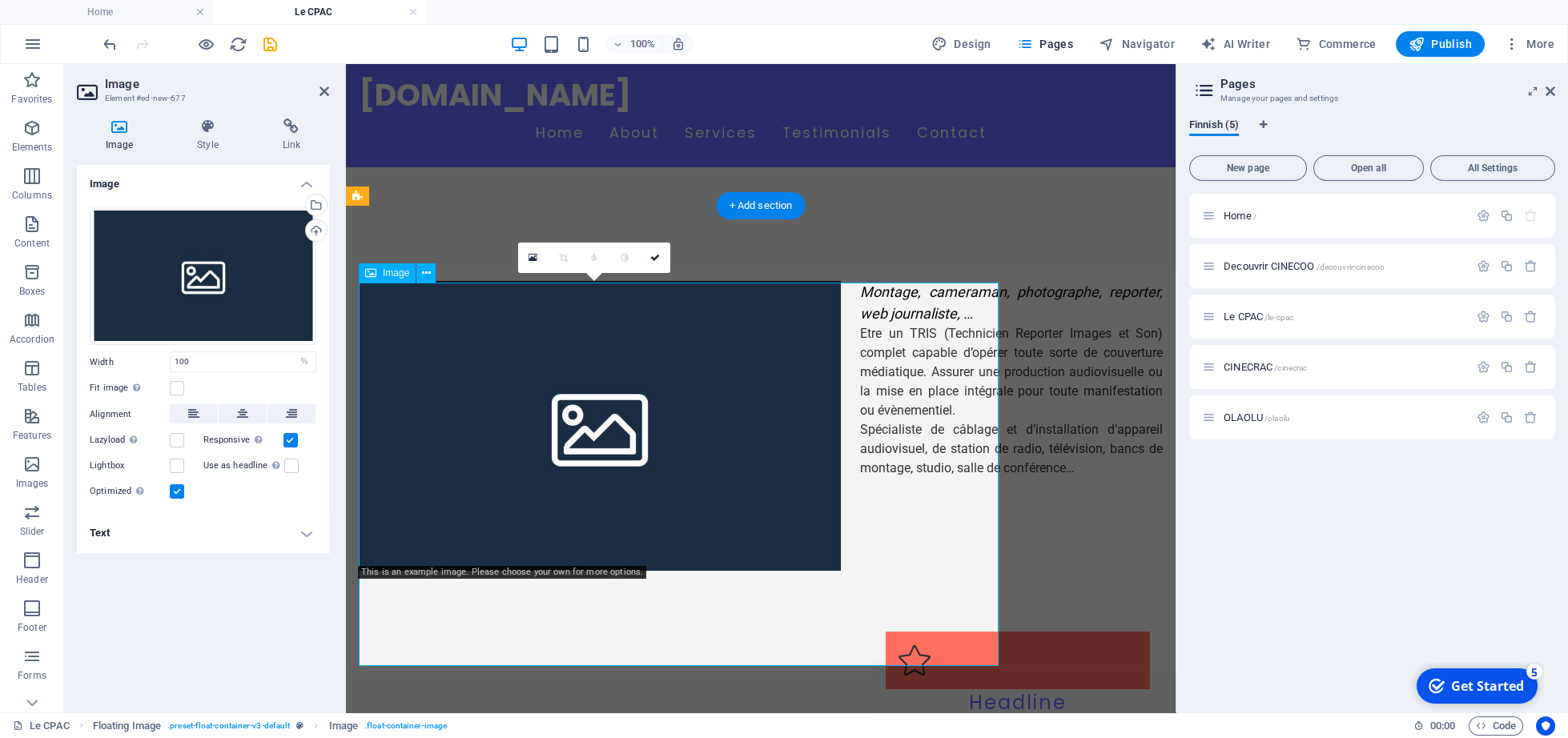
scroll to position [686, 0]
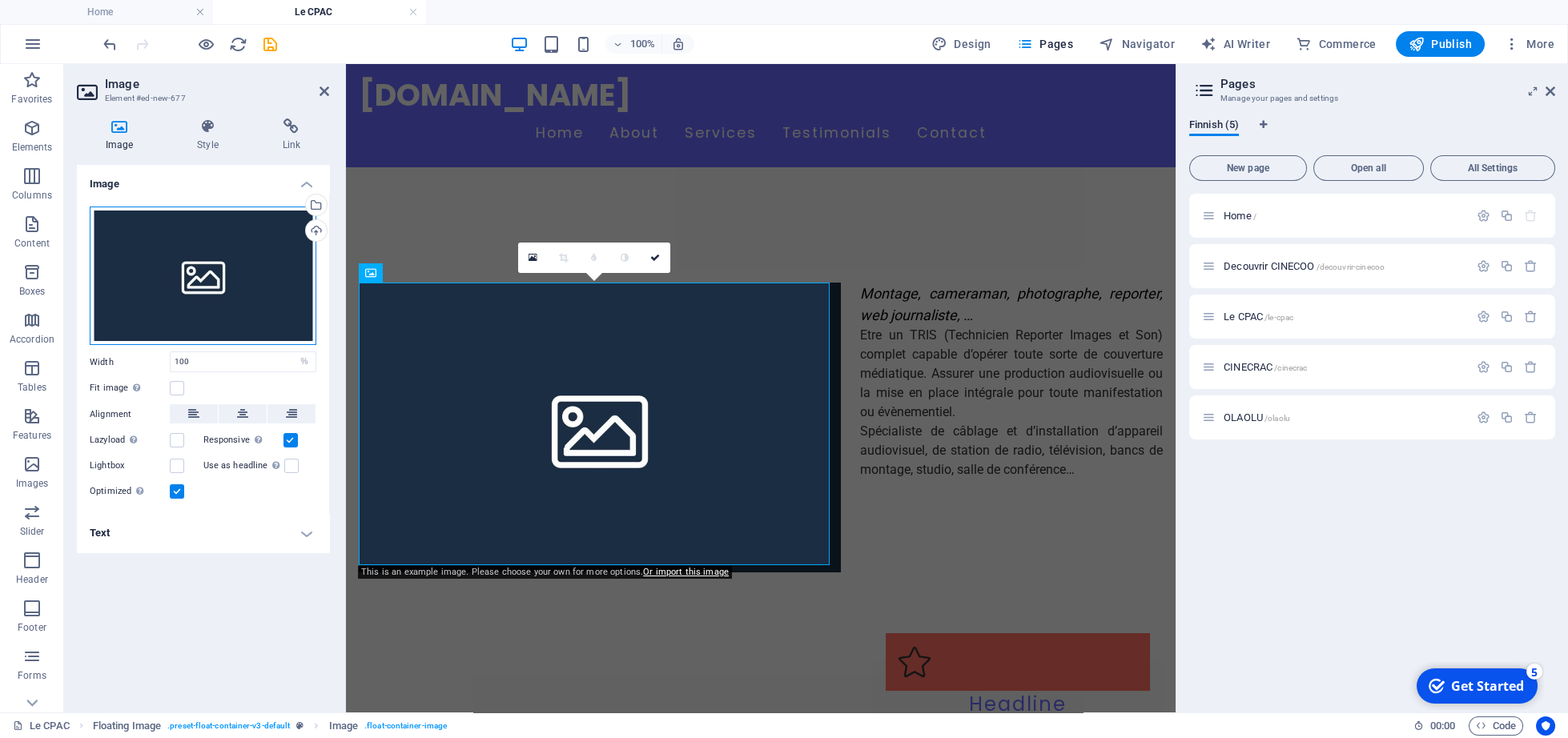
click at [218, 294] on div "Drag files here, click to choose files or select files from Files or our free s…" at bounding box center [203, 277] width 227 height 139
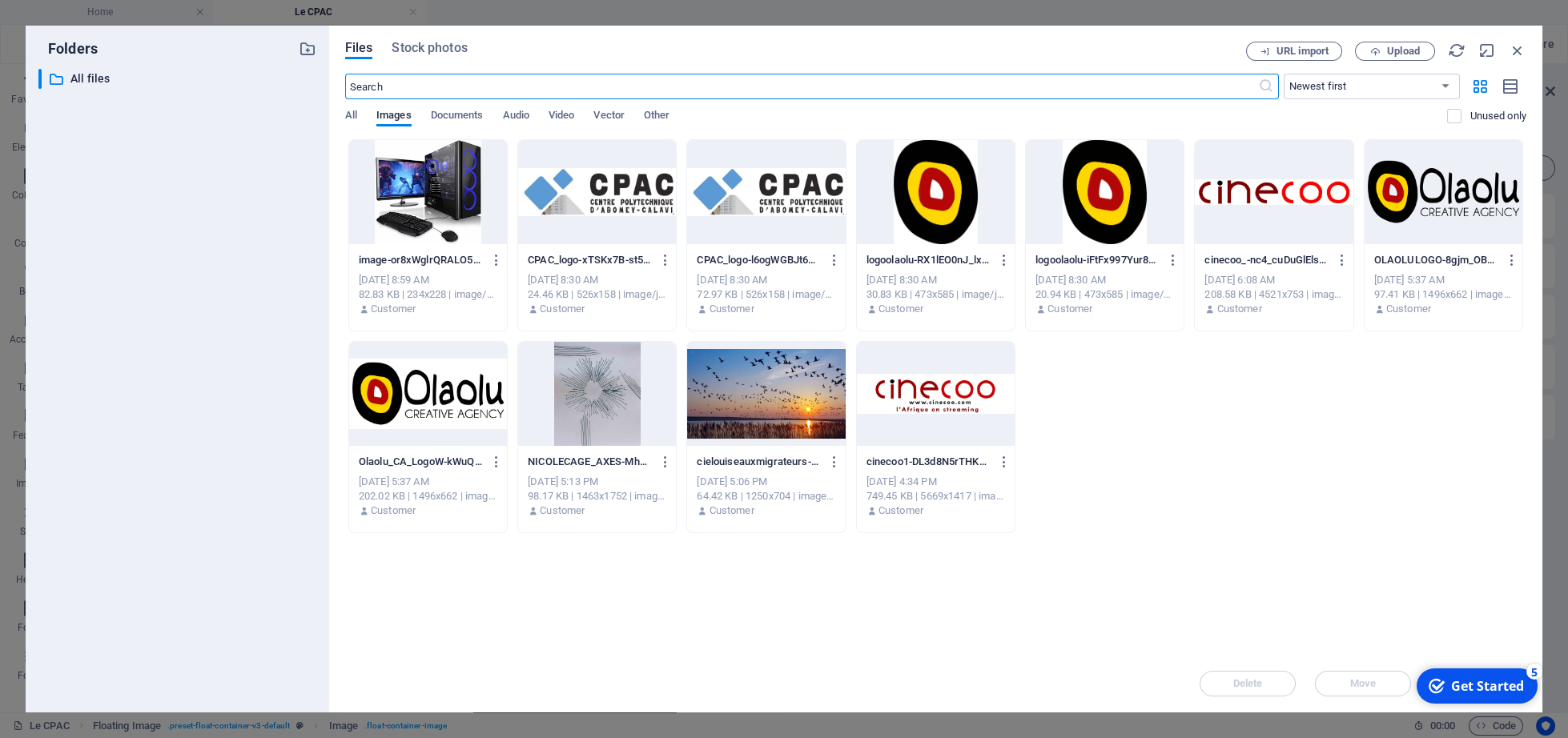
scroll to position [705, 0]
click at [1391, 50] on span "Upload" at bounding box center [1403, 52] width 33 height 10
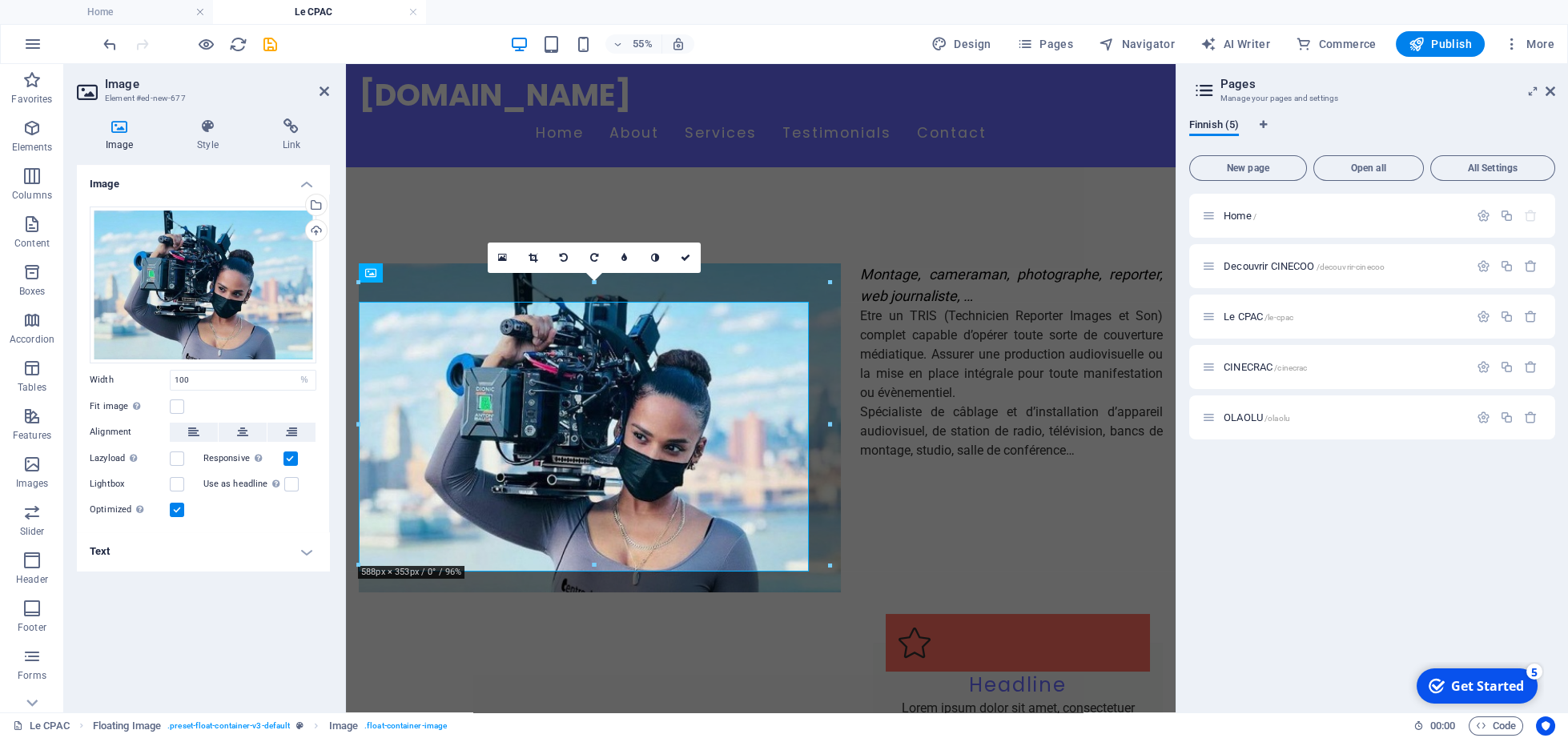
scroll to position [686, 0]
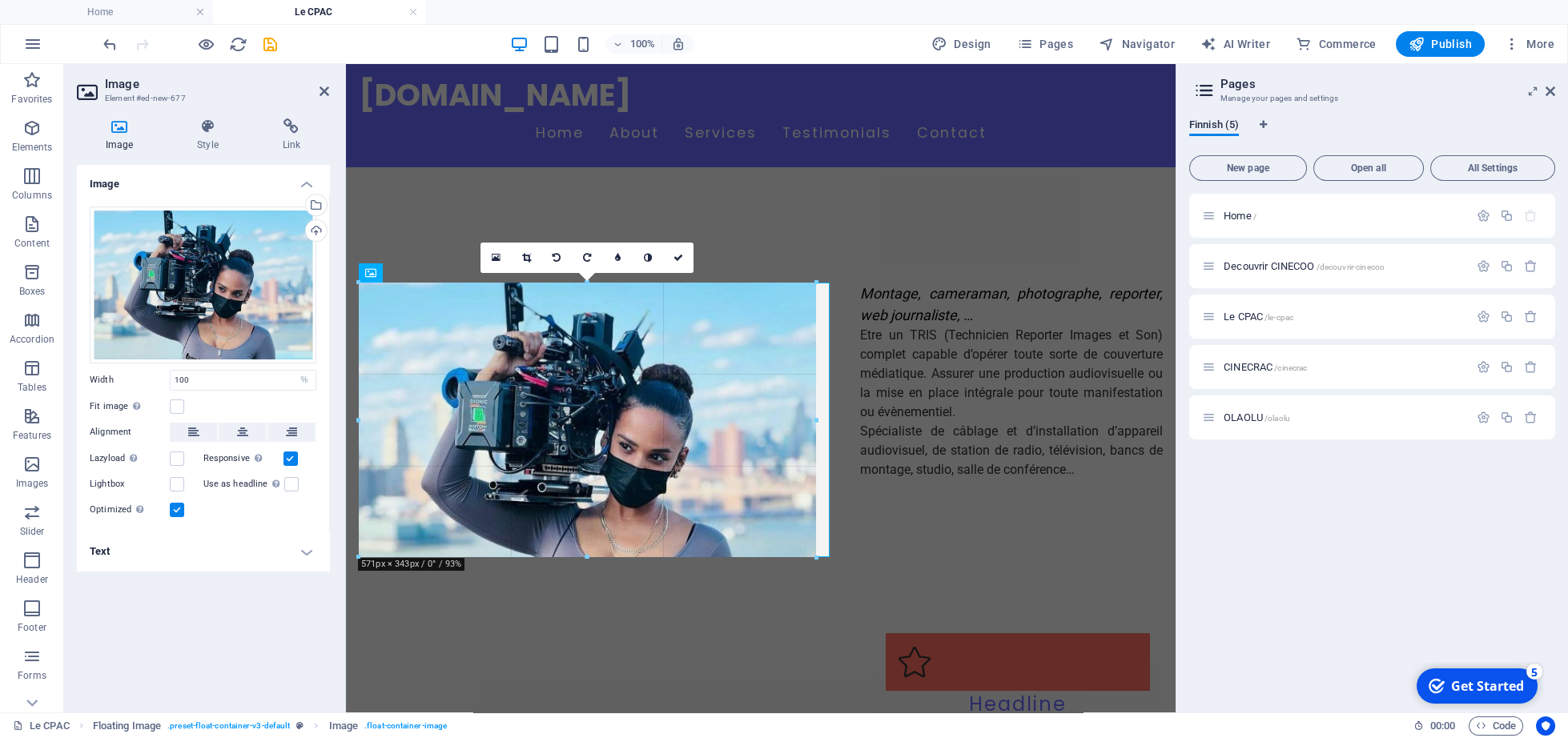
drag, startPoint x: 828, startPoint y: 567, endPoint x: 810, endPoint y: 559, distance: 19.7
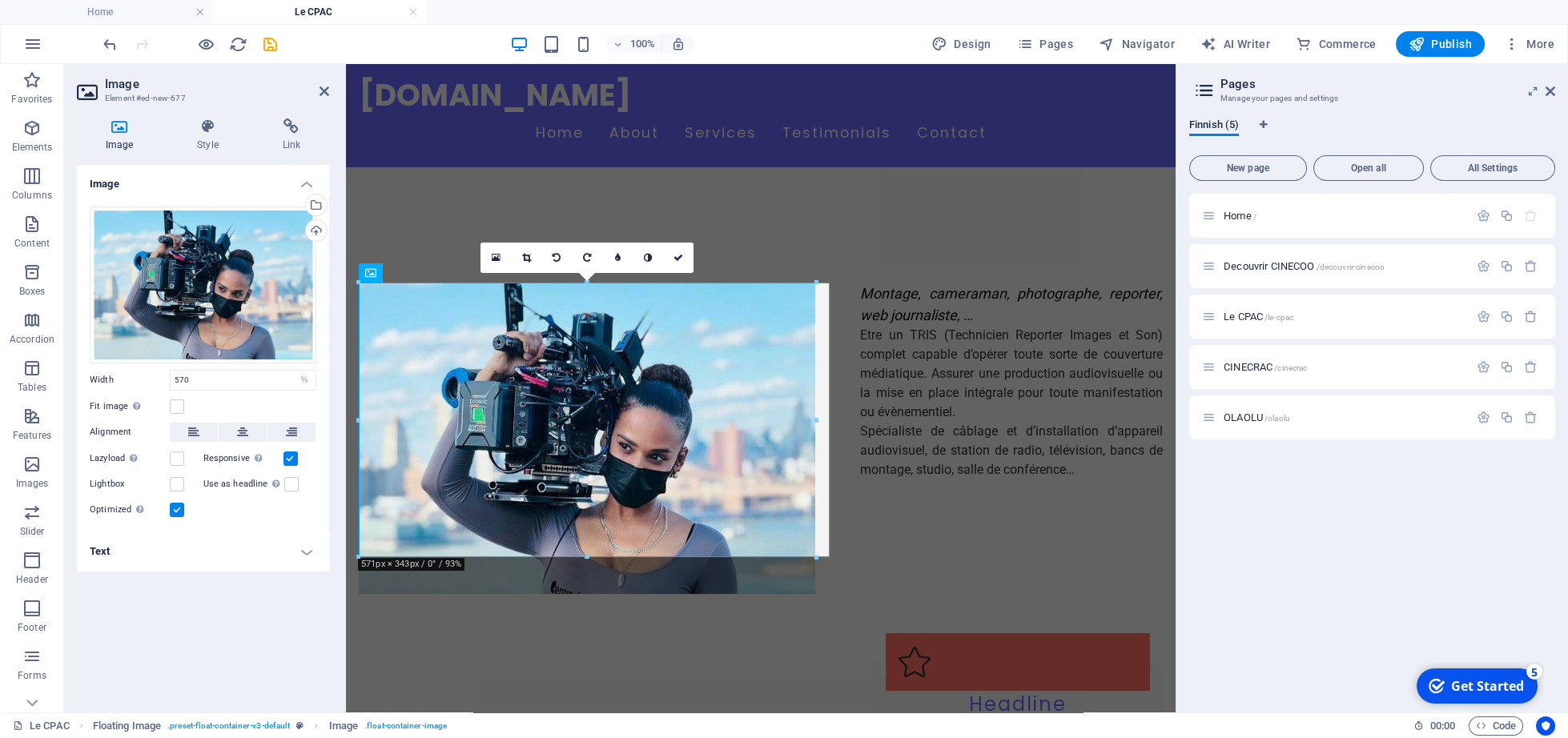
type input "570"
select select "px"
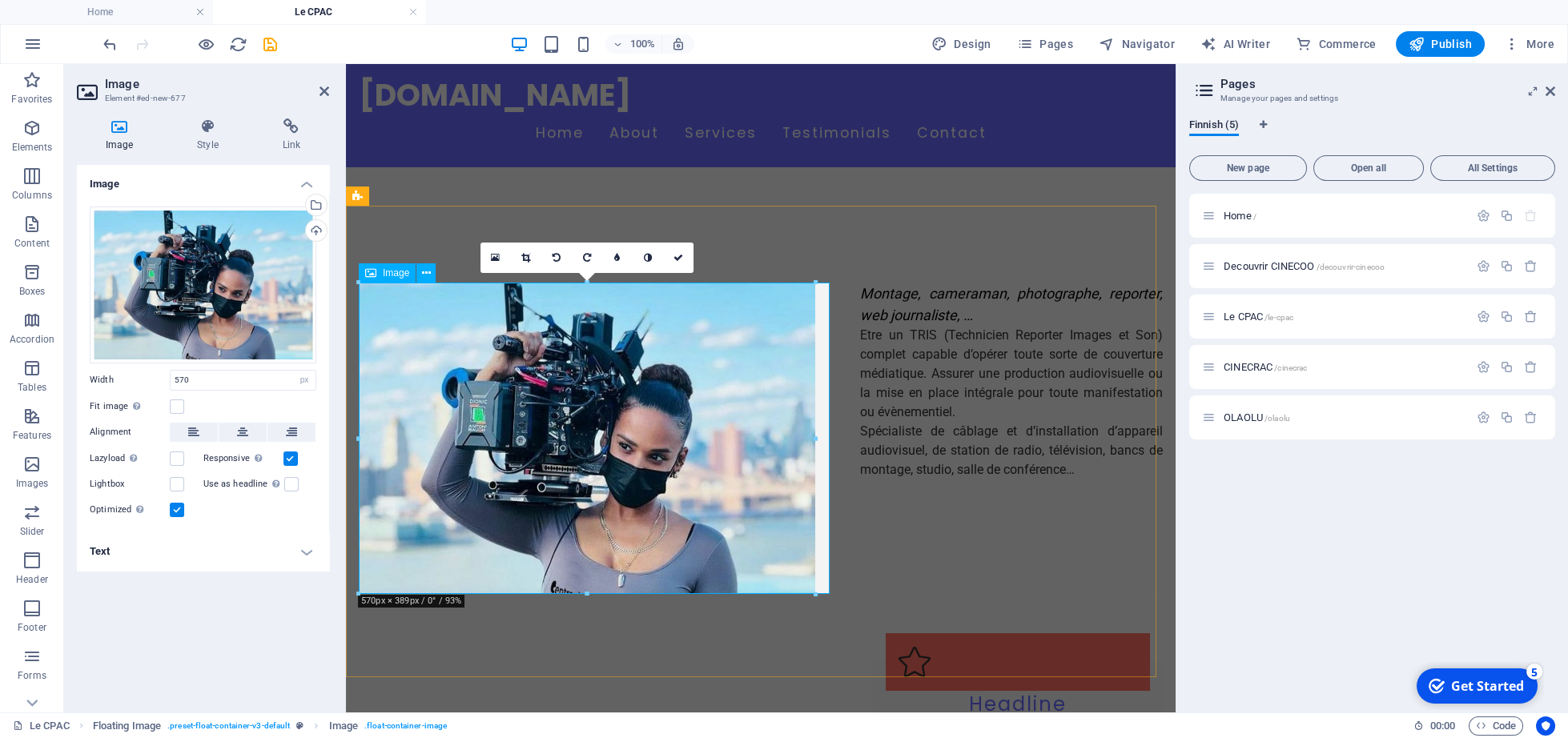
type input "100"
select select "%"
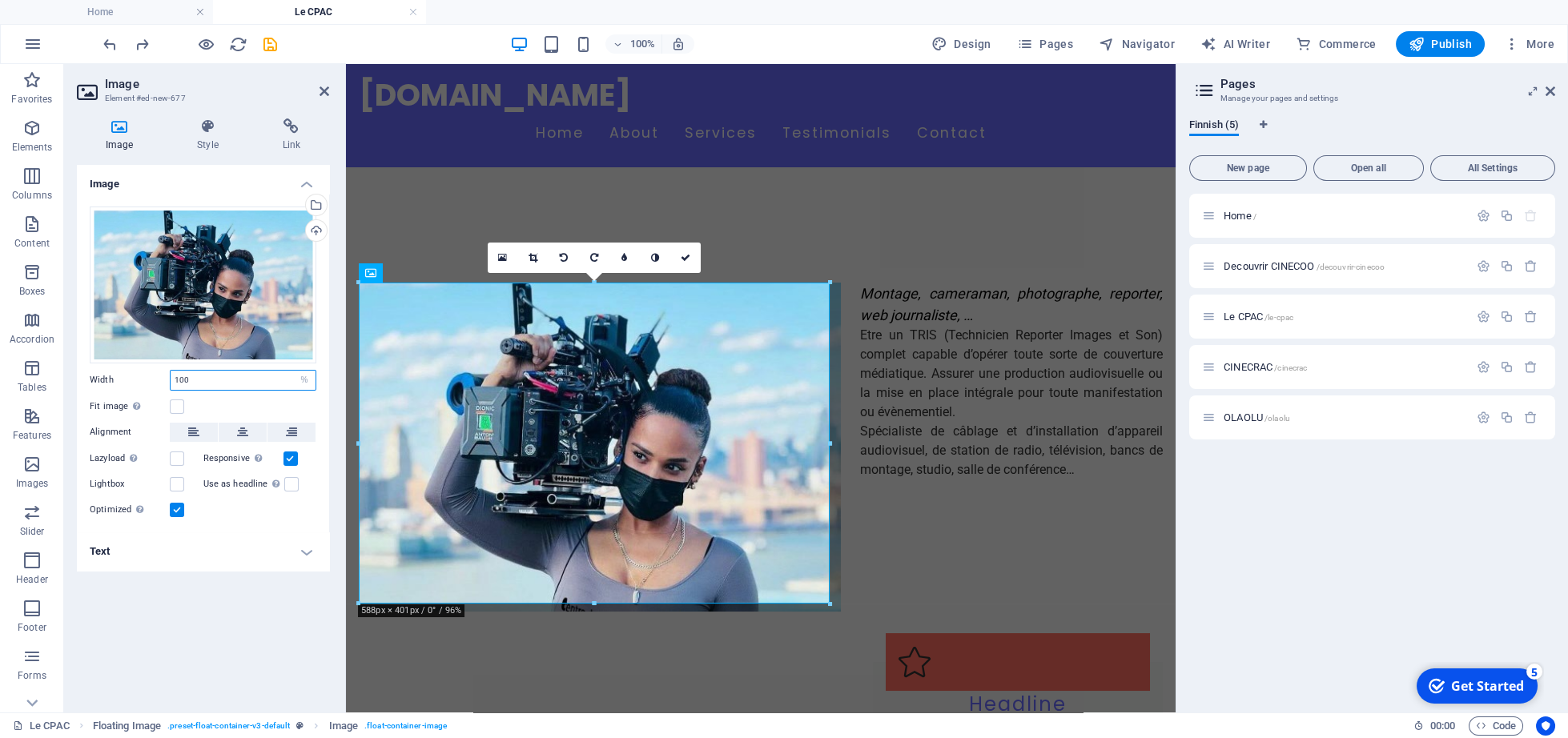
drag, startPoint x: 198, startPoint y: 379, endPoint x: 138, endPoint y: 379, distance: 60.0
click at [171, 379] on input "100" at bounding box center [244, 380] width 145 height 19
type input "70"
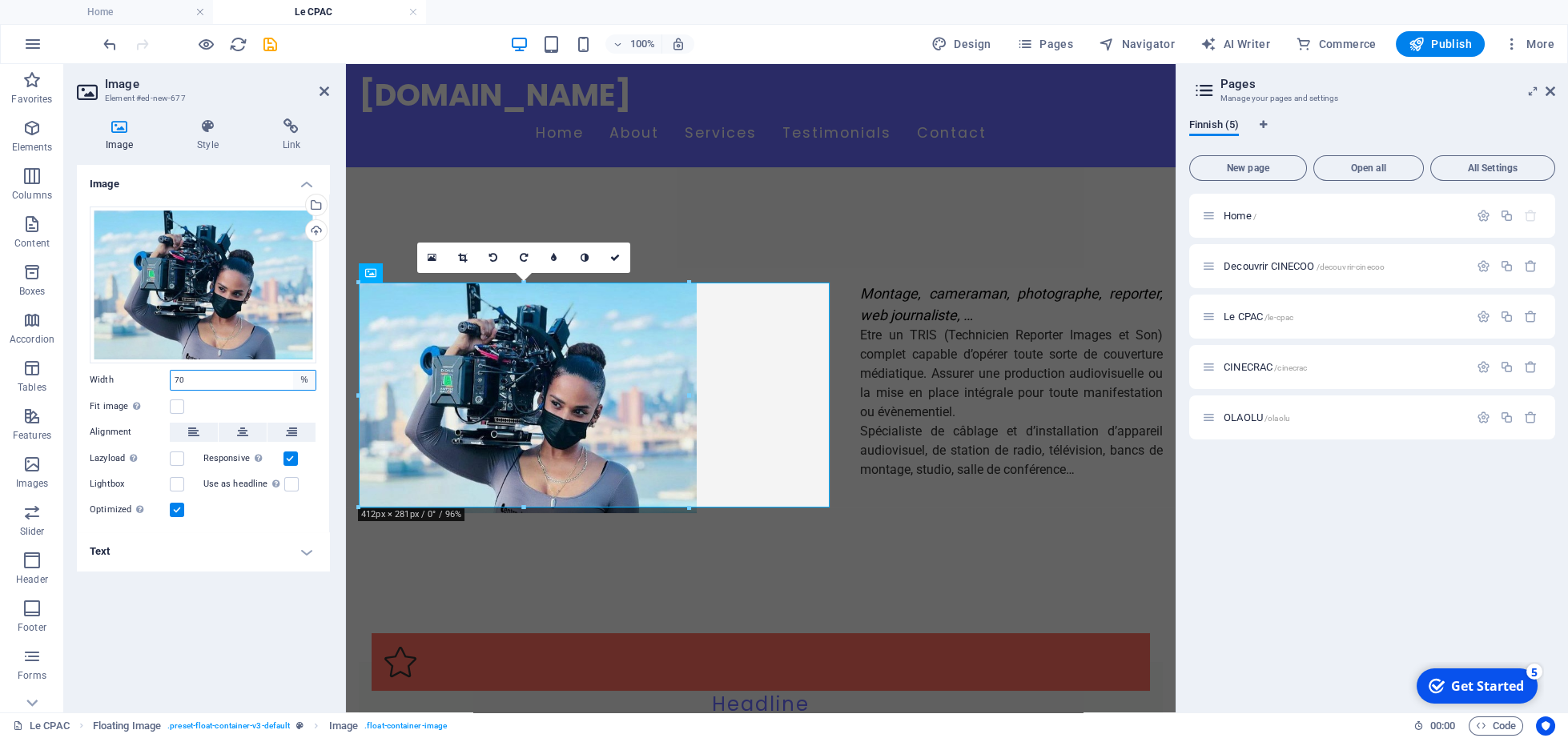
click at [293, 371] on select "Default auto px rem % em vh vw" at bounding box center [304, 380] width 23 height 19
select select "px"
click option "px" at bounding box center [0, 0] width 0 height 0
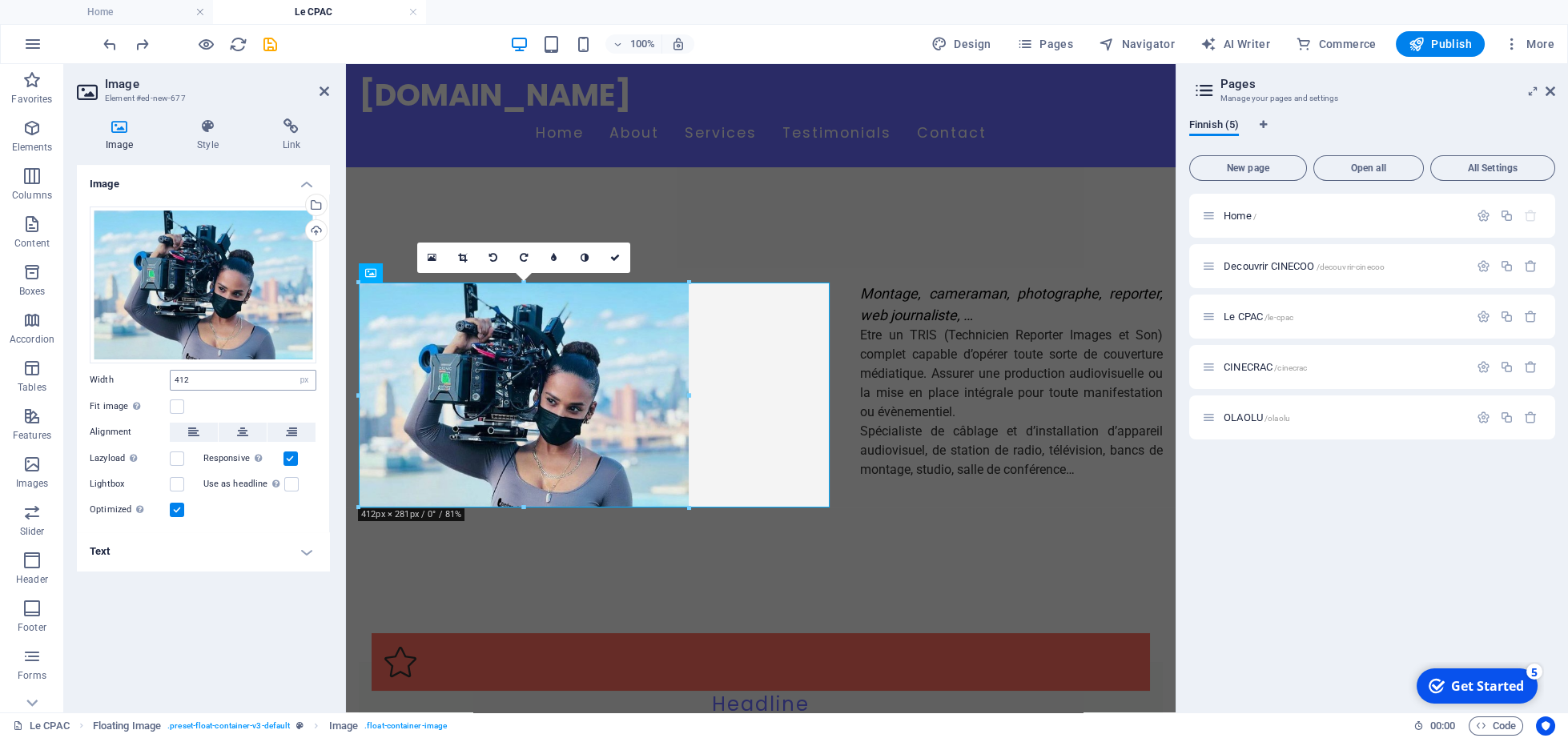
type input "70"
select select "%"
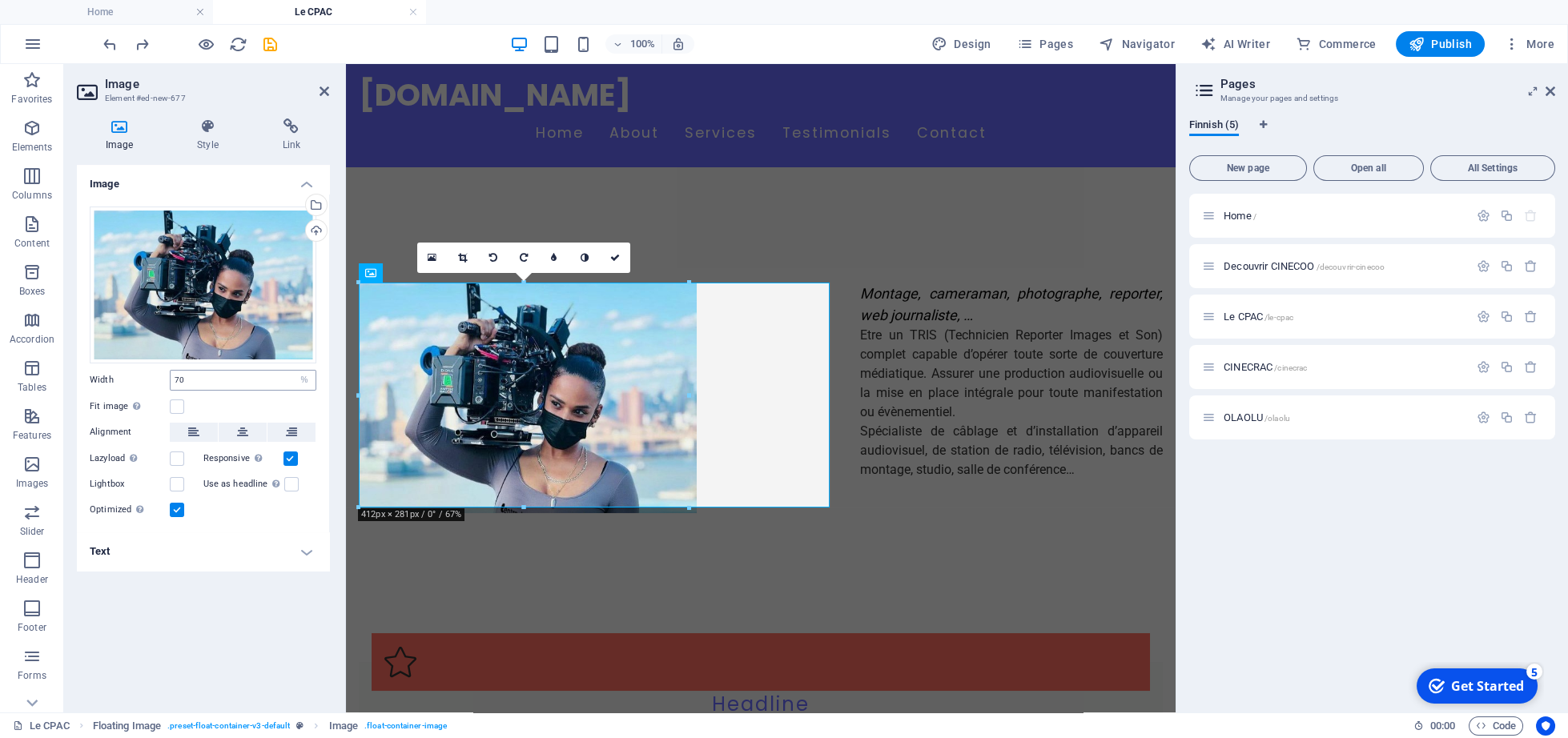
type input "100"
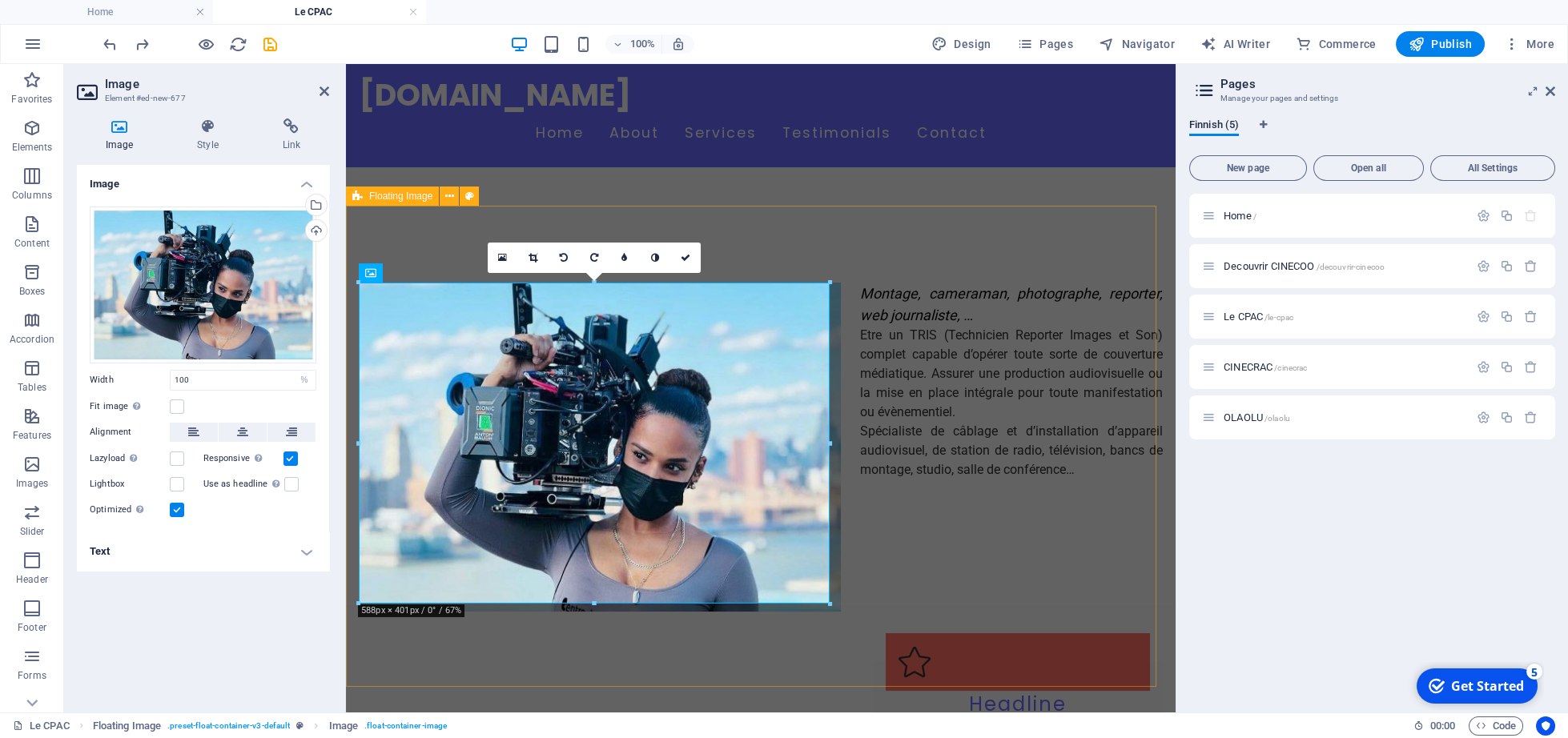
click at [932, 557] on div "Montage, cameraman, photographe, reporter, web journaliste, … Etre un TRIS (Tec…" at bounding box center [761, 381] width 829 height 351
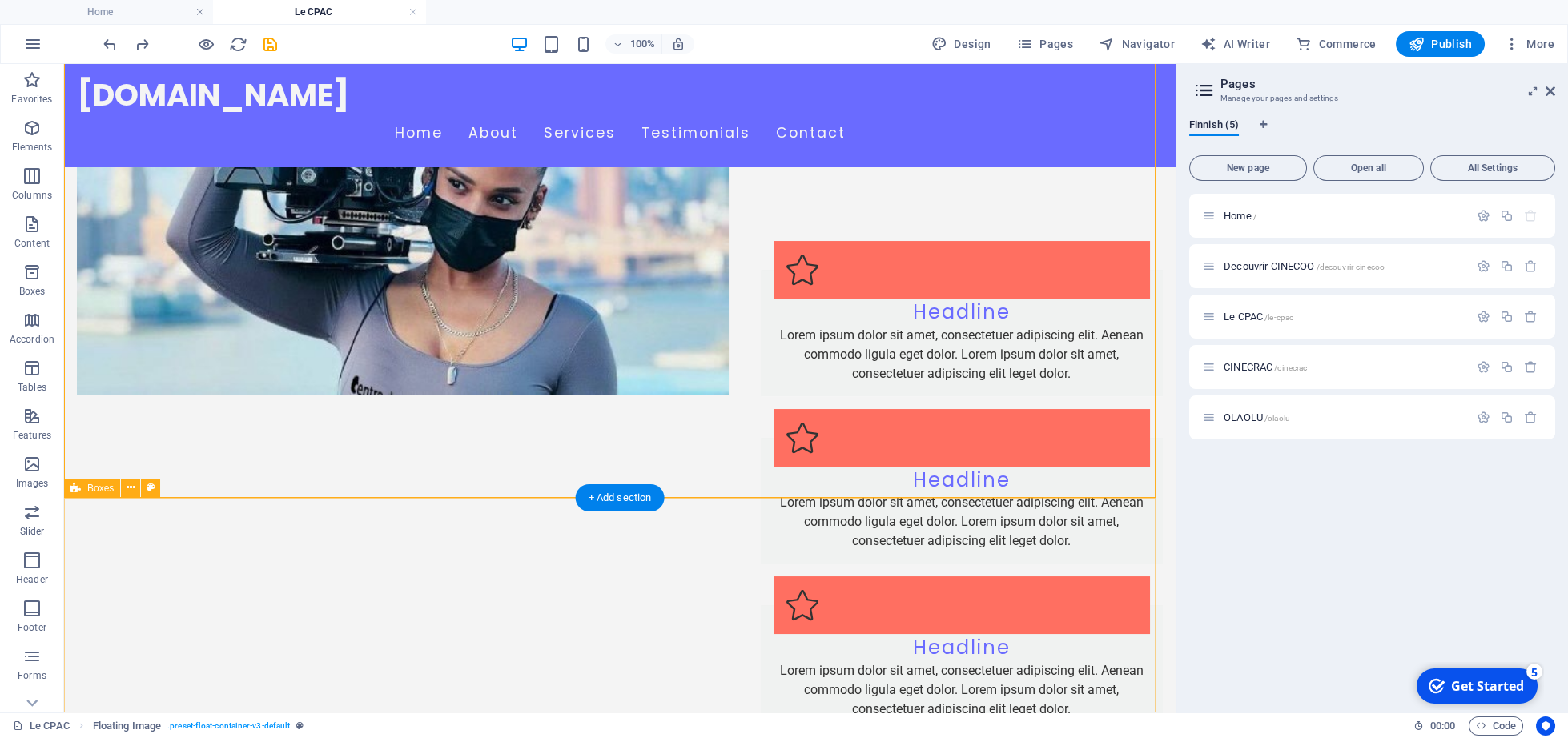
scroll to position [771, 0]
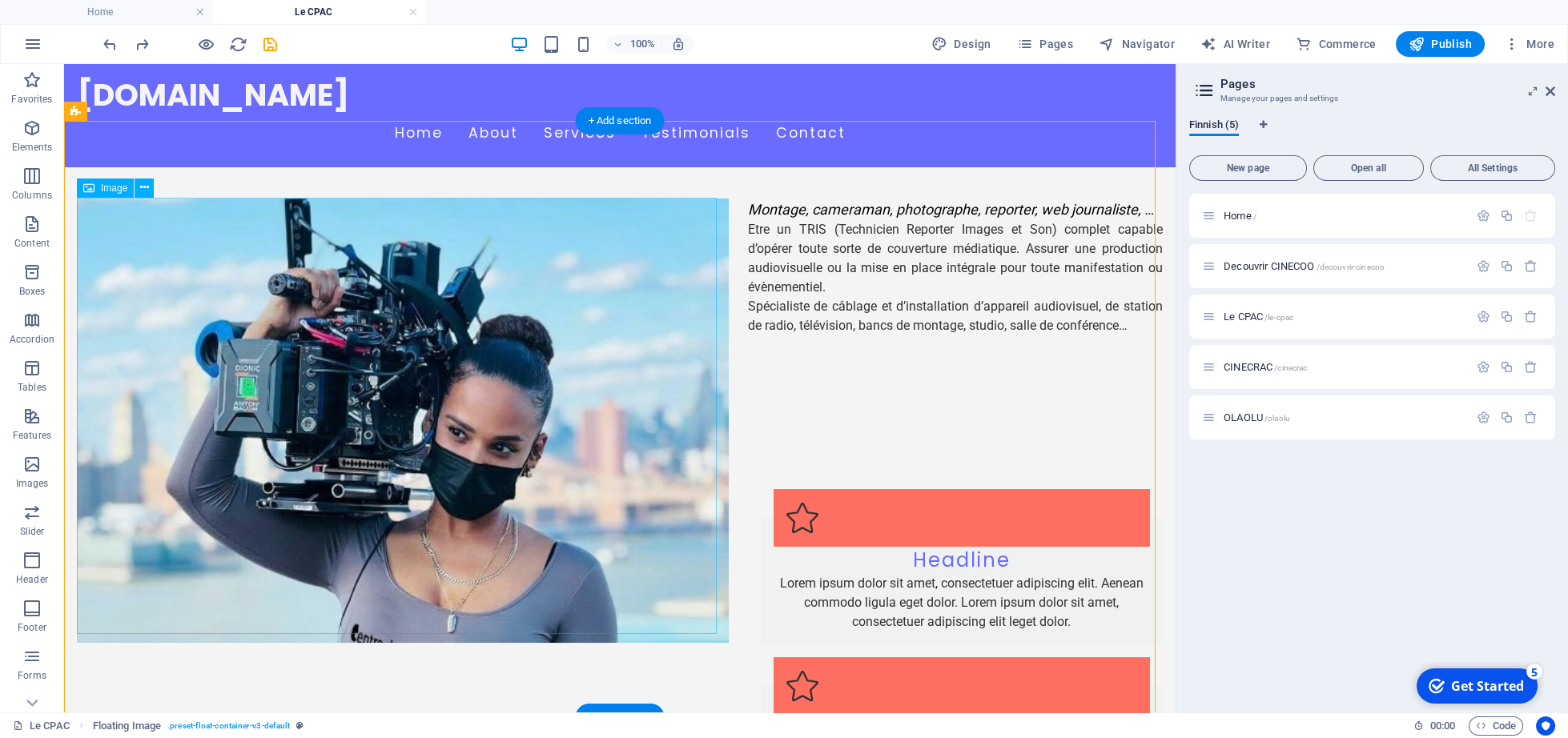
click at [607, 530] on figure at bounding box center [402, 421] width 651 height 445
click at [835, 413] on div "Montage, cameraman, photographe, reporter, web journaliste, … Etre un TRIS (Tec…" at bounding box center [619, 267] width 1112 height 290
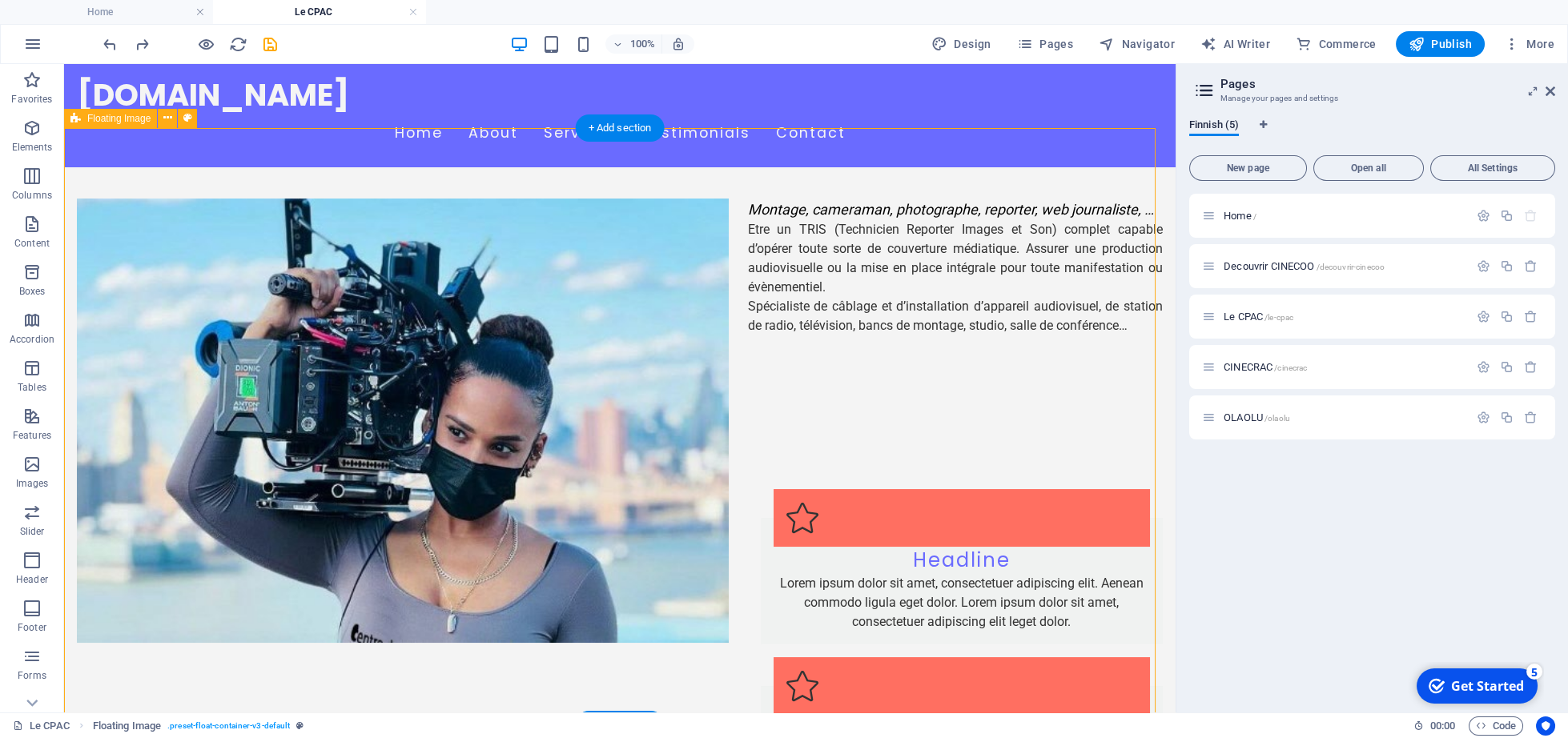
scroll to position [688, 0]
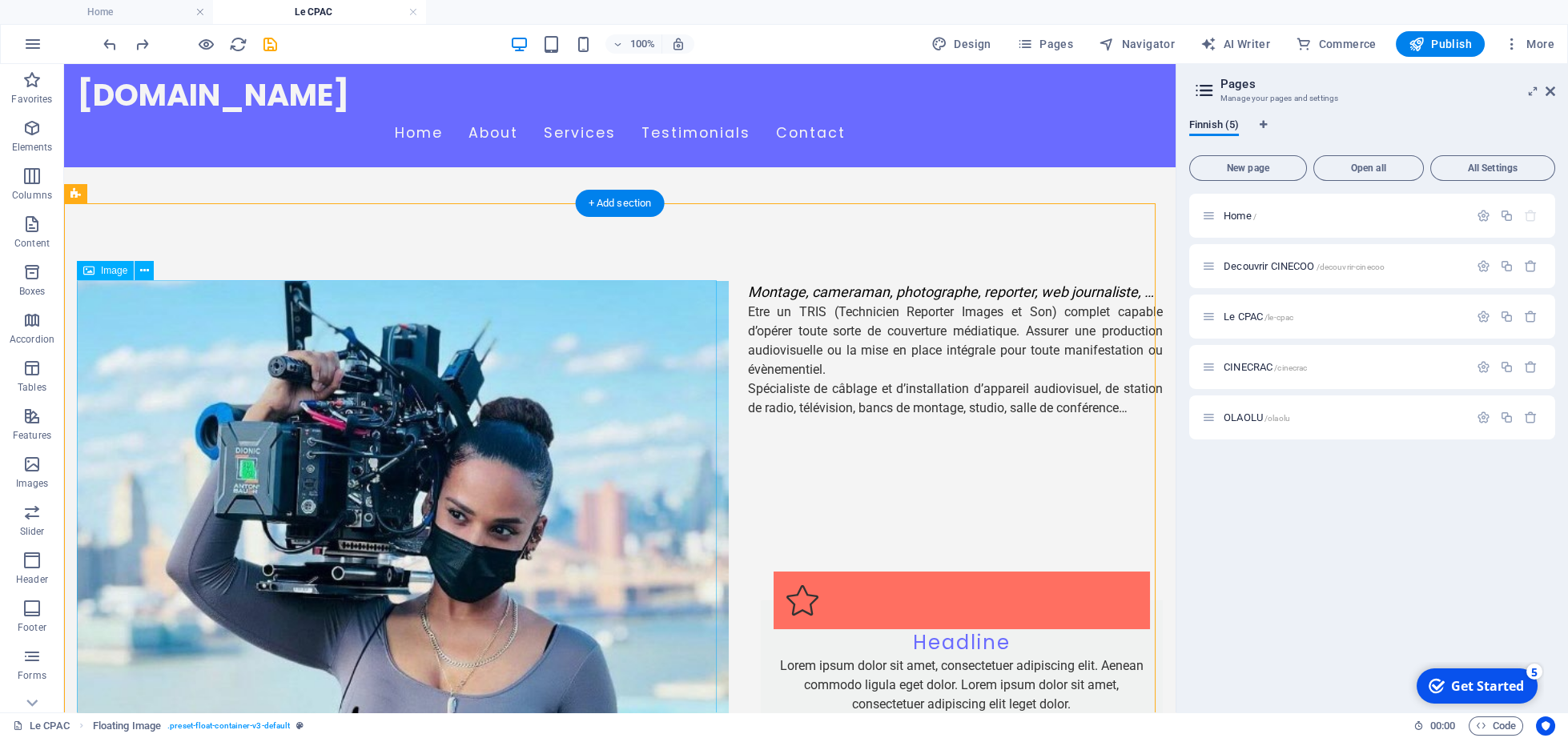
click at [641, 468] on figure at bounding box center [402, 503] width 651 height 445
click at [933, 495] on div "Montage, cameraman, photographe, reporter, web journaliste, … Etre un TRIS (Tec…" at bounding box center [619, 349] width 1112 height 290
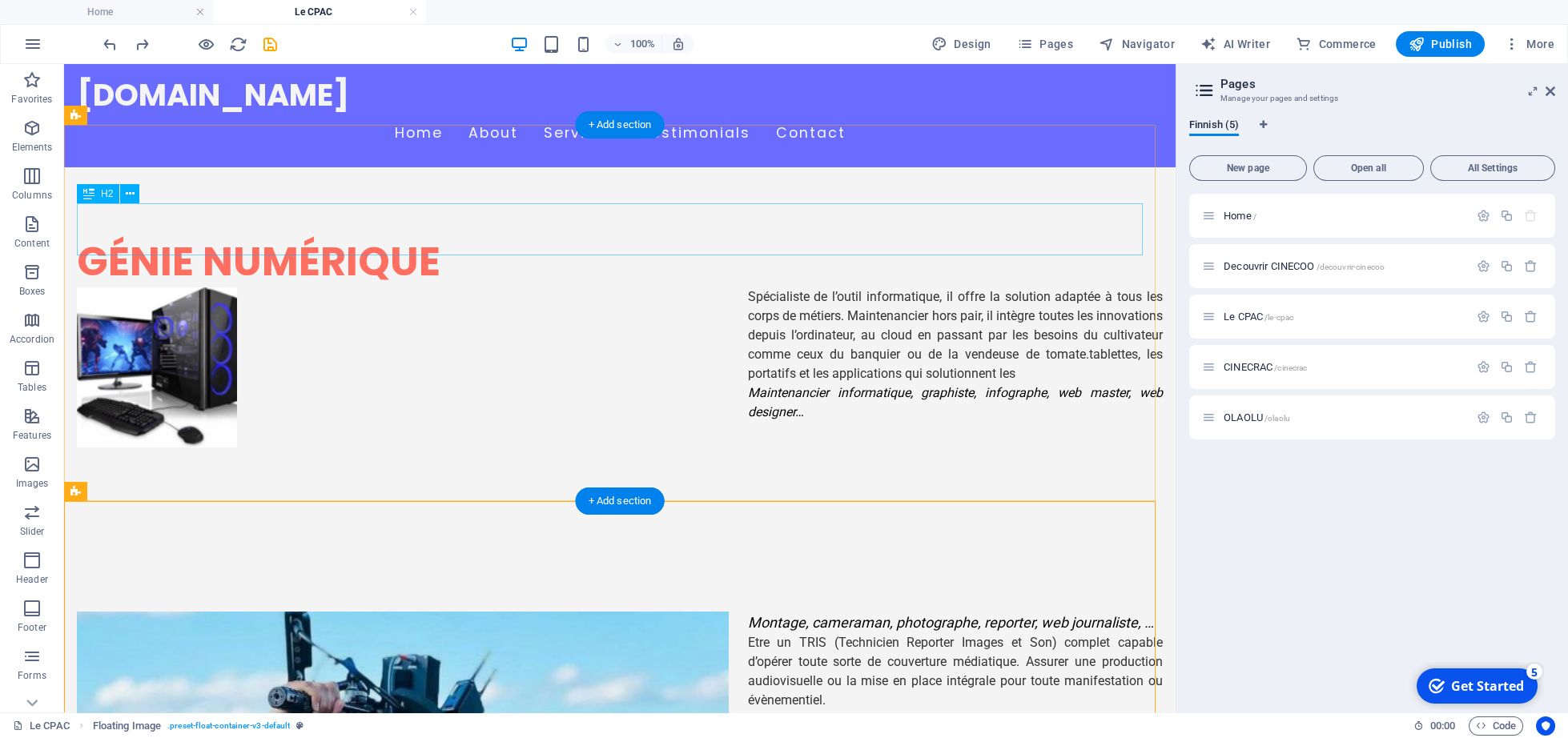
scroll to position [523, 0]
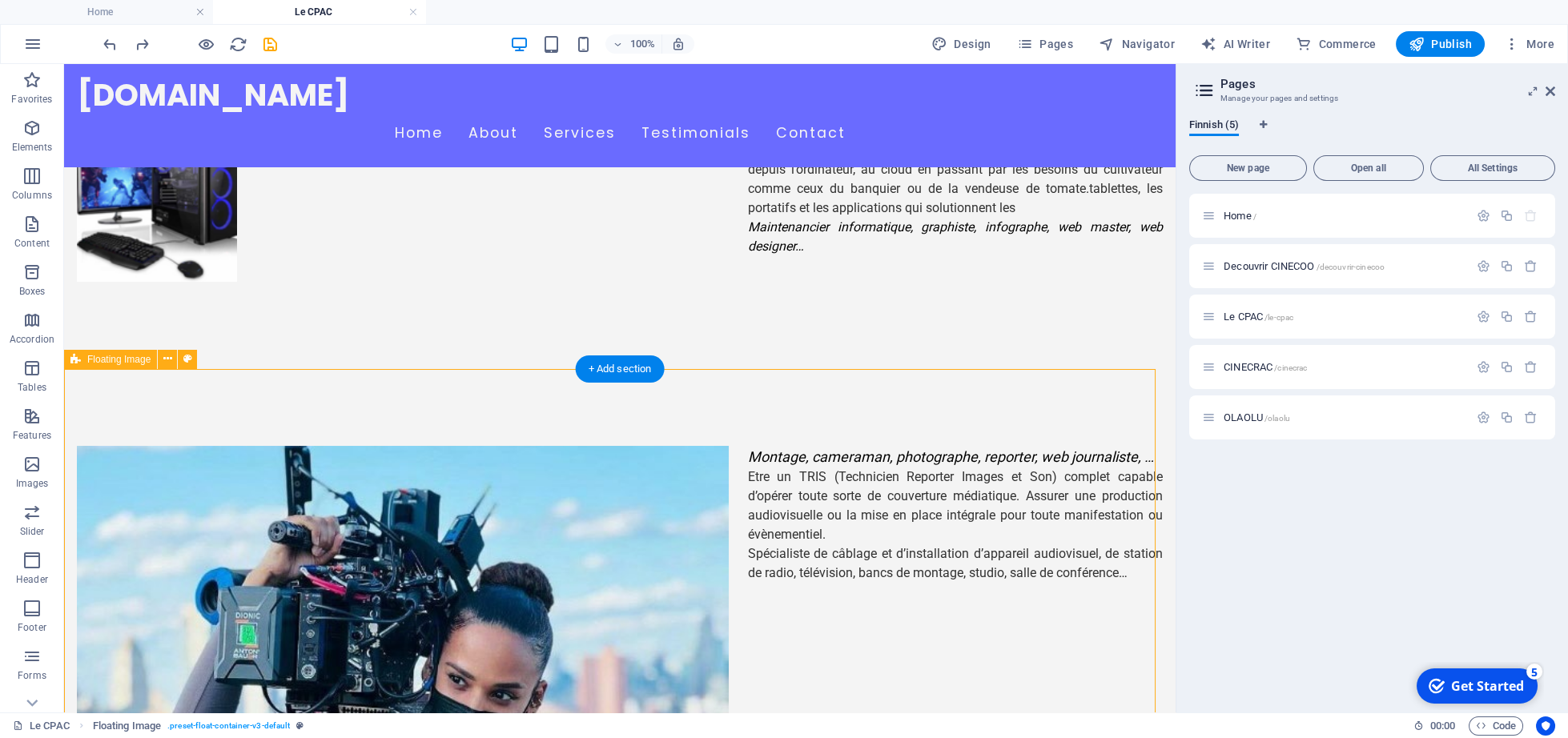
click at [355, 437] on div "Montage, cameraman, photographe, reporter, web journaliste, … Etre un TRIS (Tec…" at bounding box center [619, 514] width 1112 height 290
click at [142, 435] on icon at bounding box center [144, 436] width 9 height 17
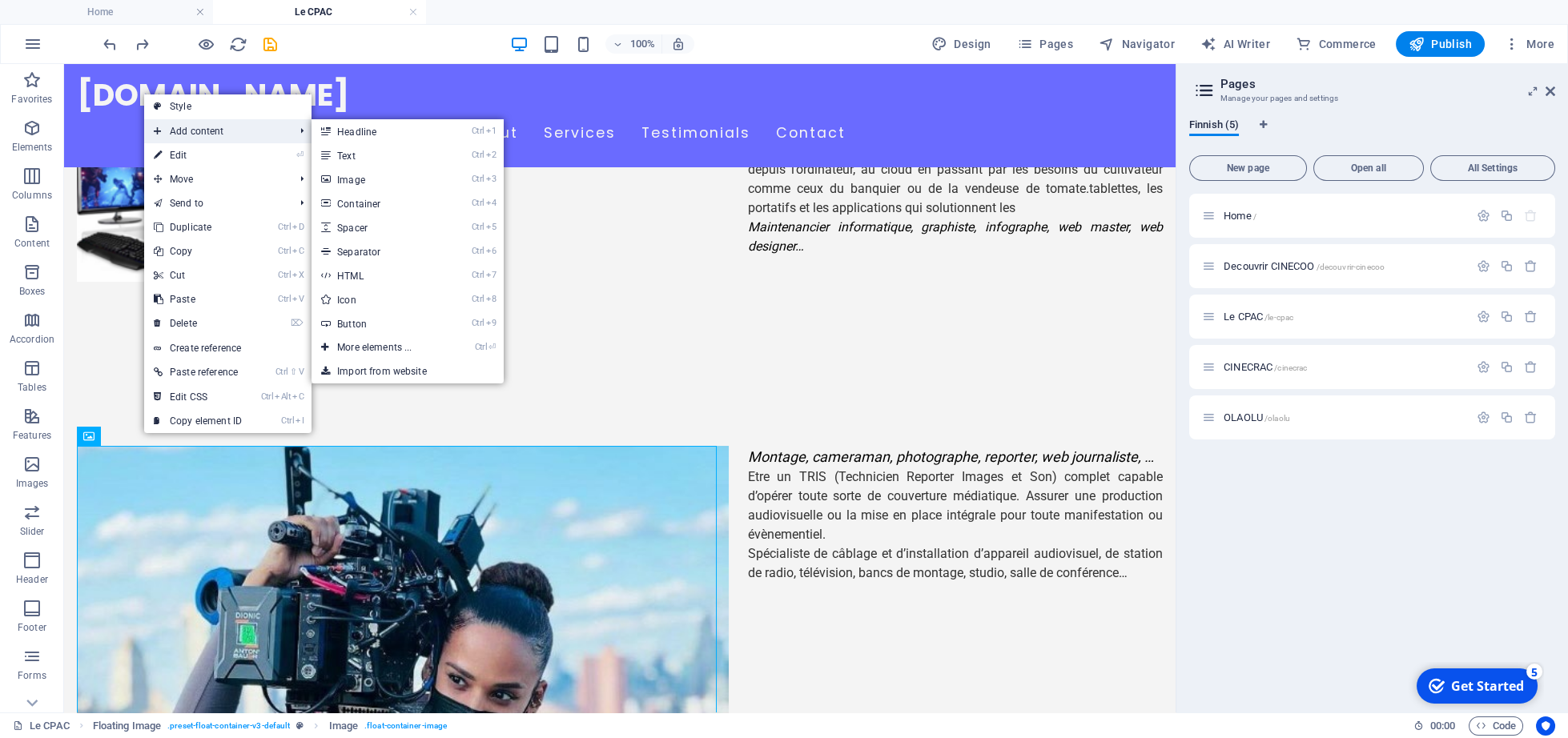
click at [204, 130] on span "Add content" at bounding box center [216, 131] width 143 height 24
click at [343, 129] on link "Ctrl 1 Headline" at bounding box center [377, 131] width 132 height 24
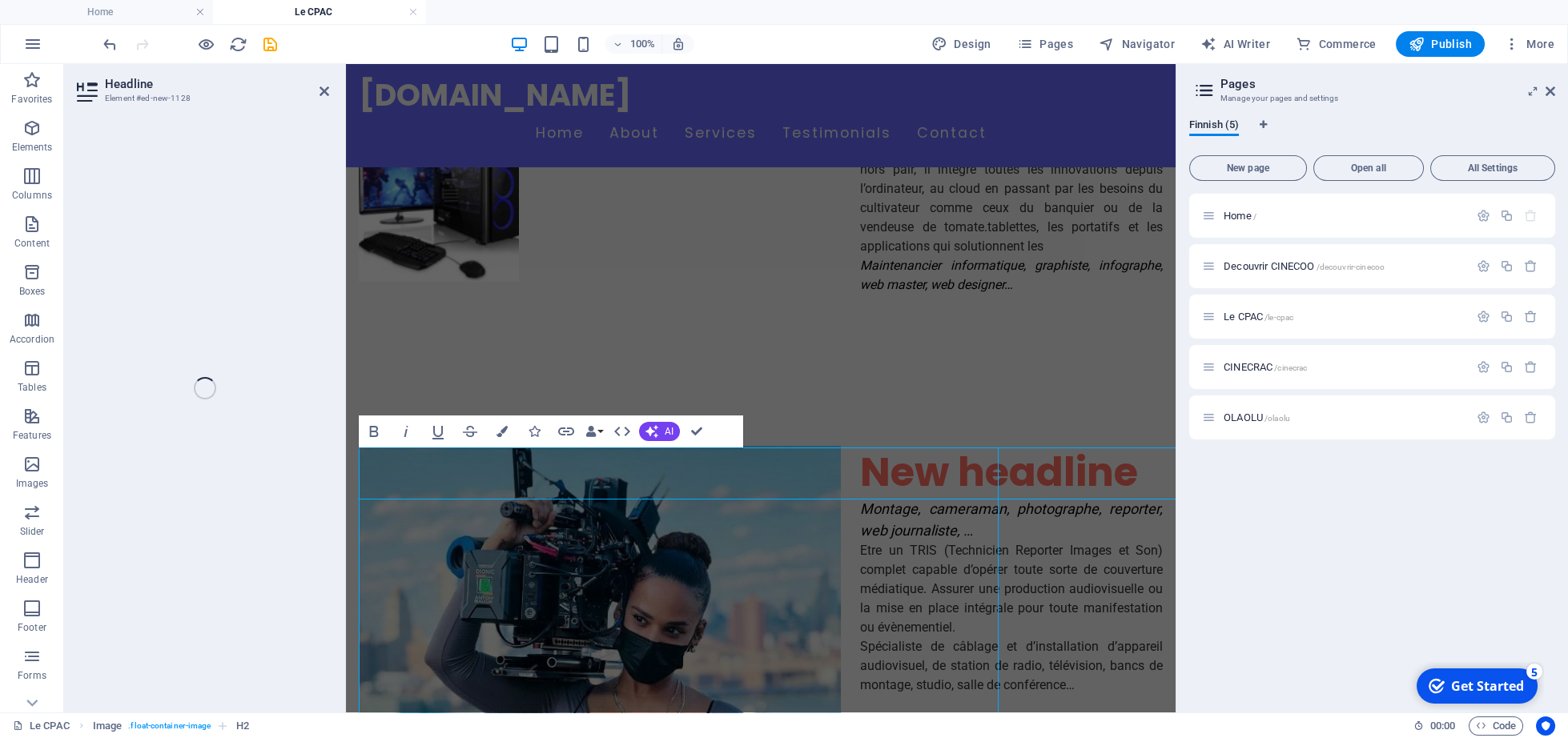
scroll to position [520, 0]
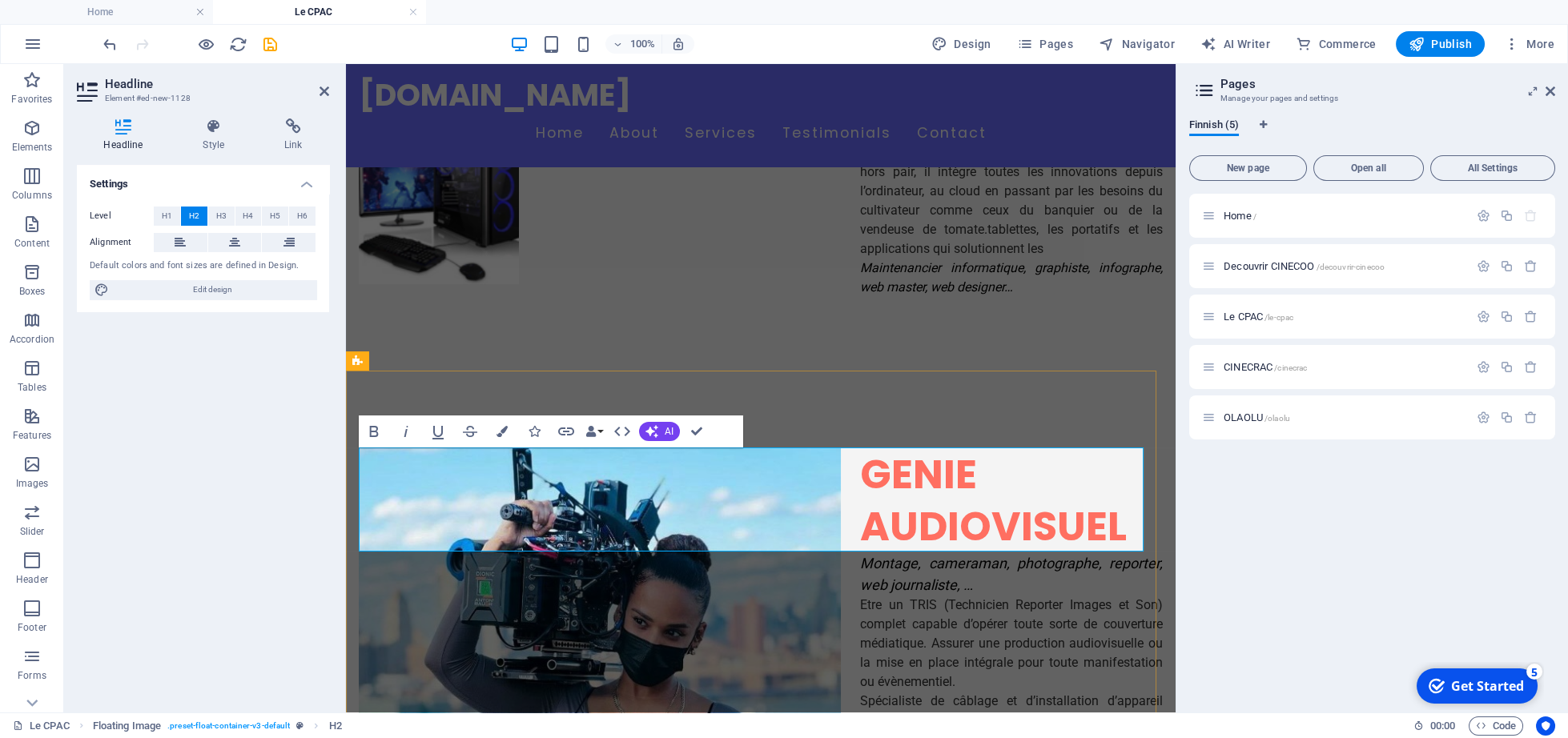
click at [841, 487] on h2 "GENIE AUDIOVISUEL" at bounding box center [761, 500] width 803 height 104
click at [916, 471] on h2 "GENIE AUDIOVISUEL" at bounding box center [761, 500] width 803 height 104
click at [860, 397] on div "GÉNIE AUDIOVISUEL Montage, cameraman, photographe, reporter, web journaliste, ……" at bounding box center [761, 599] width 829 height 455
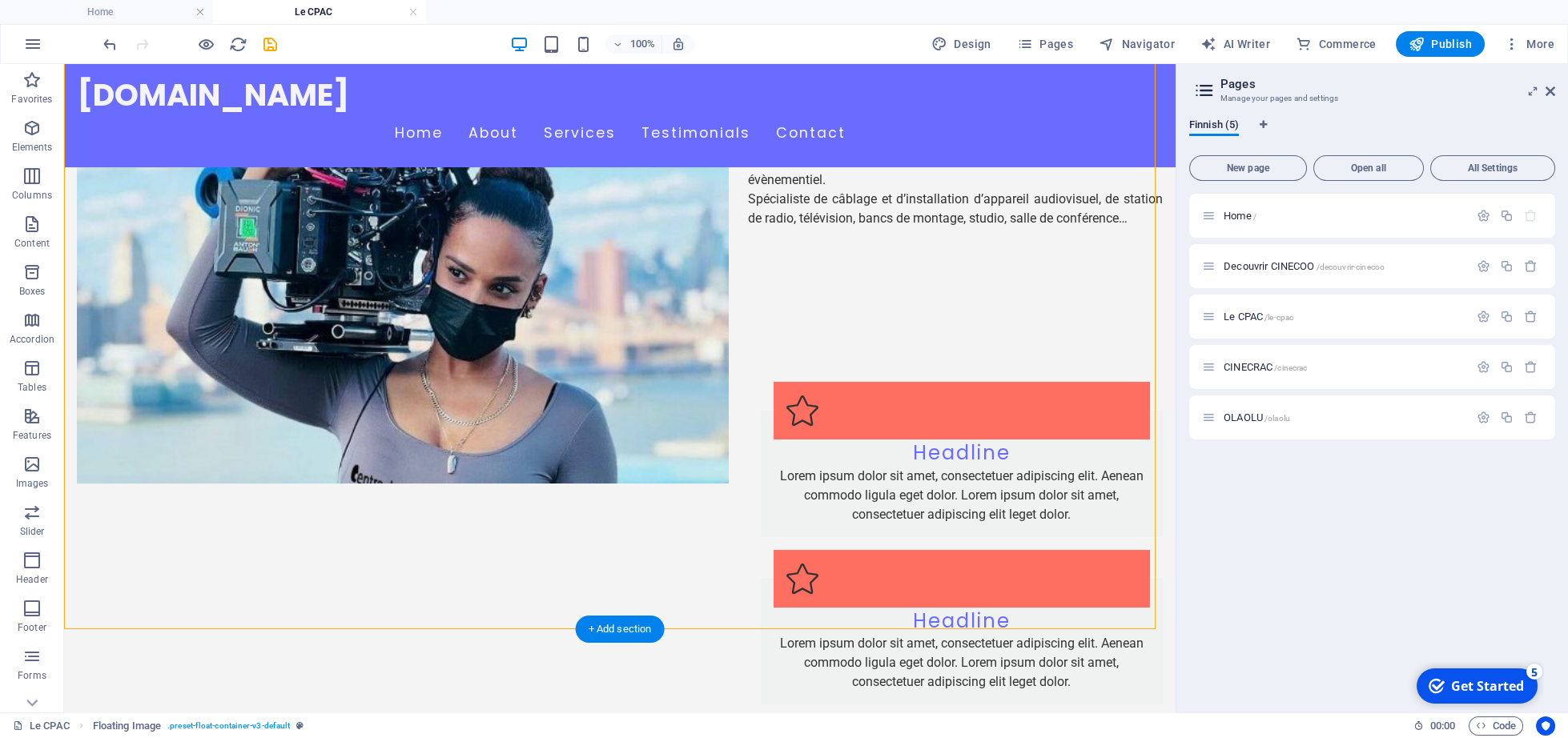
scroll to position [936, 0]
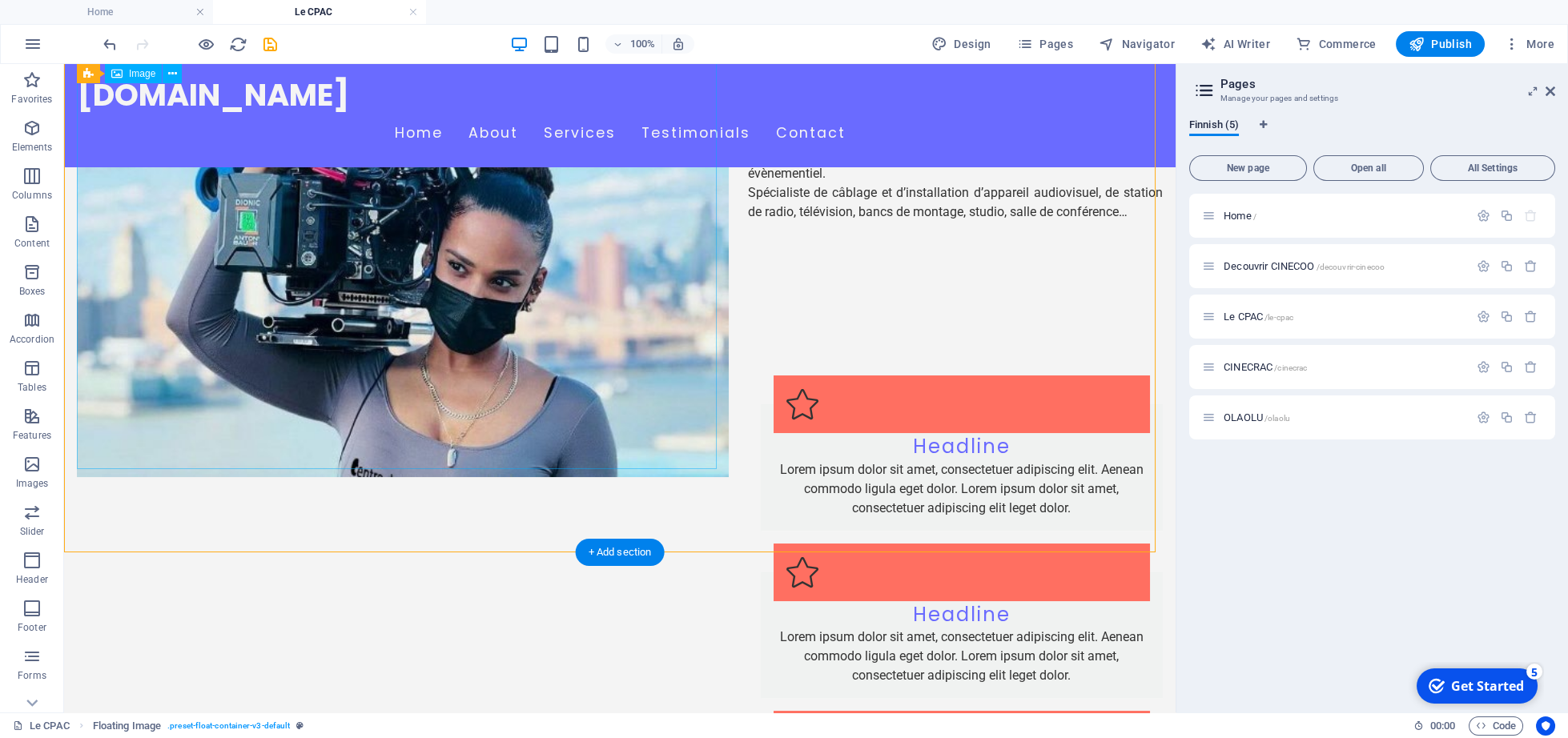
click at [702, 388] on figure at bounding box center [402, 255] width 651 height 445
click at [680, 443] on figure at bounding box center [402, 255] width 651 height 445
select select "%"
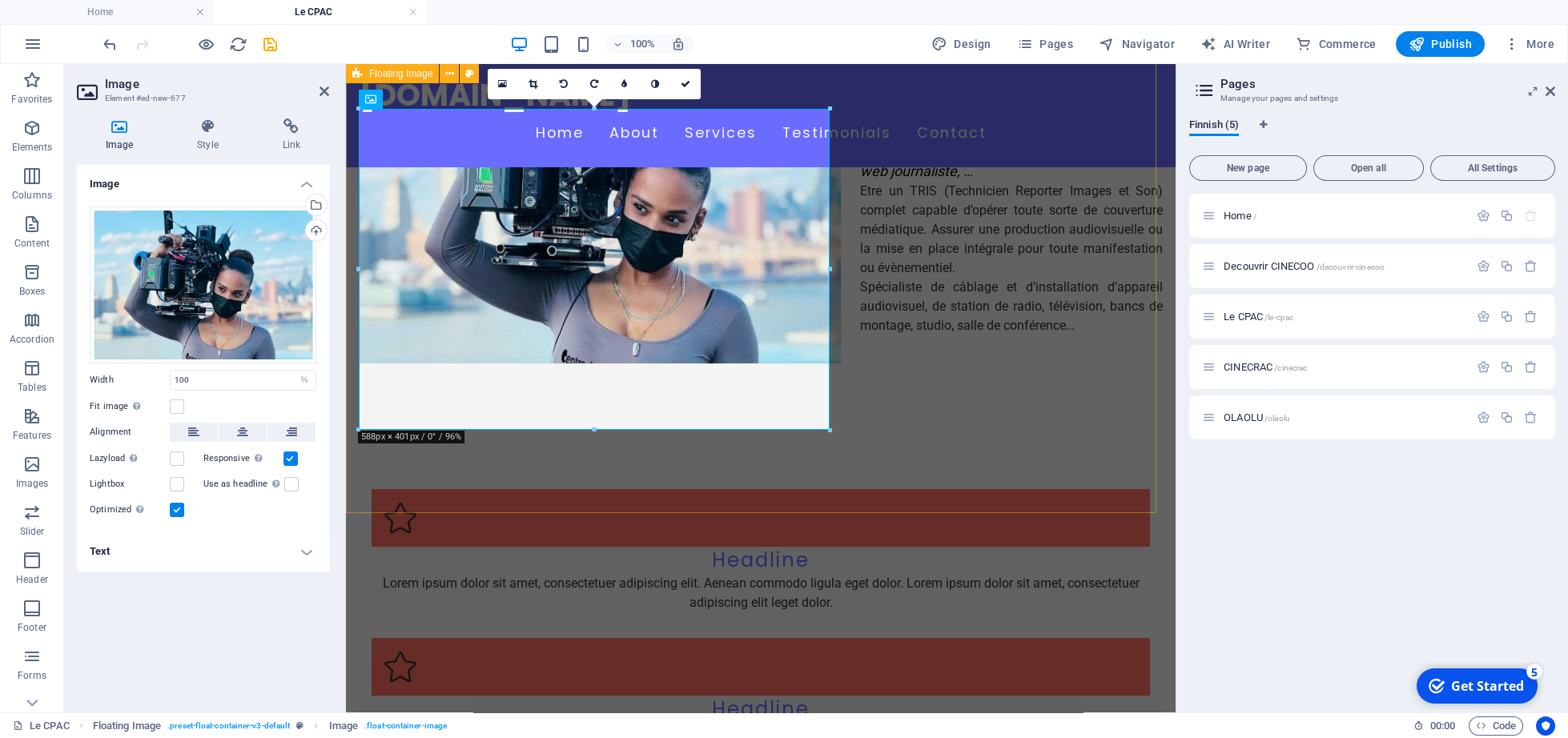
scroll to position [688, 0]
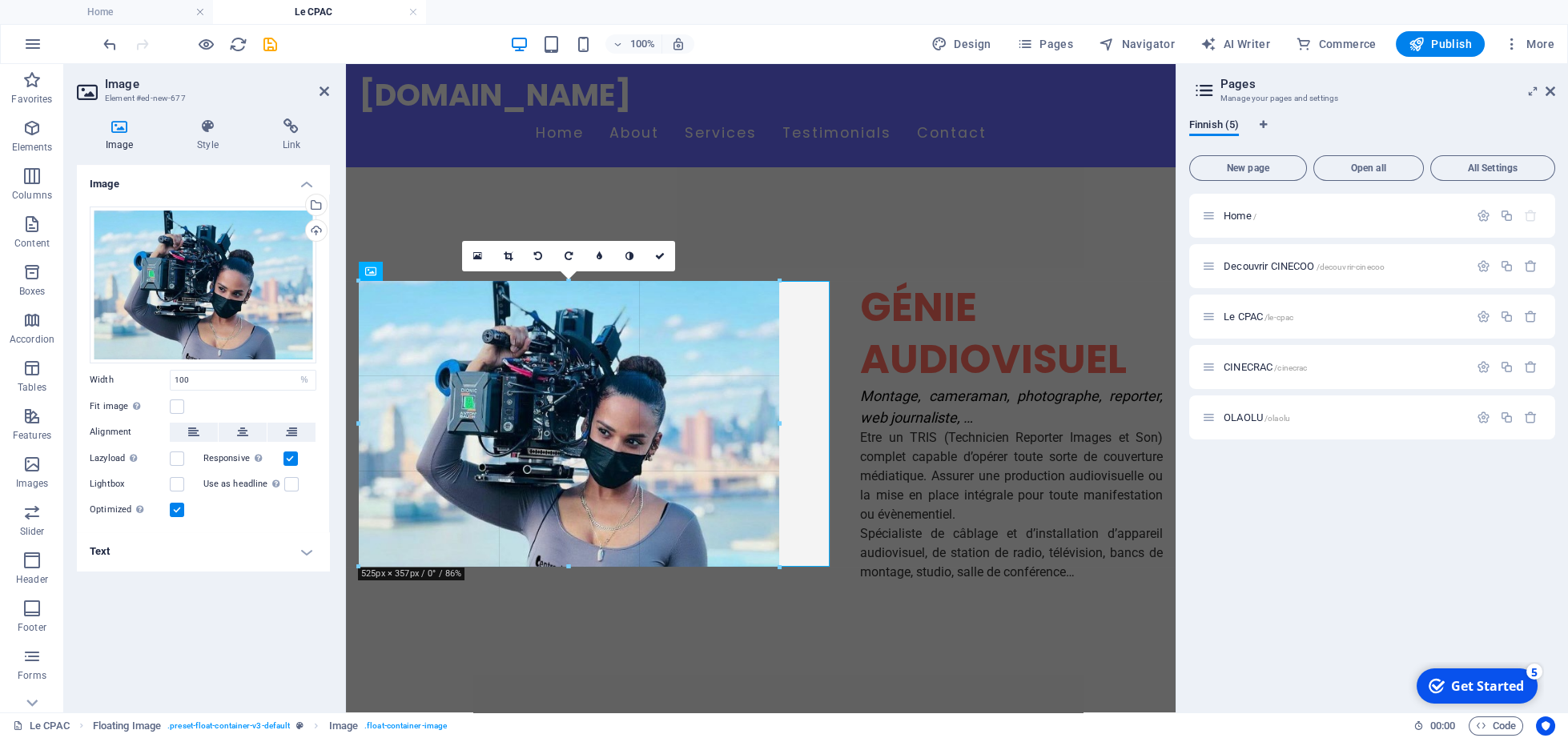
drag, startPoint x: 829, startPoint y: 282, endPoint x: 16, endPoint y: 401, distance: 821.7
type input "526"
select select "px"
click at [293, 433] on icon at bounding box center [290, 432] width 11 height 19
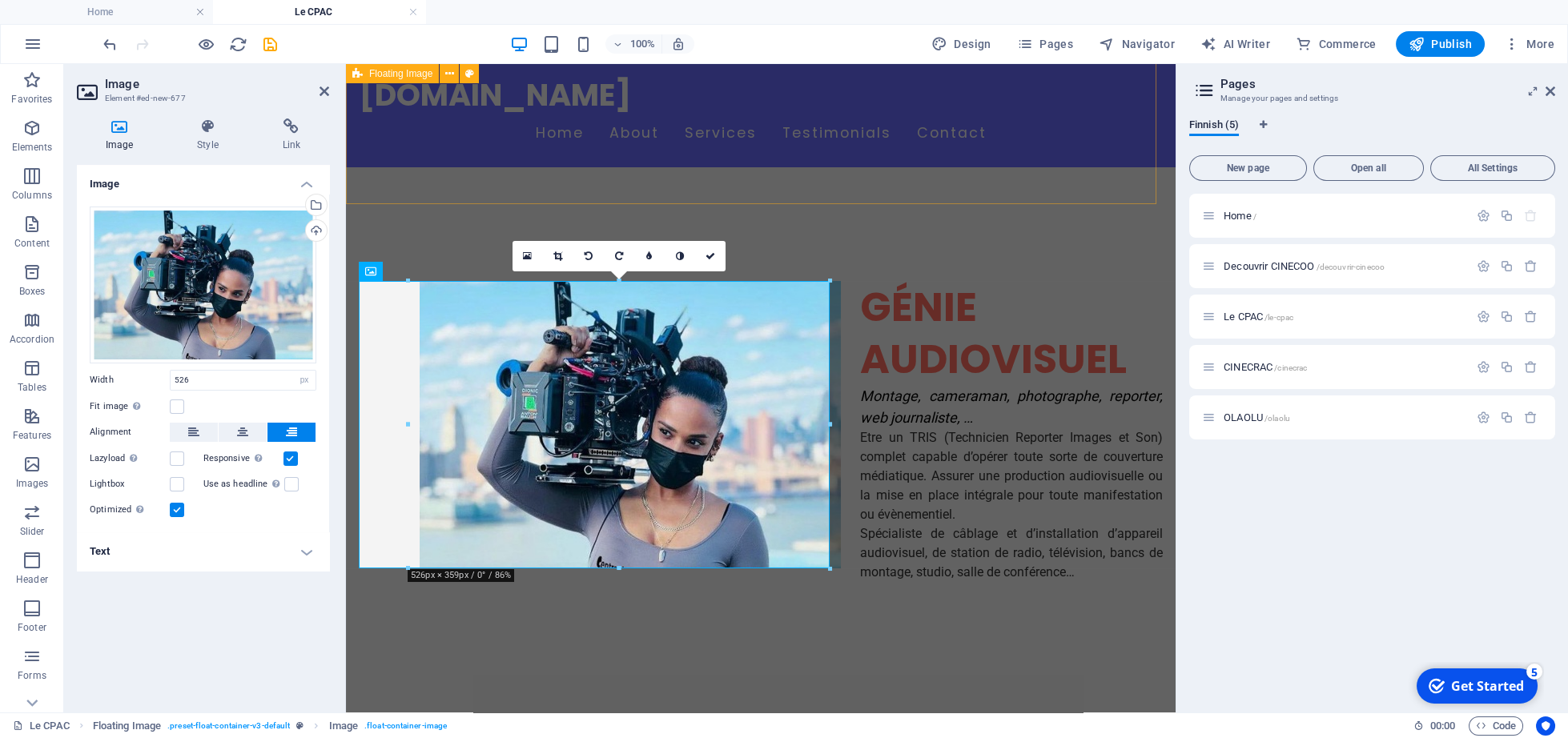
click at [487, 179] on div "GÉNIE NUMÉRIQUE Spécialiste de l’outil informatique, il offre la solution adapt…" at bounding box center [761, 16] width 829 height 376
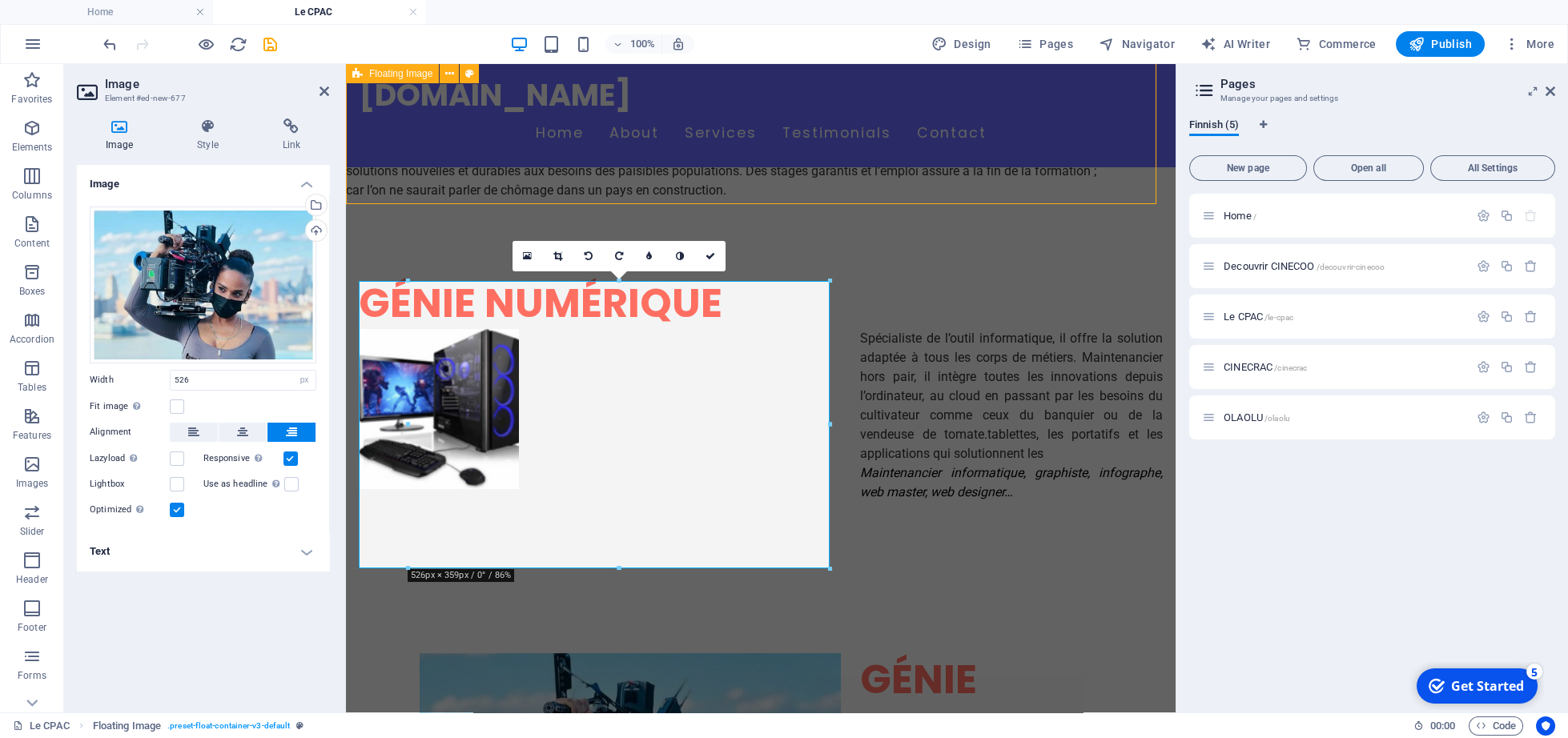
select select "px"
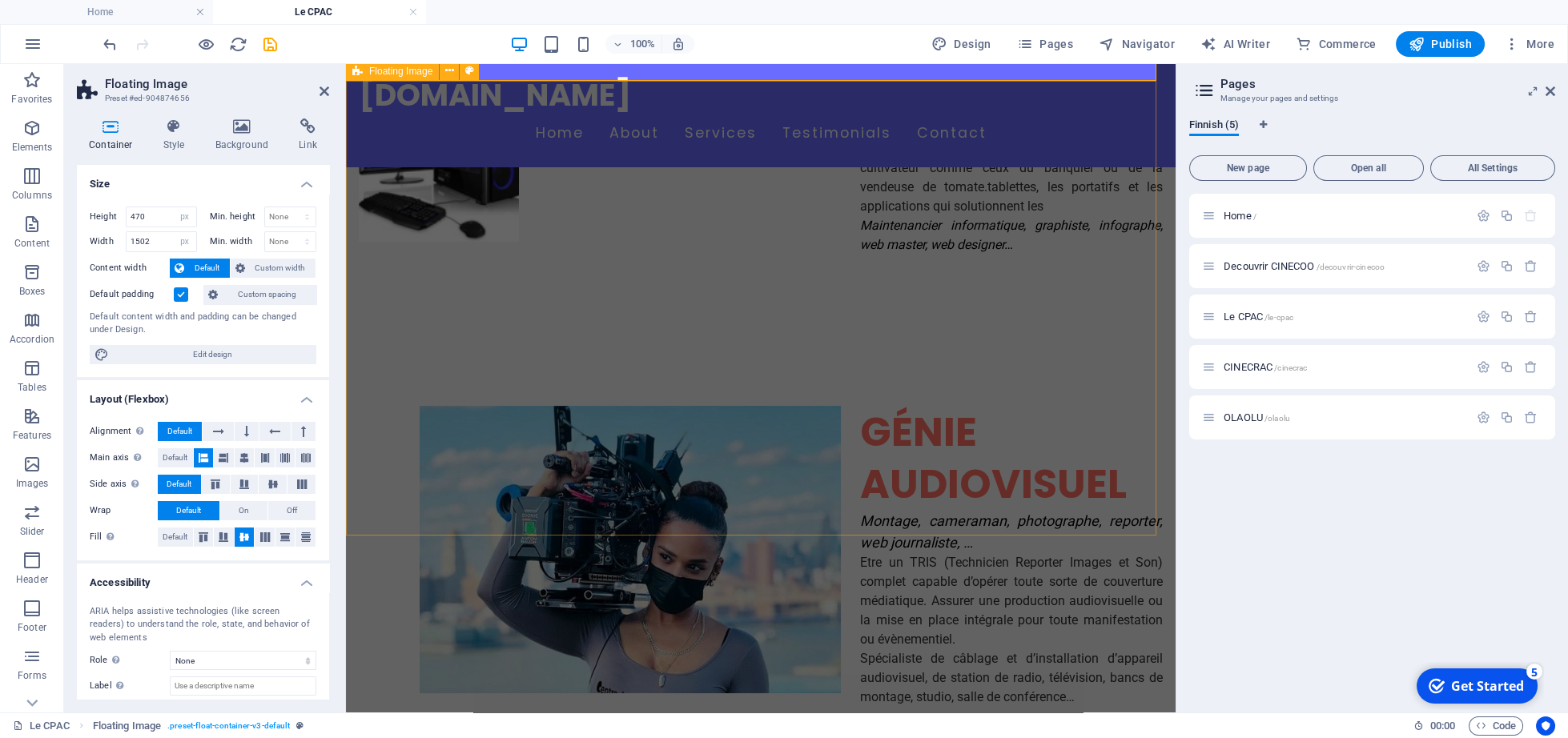
scroll to position [812, 0]
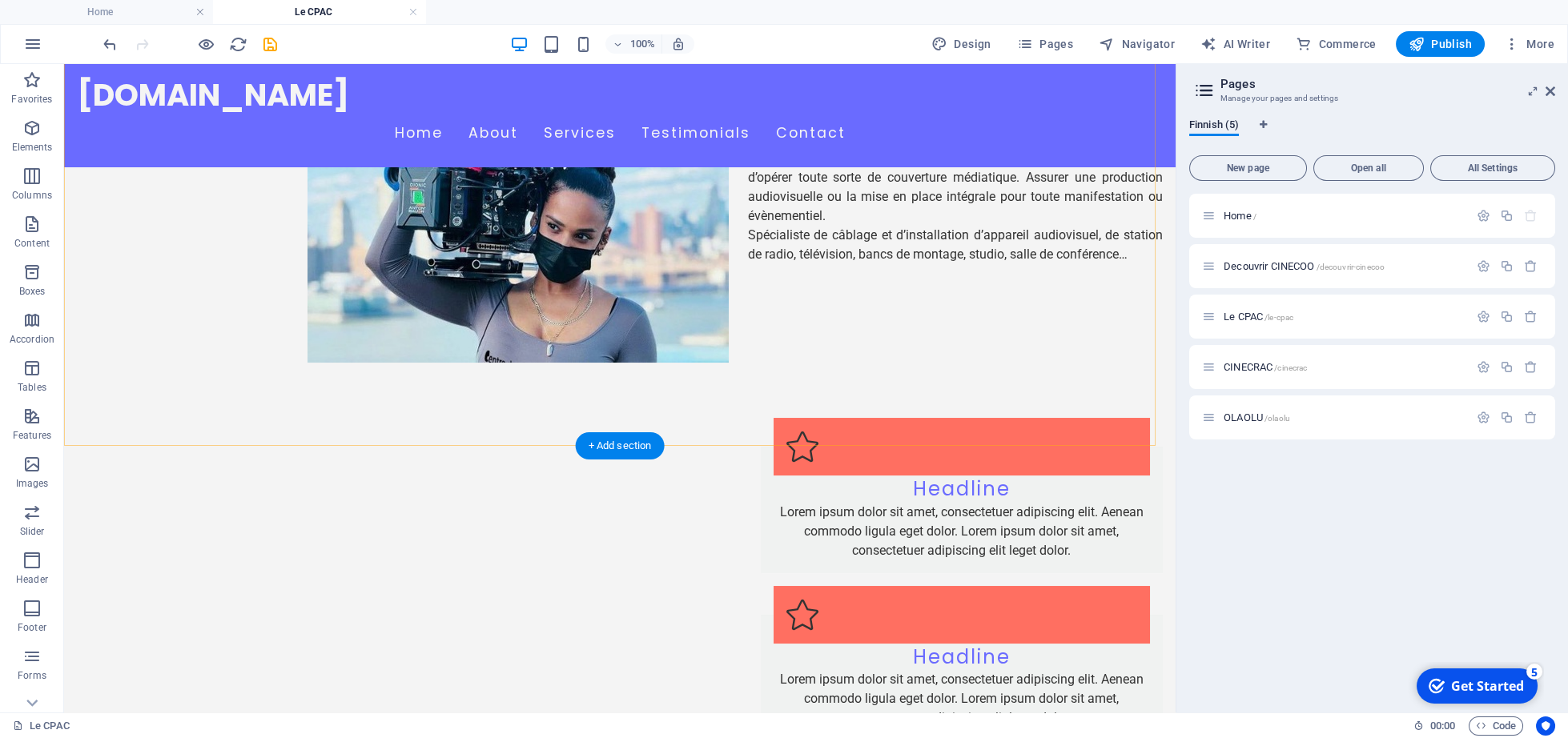
scroll to position [977, 0]
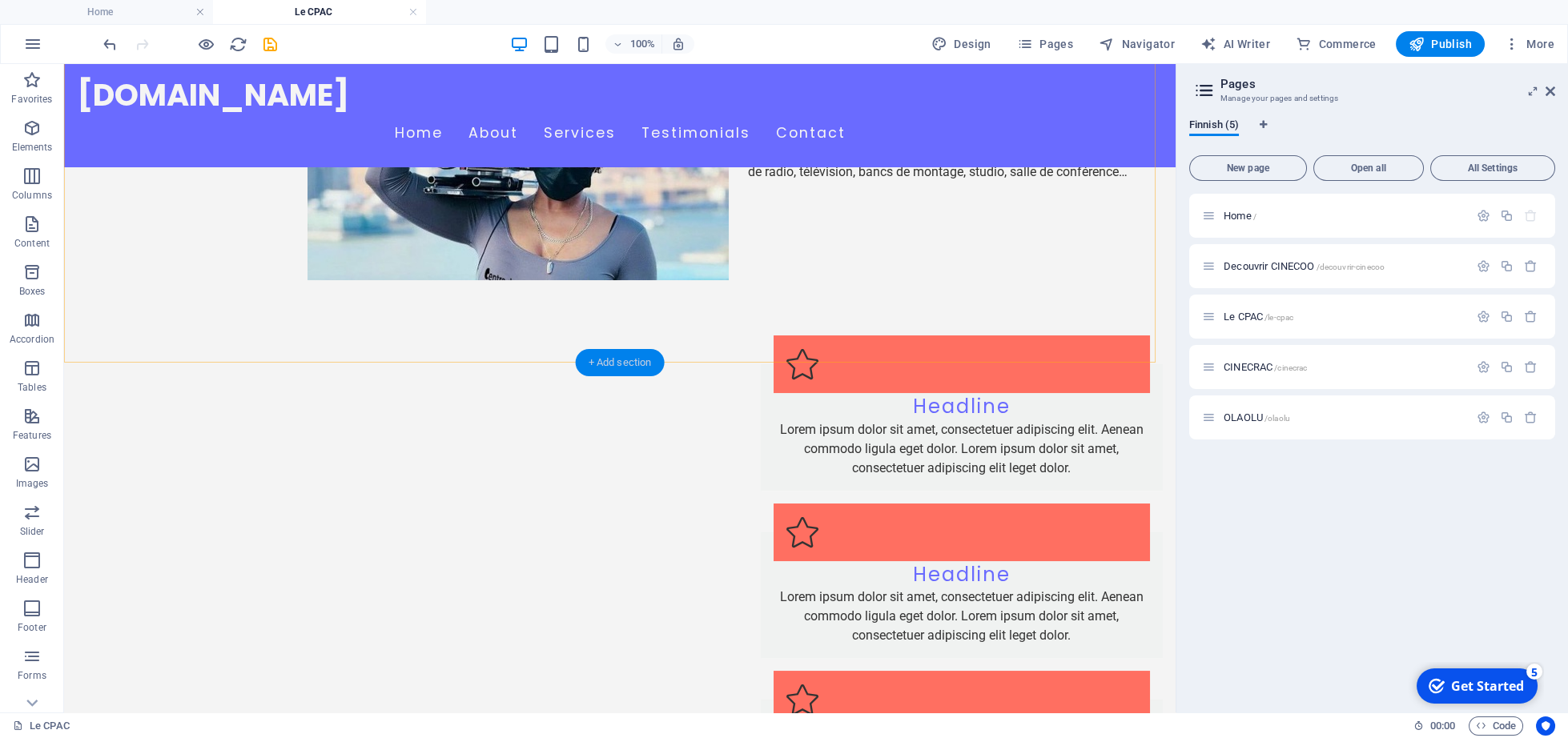
click at [625, 365] on div "+ Add section" at bounding box center [619, 362] width 88 height 27
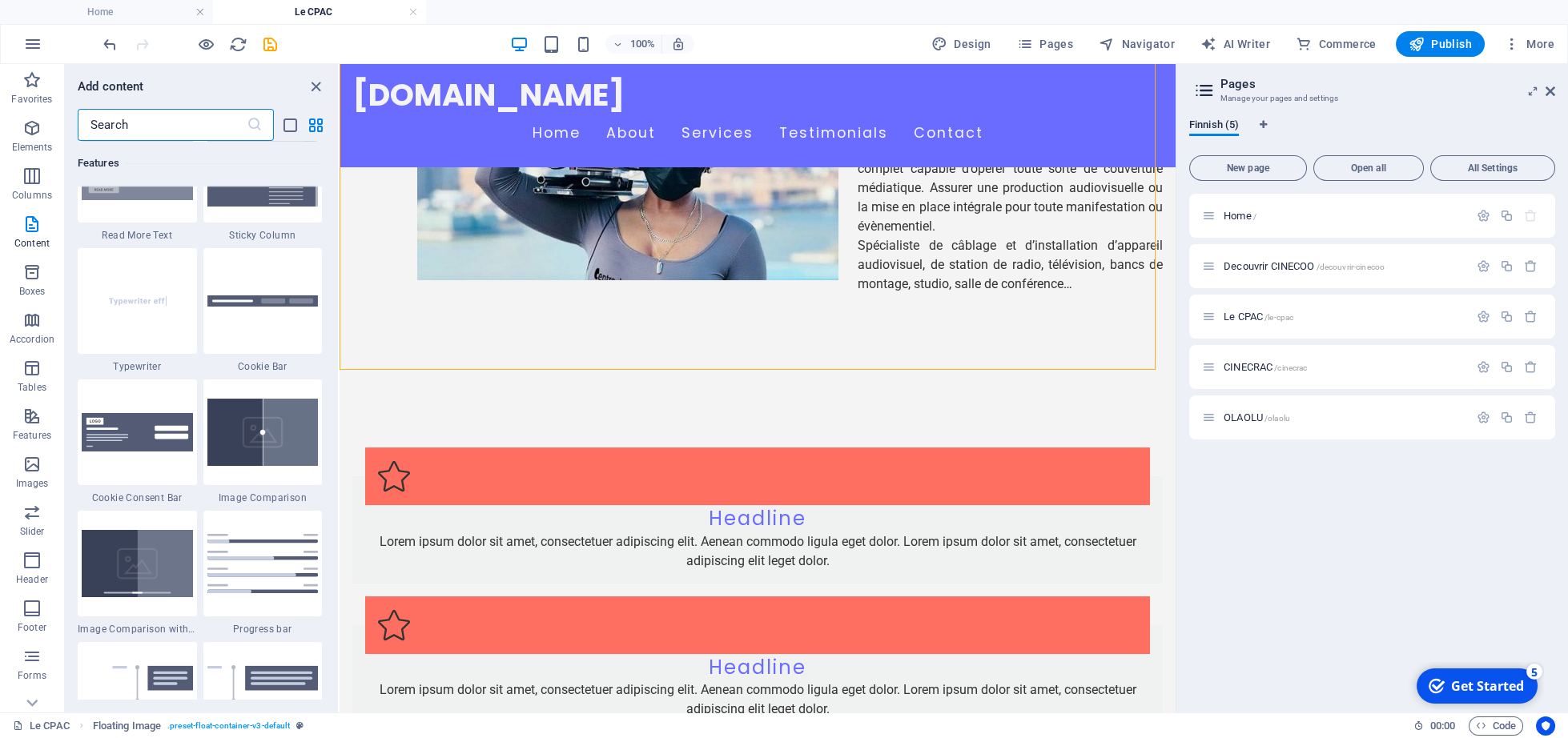
scroll to position [6273, 0]
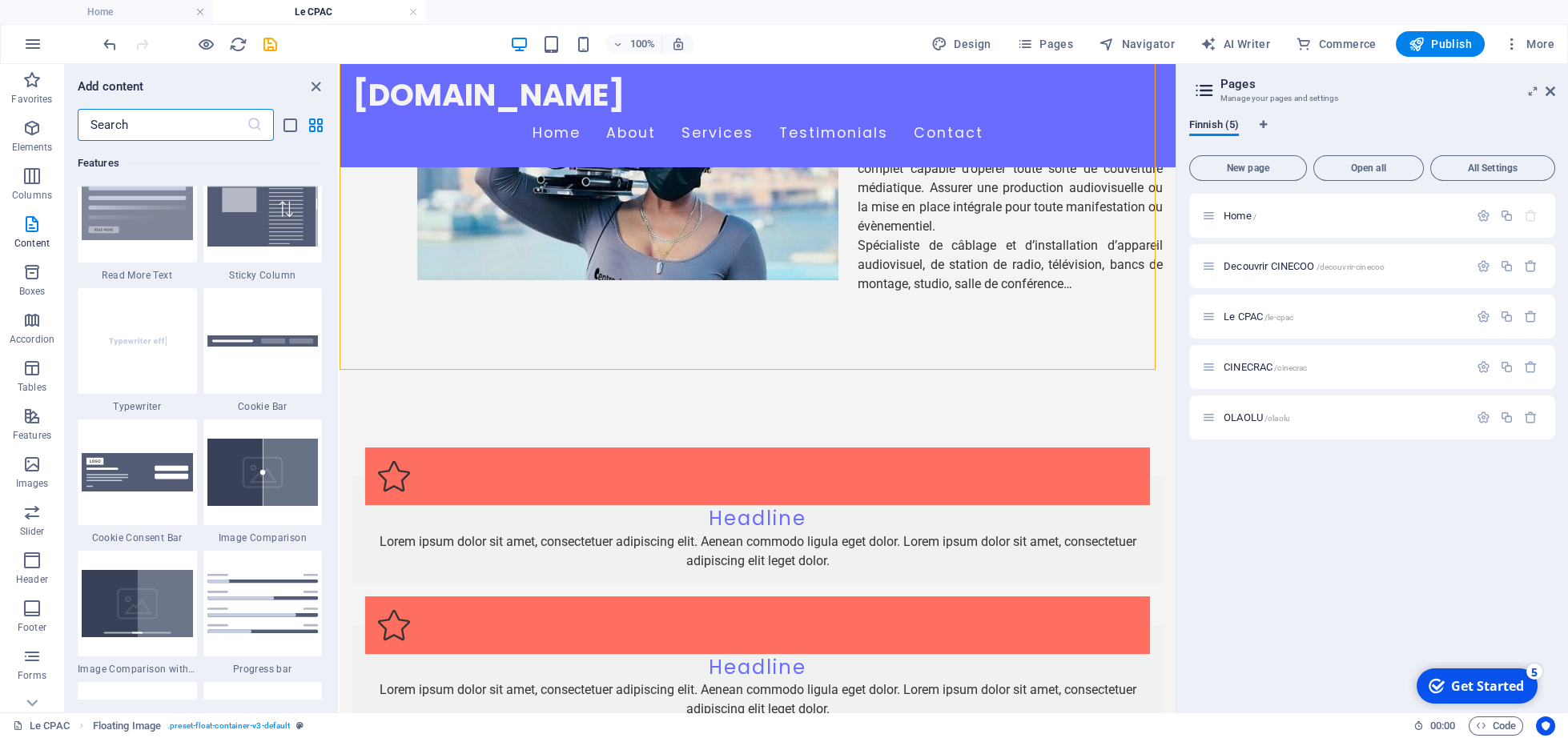
click at [339, 398] on div "Drag here to replace the existing content. Press “Ctrl” if you want to create a…" at bounding box center [757, 388] width 836 height 648
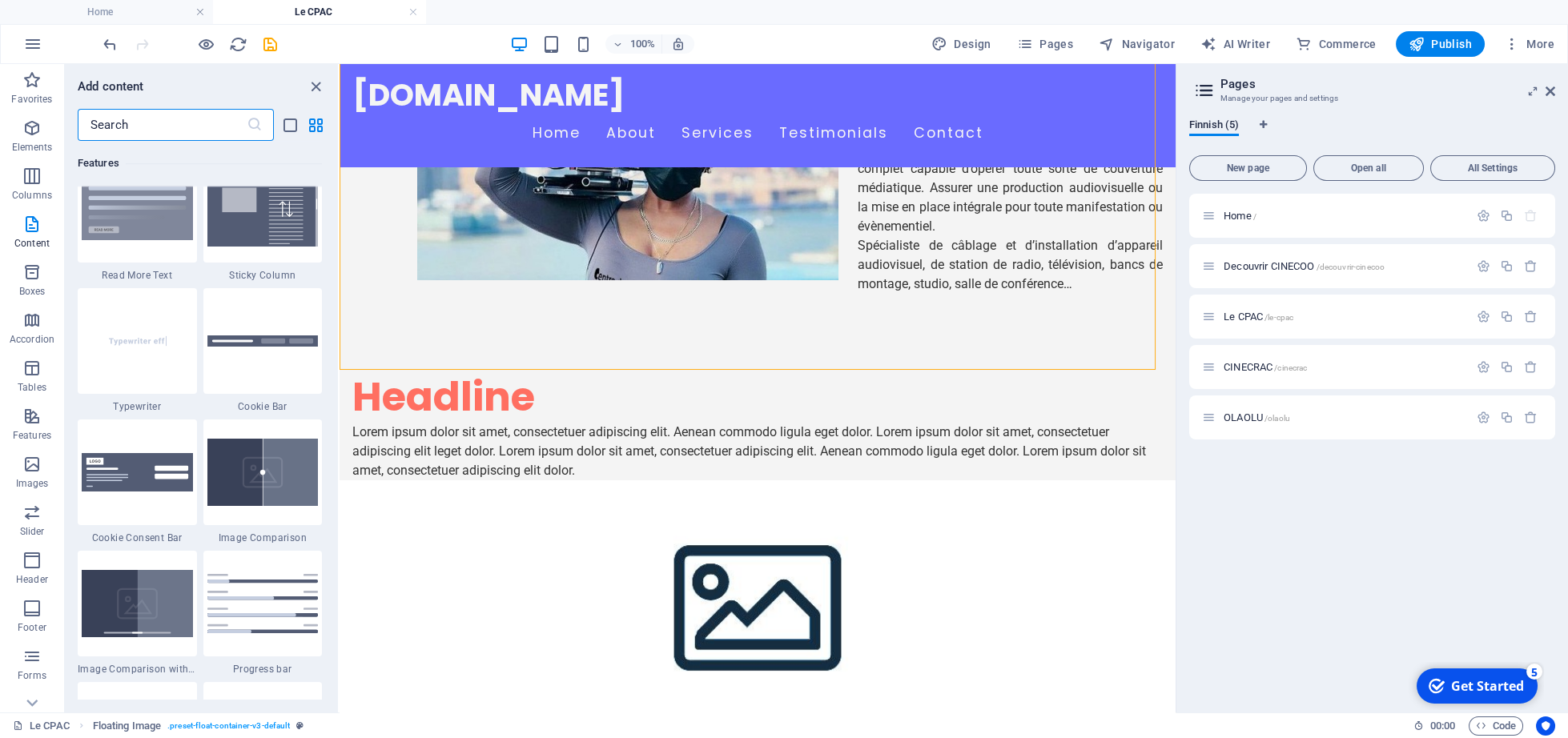
click at [339, 398] on div "Drag here to replace the existing content. Press “Ctrl” if you want to create a…" at bounding box center [757, 388] width 836 height 648
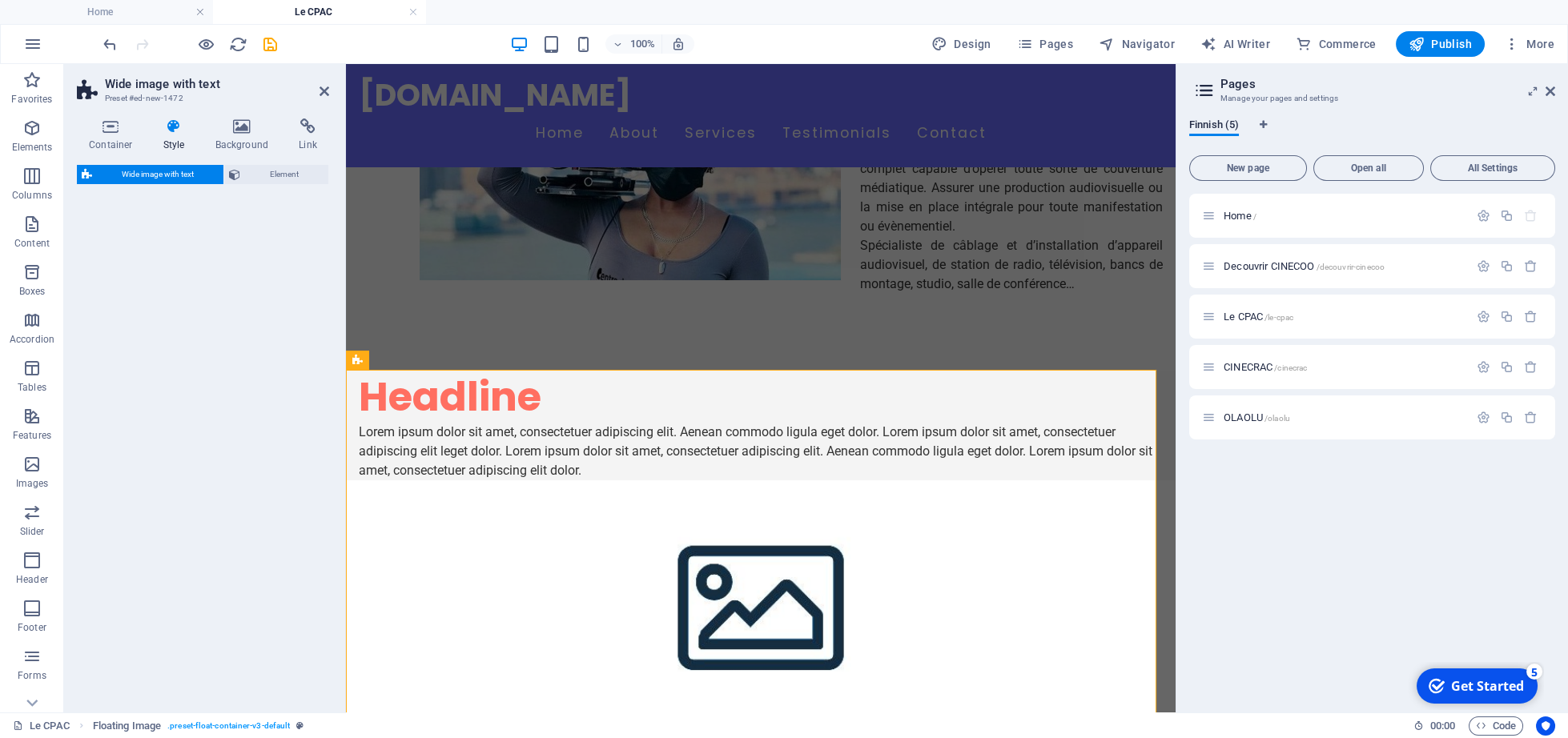
select select "%"
select select "rem"
select select "preset-fullscreen-text-and-background-v3-default"
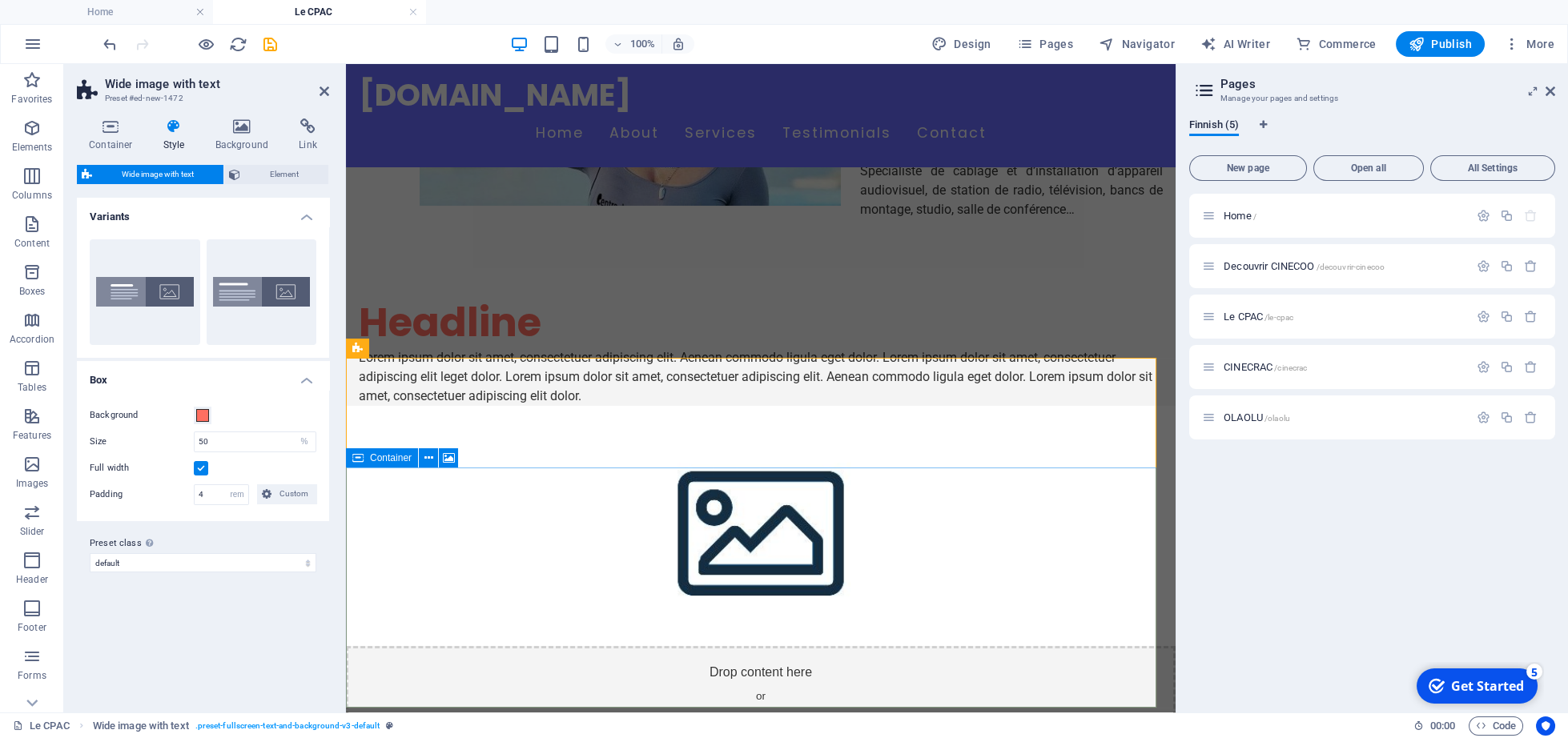
scroll to position [1059, 0]
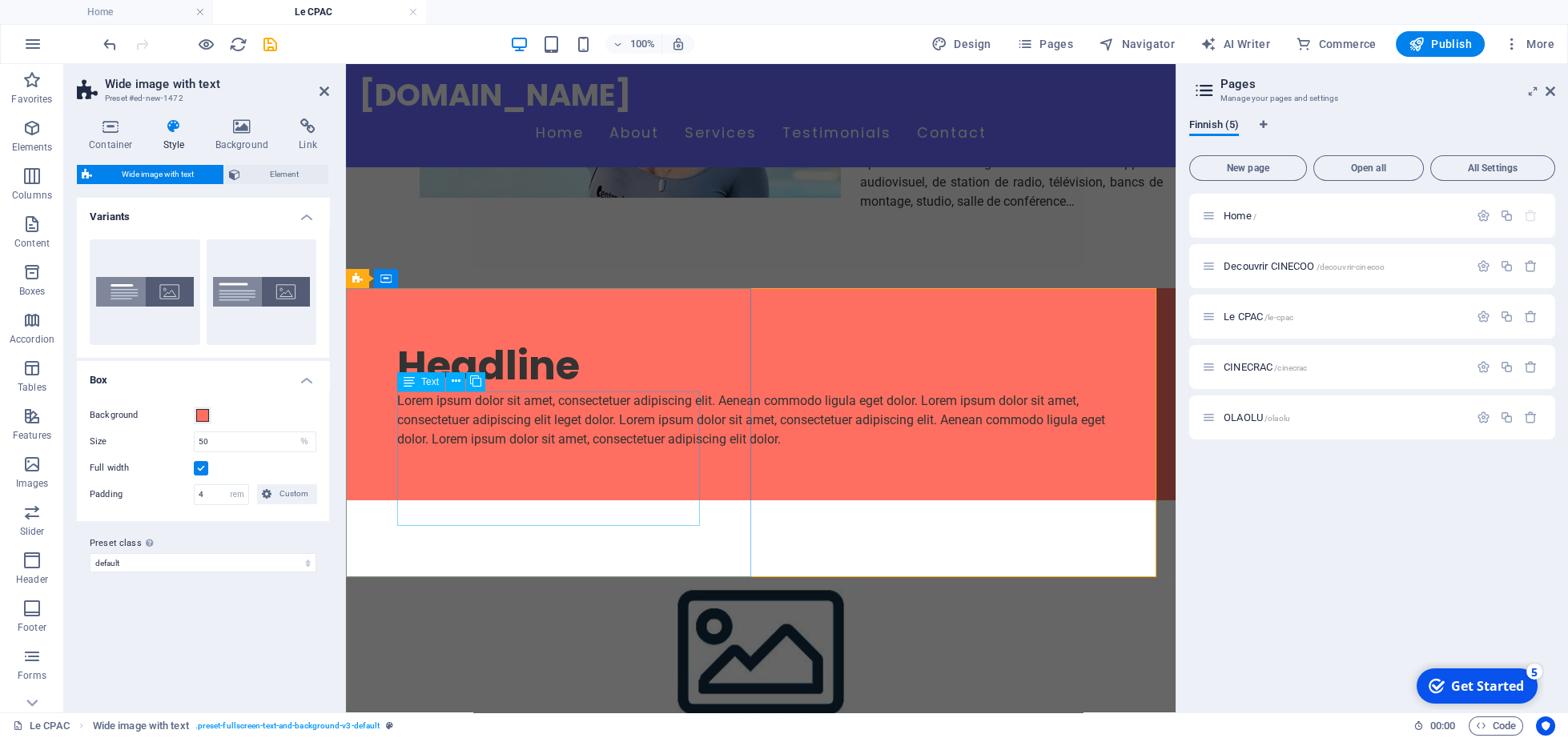
click at [602, 419] on div "Lorem ipsum dolor sit amet, consectetuer adipiscing elit. Aenean commodo ligula…" at bounding box center [760, 421] width 727 height 58
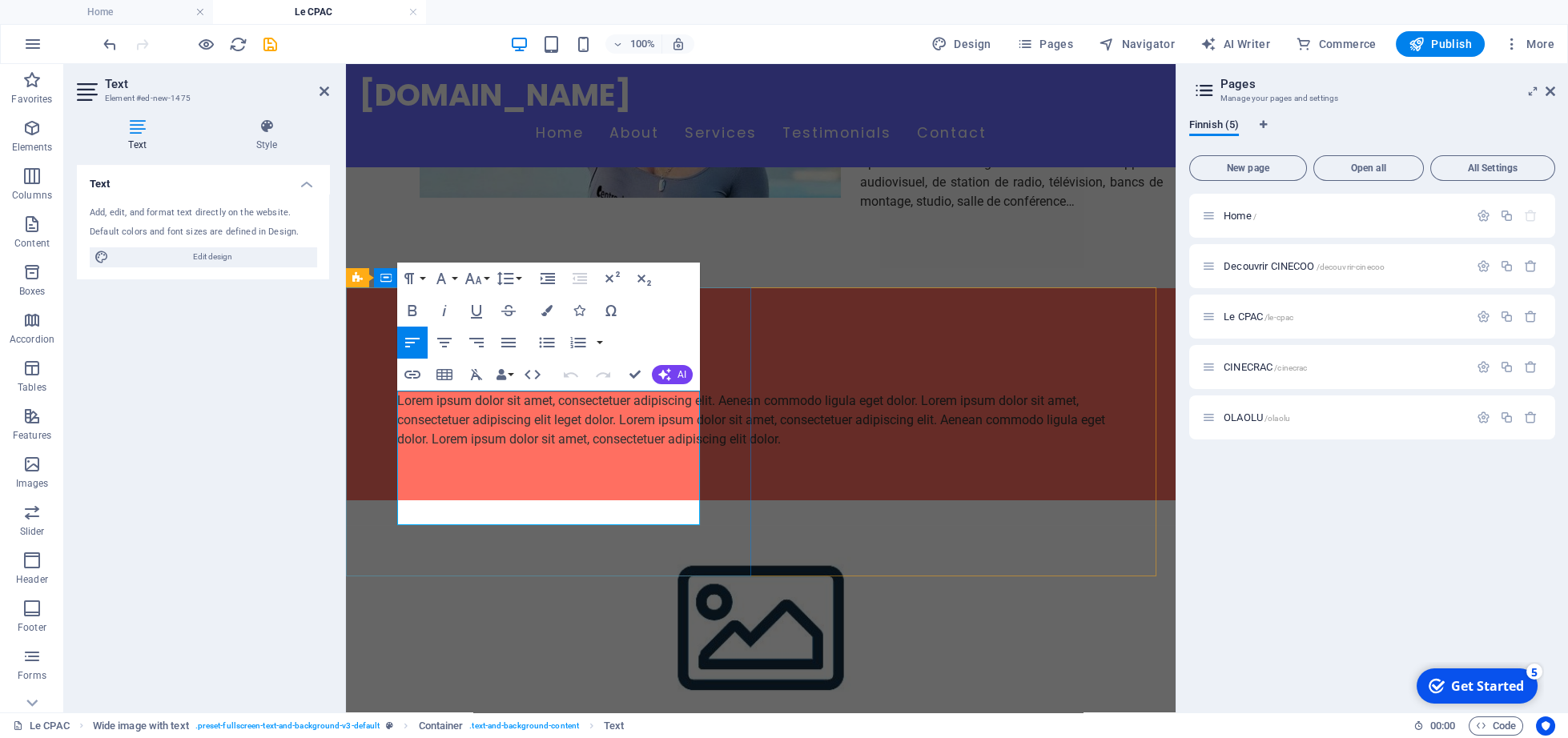
drag, startPoint x: 551, startPoint y: 513, endPoint x: 389, endPoint y: 385, distance: 206.5
click at [389, 385] on div "Headline Lorem ipsum dolor sit amet, consectetuer adipiscing elit. Aenean commo…" at bounding box center [761, 394] width 829 height 212
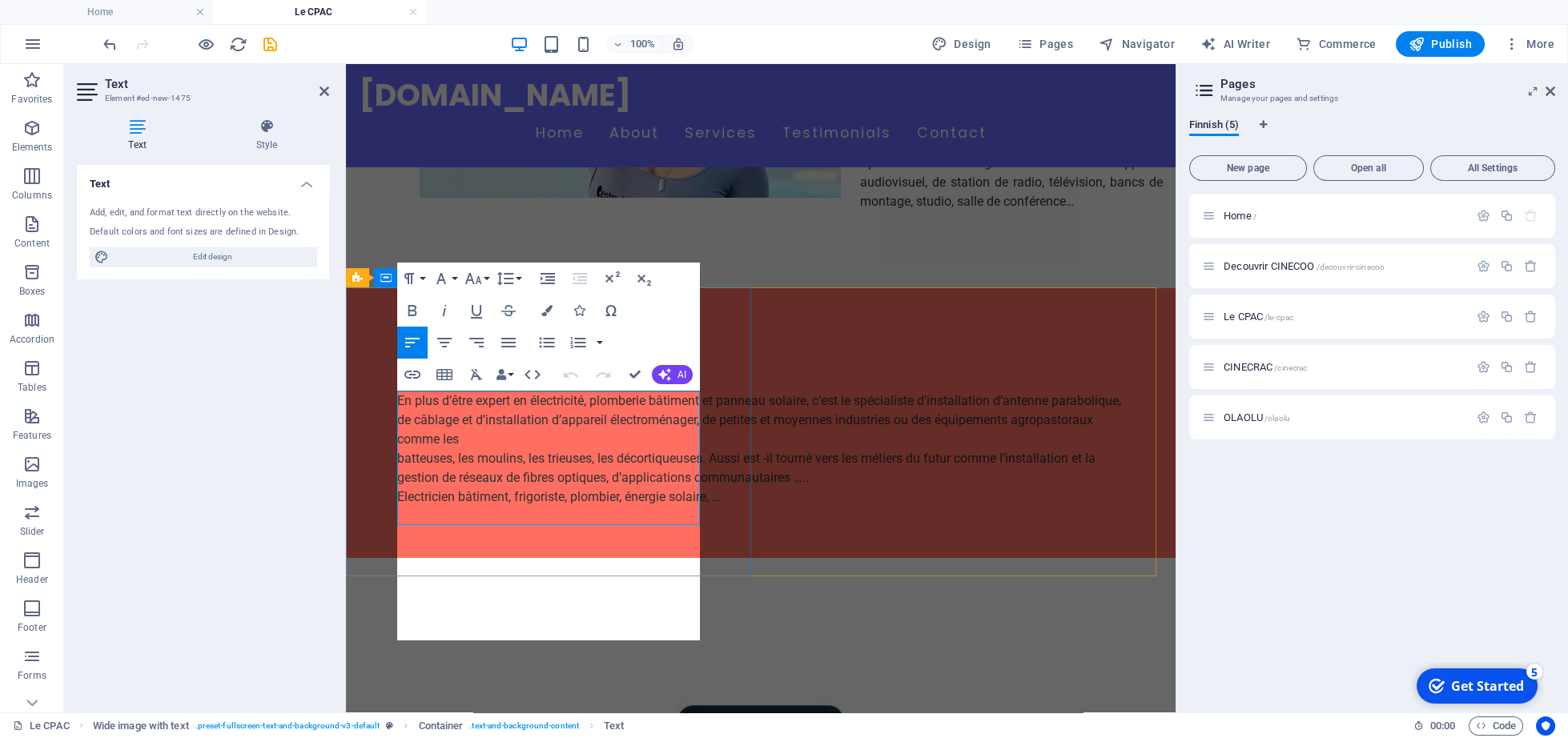
scroll to position [7334, 9]
click at [721, 403] on div "Headline En plus d’être expert en électricité, plomberie bâtiment et panneau so…" at bounding box center [761, 423] width 829 height 270
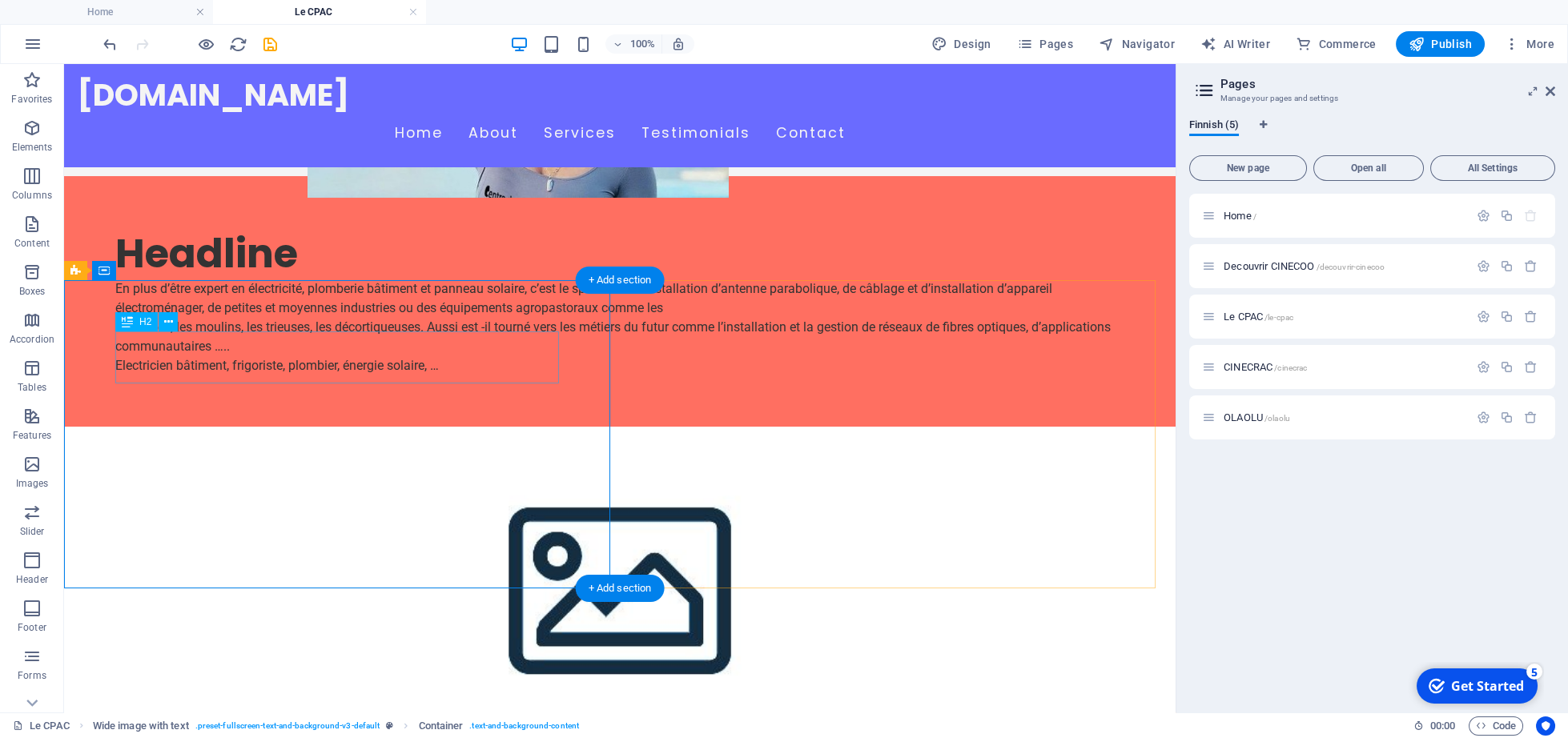
click at [277, 279] on div "Headline" at bounding box center [619, 254] width 1009 height 52
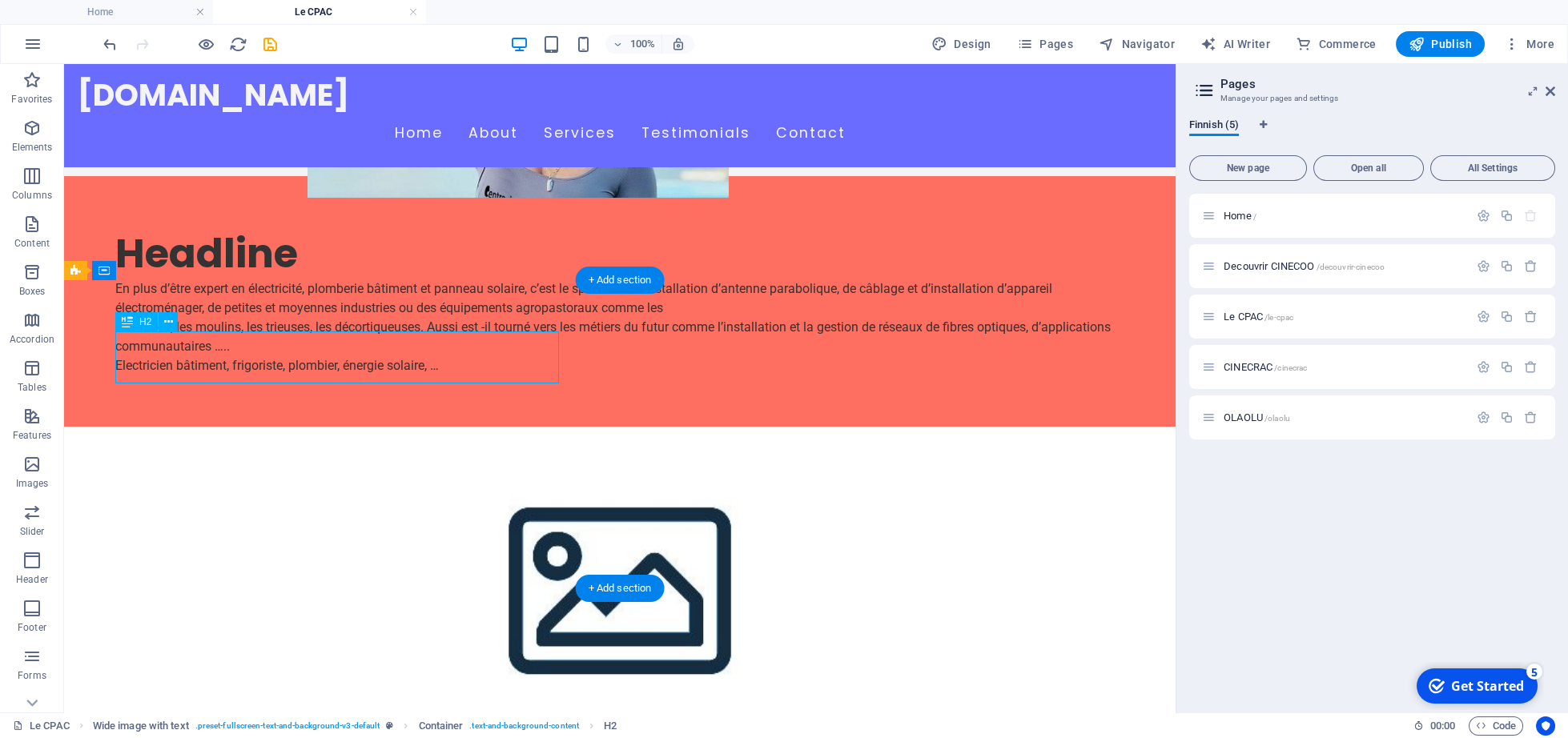
click at [277, 279] on div "Headline" at bounding box center [619, 254] width 1009 height 52
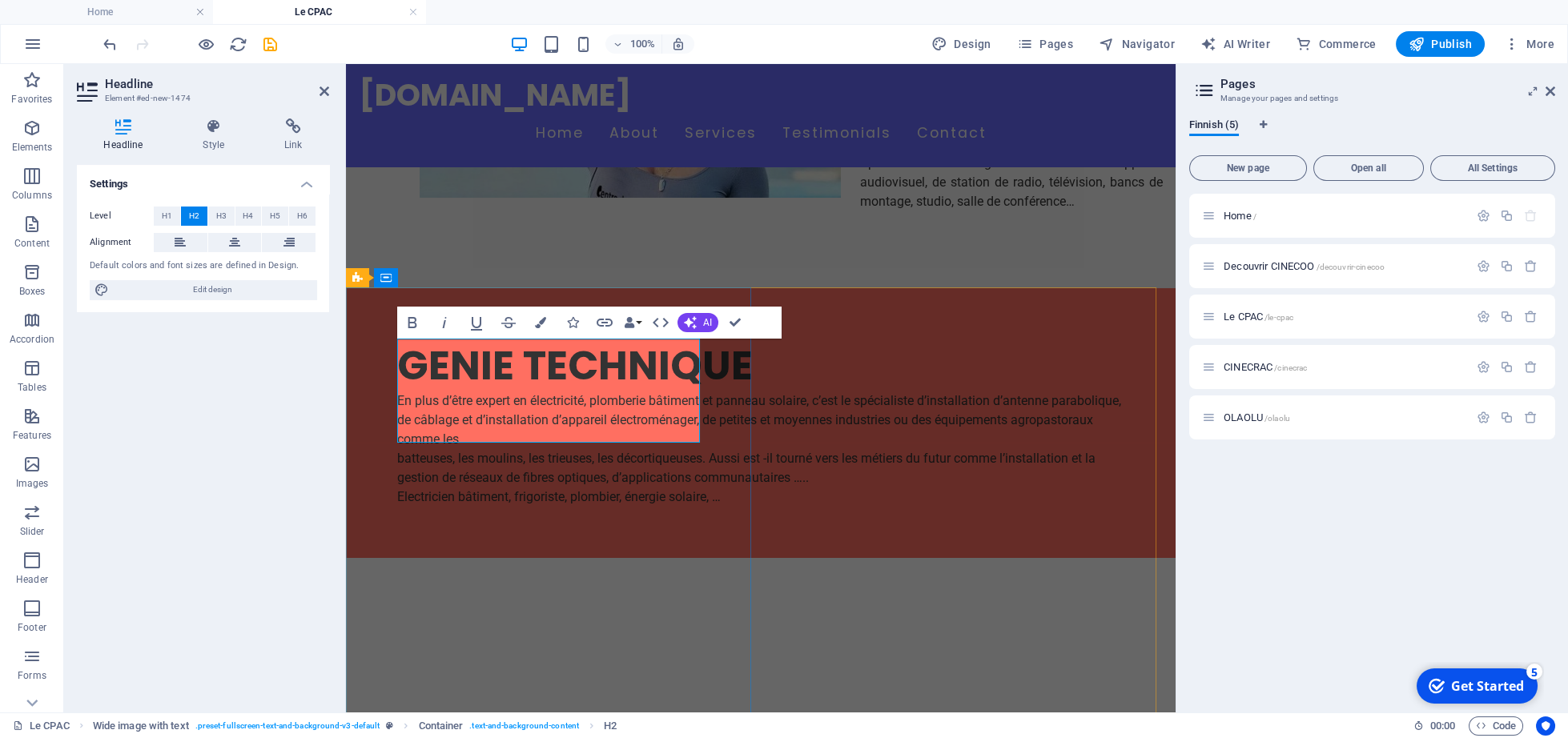
click at [454, 387] on h2 "GENIE TECHNIQUE" at bounding box center [760, 365] width 727 height 52
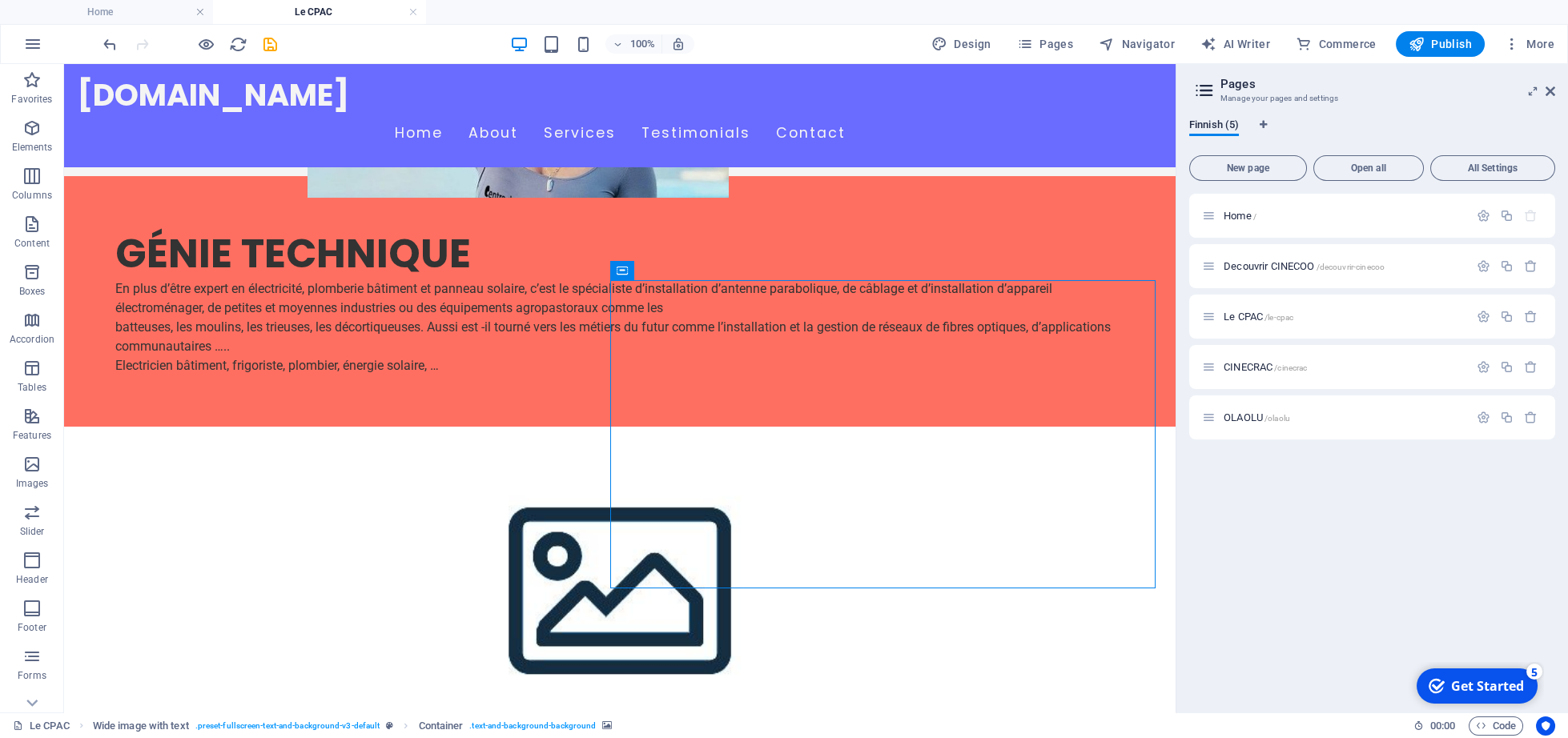
click at [894, 482] on figure at bounding box center [619, 581] width 1112 height 308
click at [893, 463] on figure at bounding box center [619, 581] width 1112 height 308
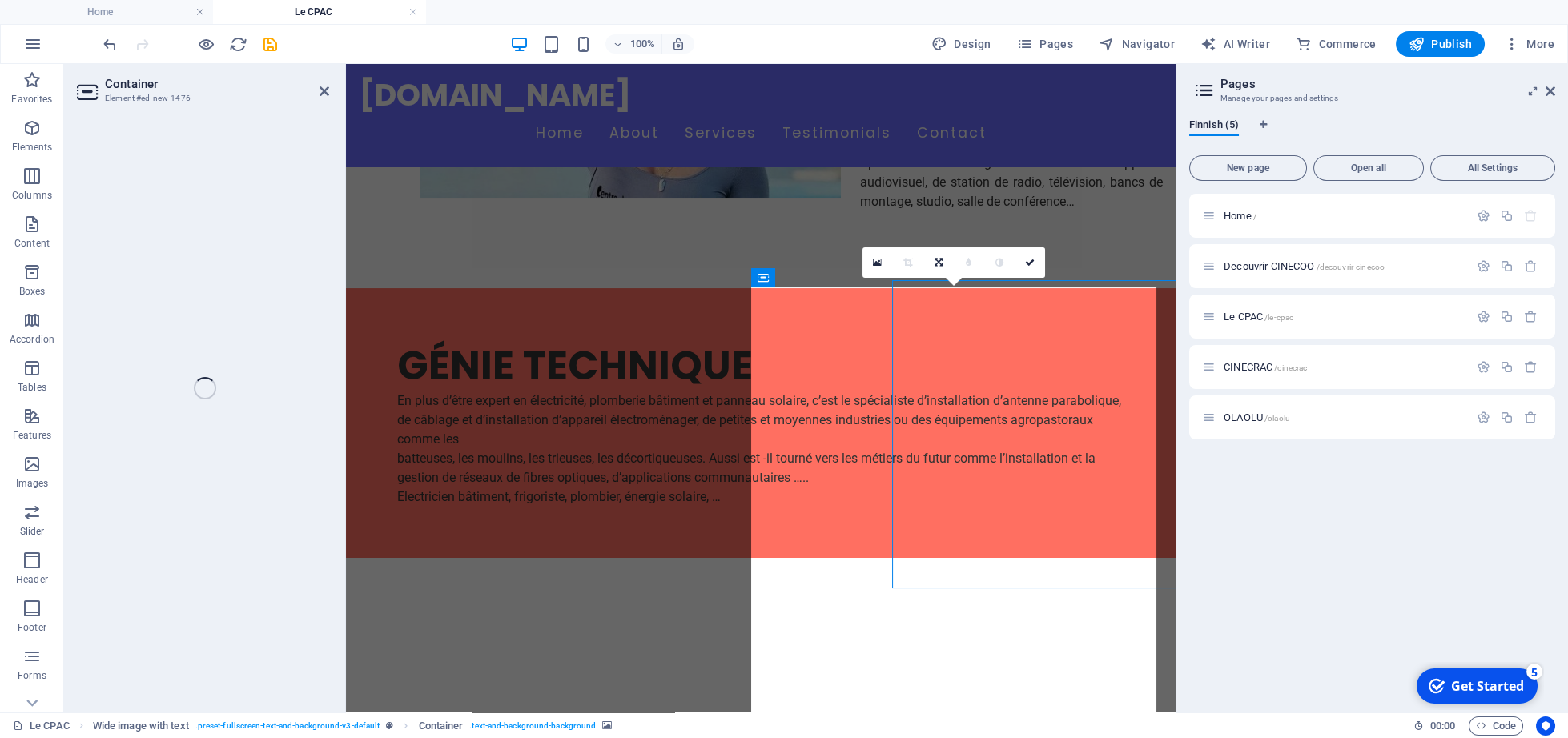
select select "px"
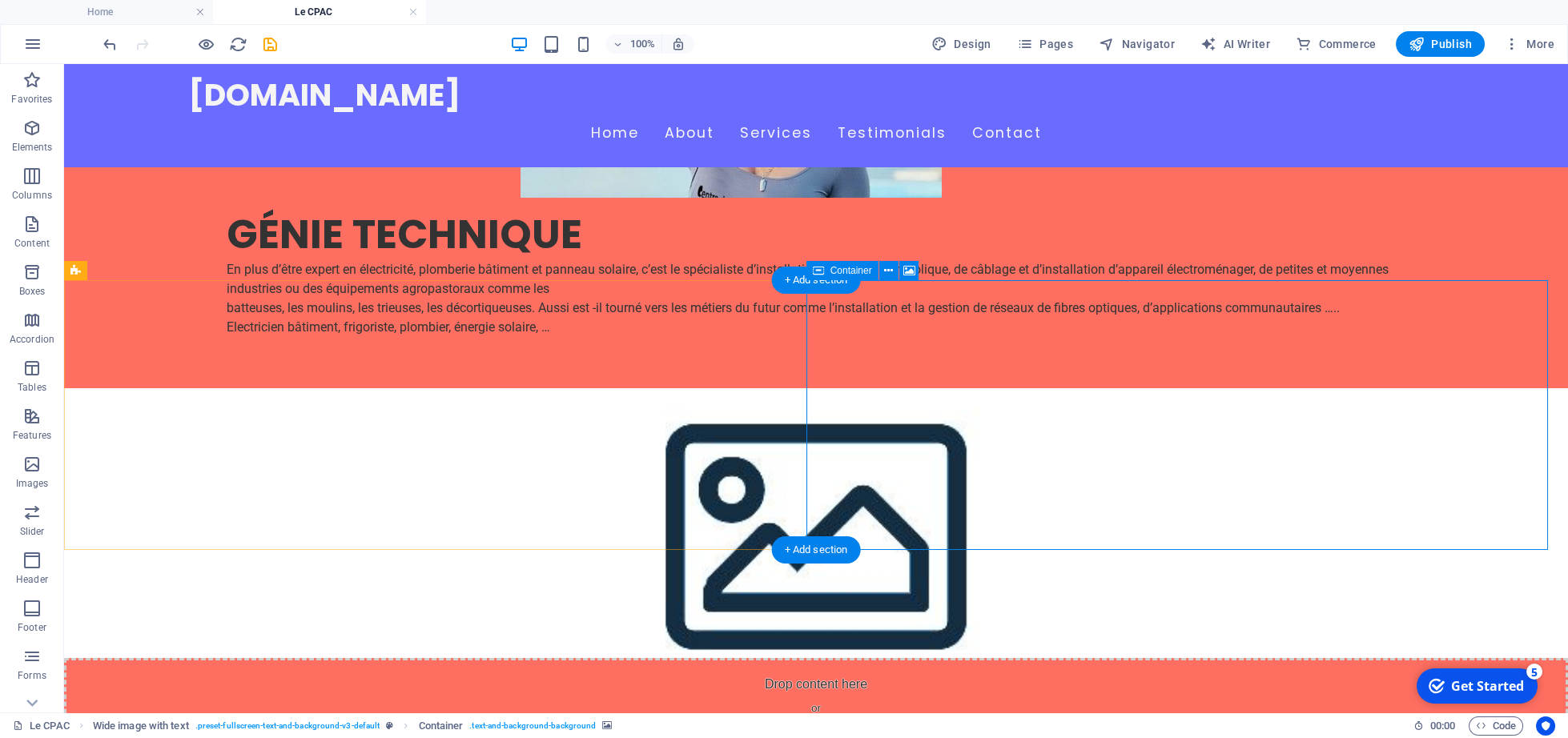
click at [808, 728] on span "Add elements" at bounding box center [770, 739] width 80 height 23
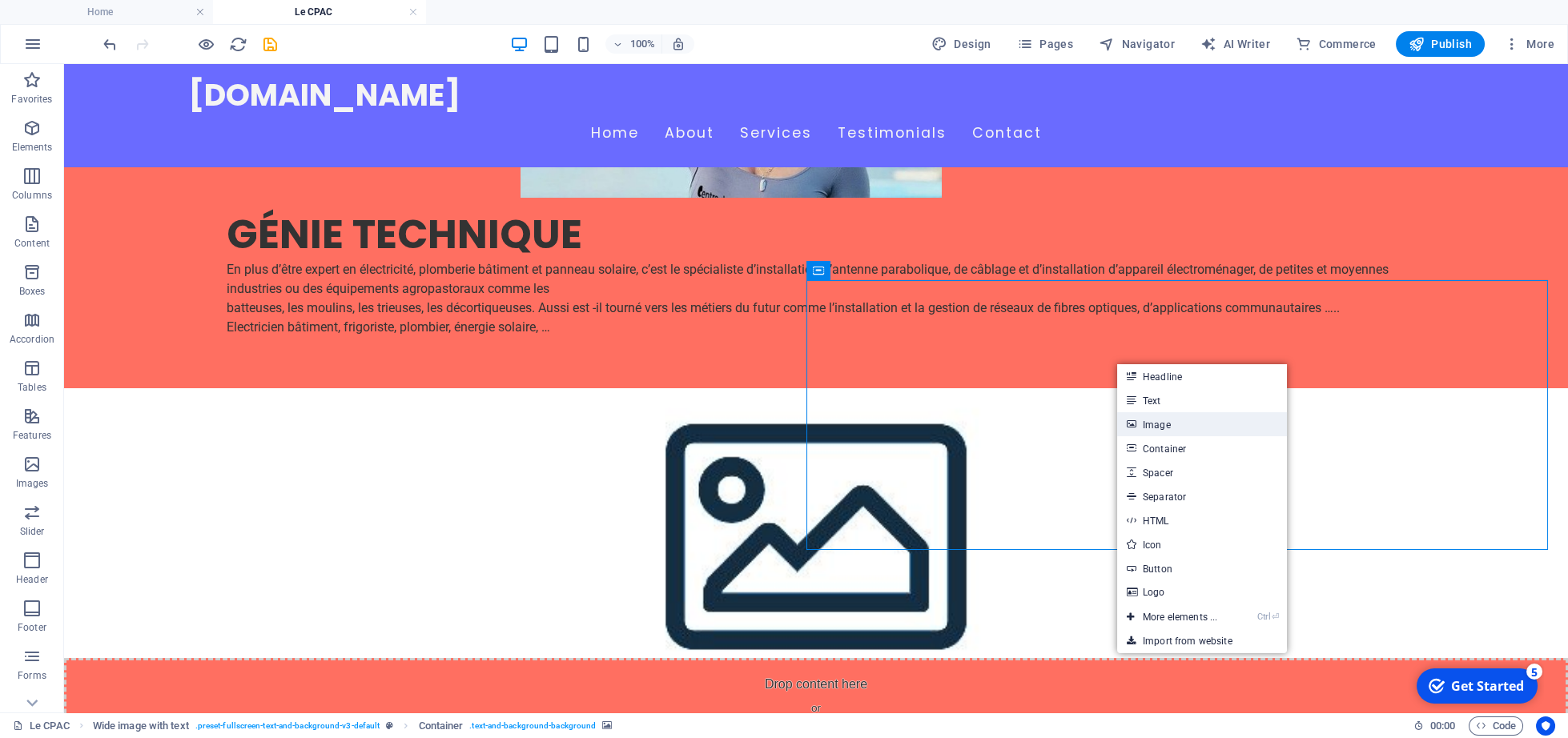
click at [1143, 421] on link "Image" at bounding box center [1201, 425] width 170 height 24
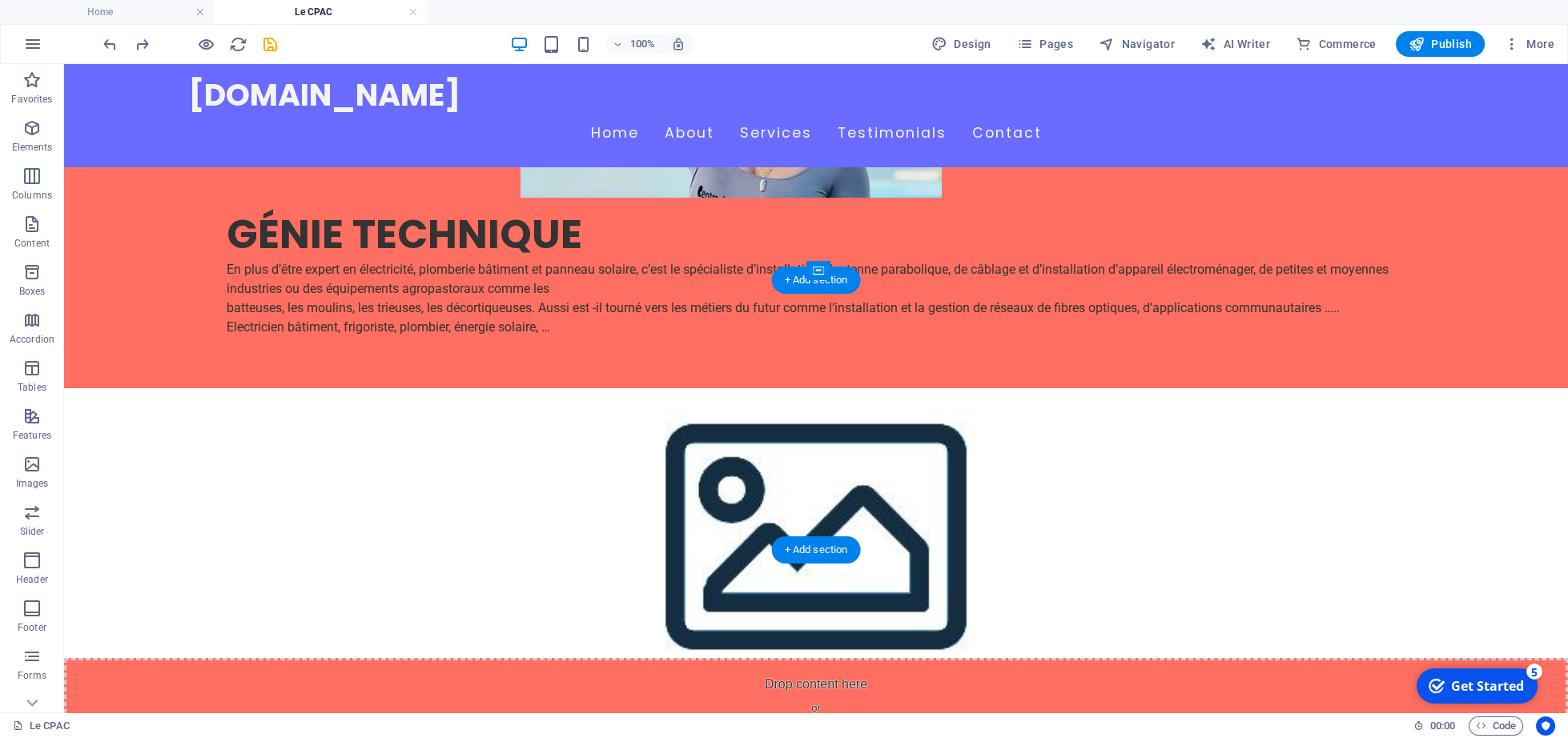
click at [1157, 445] on figure at bounding box center [815, 523] width 1503 height 270
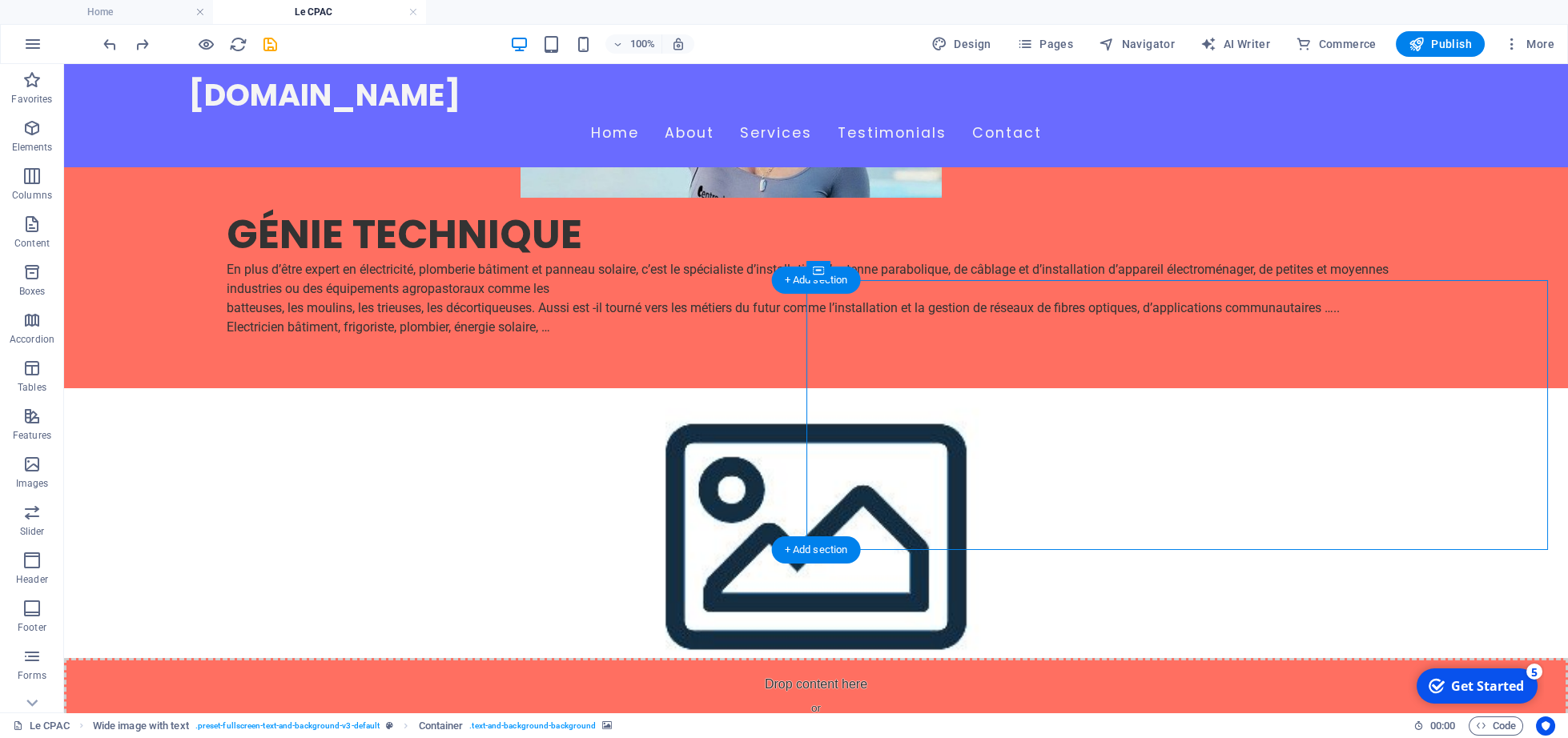
click at [1173, 484] on figure at bounding box center [815, 523] width 1503 height 270
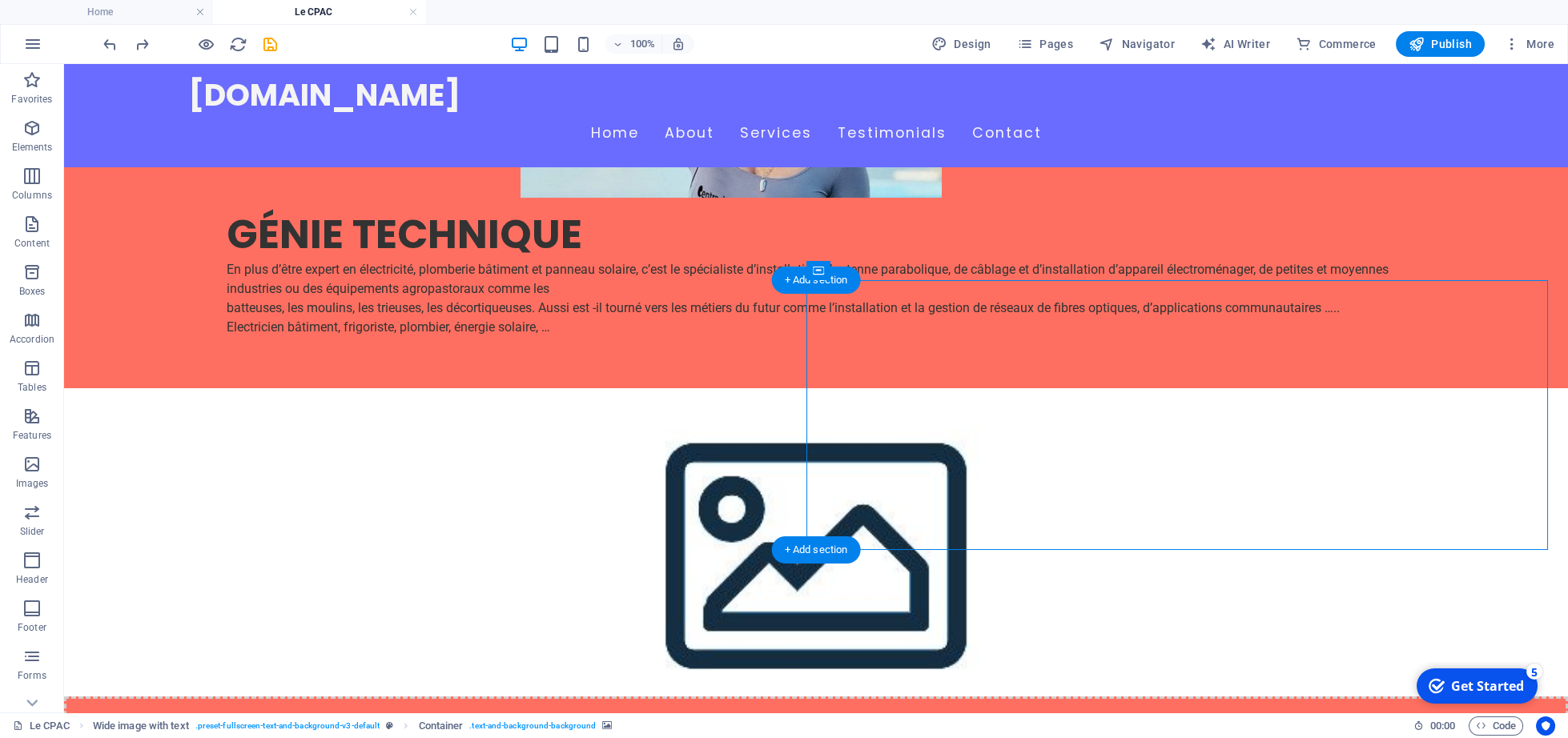
select select "px"
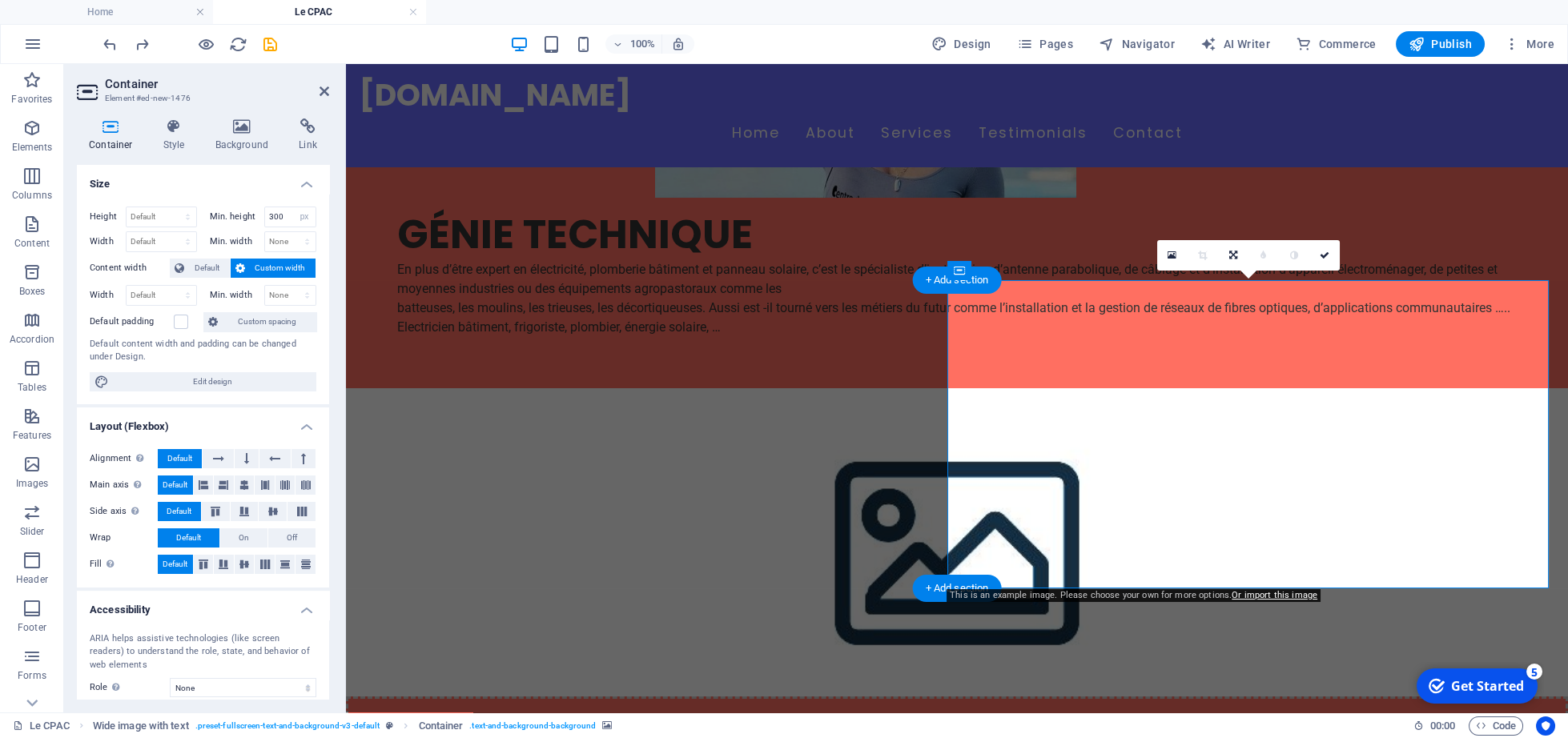
click at [1239, 466] on figure at bounding box center [957, 543] width 1222 height 308
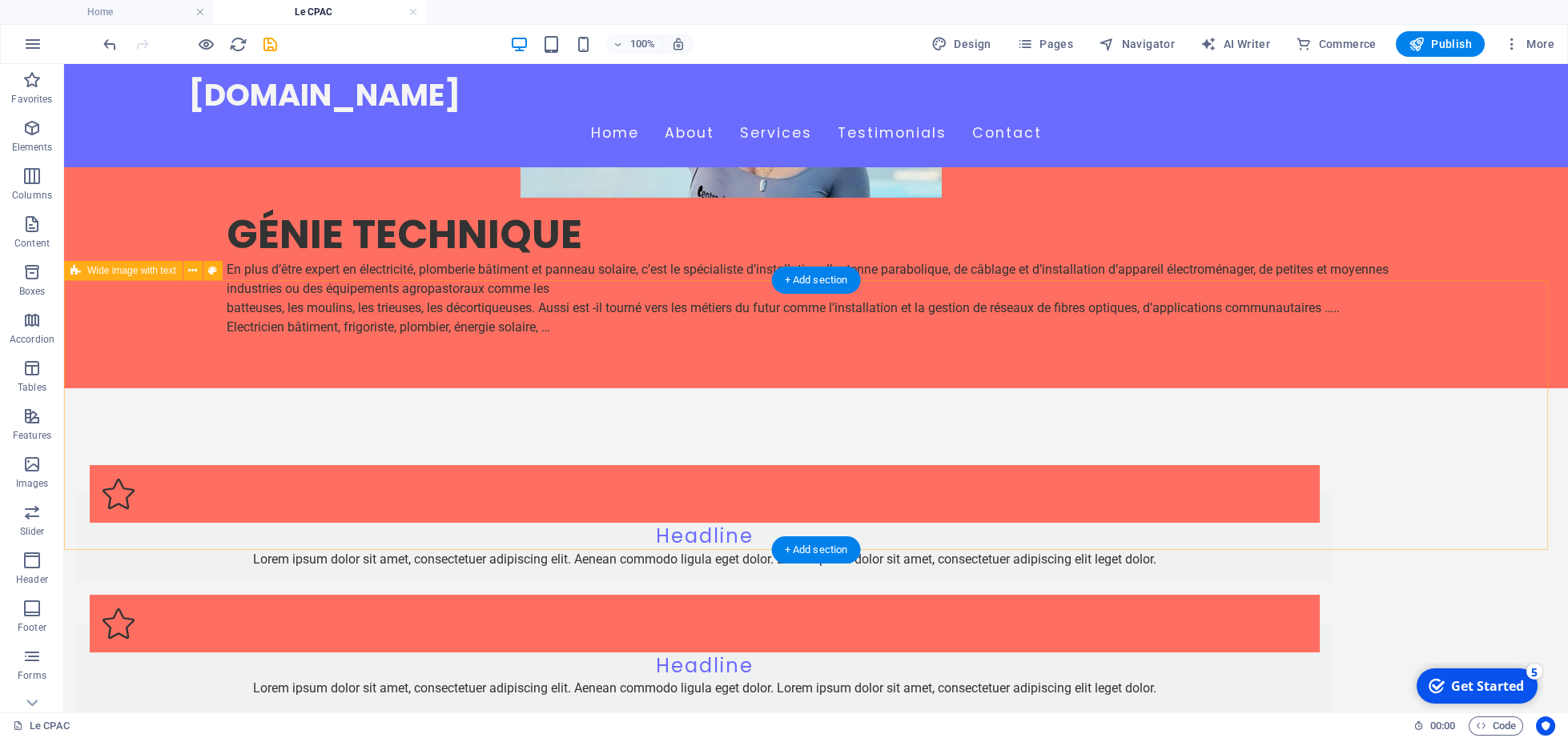
click at [980, 389] on div "GÉNIE TECHNIQUE En plus d’être expert en électricité, plomberie bâtiment et pan…" at bounding box center [815, 273] width 1503 height 232
select select "%"
select select "rem"
select select "preset-fullscreen-text-and-background-v3-default"
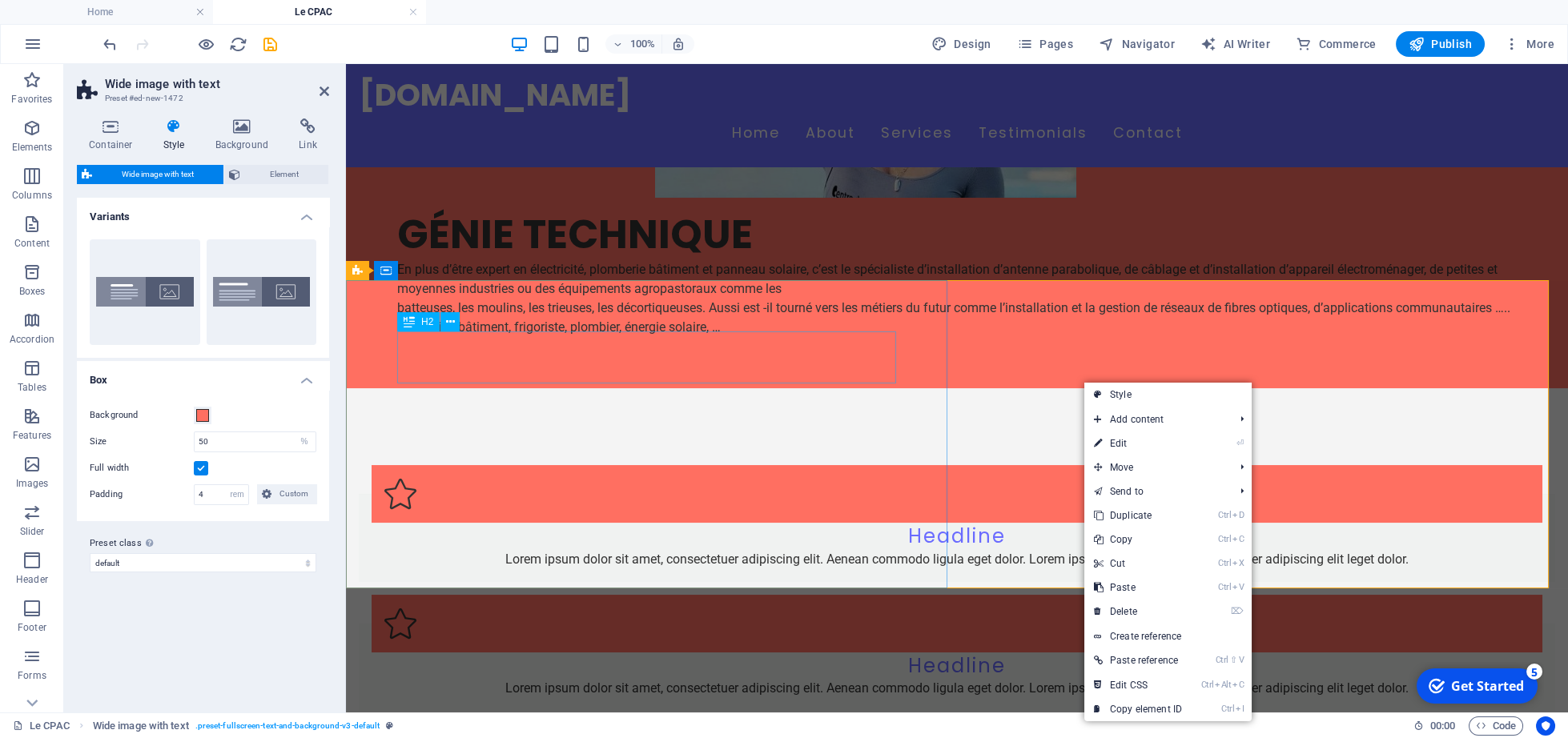
click at [804, 261] on div "GÉNIE TECHNIQUE" at bounding box center [957, 234] width 1120 height 52
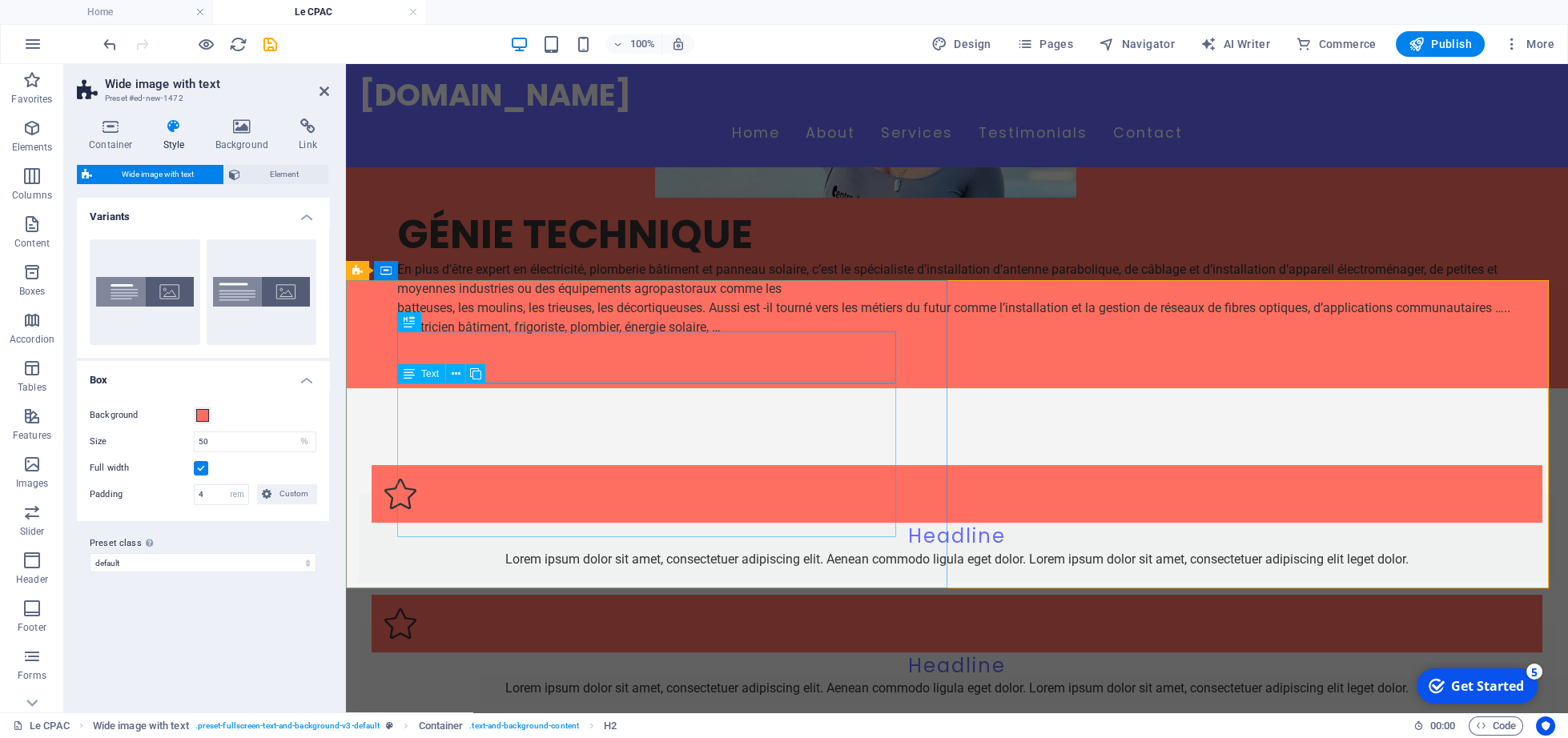
click at [784, 337] on div "En plus d’être expert en électricité, plomberie bâtiment et panneau solaire, c’…" at bounding box center [957, 298] width 1120 height 77
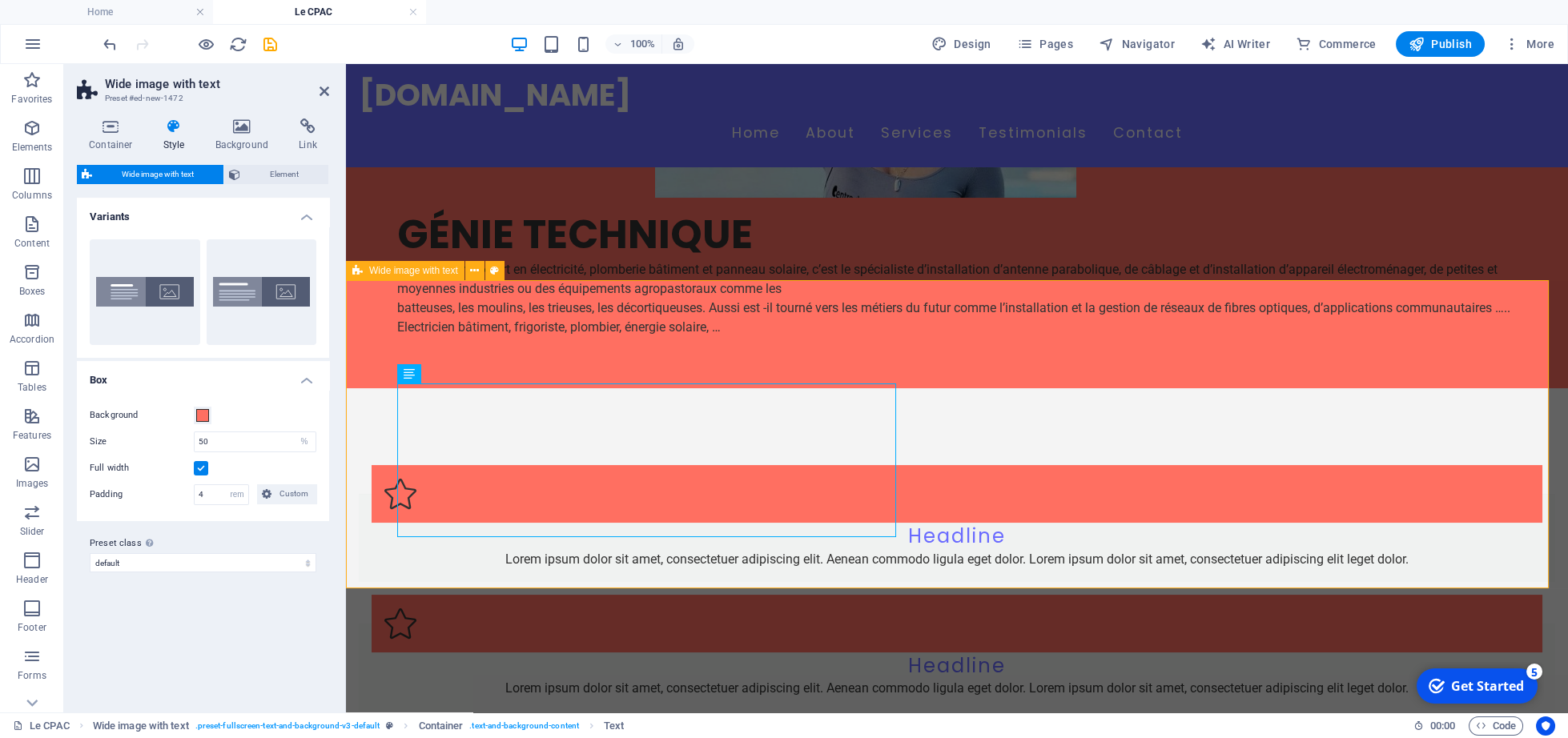
click at [987, 389] on div "GÉNIE TECHNIQUE En plus d’être expert en électricité, plomberie bâtiment et pan…" at bounding box center [957, 273] width 1222 height 232
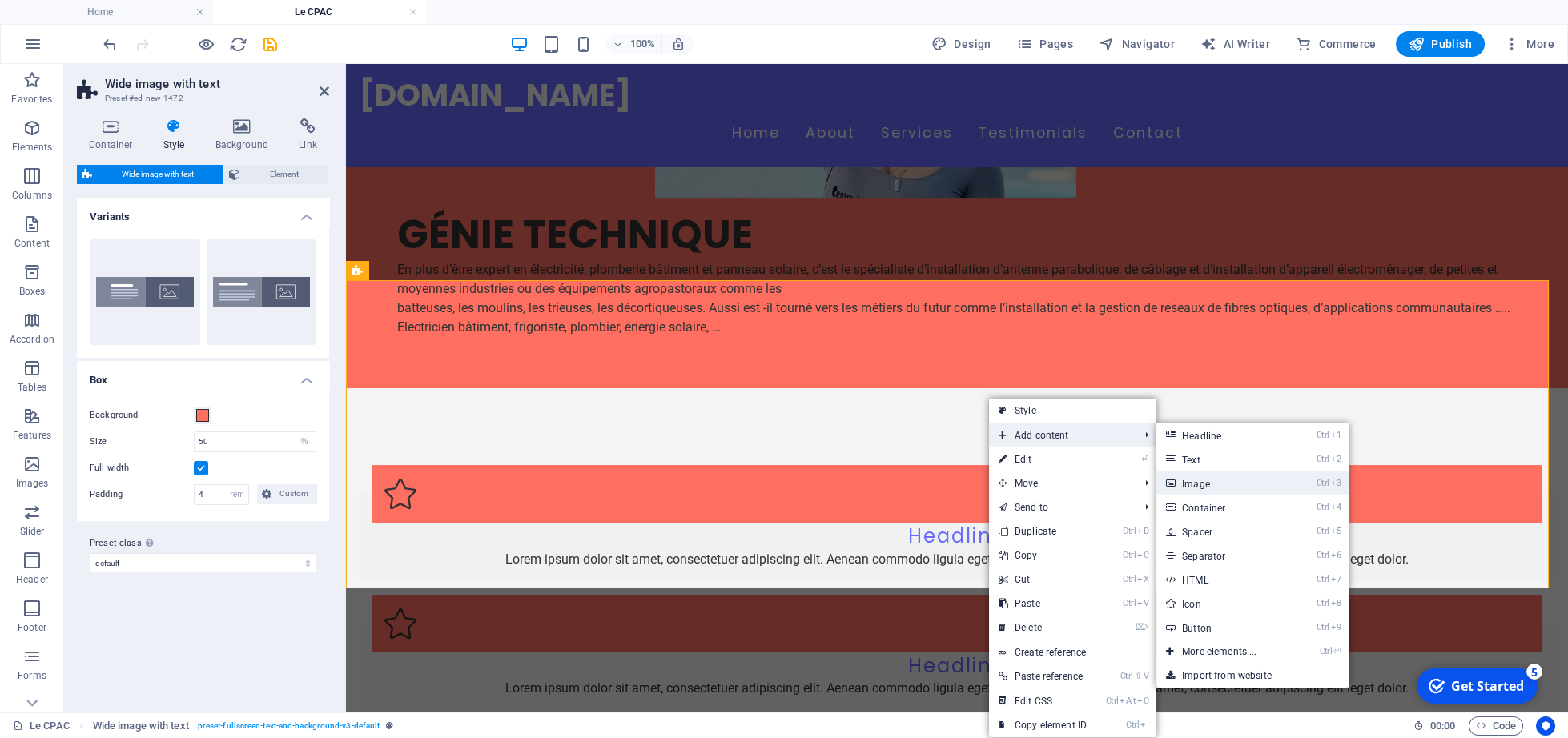
click at [1240, 482] on link "Ctrl 3 Image" at bounding box center [1222, 483] width 132 height 24
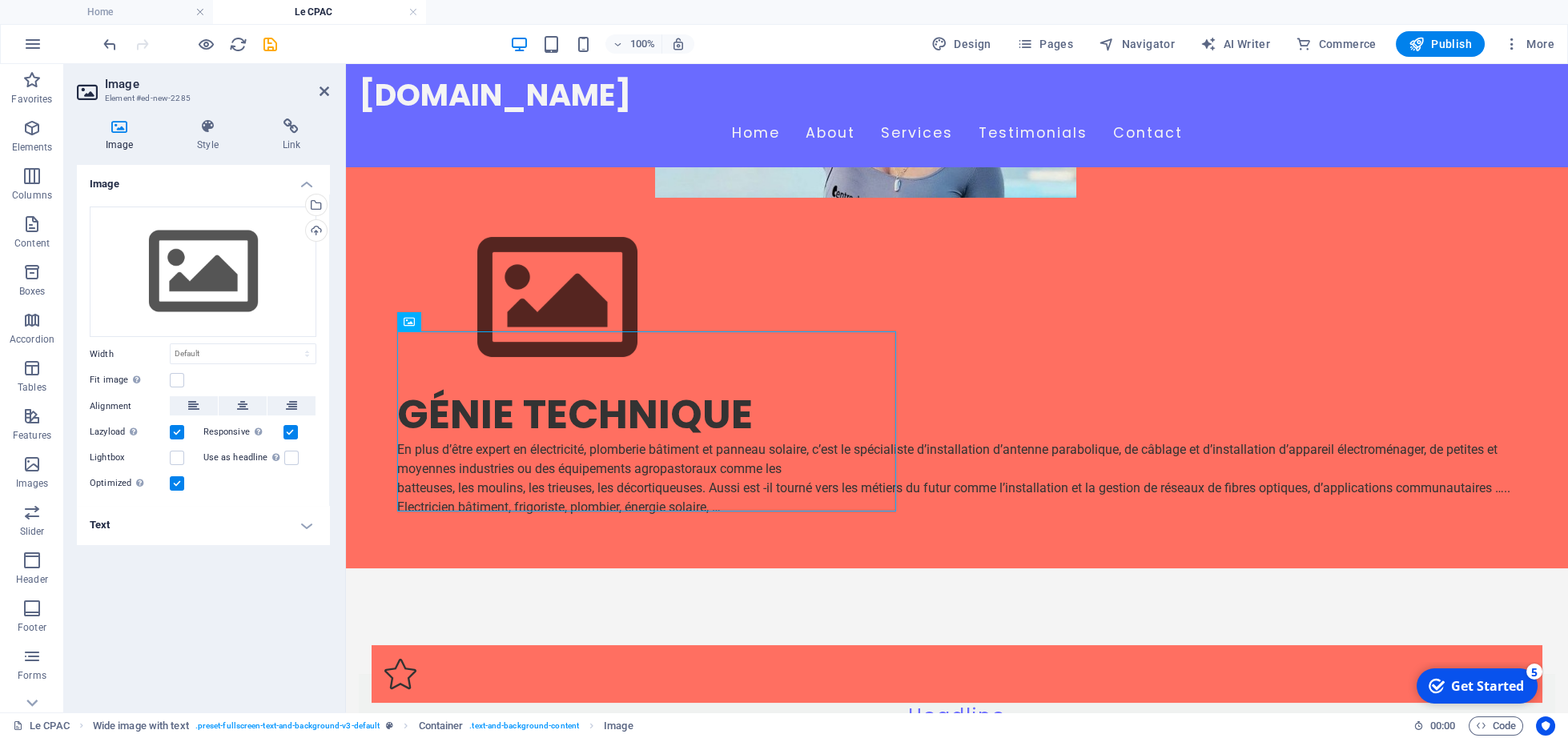
drag, startPoint x: 759, startPoint y: 387, endPoint x: 1013, endPoint y: 615, distance: 341.3
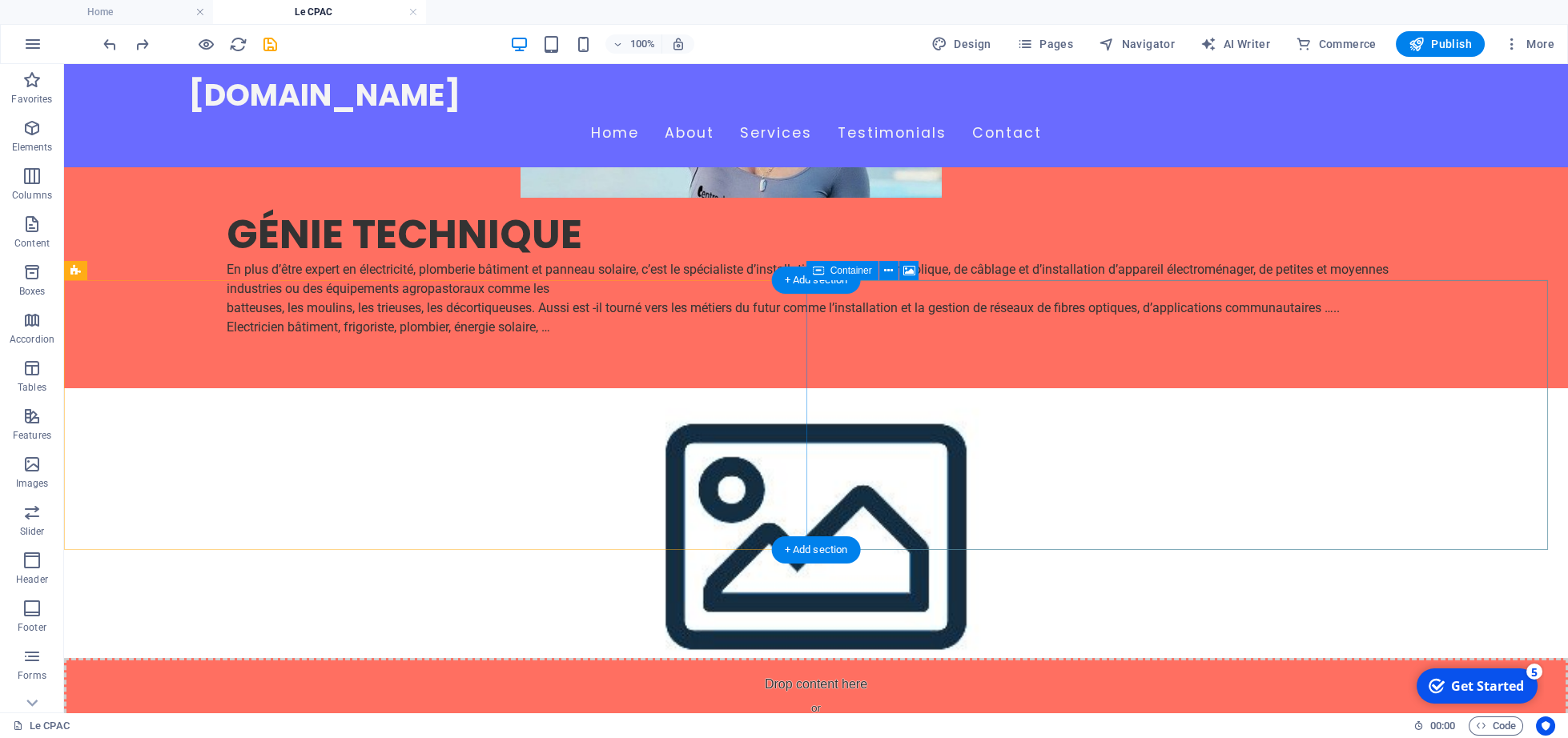
click at [1229, 658] on div "Drop content here or Add elements Paste clipboard" at bounding box center [815, 715] width 1503 height 113
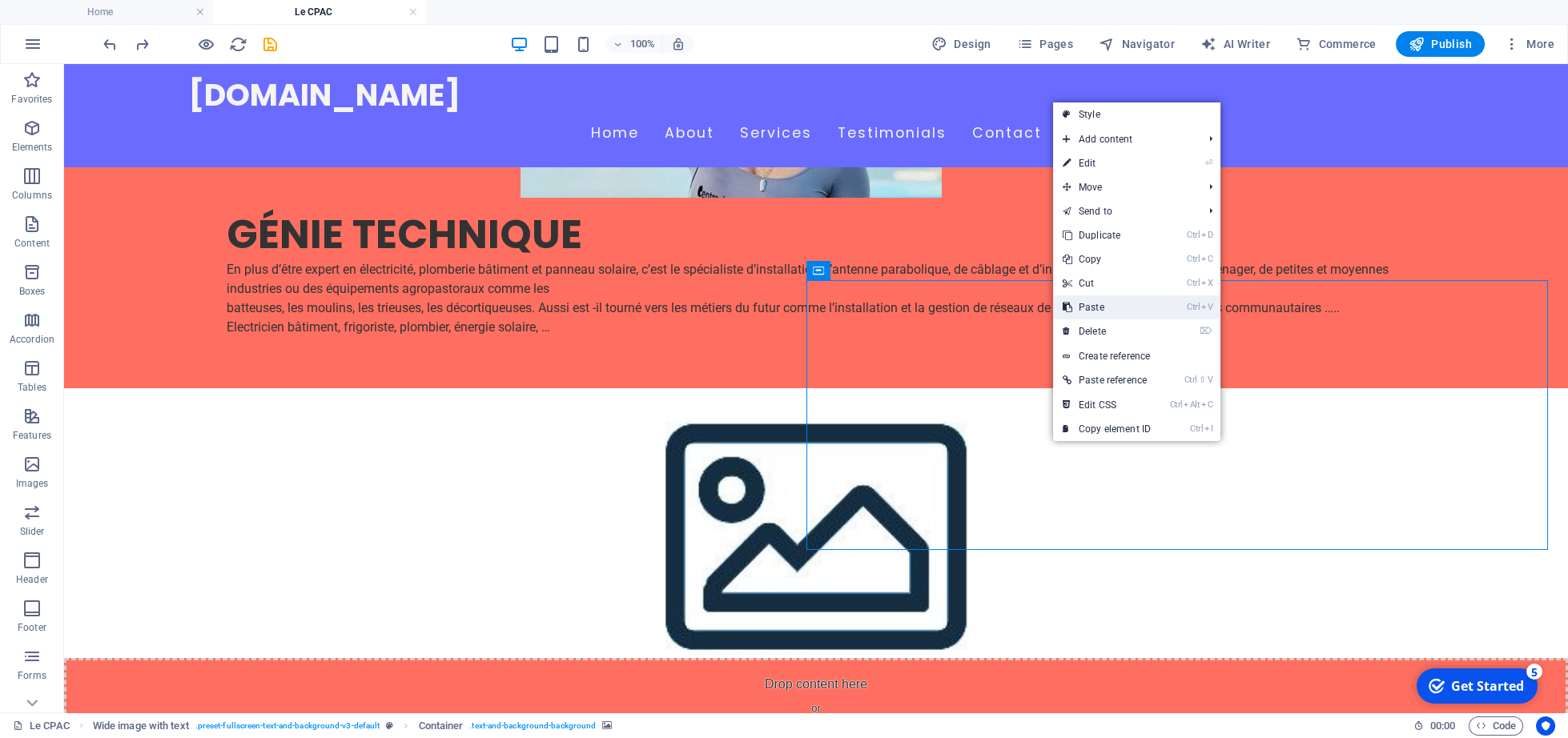
click at [1123, 305] on link "Ctrl V Paste" at bounding box center [1107, 307] width 107 height 24
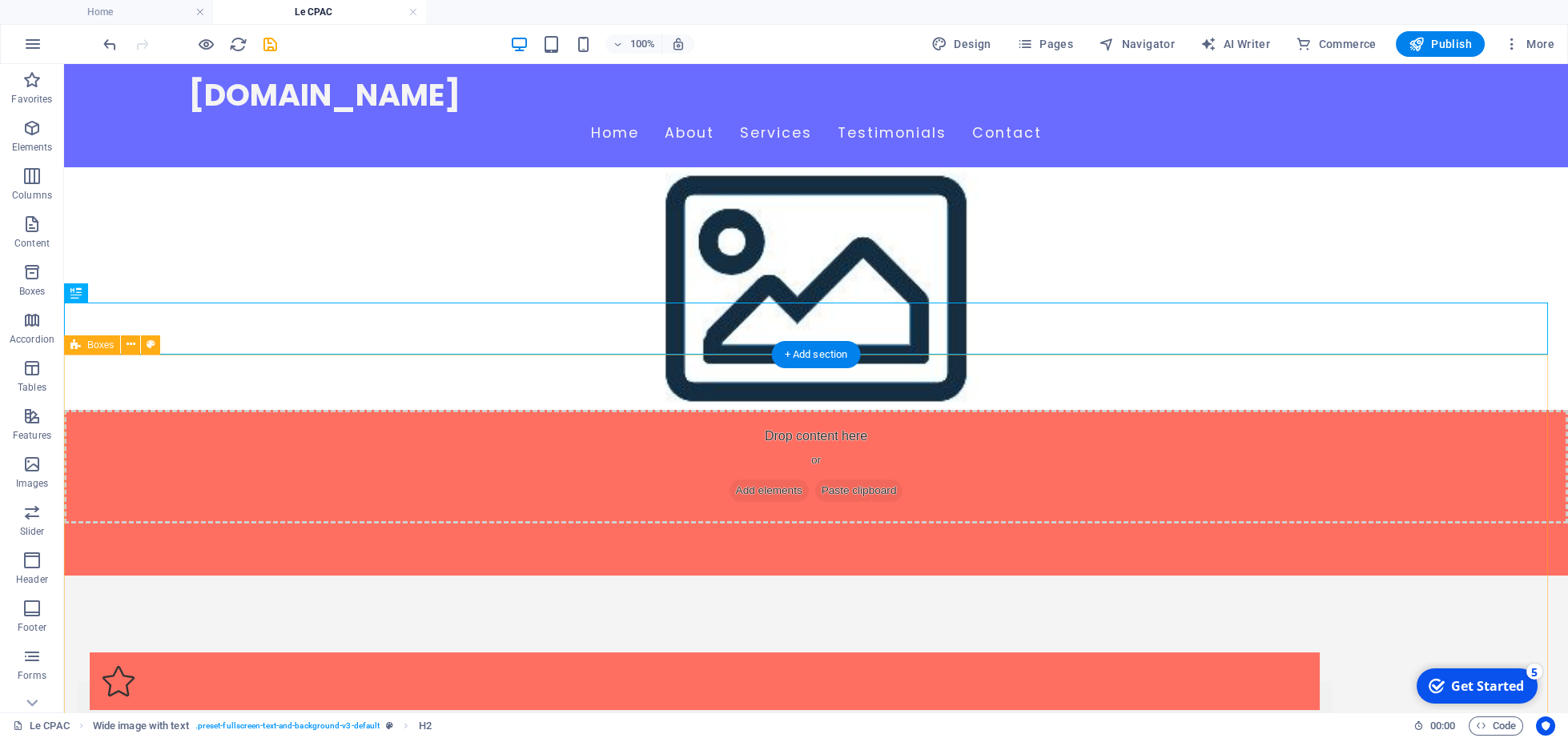
scroll to position [1059, 0]
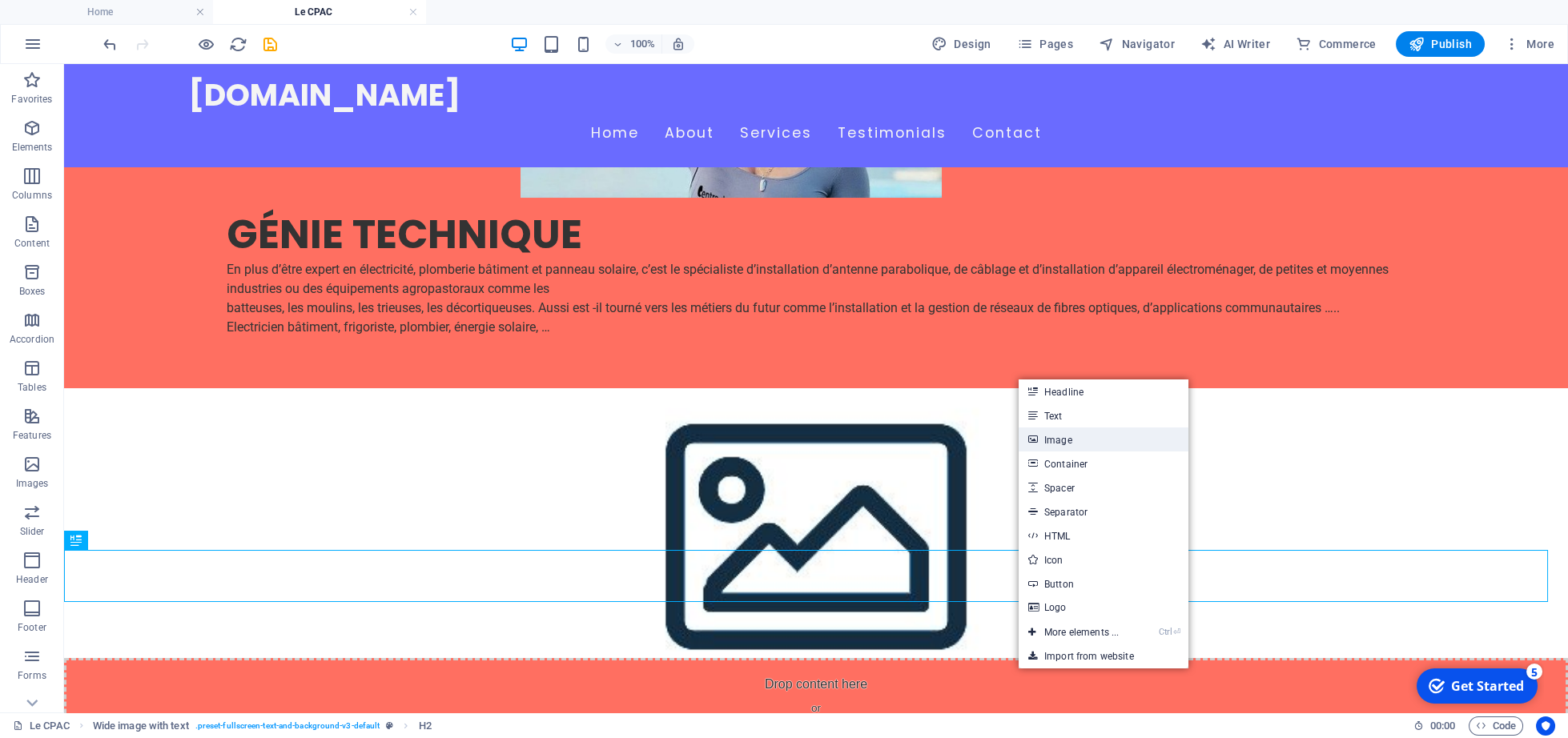
click at [1054, 439] on link "Image" at bounding box center [1103, 440] width 170 height 24
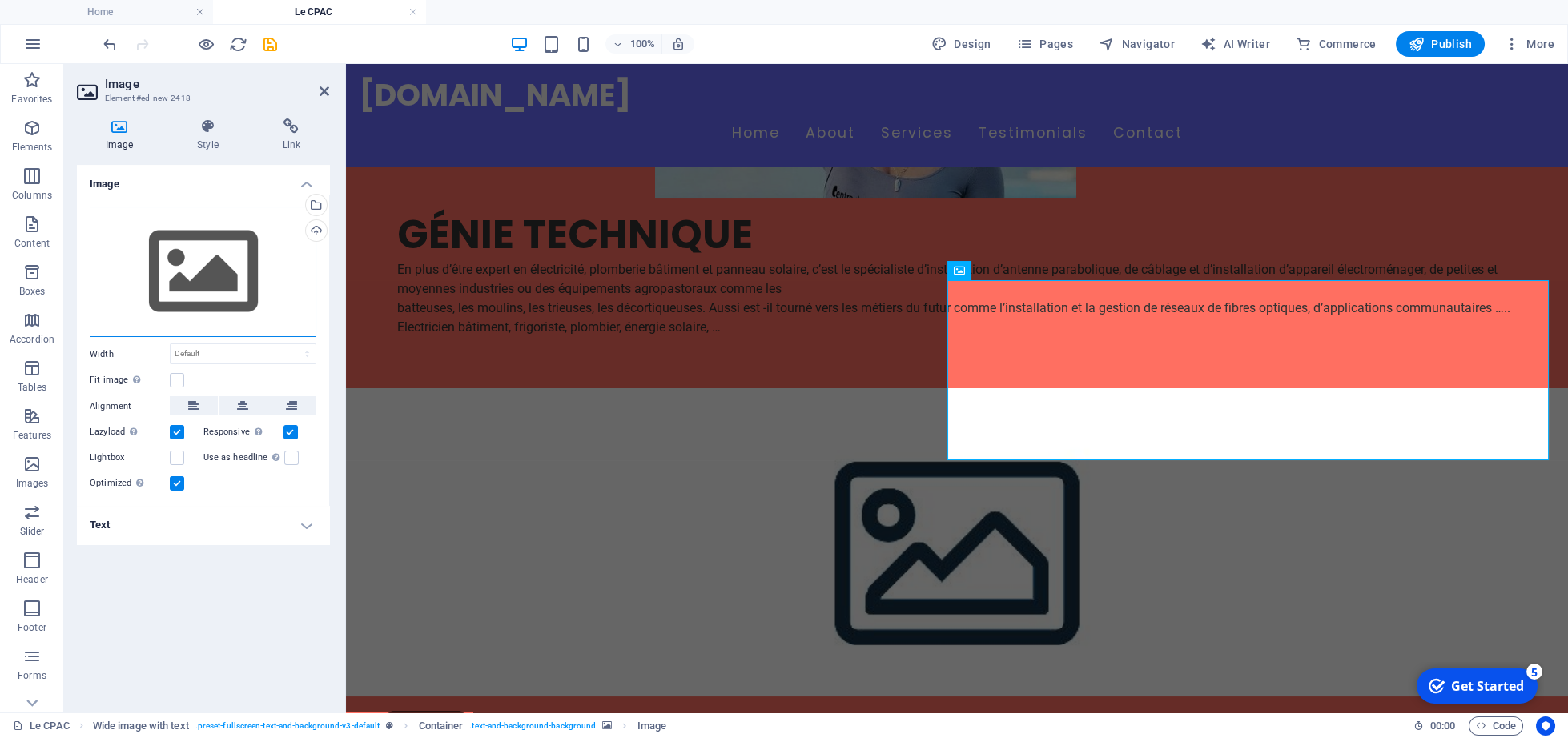
click at [245, 273] on div "Drag files here, click to choose files or select files from Files or our free s…" at bounding box center [203, 273] width 227 height 131
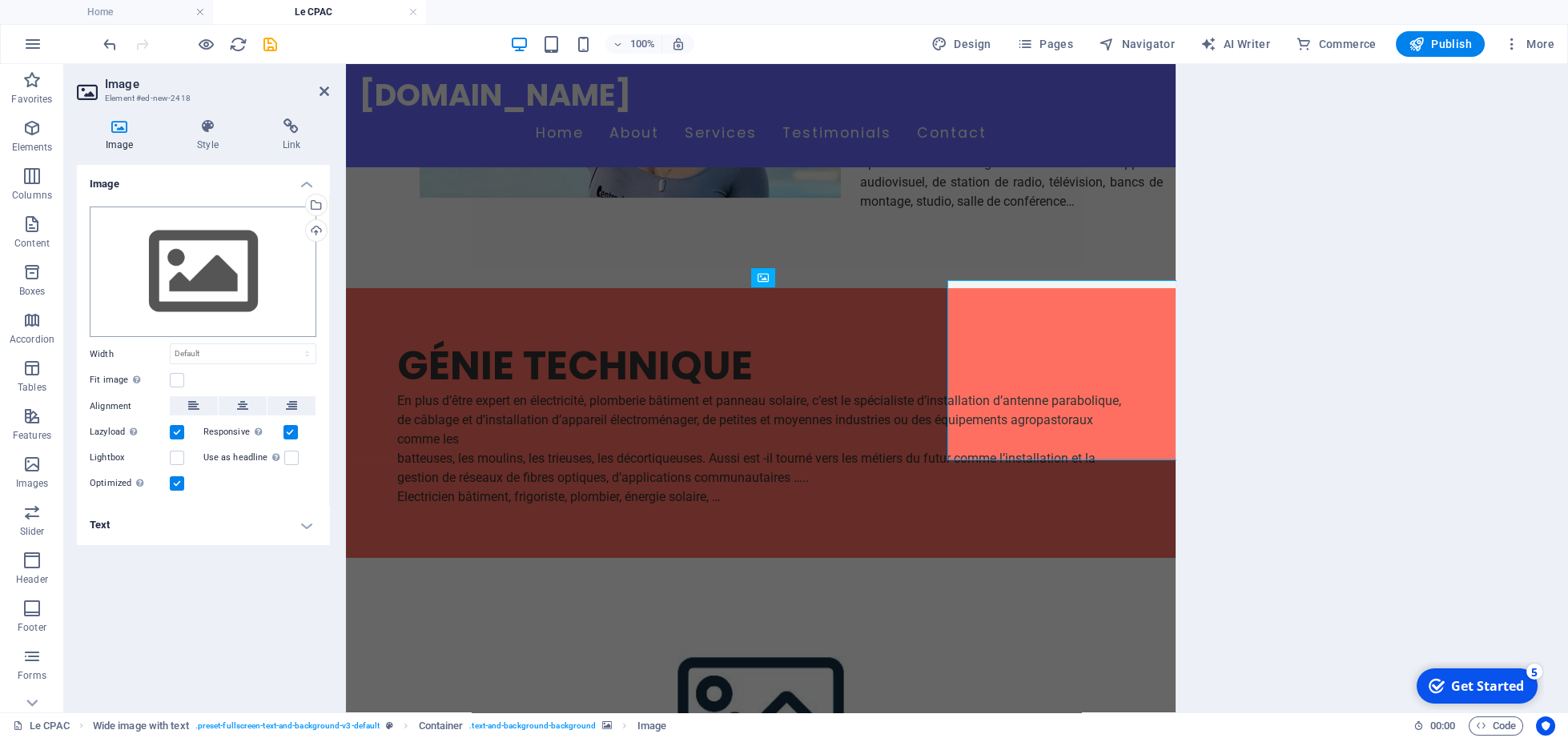
click at [245, 273] on body "cinecoo.com Home Le CPAC Favorites Elements Columns Content Boxes Accordion Tab…" at bounding box center [784, 369] width 1568 height 738
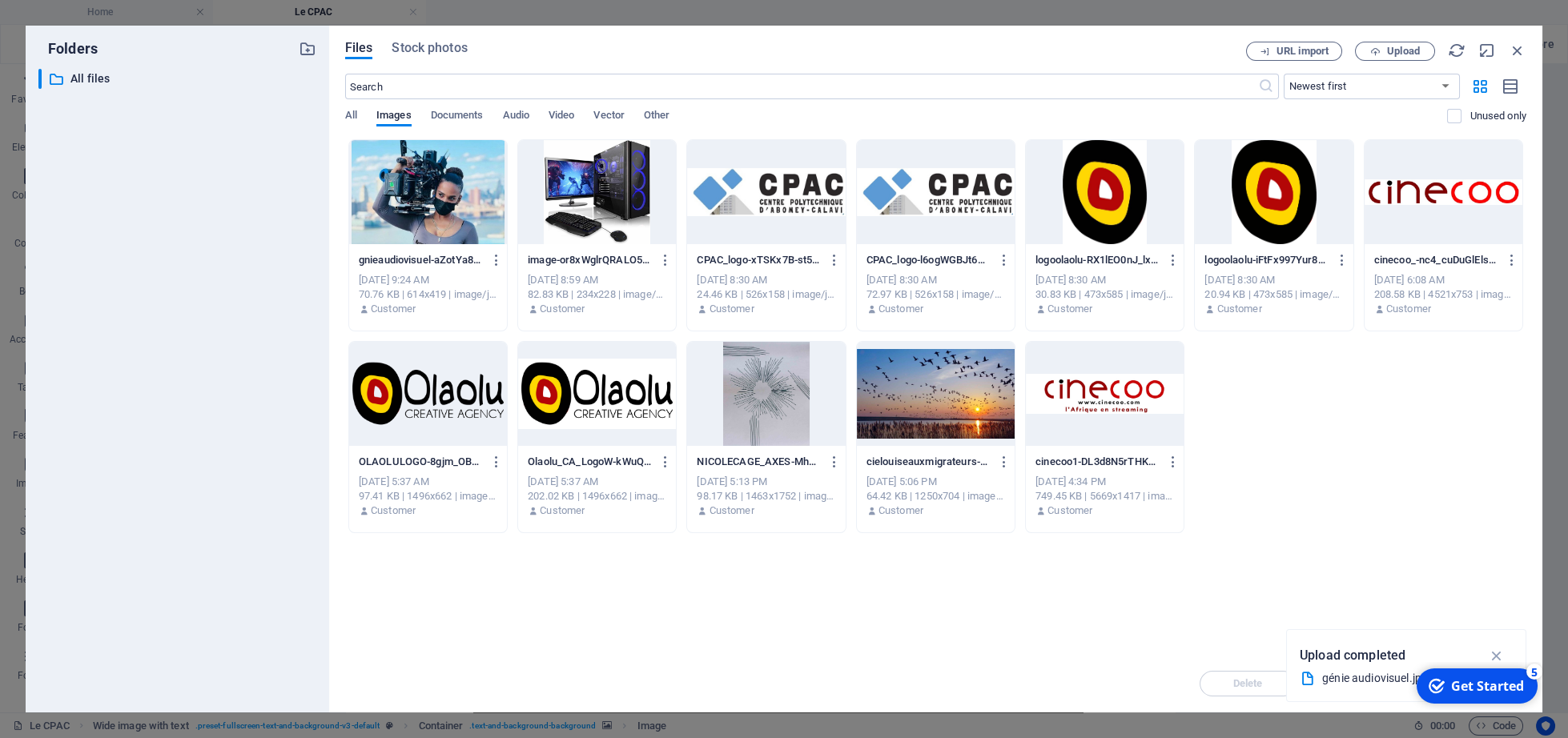
click at [804, 623] on div "Drop files here to upload them instantly gnieaudiovisuel-aZotYa83hd69yVsIHu2Qfw…" at bounding box center [936, 397] width 1181 height 516
drag, startPoint x: 1391, startPoint y: 556, endPoint x: 1275, endPoint y: 214, distance: 361.1
click at [1391, 538] on div "Drop files here to upload them instantly gnieaudiovisuel-aZotYa83hd69yVsIHu2Qfw…" at bounding box center [936, 397] width 1181 height 516
click at [1380, 48] on span "Upload" at bounding box center [1395, 52] width 66 height 10
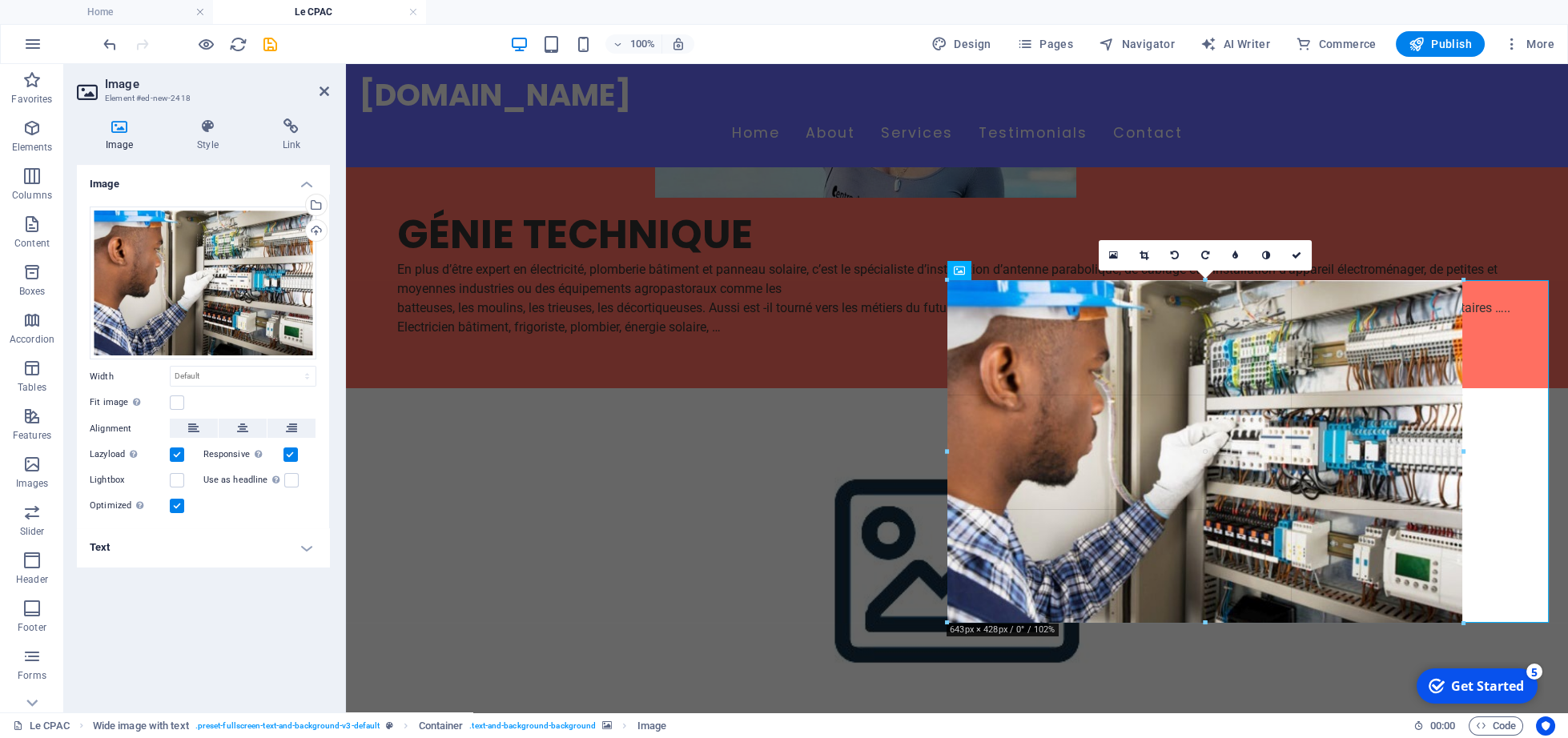
drag, startPoint x: 610, startPoint y: 620, endPoint x: 1001, endPoint y: 623, distance: 391.0
type input "643"
select select "px"
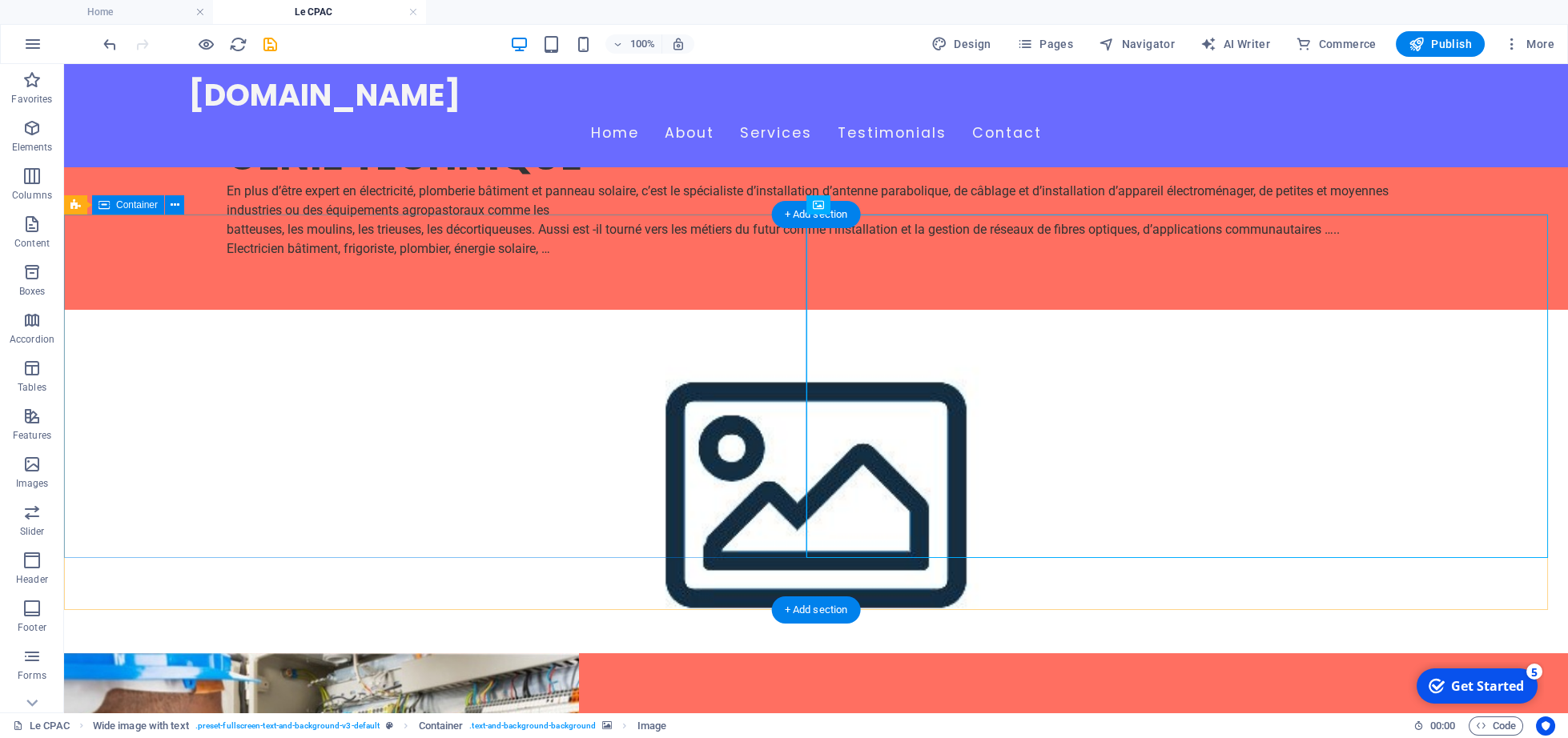
scroll to position [1224, 0]
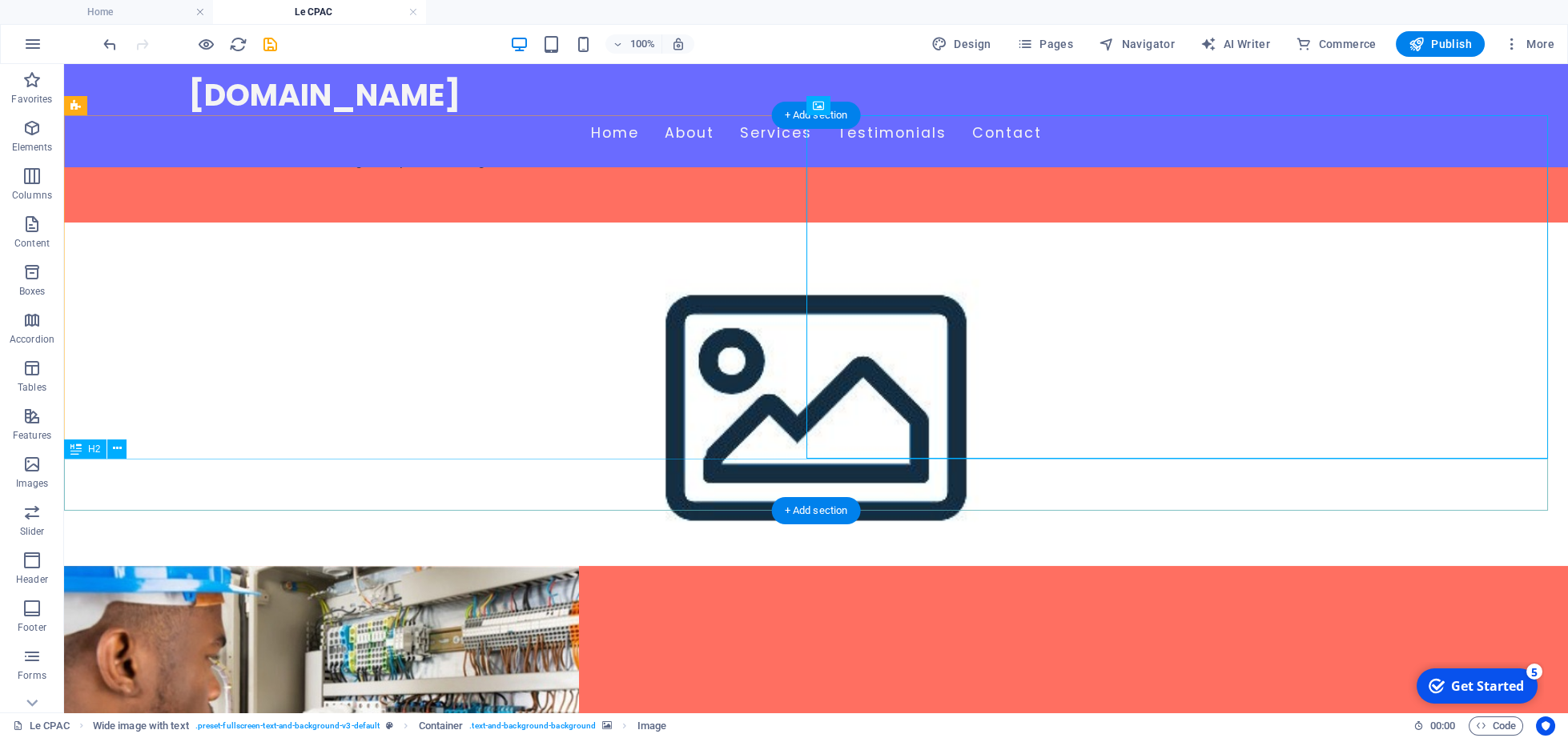
click at [728, 223] on div "GÉNIE TECHNIQUE En plus d’être expert en électricité, plomberie bâtiment et pan…" at bounding box center [815, 106] width 1503 height 232
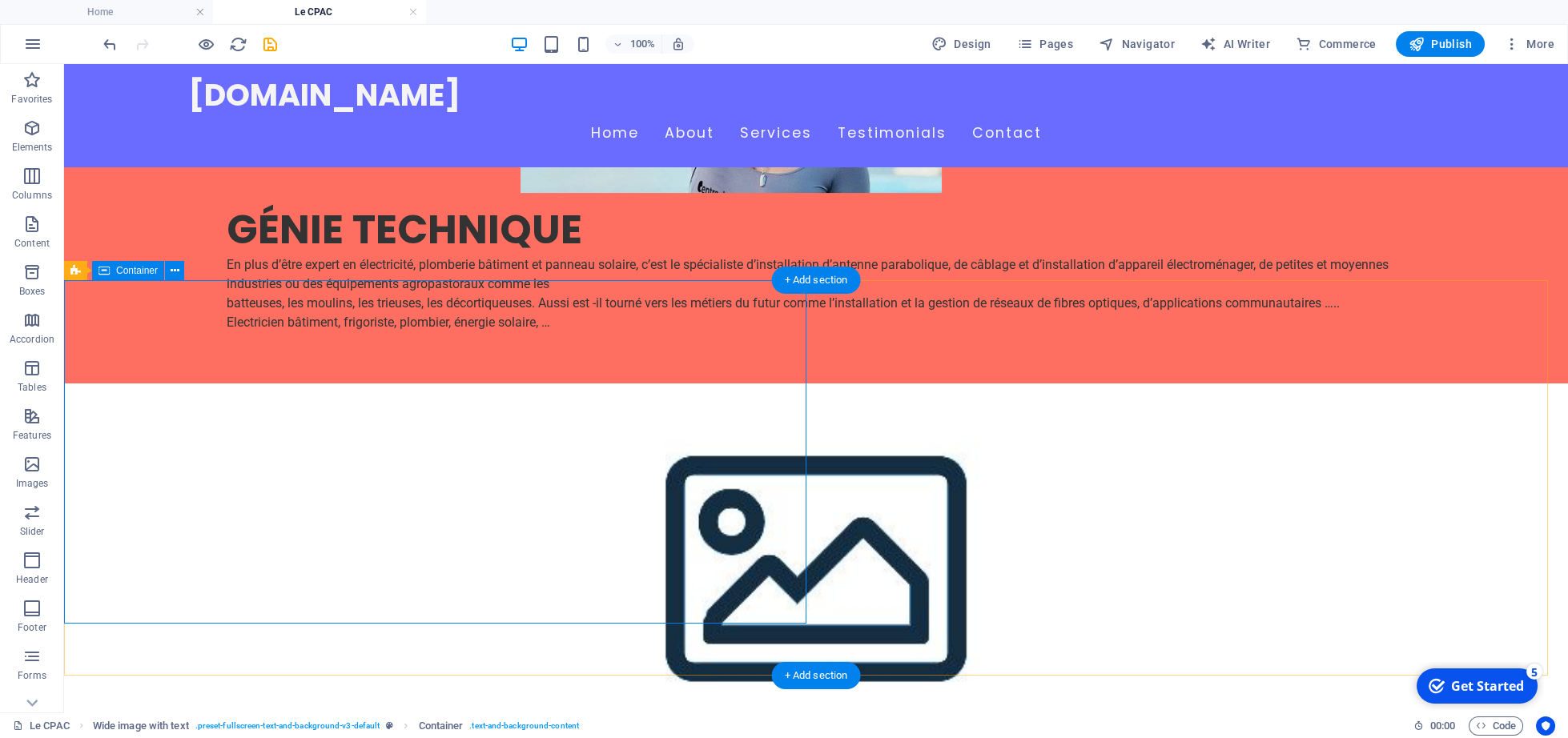
scroll to position [1059, 0]
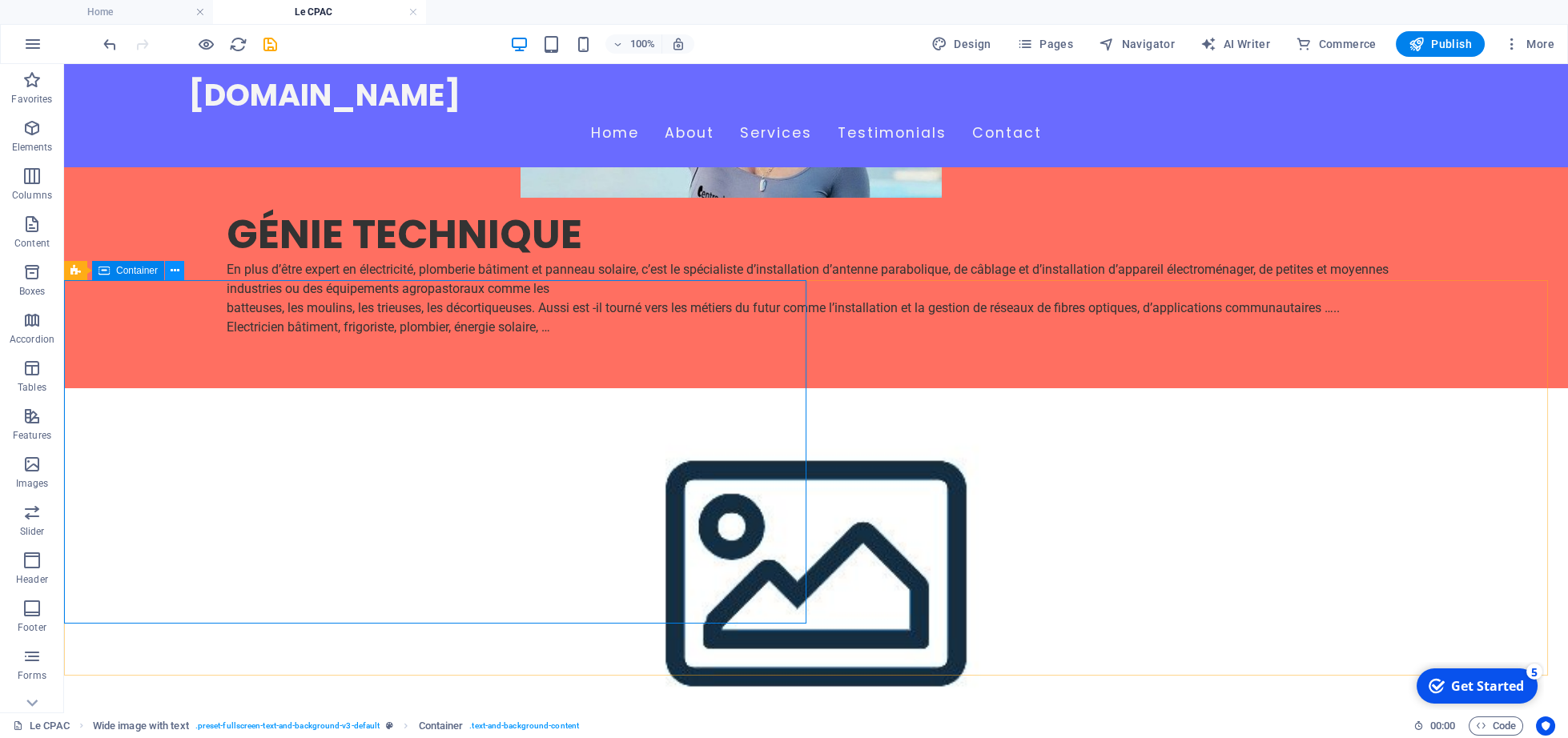
click at [171, 273] on icon at bounding box center [175, 271] width 9 height 17
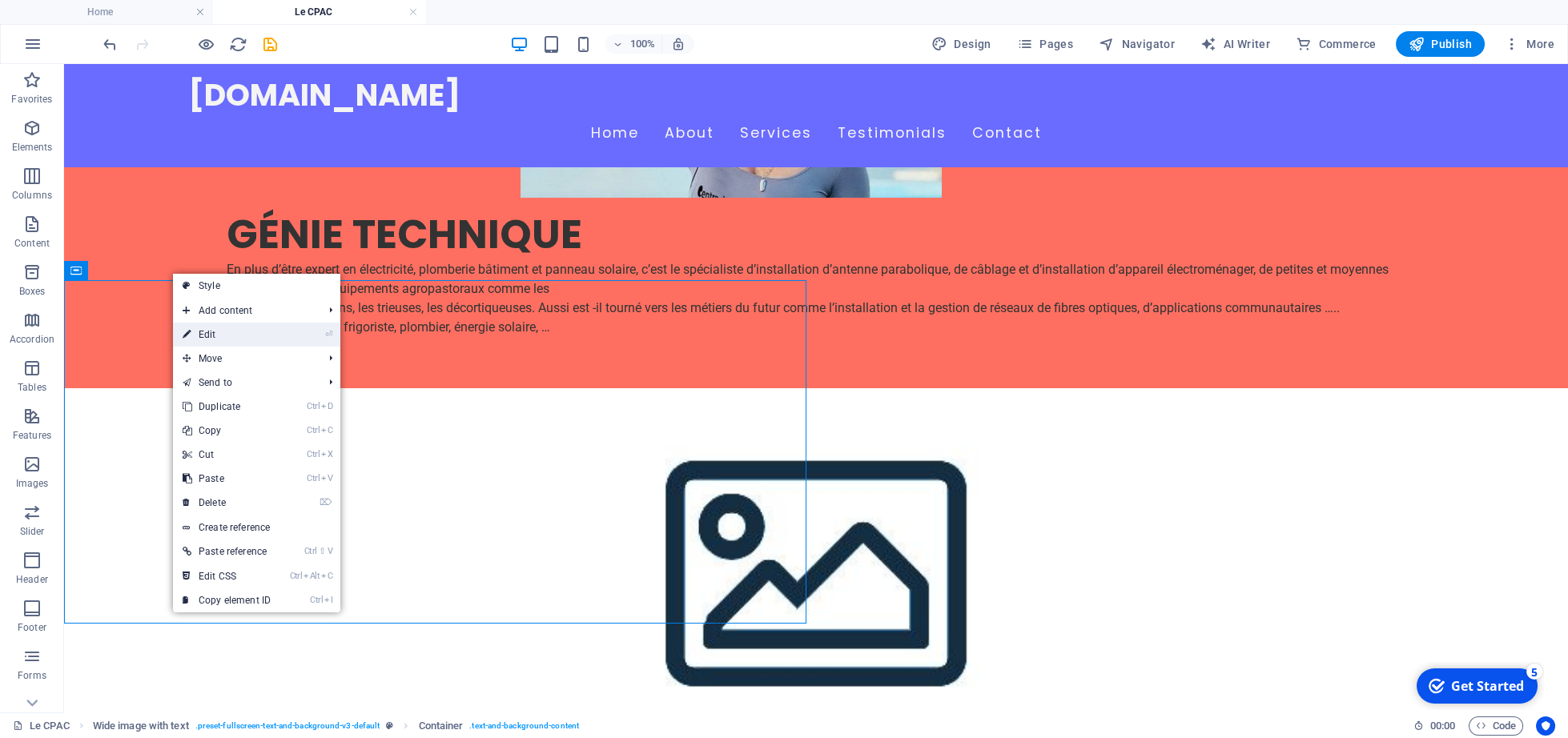
click at [228, 339] on link "⏎ Edit" at bounding box center [227, 335] width 107 height 24
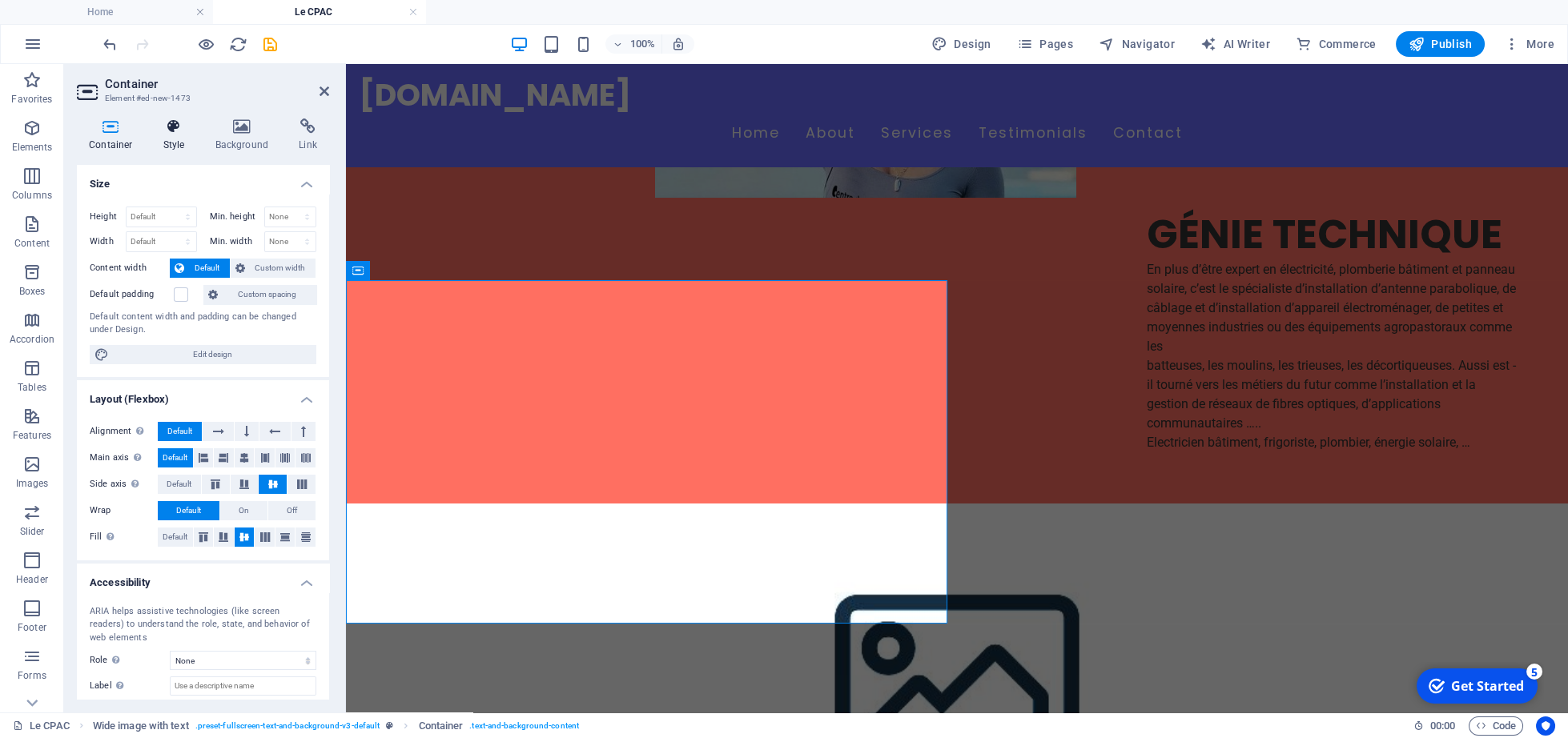
click at [164, 135] on h4 "Style" at bounding box center [177, 135] width 52 height 34
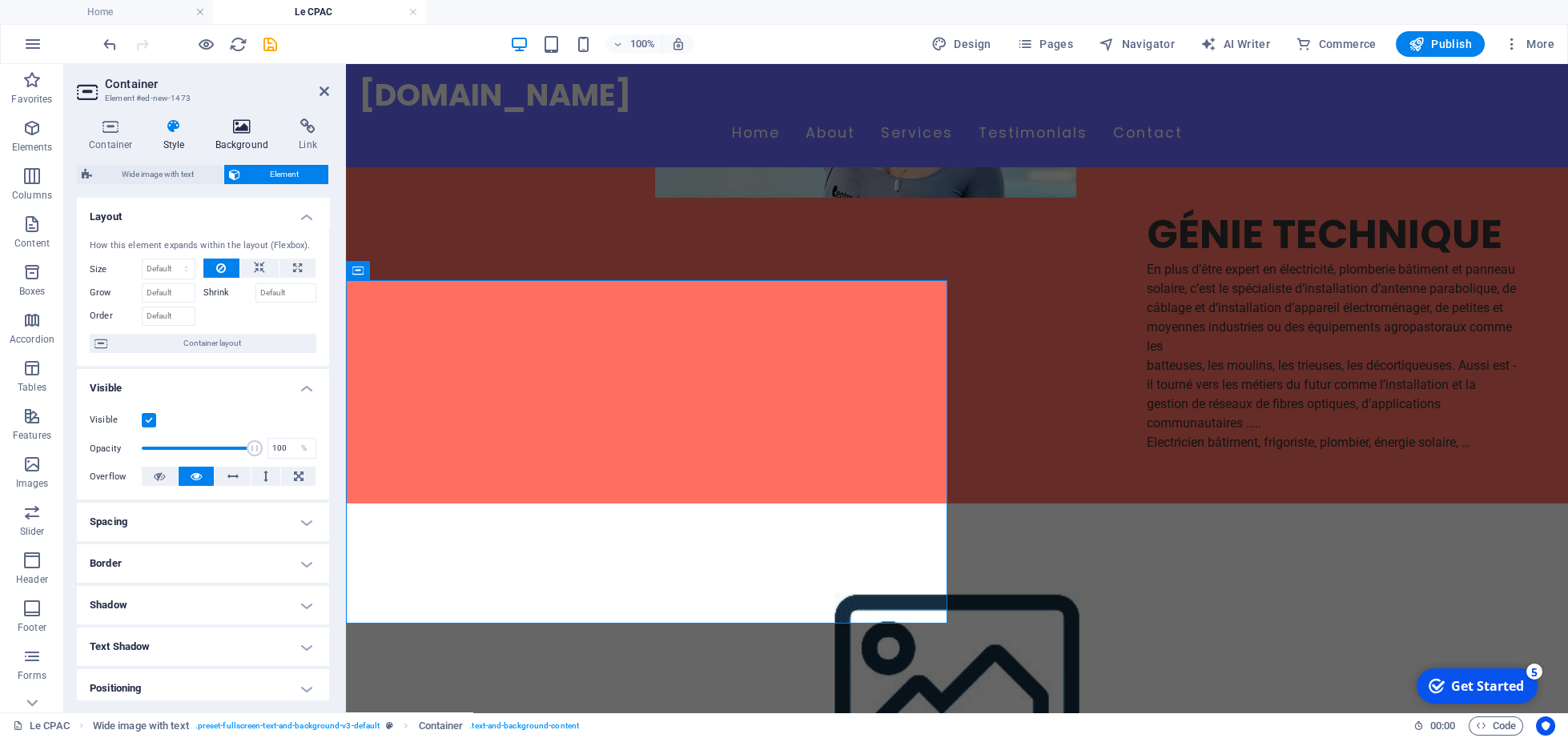
click at [246, 142] on h4 "Background" at bounding box center [246, 135] width 85 height 34
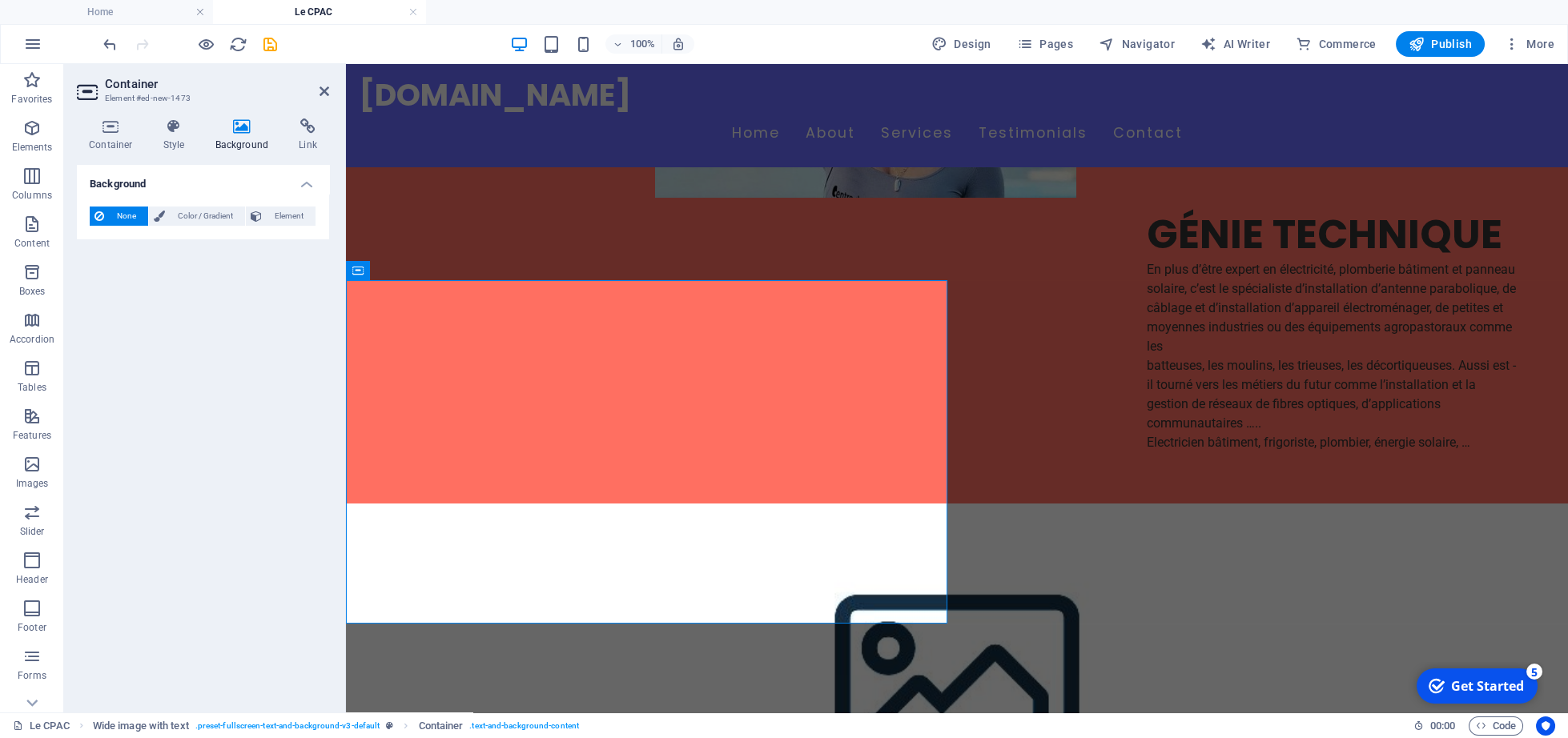
click at [246, 142] on h4 "Background" at bounding box center [246, 135] width 85 height 34
click at [200, 217] on span "Color / Gradient" at bounding box center [205, 216] width 71 height 19
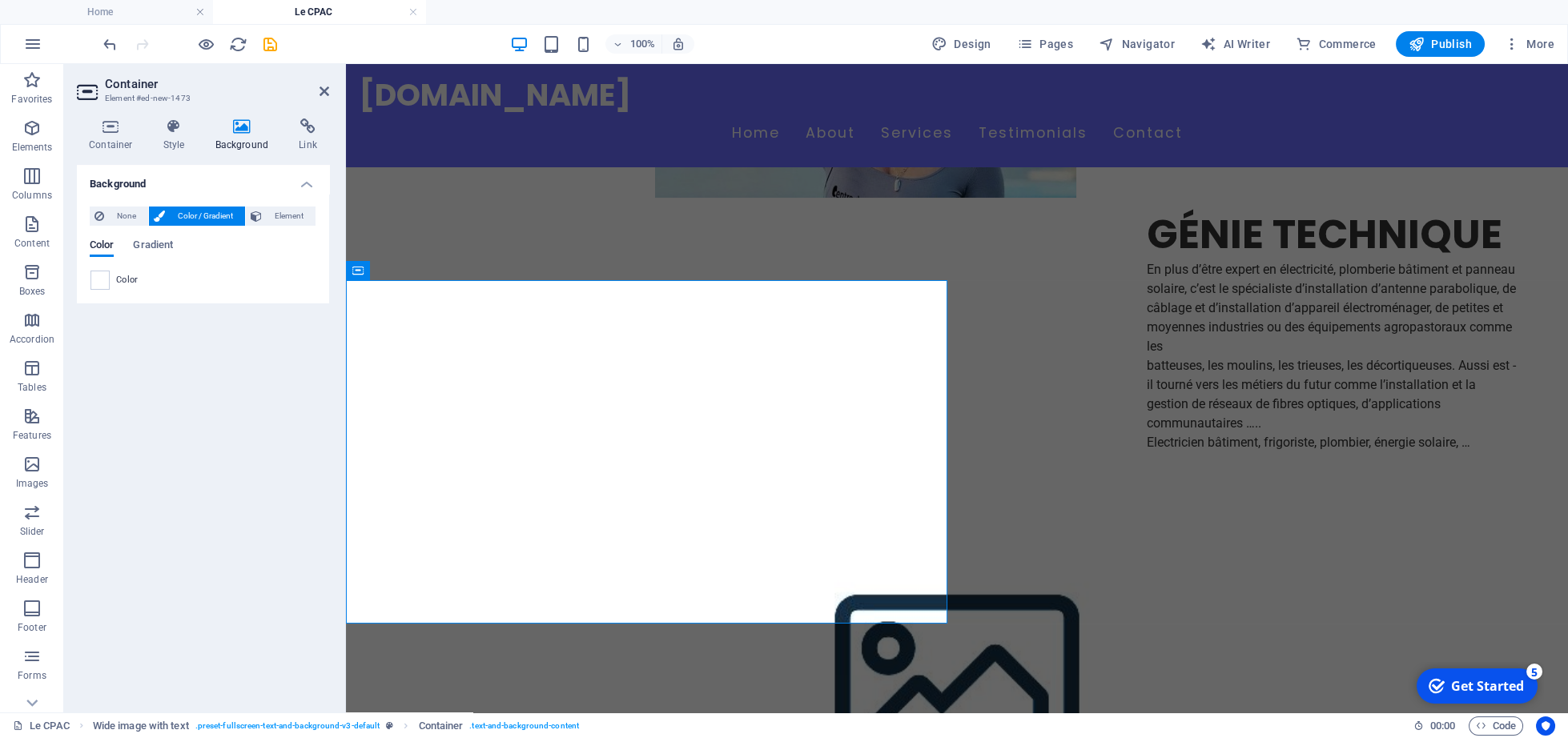
click at [191, 397] on div "Background None Color / Gradient Element Stretch background to full-width Color…" at bounding box center [203, 433] width 253 height 535
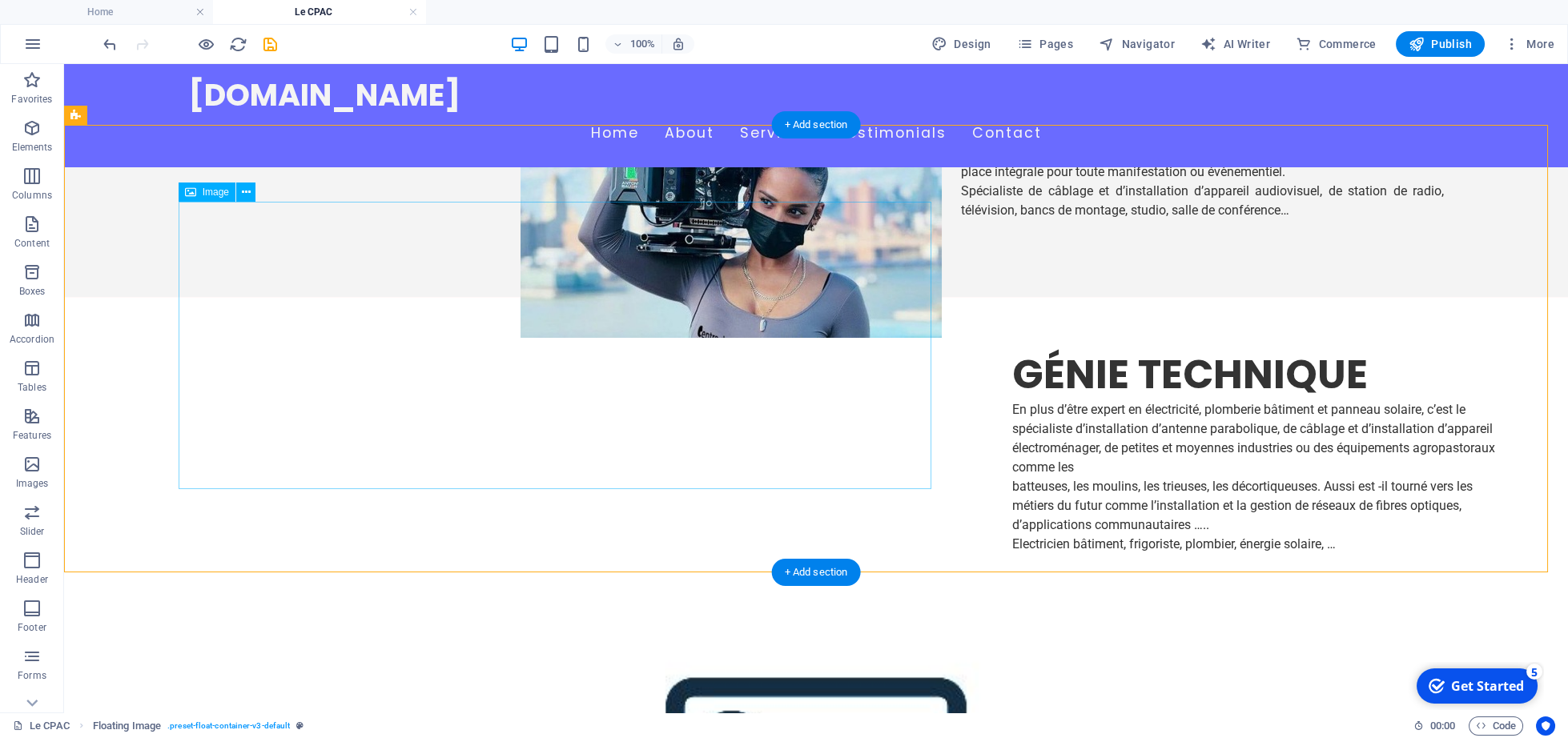
scroll to position [977, 0]
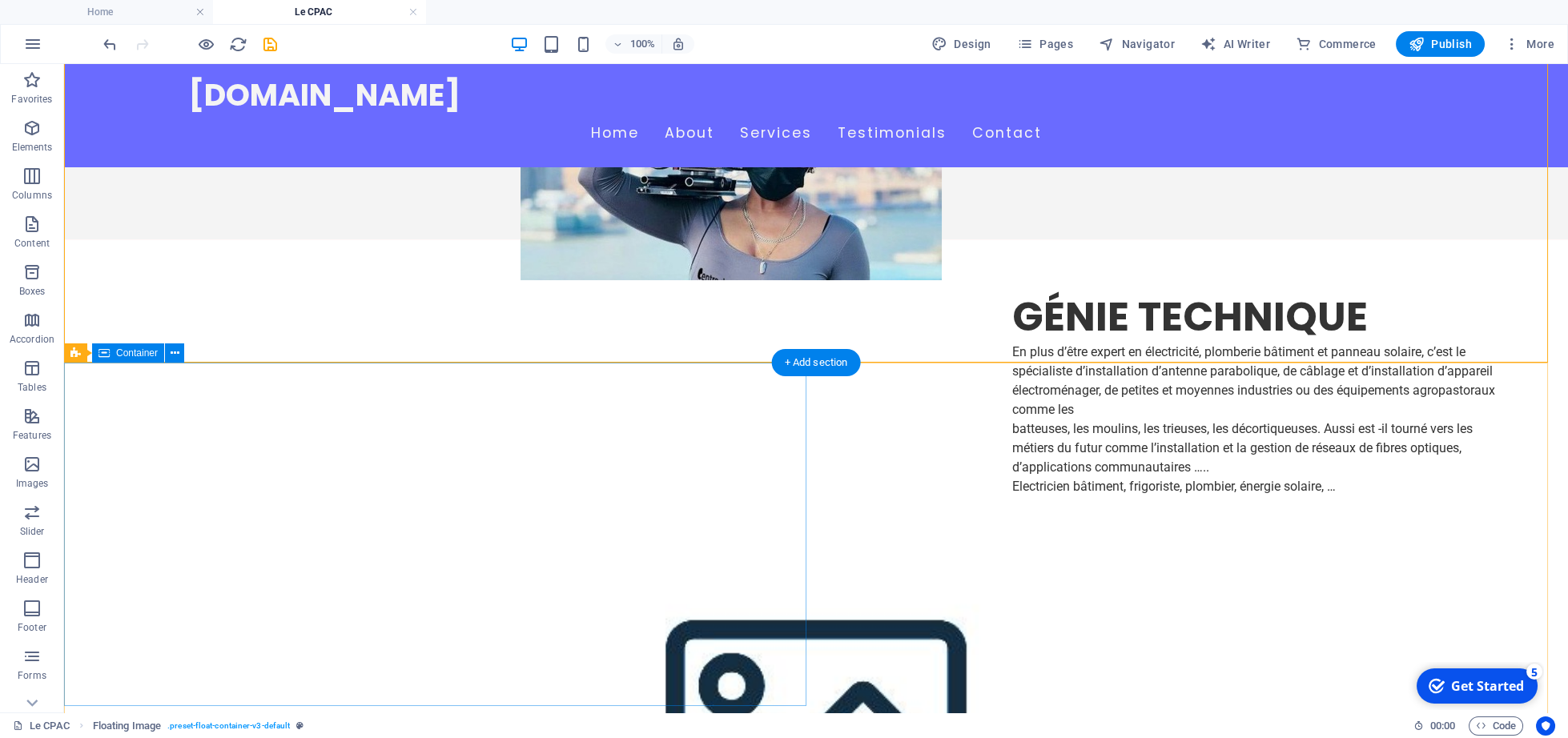
click at [368, 548] on div "GÉNIE TECHNIQUE En plus d’être expert en électricité, plomberie bâtiment et pan…" at bounding box center [815, 394] width 1503 height 308
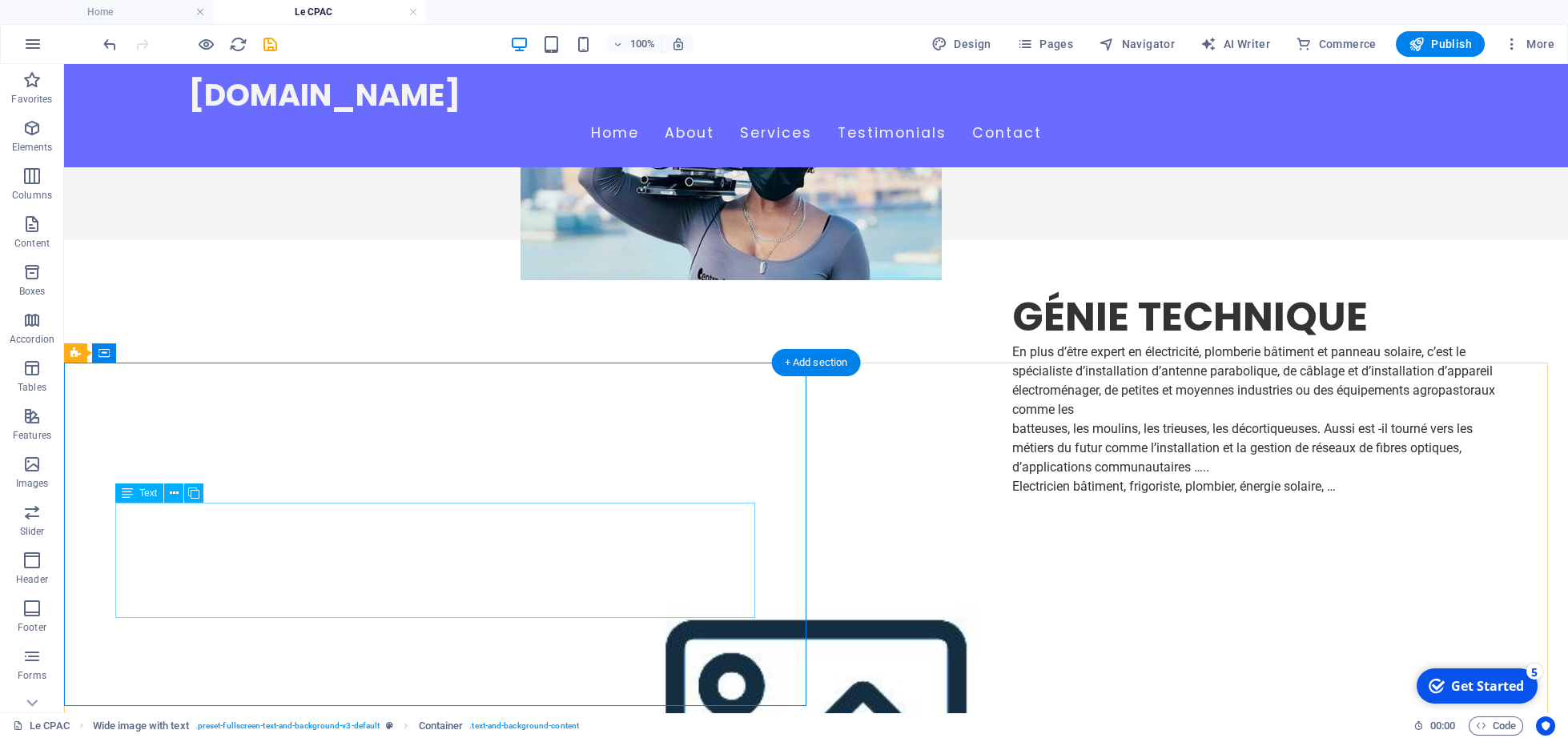
click at [1012, 496] on div "En plus d’être expert en électricité, plomberie bâtiment et panneau solaire, c’…" at bounding box center [1264, 420] width 504 height 154
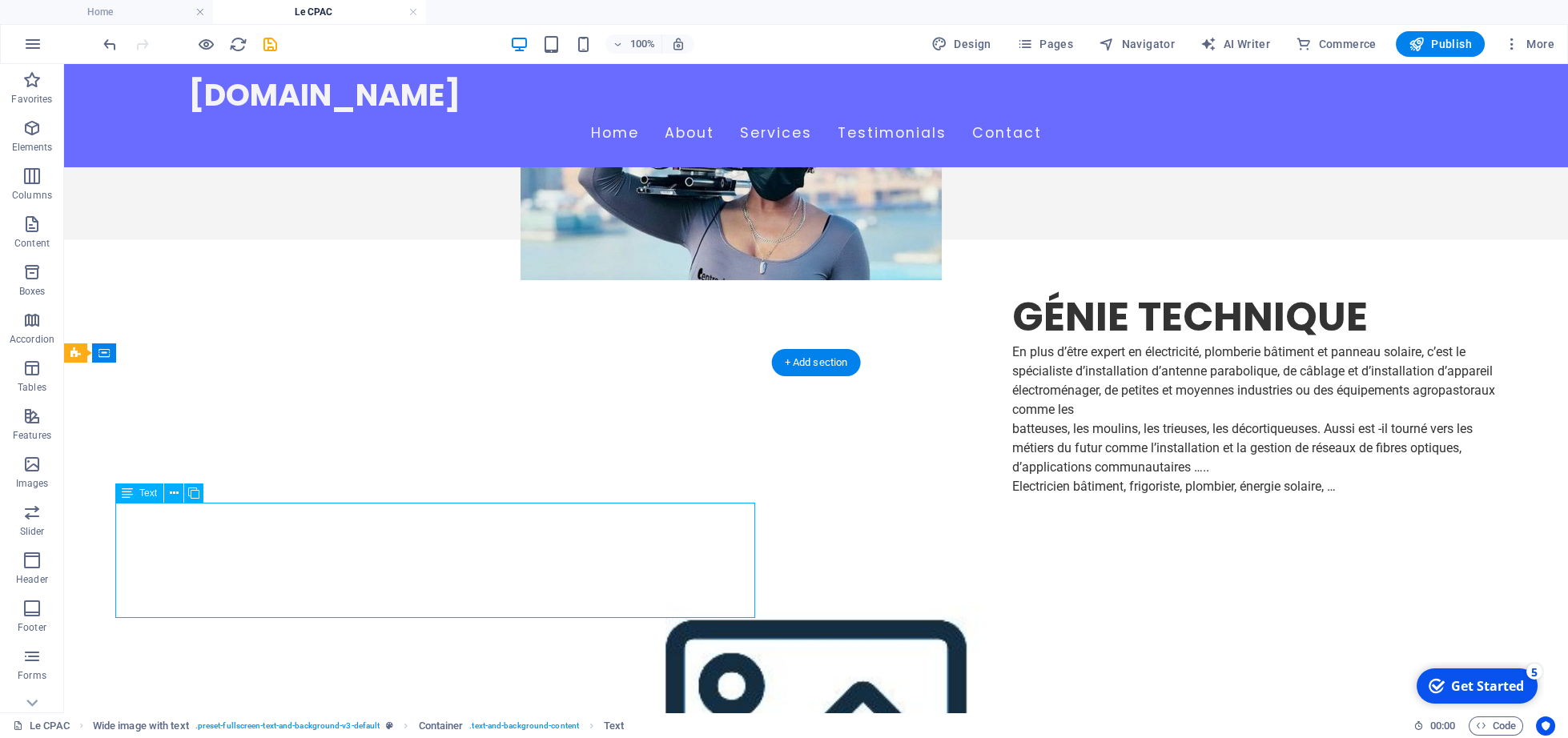
click at [1012, 496] on div "En plus d’être expert en électricité, plomberie bâtiment et panneau solaire, c’…" at bounding box center [1264, 420] width 504 height 154
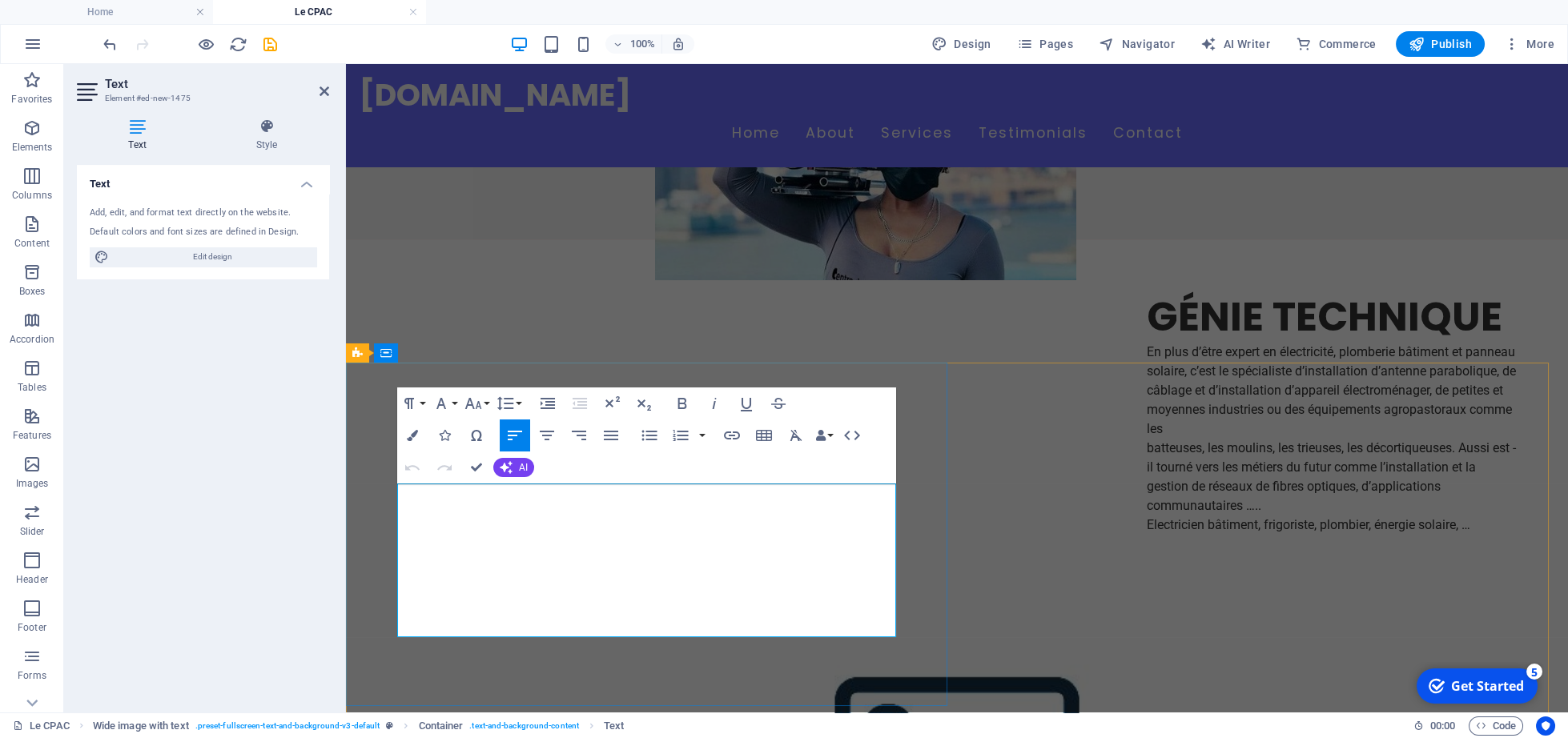
click at [1146, 535] on p "En plus d’être expert en électricité, plomberie bâtiment et panneau solaire, c’…" at bounding box center [1331, 439] width 370 height 192
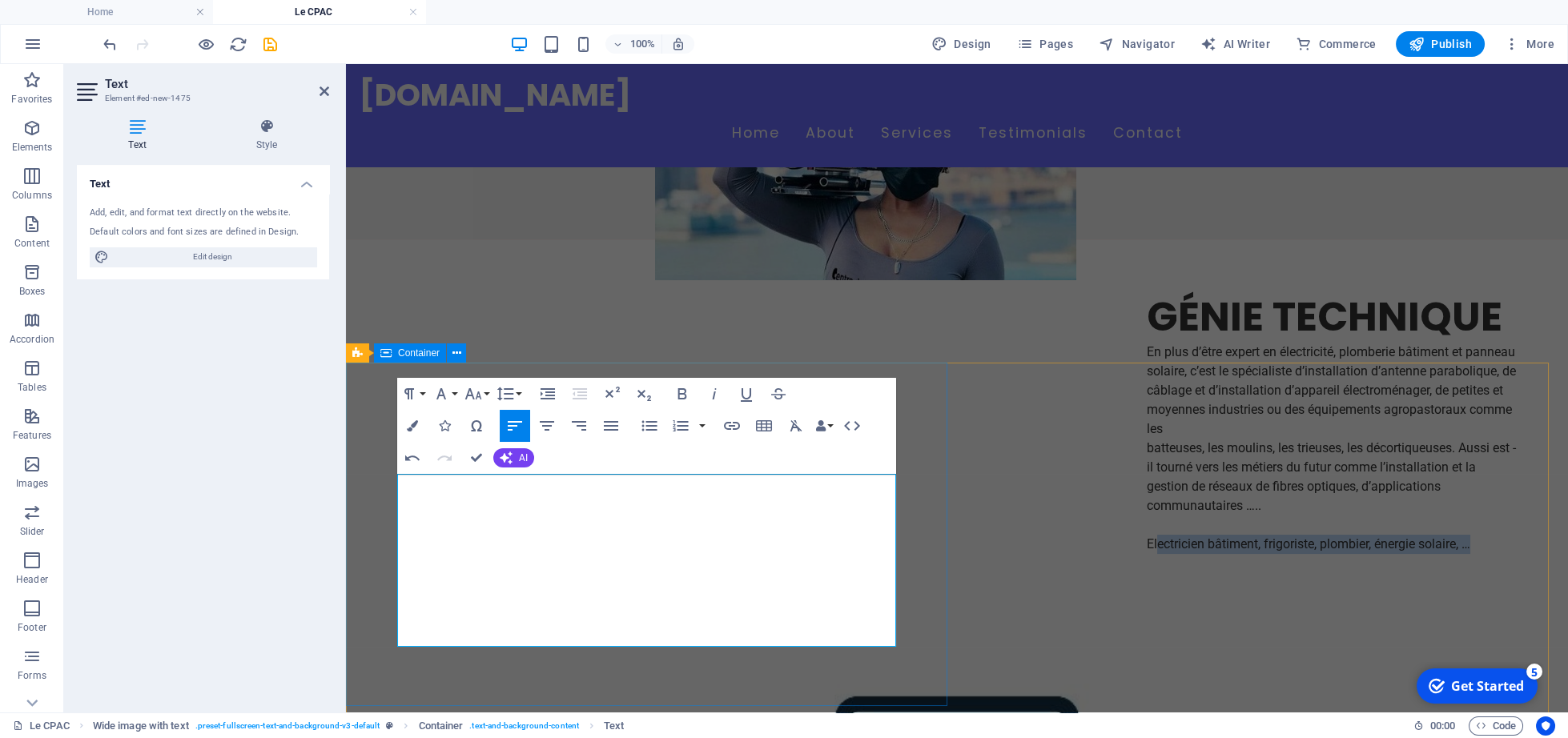
drag, startPoint x: 730, startPoint y: 641, endPoint x: 395, endPoint y: 640, distance: 335.0
click at [395, 606] on div "GÉNIE TECHNIQUE En plus d’être expert en électricité, plomberie bâtiment et pan…" at bounding box center [957, 423] width 1222 height 366
click at [1146, 554] on p "Electricien bâtiment, frigoriste, plombier, énergie solaire, …" at bounding box center [1331, 535] width 370 height 39
click at [397, 606] on div "GÉNIE TECHNIQUE En plus d’être expert en électricité, plomberie bâtiment et pan…" at bounding box center [957, 423] width 1222 height 366
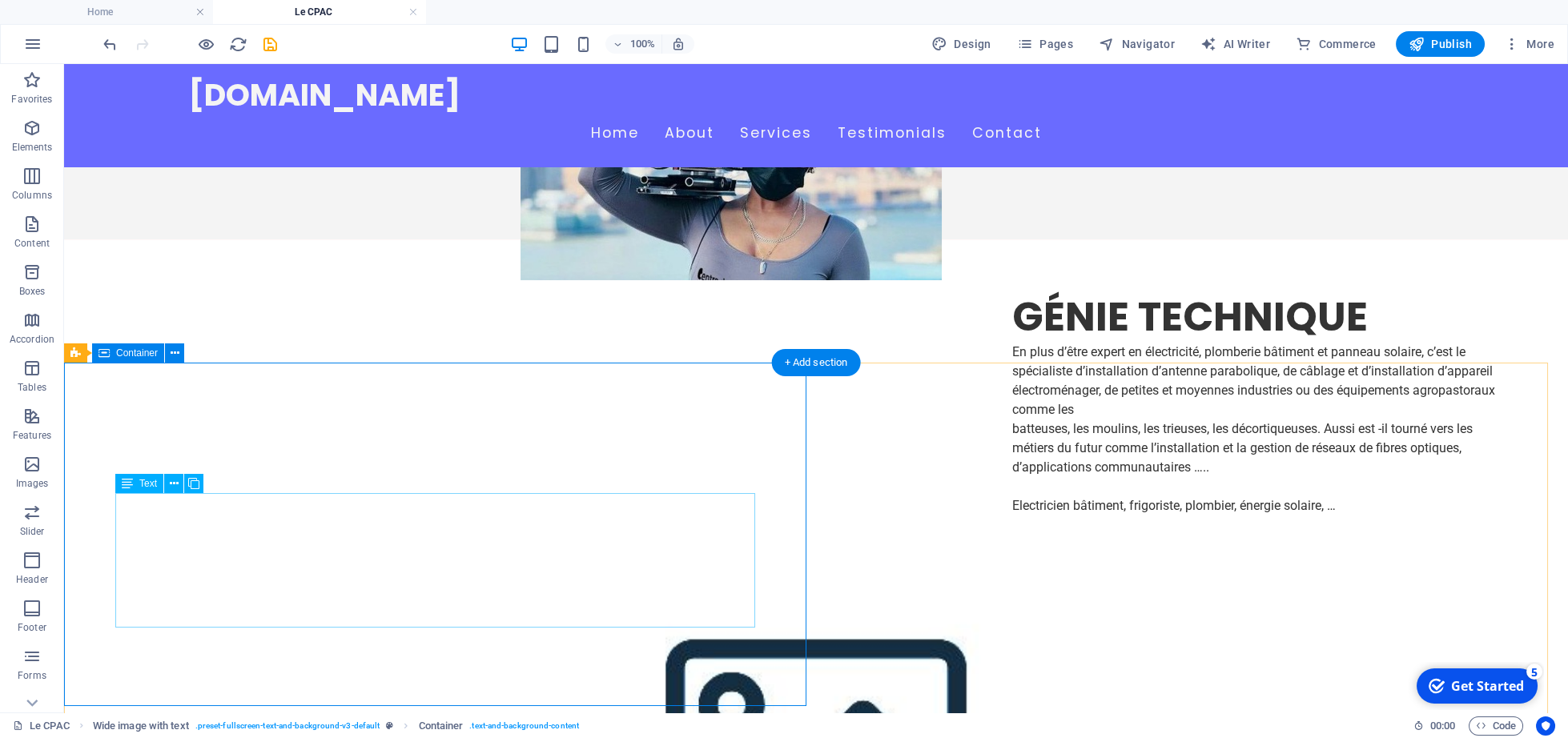
drag, startPoint x: 117, startPoint y: 638, endPoint x: 401, endPoint y: 638, distance: 284.0
click at [401, 567] on div "GÉNIE TECHNIQUE En plus d’être expert en électricité, plomberie bâtiment et pan…" at bounding box center [815, 403] width 1503 height 327
click at [1012, 516] on div "En plus d’être expert en électricité, plomberie bâtiment et panneau solaire, c’…" at bounding box center [1264, 430] width 504 height 173
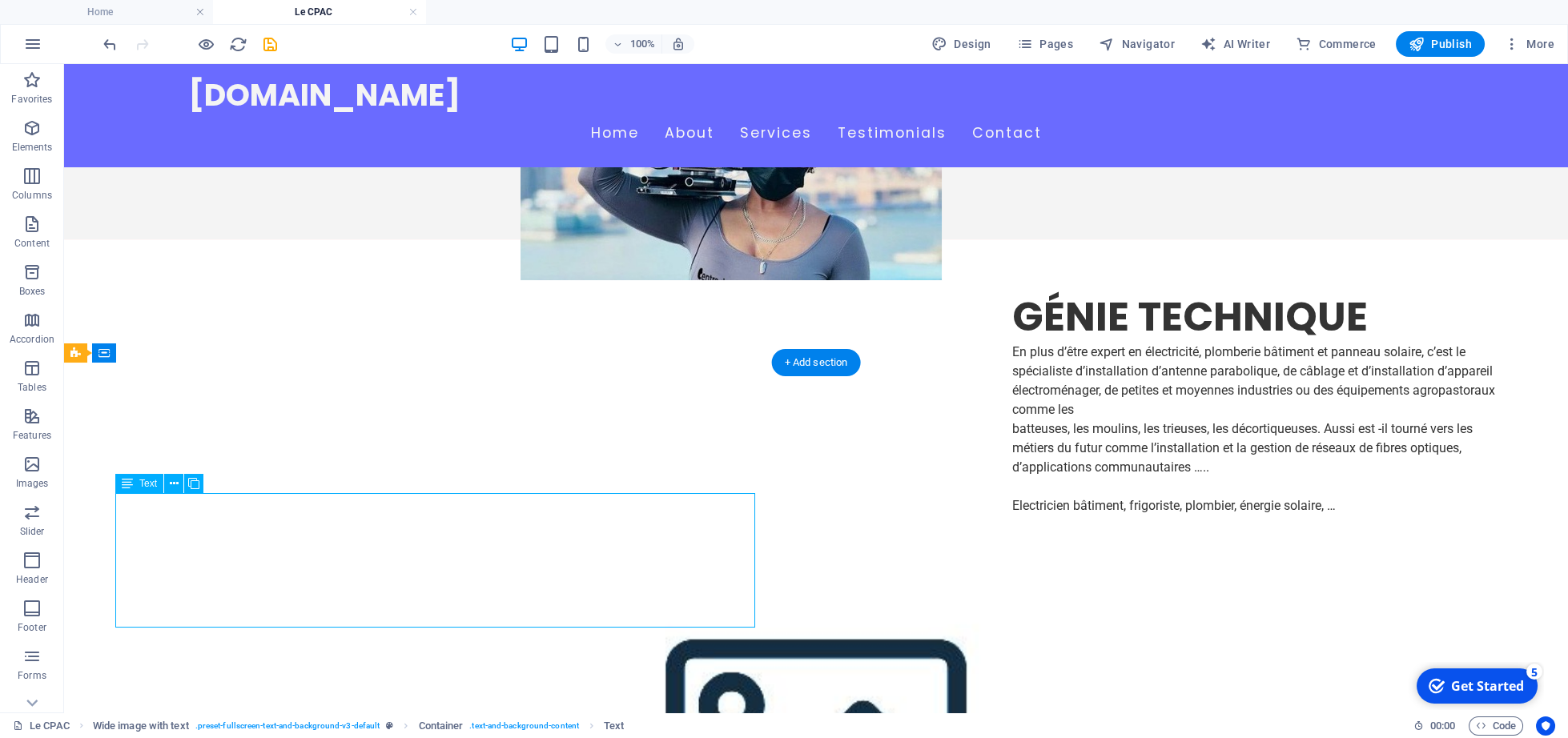
click at [1012, 516] on div "En plus d’être expert en électricité, plomberie bâtiment et panneau solaire, c’…" at bounding box center [1264, 430] width 504 height 173
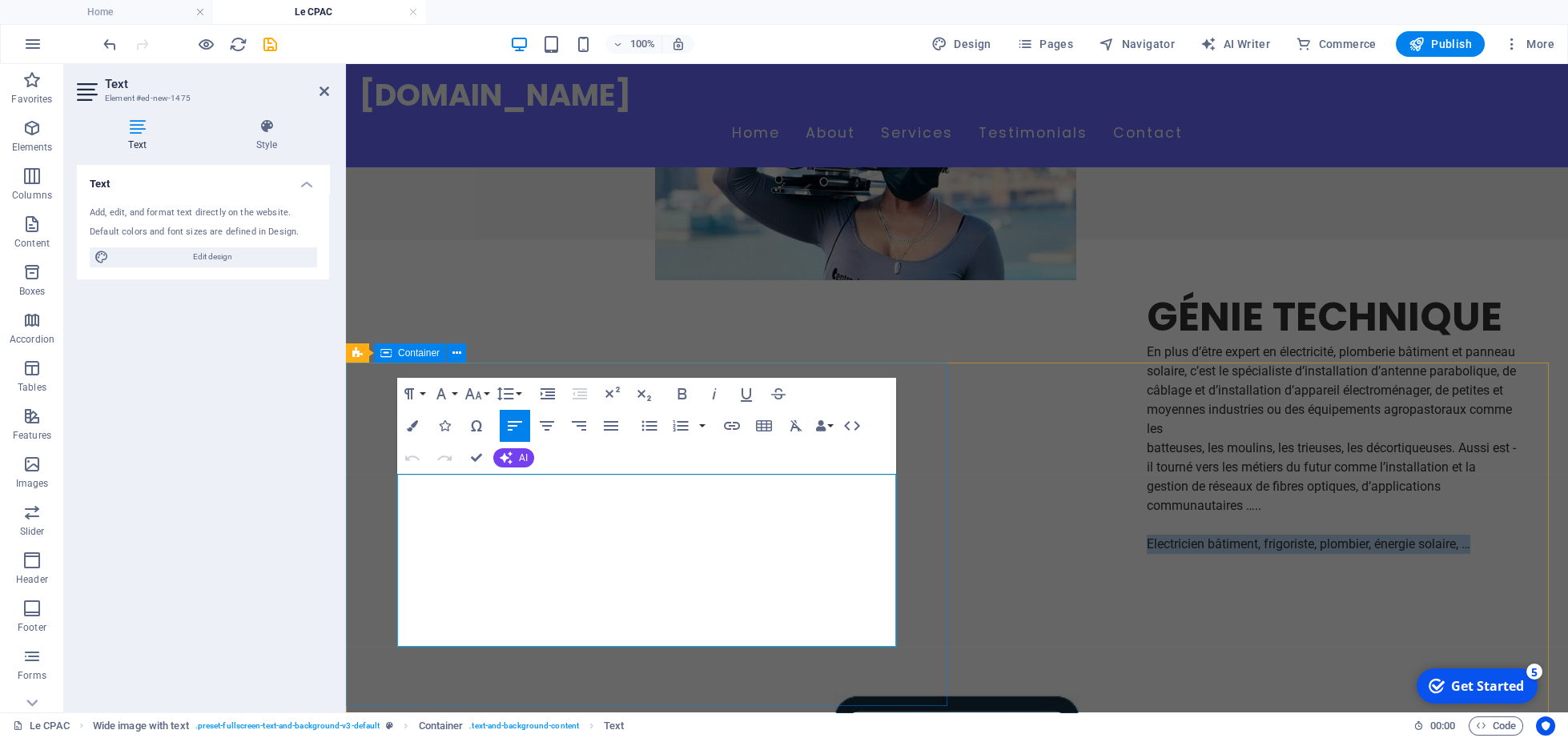
drag, startPoint x: 731, startPoint y: 642, endPoint x: 388, endPoint y: 646, distance: 343.0
click at [388, 606] on div "GÉNIE TECHNIQUE En plus d’être expert en électricité, plomberie bâtiment et pan…" at bounding box center [957, 423] width 1222 height 366
click at [138, 125] on icon at bounding box center [137, 126] width 121 height 16
click at [267, 124] on icon at bounding box center [266, 126] width 125 height 16
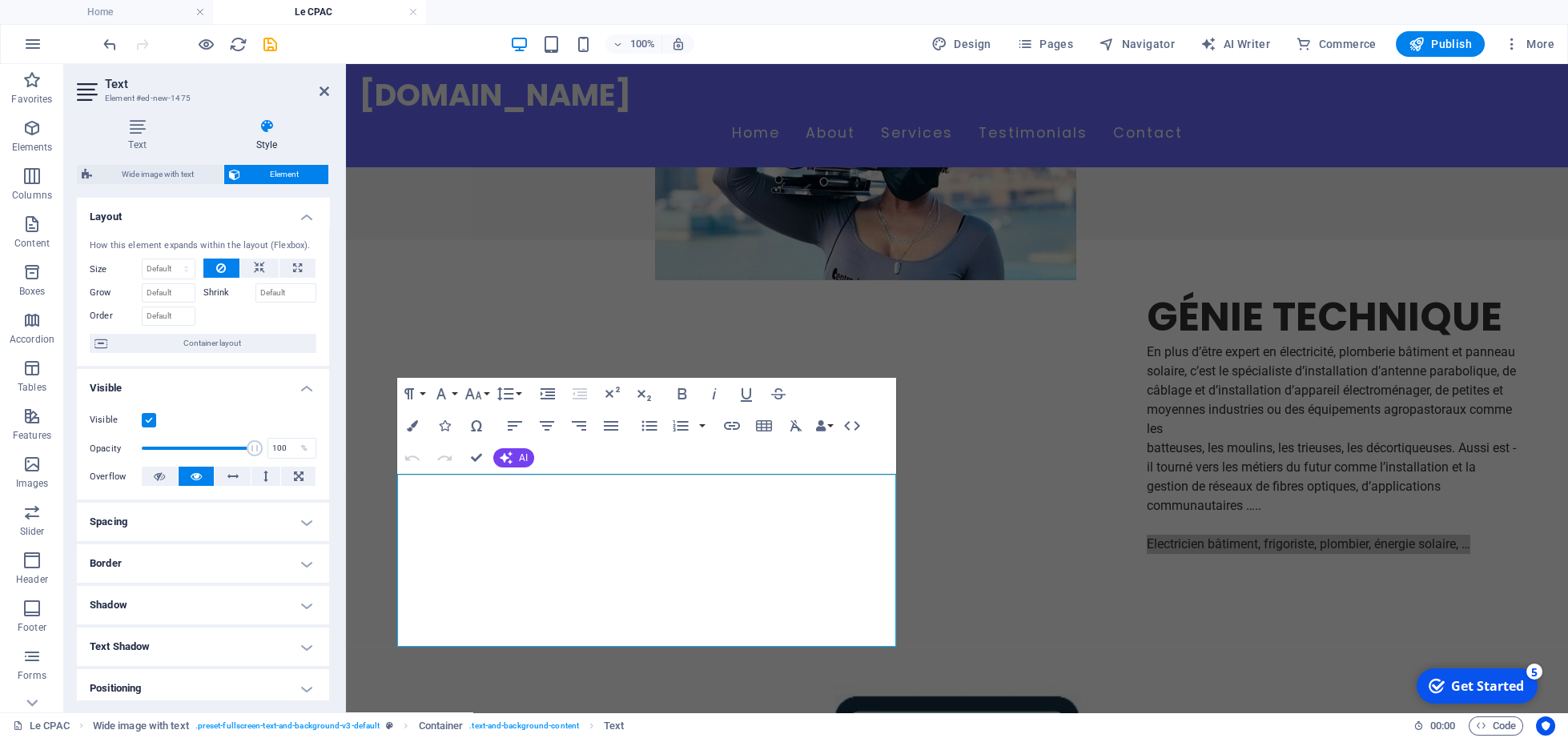
click at [126, 117] on div "Text Style Text Add, edit, and format text directly on the website. Default col…" at bounding box center [202, 409] width 277 height 607
click at [137, 127] on icon at bounding box center [137, 126] width 121 height 16
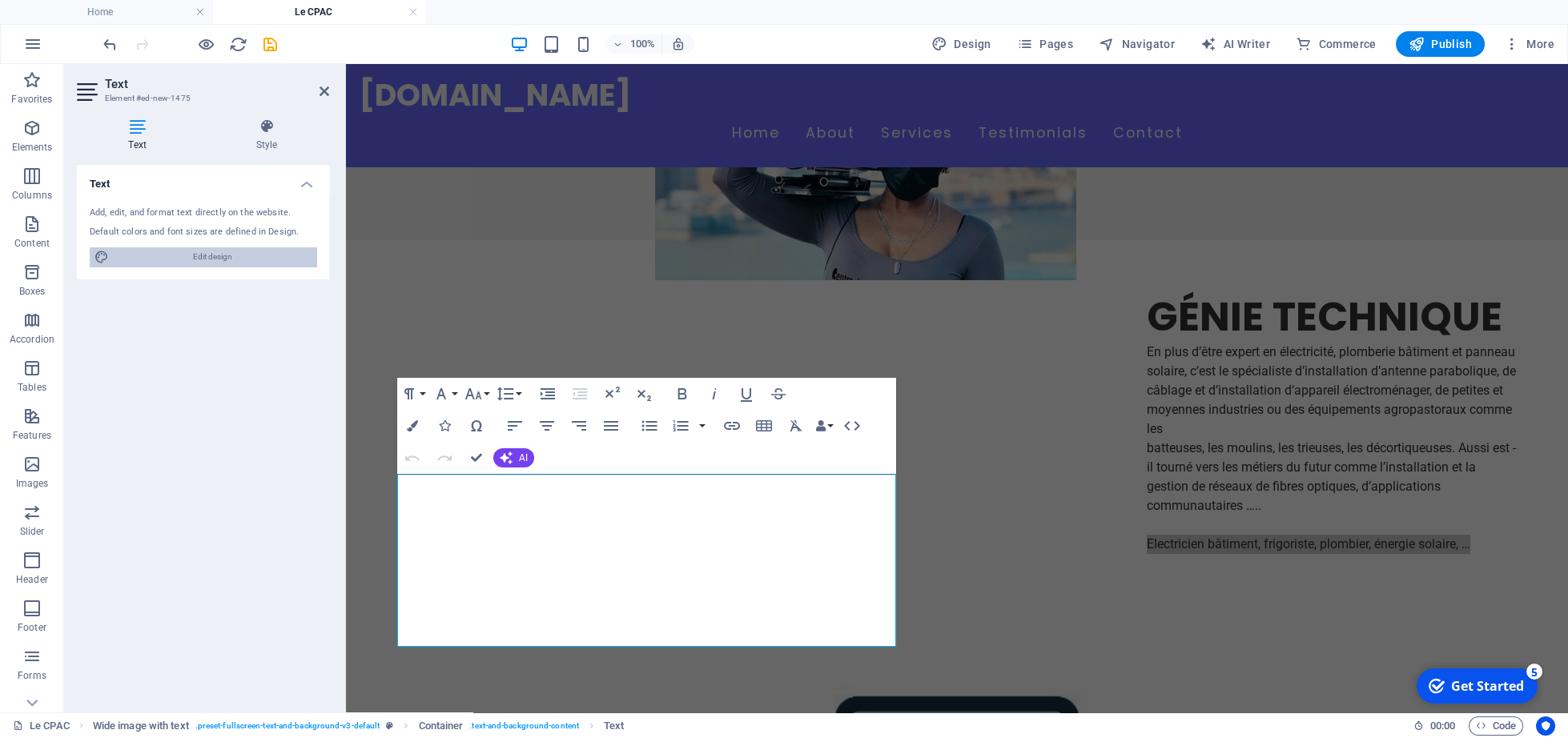
click at [170, 253] on span "Edit design" at bounding box center [212, 257] width 198 height 19
select select "ease-in-out"
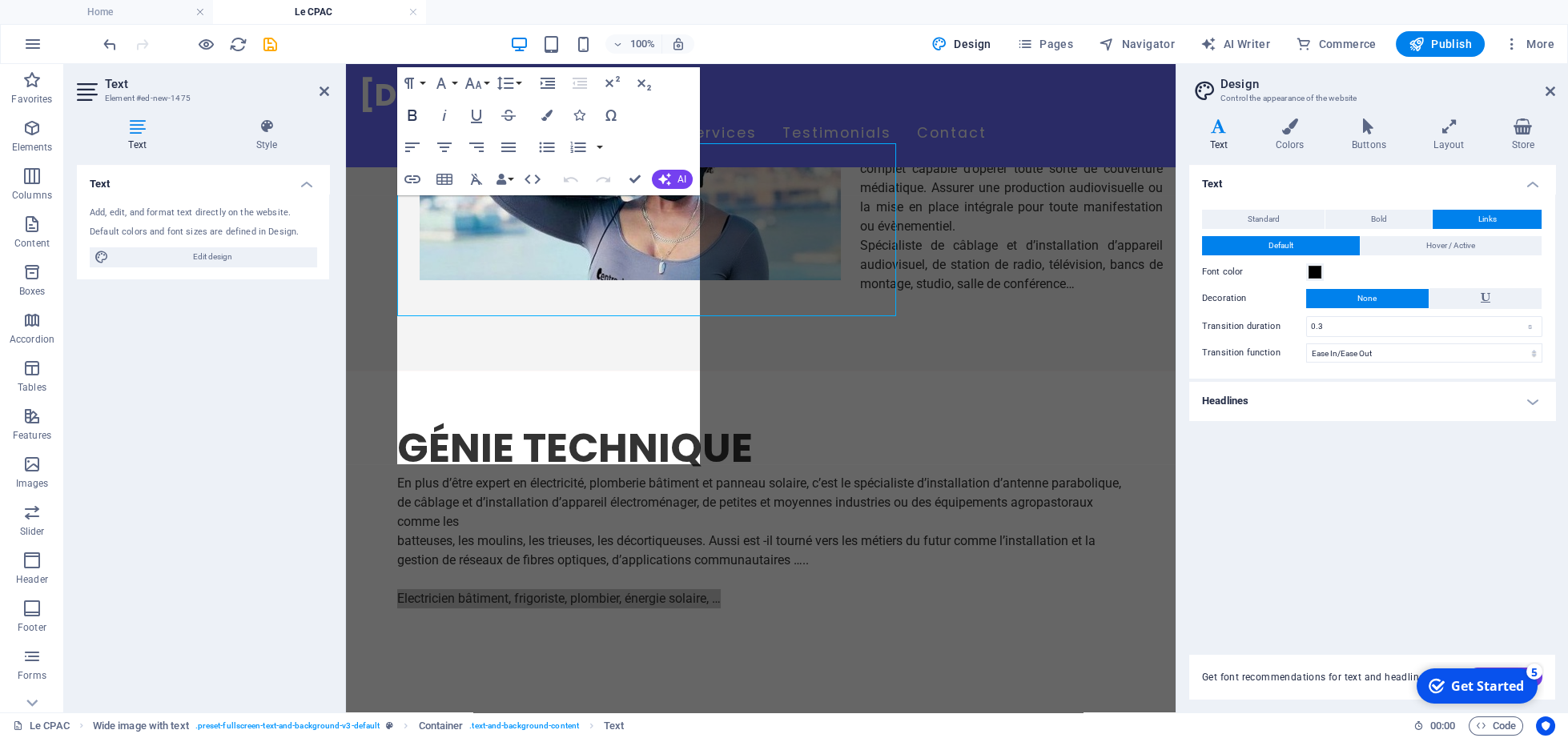
scroll to position [1307, 0]
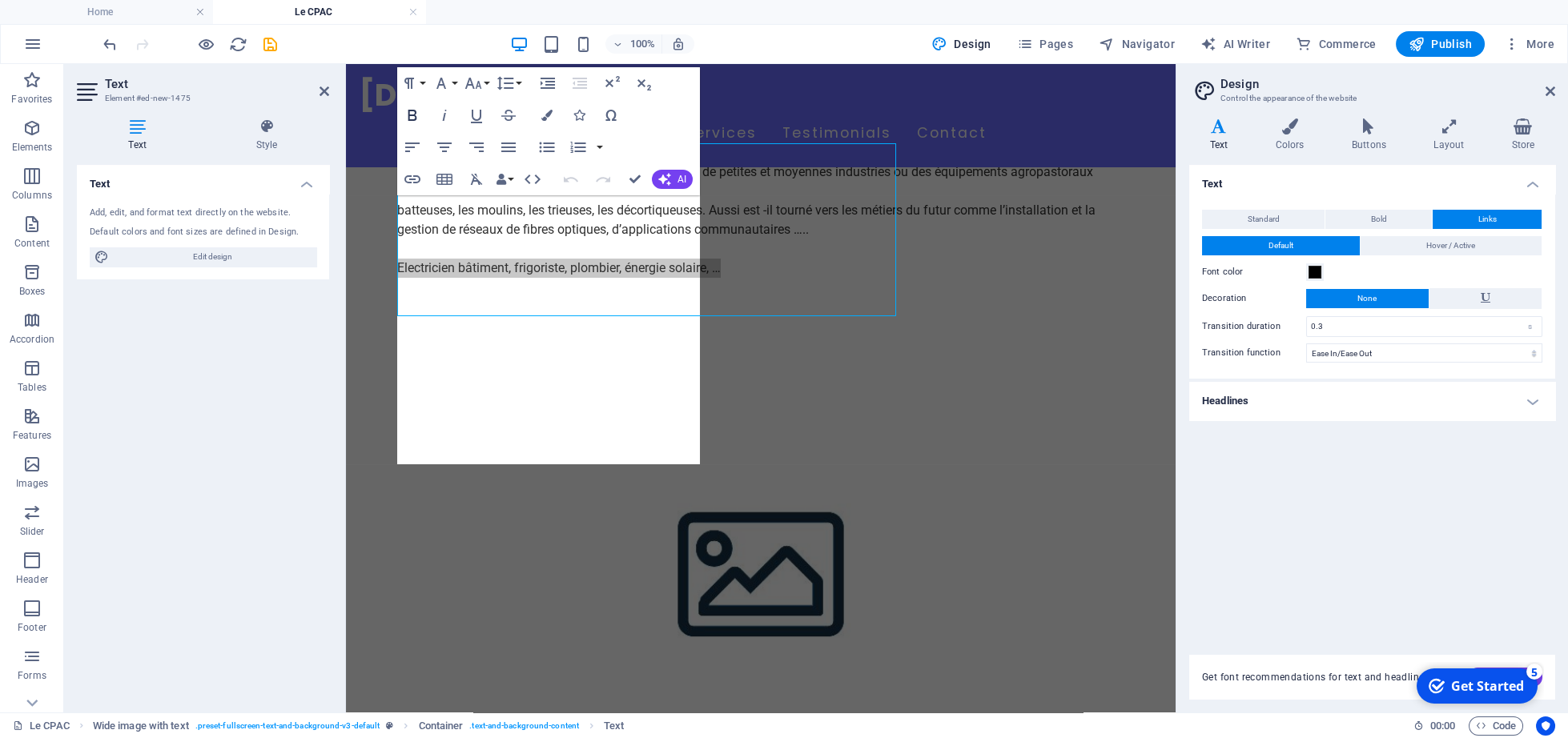
drag, startPoint x: 411, startPoint y: 108, endPoint x: 179, endPoint y: 184, distance: 244.1
click at [411, 108] on icon "button" at bounding box center [412, 114] width 19 height 19
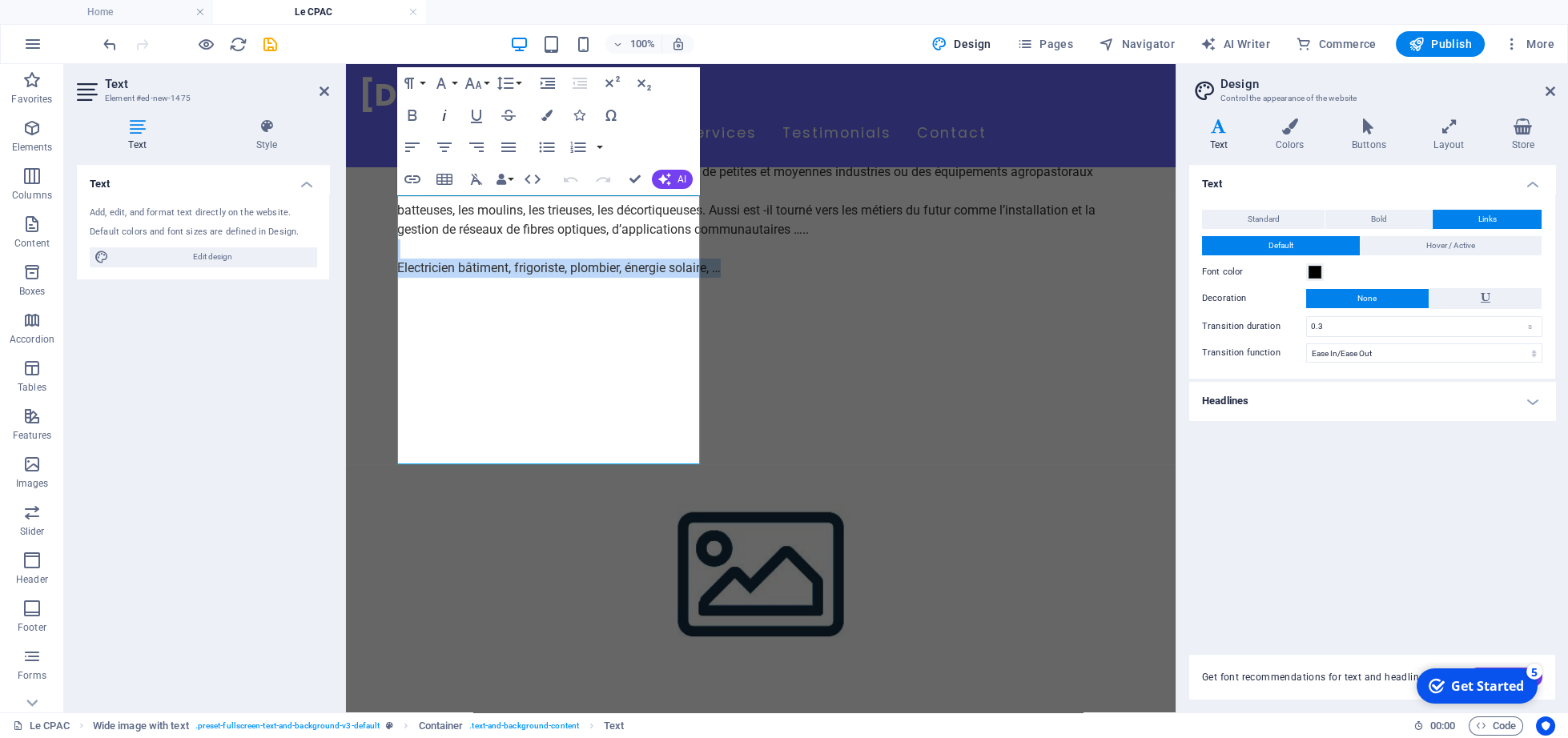
click at [447, 117] on icon "button" at bounding box center [443, 114] width 19 height 19
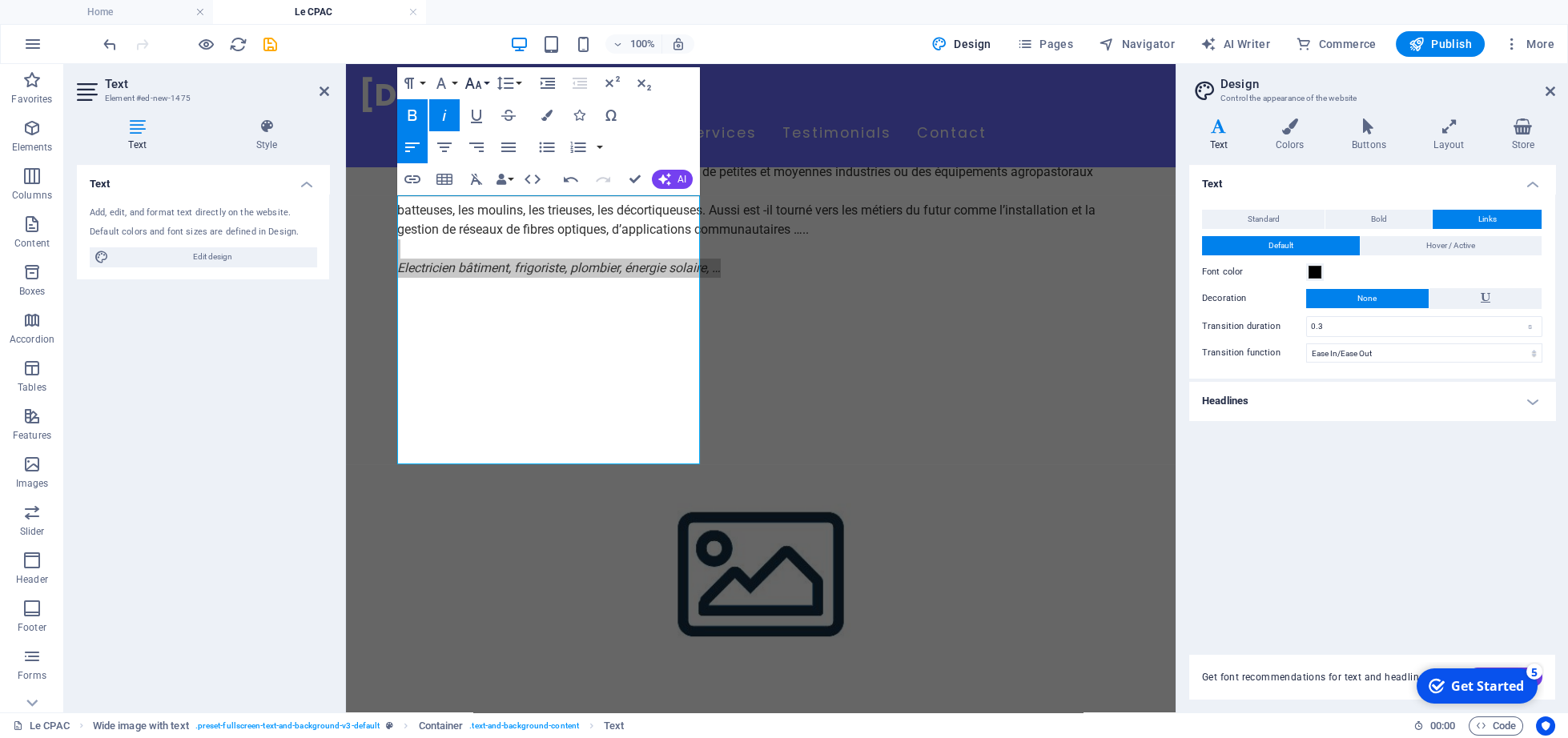
click at [470, 88] on icon "button" at bounding box center [472, 83] width 19 height 19
click at [470, 87] on icon "button" at bounding box center [472, 83] width 19 height 19
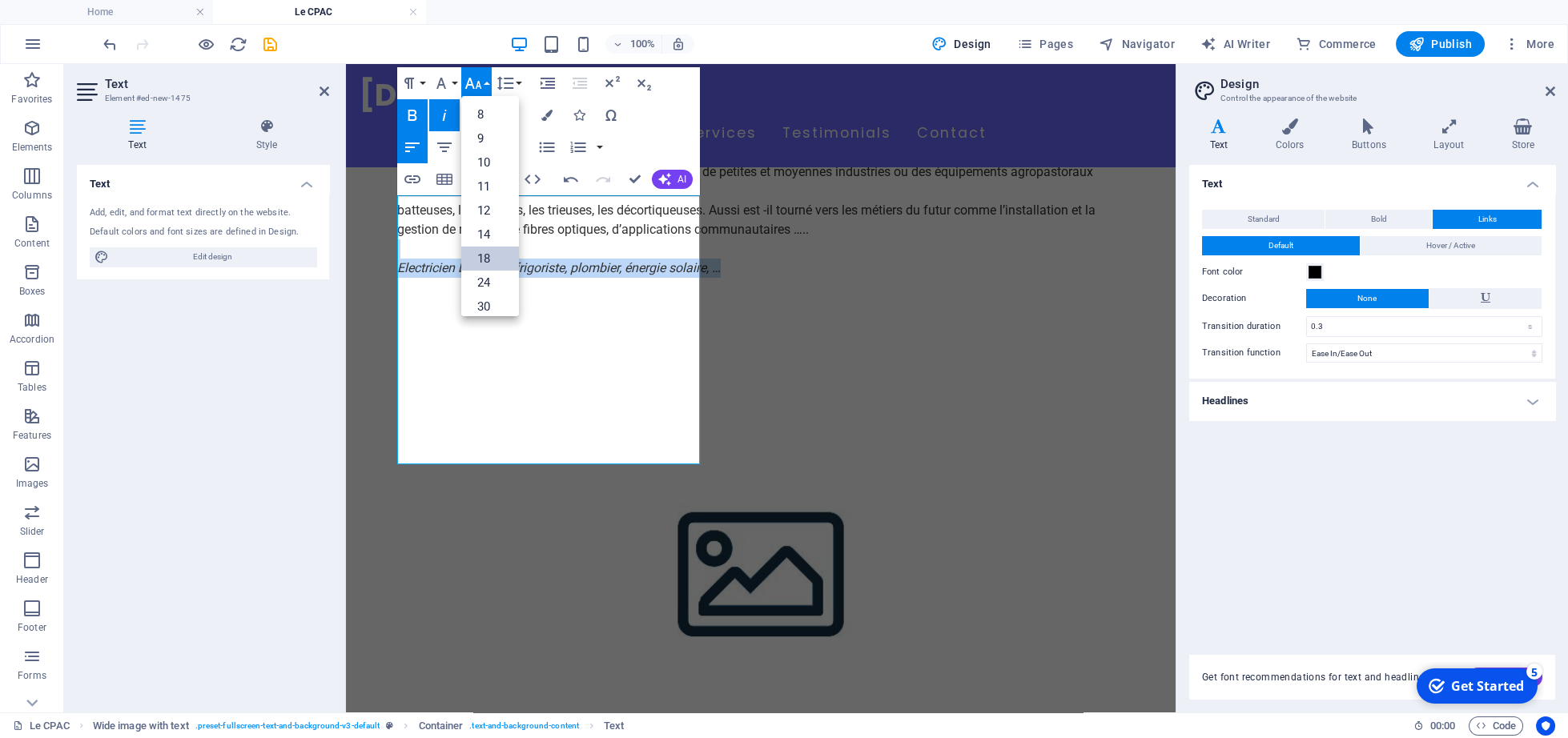
click at [483, 260] on link "18" at bounding box center [490, 259] width 58 height 24
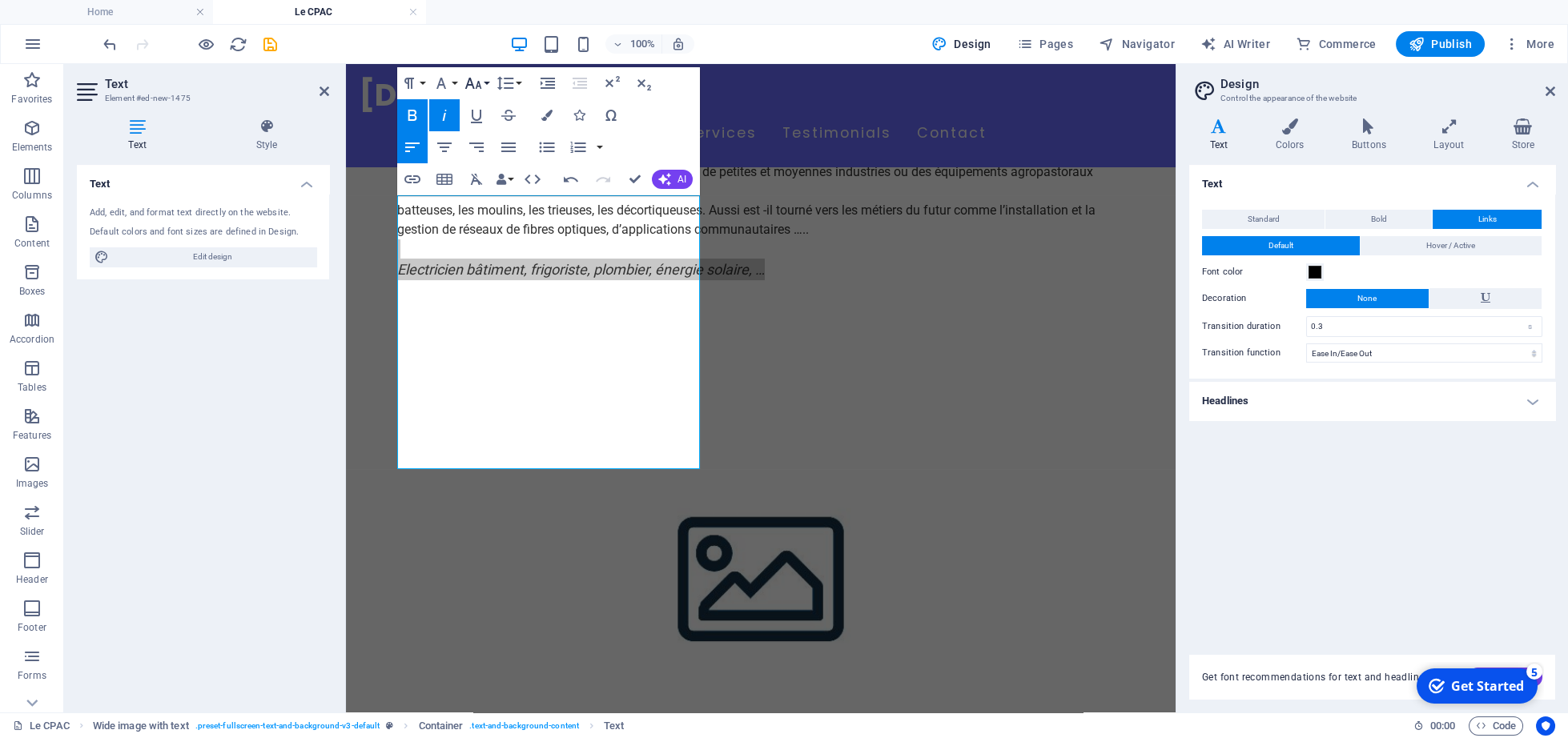
click at [489, 85] on button "Font Size" at bounding box center [476, 84] width 31 height 32
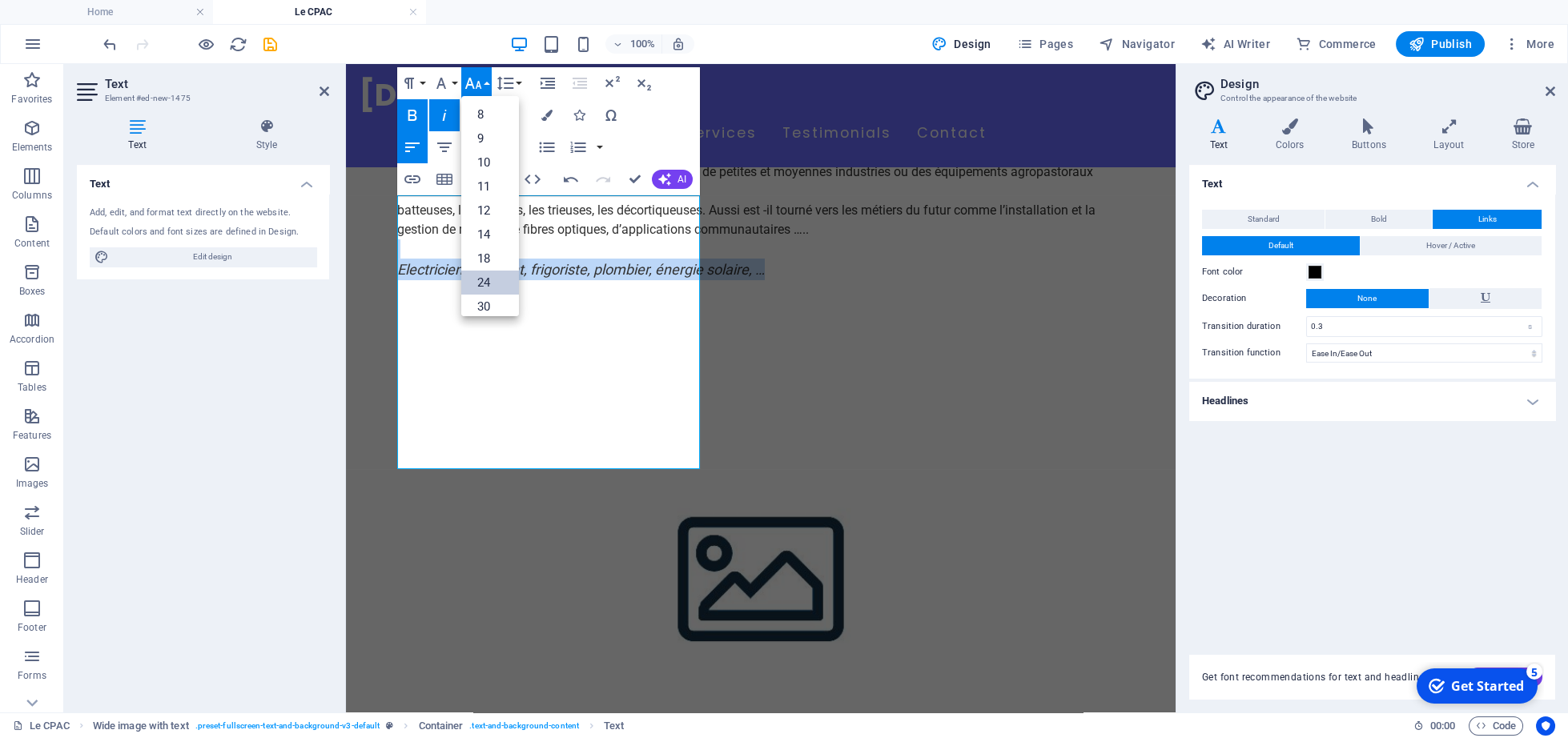
click at [483, 278] on link "24" at bounding box center [490, 282] width 58 height 24
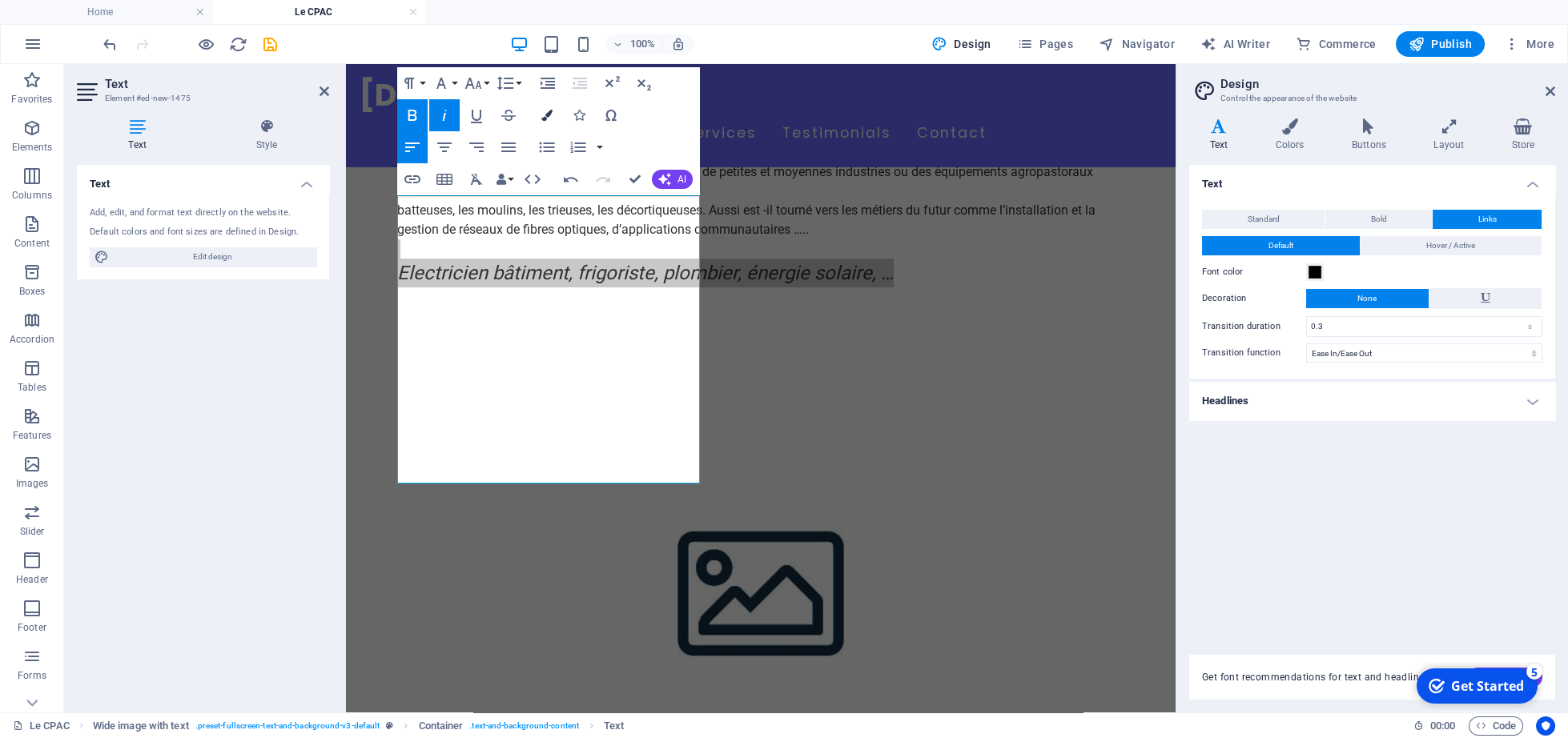
click at [552, 109] on button "Colors" at bounding box center [547, 115] width 31 height 32
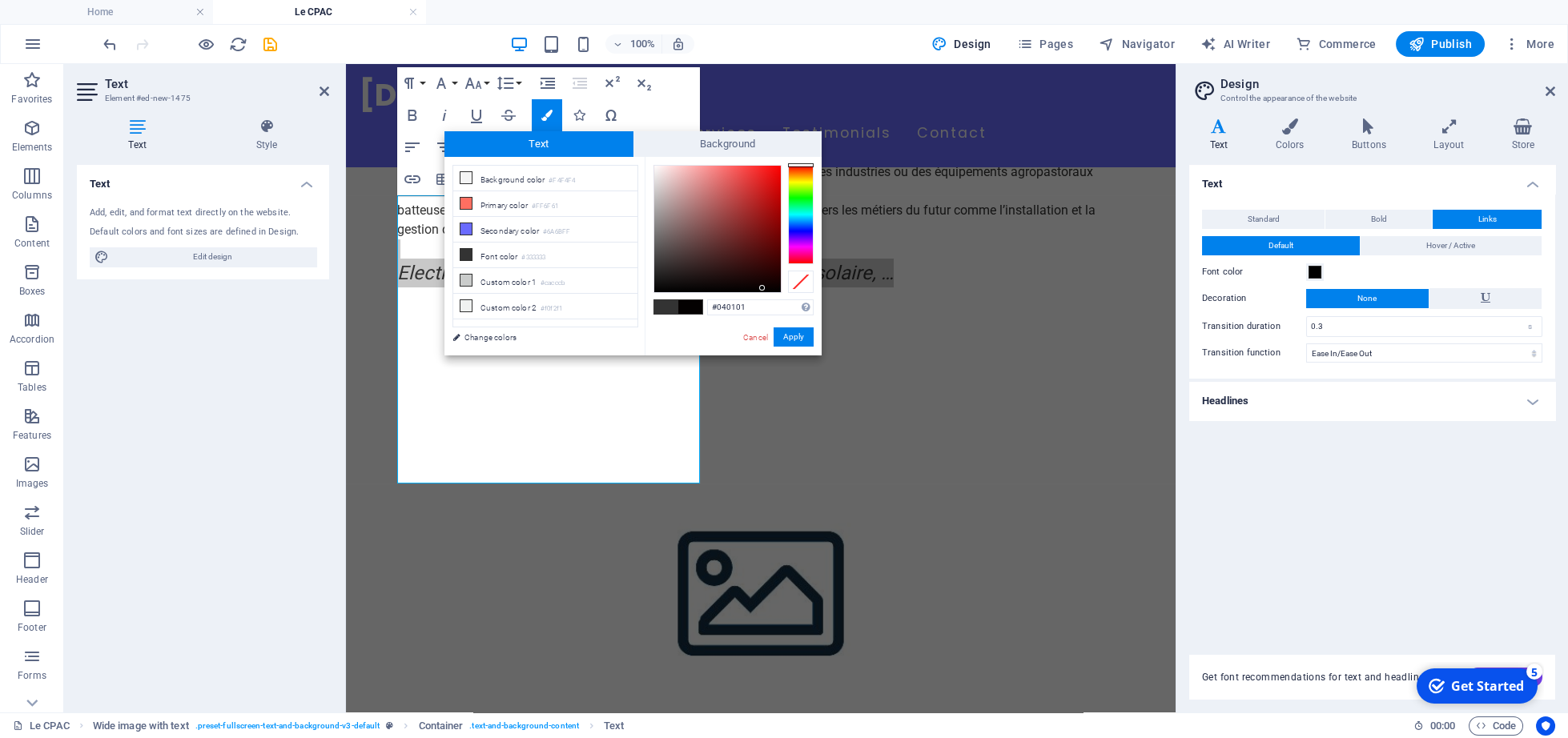
type input "#040000"
drag, startPoint x: 758, startPoint y: 288, endPoint x: 767, endPoint y: 288, distance: 9.0
click at [767, 288] on div at bounding box center [717, 229] width 126 height 126
click at [794, 342] on button "Apply" at bounding box center [793, 336] width 40 height 19
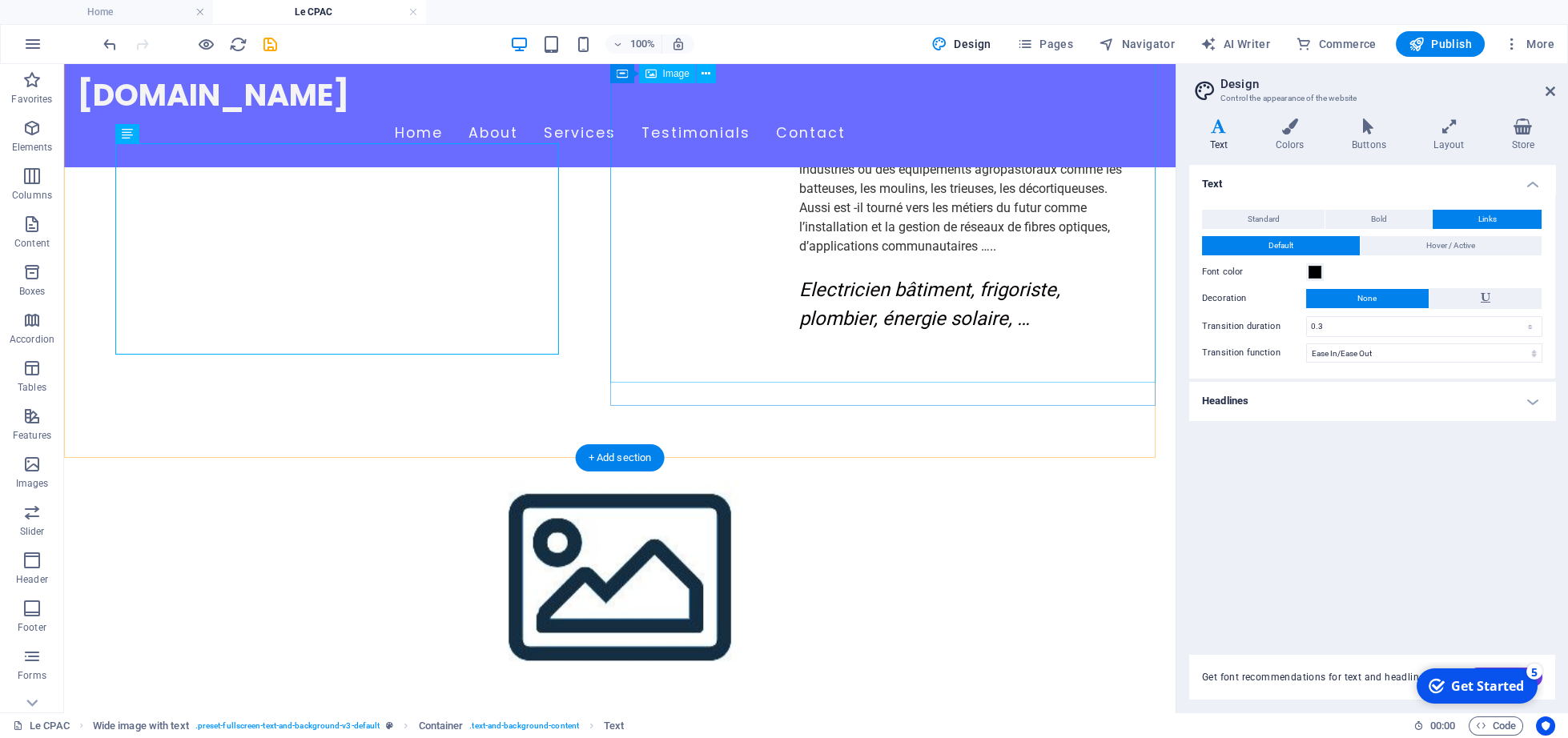
scroll to position [1300, 0]
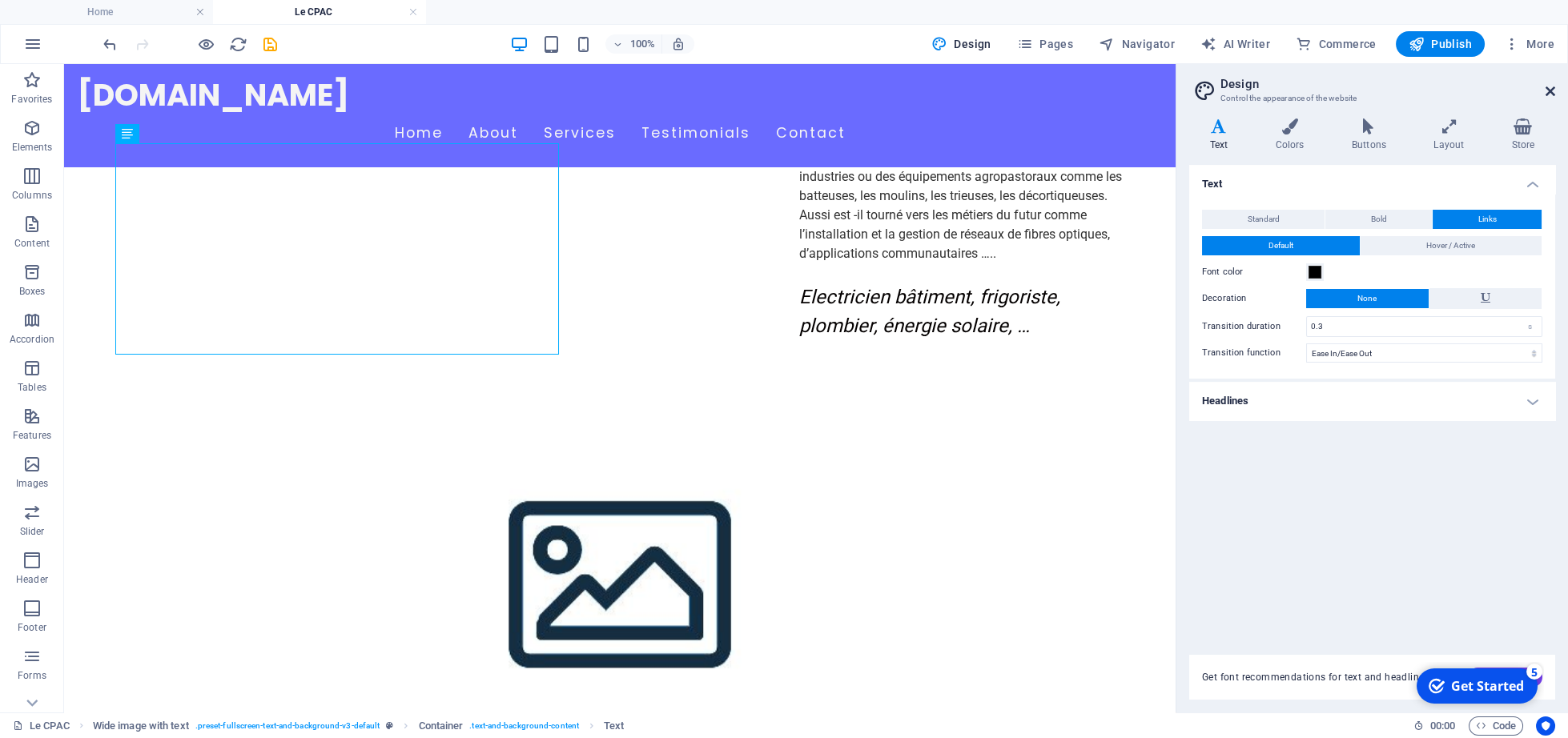
click at [1548, 92] on icon at bounding box center [1550, 91] width 10 height 13
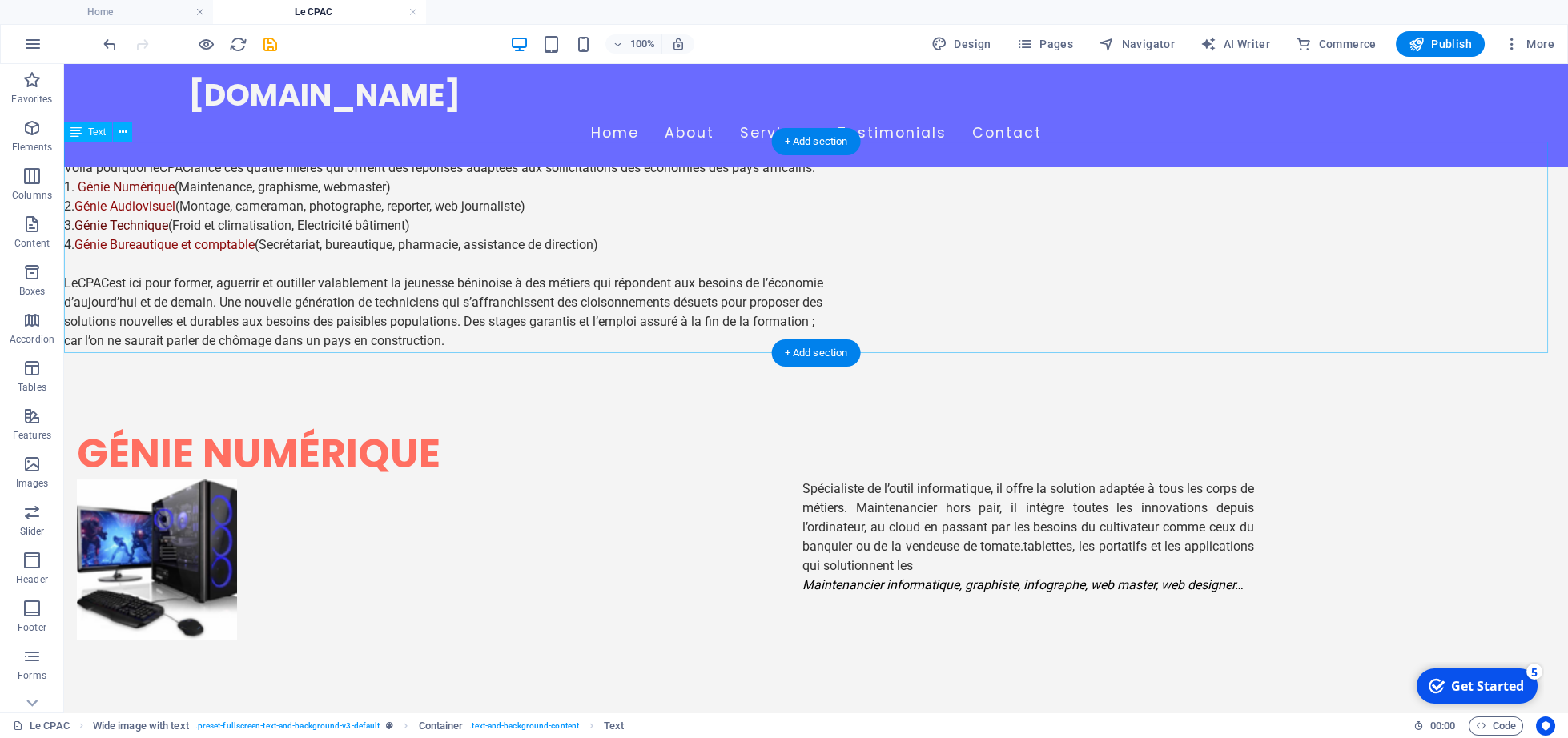
scroll to position [0, 0]
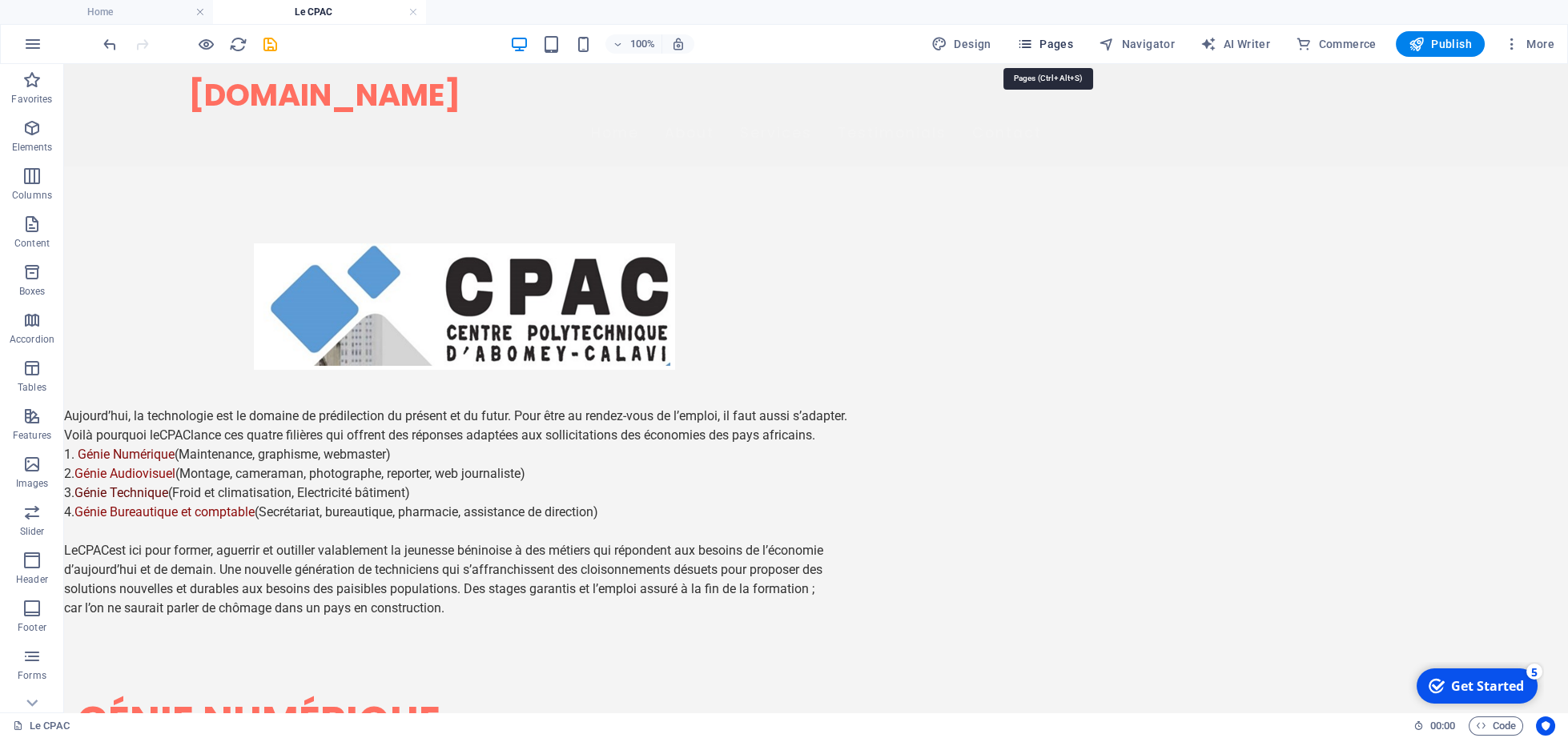
click at [1052, 43] on span "Pages" at bounding box center [1045, 44] width 56 height 16
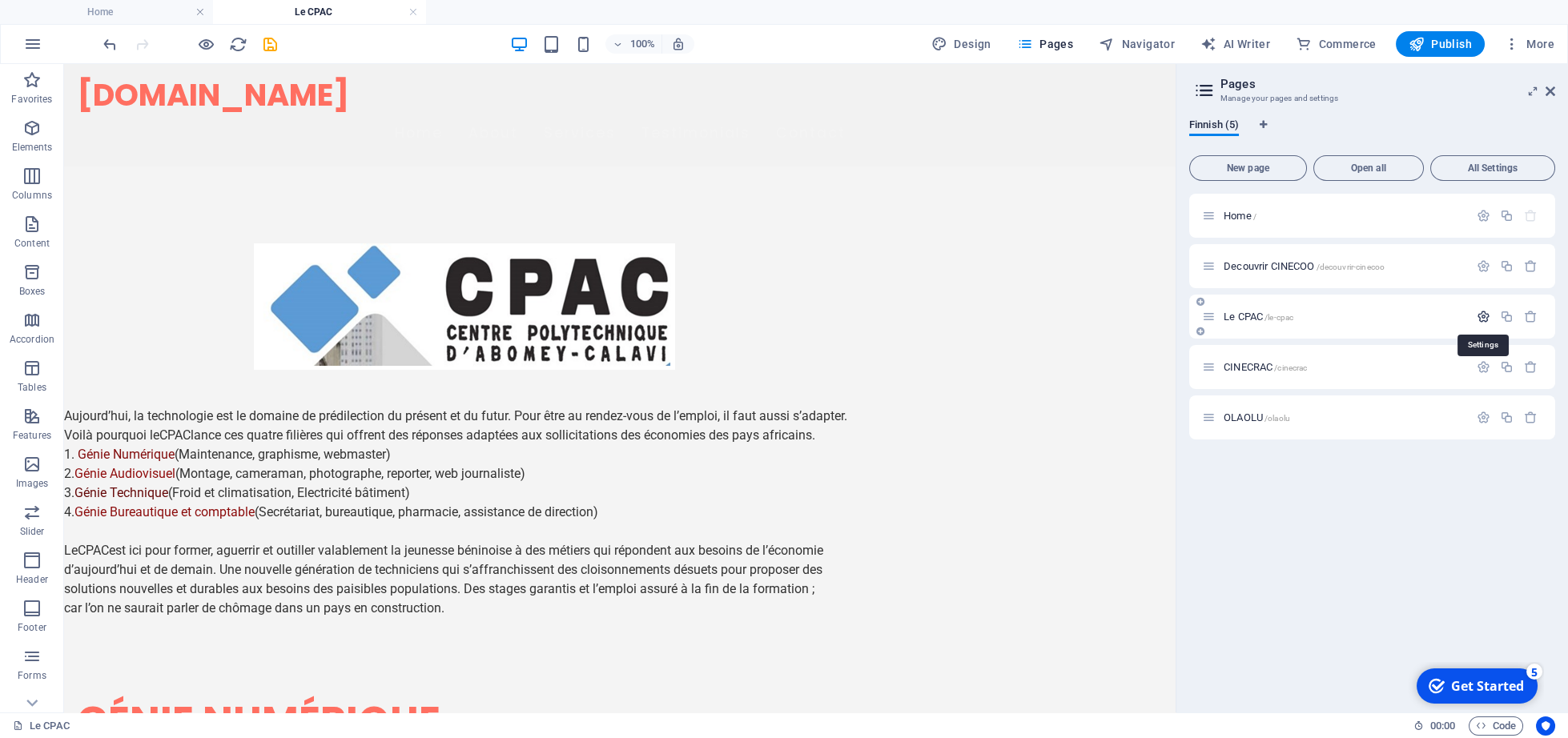
click at [1481, 321] on icon "button" at bounding box center [1483, 317] width 14 height 14
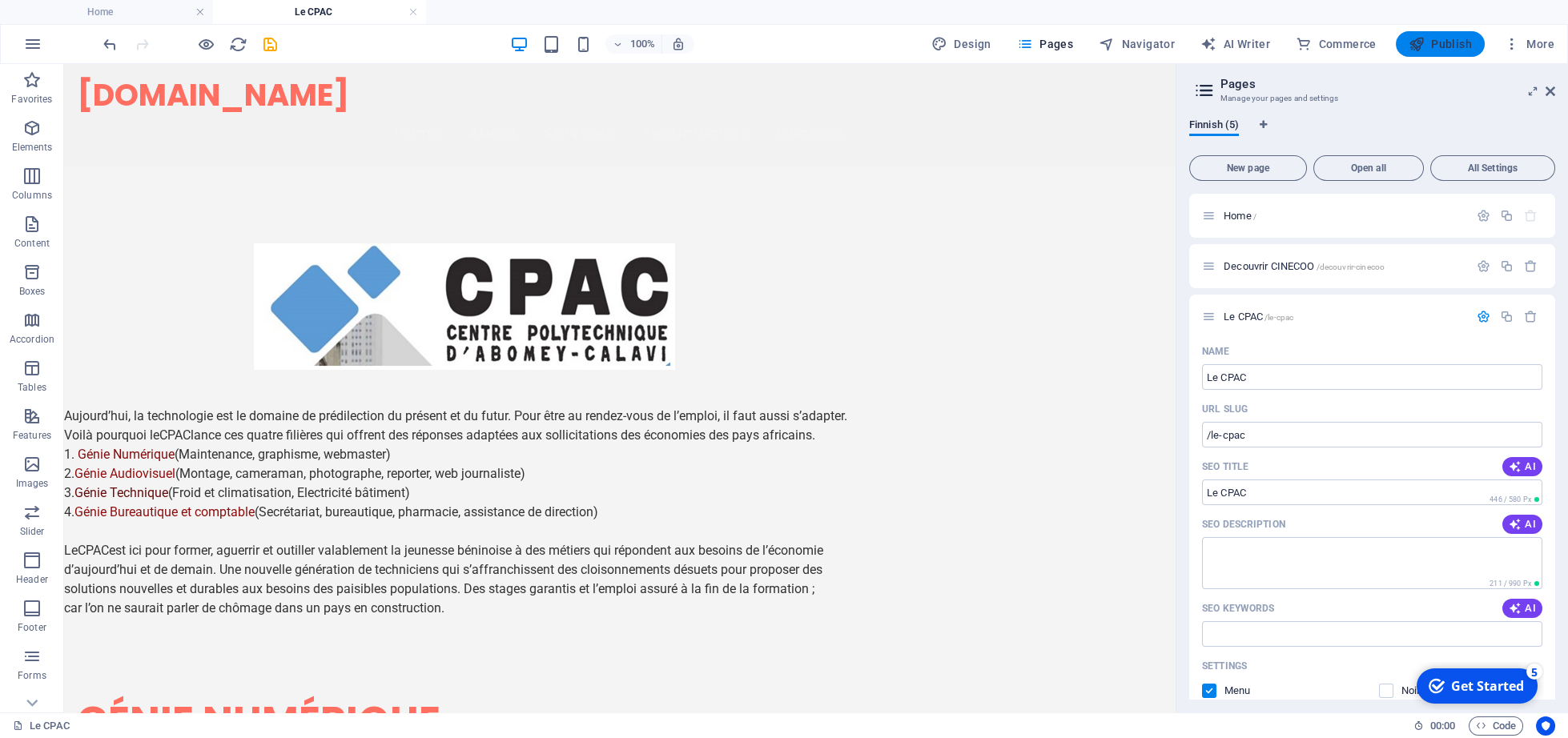
click at [1416, 39] on icon "button" at bounding box center [1416, 44] width 16 height 16
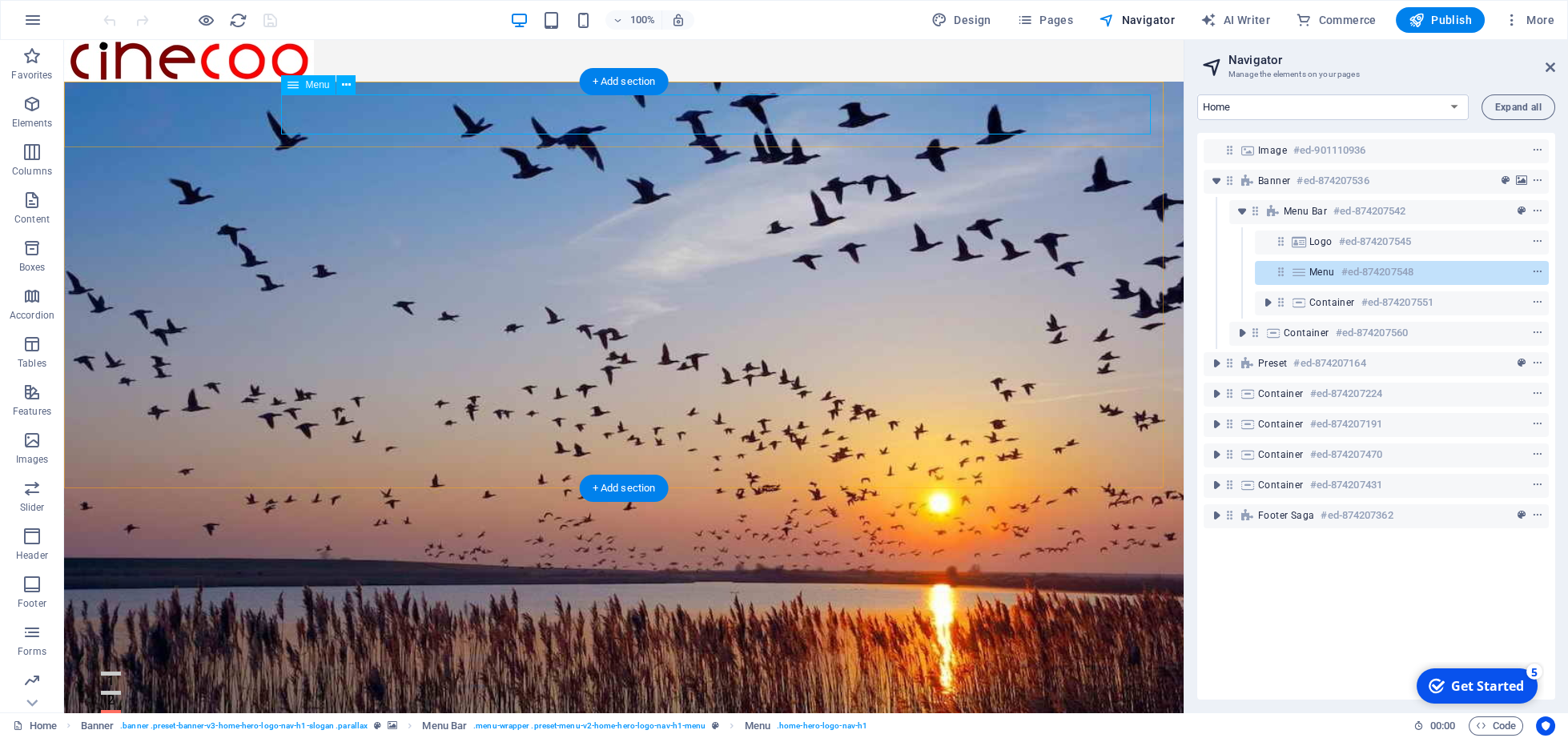
click at [1358, 274] on h6 "#ed-874207548" at bounding box center [1377, 272] width 72 height 19
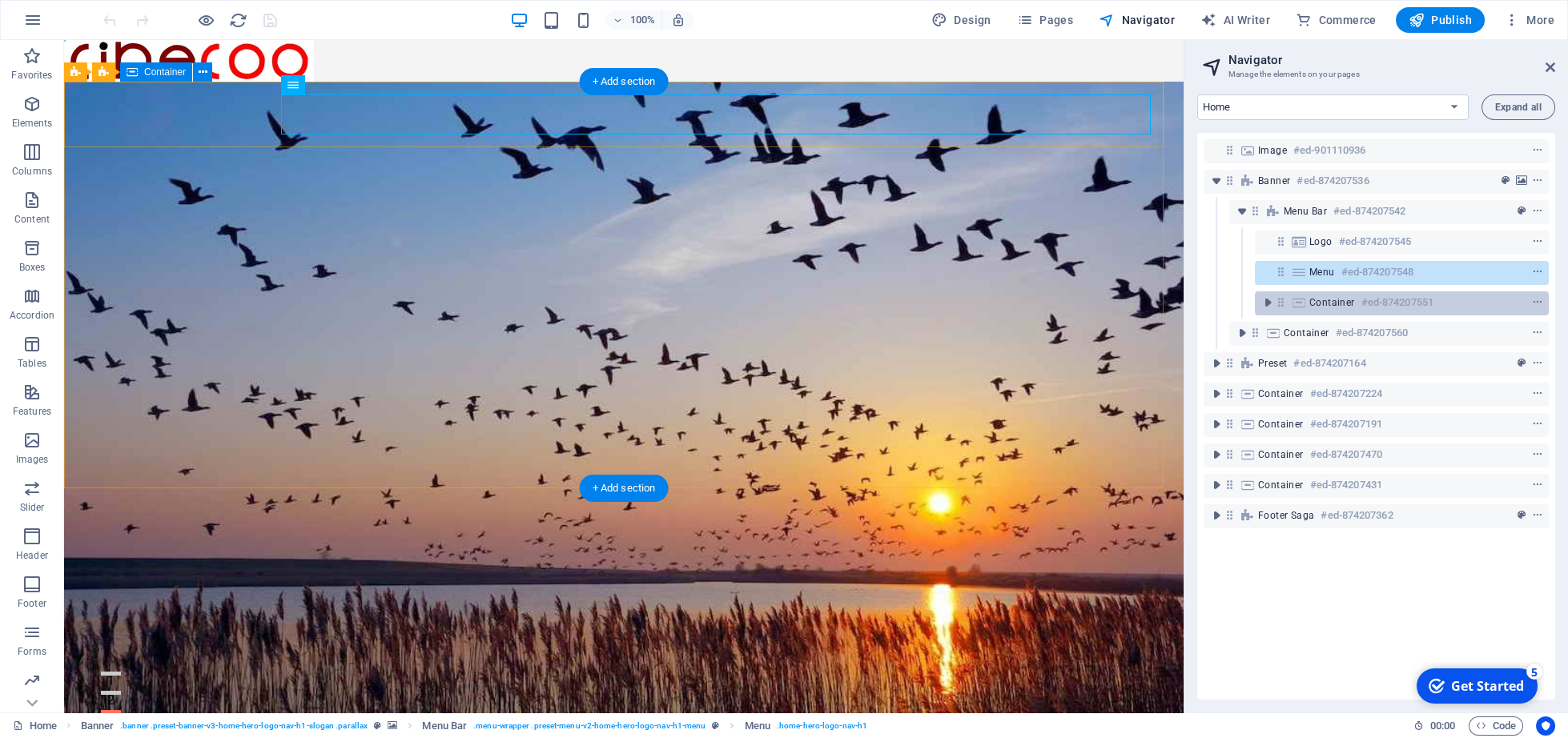
click at [1347, 305] on span "Container" at bounding box center [1332, 302] width 46 height 13
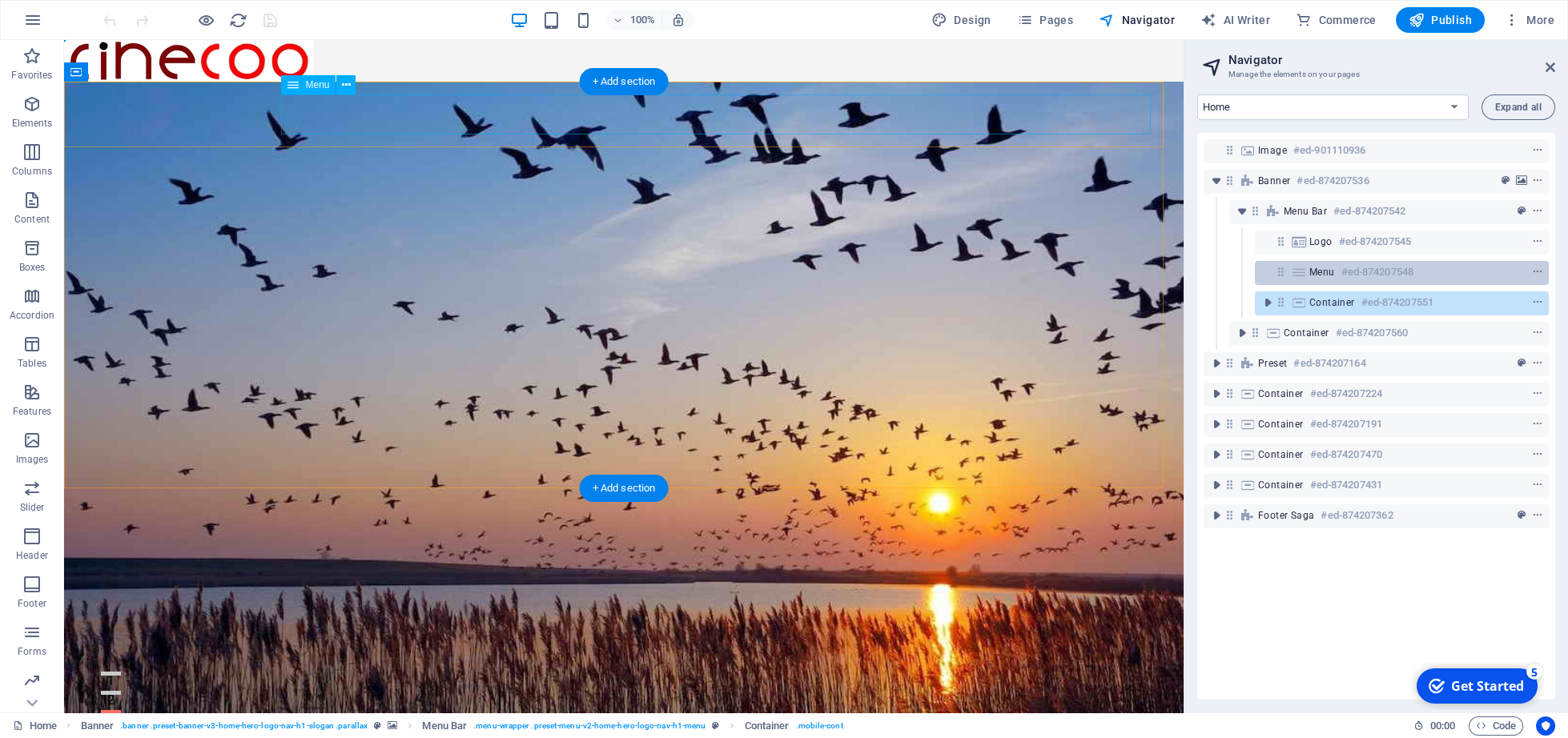
click at [1346, 277] on h6 "#ed-874207548" at bounding box center [1377, 272] width 72 height 19
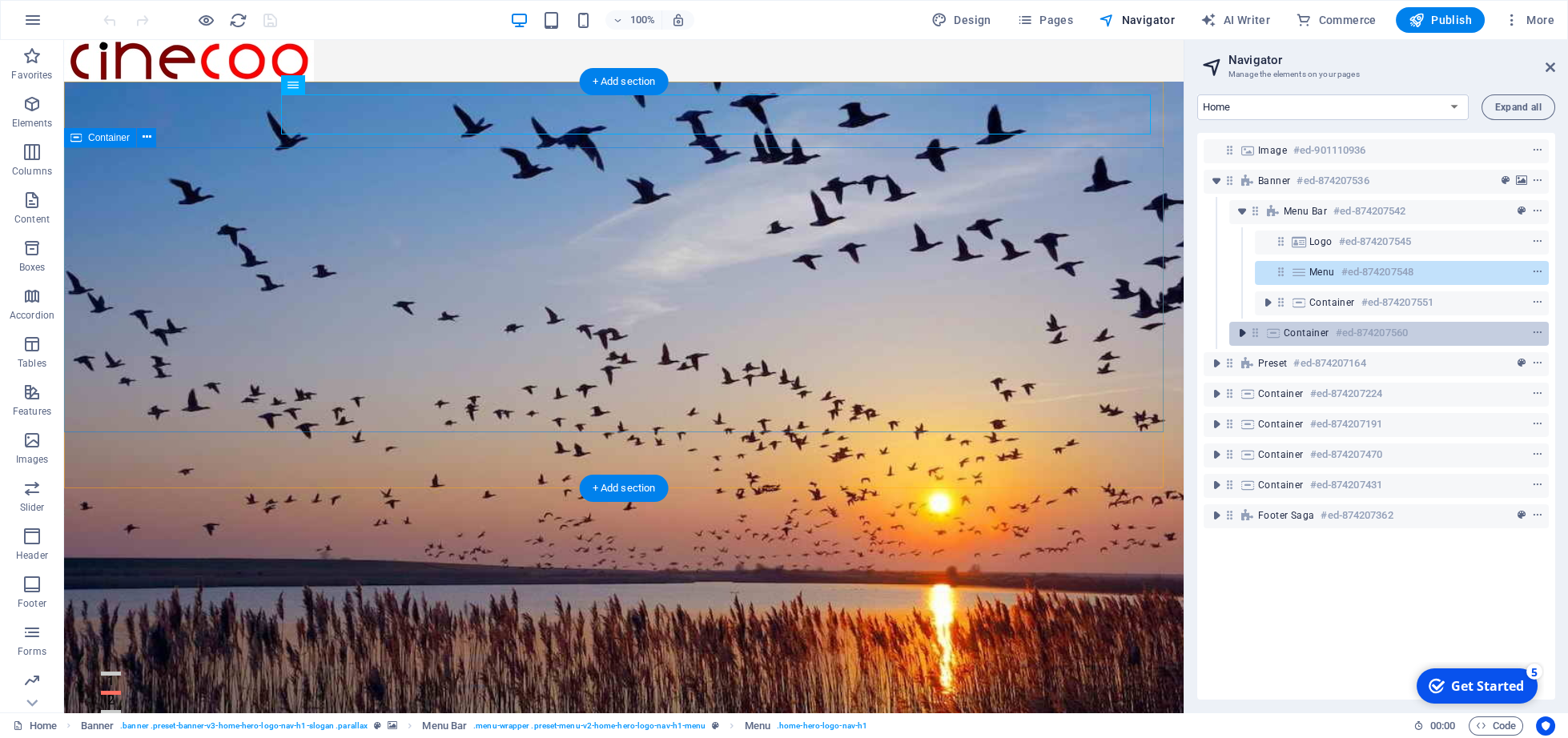
click at [1244, 337] on icon "toggle-expand" at bounding box center [1242, 333] width 16 height 16
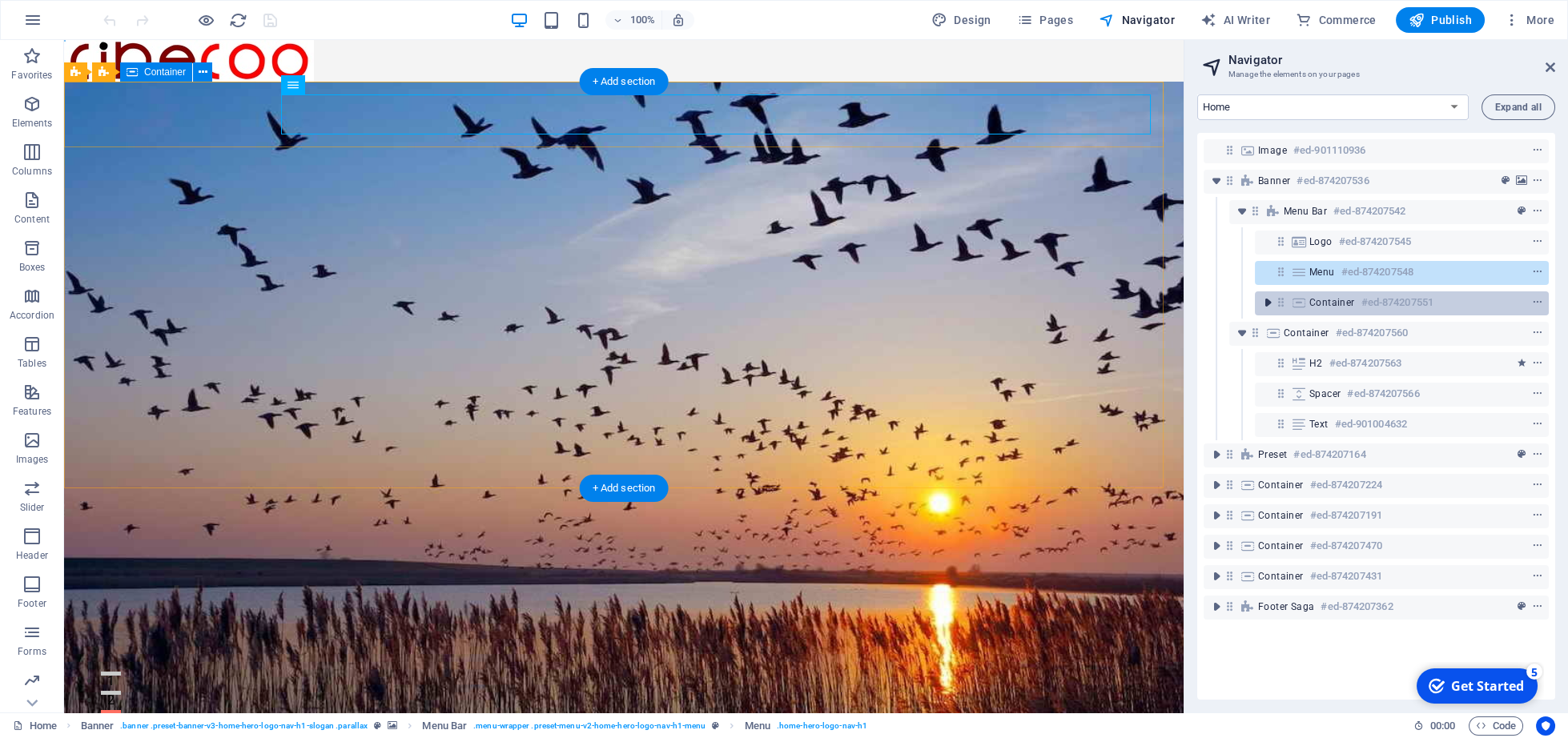
click at [1269, 301] on icon "toggle-expand" at bounding box center [1268, 302] width 16 height 16
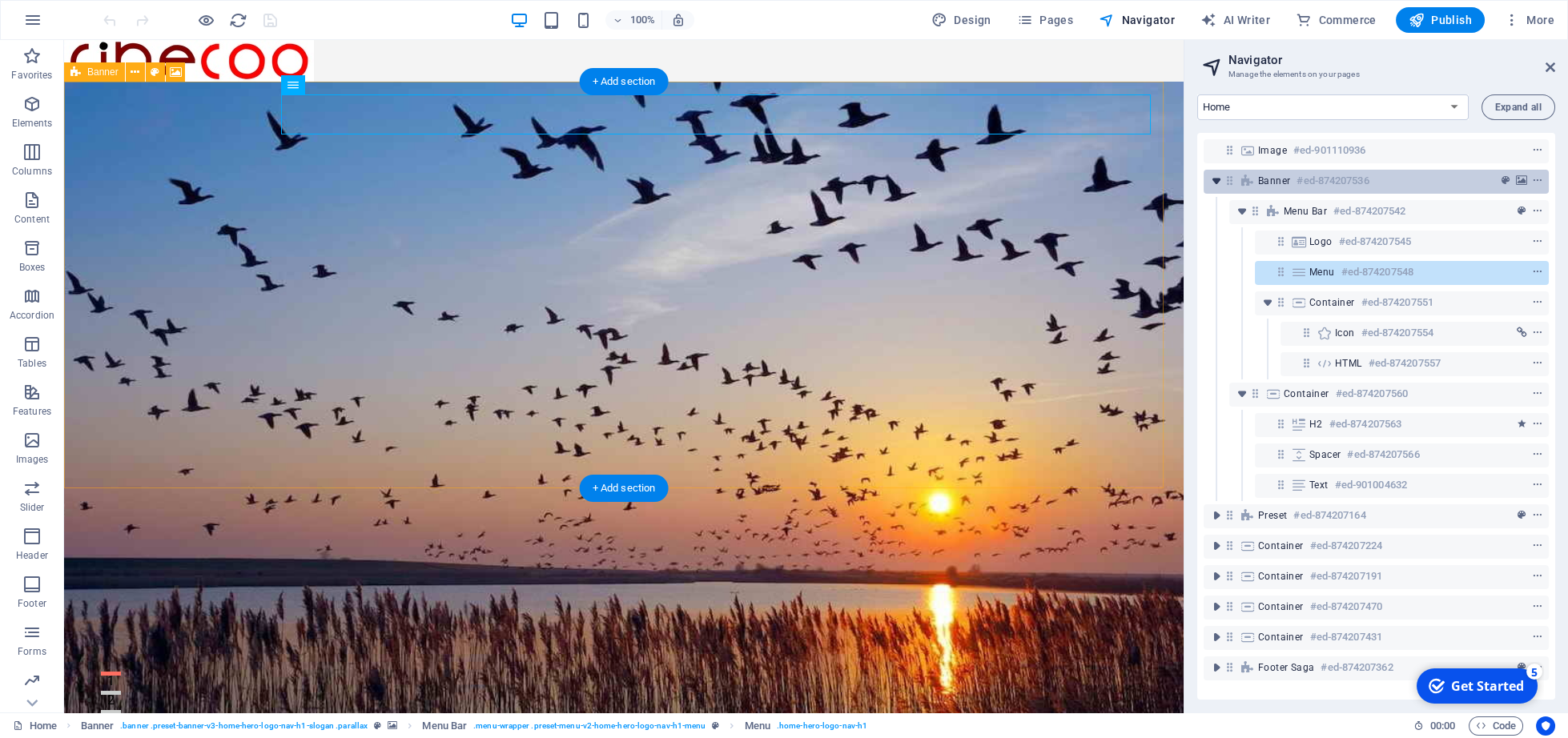
click at [1218, 180] on icon "toggle-expand" at bounding box center [1216, 181] width 16 height 16
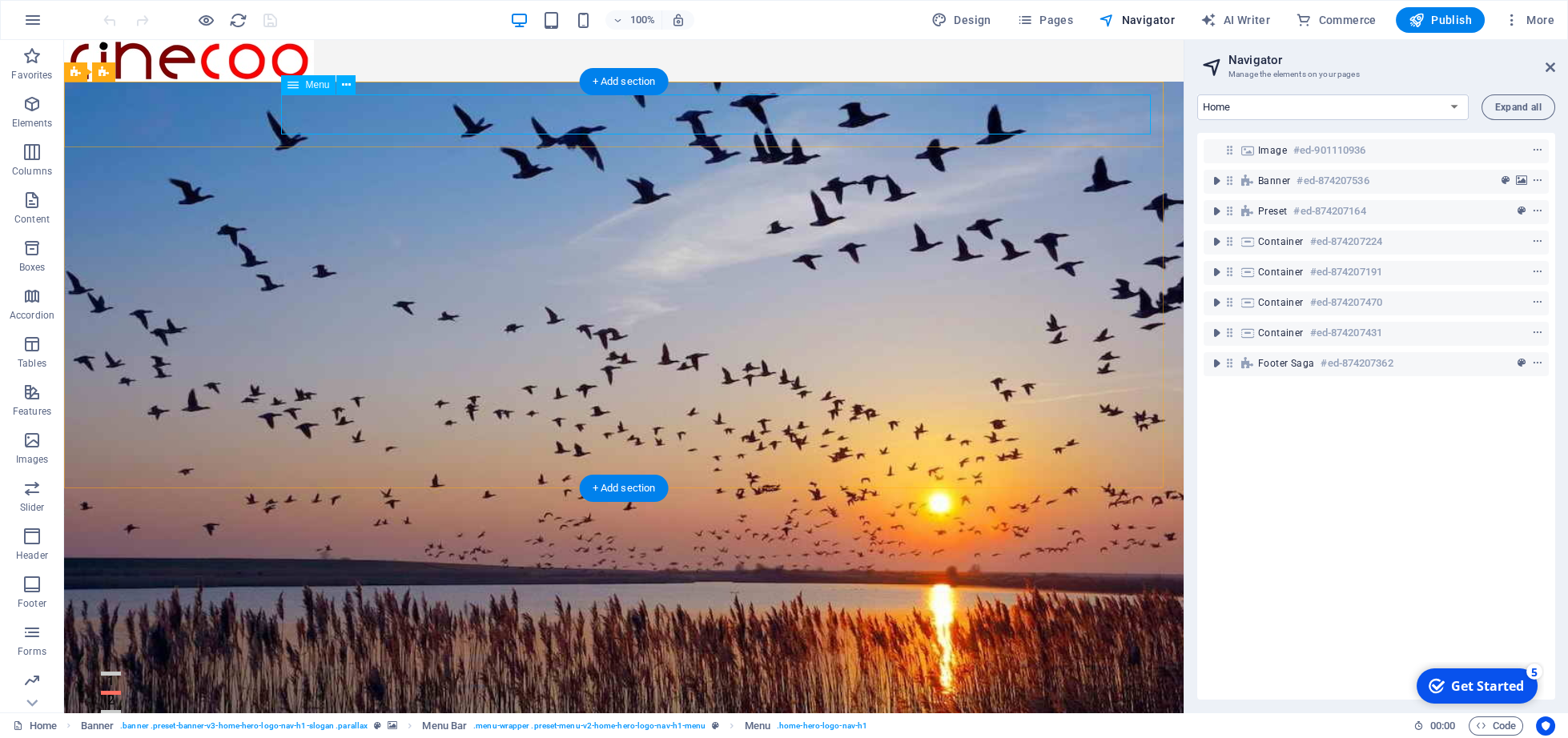
click at [289, 85] on icon at bounding box center [292, 85] width 11 height 19
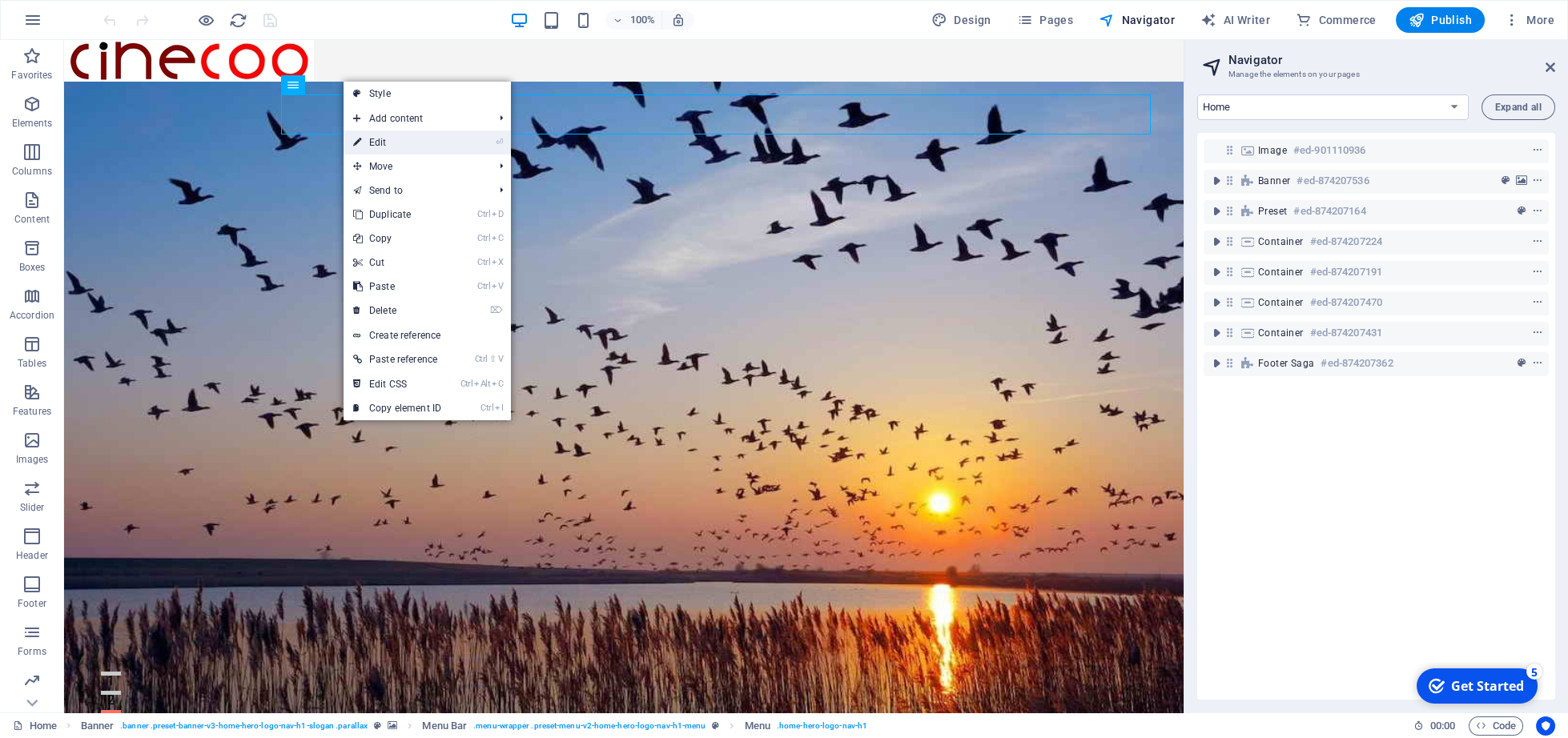
click at [372, 145] on link "⏎ Edit" at bounding box center [397, 142] width 107 height 24
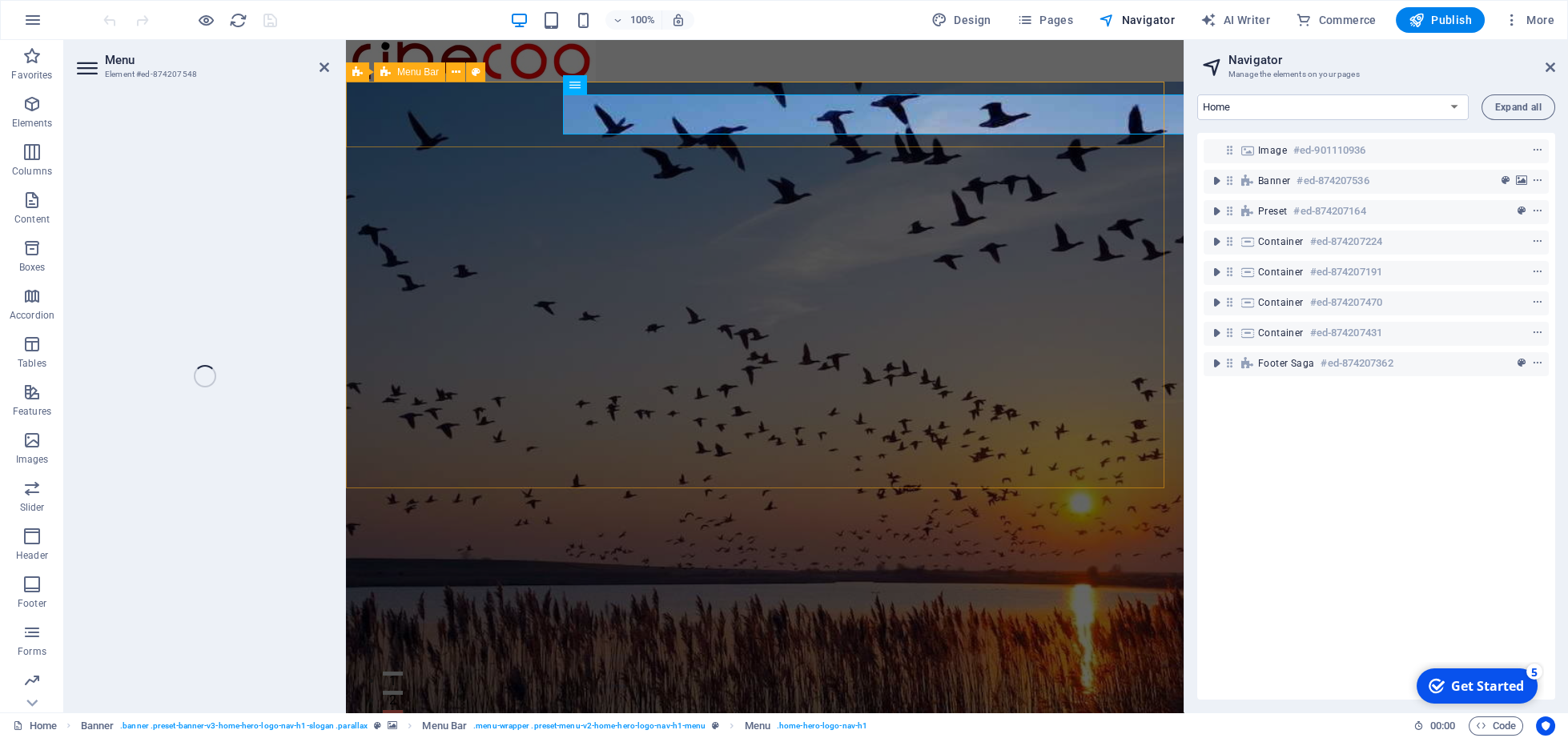
select select
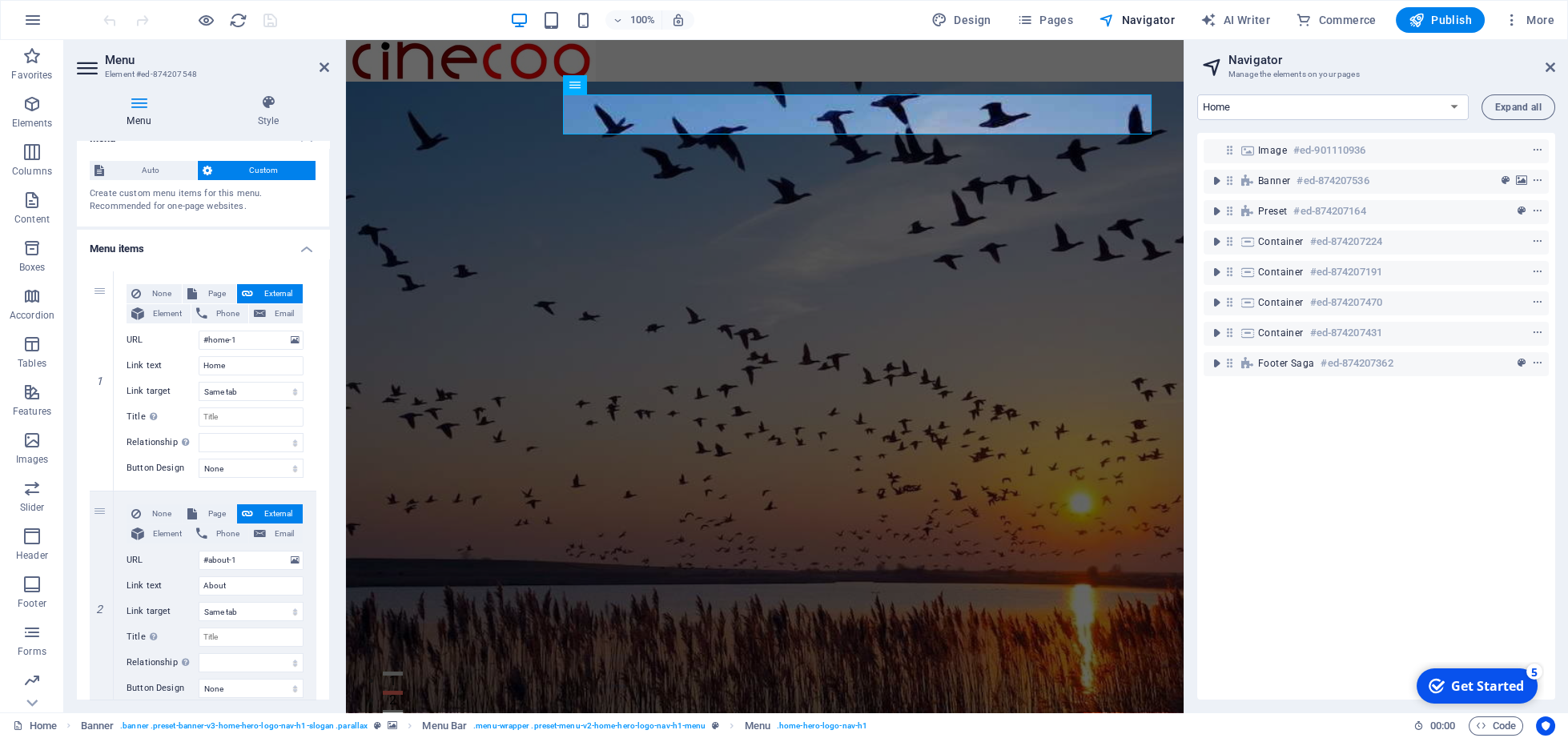
scroll to position [31, 0]
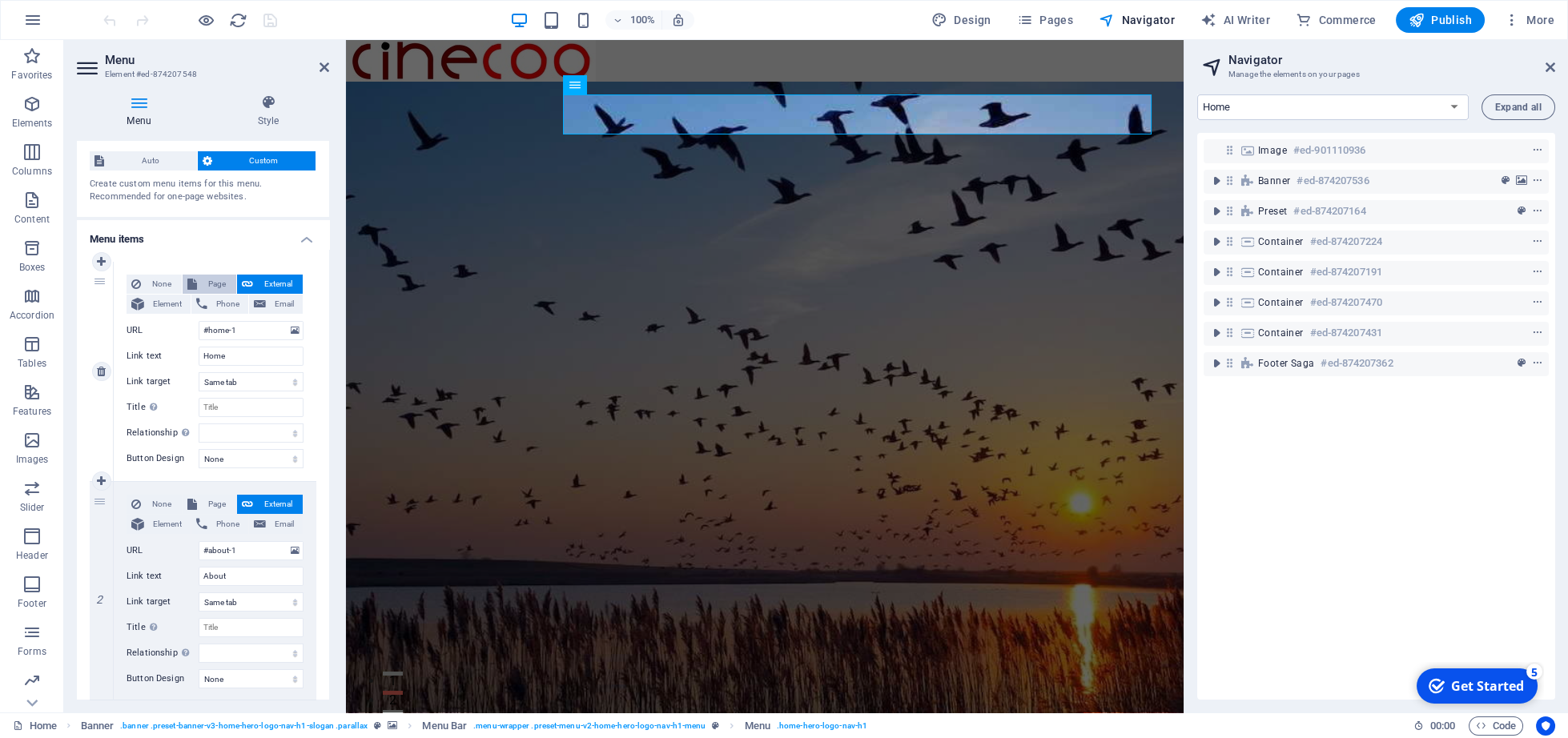
click at [202, 283] on span "Page" at bounding box center [217, 283] width 30 height 19
select select
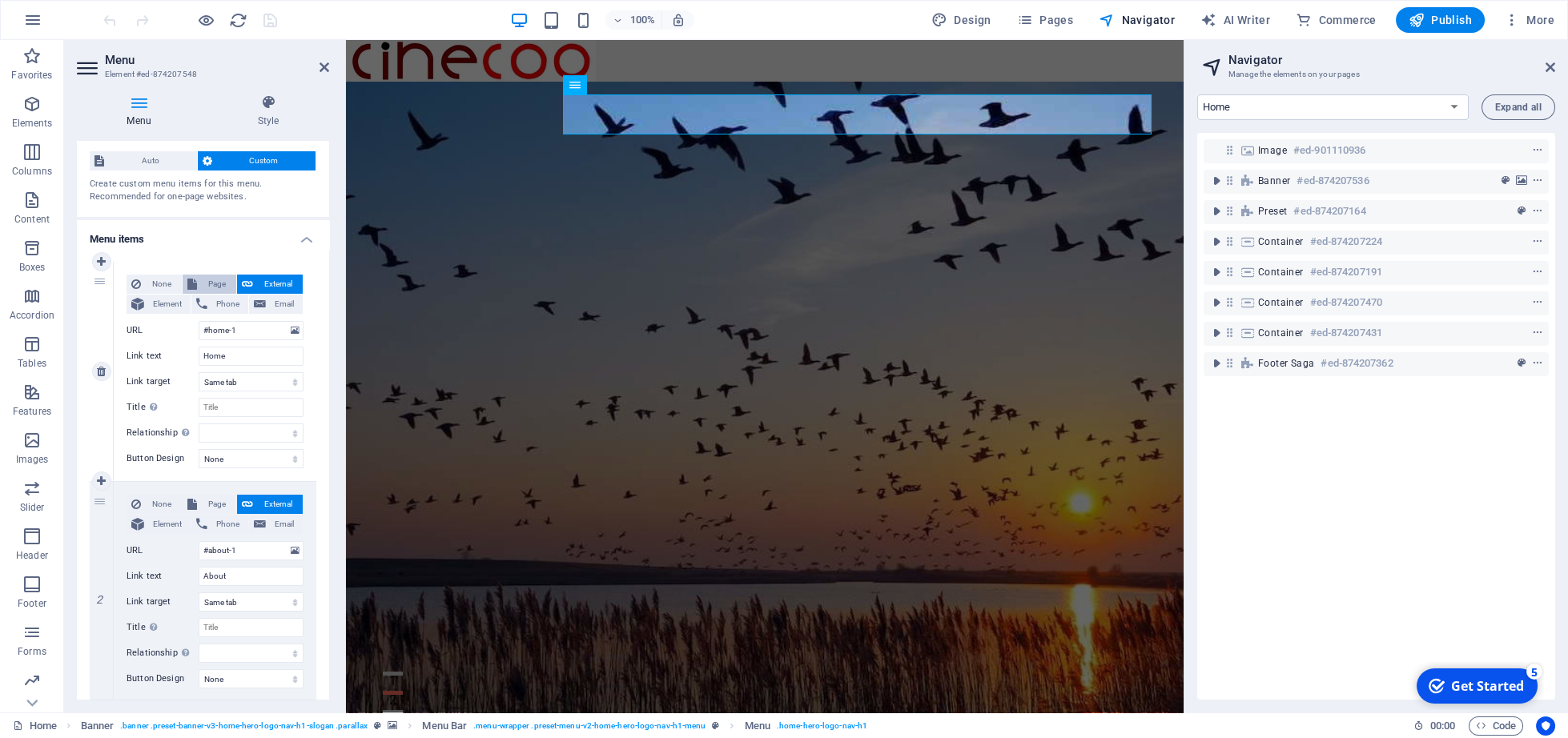
select select
click at [199, 321] on select "Home Decouvrir CINECOO Le CPAC CINECRAC OLAOLU" at bounding box center [251, 330] width 104 height 19
click at [236, 245] on h4 "Menu items" at bounding box center [203, 234] width 253 height 29
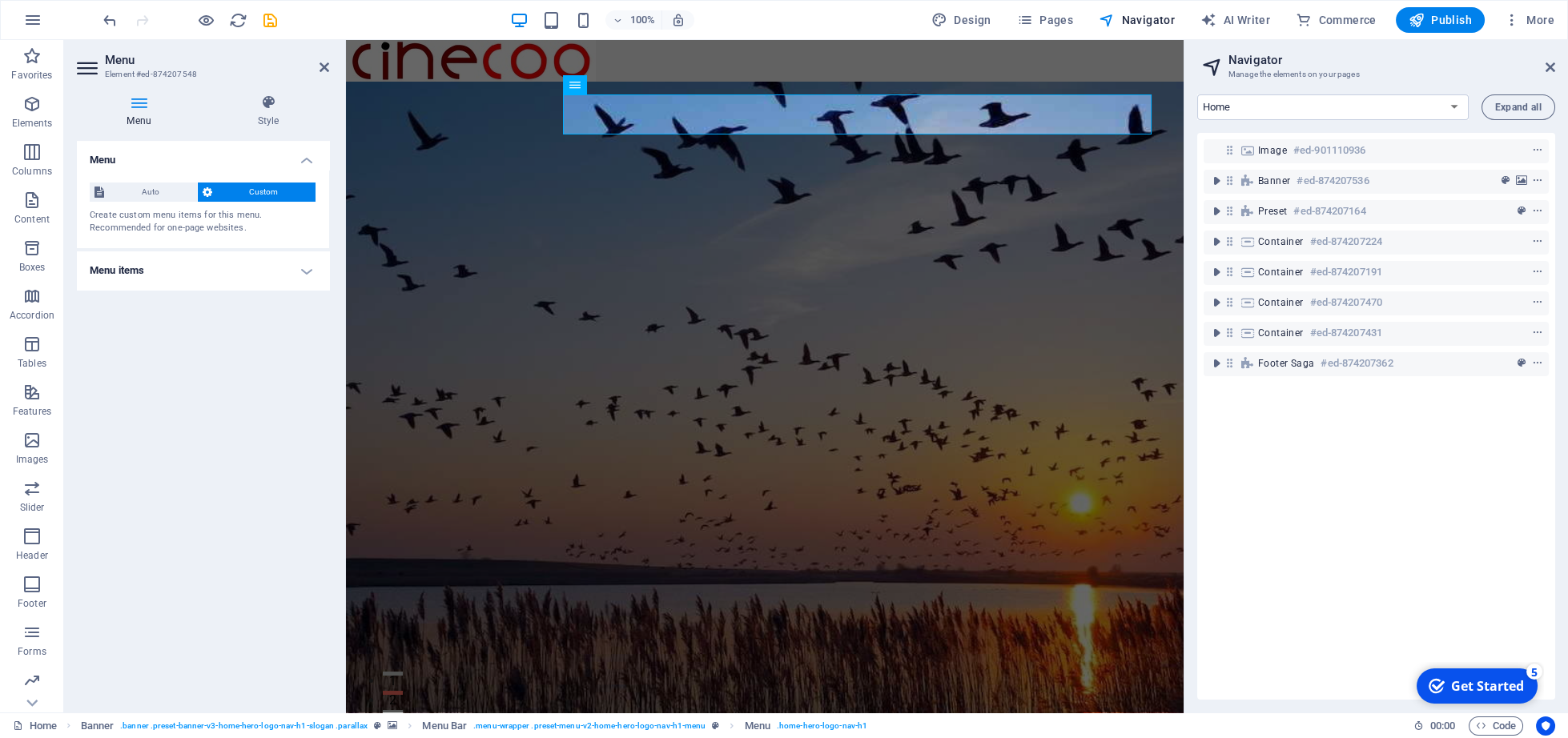
click at [306, 271] on h4 "Menu items" at bounding box center [203, 271] width 253 height 39
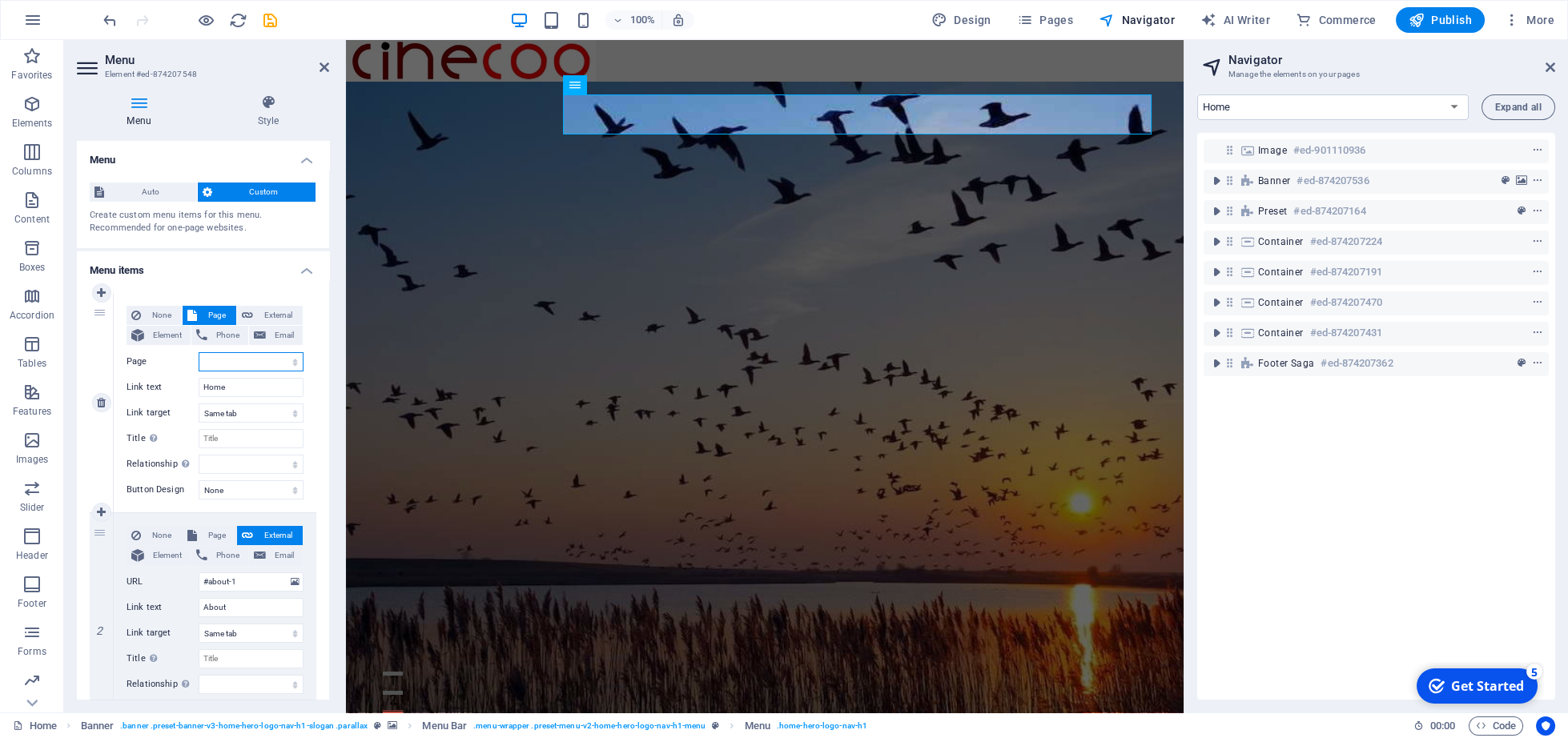
click at [199, 352] on select "Home Decouvrir CINECOO Le CPAC CINECRAC OLAOLU" at bounding box center [251, 361] width 104 height 19
select select "0"
click option "Home" at bounding box center [0, 0] width 0 height 0
select select
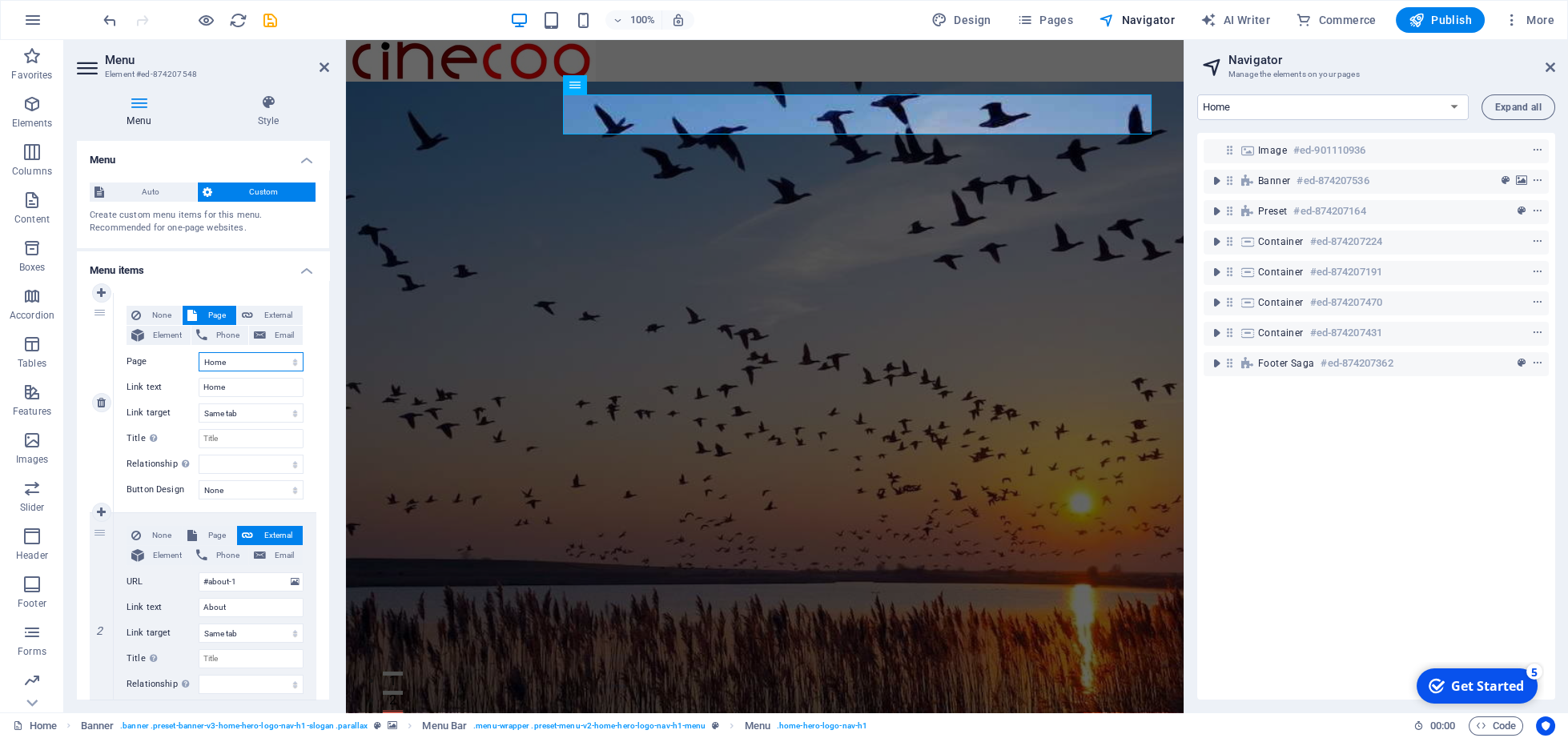
select select
click at [199, 404] on select "New tab Same tab Overlay" at bounding box center [251, 413] width 104 height 19
click at [245, 414] on select "New tab Same tab Overlay" at bounding box center [251, 413] width 104 height 19
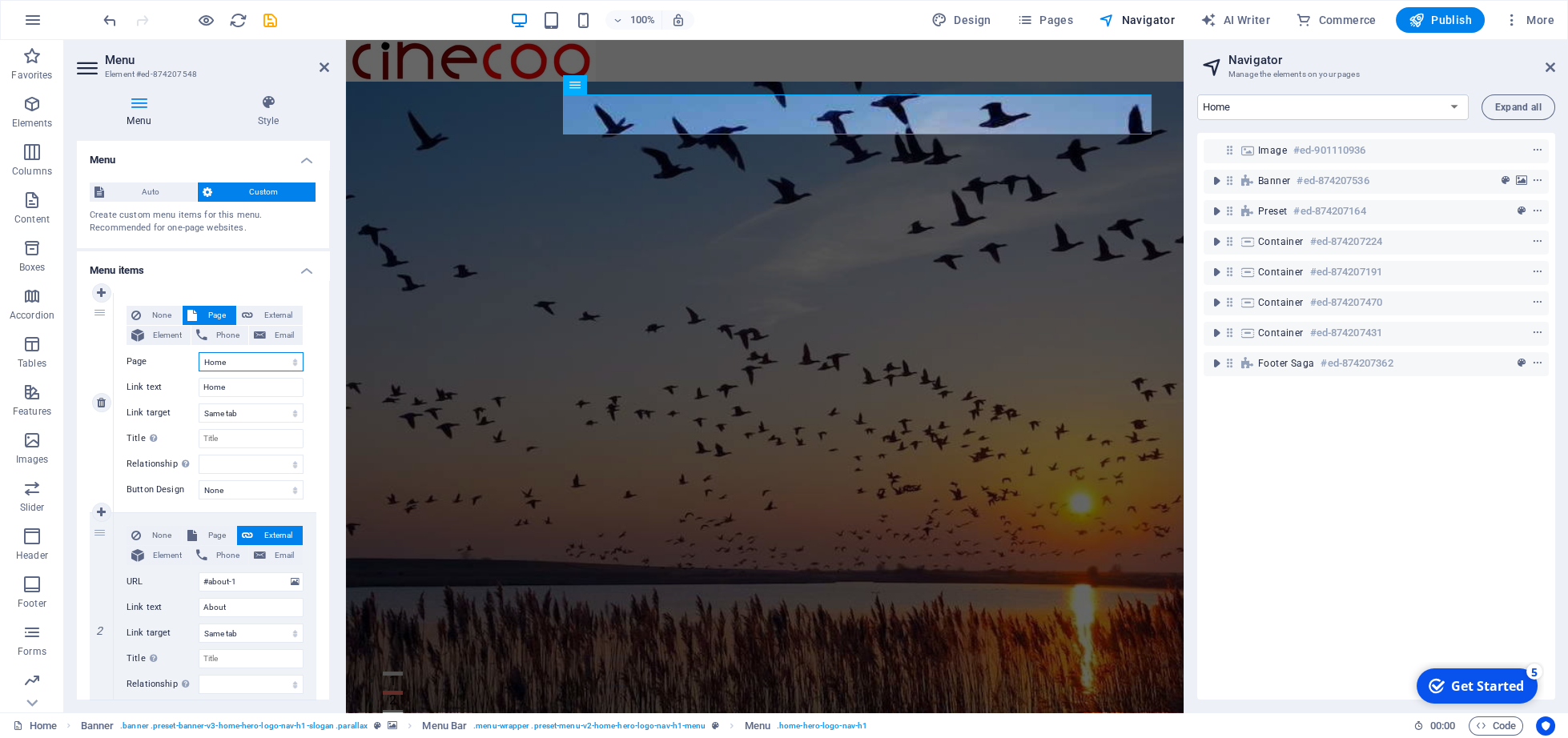
click at [199, 352] on select "Home Decouvrir CINECOO Le CPAC CINECRAC OLAOLU" at bounding box center [251, 361] width 104 height 19
select select "1"
click option "Decouvrir CINECOO" at bounding box center [0, 0] width 0 height 0
type input "Decouvrir CINECOO"
select select
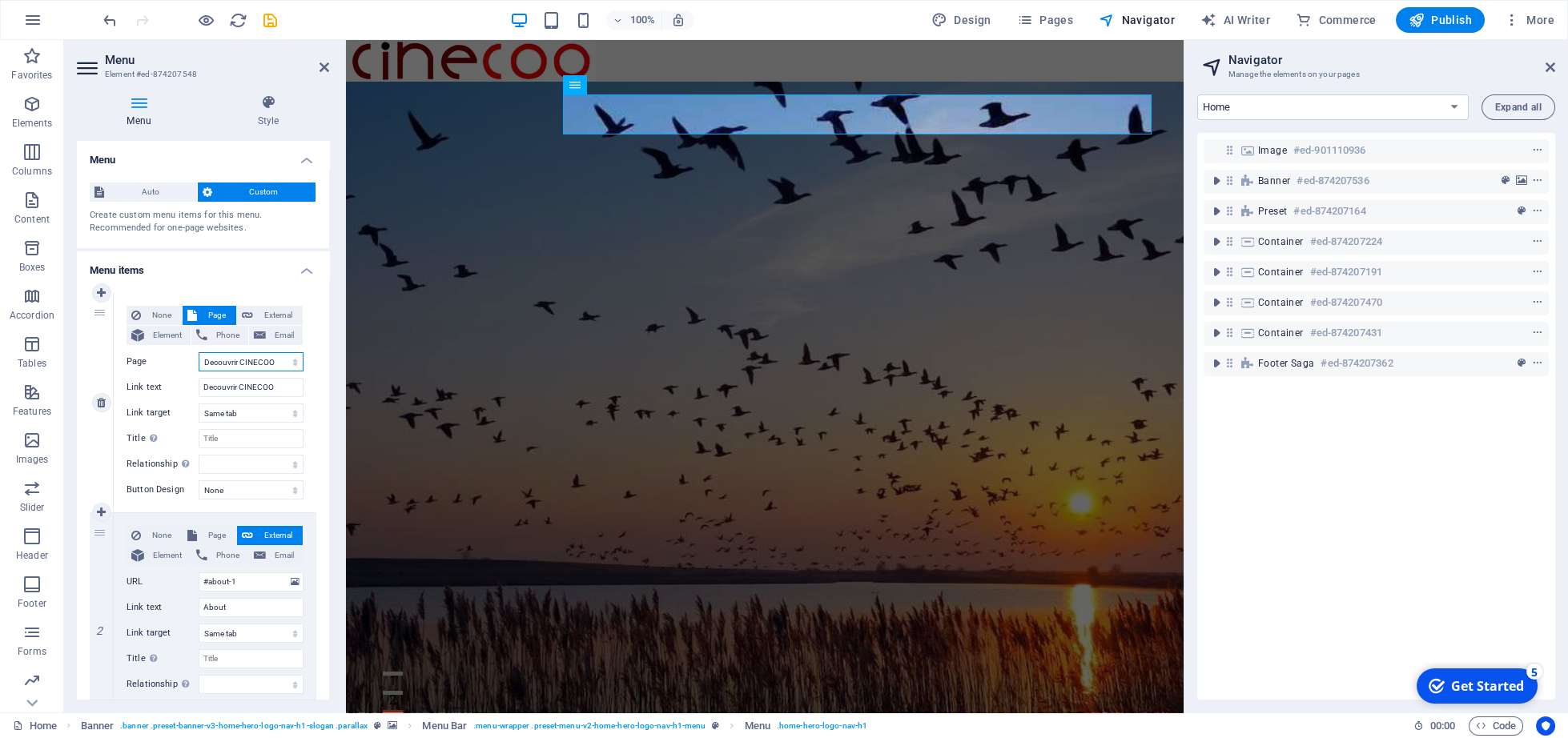
select select
click at [199, 404] on select "New tab Same tab Overlay" at bounding box center [251, 413] width 104 height 19
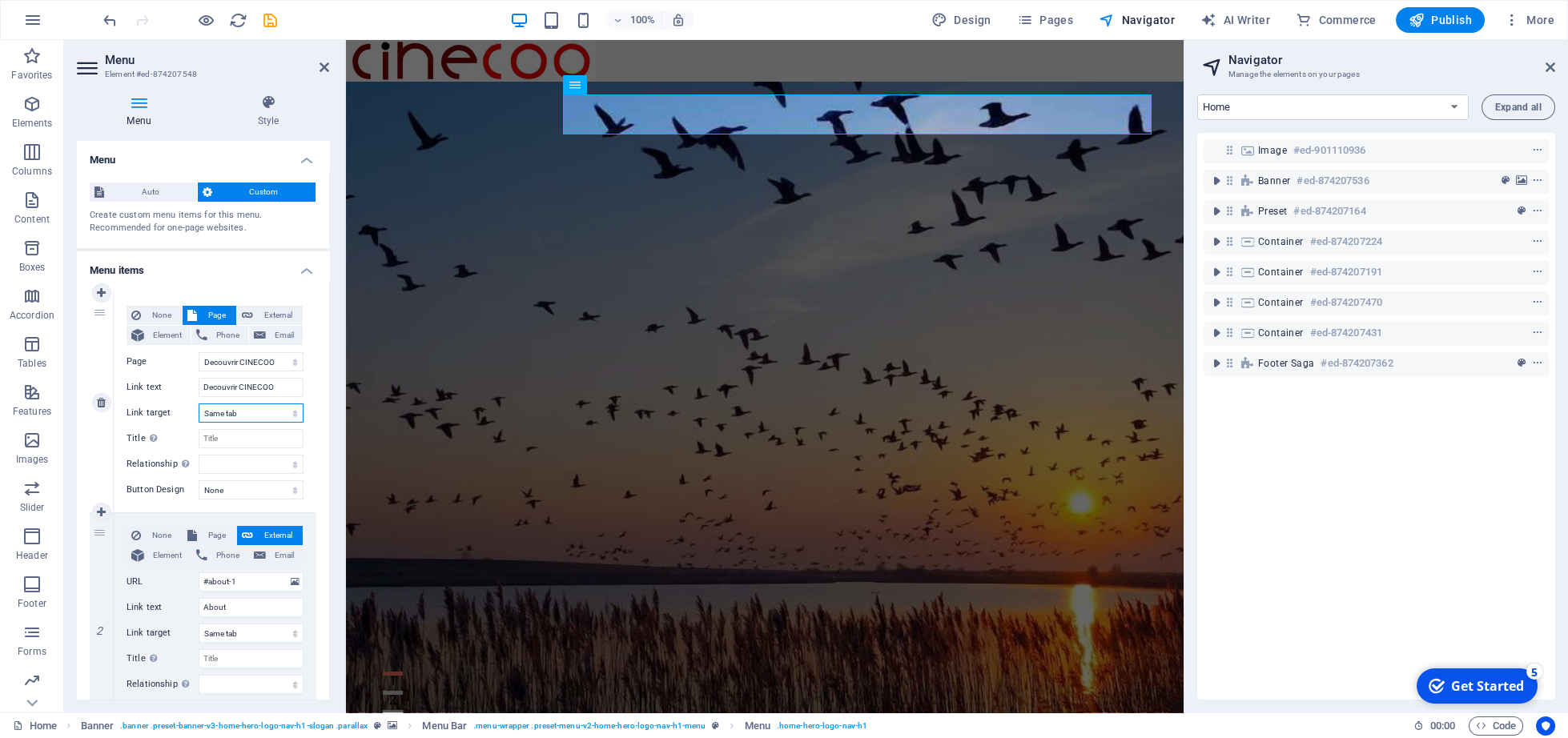
click at [275, 416] on select "New tab Same tab Overlay" at bounding box center [251, 413] width 104 height 19
click at [199, 404] on select "New tab Same tab Overlay" at bounding box center [251, 413] width 104 height 19
click at [275, 416] on select "New tab Same tab Overlay" at bounding box center [251, 413] width 104 height 19
click at [199, 352] on select "Home Decouvrir CINECOO Le CPAC CINECRAC OLAOLU" at bounding box center [251, 361] width 104 height 19
select select "2"
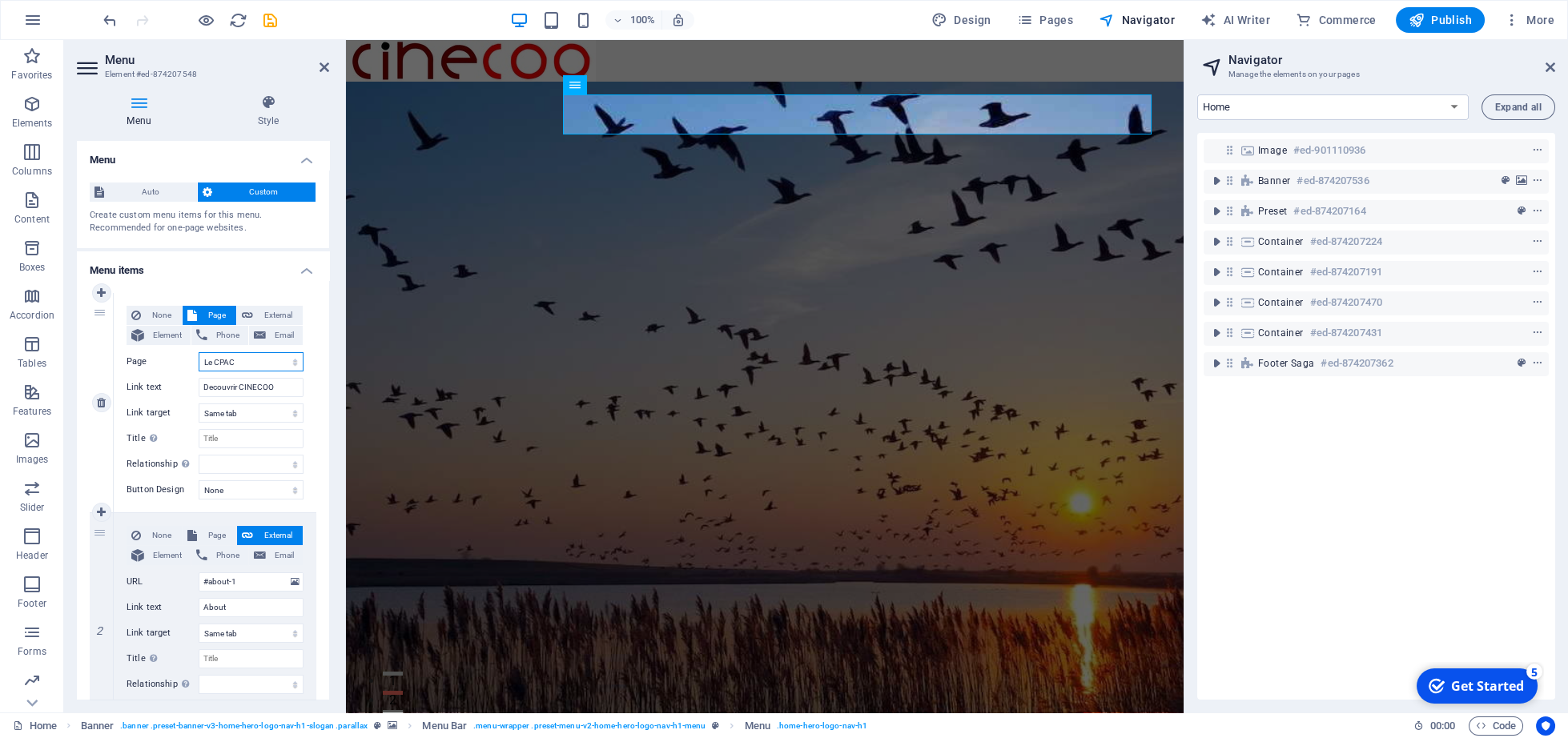
click option "Le CPAC" at bounding box center [0, 0] width 0 height 0
type input "Le CPAC"
select select
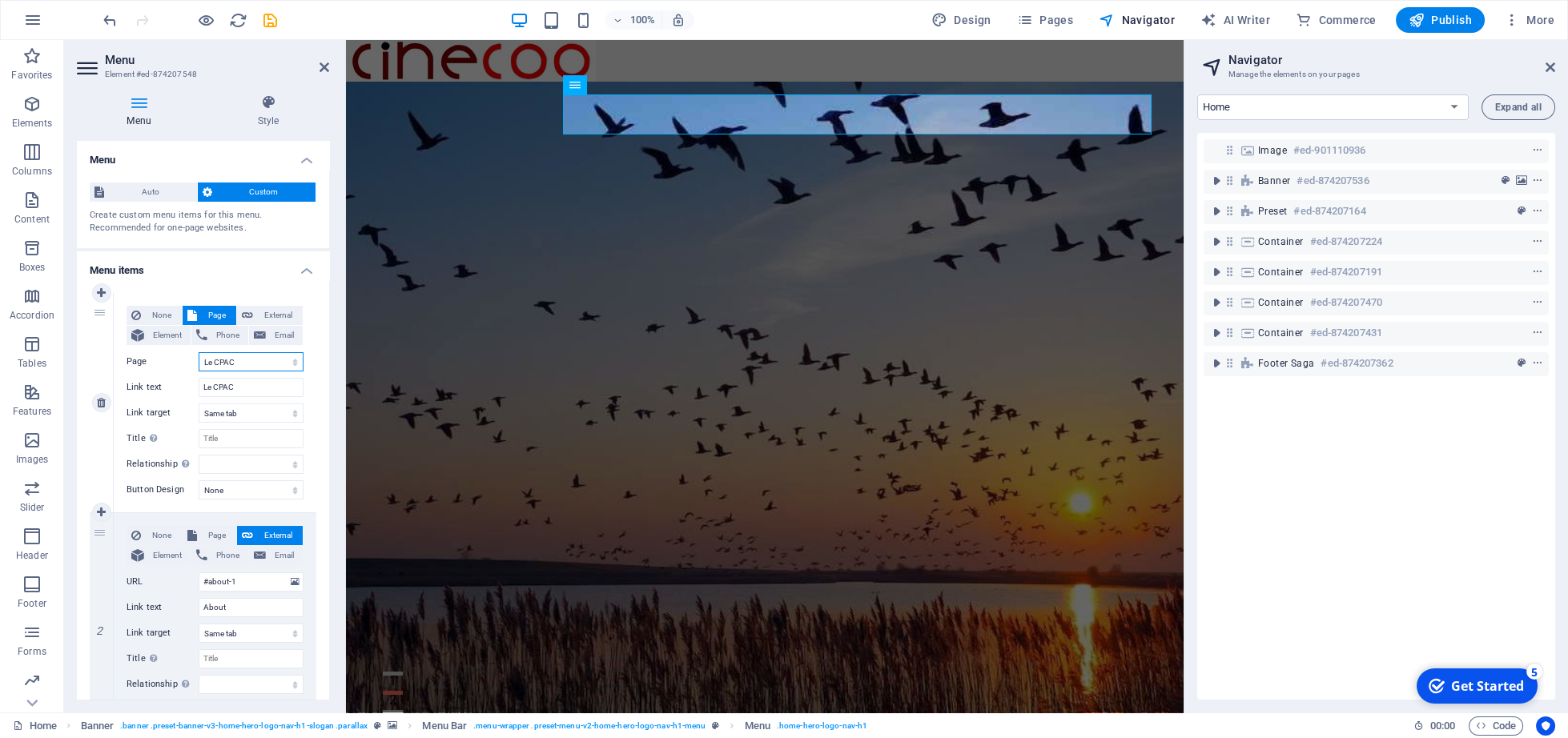
select select
click at [199, 404] on select "New tab Same tab Overlay" at bounding box center [251, 413] width 104 height 19
select select "blank"
click option "New tab" at bounding box center [0, 0] width 0 height 0
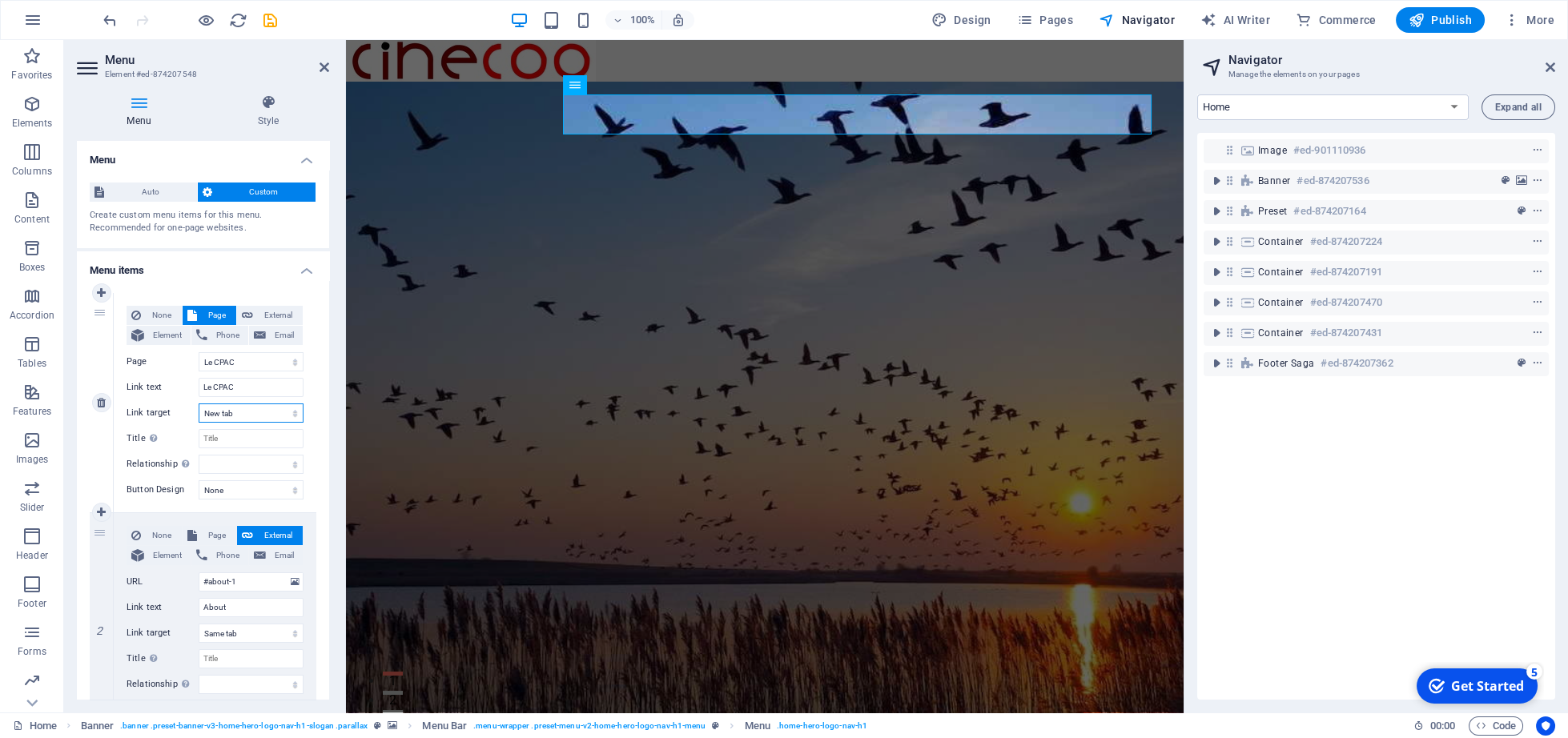
select select
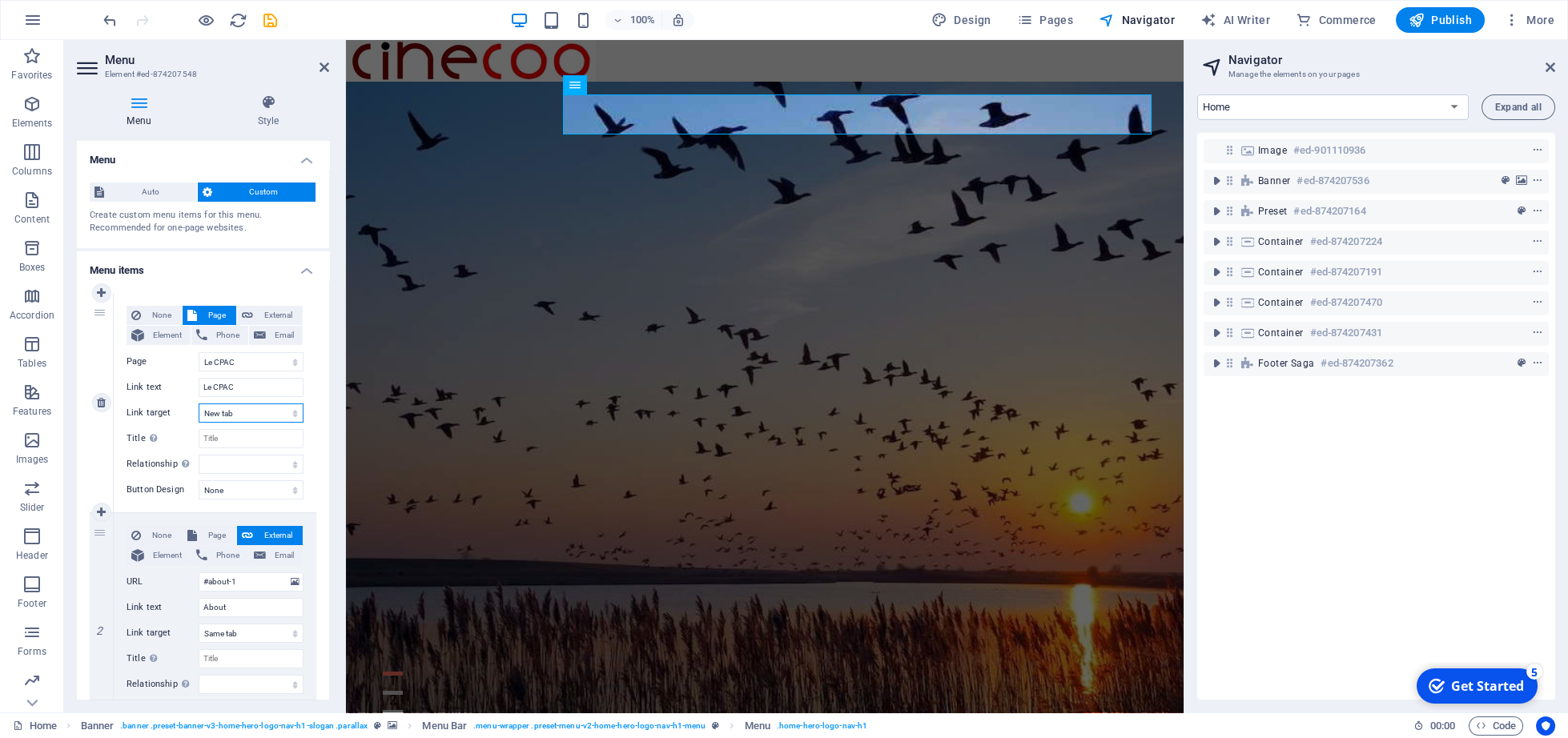
click at [199, 404] on select "New tab Same tab Overlay" at bounding box center [251, 413] width 104 height 19
select select
click option "Same tab" at bounding box center [0, 0] width 0 height 0
select select
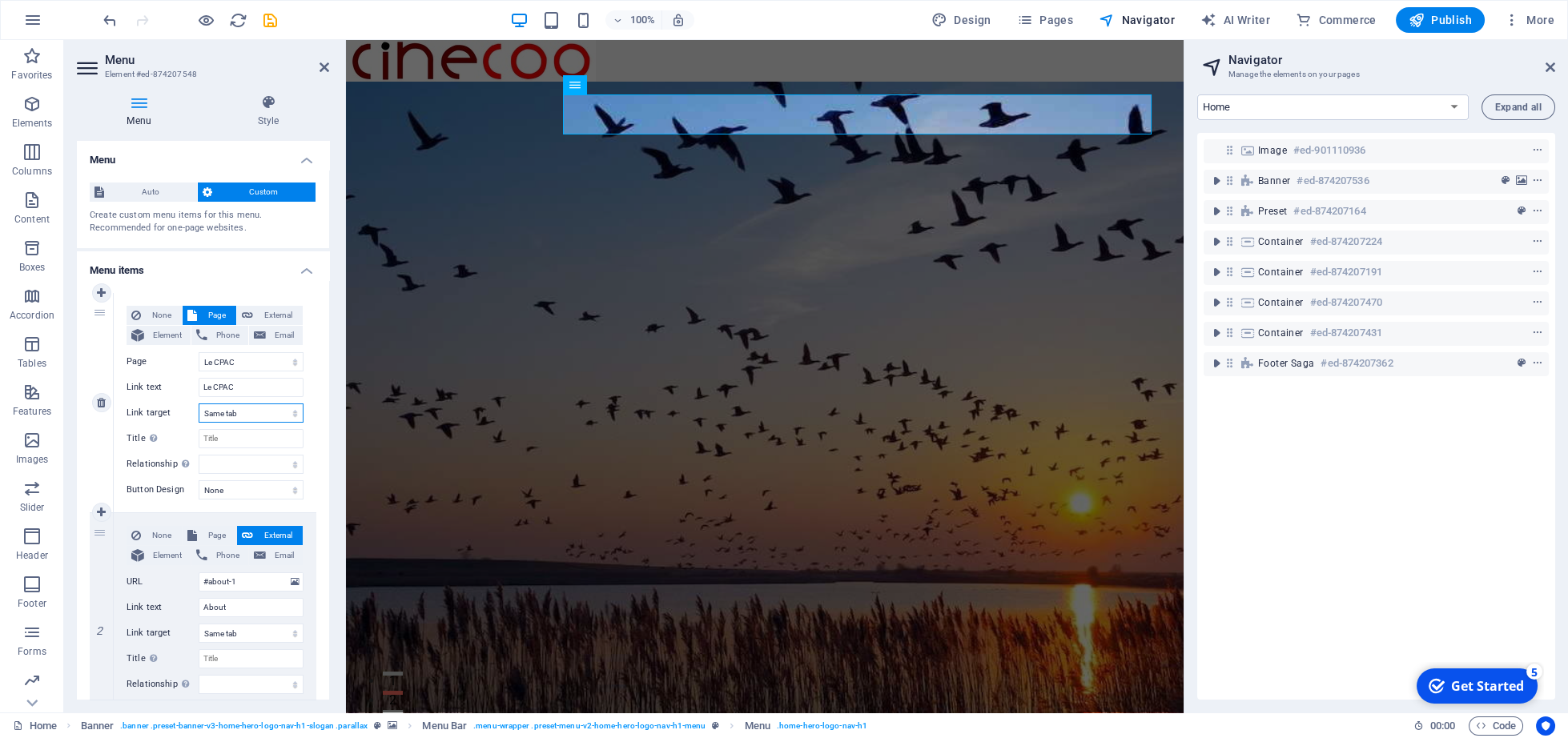
select select
click at [199, 455] on select "alternate author bookmark external help license next nofollow noreferrer noopen…" at bounding box center [251, 463] width 104 height 19
click at [273, 463] on select "alternate author bookmark external help license next nofollow noreferrer noopen…" at bounding box center [251, 463] width 104 height 19
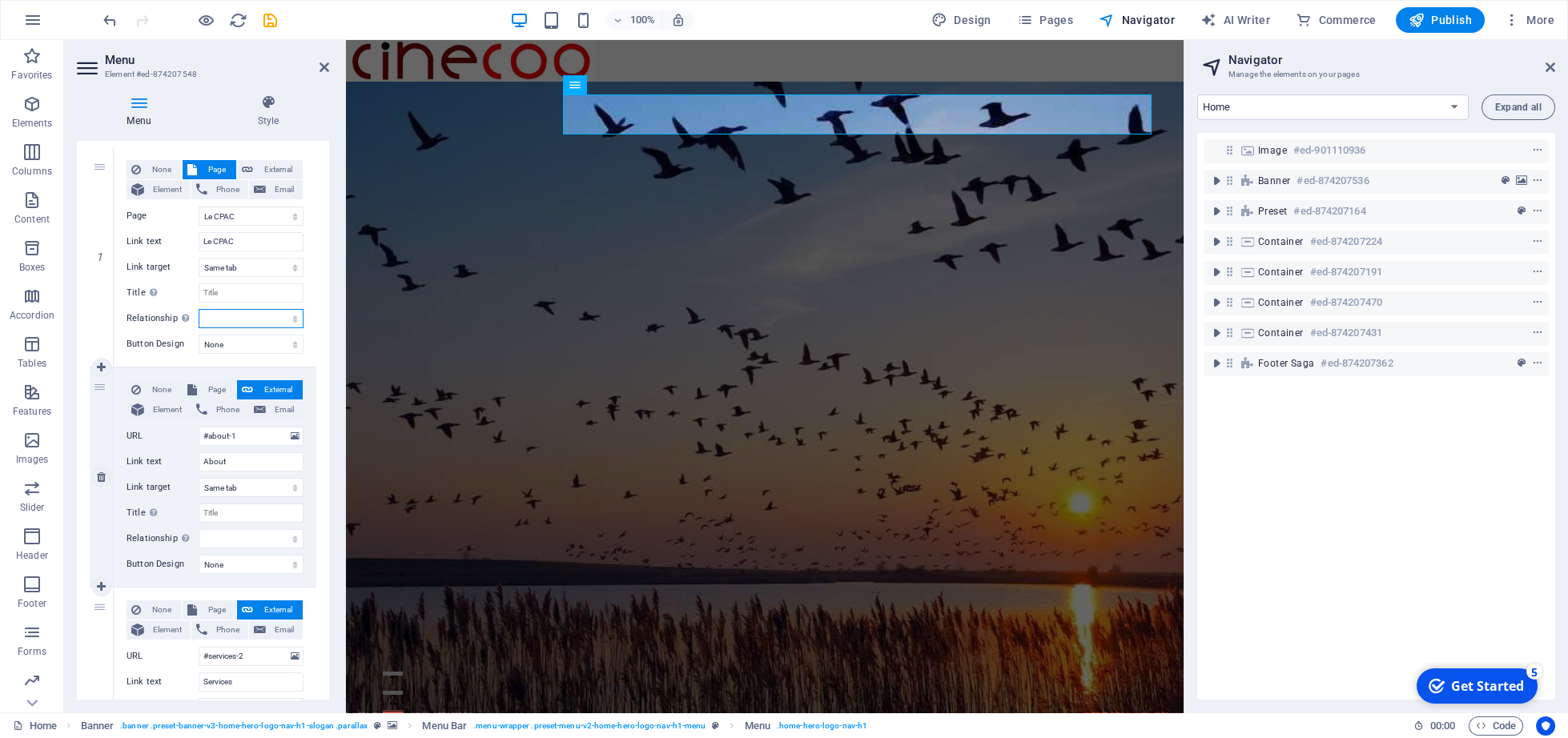
scroll to position [151, 0]
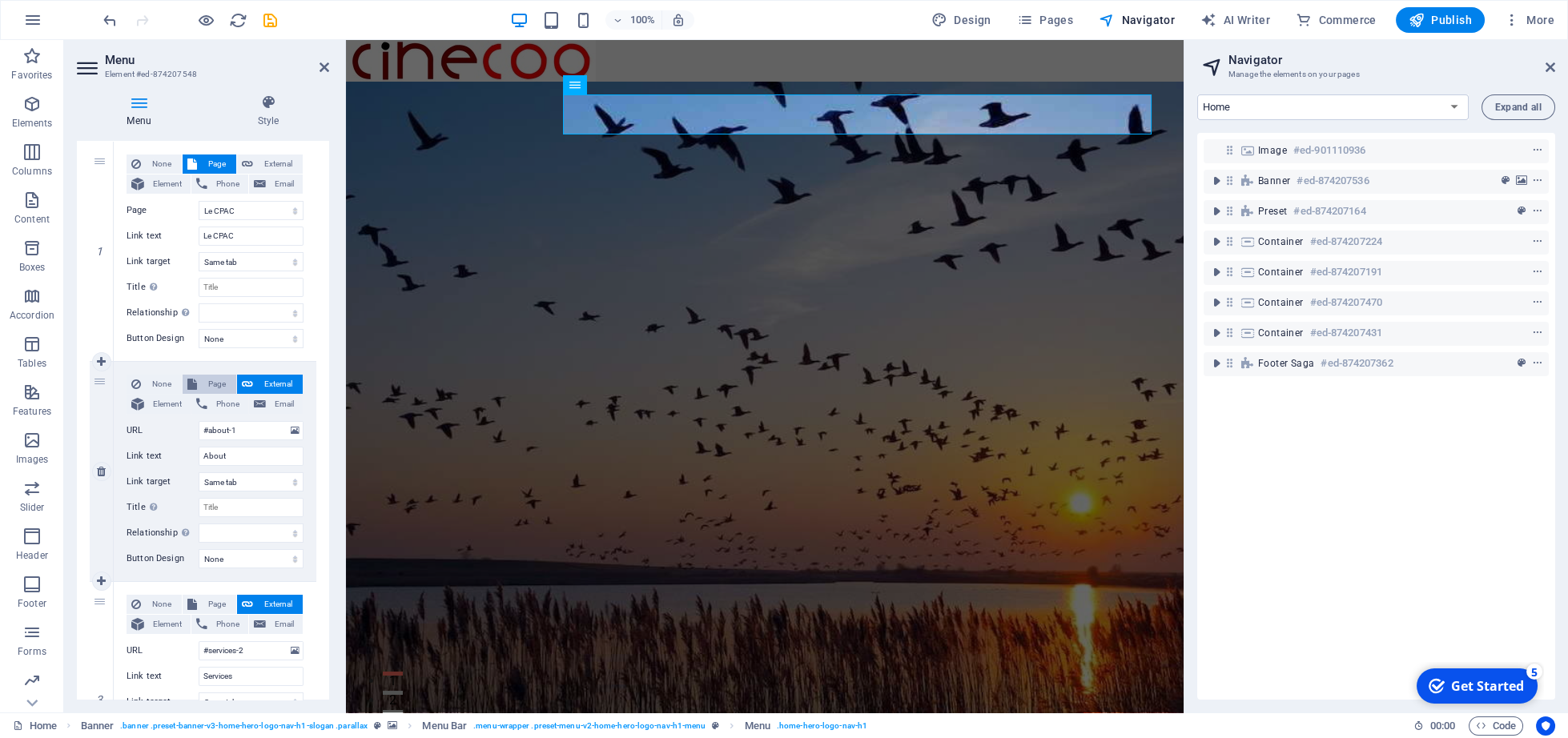
click at [202, 388] on span "Page" at bounding box center [217, 384] width 30 height 19
select select
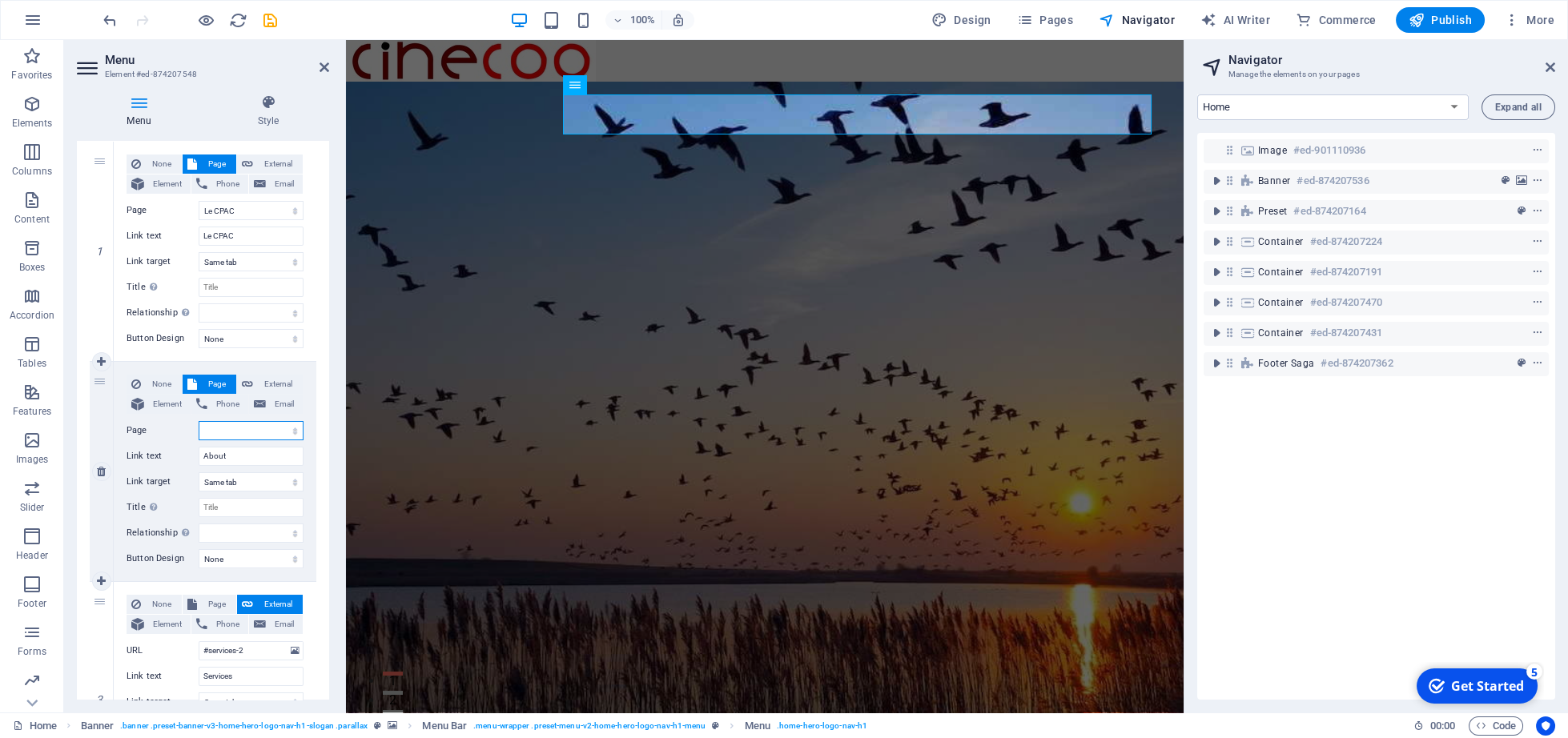
select select
click at [199, 422] on select "Home Decouvrir CINECOO Le CPAC CINECRAC OLAOLU" at bounding box center [251, 431] width 104 height 19
select select "2"
click option "Le CPAC" at bounding box center [0, 0] width 0 height 0
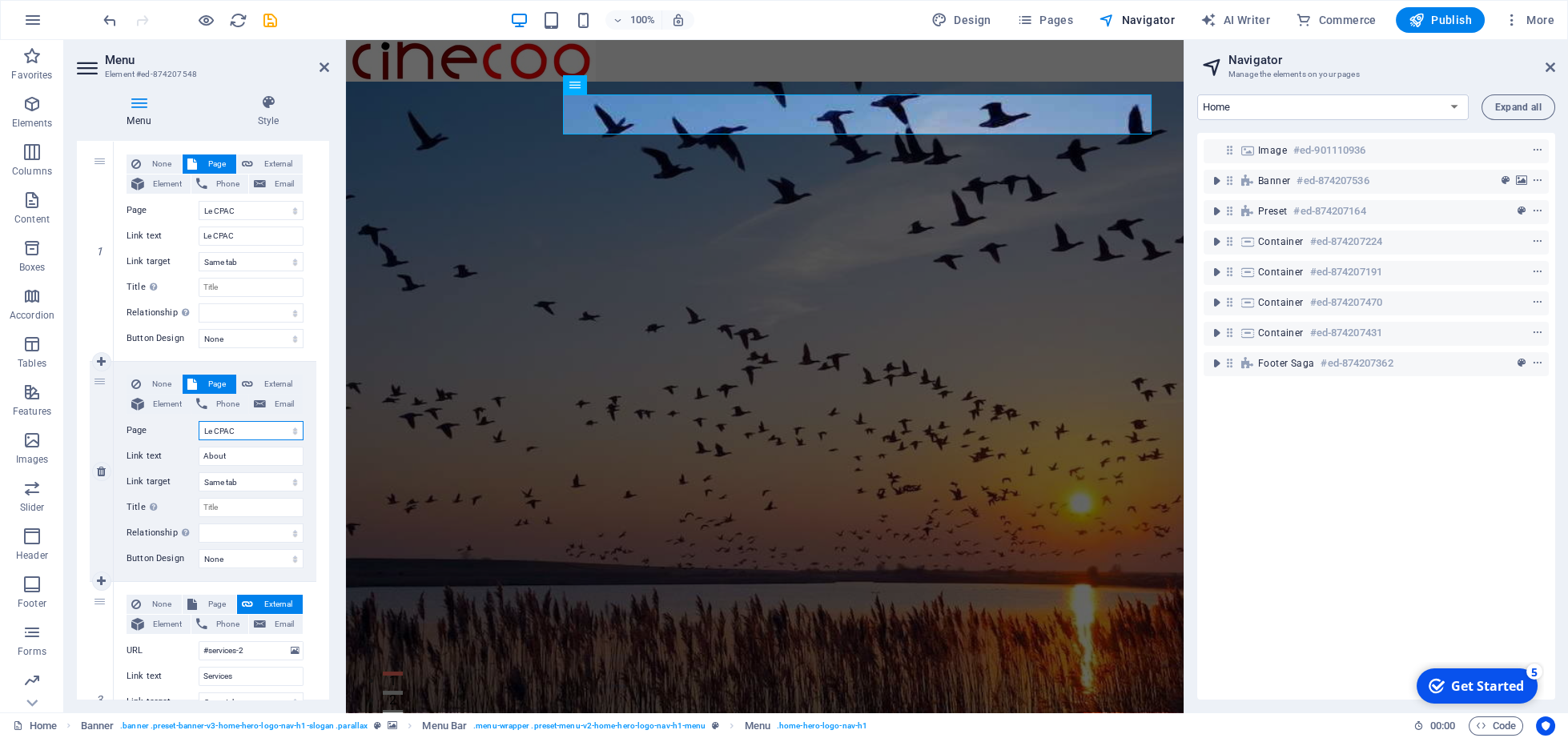
select select
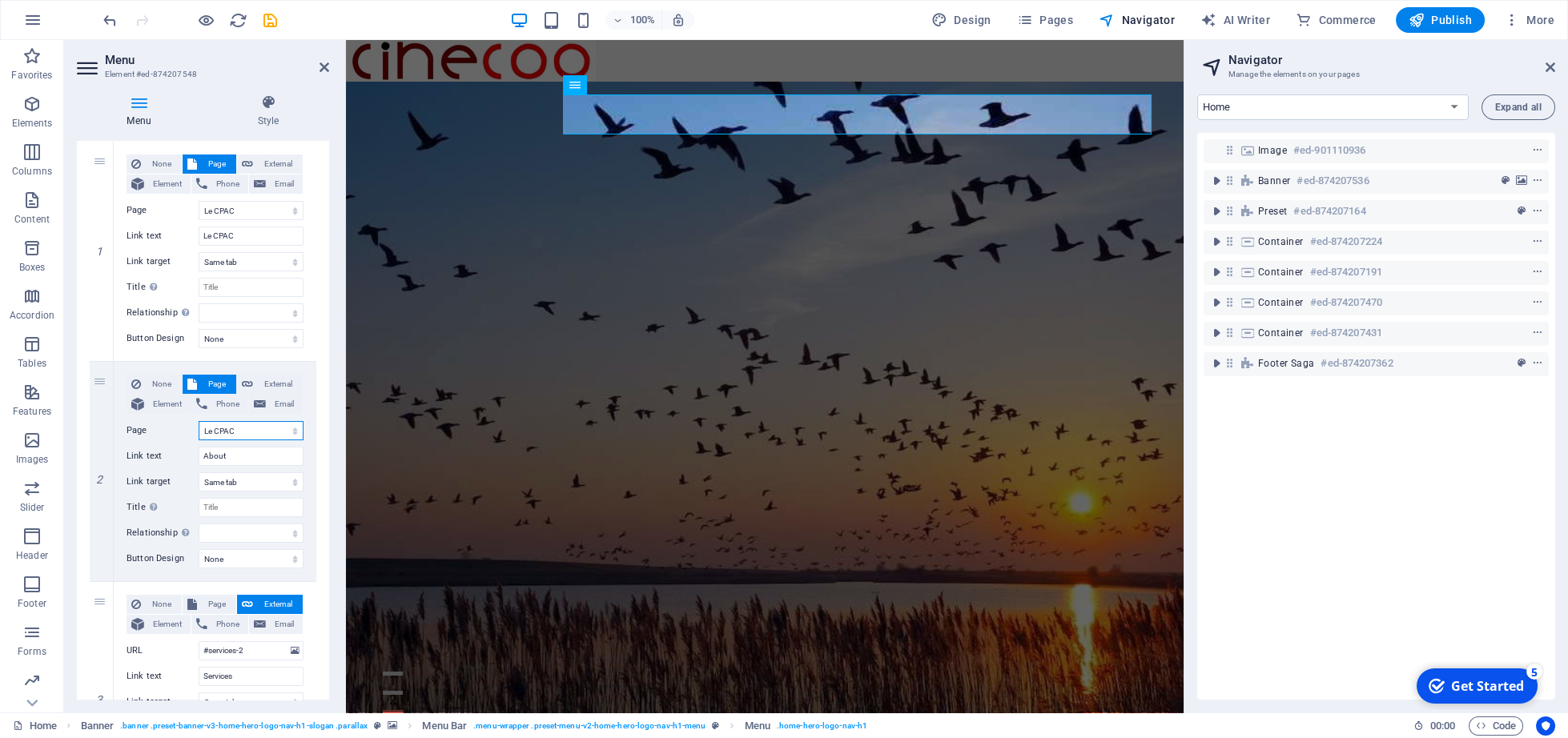
scroll to position [76, 0]
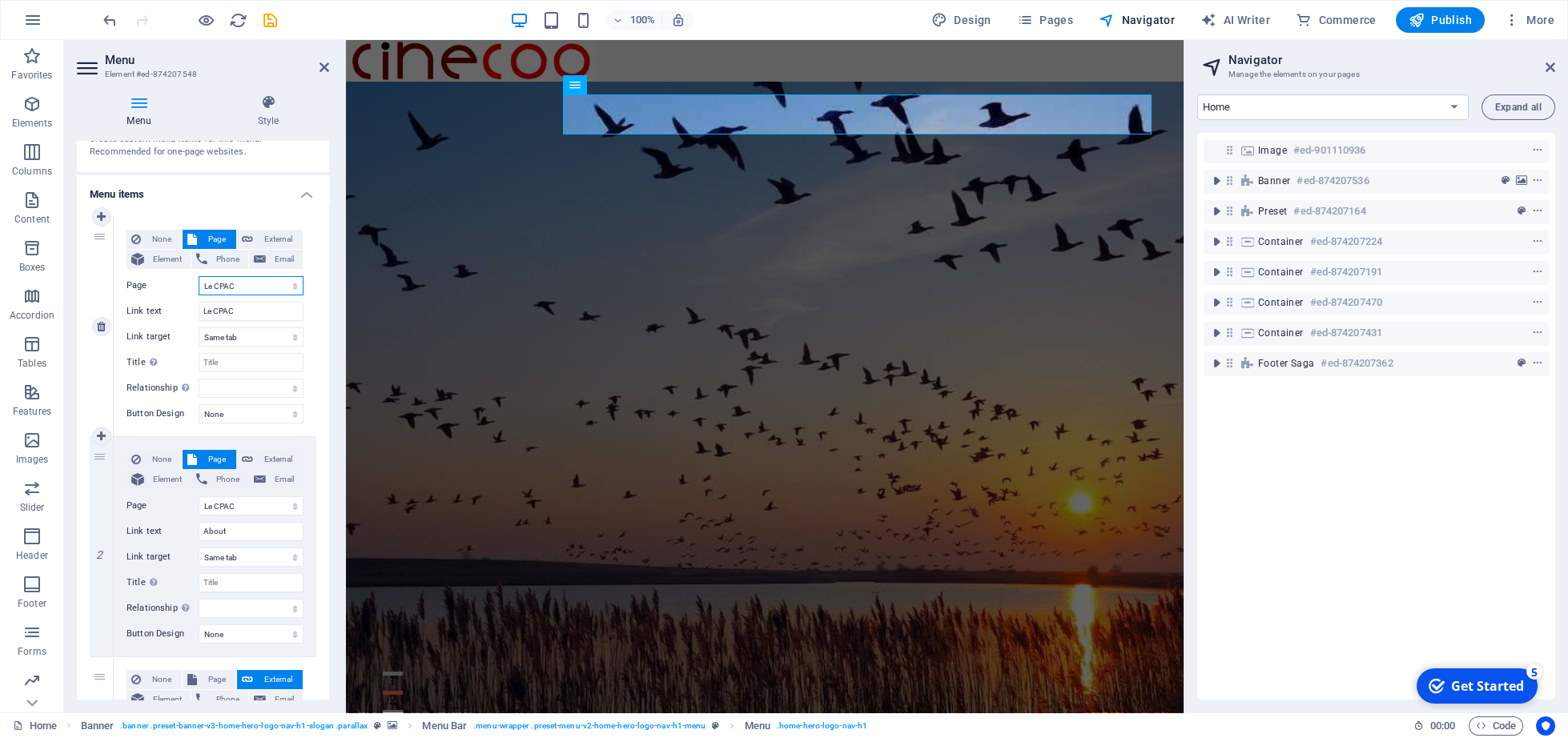
click at [199, 277] on select "Home Decouvrir CINECOO Le CPAC CINECRAC OLAOLU" at bounding box center [251, 285] width 104 height 19
select select "3"
click option "CINECRAC" at bounding box center [0, 0] width 0 height 0
type input "CINECRAC"
select select
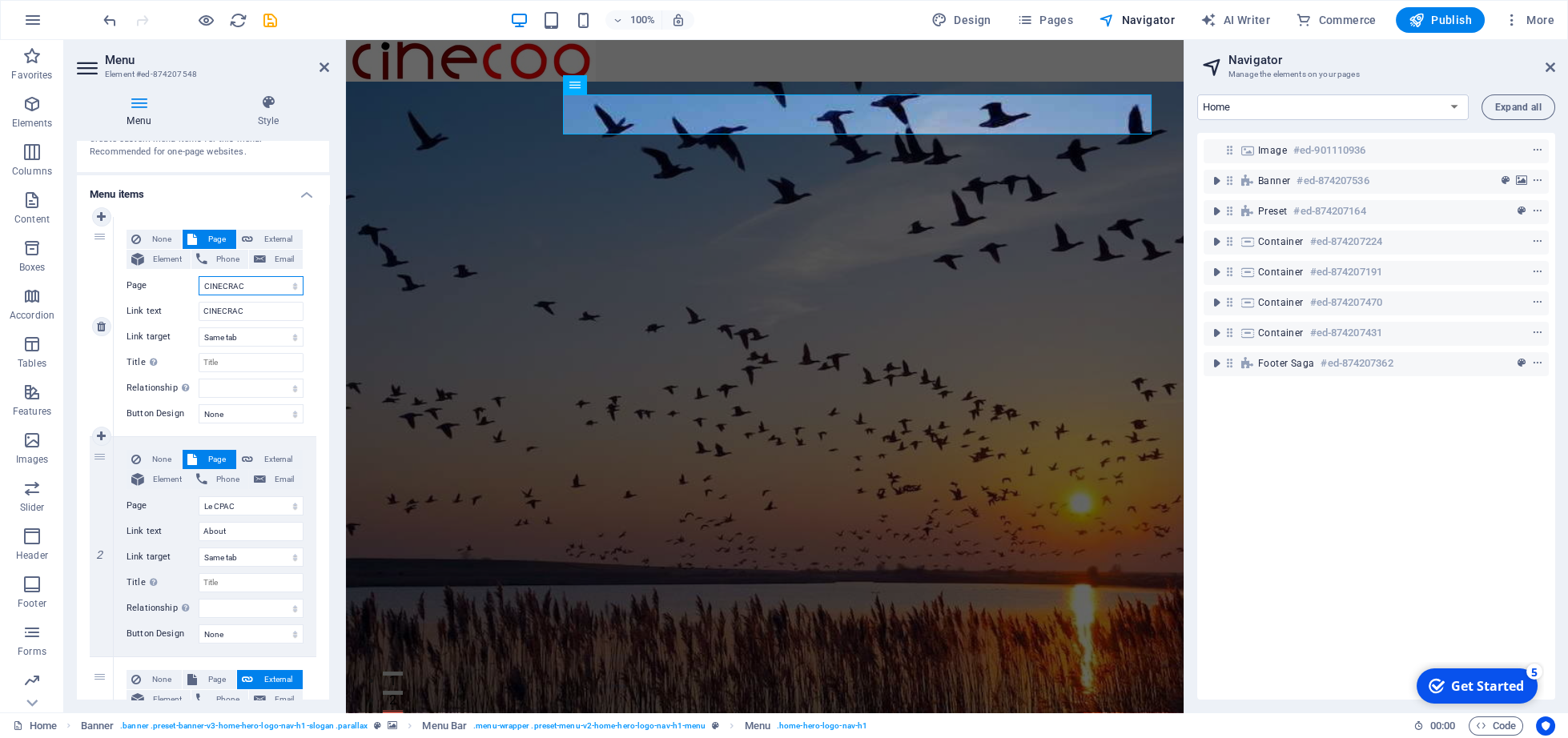
select select
click at [199, 496] on select "Home Decouvrir CINECOO Le CPAC CINECRAC OLAOLU" at bounding box center [251, 505] width 104 height 19
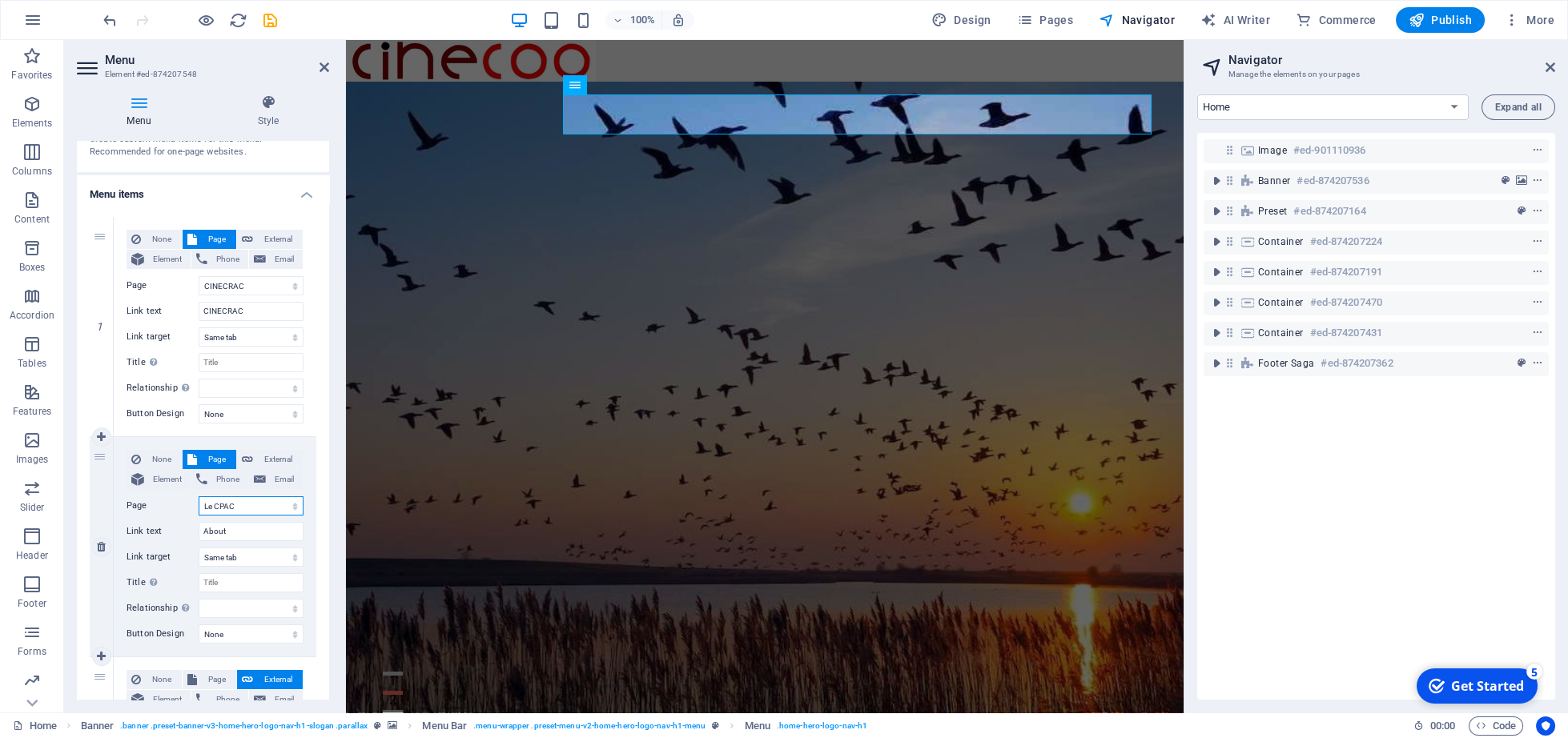
select select "3"
click option "CINECRAC" at bounding box center [0, 0] width 0 height 0
select select
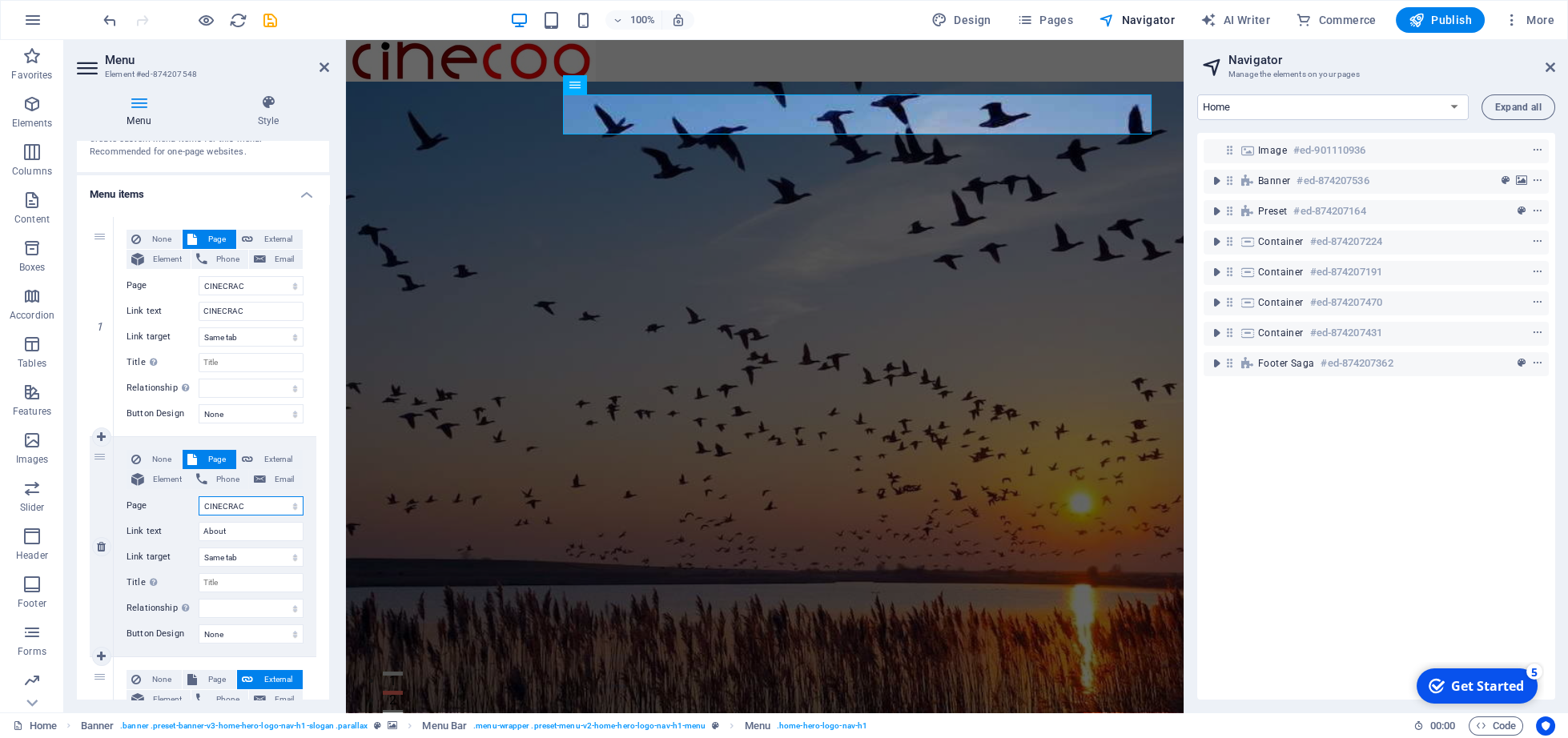
select select
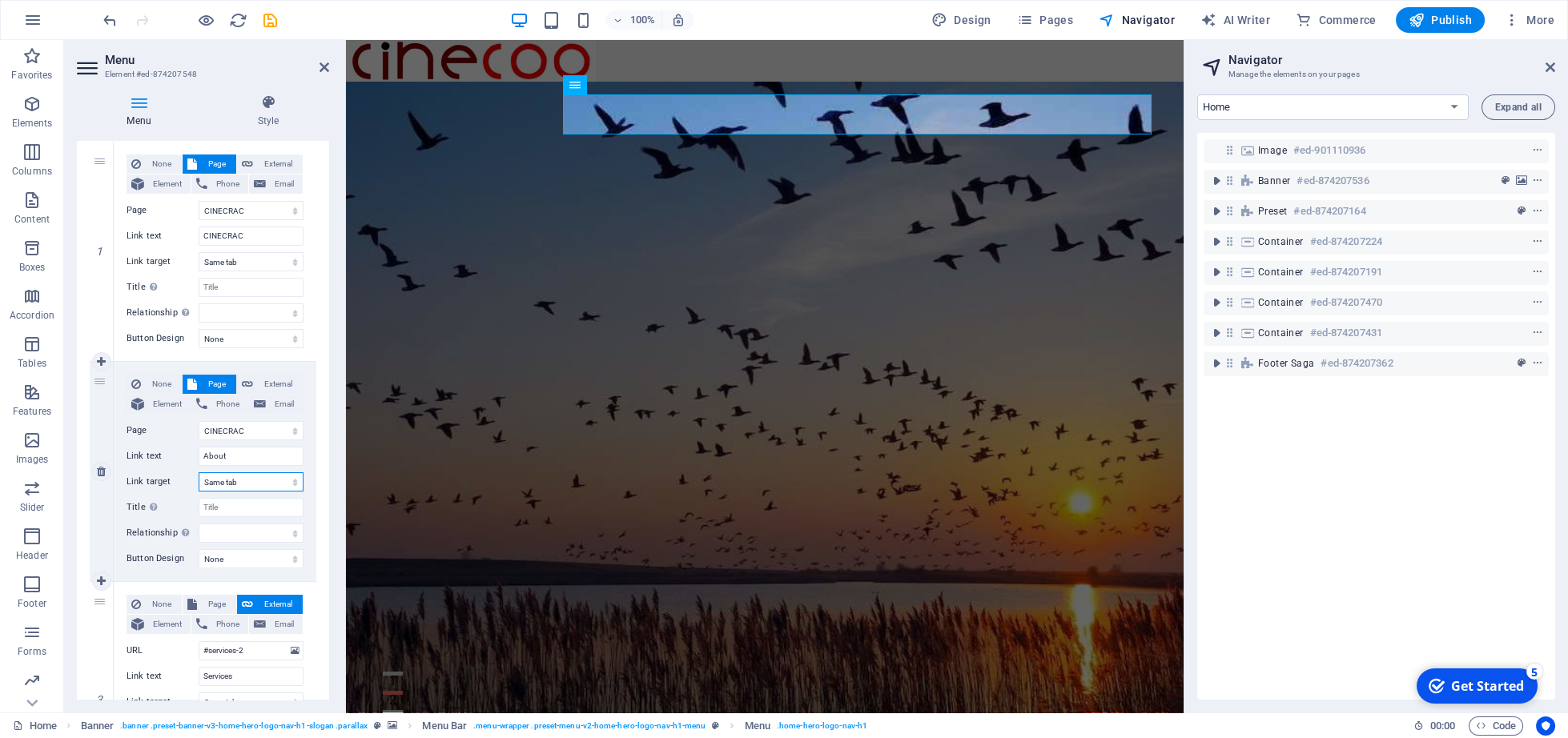
click at [199, 472] on select "New tab Same tab Overlay" at bounding box center [251, 481] width 104 height 19
click at [273, 483] on select "New tab Same tab Overlay" at bounding box center [251, 481] width 104 height 19
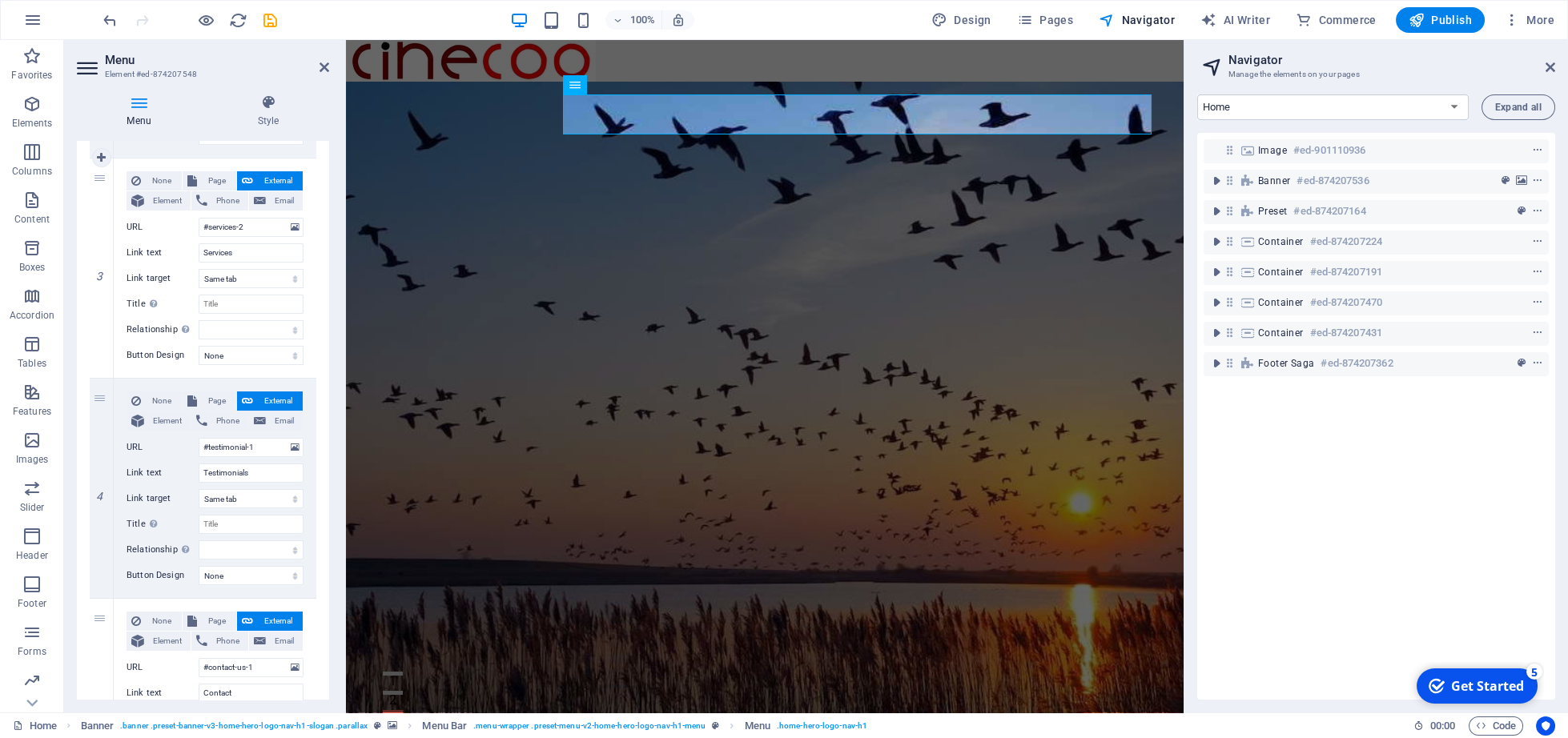
scroll to position [741, 0]
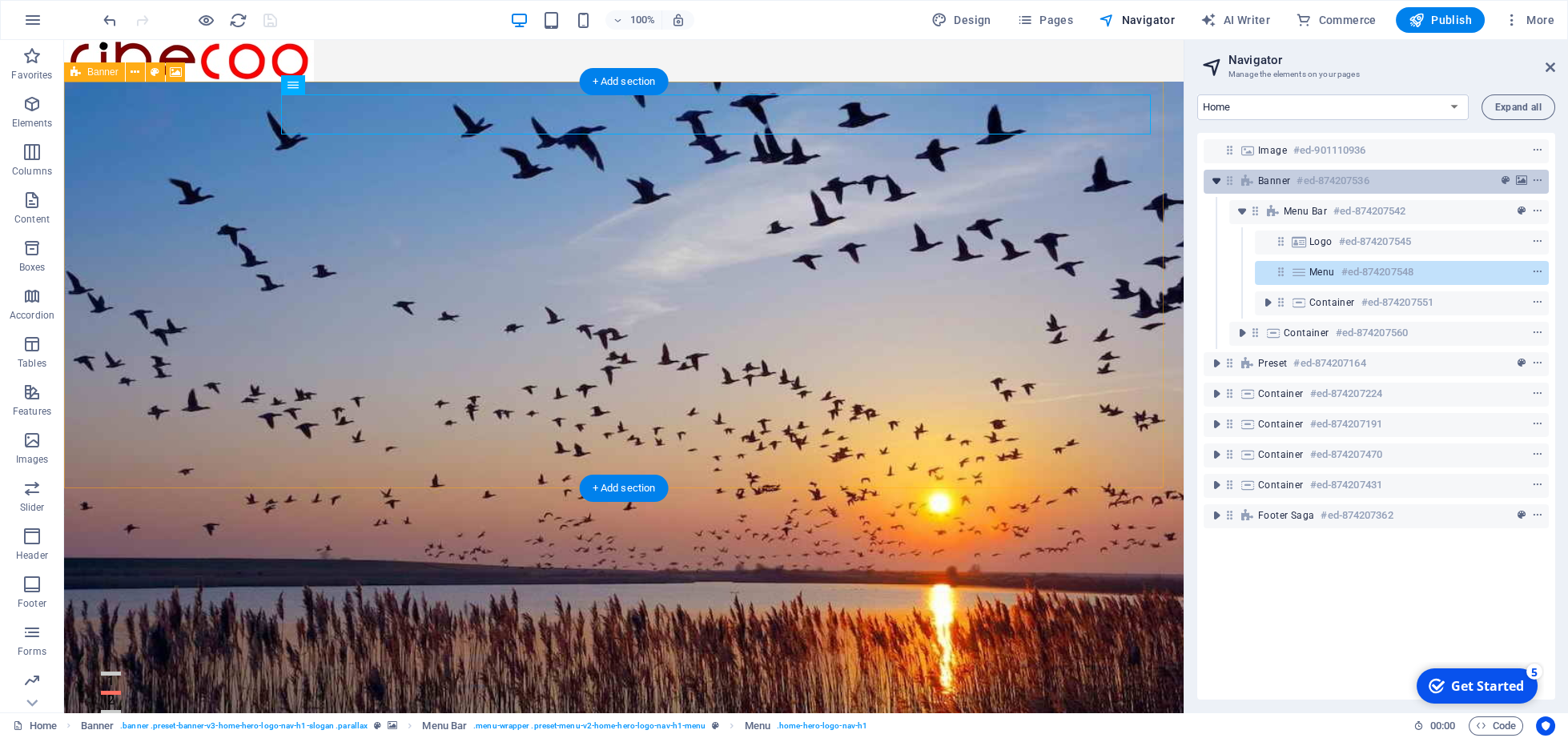
click at [1214, 180] on icon "toggle-expand" at bounding box center [1216, 181] width 16 height 16
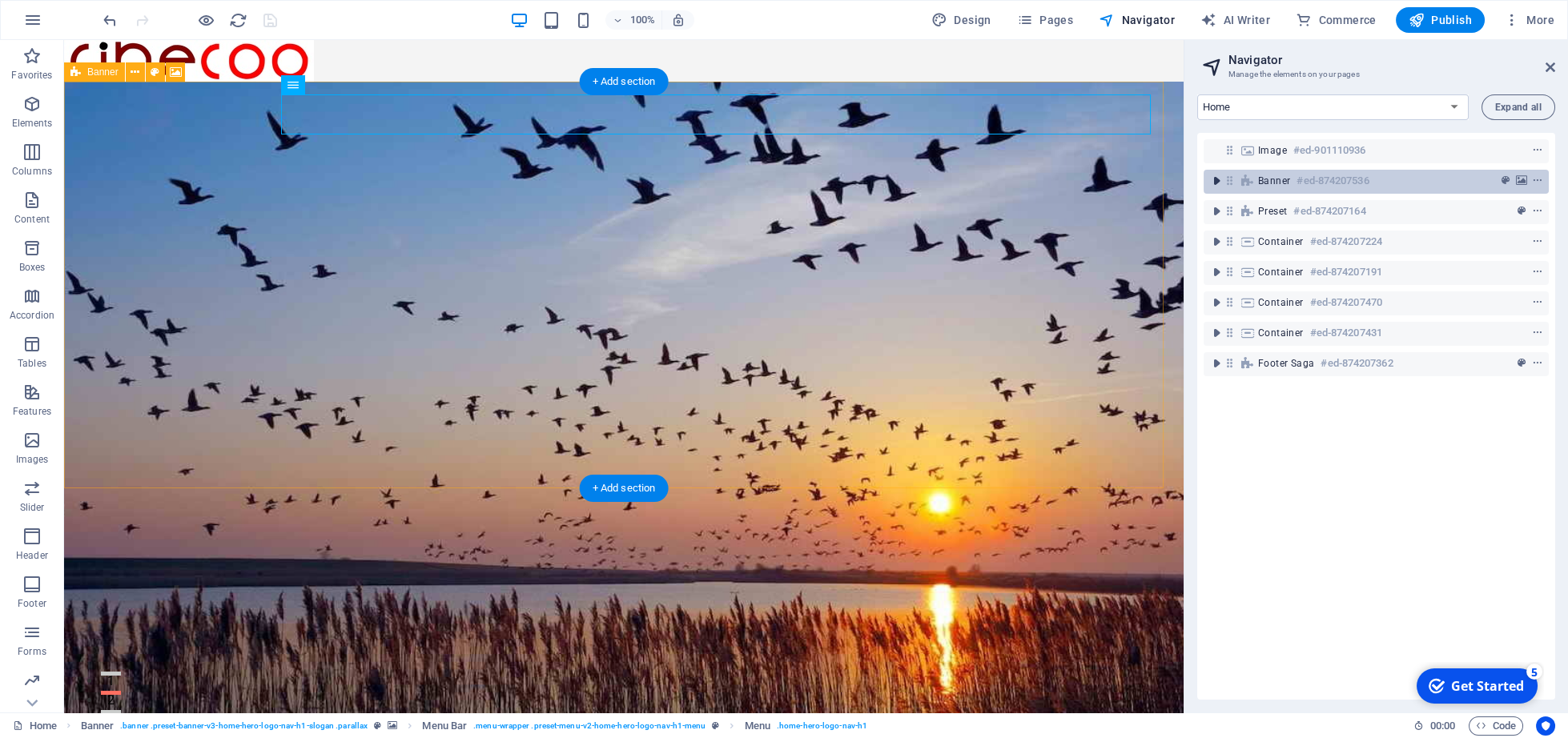
click at [1214, 180] on icon "toggle-expand" at bounding box center [1216, 181] width 16 height 16
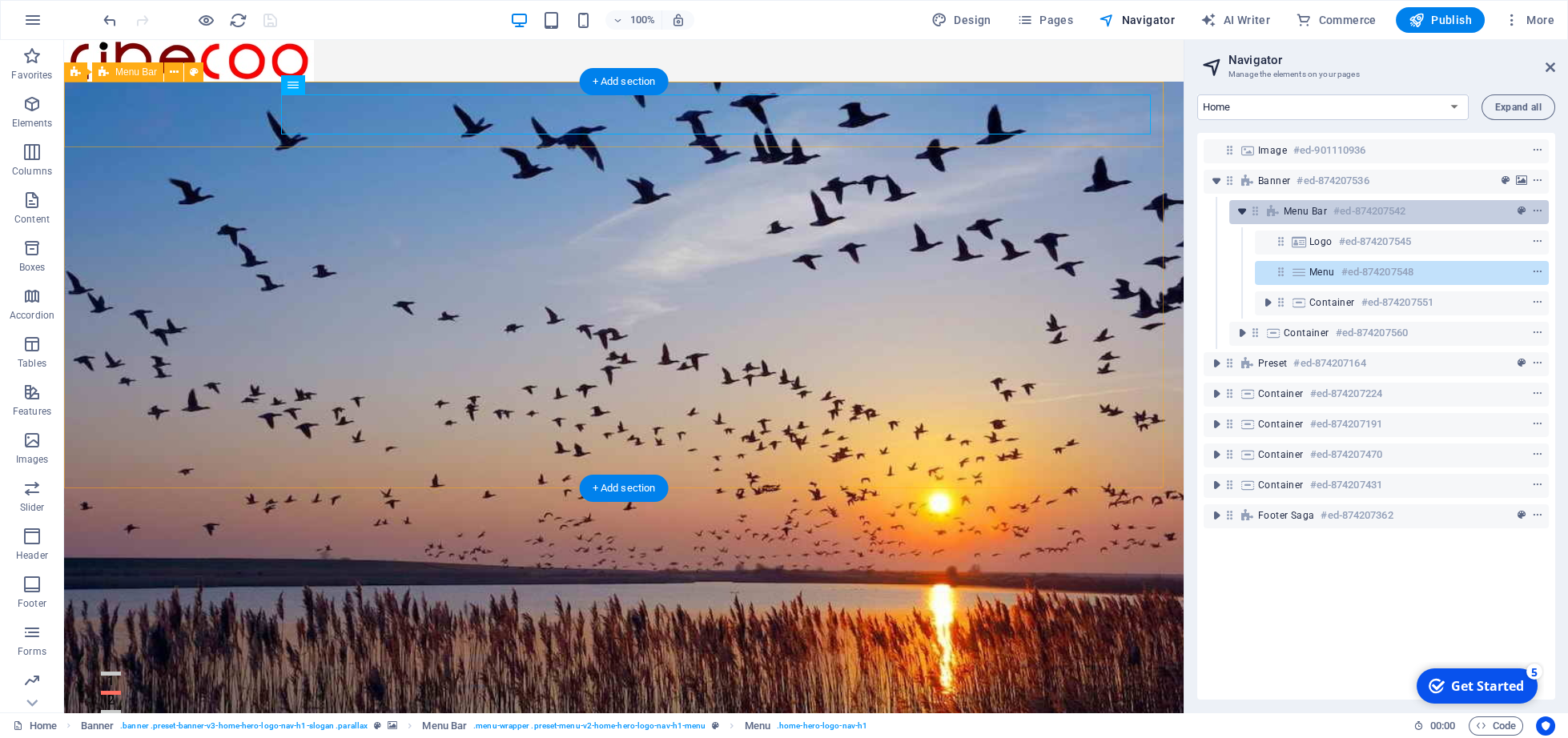
click at [1240, 212] on icon "toggle-expand" at bounding box center [1242, 212] width 16 height 16
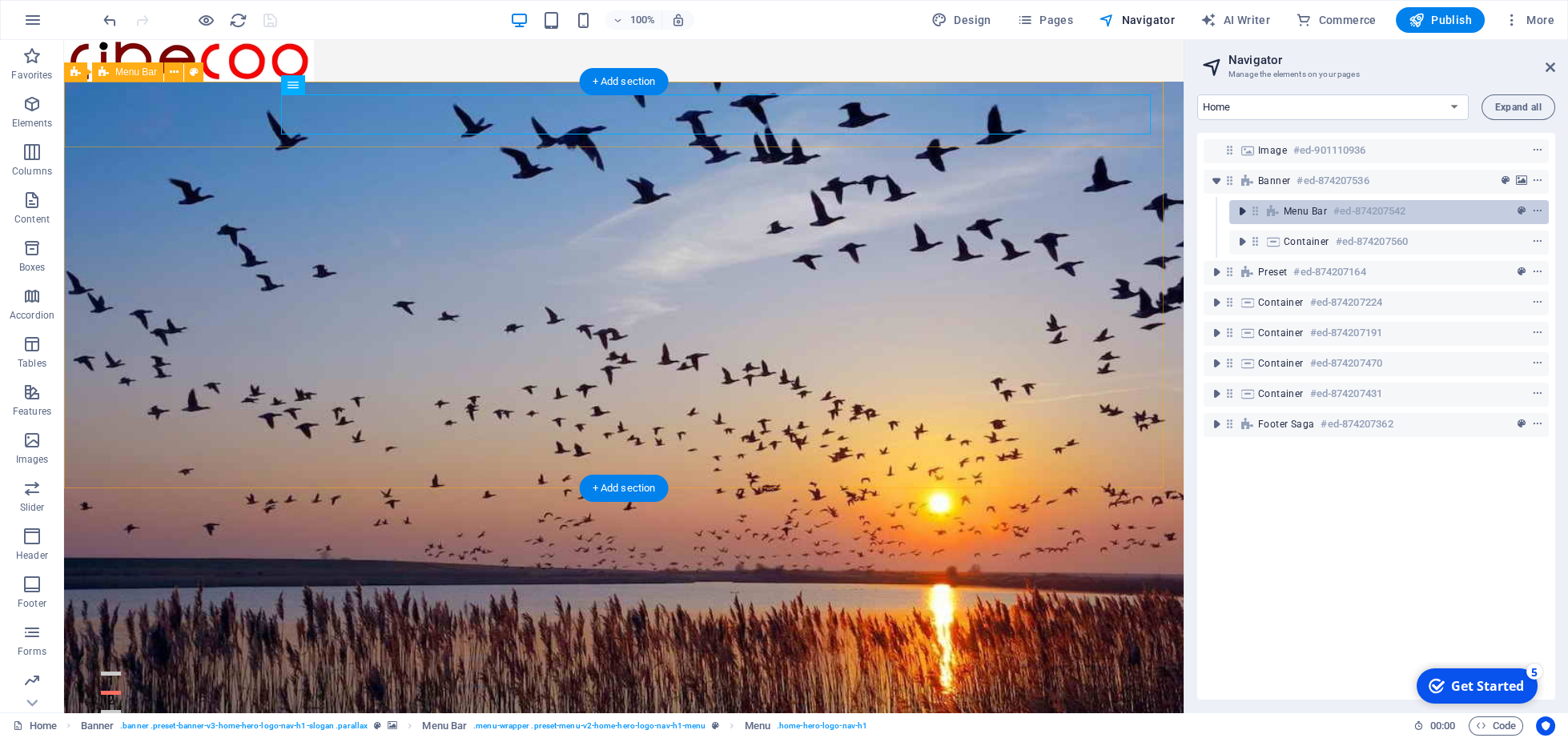
click at [1240, 212] on icon "toggle-expand" at bounding box center [1242, 212] width 16 height 16
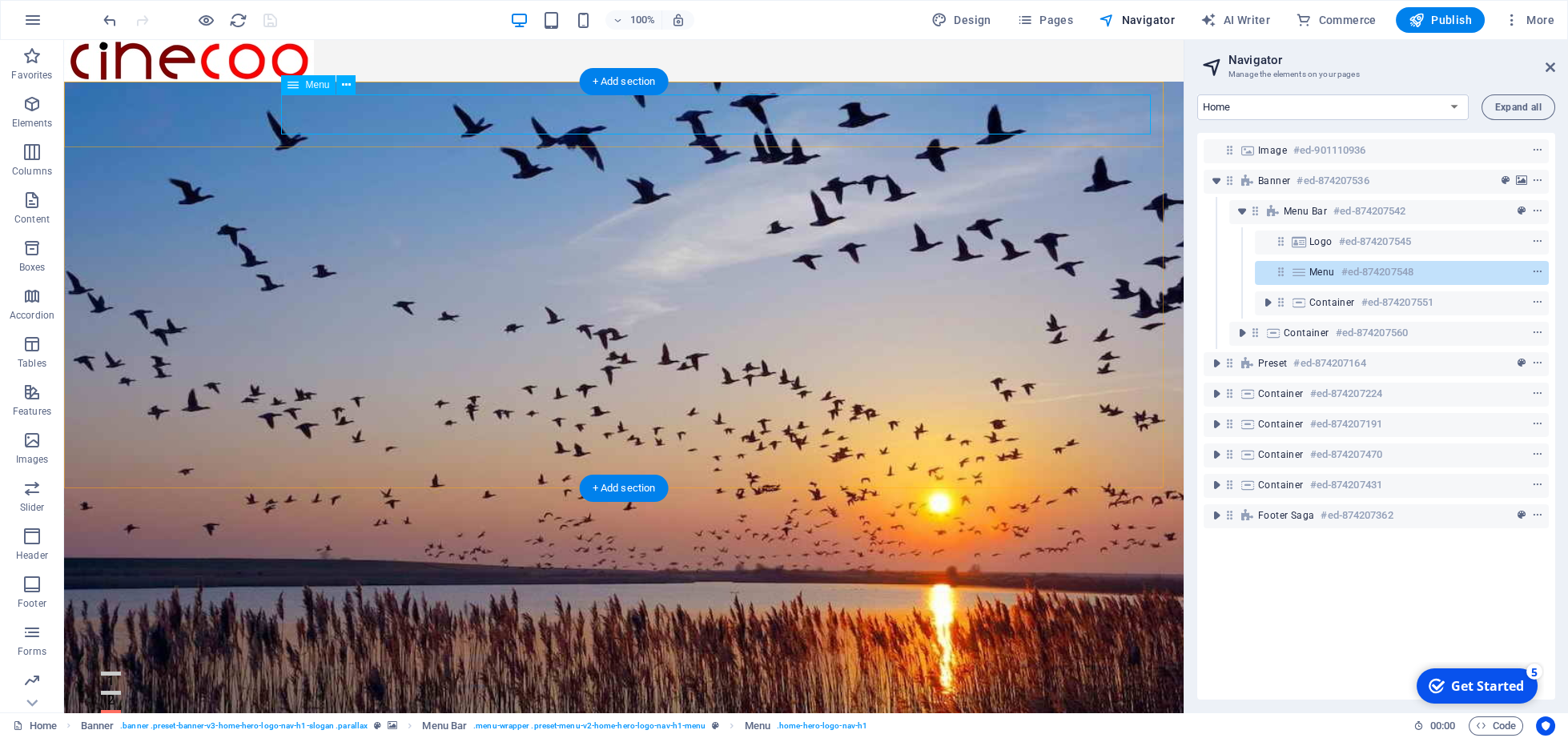
click at [1325, 274] on span "Menu" at bounding box center [1322, 272] width 26 height 13
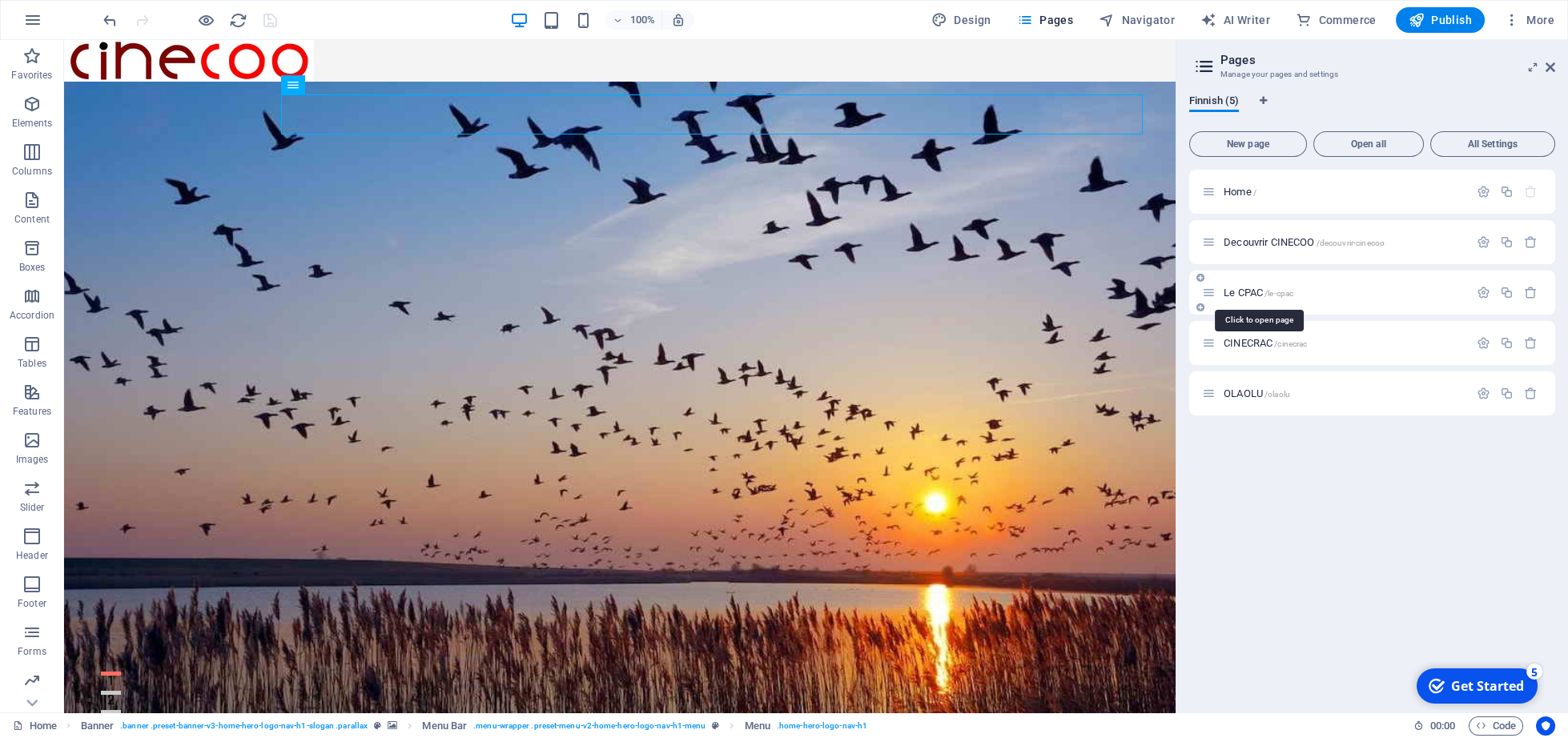
click at [1277, 289] on span "/le-cpac" at bounding box center [1278, 293] width 29 height 9
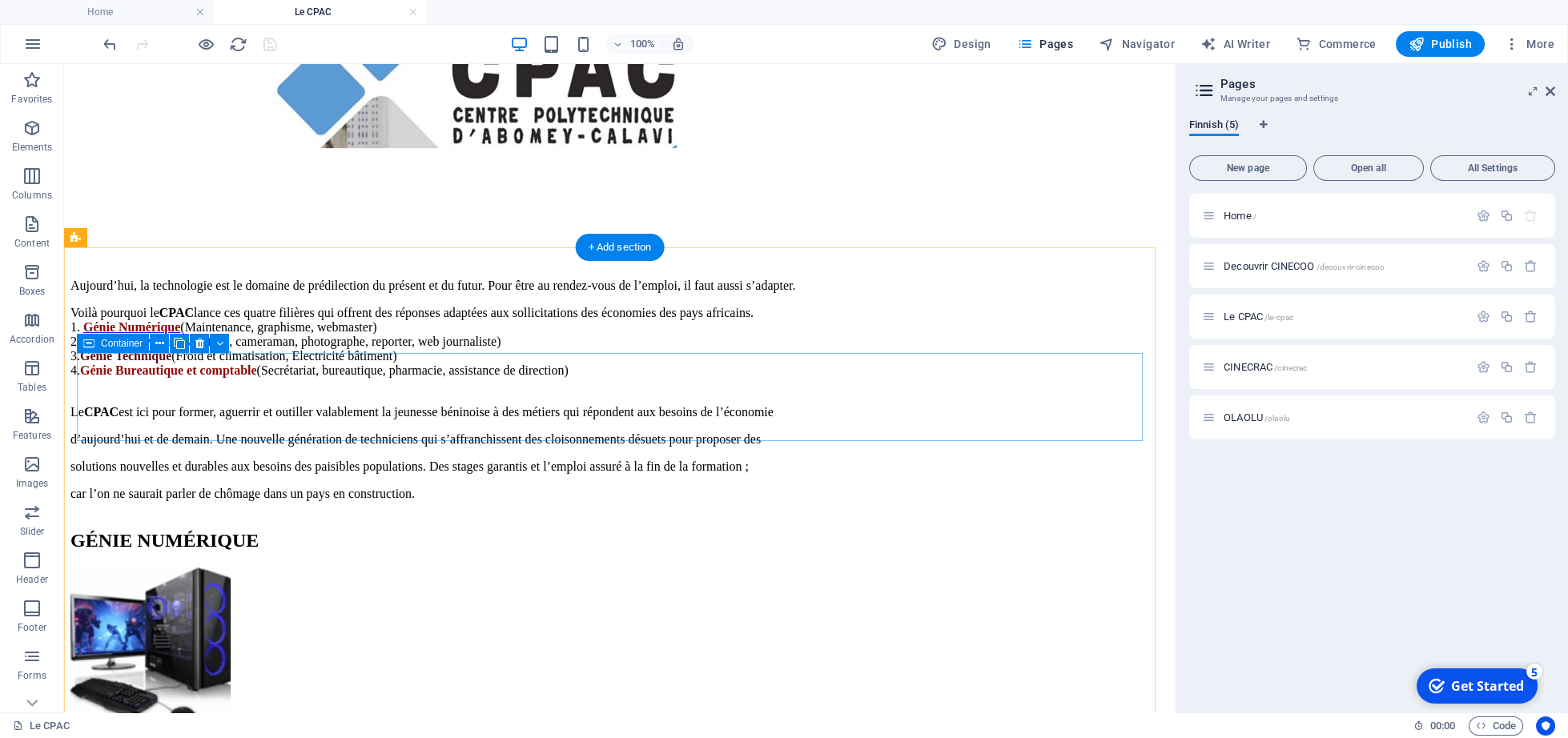
scroll to position [1487, 0]
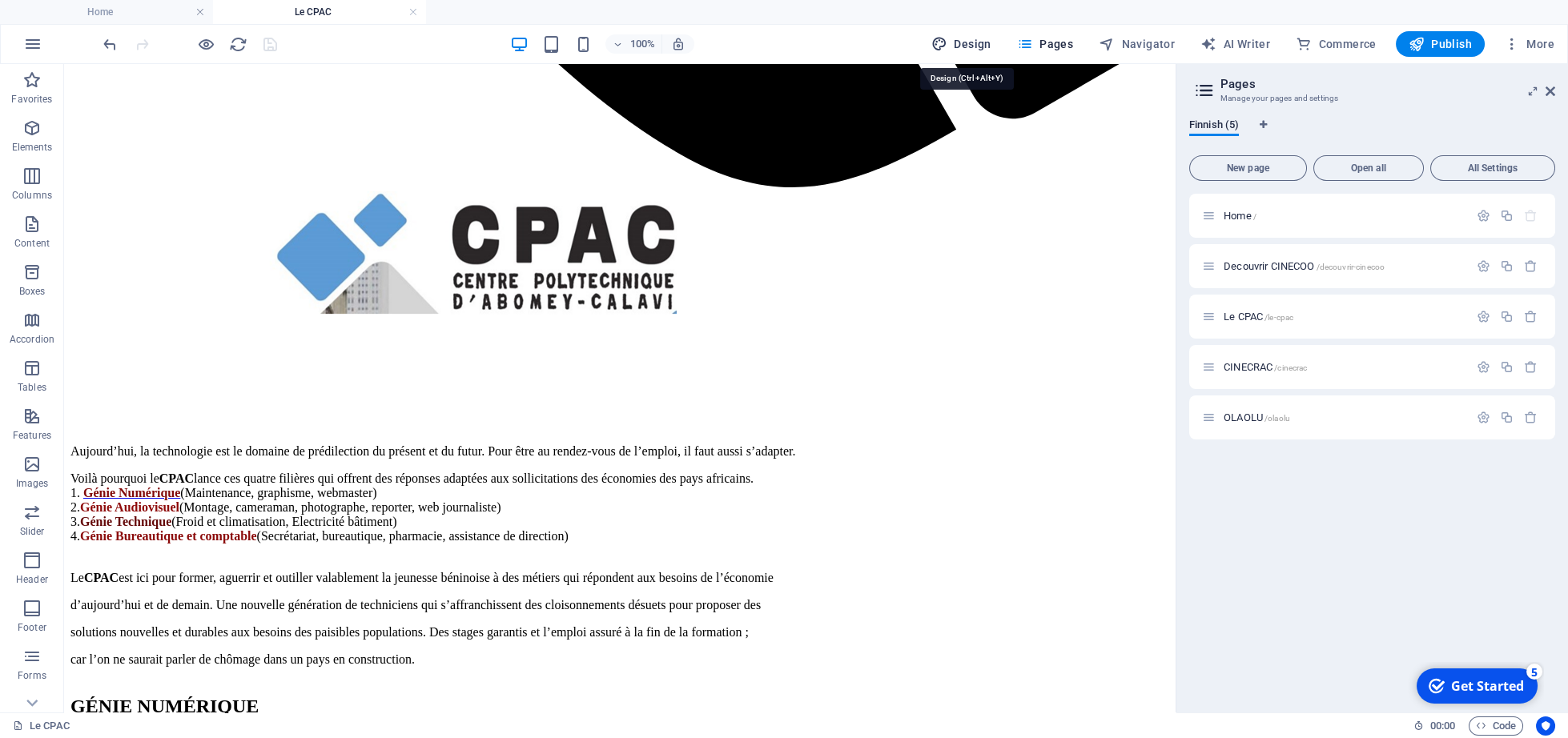
click at [976, 46] on span "Design" at bounding box center [961, 44] width 60 height 16
select select "ease-in-out"
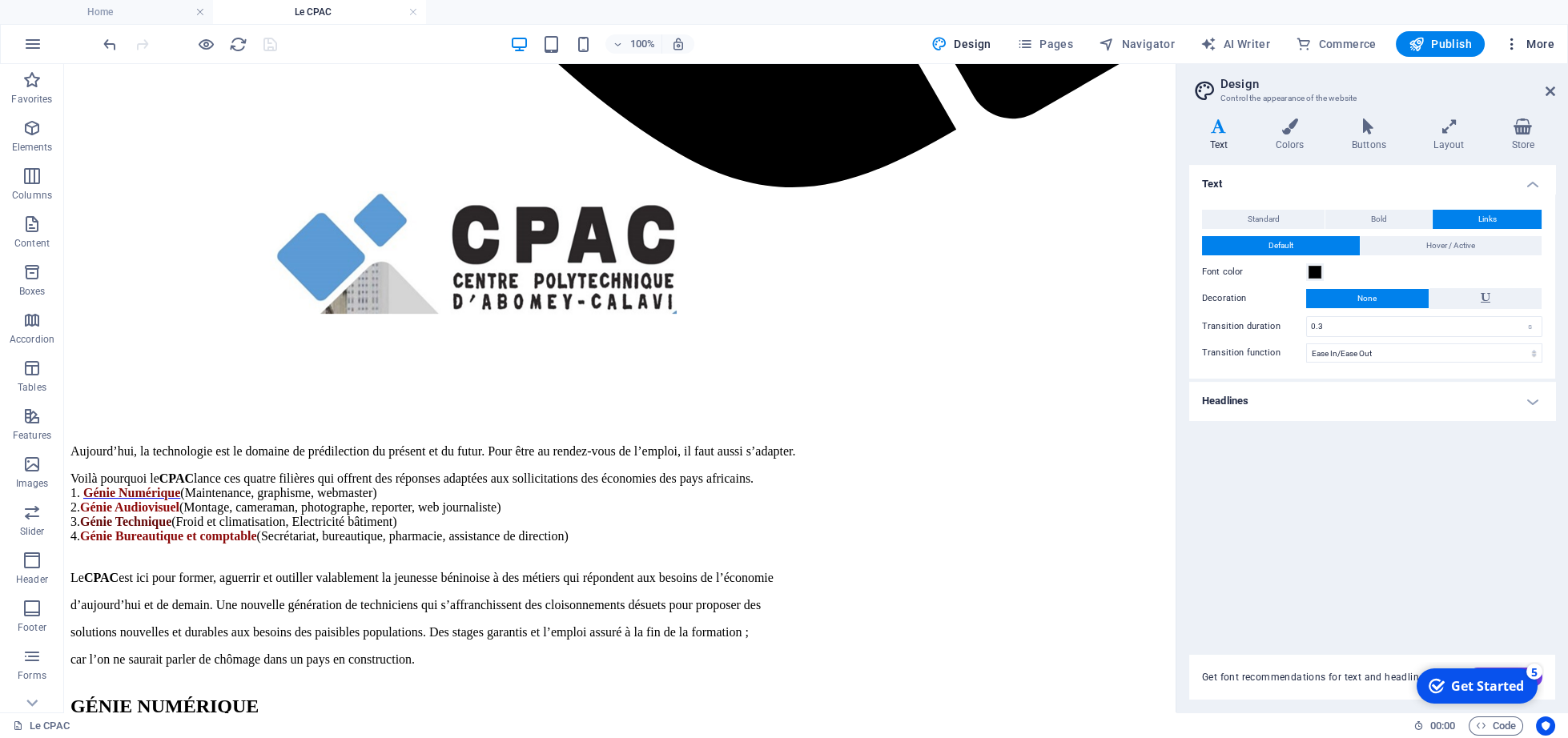
click at [1532, 43] on span "More" at bounding box center [1528, 44] width 51 height 16
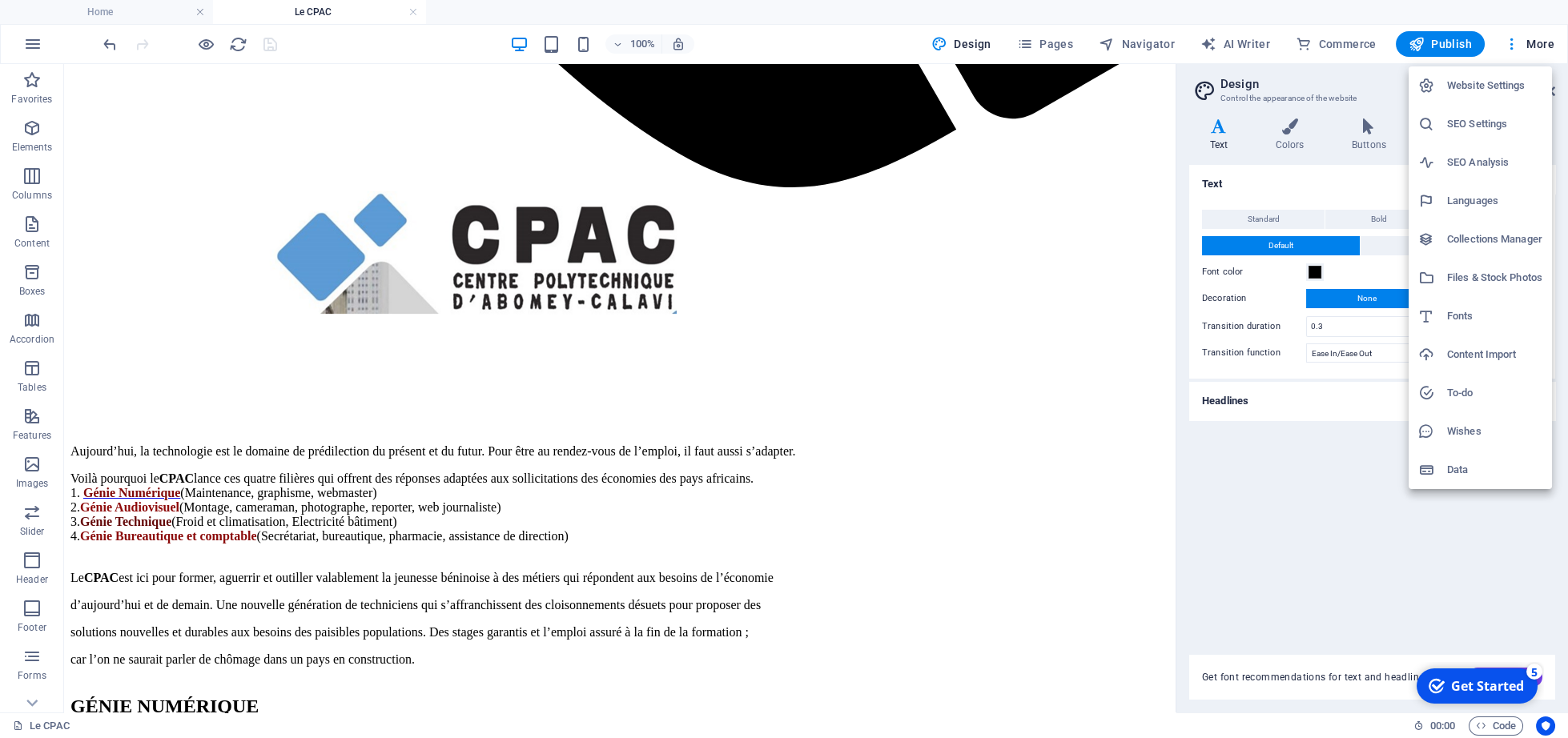
click at [1433, 32] on div at bounding box center [784, 369] width 1568 height 738
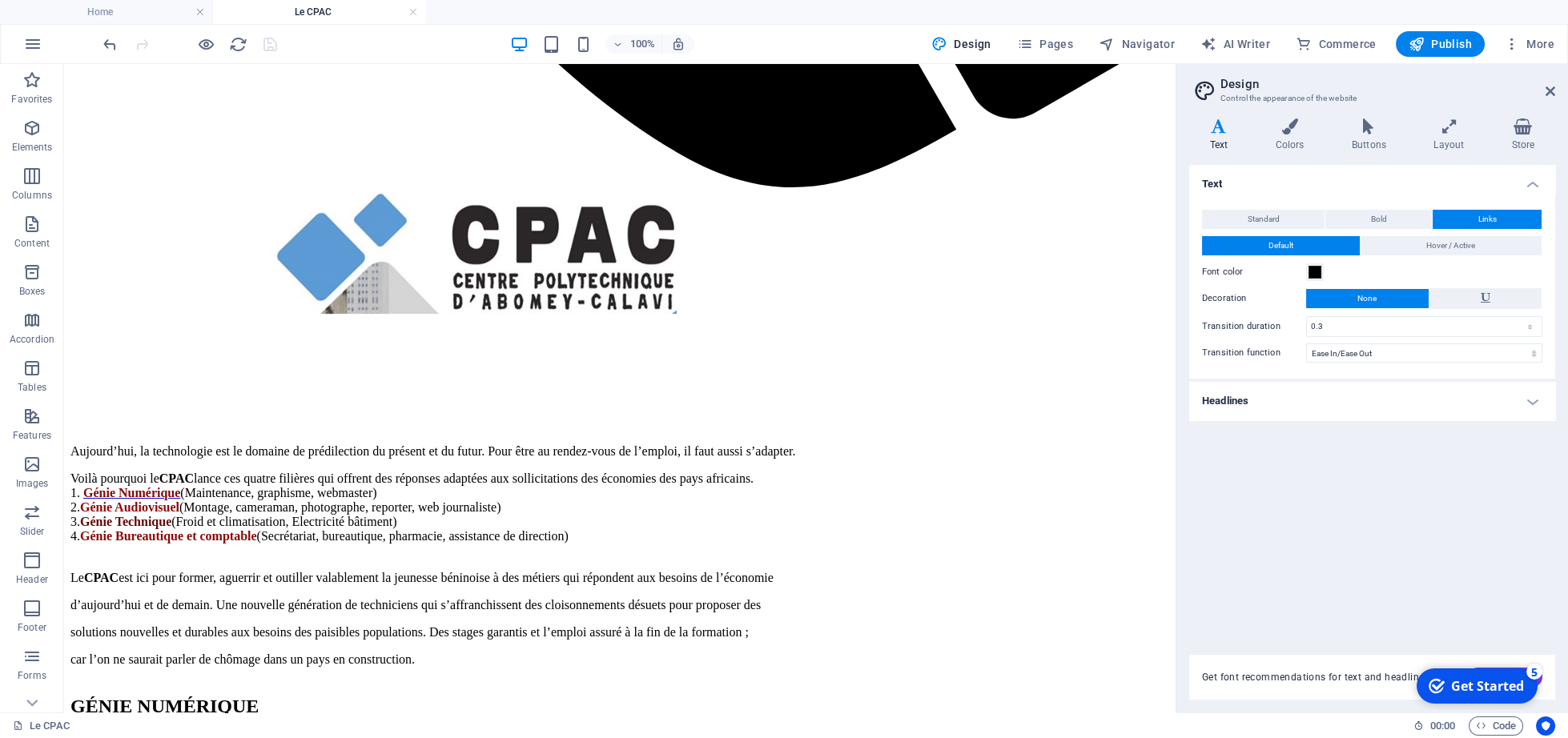
click at [1439, 37] on span "Publish" at bounding box center [1440, 44] width 64 height 16
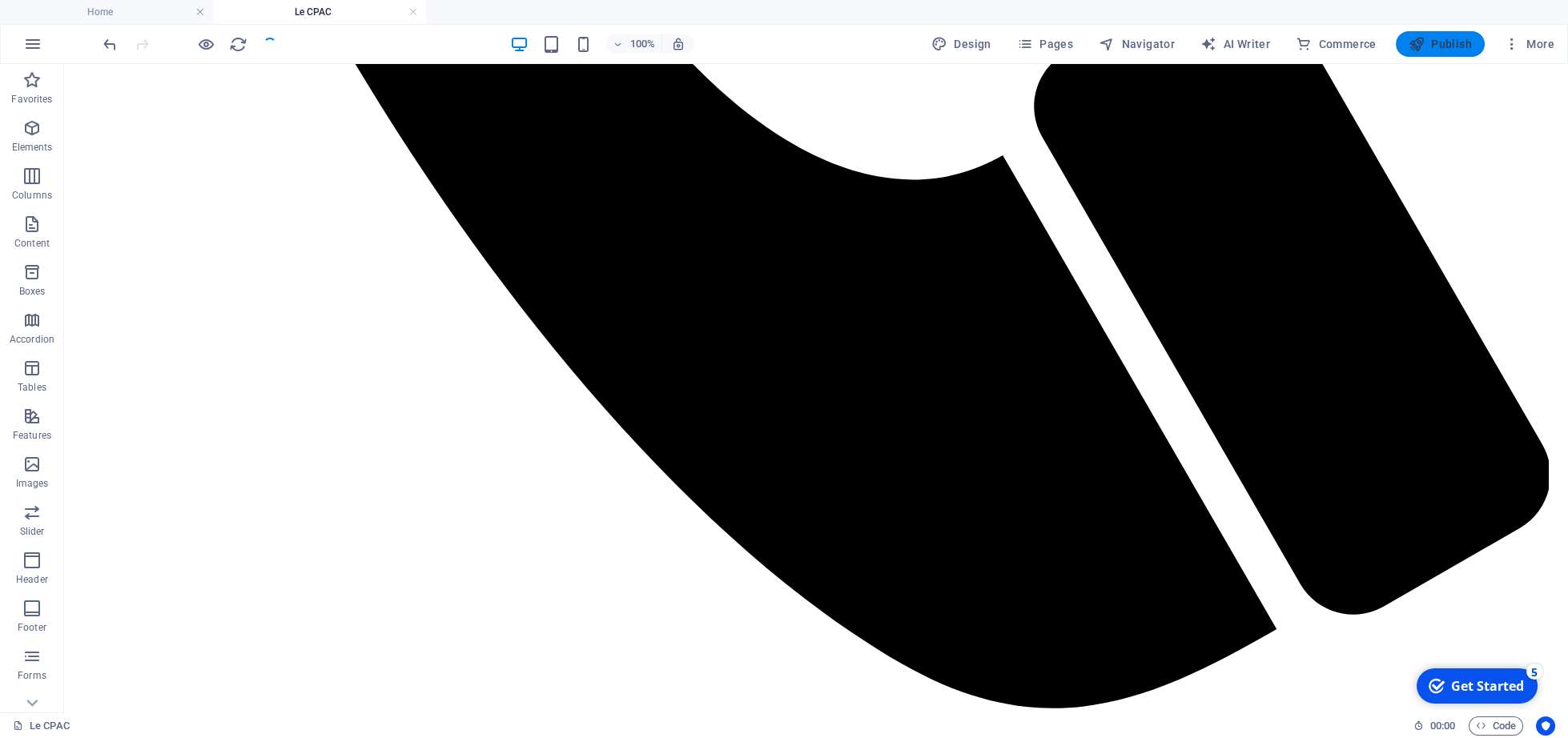
scroll to position [1491, 0]
